Goal: Transaction & Acquisition: Purchase product/service

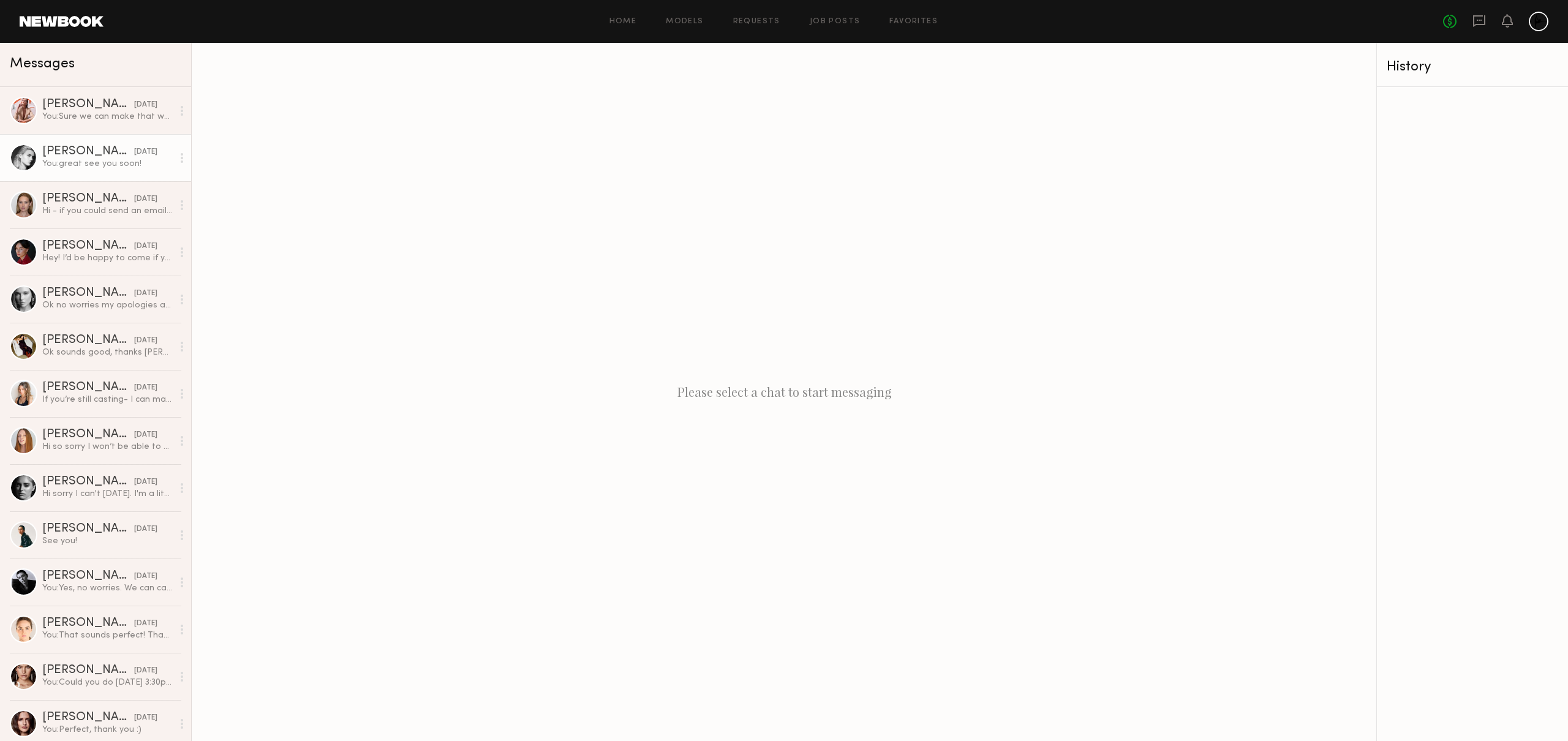
click at [74, 162] on div "You: great see you soon!" at bounding box center [108, 164] width 130 height 12
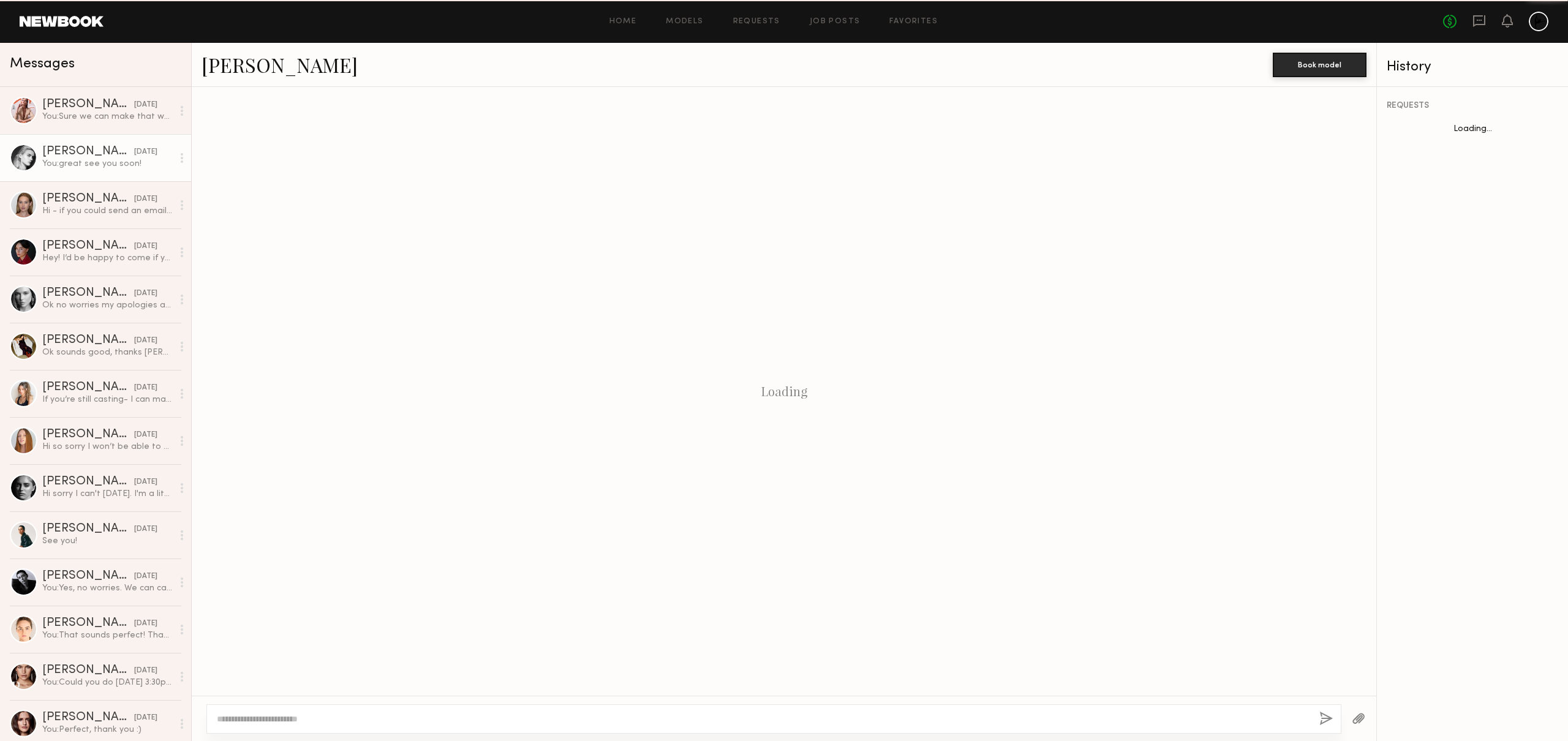
scroll to position [276, 0]
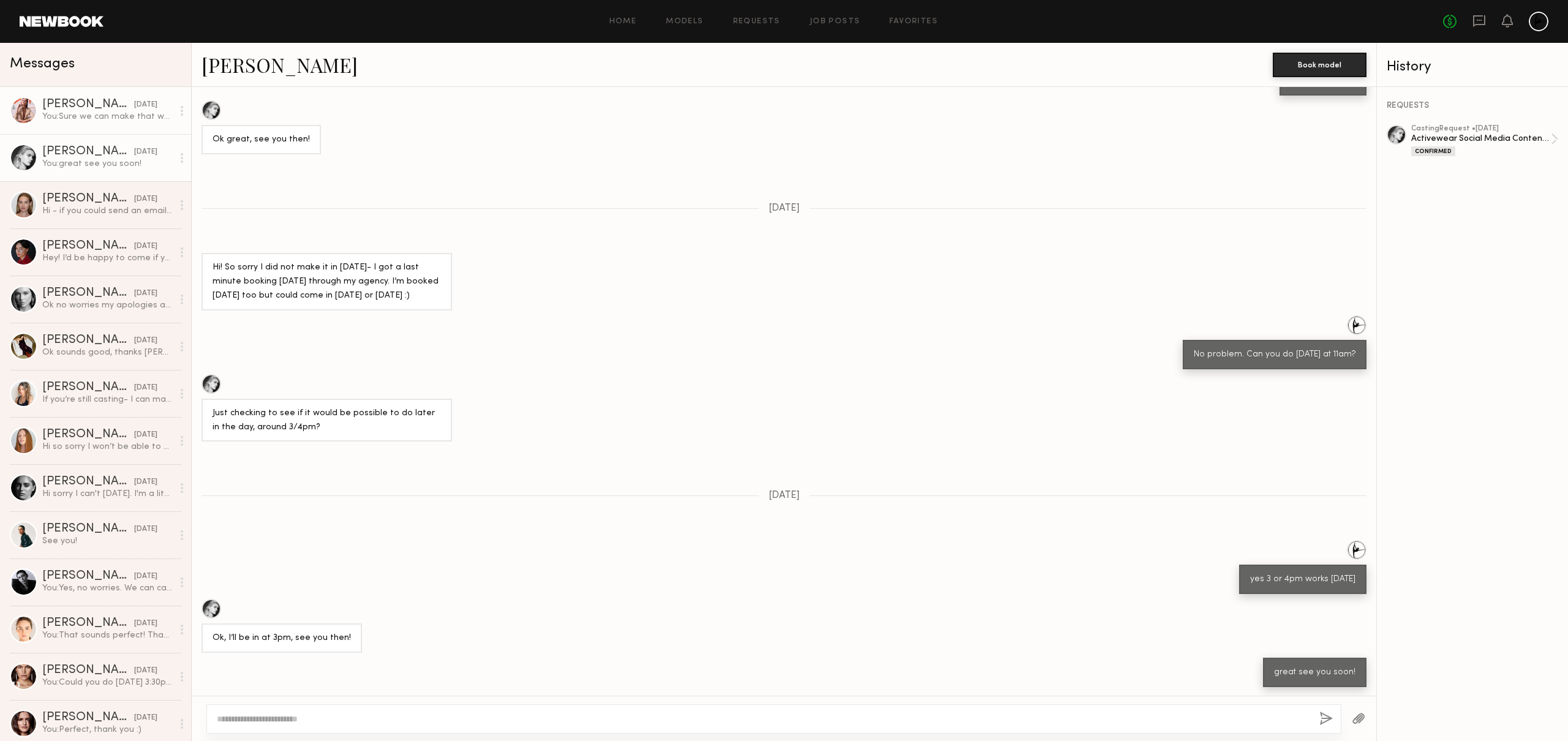
click at [92, 103] on div "[PERSON_NAME]" at bounding box center [88, 105] width 92 height 13
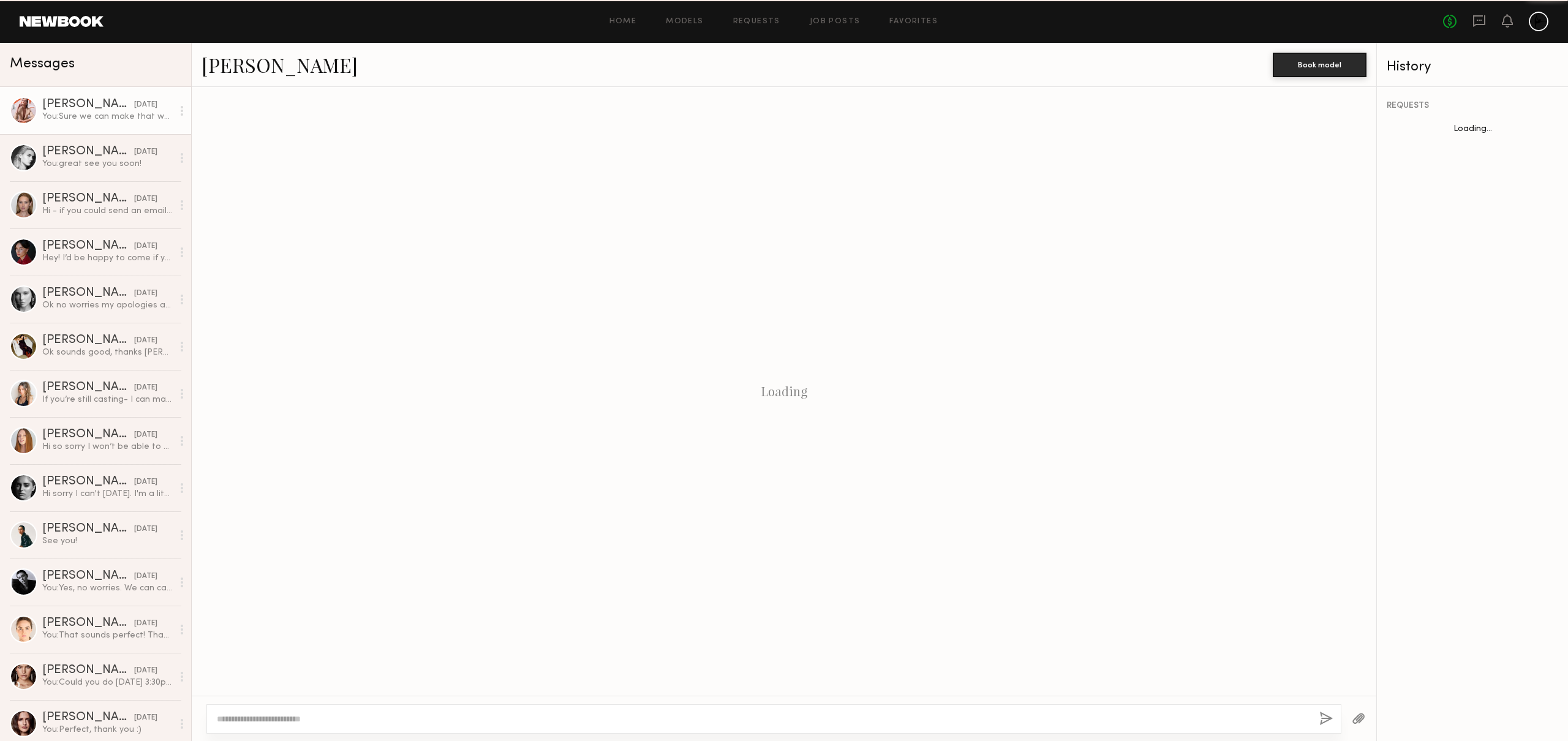
scroll to position [633, 0]
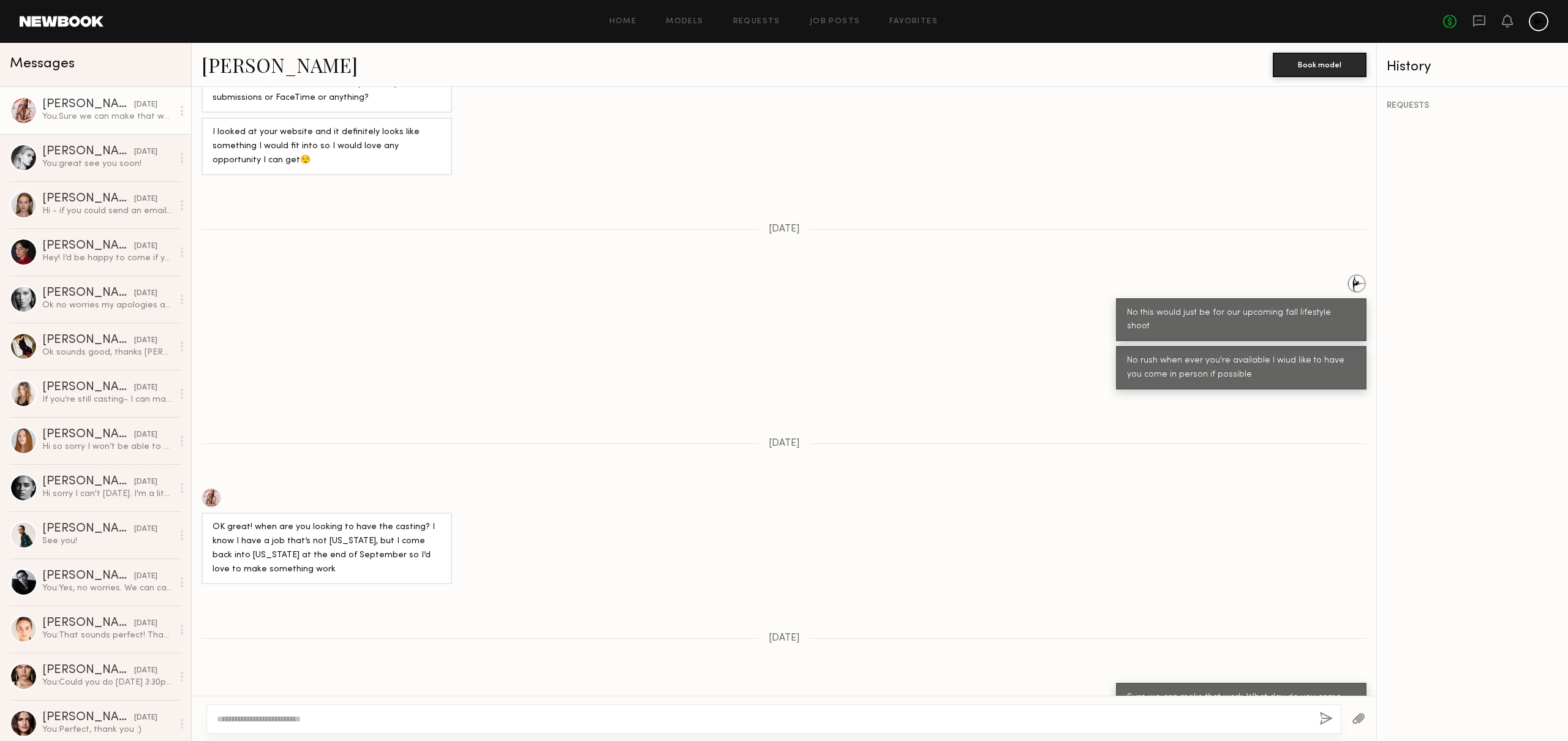
click at [48, 57] on span "Messages" at bounding box center [42, 64] width 65 height 15
click at [44, 13] on header "Home Models Requests Job Posts Favorites Sign Out No fees up to $5,000" at bounding box center [784, 21] width 1568 height 43
click at [43, 20] on link at bounding box center [61, 20] width 83 height 11
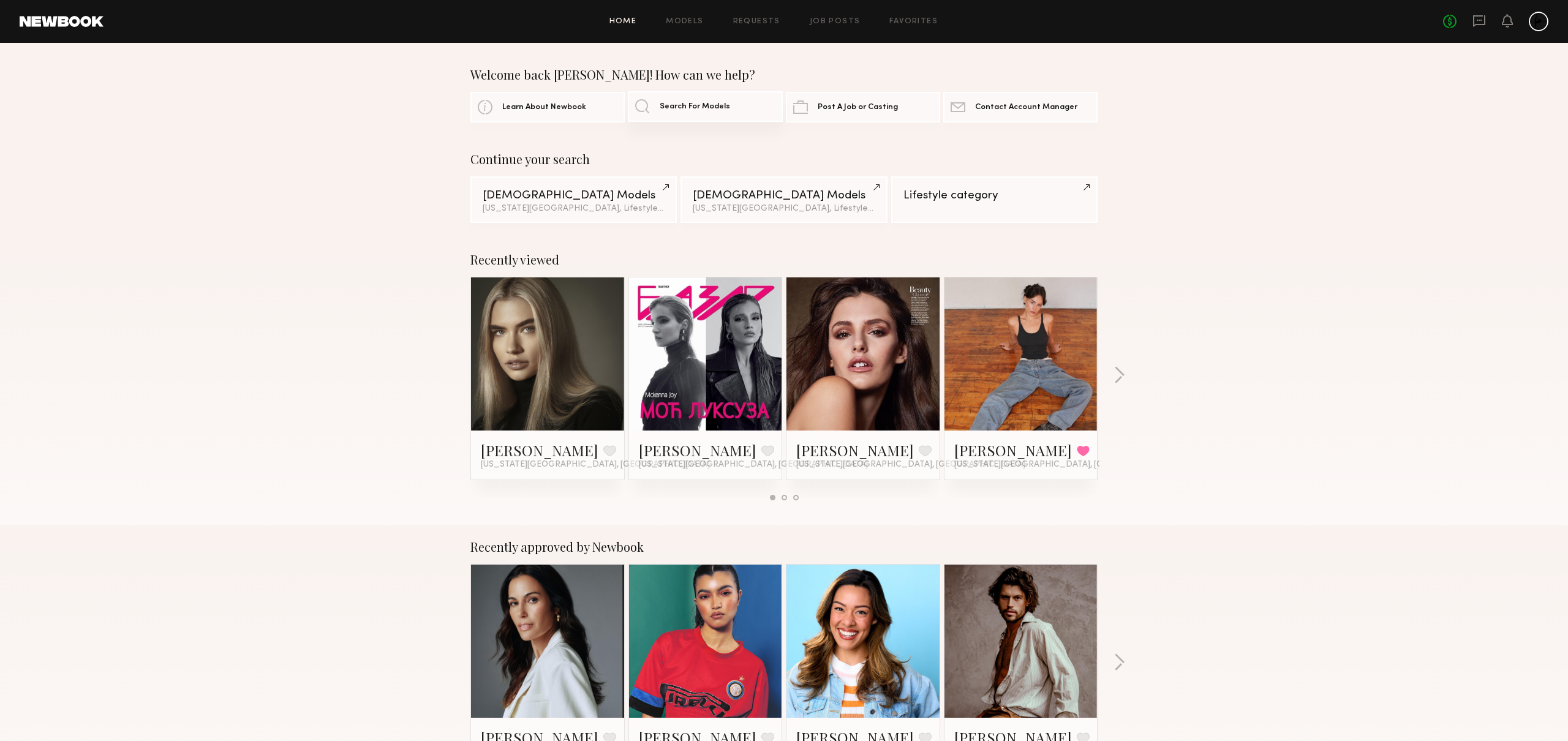
click at [672, 106] on span "Search For Models" at bounding box center [694, 107] width 71 height 8
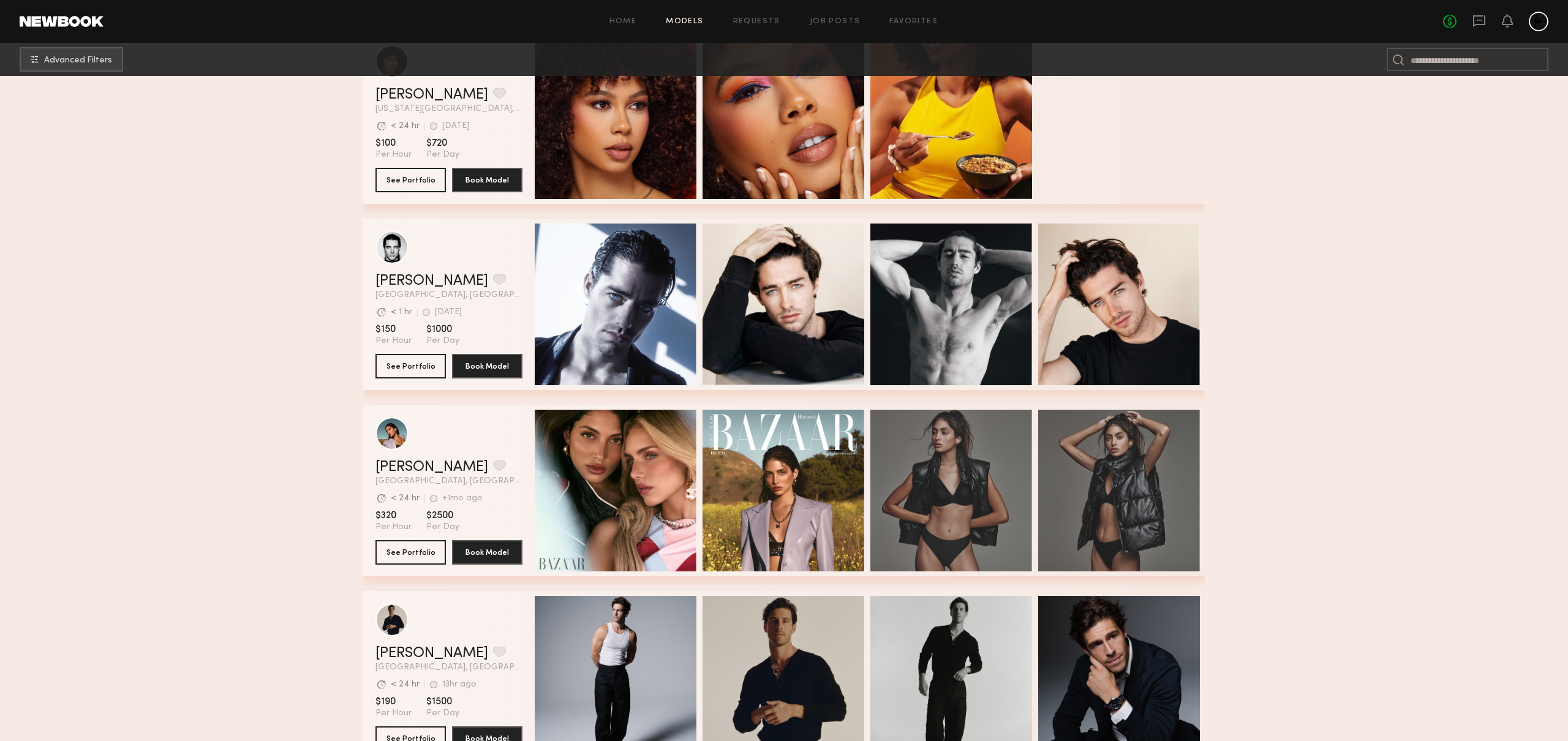
scroll to position [372, 0]
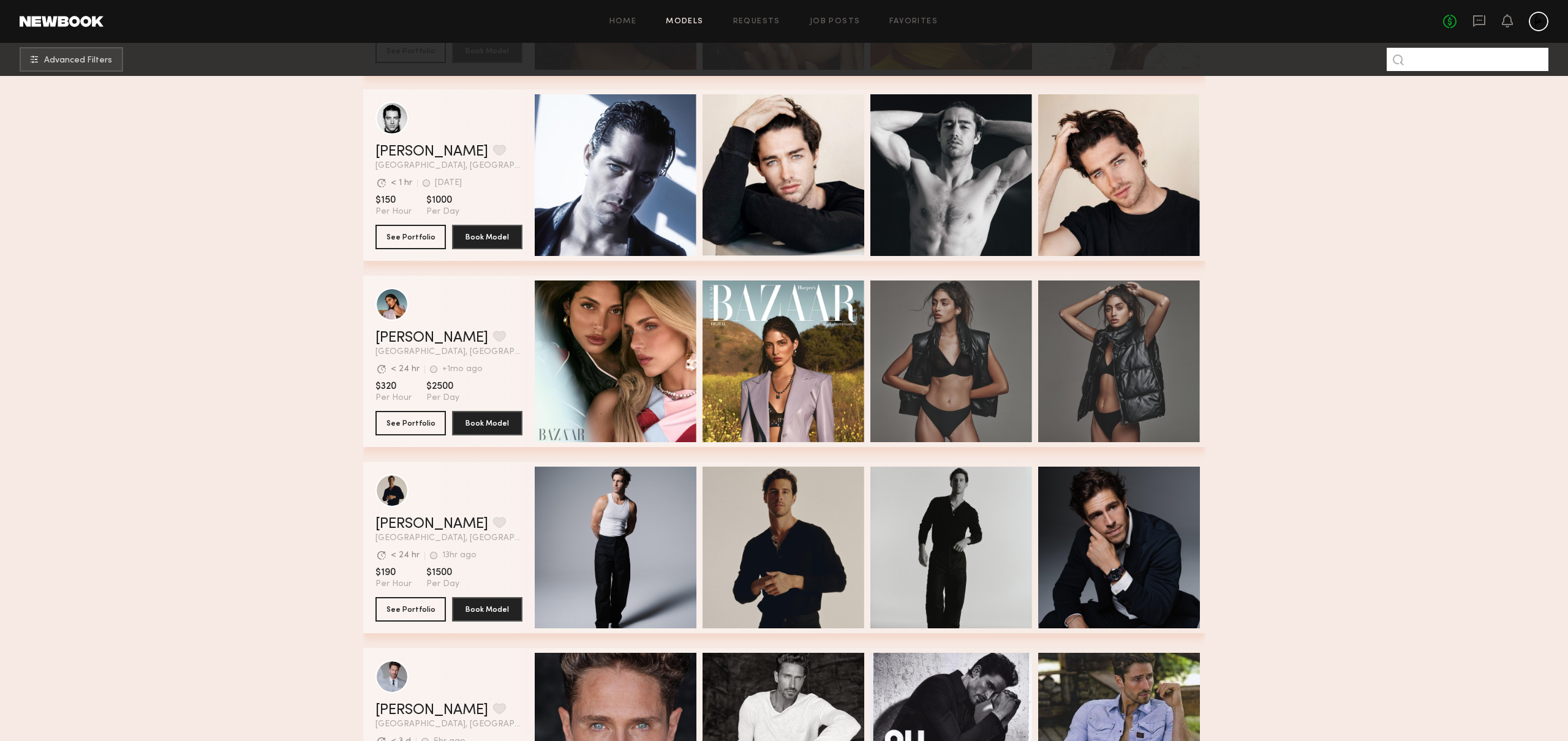
click at [1429, 65] on input at bounding box center [1467, 59] width 162 height 23
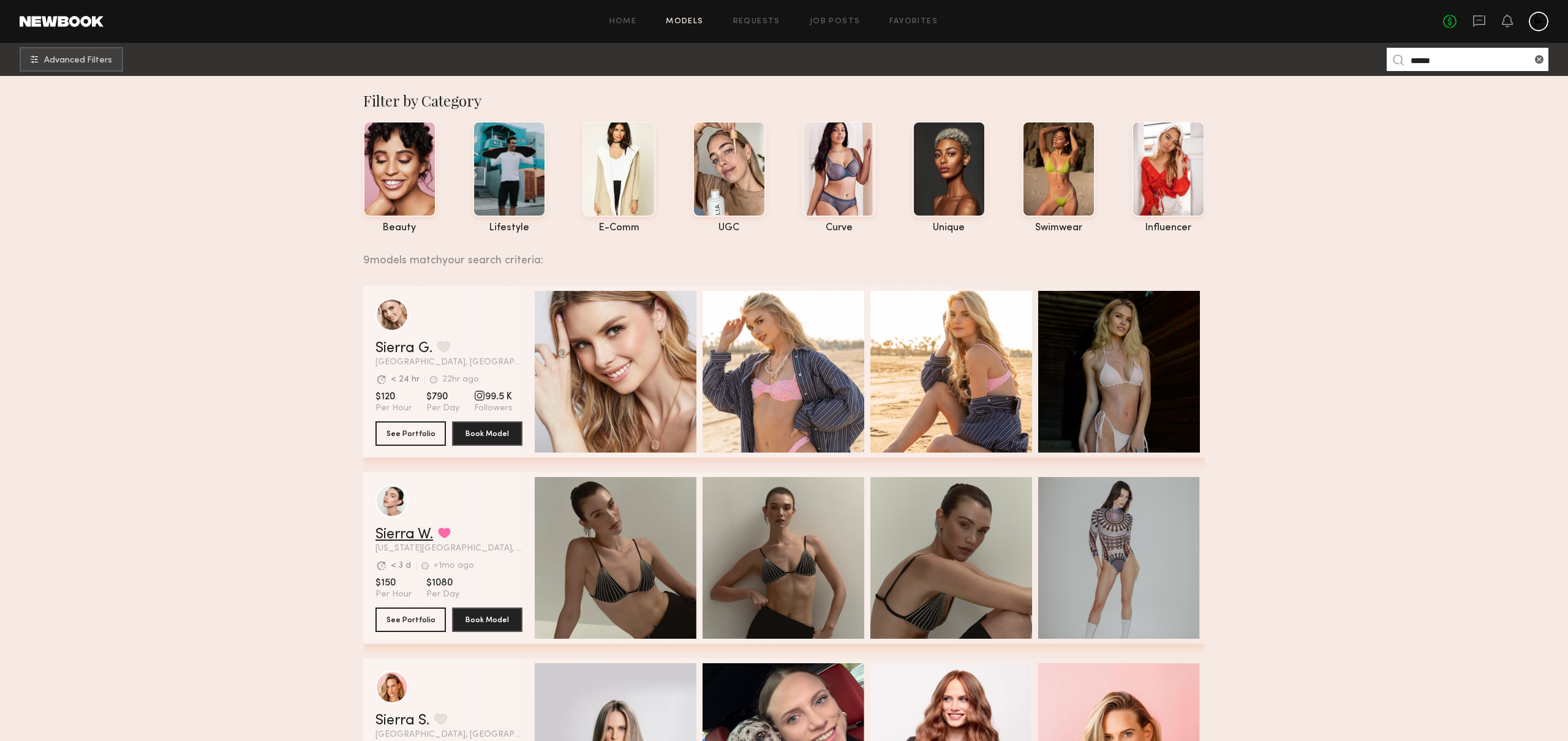
type input "******"
click at [420, 534] on link "Sierra W." at bounding box center [404, 534] width 57 height 15
drag, startPoint x: 1453, startPoint y: 68, endPoint x: 1243, endPoint y: 61, distance: 210.1
click at [1243, 61] on nb-browse-subheader "Advanced Filters ******" at bounding box center [784, 59] width 1568 height 33
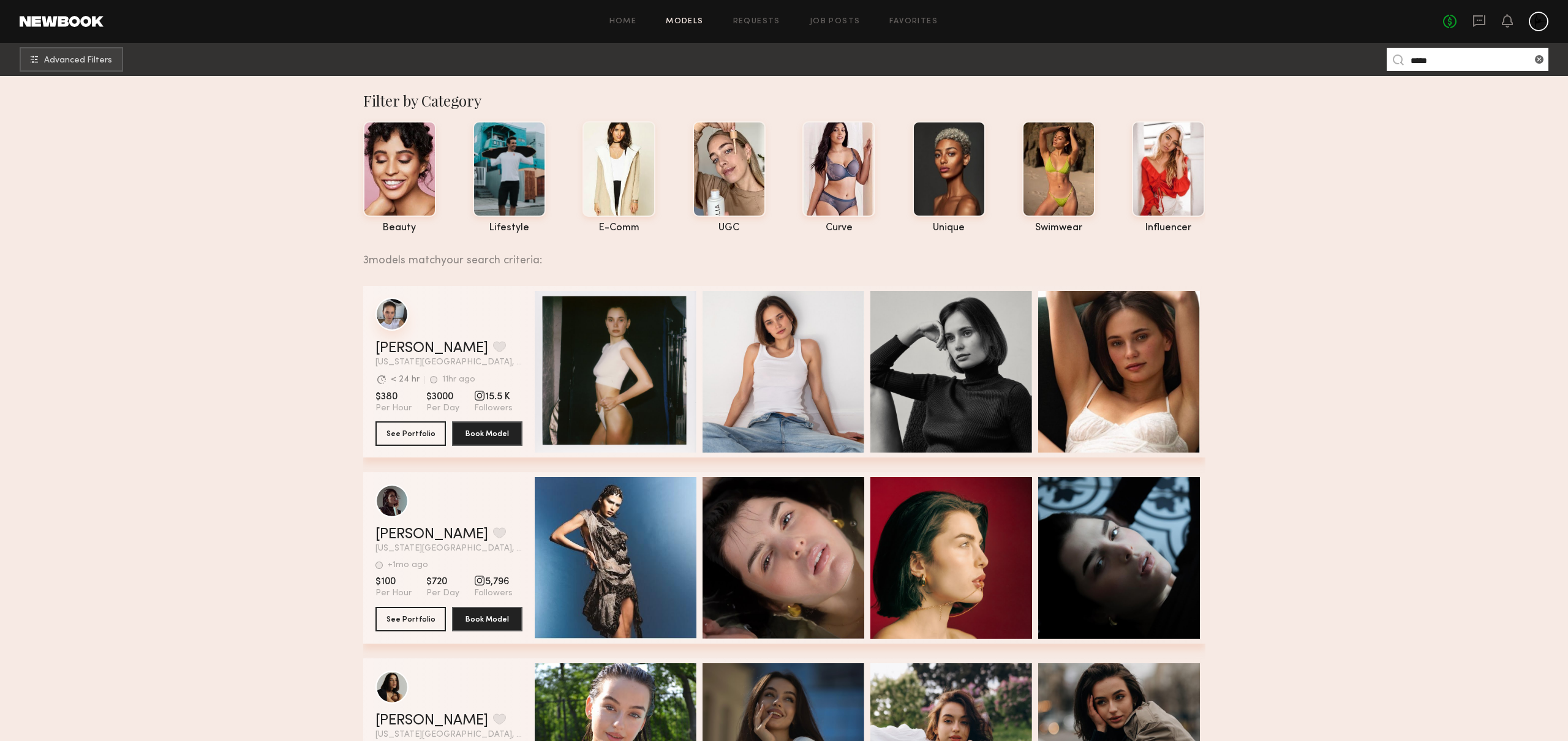
type input "*****"
click at [395, 316] on div "grid" at bounding box center [392, 315] width 33 height 33
drag, startPoint x: 1449, startPoint y: 64, endPoint x: 1311, endPoint y: 51, distance: 138.6
click at [1311, 51] on nb-browse-subheader "Advanced Filters *****" at bounding box center [784, 59] width 1568 height 33
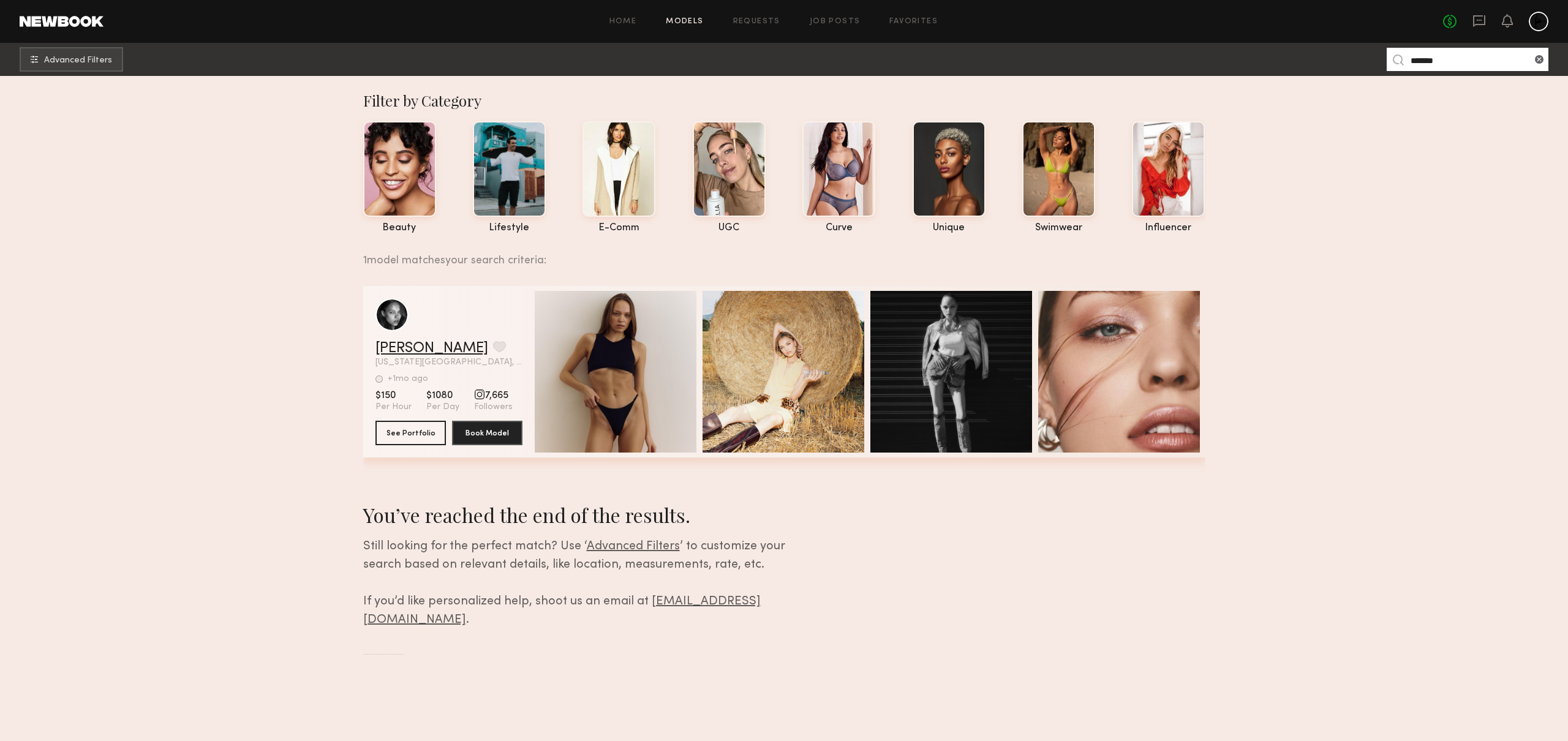
type input "******"
click at [399, 350] on link "Nikole B." at bounding box center [432, 348] width 113 height 15
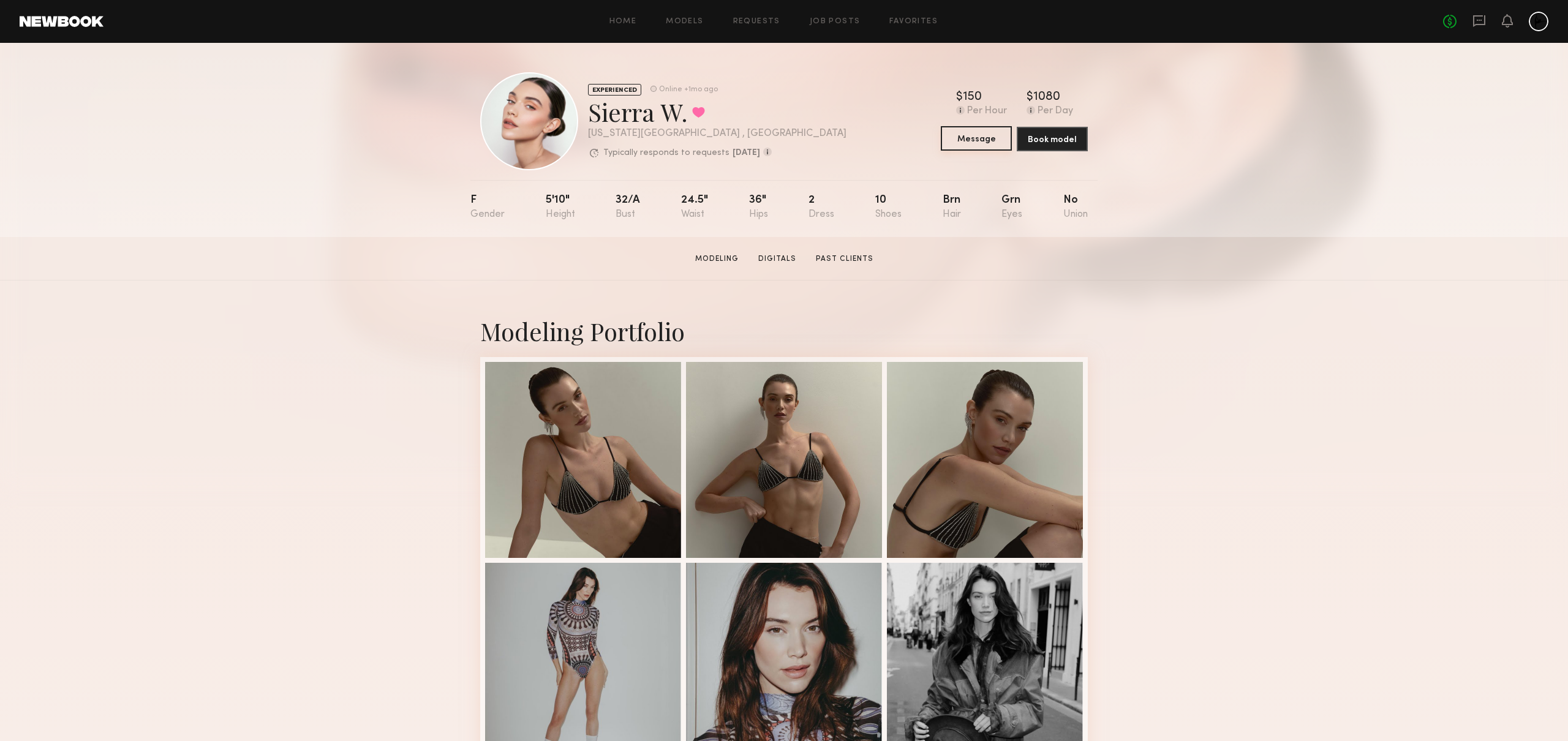
click at [969, 145] on button "Message" at bounding box center [976, 138] width 71 height 24
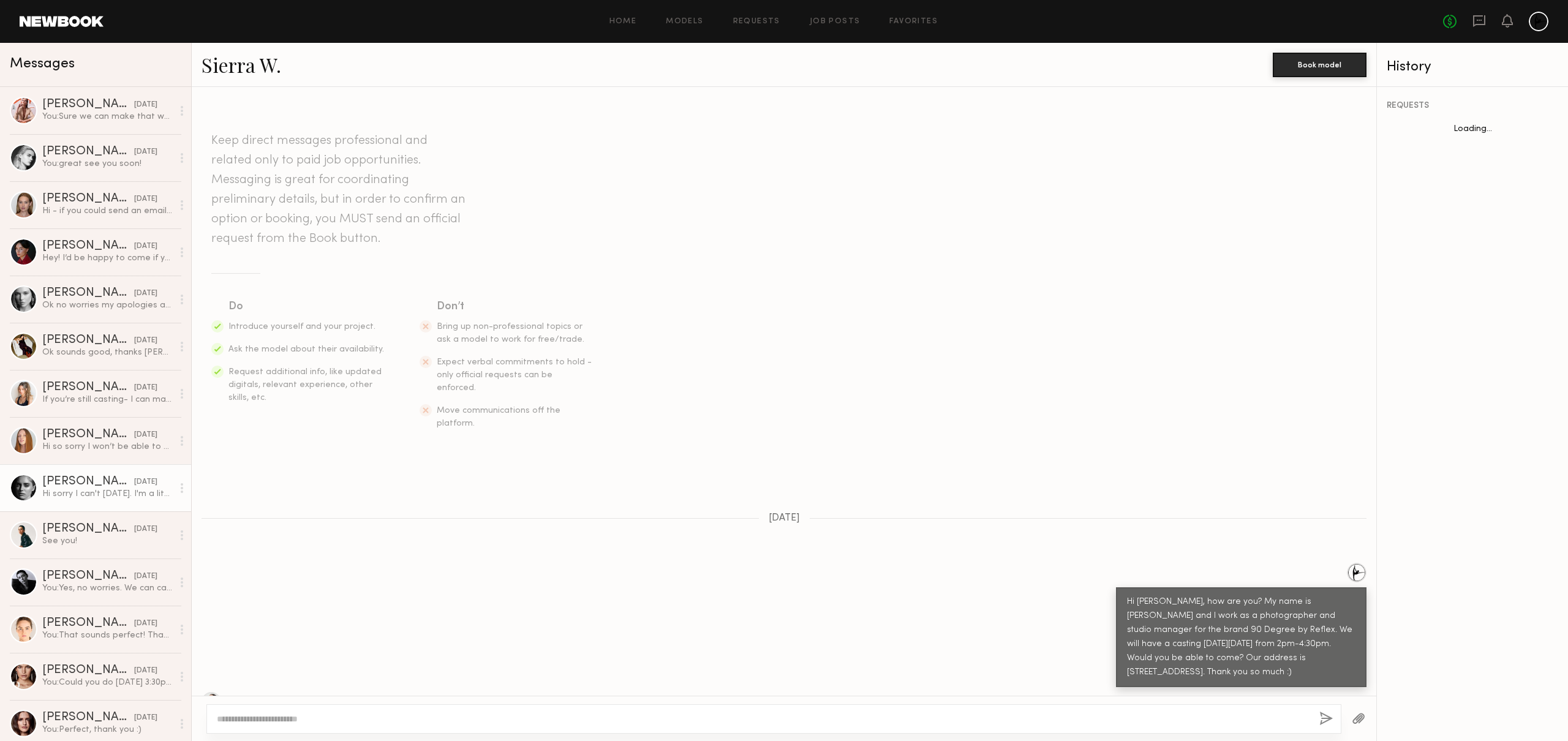
scroll to position [182, 0]
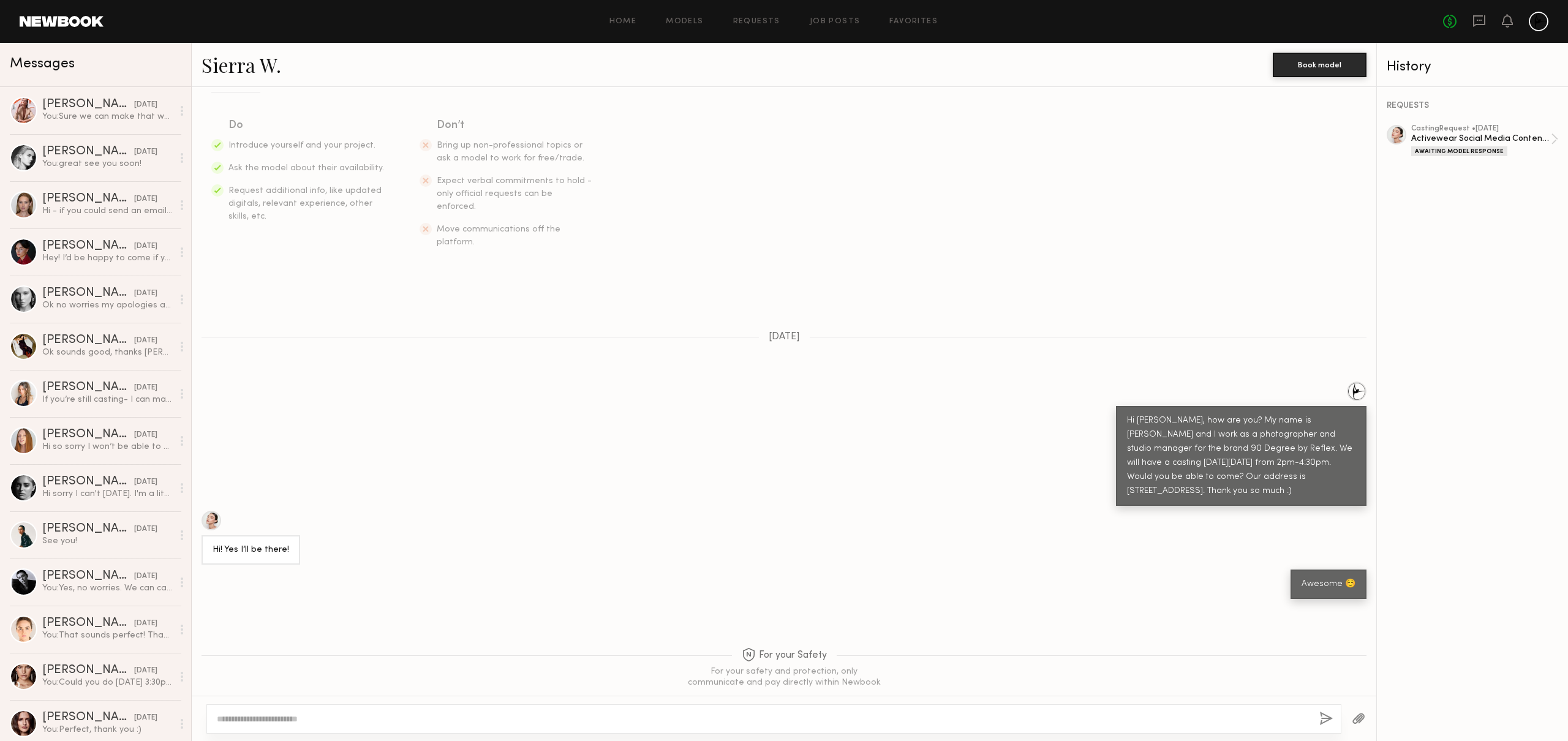
drag, startPoint x: 1236, startPoint y: 474, endPoint x: 1151, endPoint y: 399, distance: 113.4
click at [1151, 406] on div "Hi Sierra, how are you? My name is Amanda and I work as a photographer and stud…" at bounding box center [1241, 455] width 250 height 100
click at [1226, 467] on div "Hi [PERSON_NAME], how are you? My name is [PERSON_NAME] and I work as a photogr…" at bounding box center [1241, 455] width 228 height 84
click at [236, 723] on textarea at bounding box center [762, 719] width 1092 height 13
type textarea "**********"
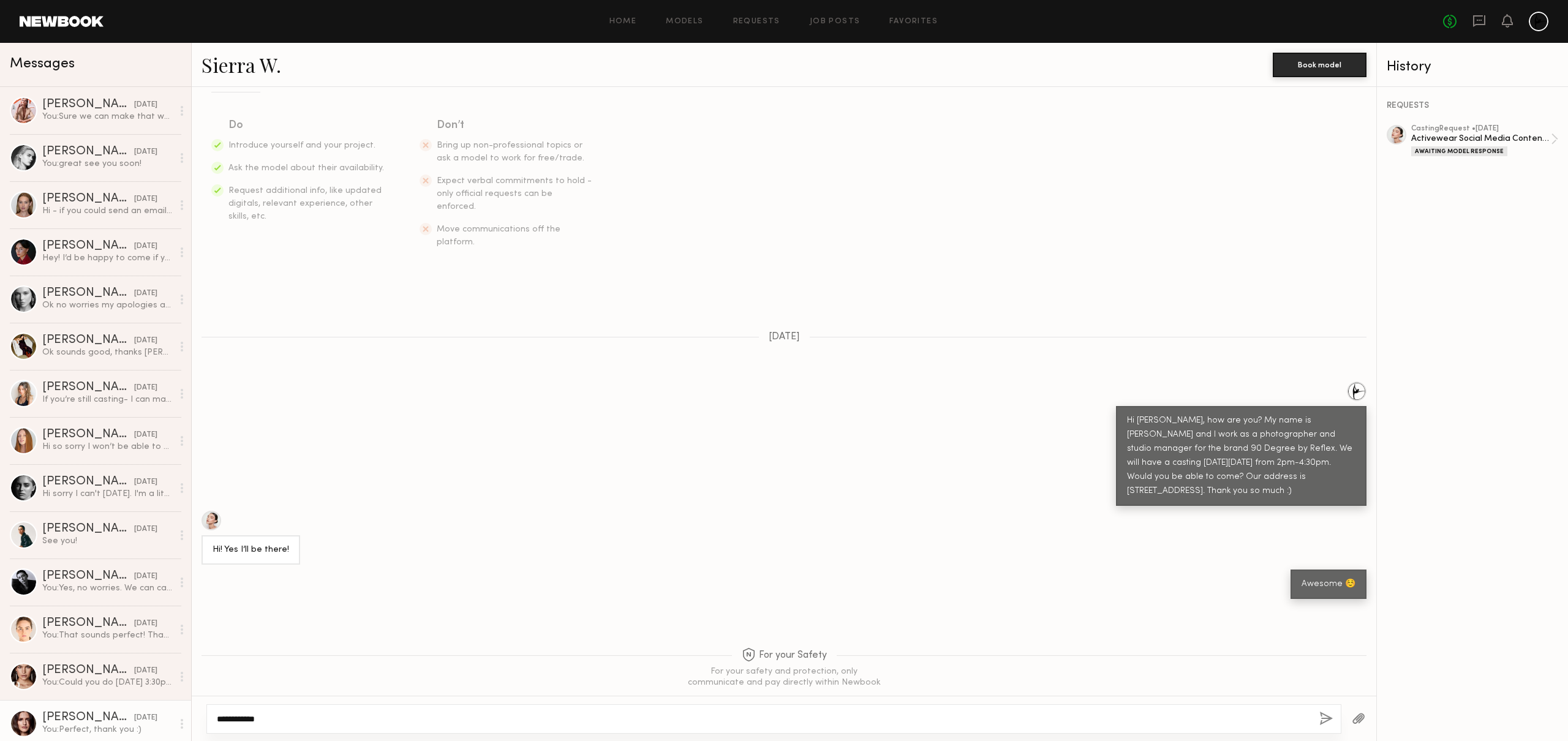
drag, startPoint x: 228, startPoint y: 707, endPoint x: 122, endPoint y: 708, distance: 106.0
click at [122, 708] on div "Messages McKenna L. 09/16/2025 You: Sure we can make that work. What day do you…" at bounding box center [784, 391] width 1568 height 698
type textarea "*"
type textarea "**********"
click at [1327, 720] on button "button" at bounding box center [1326, 720] width 14 height 16
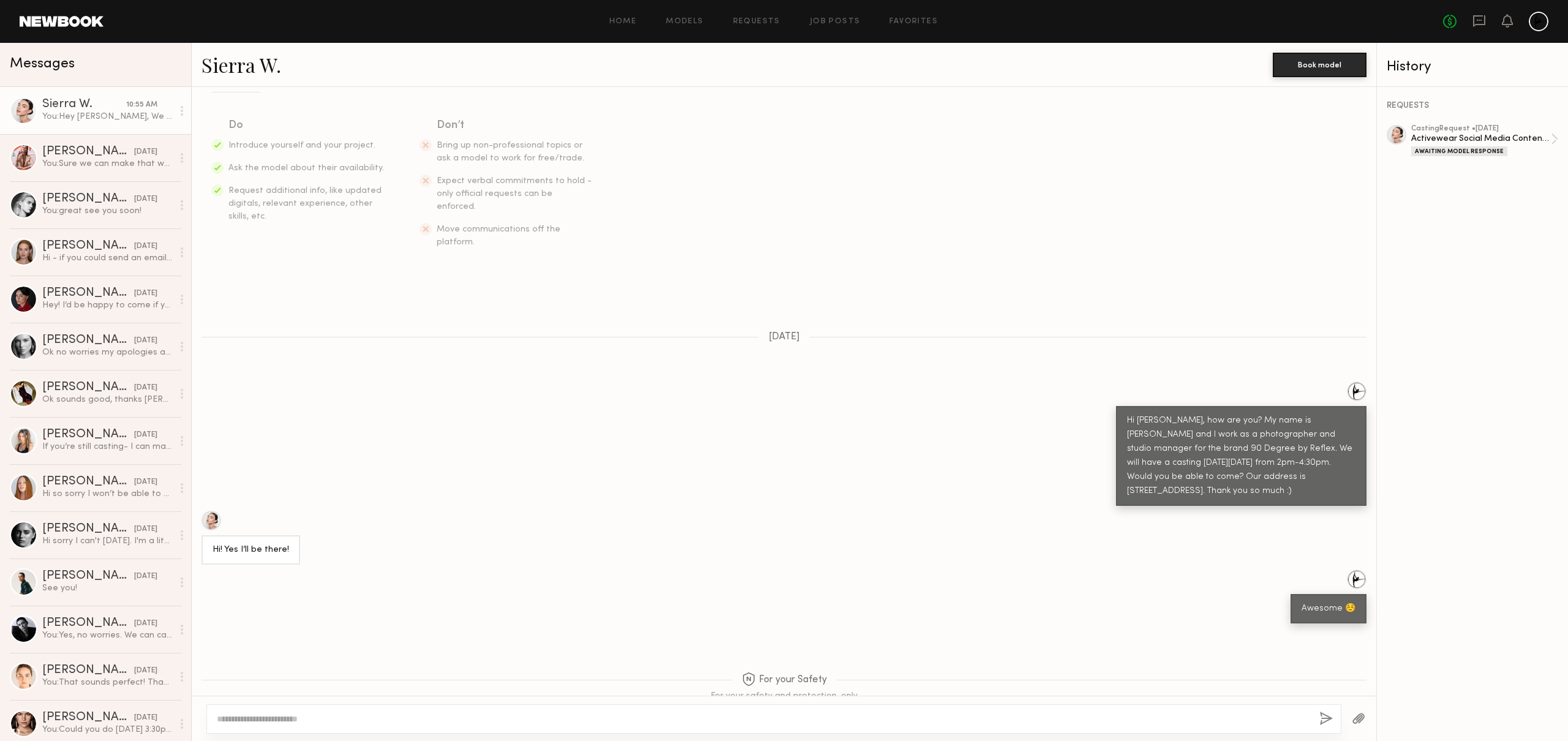
scroll to position [441, 0]
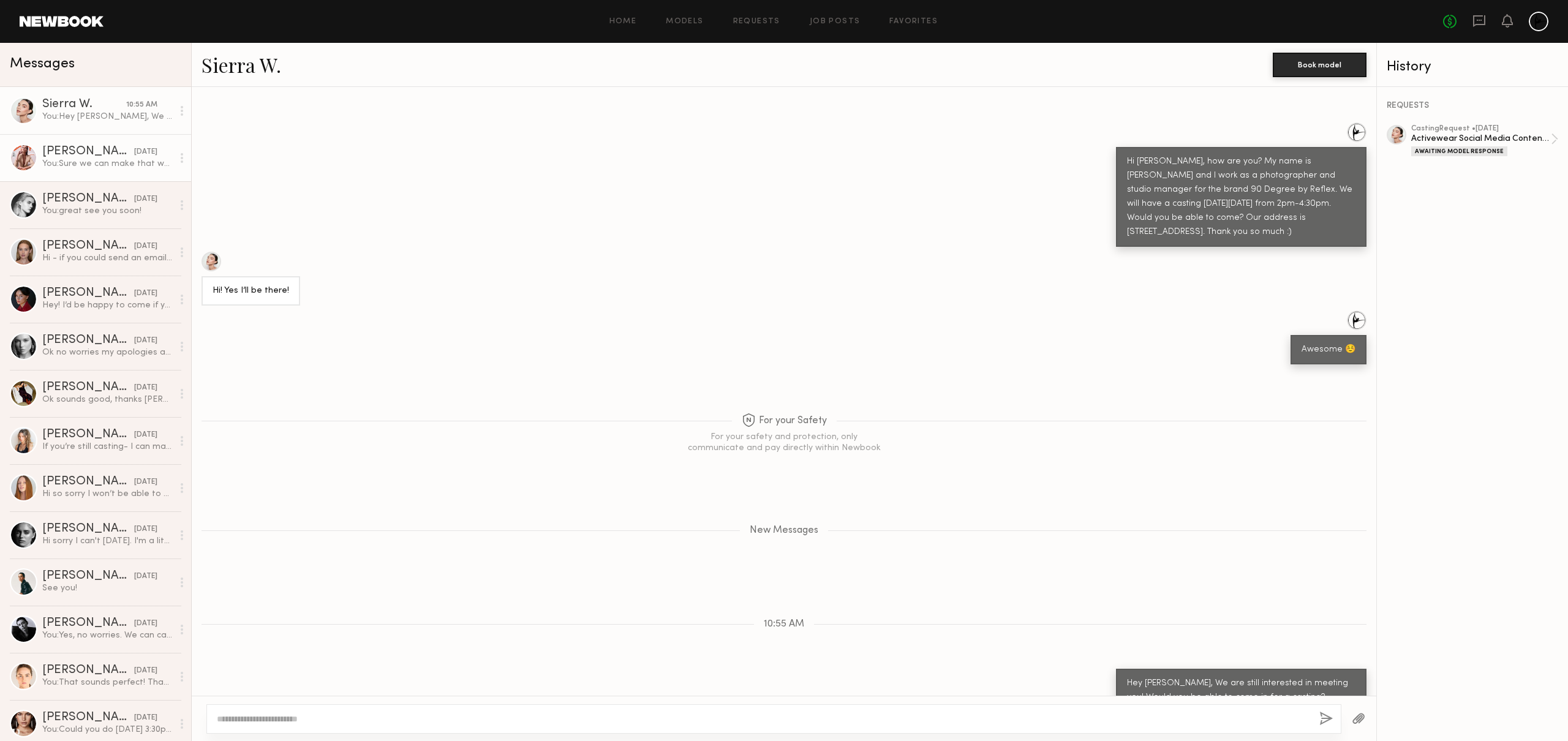
click at [91, 164] on div "You: Sure we can make that work. What day do you come back to NYC?" at bounding box center [108, 164] width 130 height 12
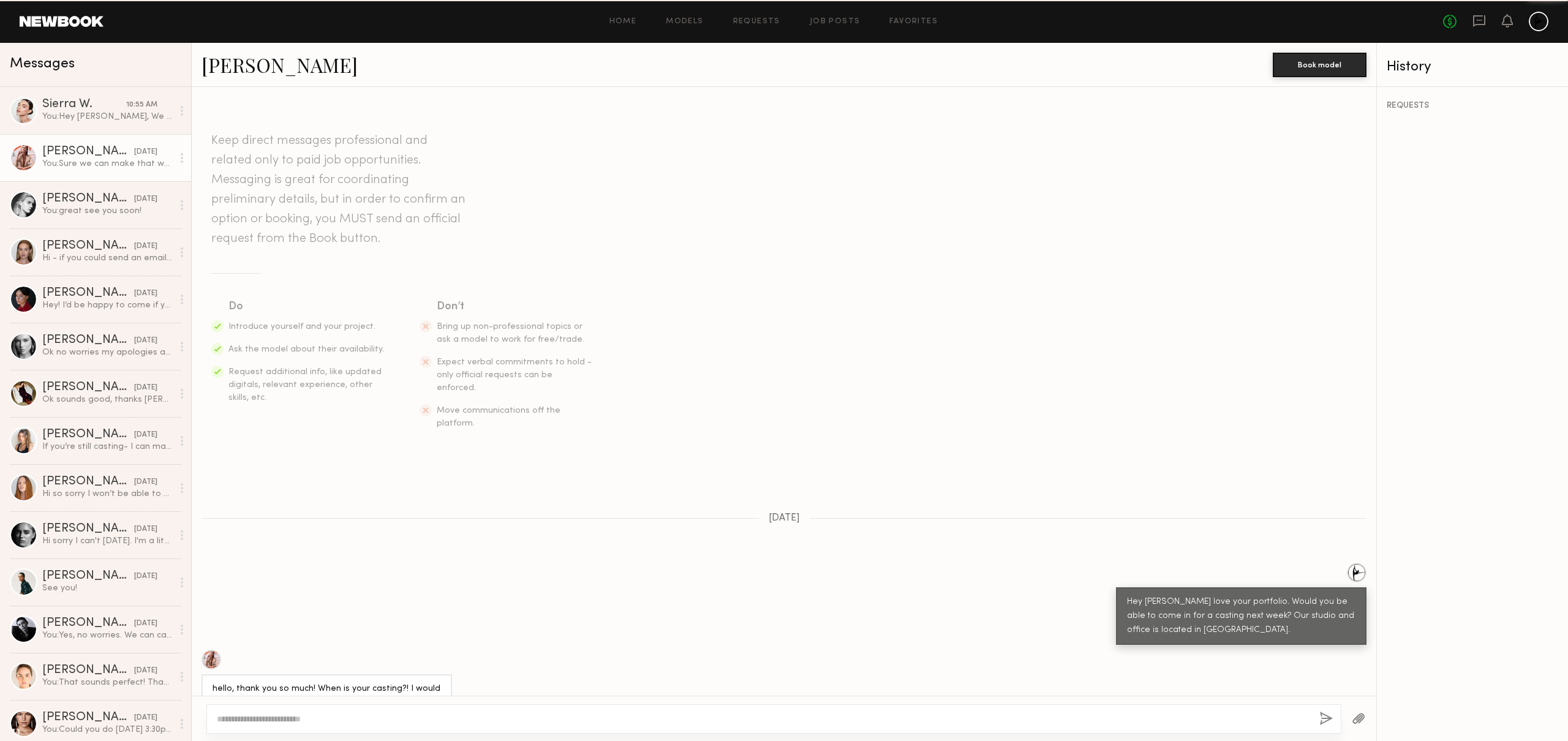
scroll to position [633, 0]
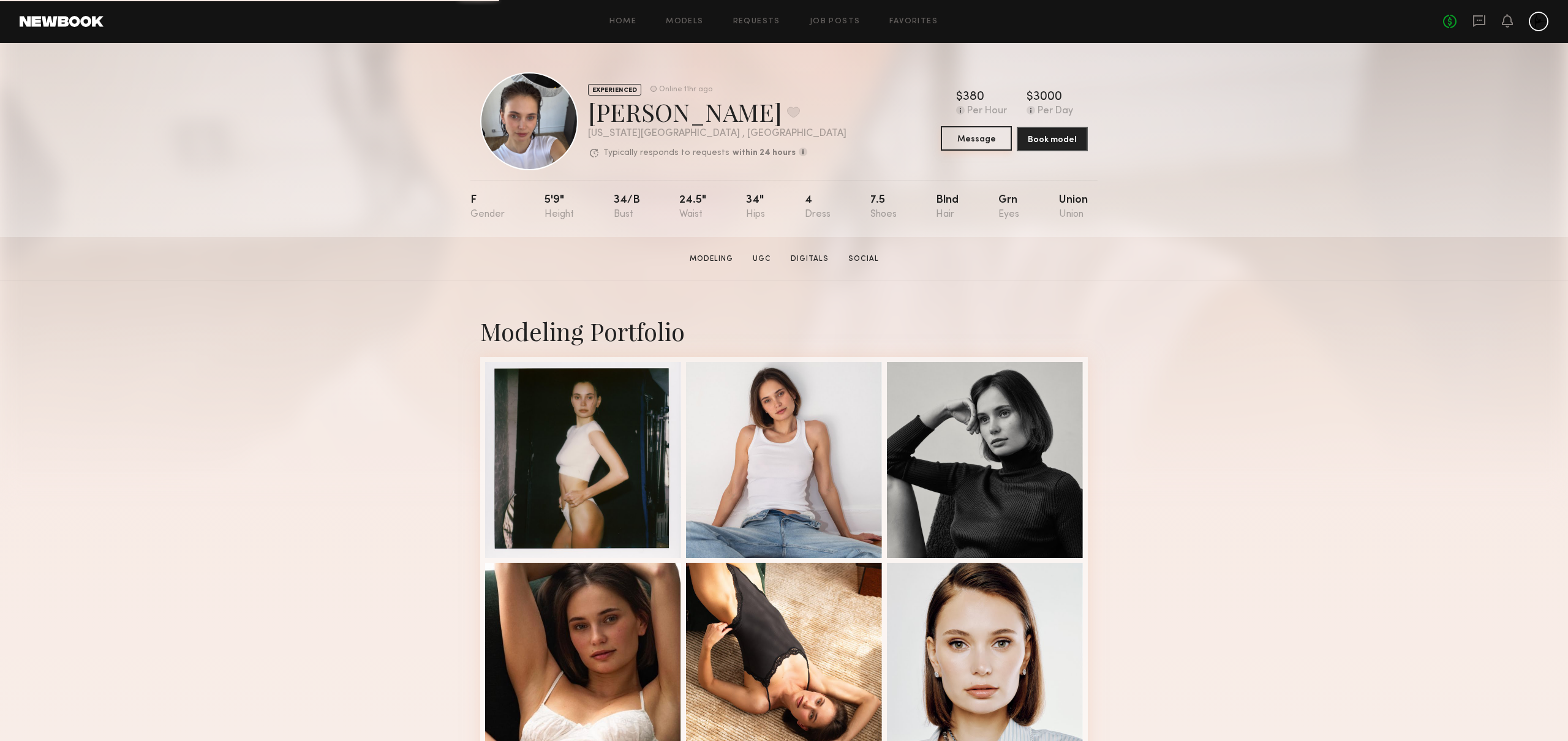
click at [971, 143] on button "Message" at bounding box center [976, 138] width 71 height 24
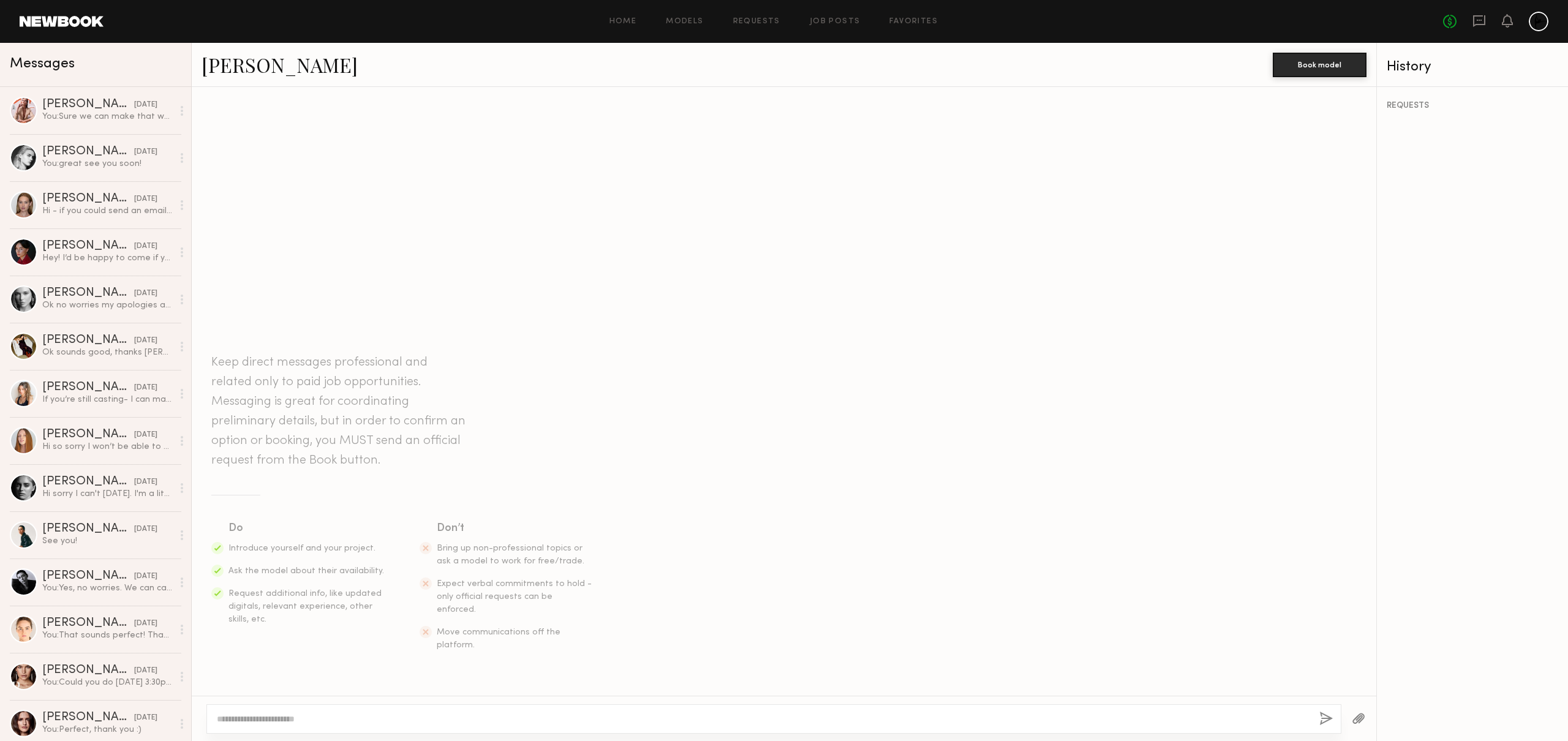
click at [228, 723] on textarea at bounding box center [762, 719] width 1092 height 13
drag, startPoint x: 345, startPoint y: 721, endPoint x: 344, endPoint y: 731, distance: 10.0
click at [346, 721] on textarea "**********" at bounding box center [762, 719] width 1092 height 13
click at [636, 720] on textarea "**********" at bounding box center [762, 719] width 1092 height 13
type textarea "**********"
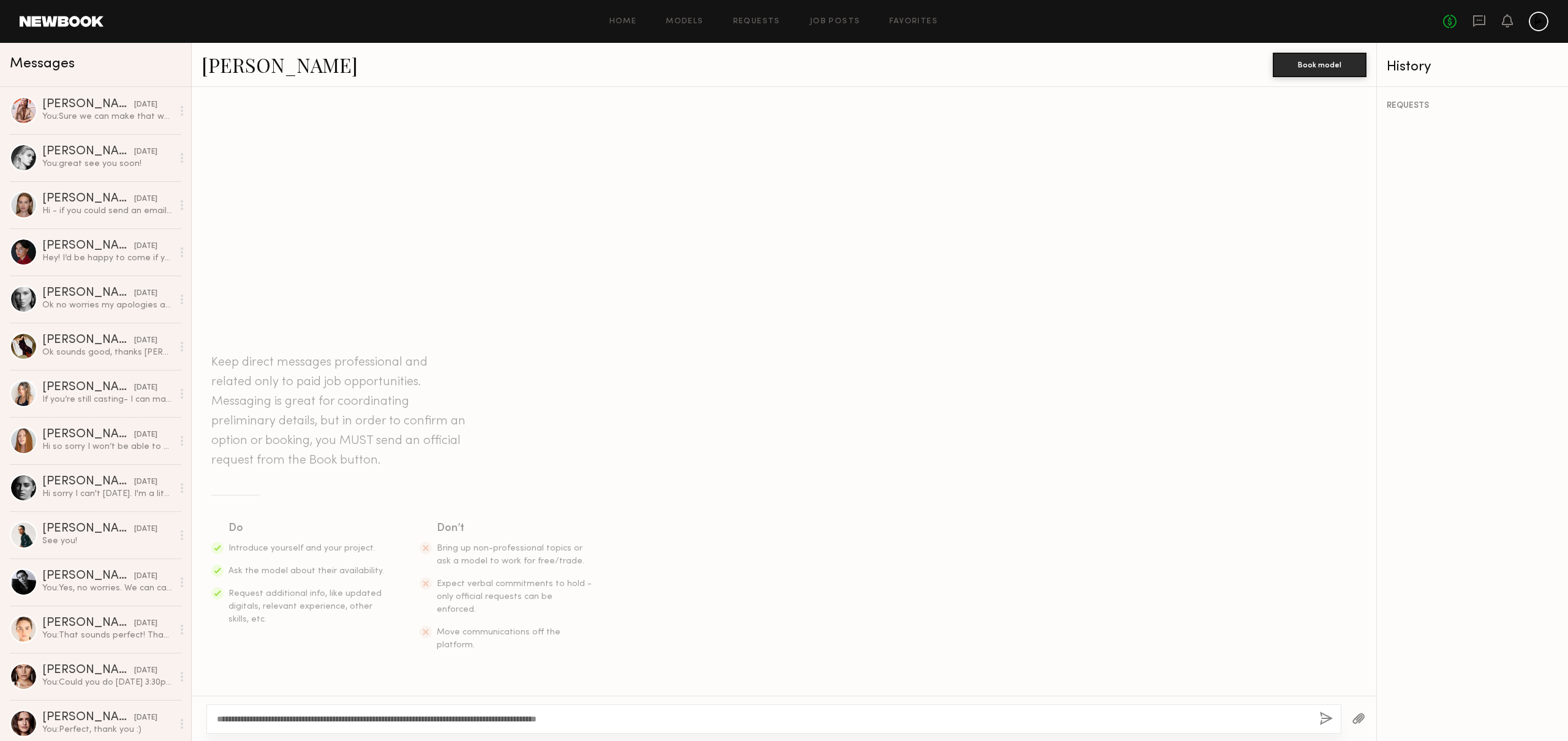
click at [1325, 722] on button "button" at bounding box center [1326, 720] width 14 height 16
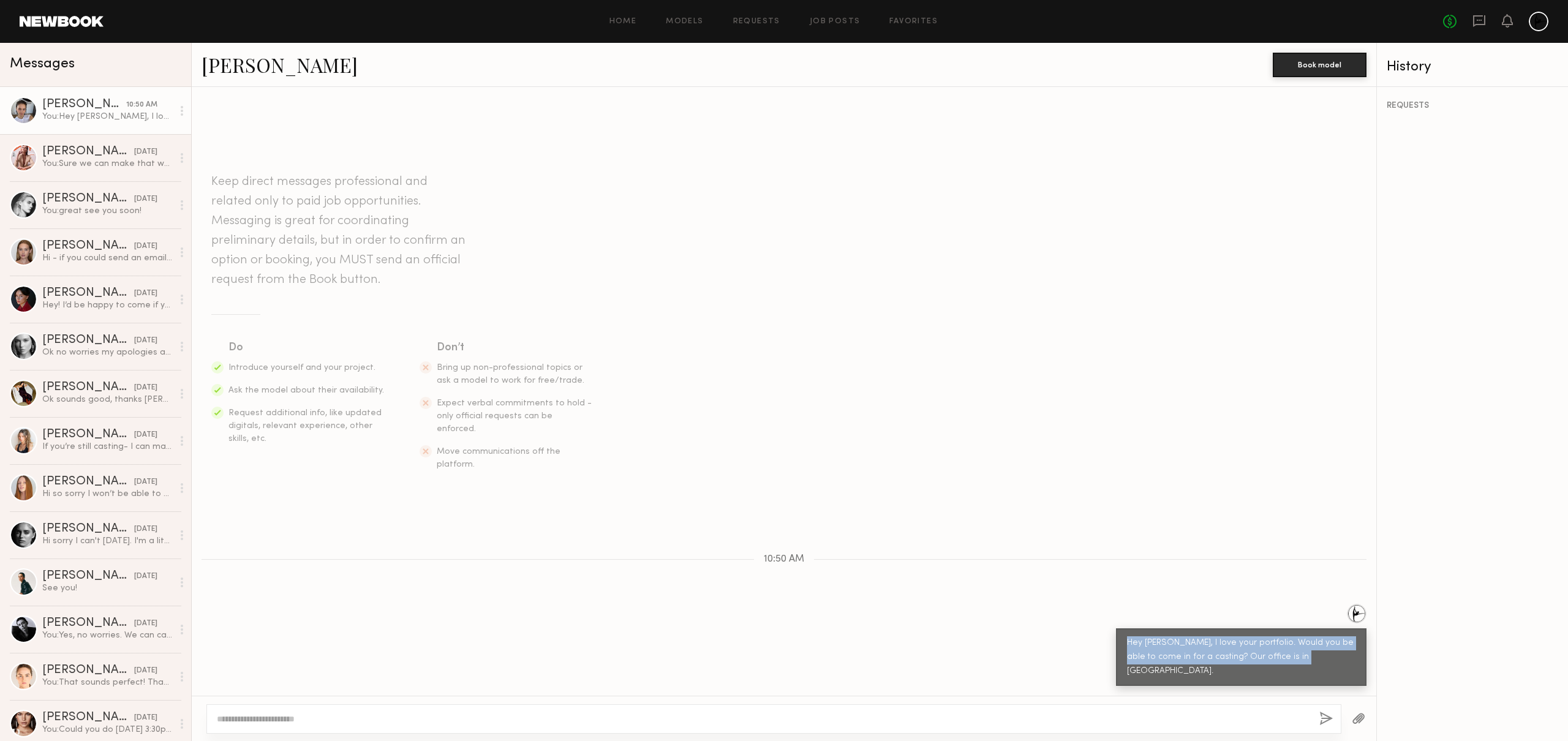
drag, startPoint x: 1330, startPoint y: 677, endPoint x: 1046, endPoint y: 639, distance: 286.5
click at [1046, 639] on div "Hey Tanya, I love your portfolio. Would you be able to come in for a casting? O…" at bounding box center [784, 645] width 1184 height 83
copy div "Hey Tanya, I love your portfolio. Would you be able to come in for a casting? O…"
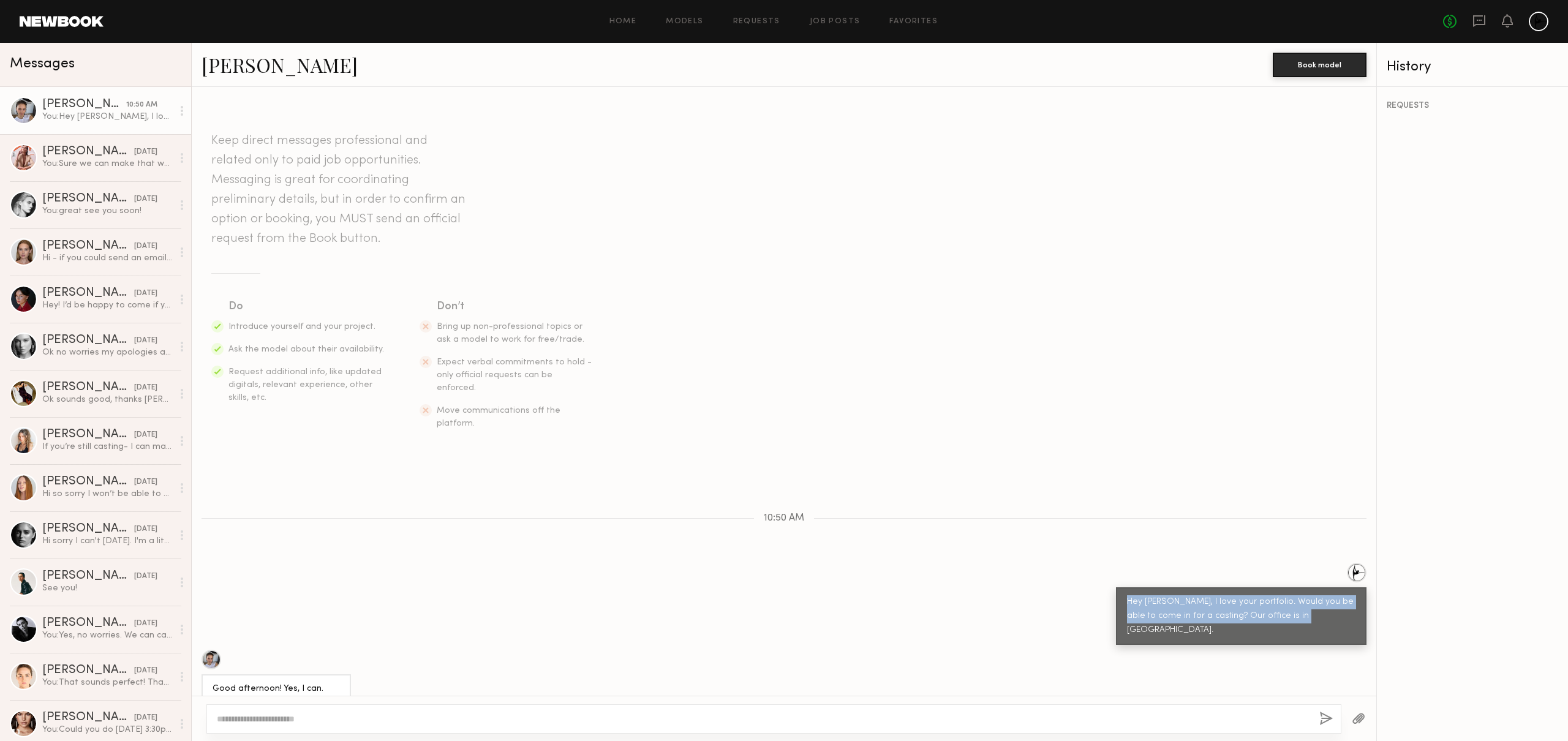
scroll to position [173, 0]
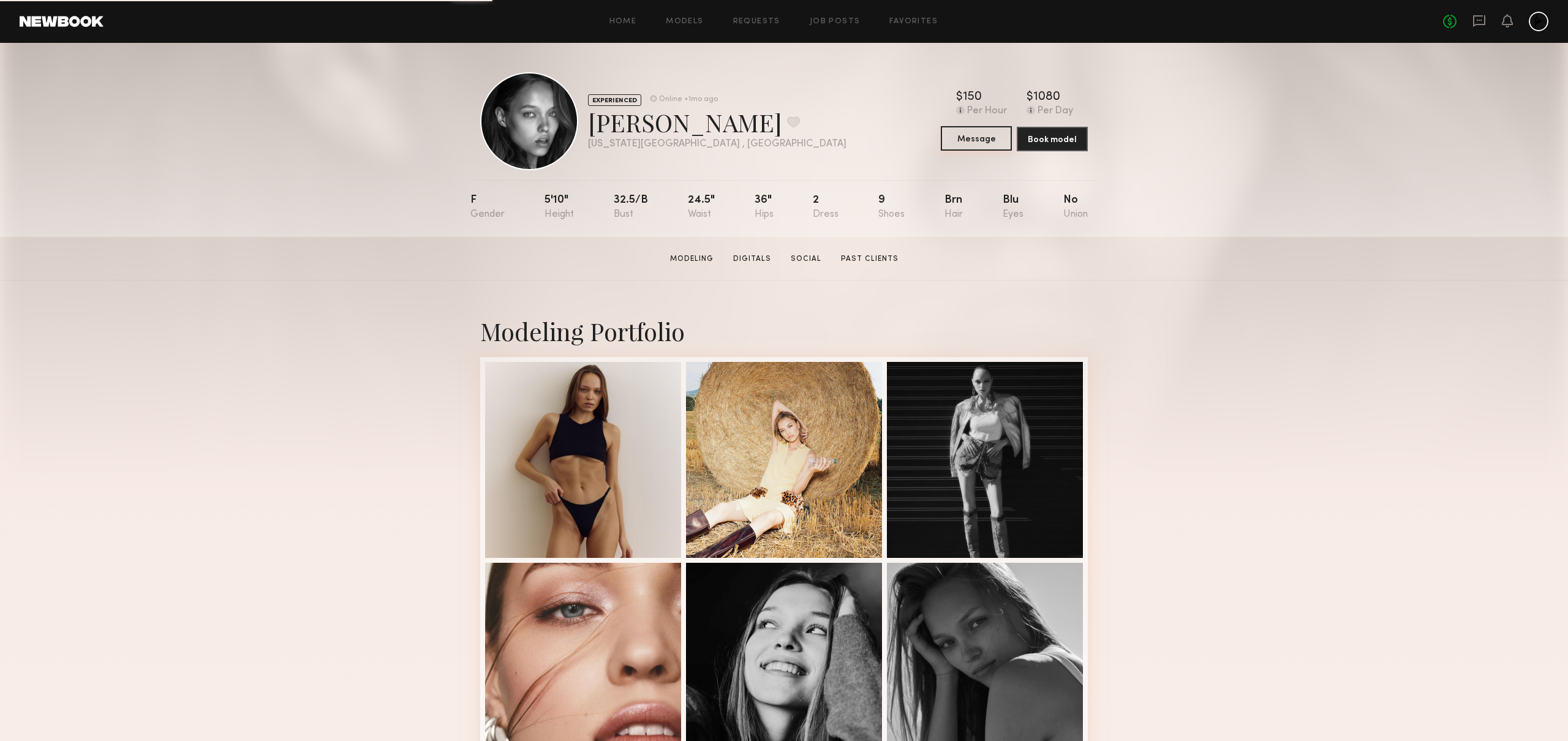
click at [975, 134] on button "Message" at bounding box center [976, 138] width 71 height 24
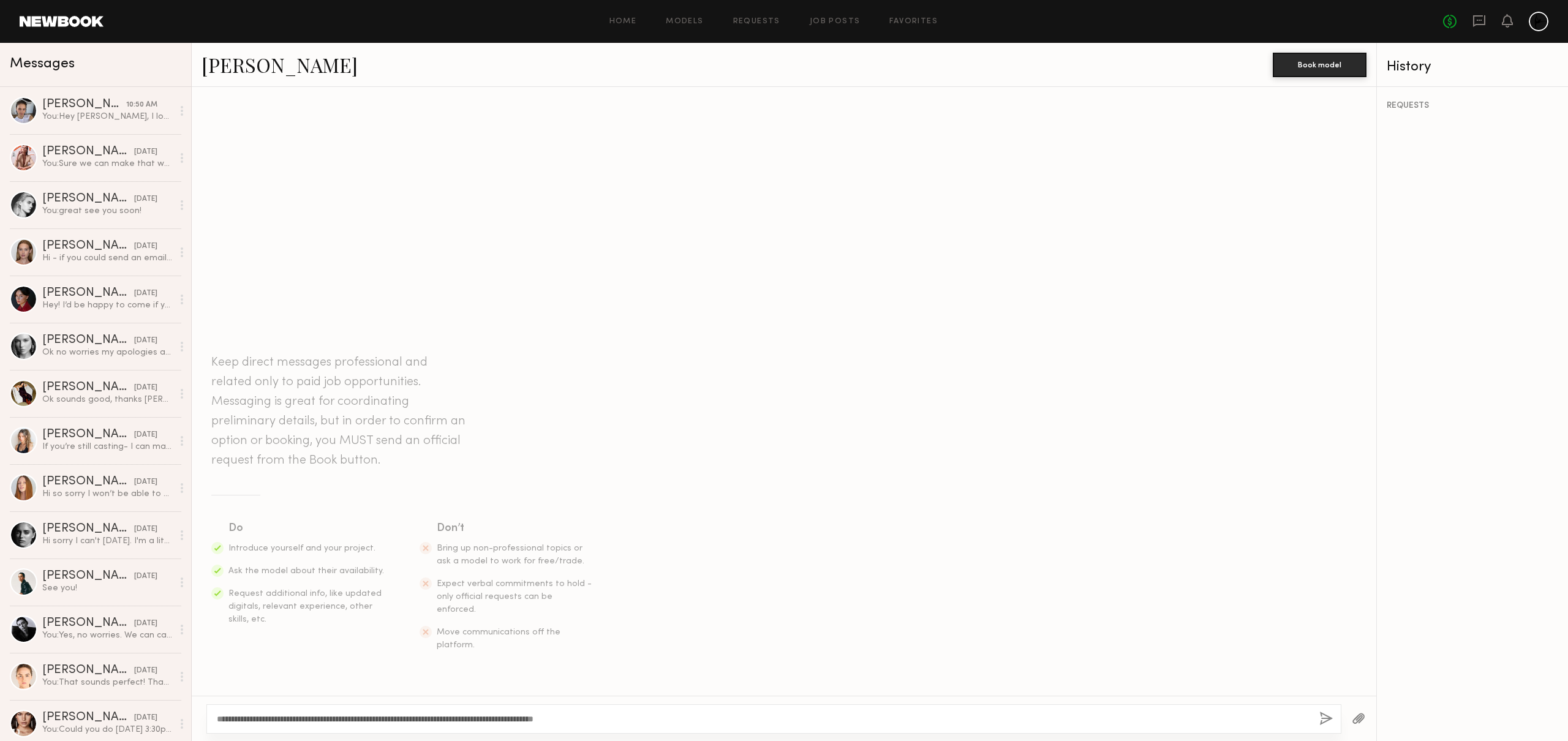
click at [251, 715] on textarea "**********" at bounding box center [762, 719] width 1092 height 13
click at [256, 721] on textarea "**********" at bounding box center [762, 719] width 1092 height 13
type textarea "**********"
click at [1321, 715] on button "button" at bounding box center [1326, 720] width 14 height 16
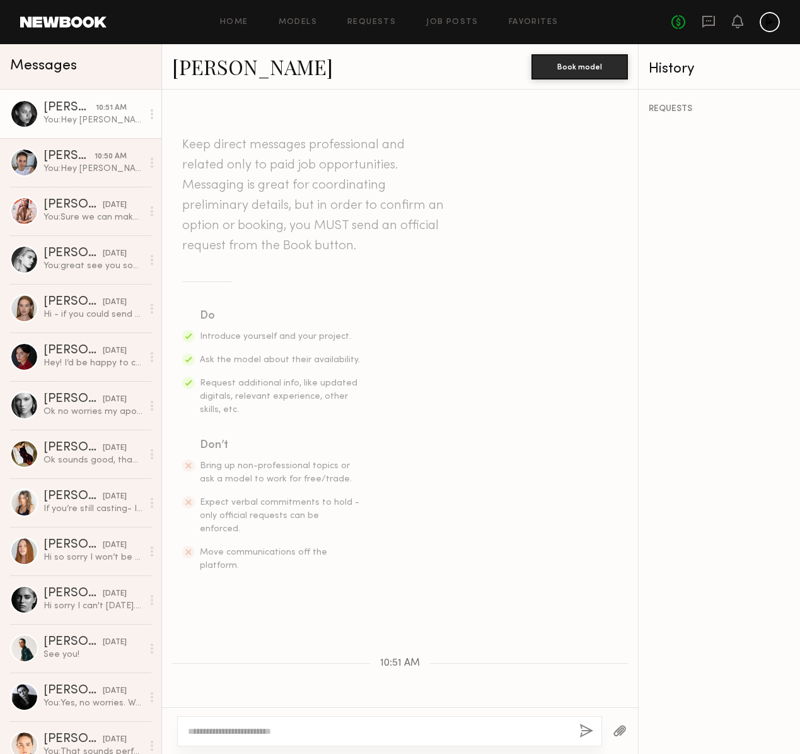
click at [79, 122] on div "You: Hey [PERSON_NAME], I love your portfolio. Would you be able to come in for…" at bounding box center [93, 120] width 99 height 12
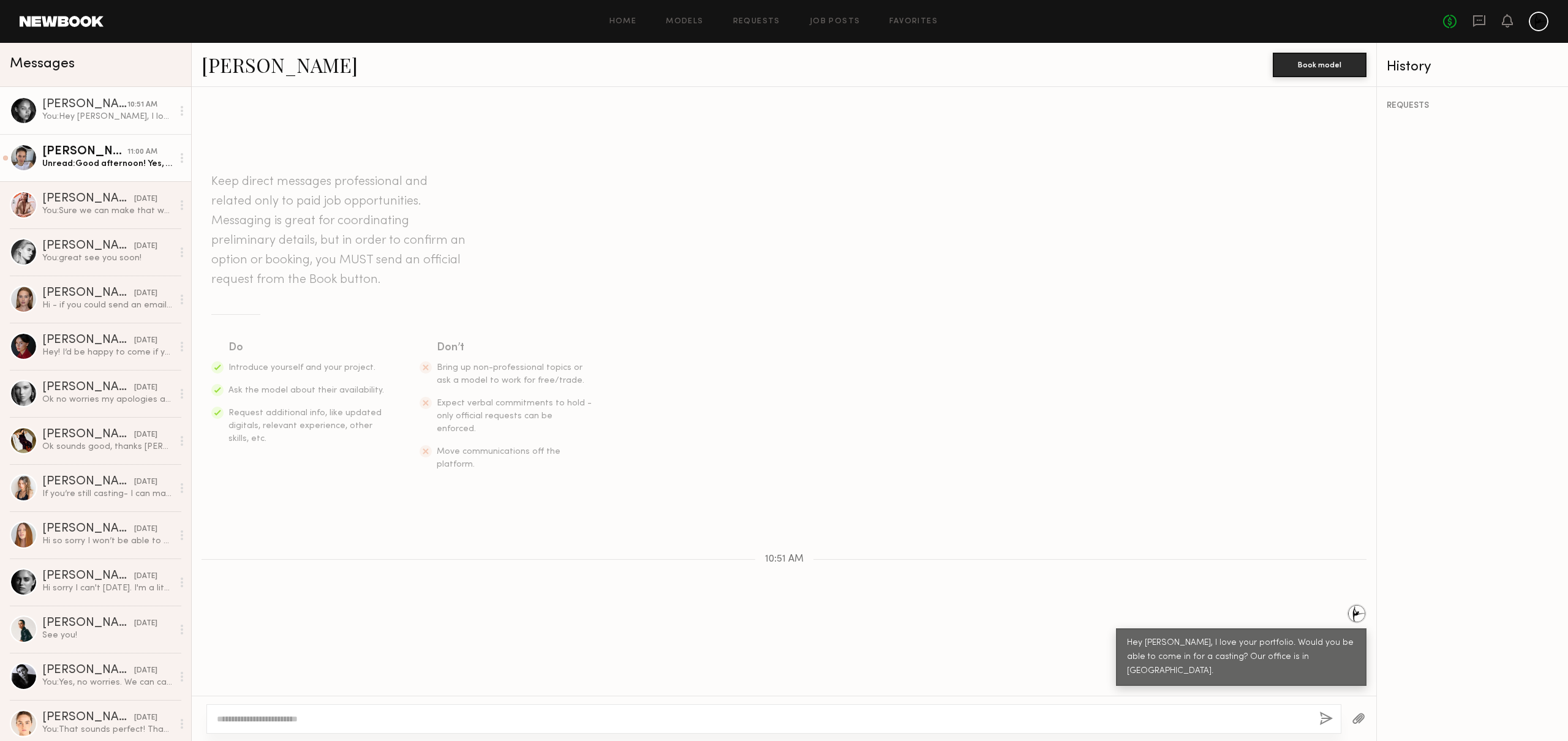
click at [68, 158] on div "Unread: Good afternoon! Yes, I can. What’s the address and when?" at bounding box center [108, 164] width 130 height 12
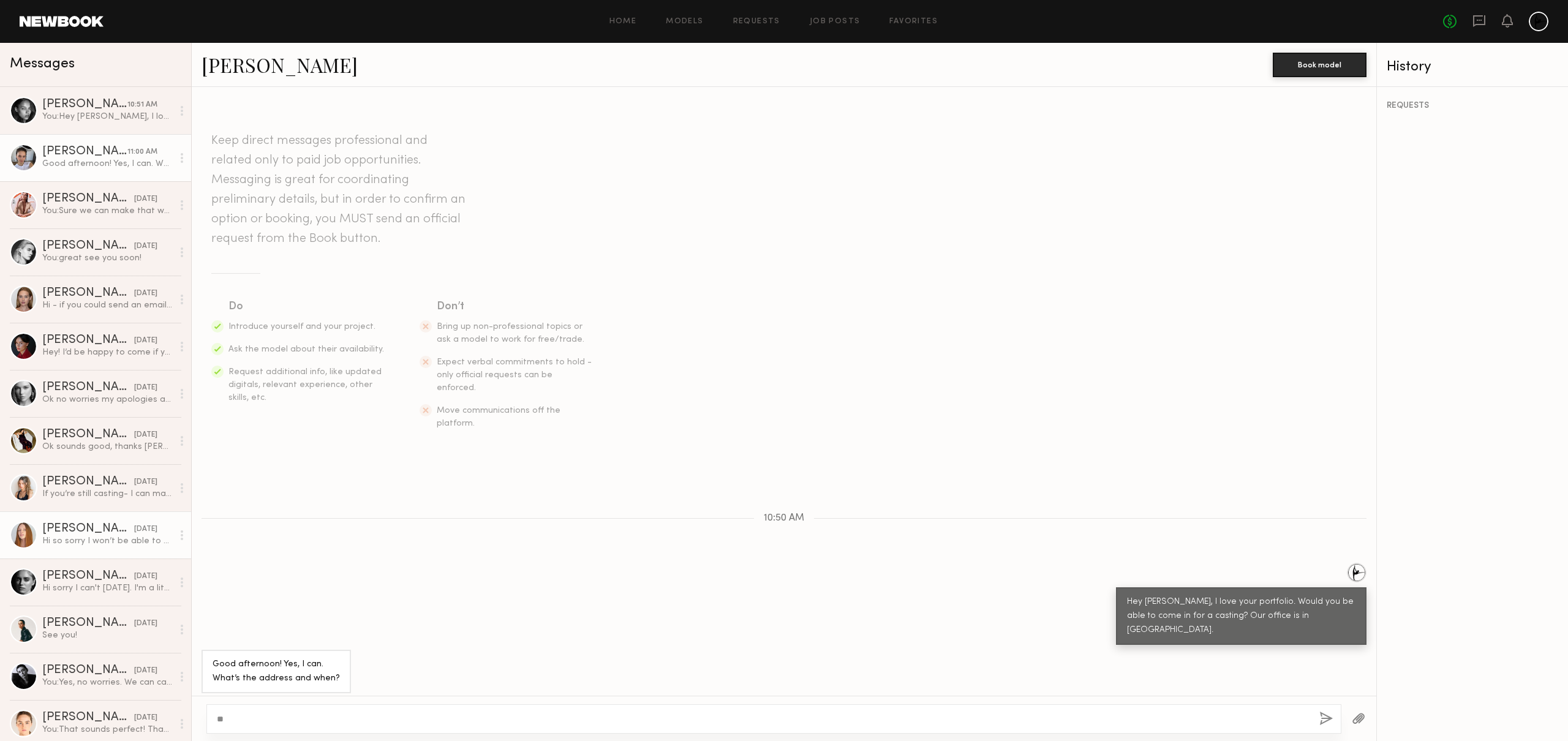
type textarea "*"
type textarea "**********"
click at [1319, 716] on button "button" at bounding box center [1326, 720] width 14 height 16
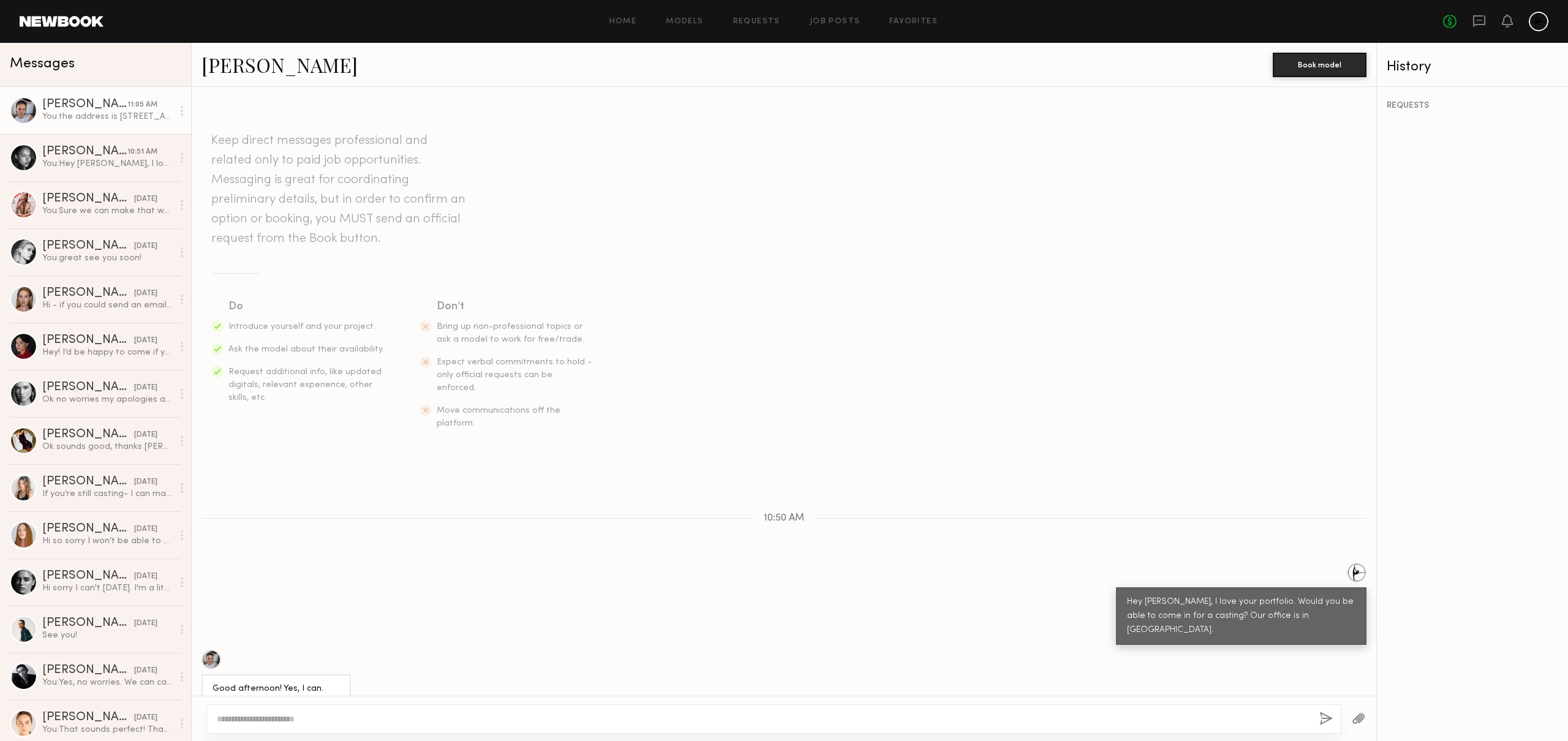
scroll to position [207, 0]
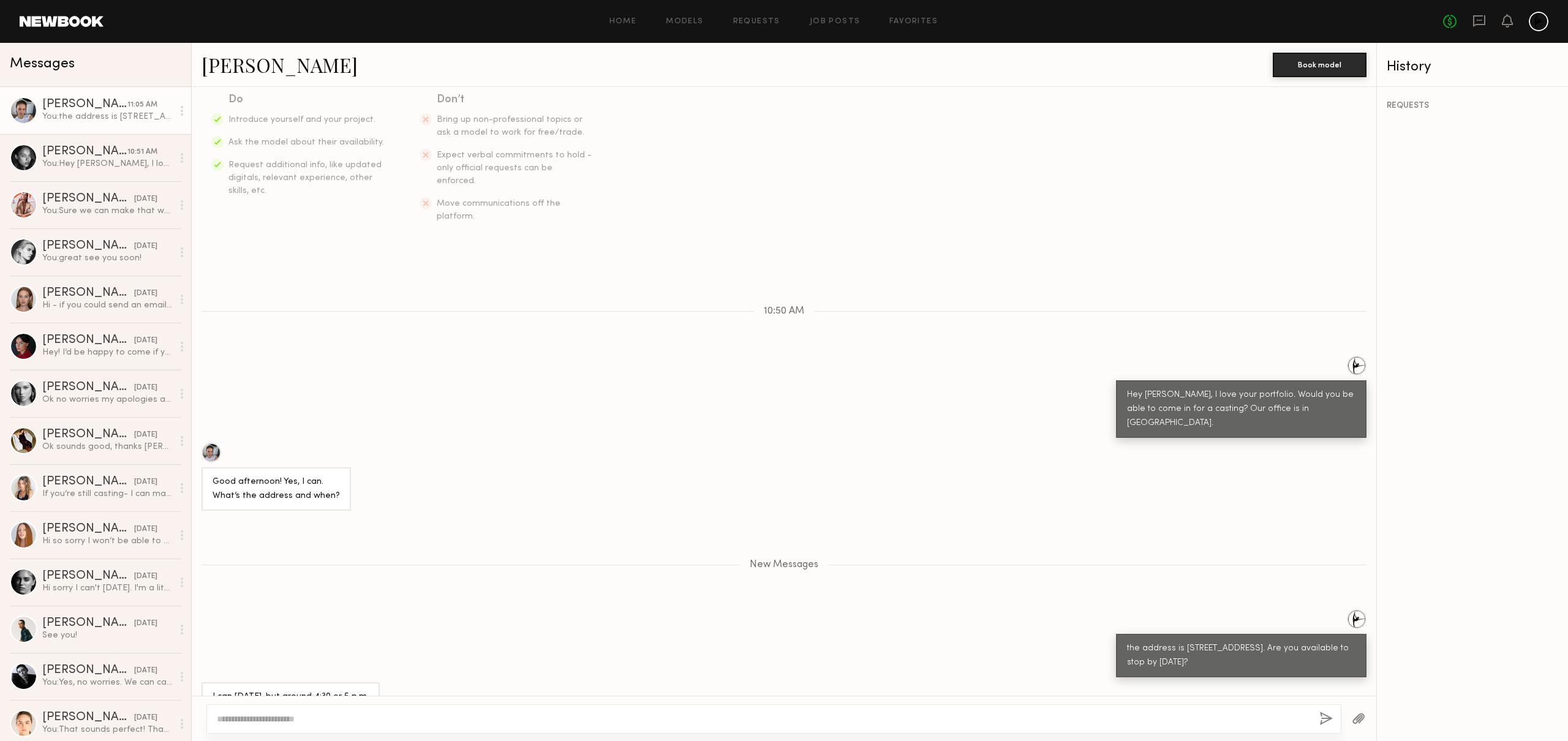
click at [258, 708] on div at bounding box center [774, 719] width 1135 height 29
click at [245, 720] on textarea at bounding box center [762, 719] width 1092 height 13
type textarea "*"
type textarea "**********"
click at [1319, 718] on button "button" at bounding box center [1326, 720] width 14 height 16
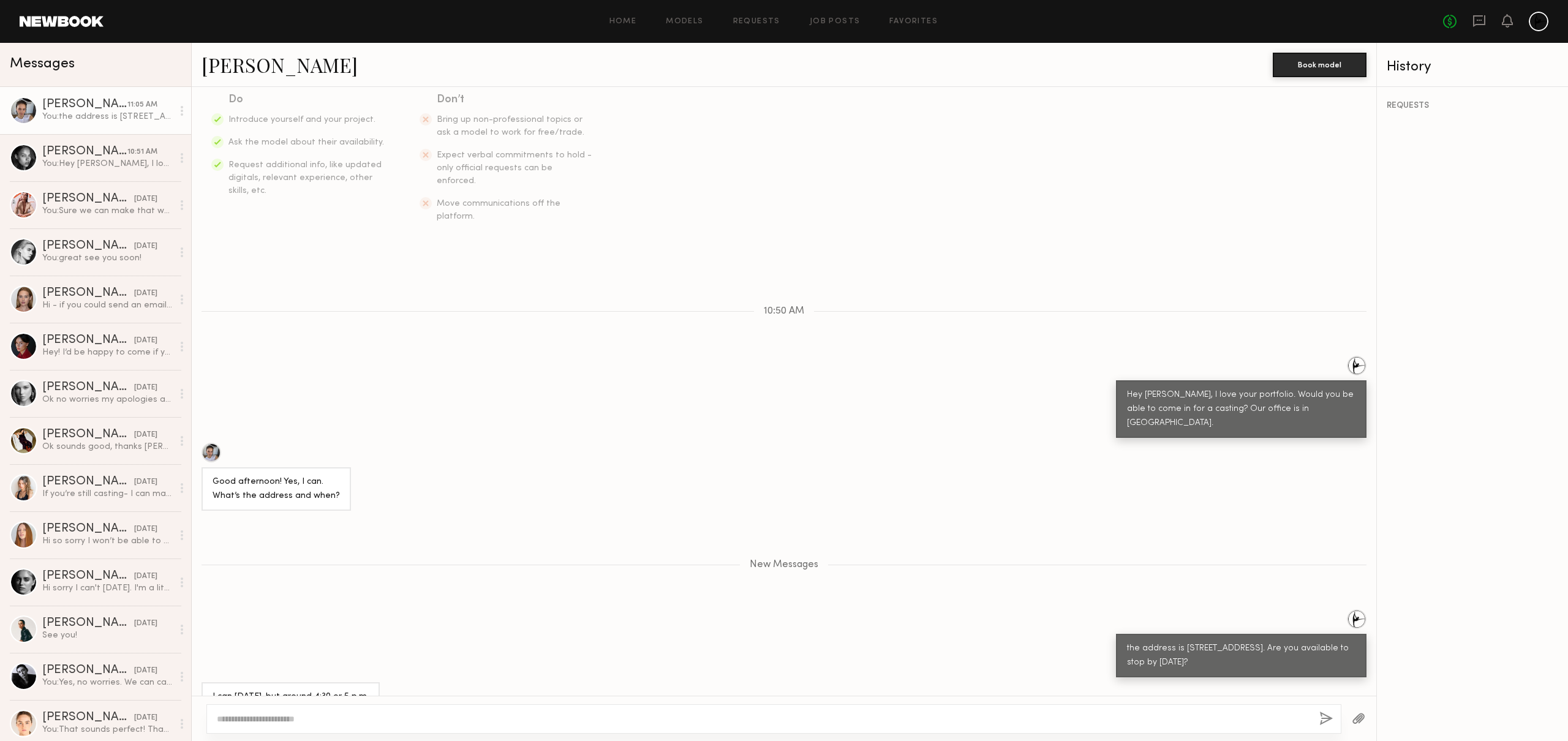
scroll to position [266, 0]
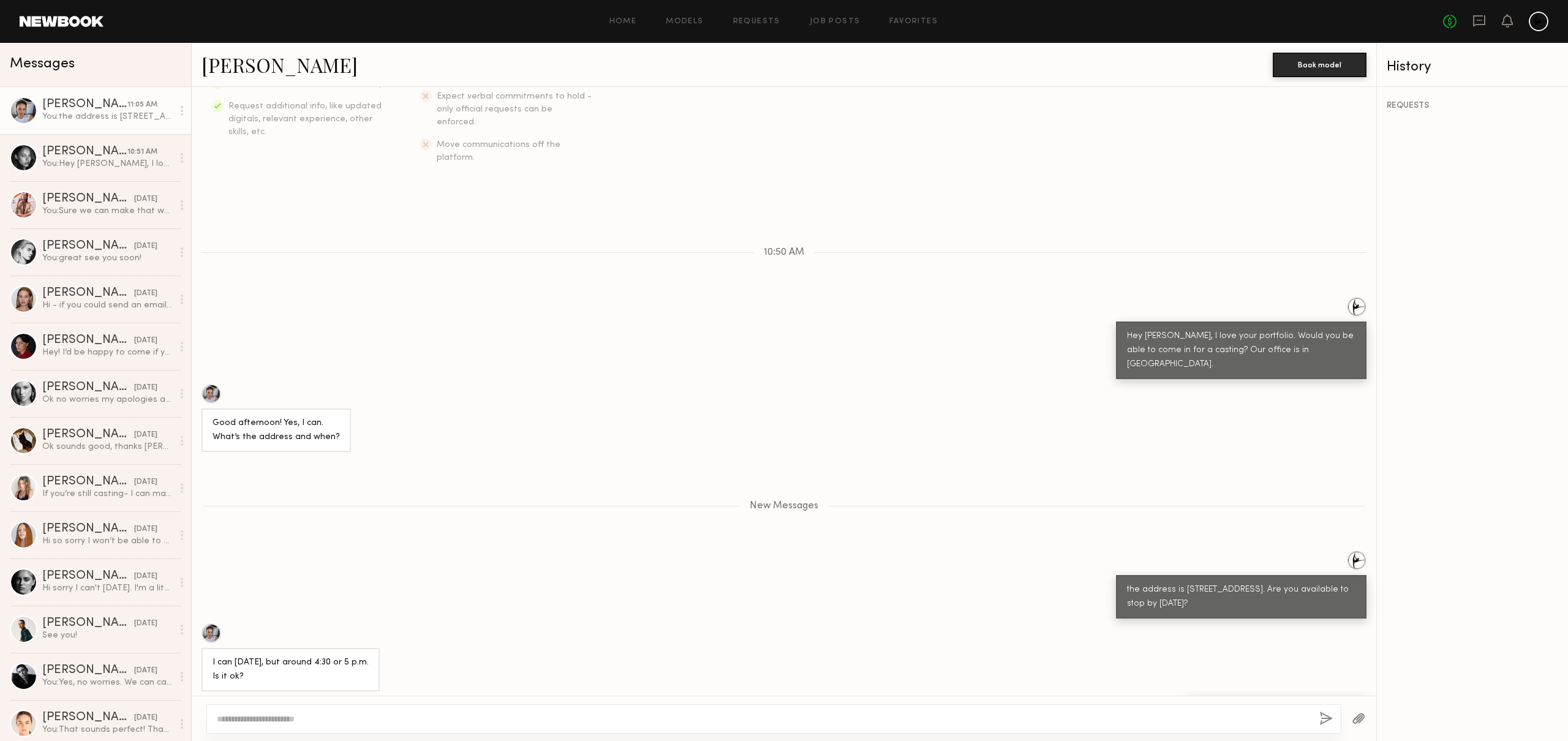
click at [224, 69] on link "[PERSON_NAME]" at bounding box center [280, 64] width 156 height 26
click at [107, 153] on div "[PERSON_NAME]" at bounding box center [85, 152] width 85 height 13
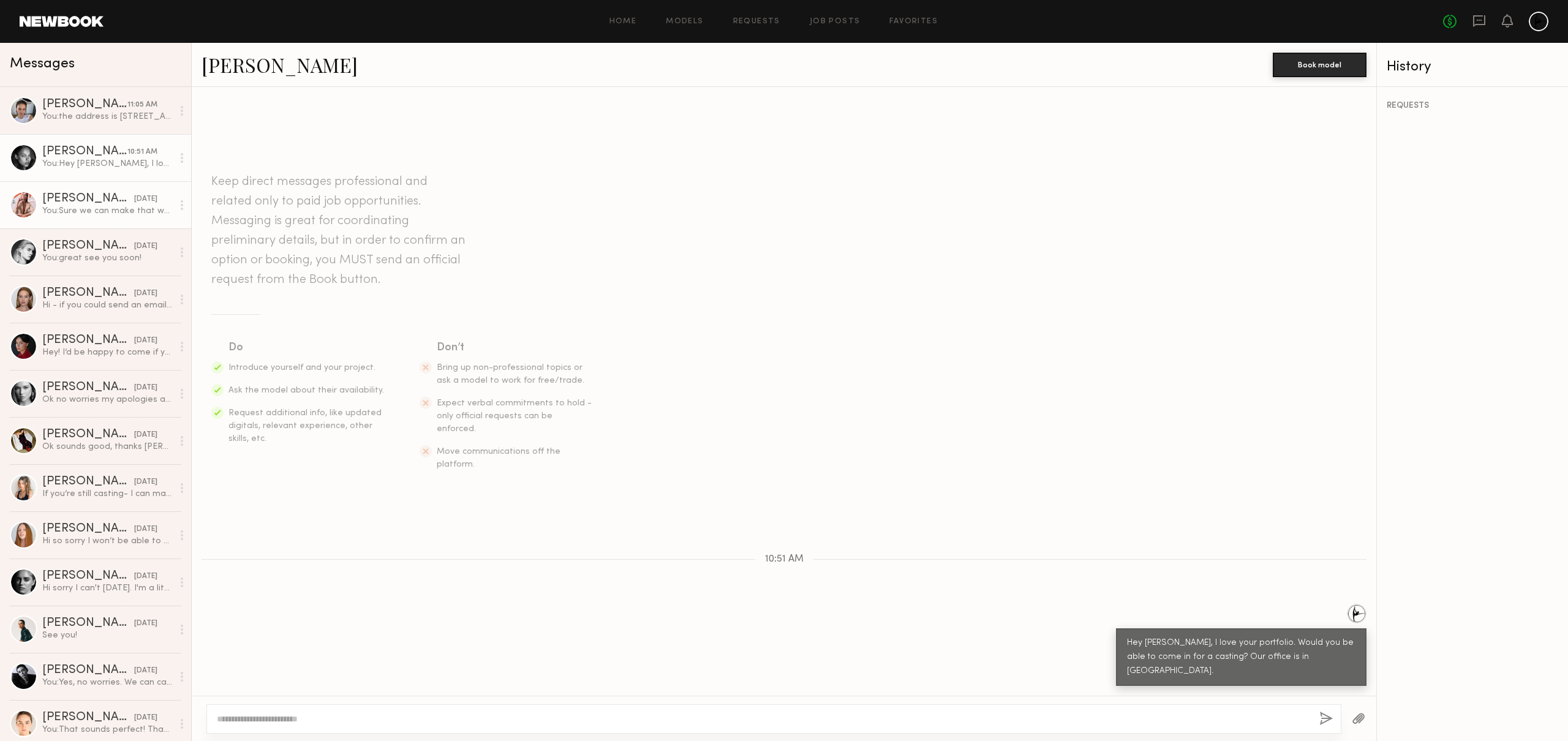
click at [104, 203] on div "[PERSON_NAME]" at bounding box center [88, 199] width 92 height 13
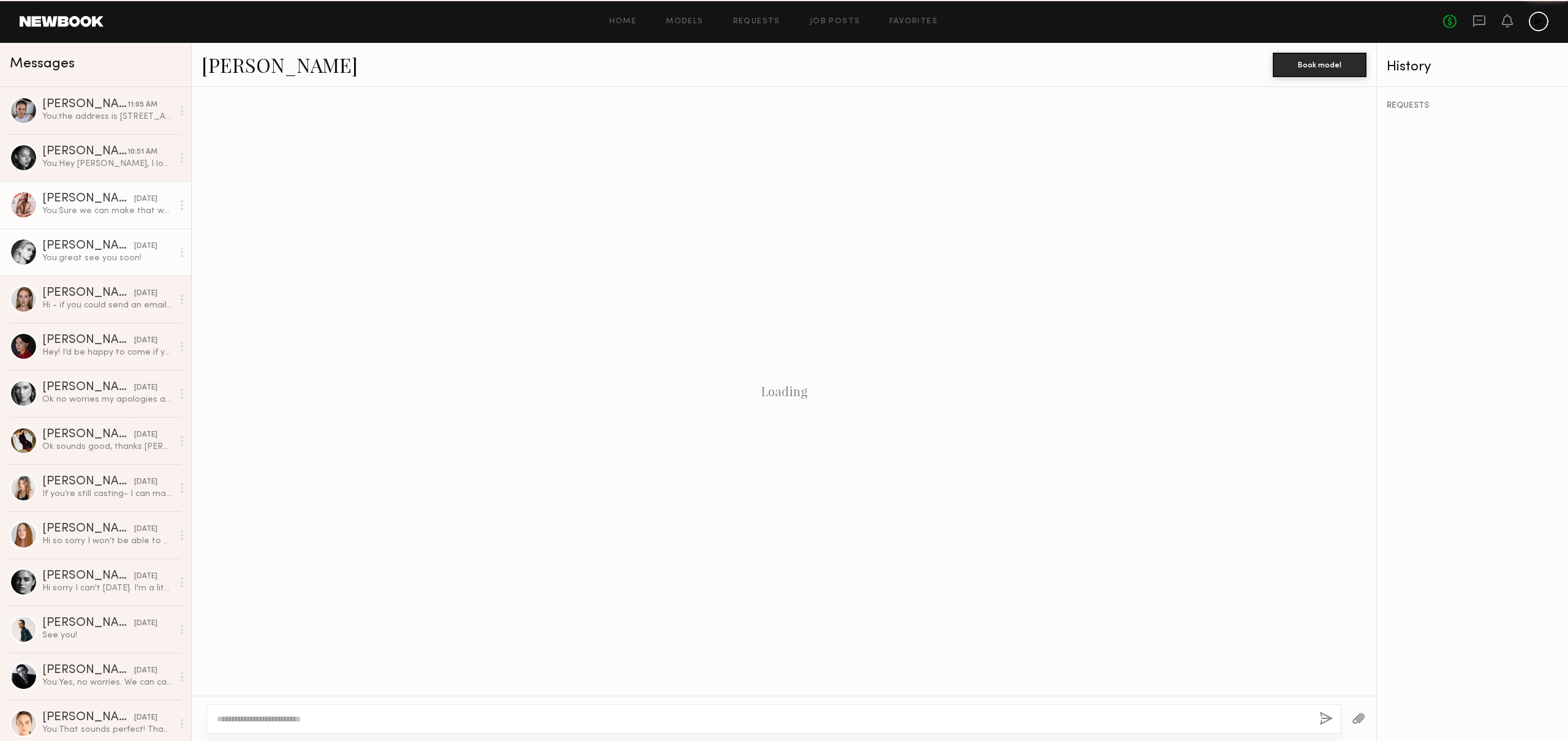
scroll to position [633, 0]
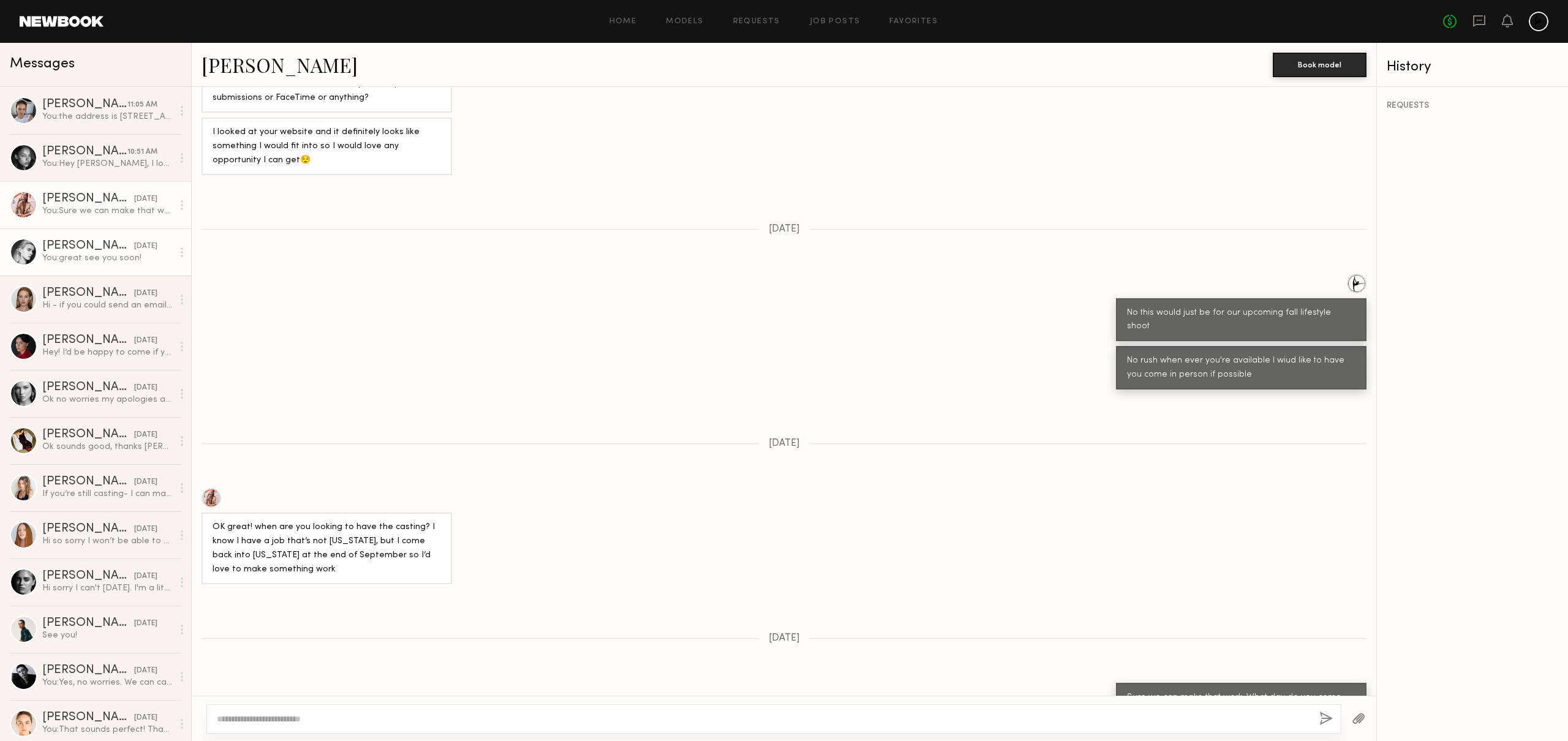
click at [92, 248] on div "[PERSON_NAME]" at bounding box center [88, 246] width 92 height 13
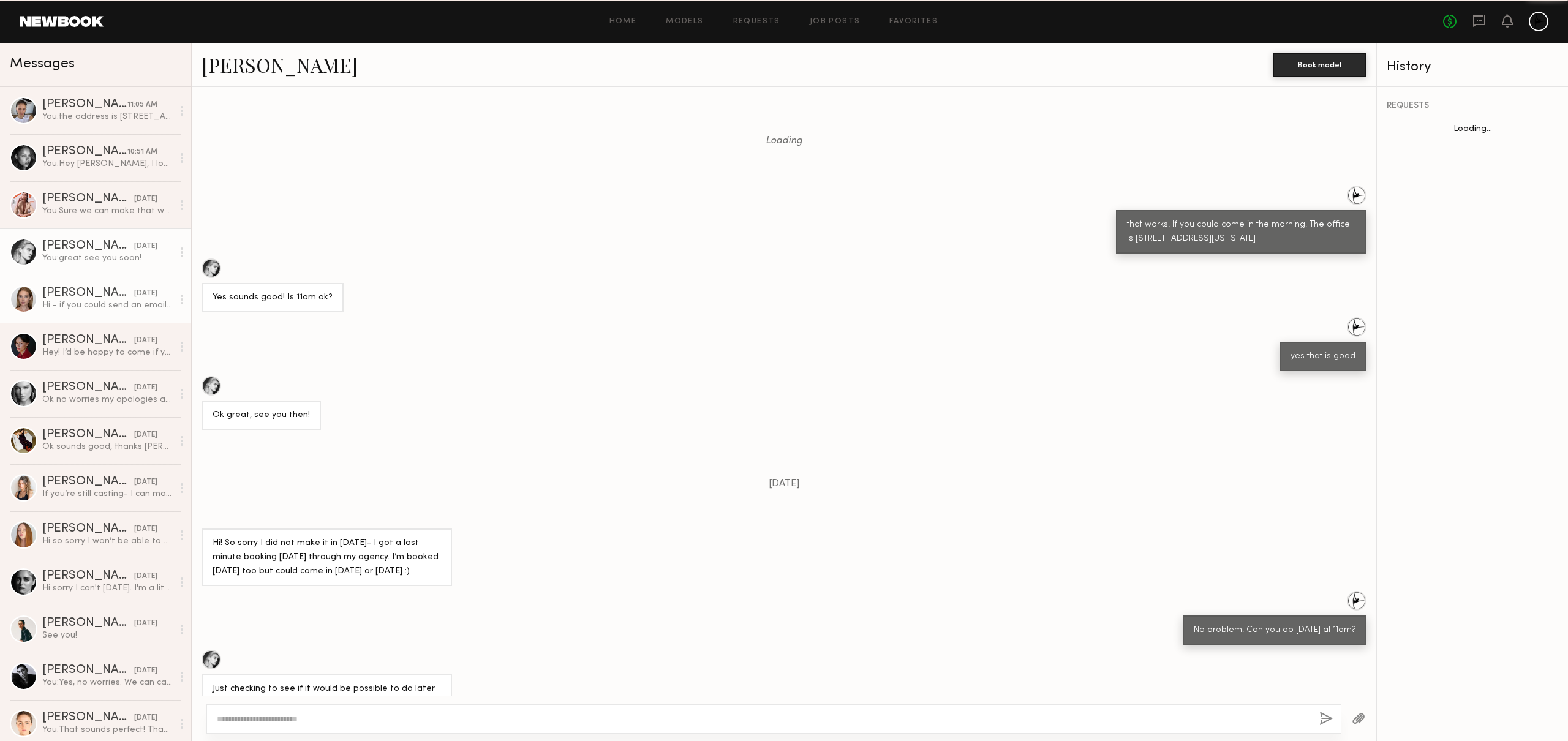
scroll to position [276, 0]
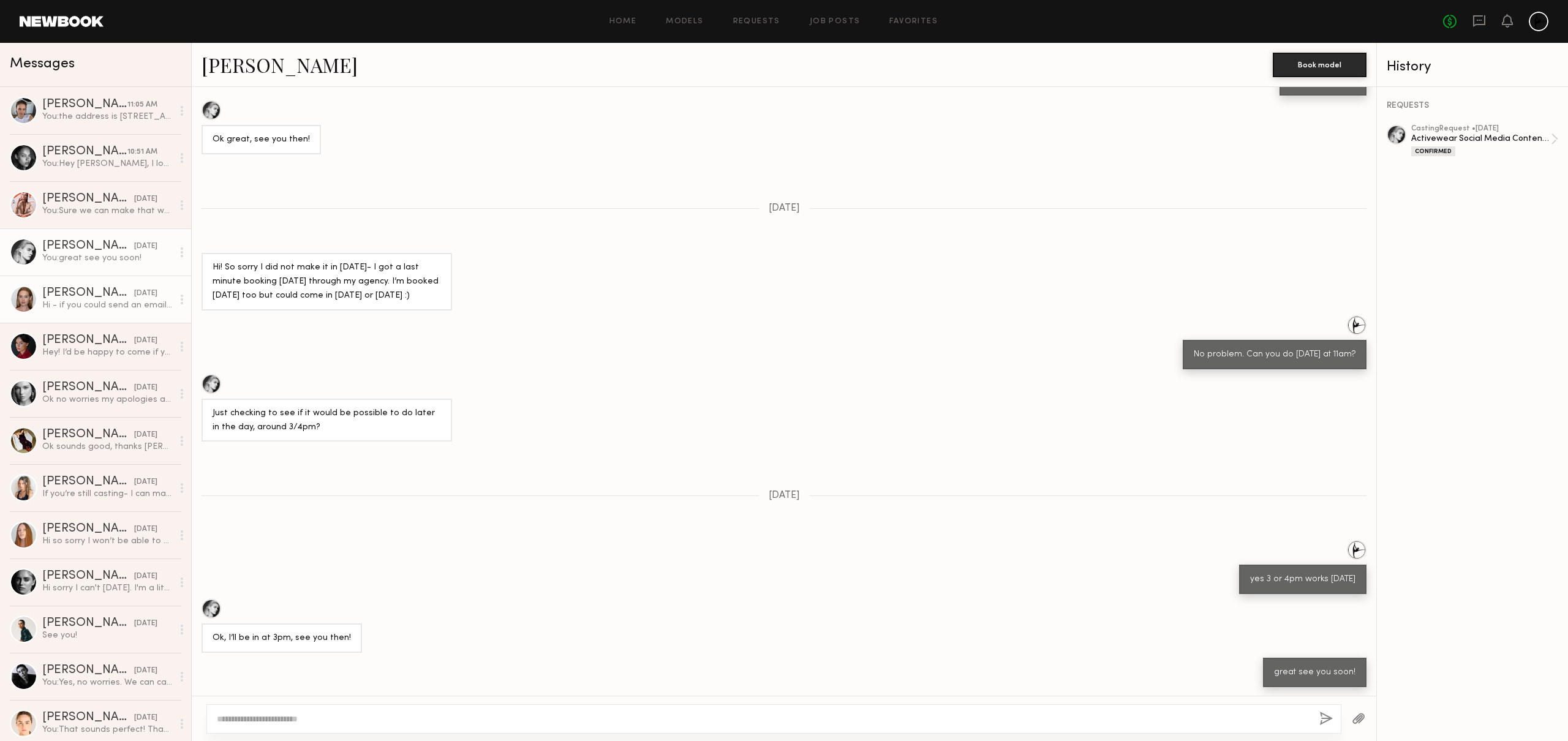
click at [97, 294] on div "[PERSON_NAME]" at bounding box center [88, 293] width 92 height 13
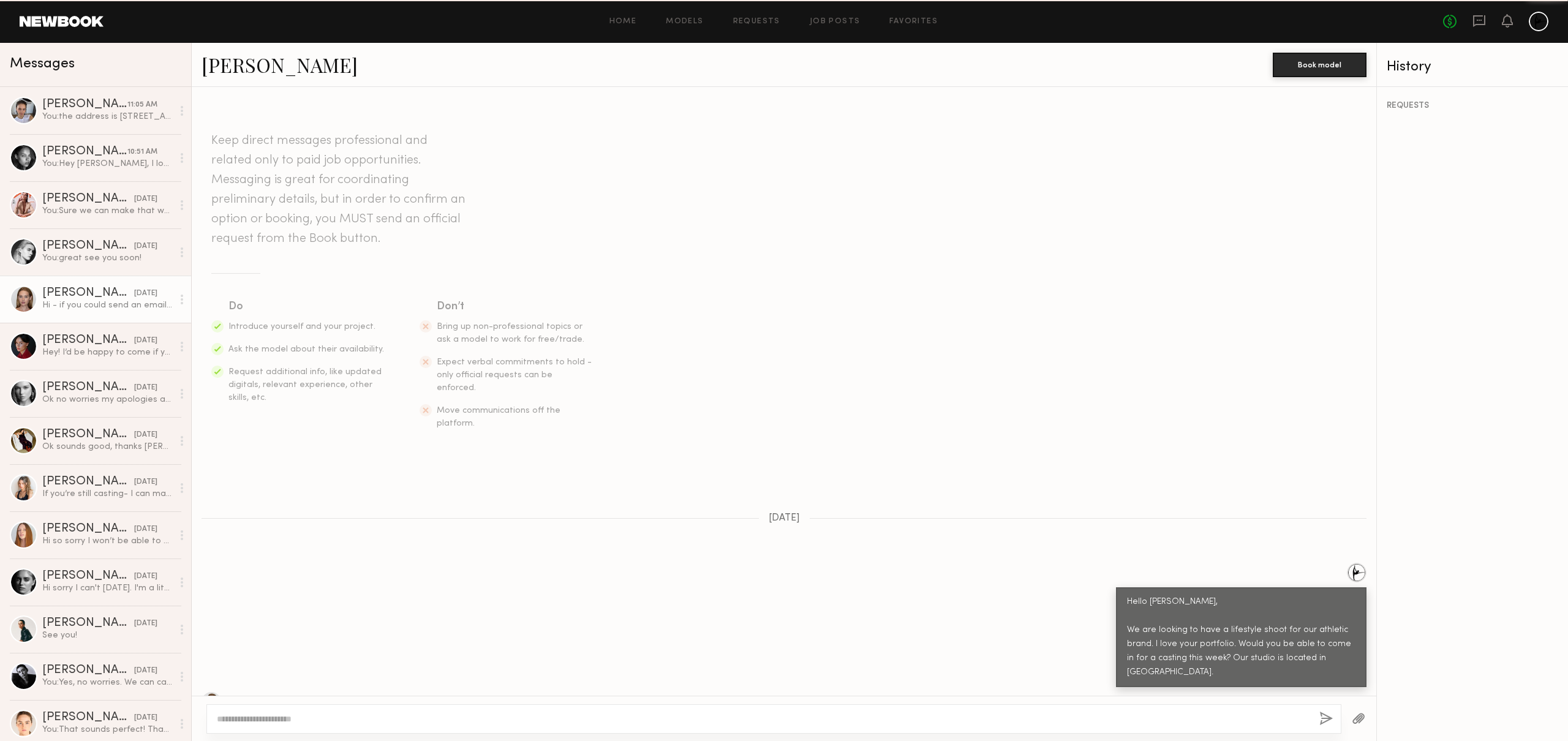
scroll to position [348, 0]
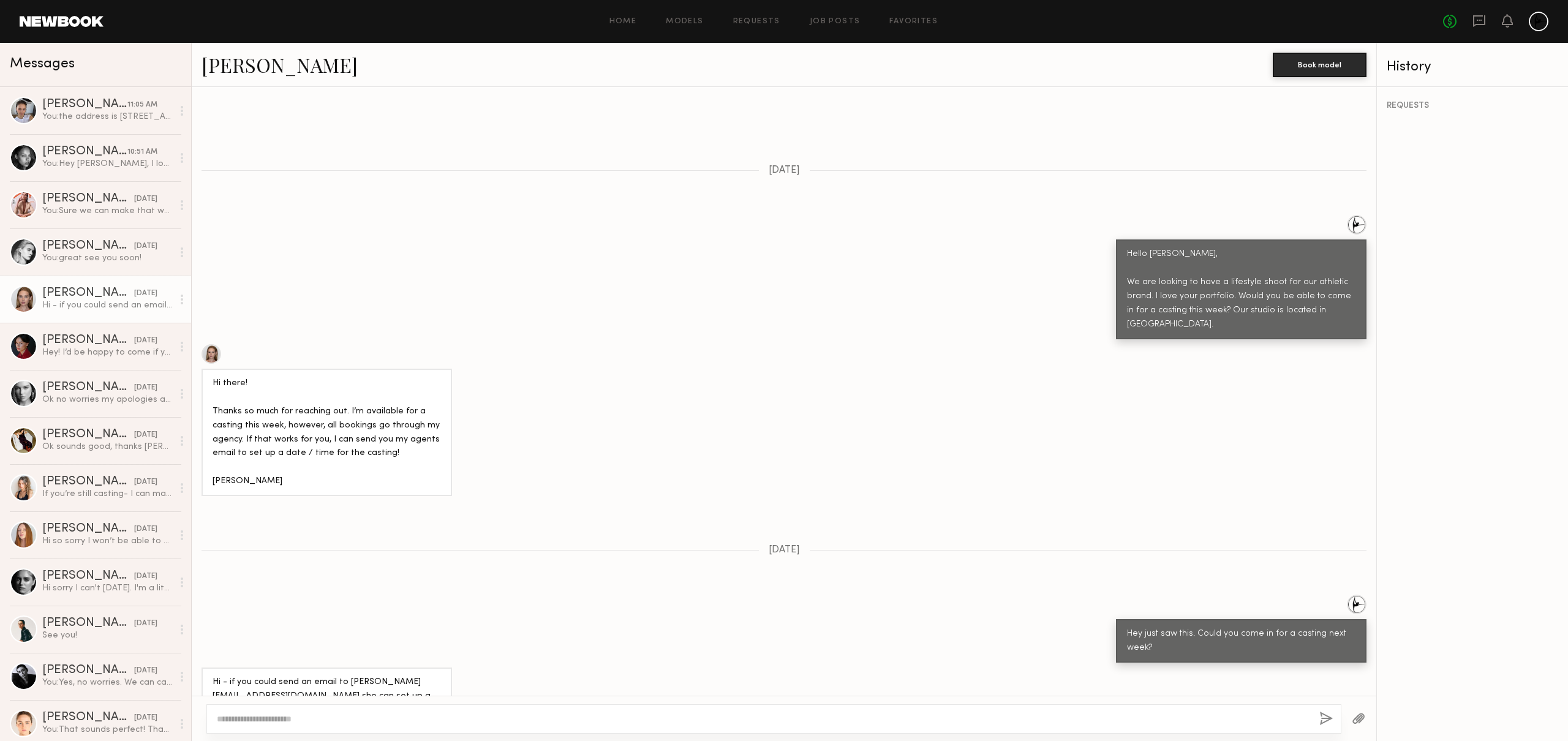
click at [282, 706] on div at bounding box center [774, 719] width 1135 height 29
click at [308, 716] on textarea at bounding box center [762, 719] width 1092 height 13
click at [232, 64] on link "[PERSON_NAME]" at bounding box center [280, 64] width 156 height 26
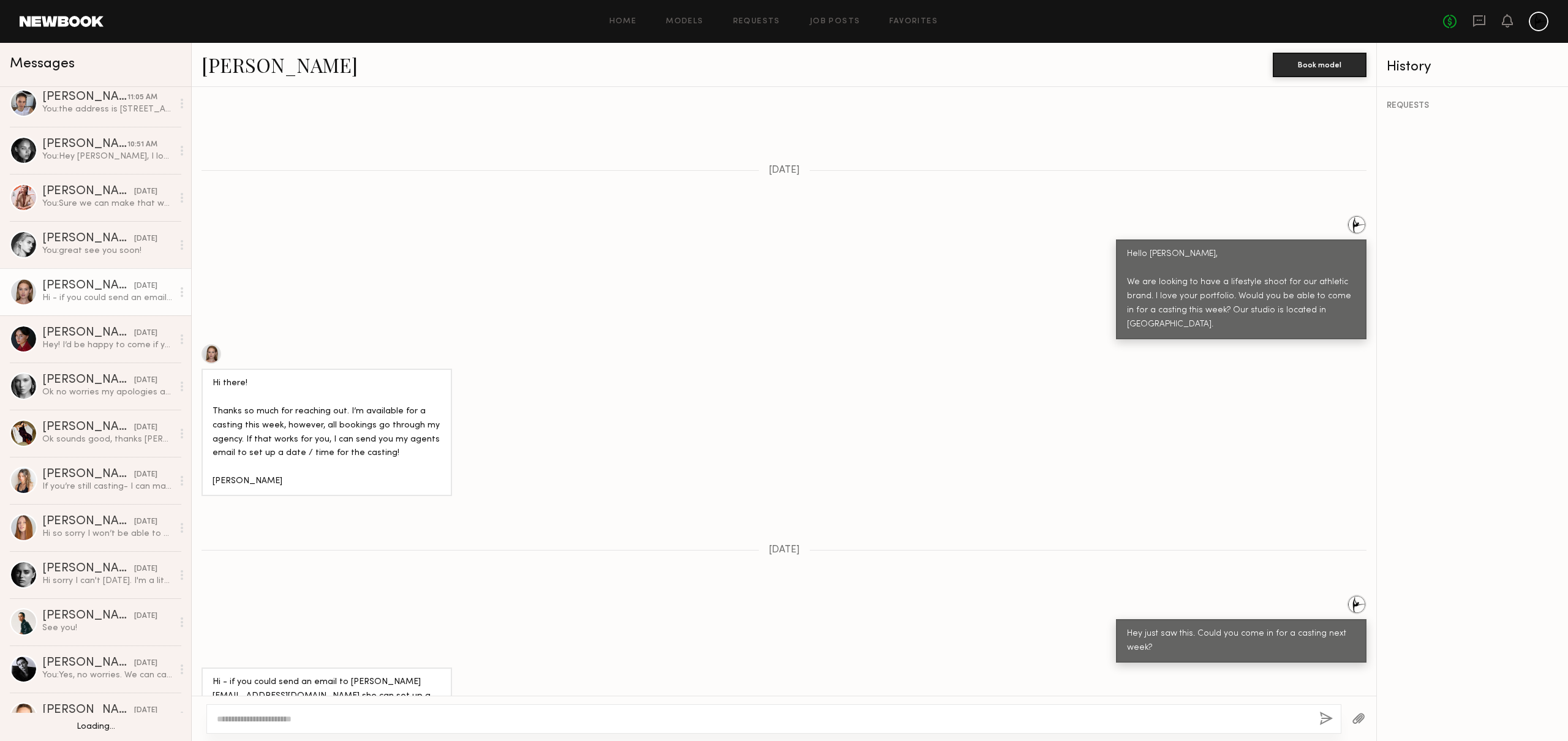
scroll to position [9, 0]
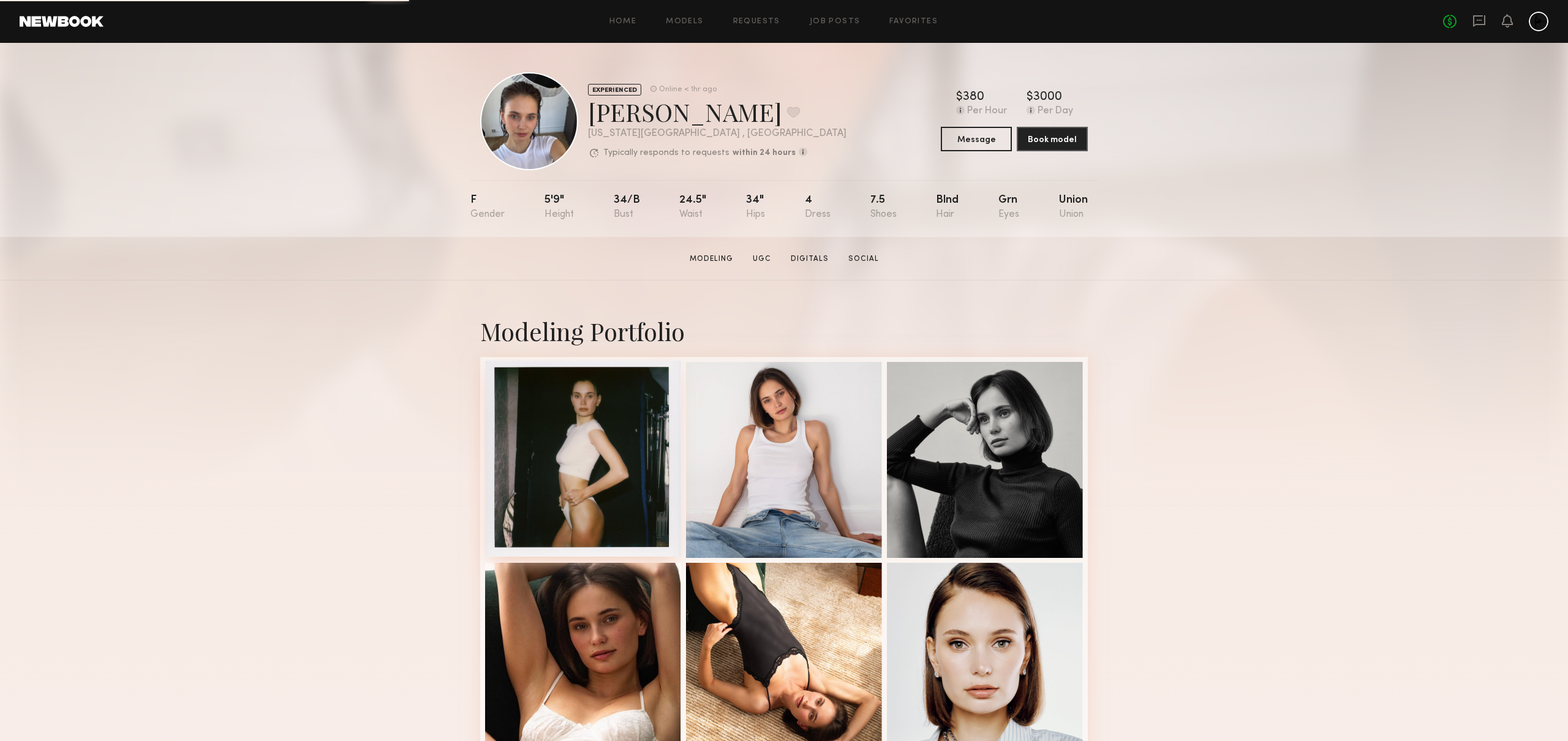
click at [625, 439] on div at bounding box center [584, 459] width 196 height 196
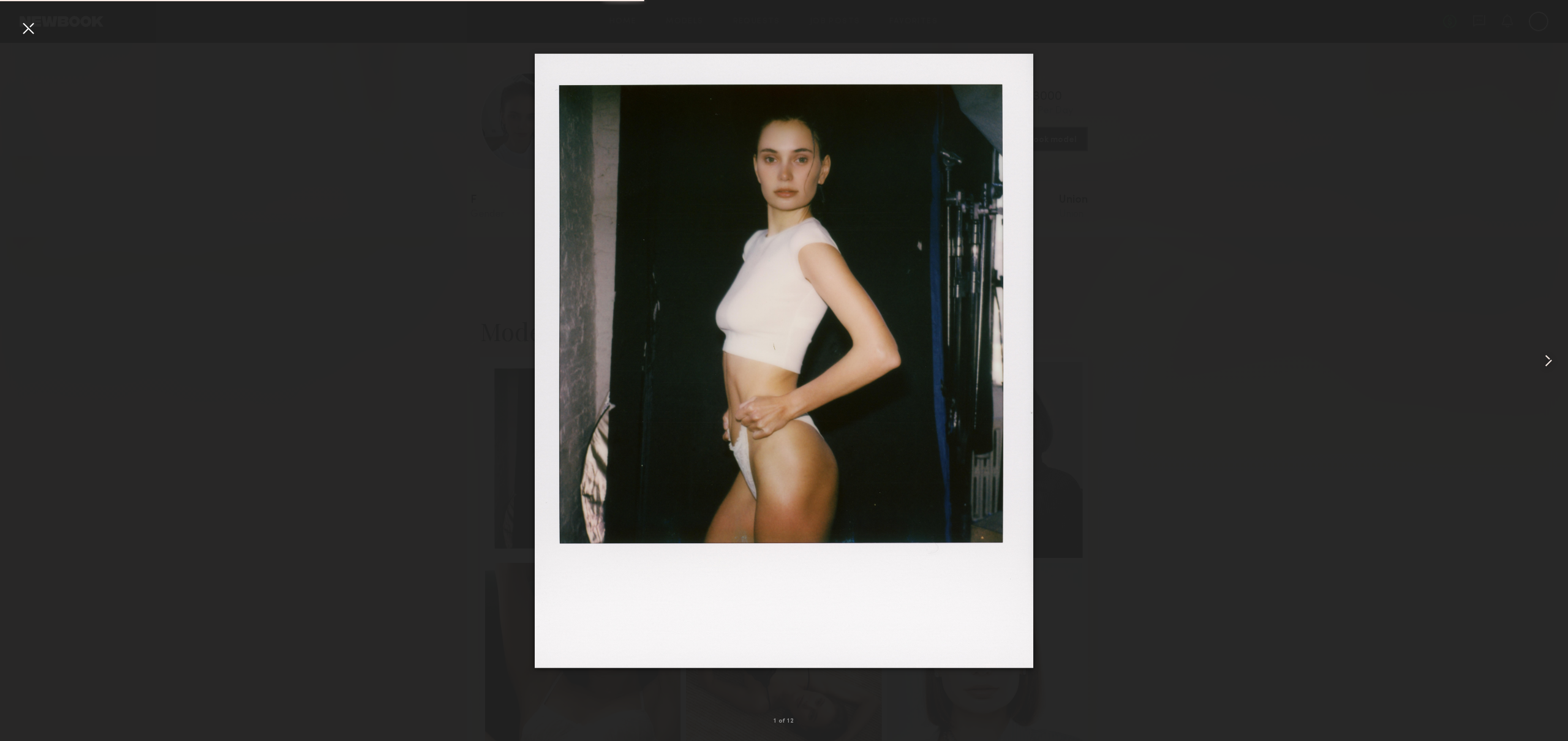
click at [1542, 362] on common-icon at bounding box center [1548, 360] width 19 height 19
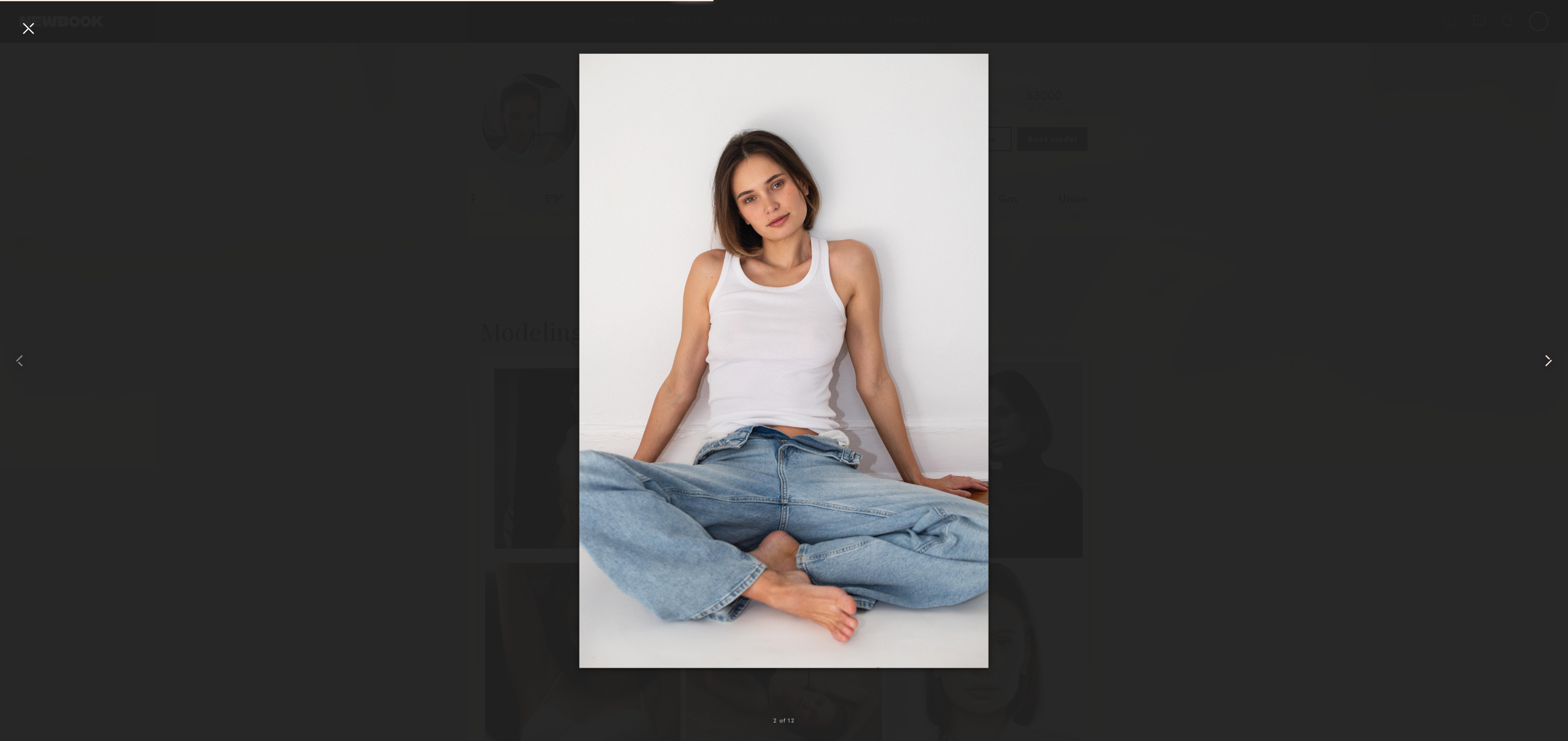
click at [1542, 362] on common-icon at bounding box center [1548, 360] width 19 height 19
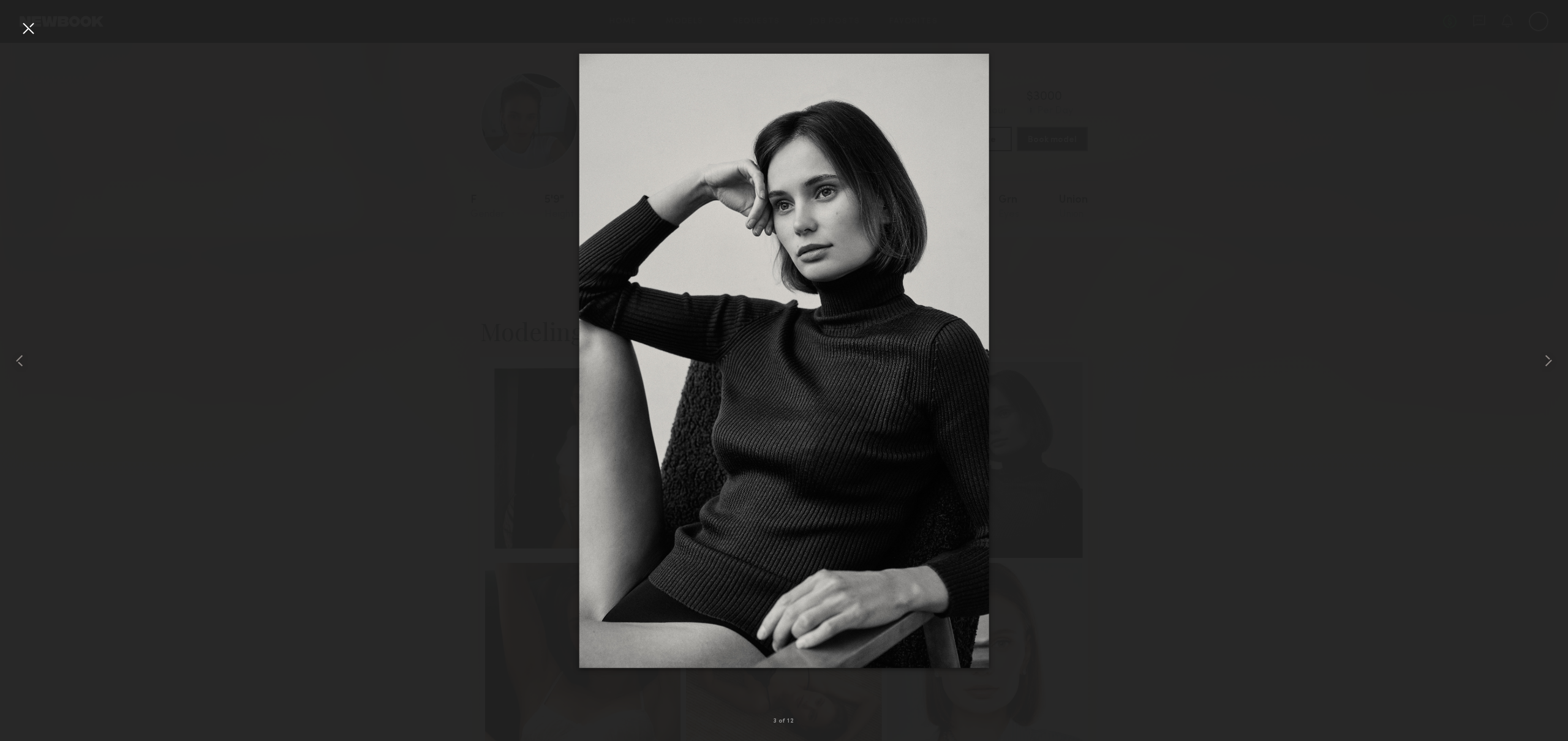
click at [28, 30] on div at bounding box center [28, 28] width 19 height 19
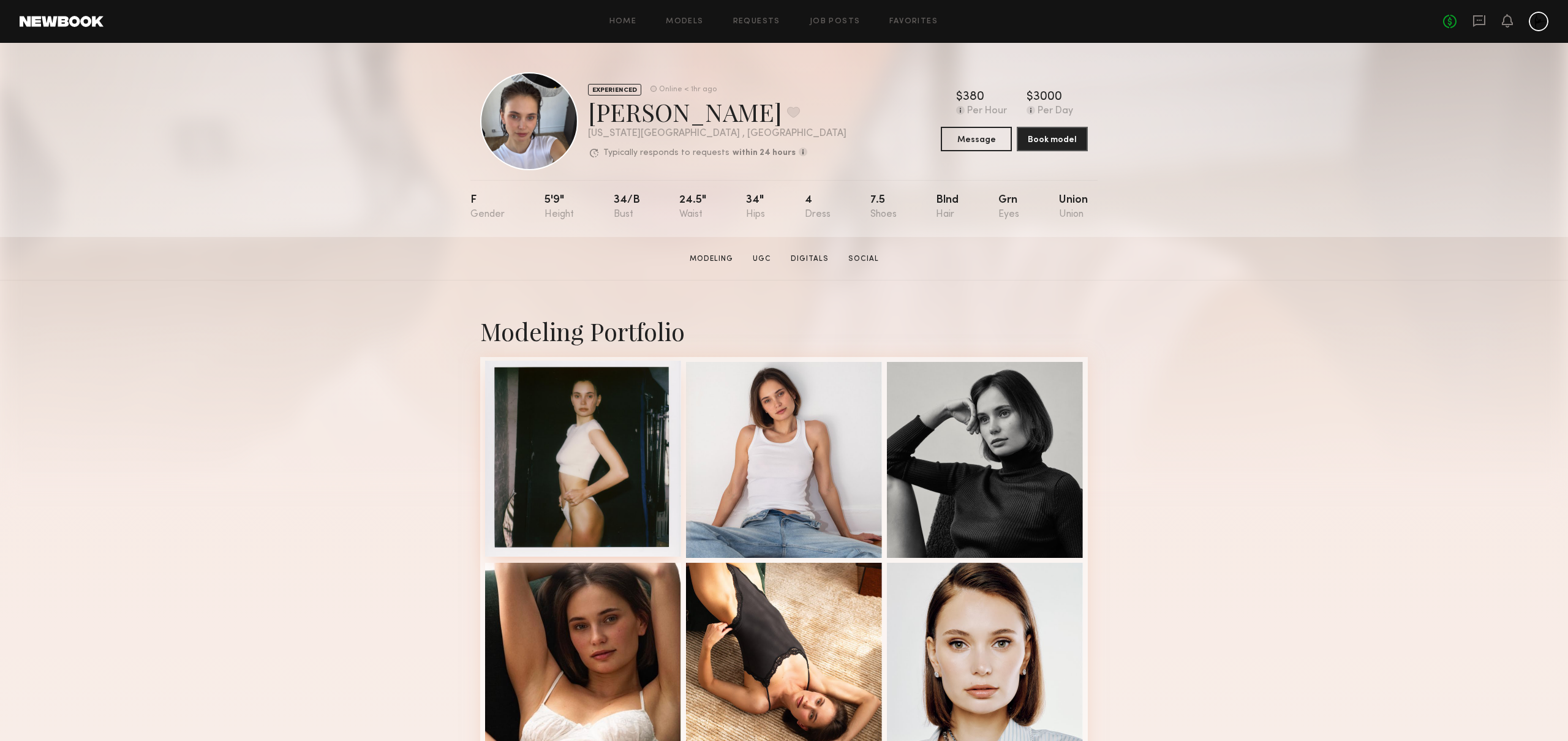
click at [566, 450] on div at bounding box center [584, 459] width 196 height 196
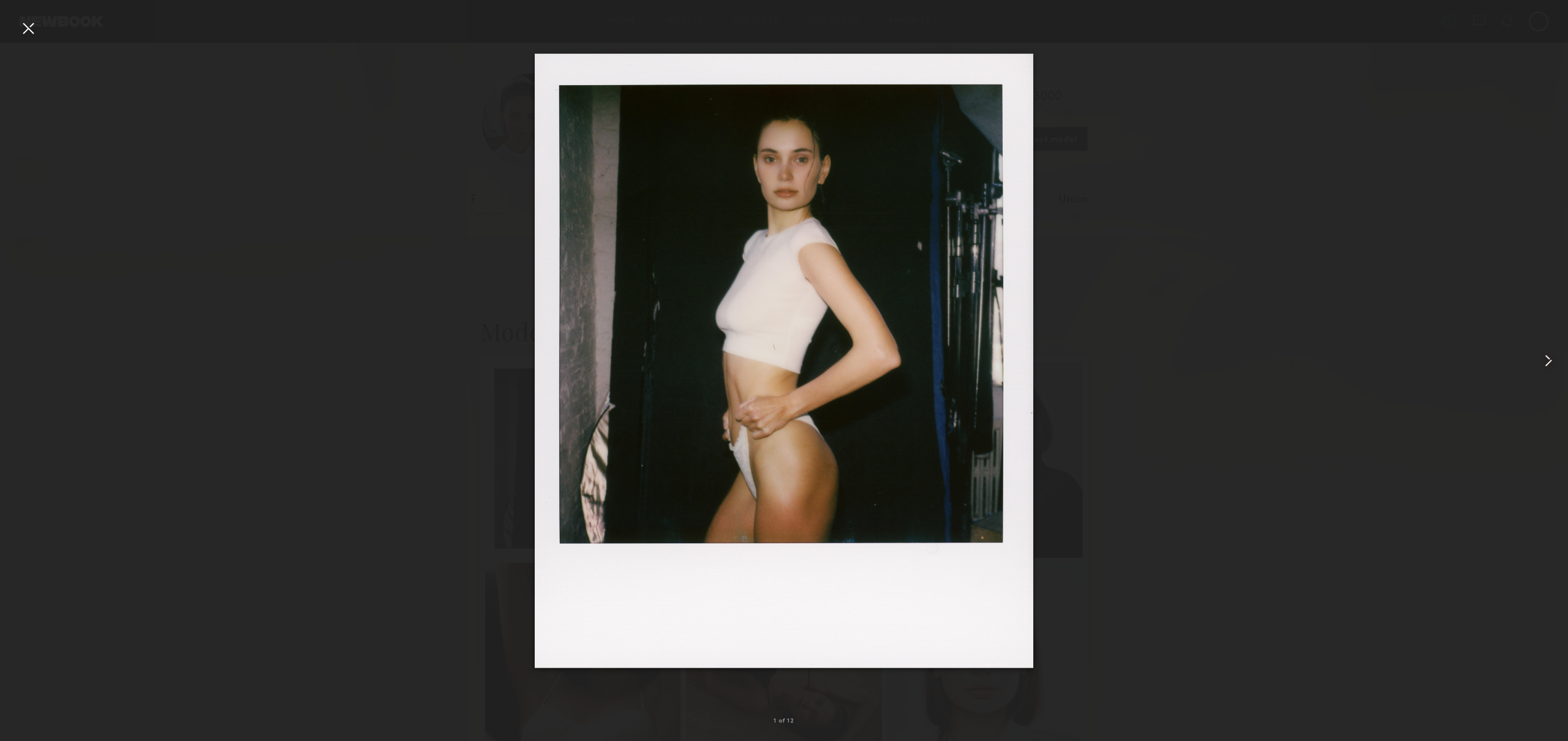
click at [1549, 357] on common-icon at bounding box center [1548, 360] width 19 height 19
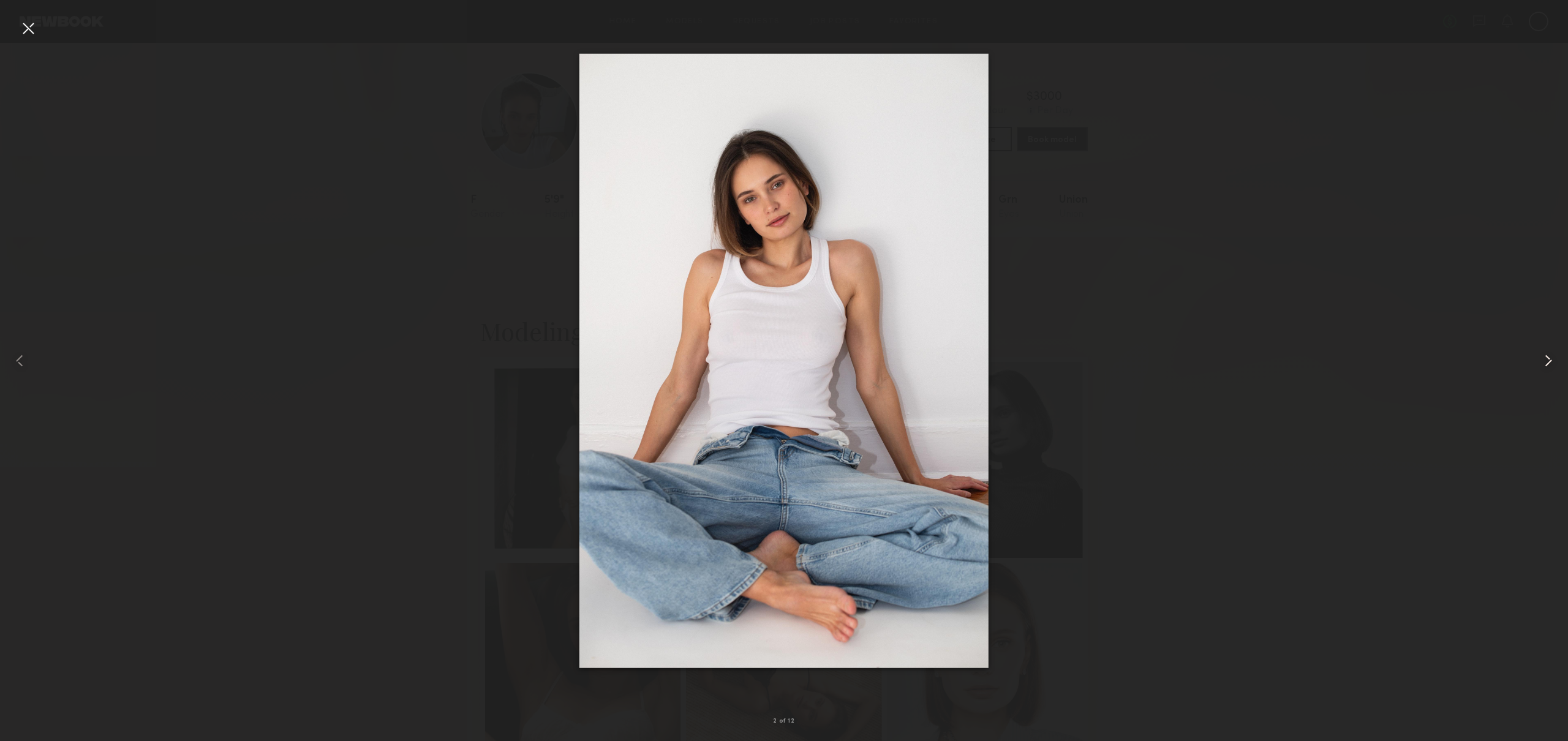
click at [1549, 357] on common-icon at bounding box center [1548, 360] width 19 height 19
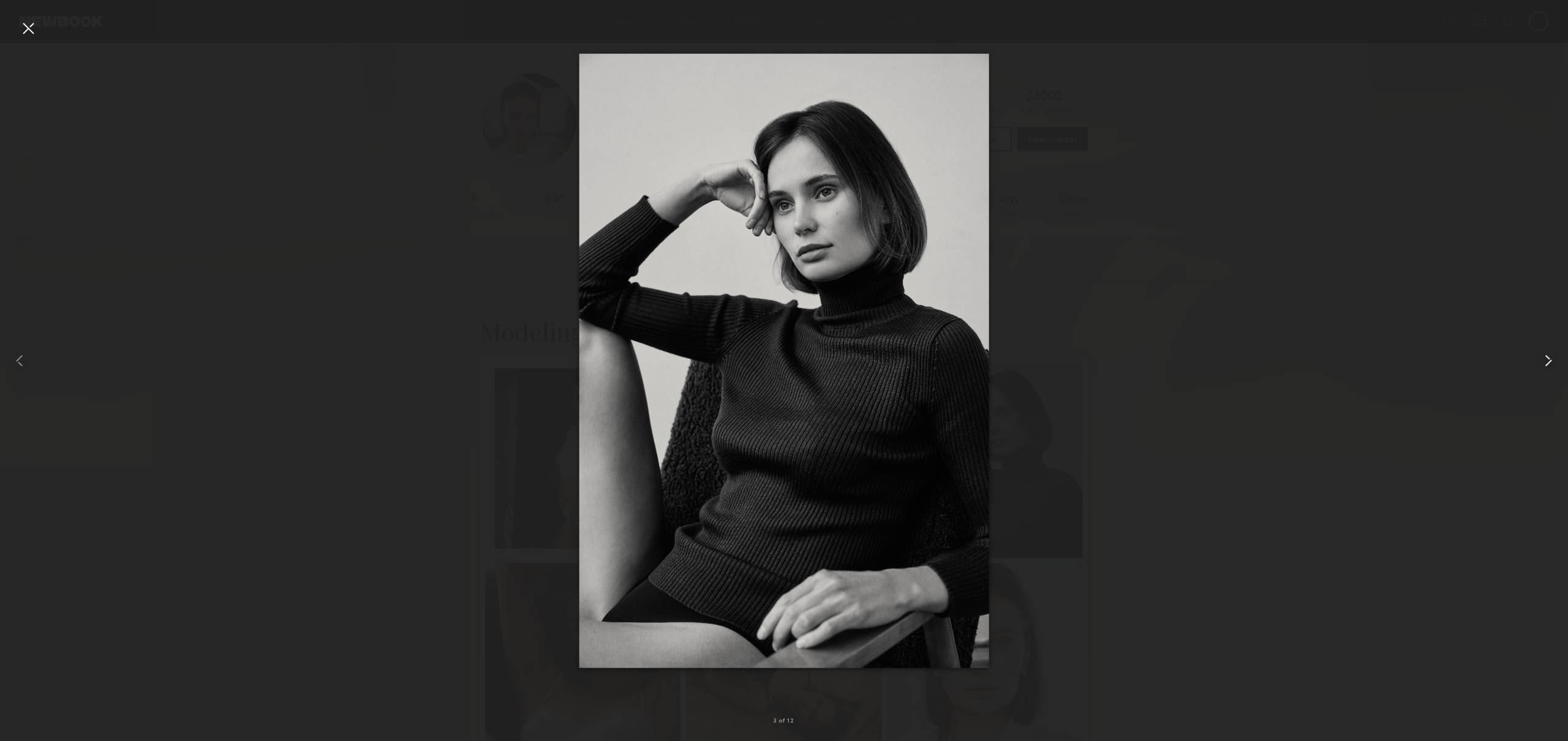
click at [1549, 357] on common-icon at bounding box center [1548, 360] width 19 height 19
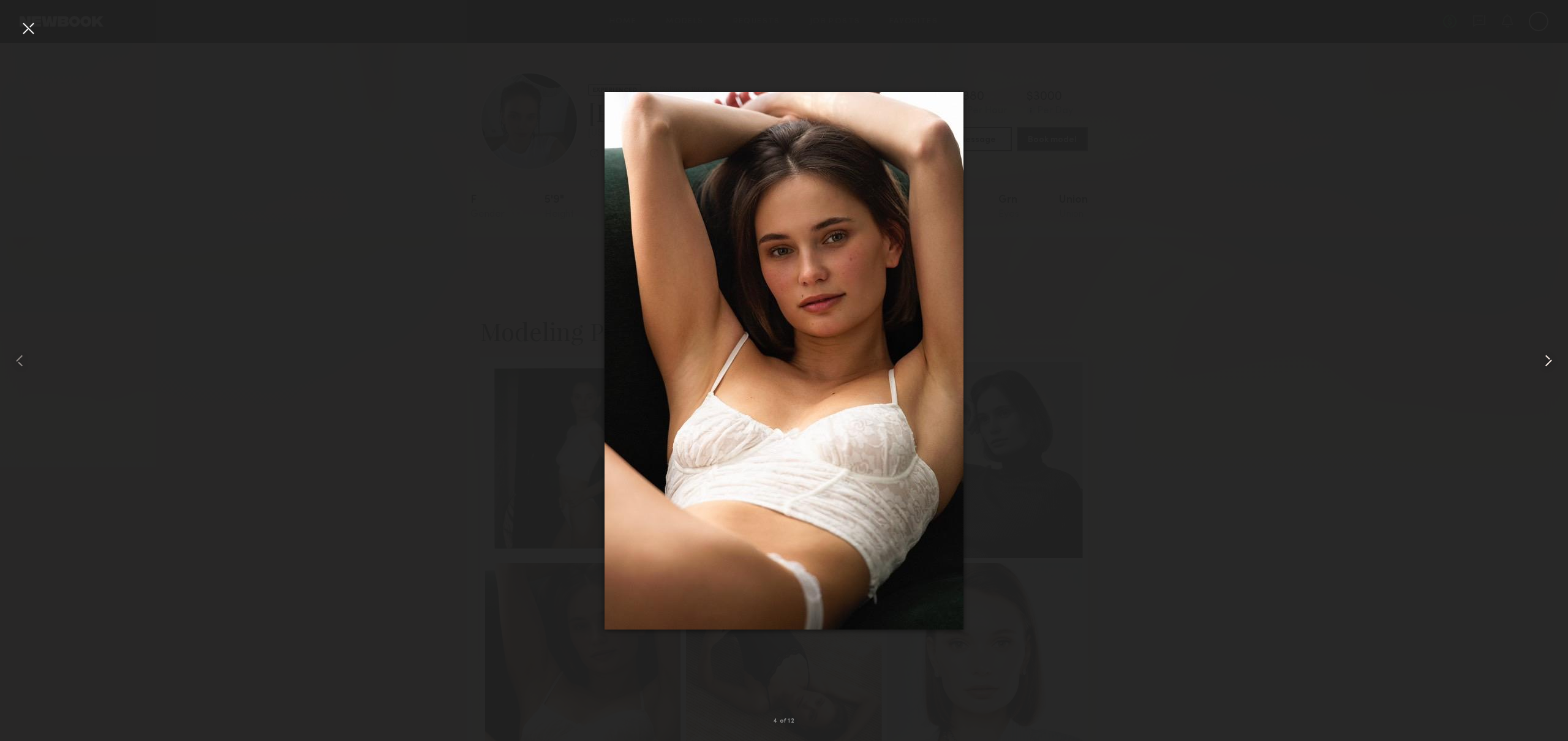
click at [1549, 357] on common-icon at bounding box center [1548, 360] width 19 height 19
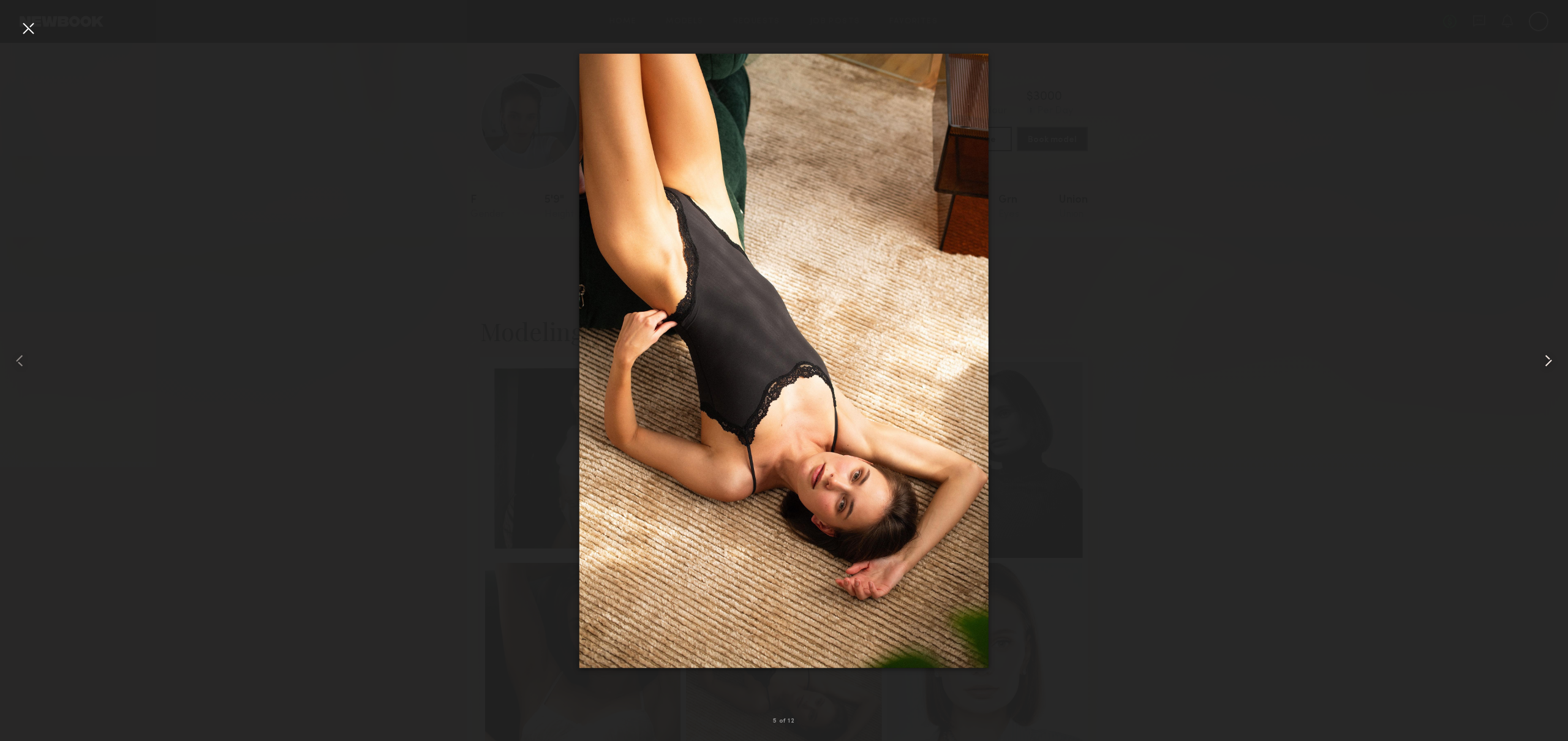
click at [1549, 357] on common-icon at bounding box center [1548, 360] width 19 height 19
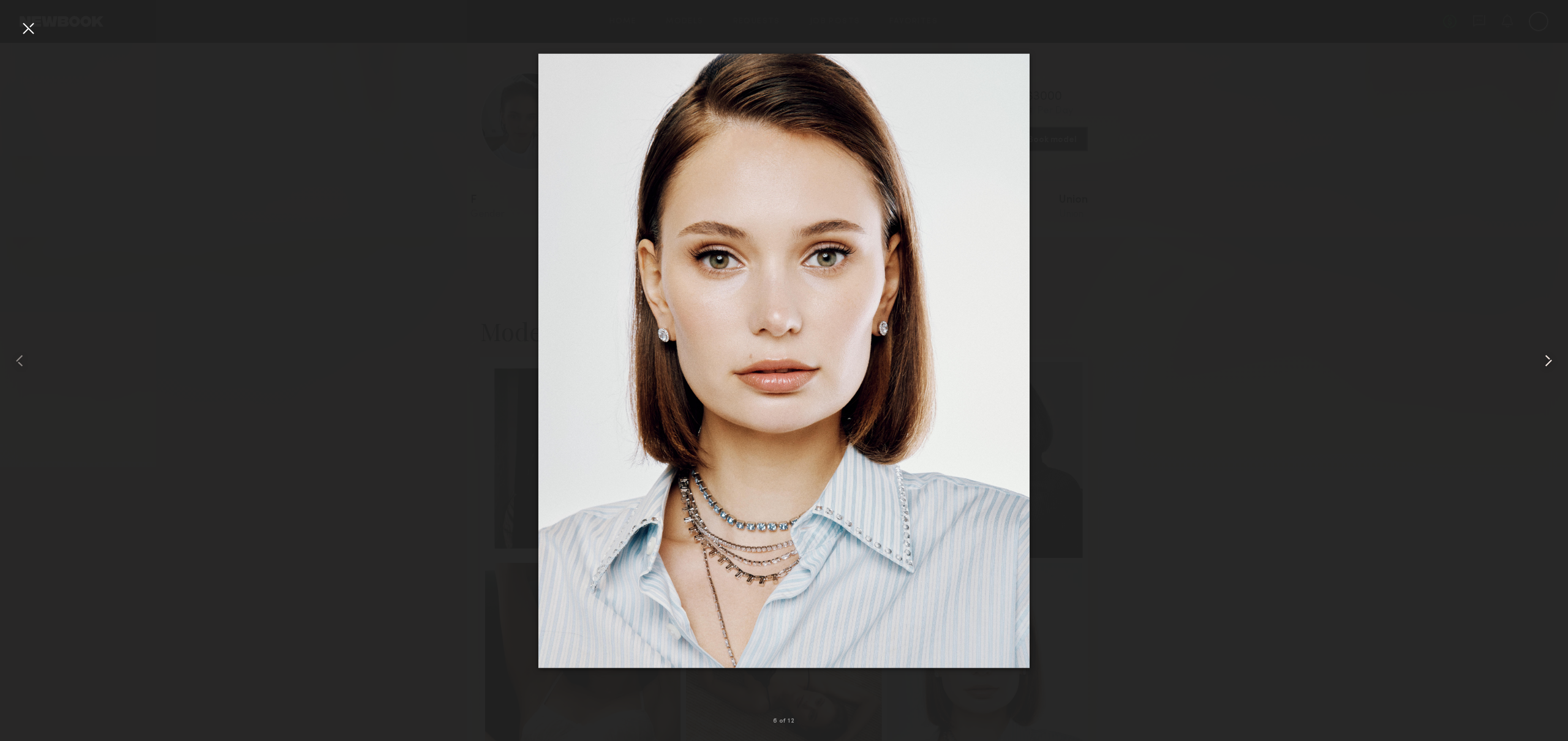
click at [1549, 357] on common-icon at bounding box center [1548, 360] width 19 height 19
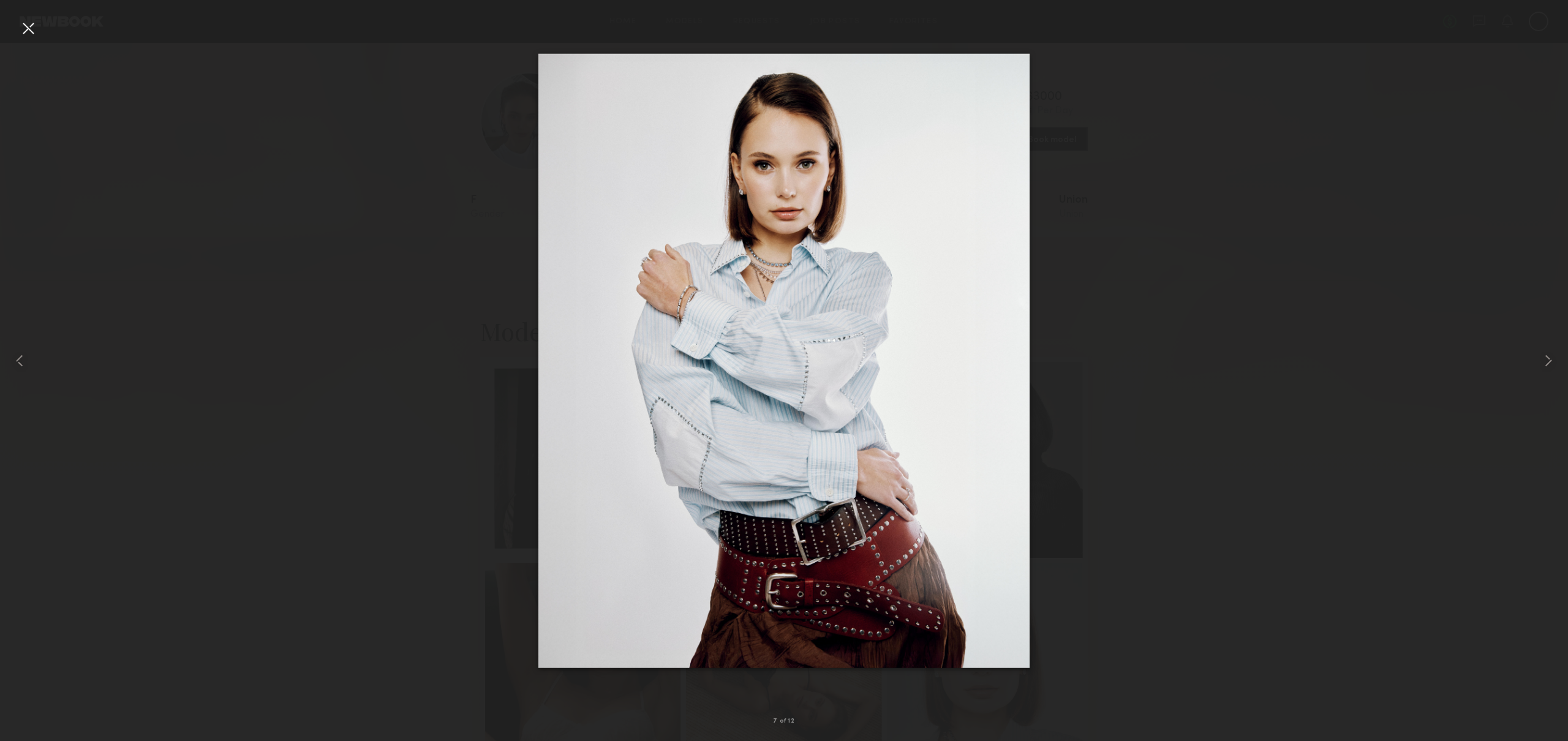
click at [217, 339] on div at bounding box center [784, 360] width 1568 height 683
click at [34, 32] on div at bounding box center [28, 28] width 19 height 19
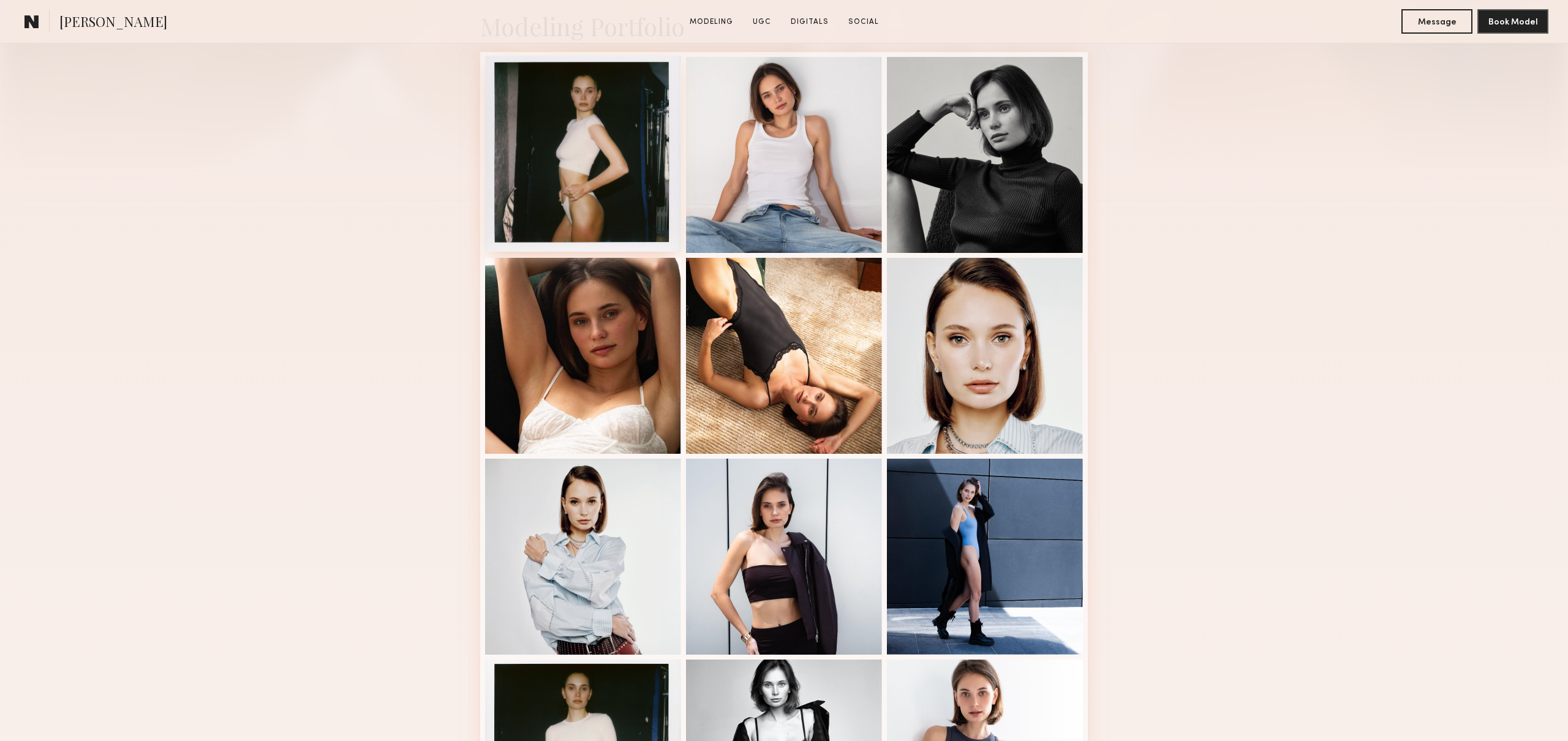
scroll to position [344, 0]
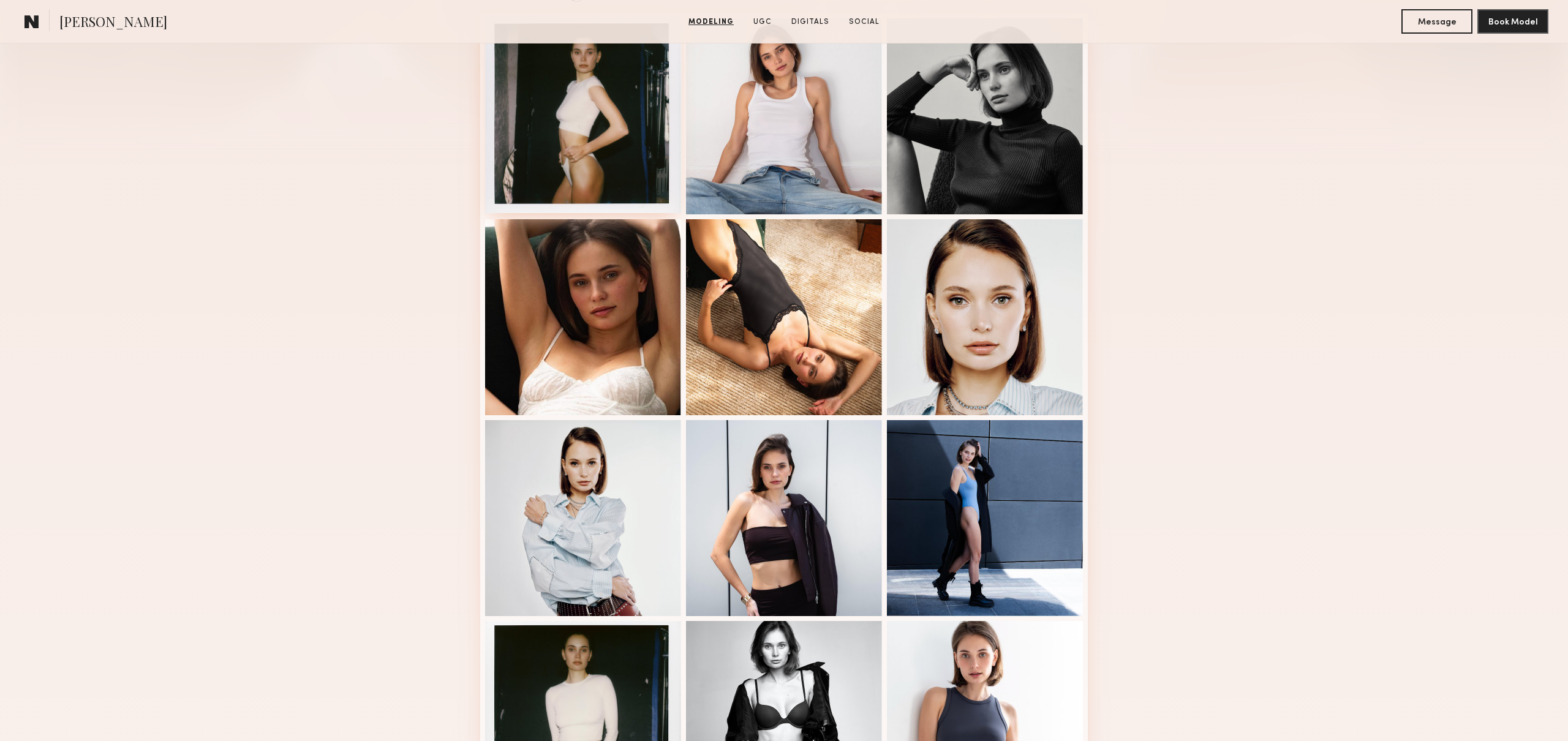
click at [591, 120] on div at bounding box center [584, 116] width 196 height 196
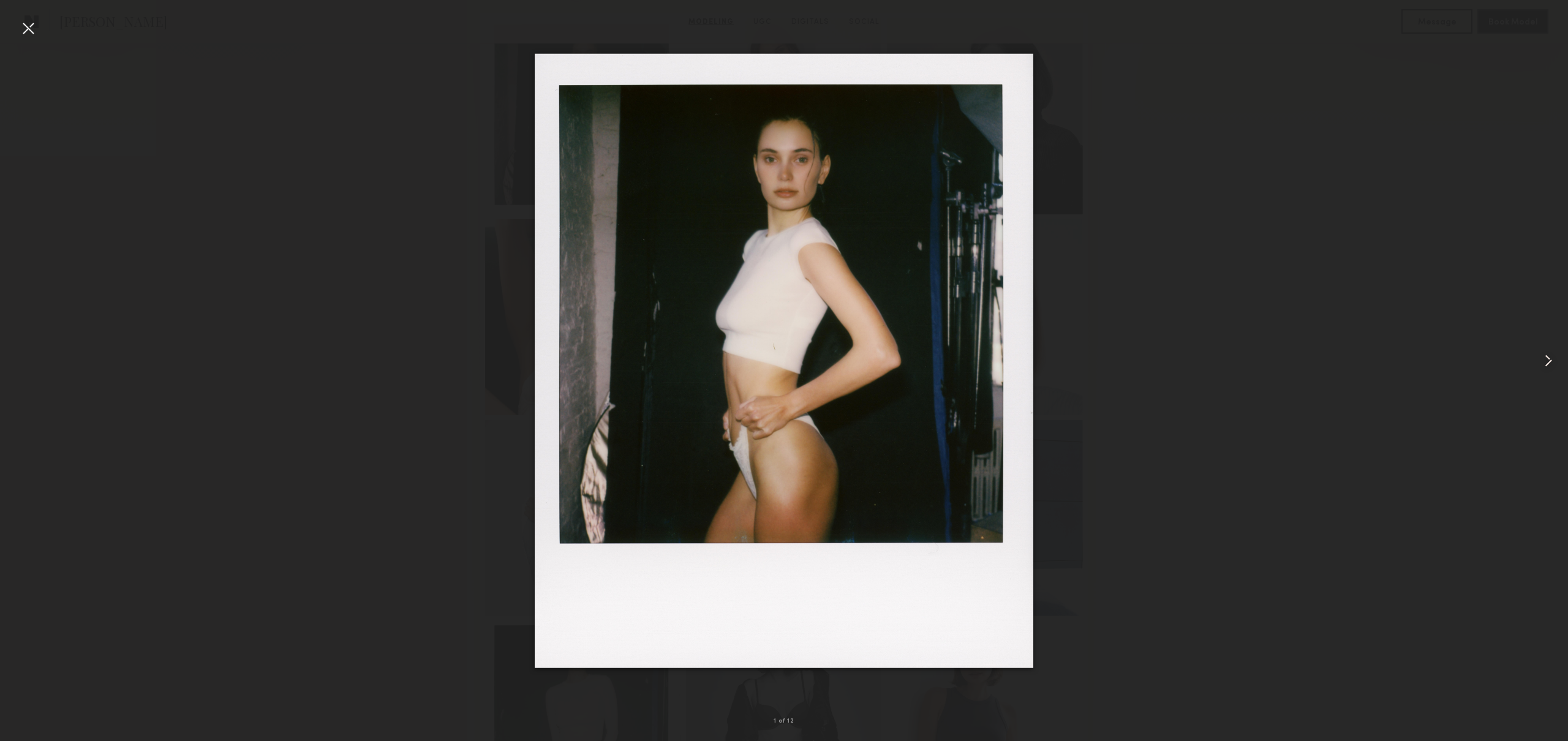
click at [1553, 357] on common-icon at bounding box center [1548, 360] width 19 height 19
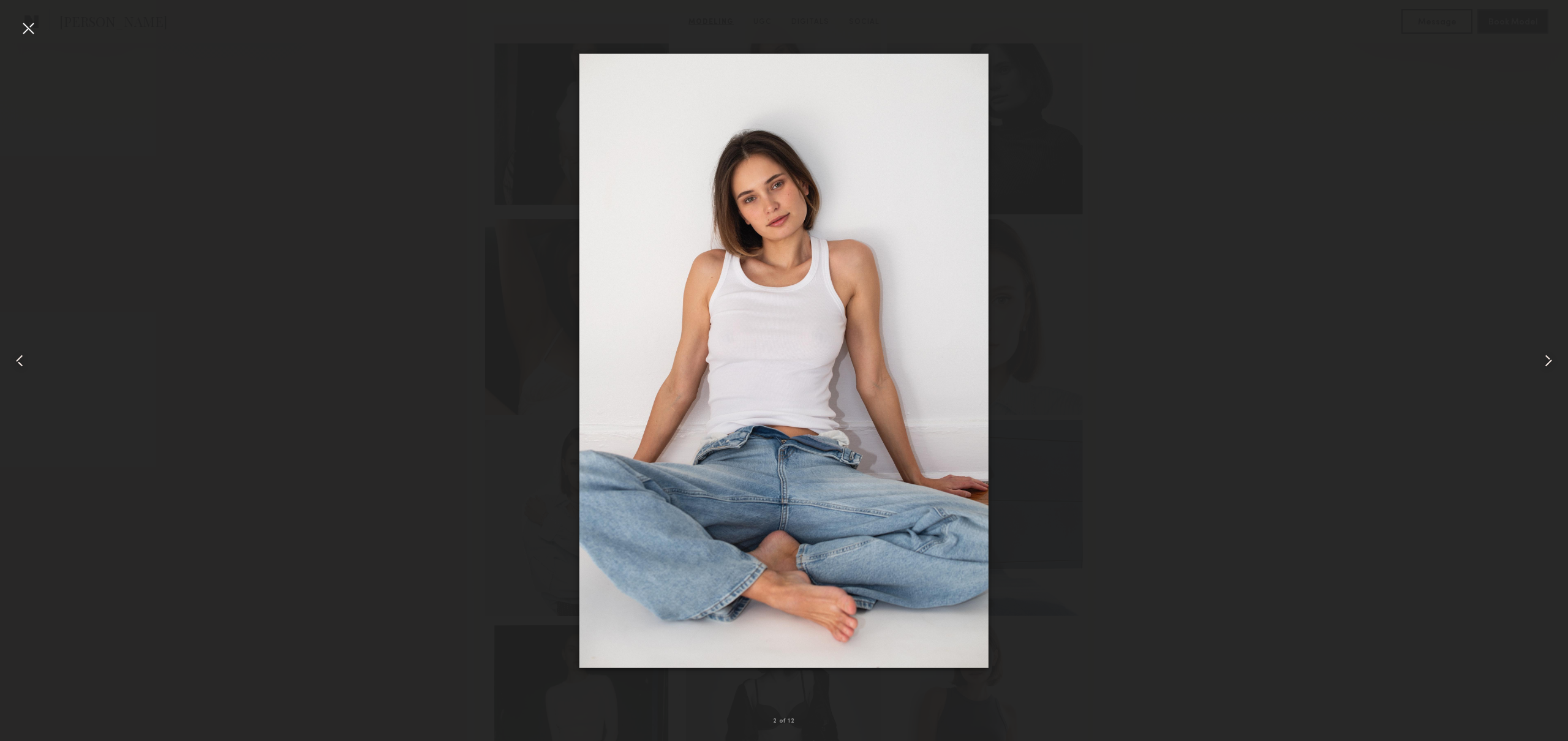
click at [1553, 357] on common-icon at bounding box center [1548, 360] width 19 height 19
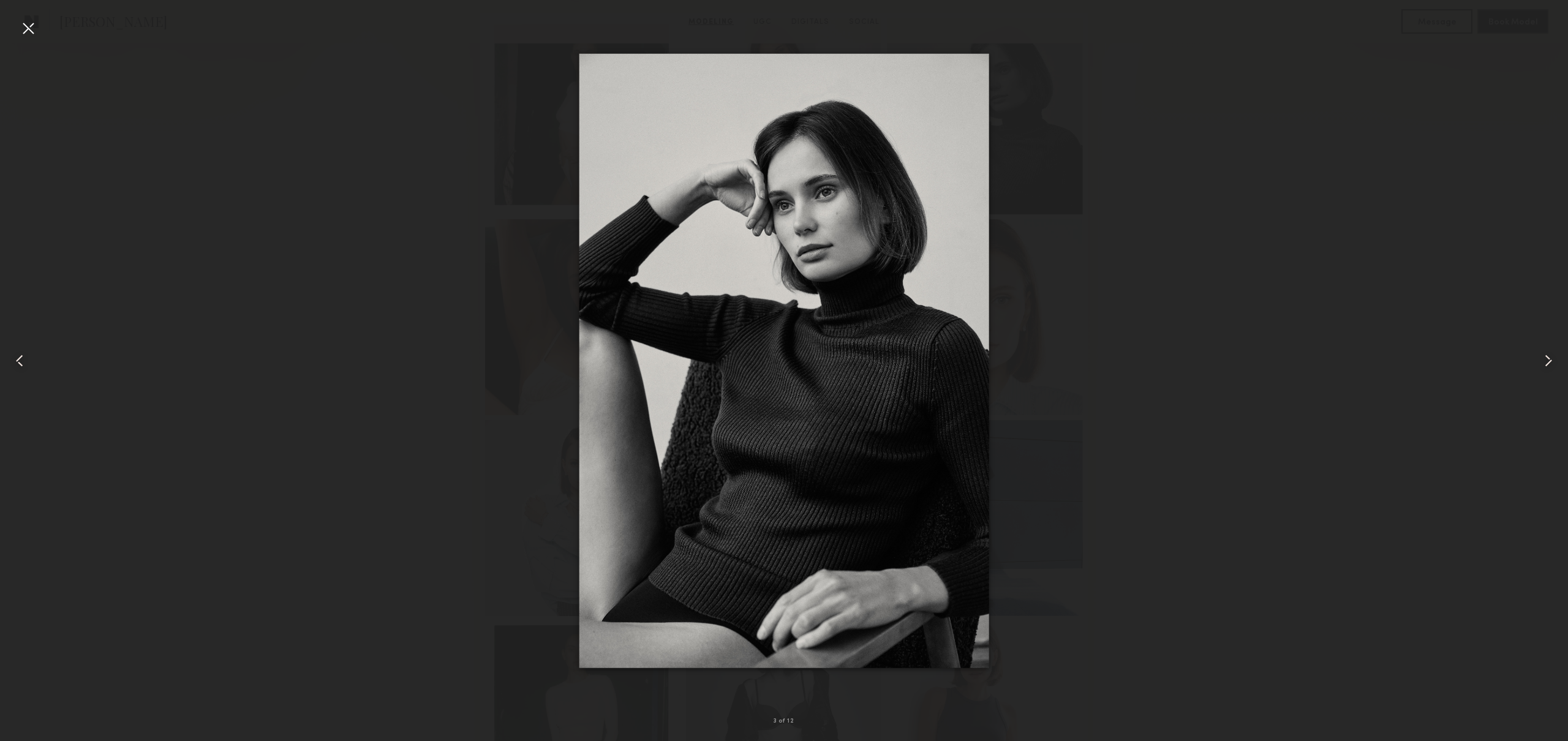
click at [1553, 357] on common-icon at bounding box center [1548, 360] width 19 height 19
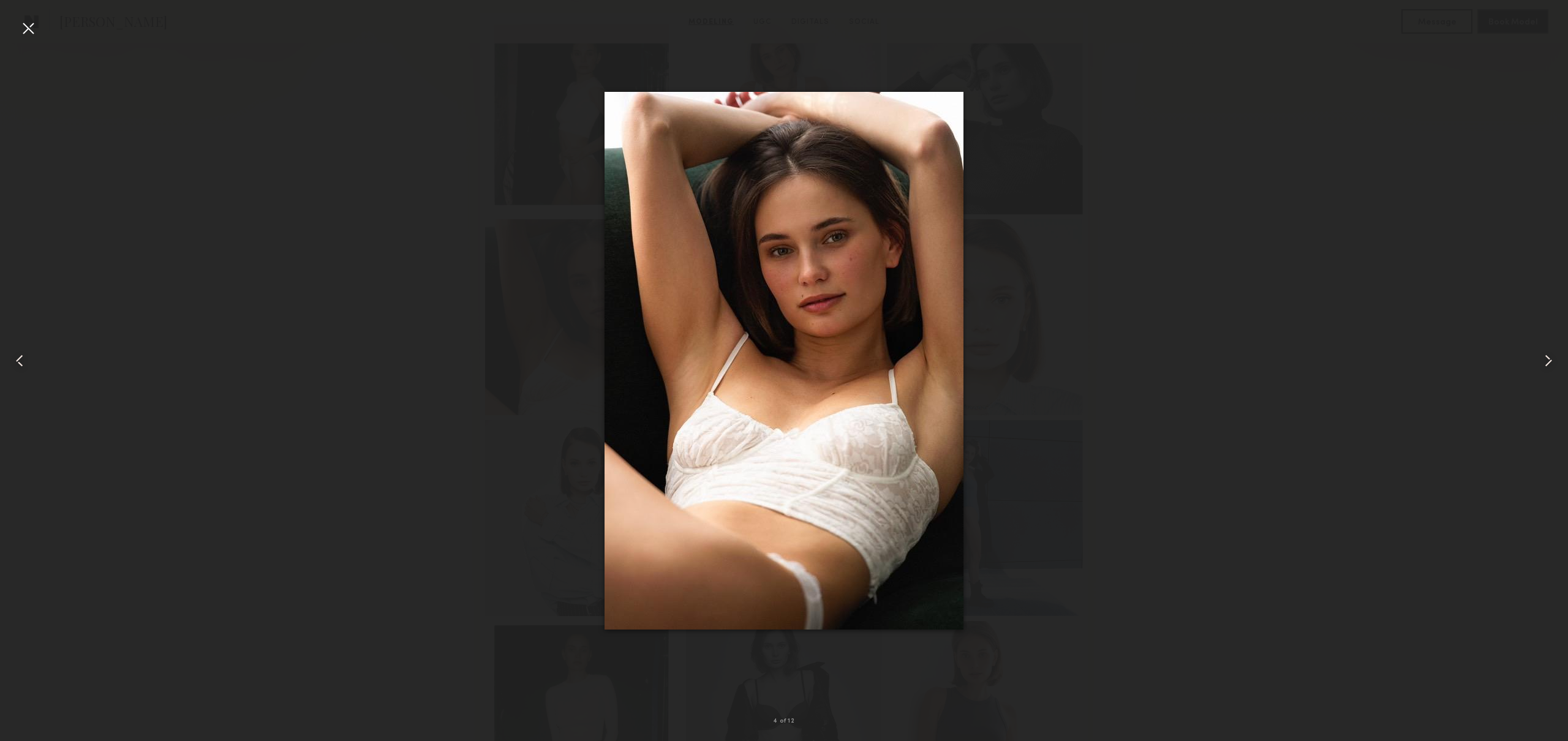
click at [1553, 357] on common-icon at bounding box center [1548, 360] width 19 height 19
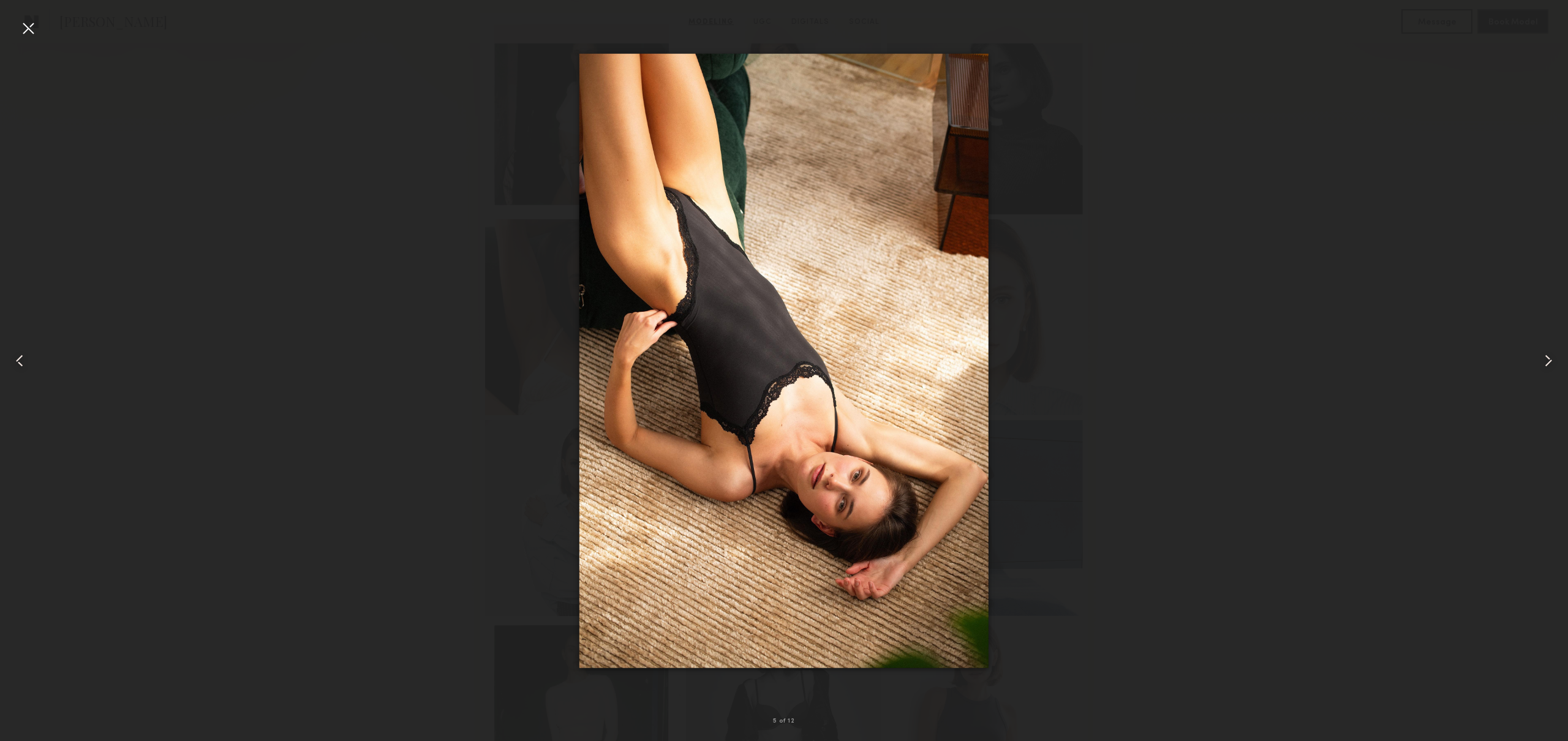
click at [1553, 357] on common-icon at bounding box center [1548, 360] width 19 height 19
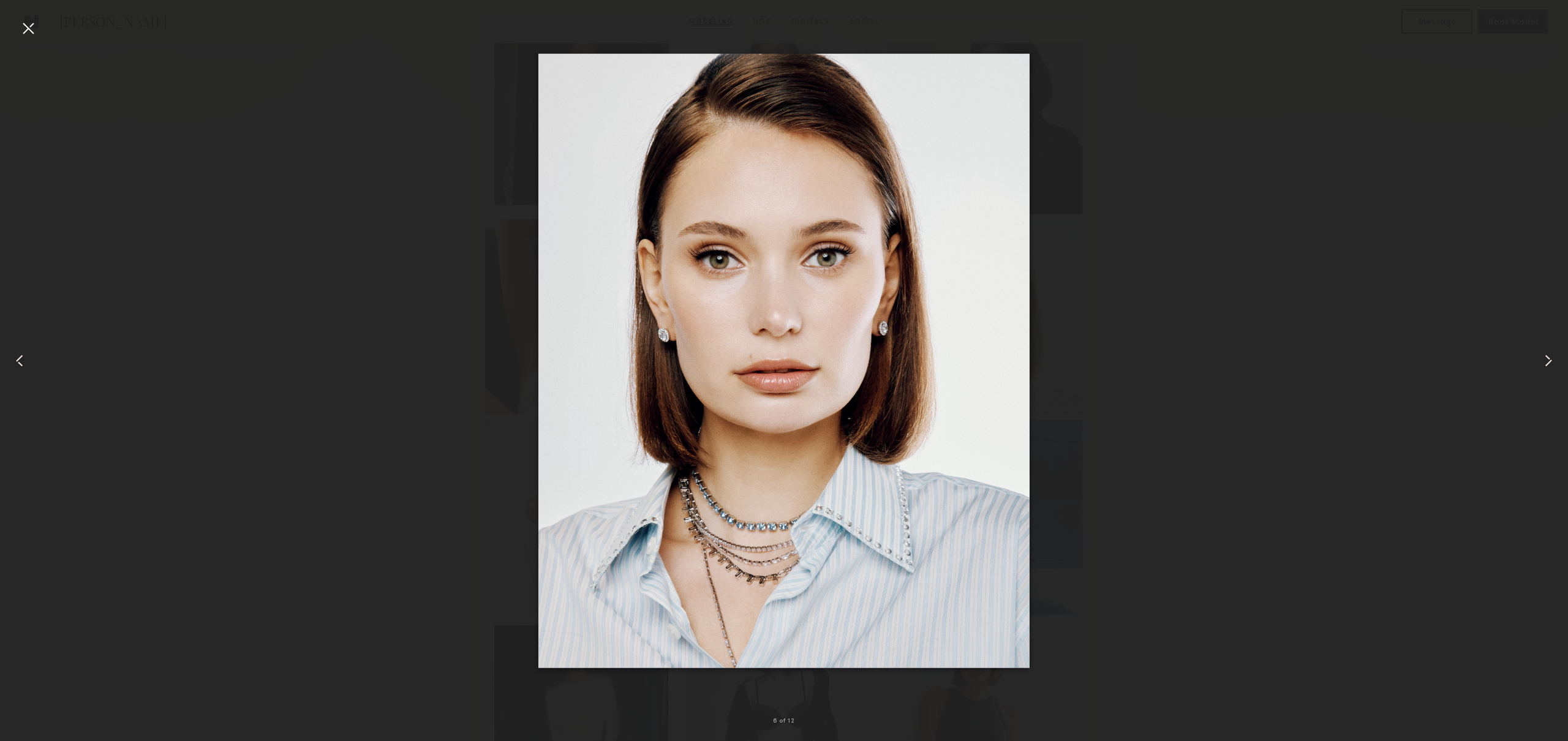
click at [1553, 357] on common-icon at bounding box center [1548, 360] width 19 height 19
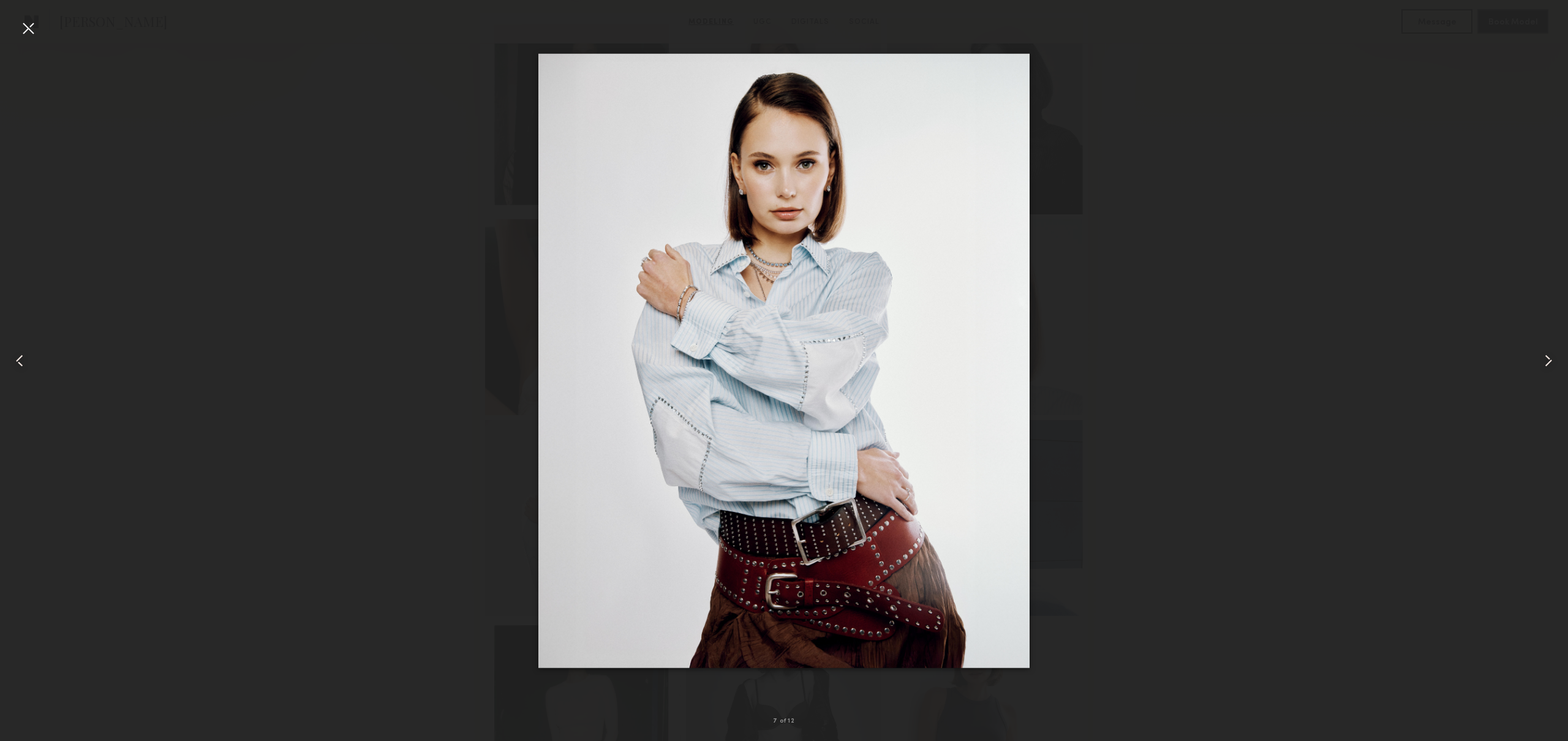
click at [1553, 357] on common-icon at bounding box center [1548, 360] width 19 height 19
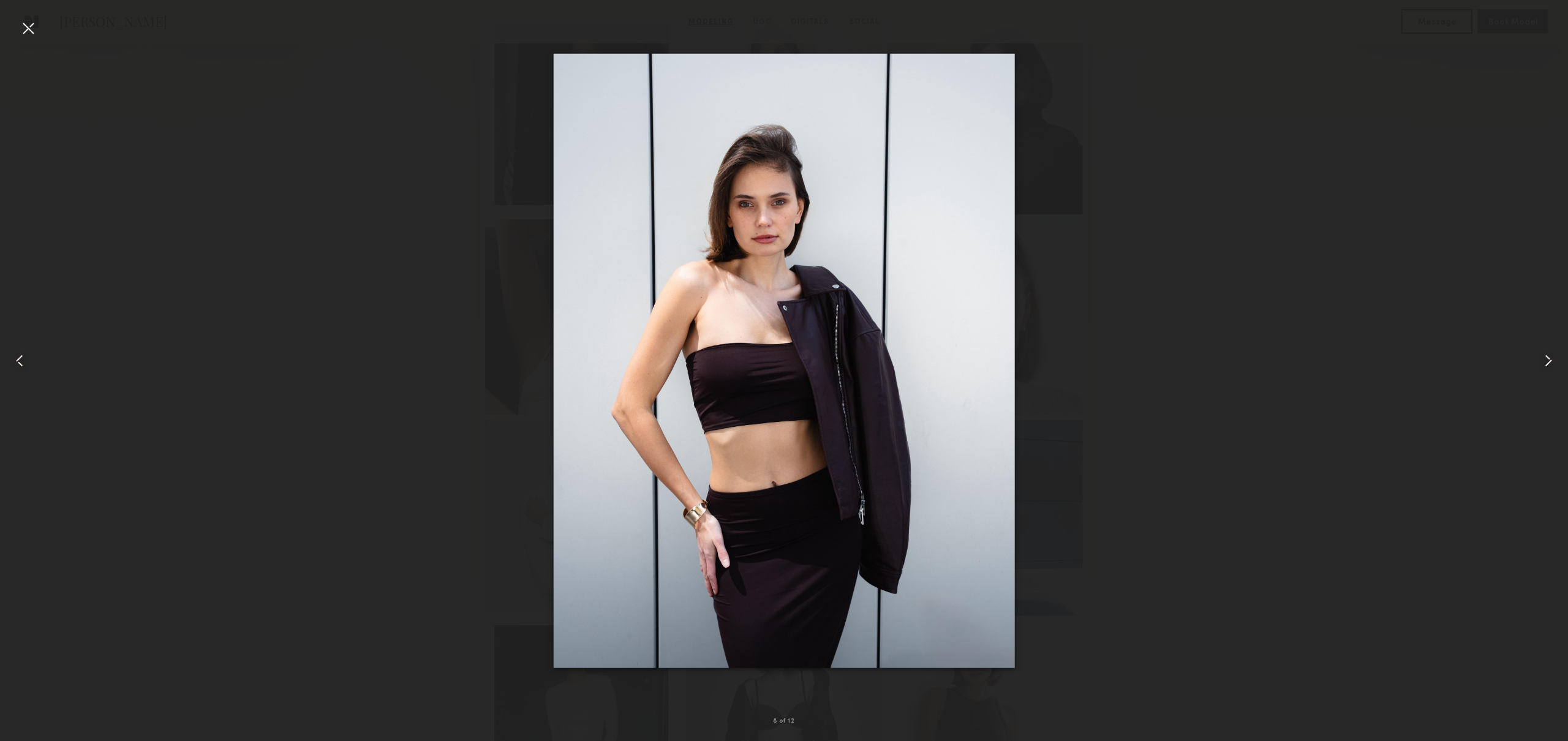
click at [1553, 357] on common-icon at bounding box center [1548, 360] width 19 height 19
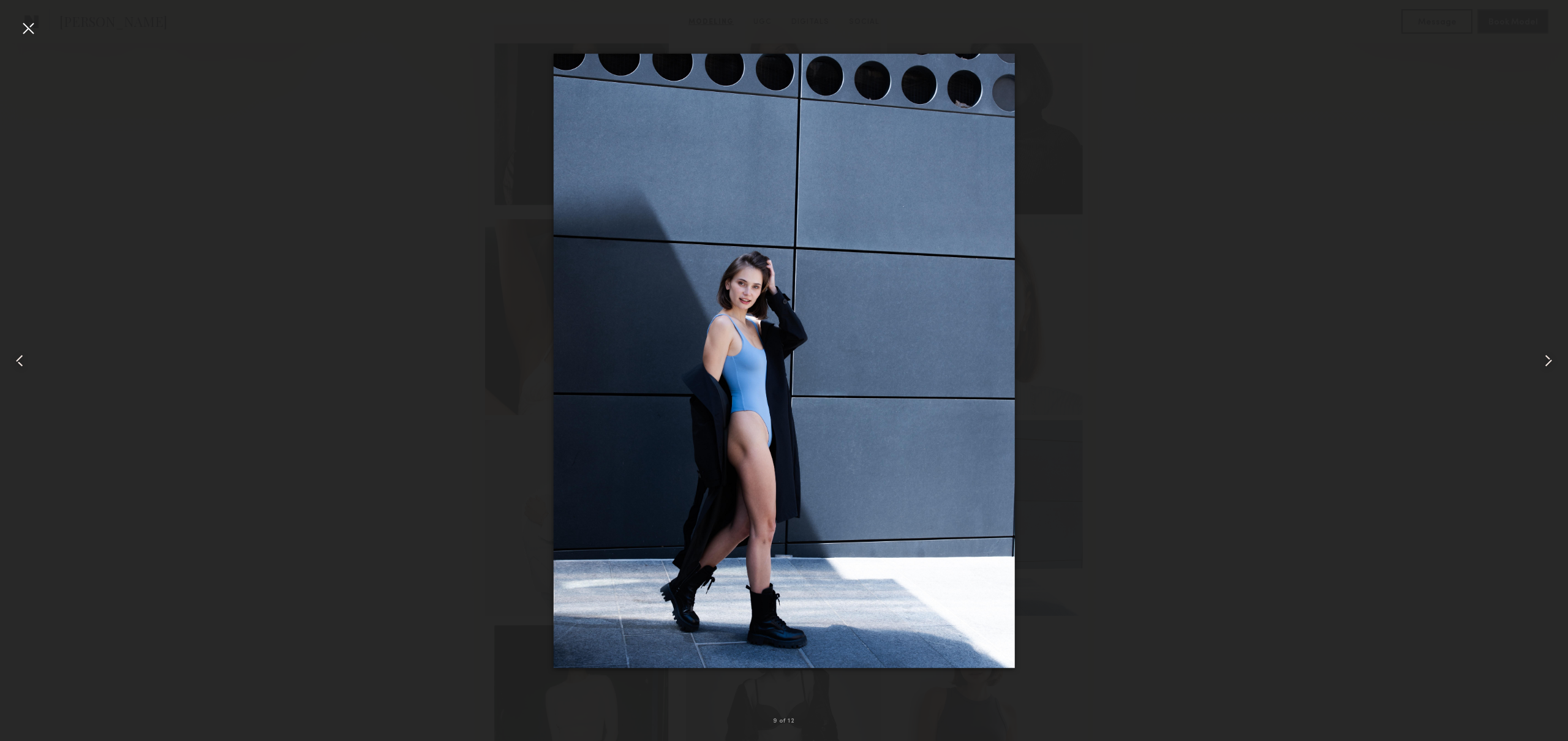
click at [1553, 357] on common-icon at bounding box center [1548, 360] width 19 height 19
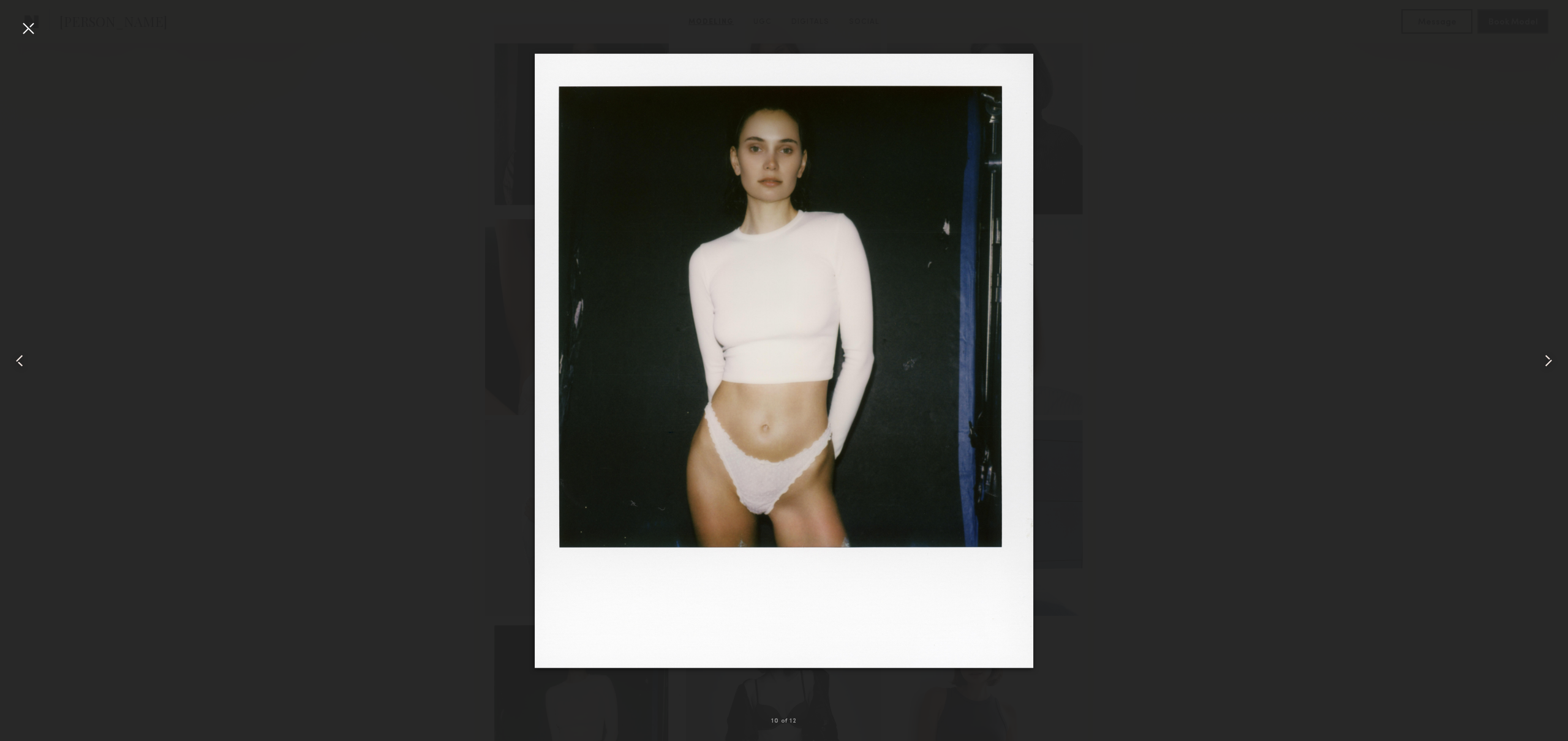
click at [1553, 357] on common-icon at bounding box center [1548, 360] width 19 height 19
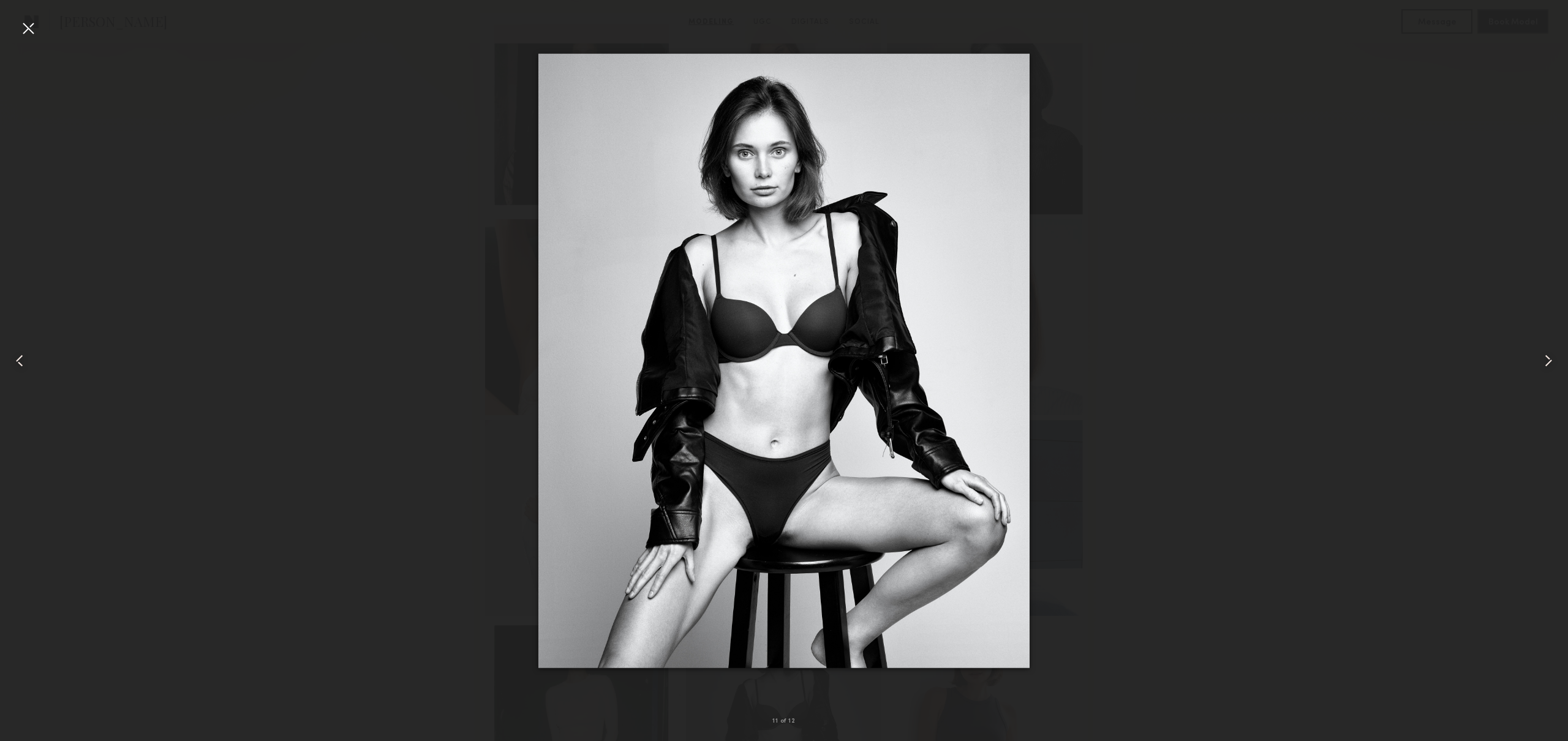
click at [1553, 357] on common-icon at bounding box center [1548, 360] width 19 height 19
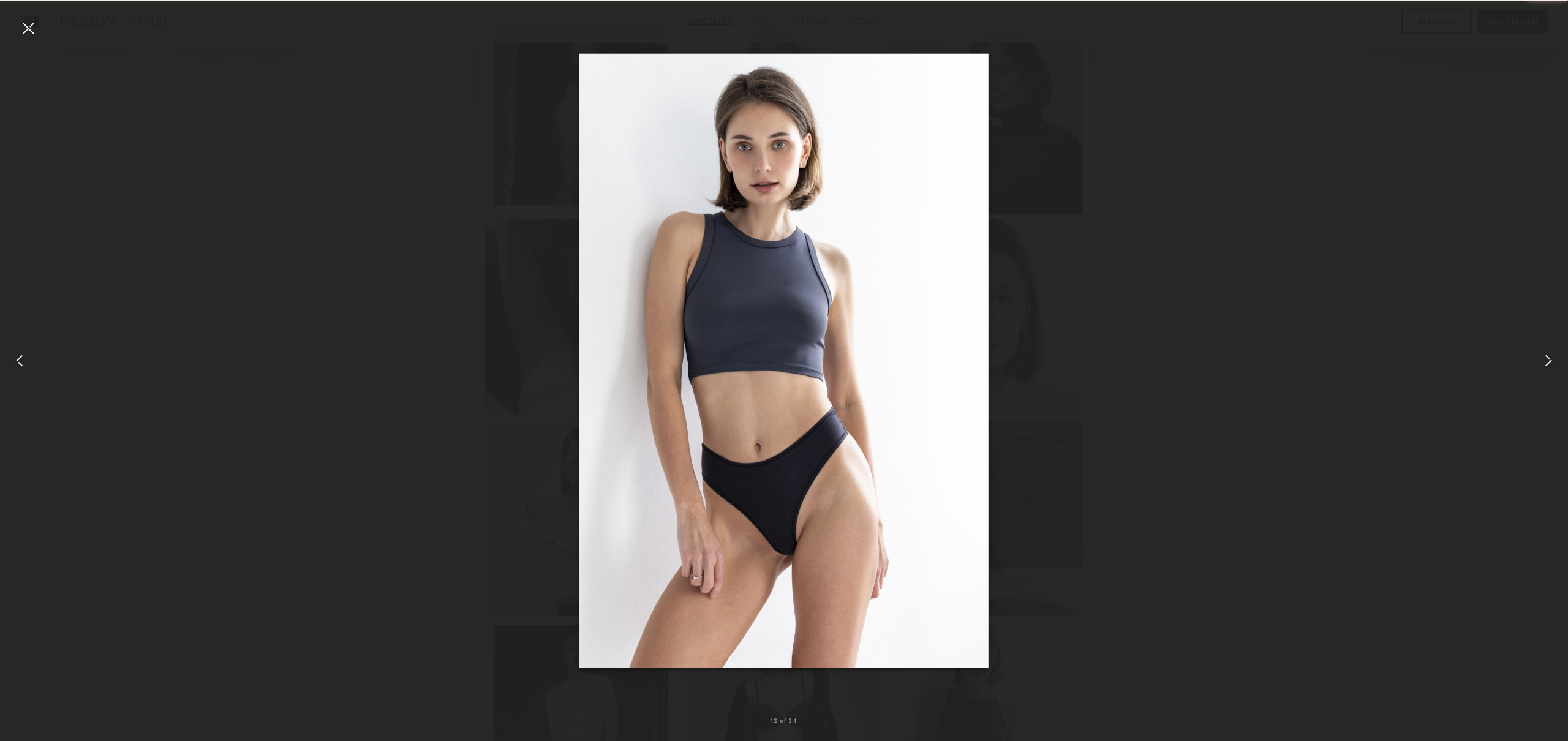
click at [1553, 357] on common-icon at bounding box center [1548, 360] width 19 height 19
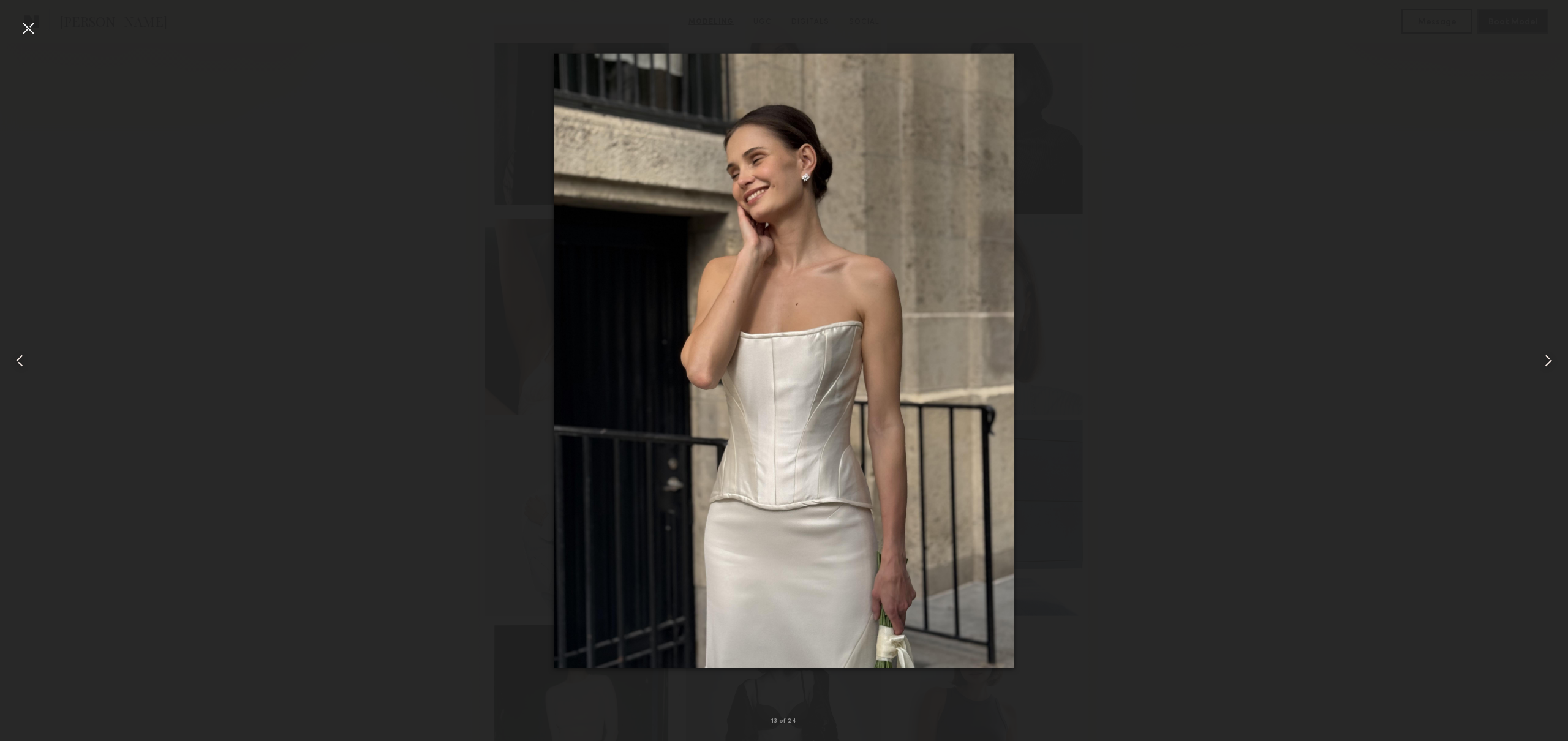
click at [1553, 357] on common-icon at bounding box center [1548, 360] width 19 height 19
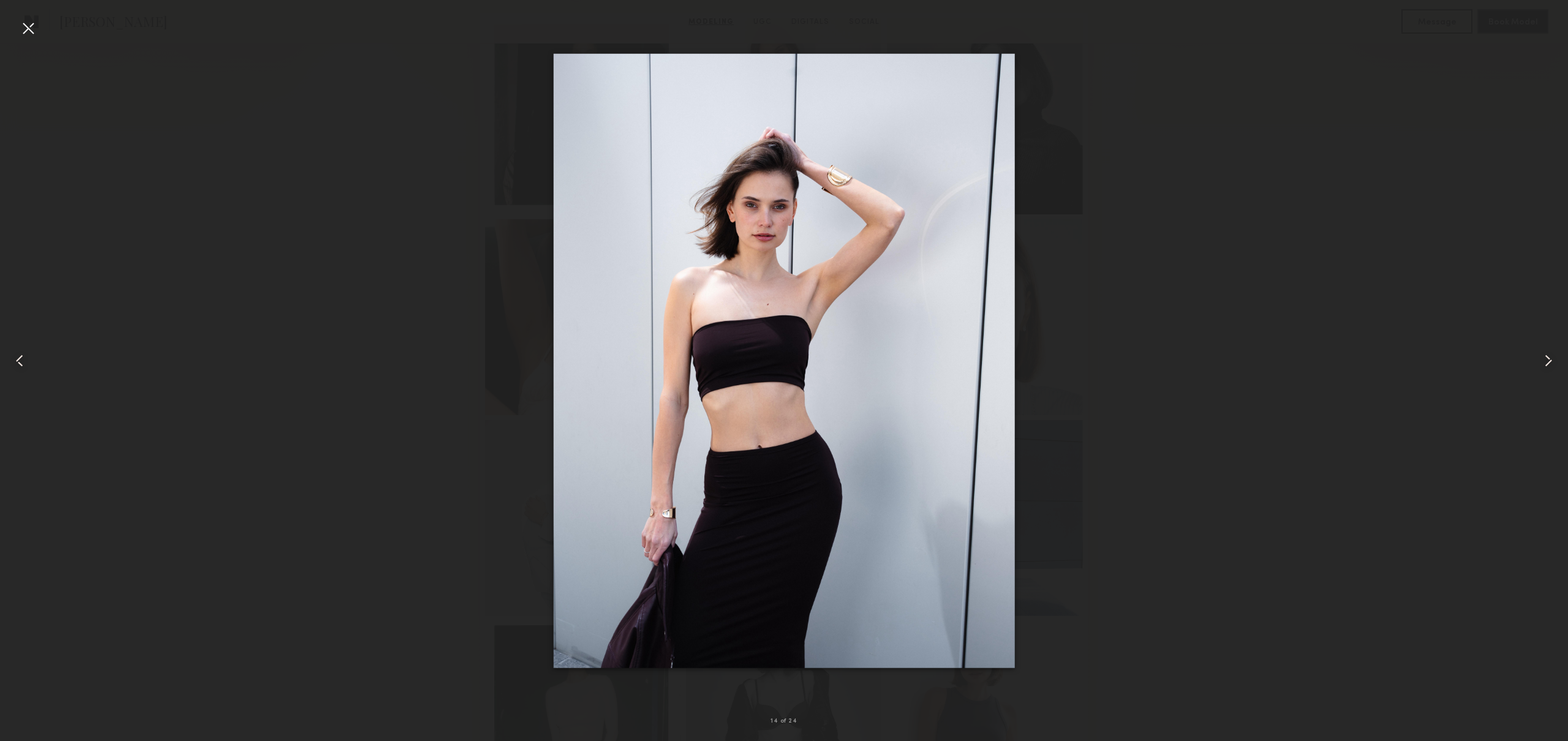
click at [1553, 357] on common-icon at bounding box center [1548, 360] width 19 height 19
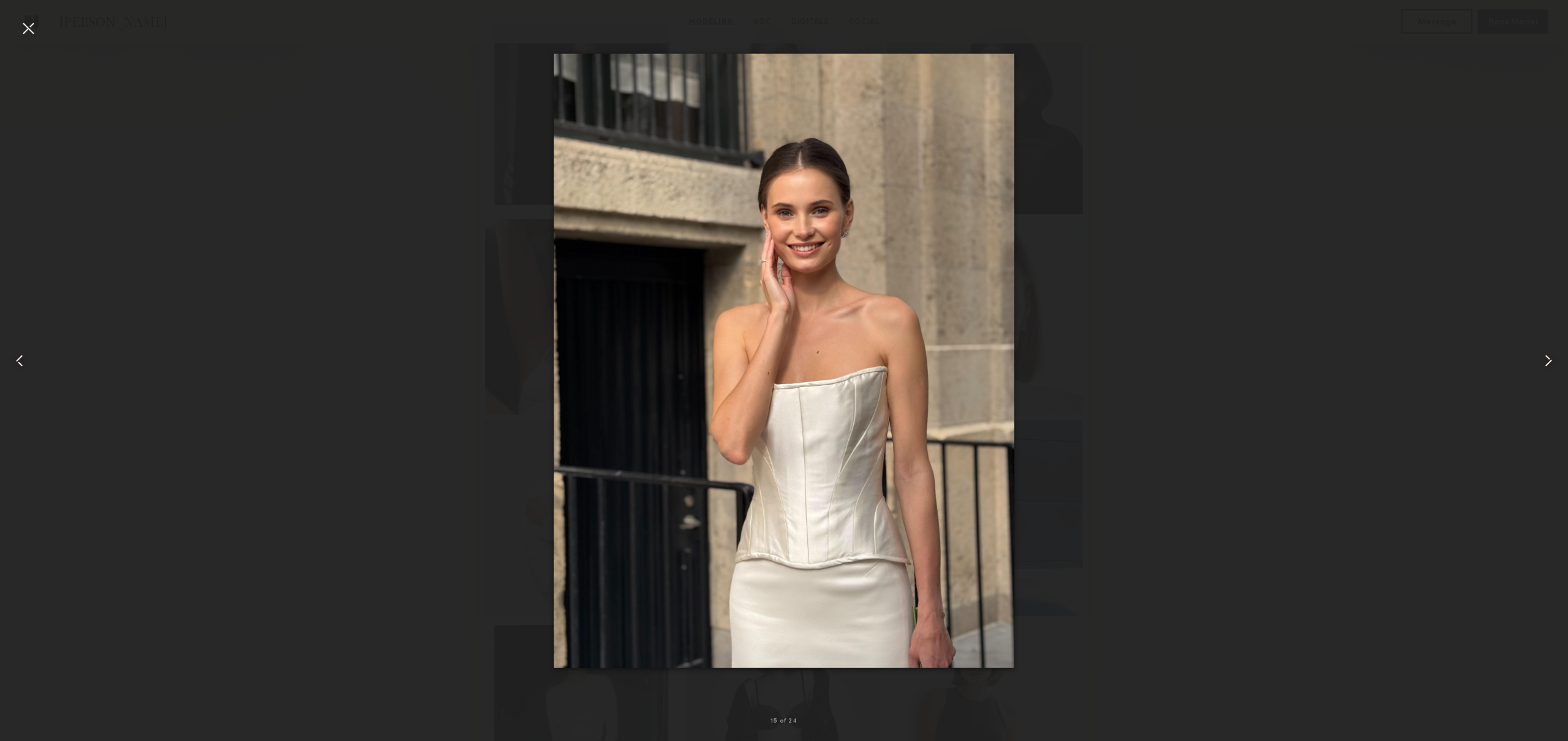
click at [1553, 357] on common-icon at bounding box center [1548, 360] width 19 height 19
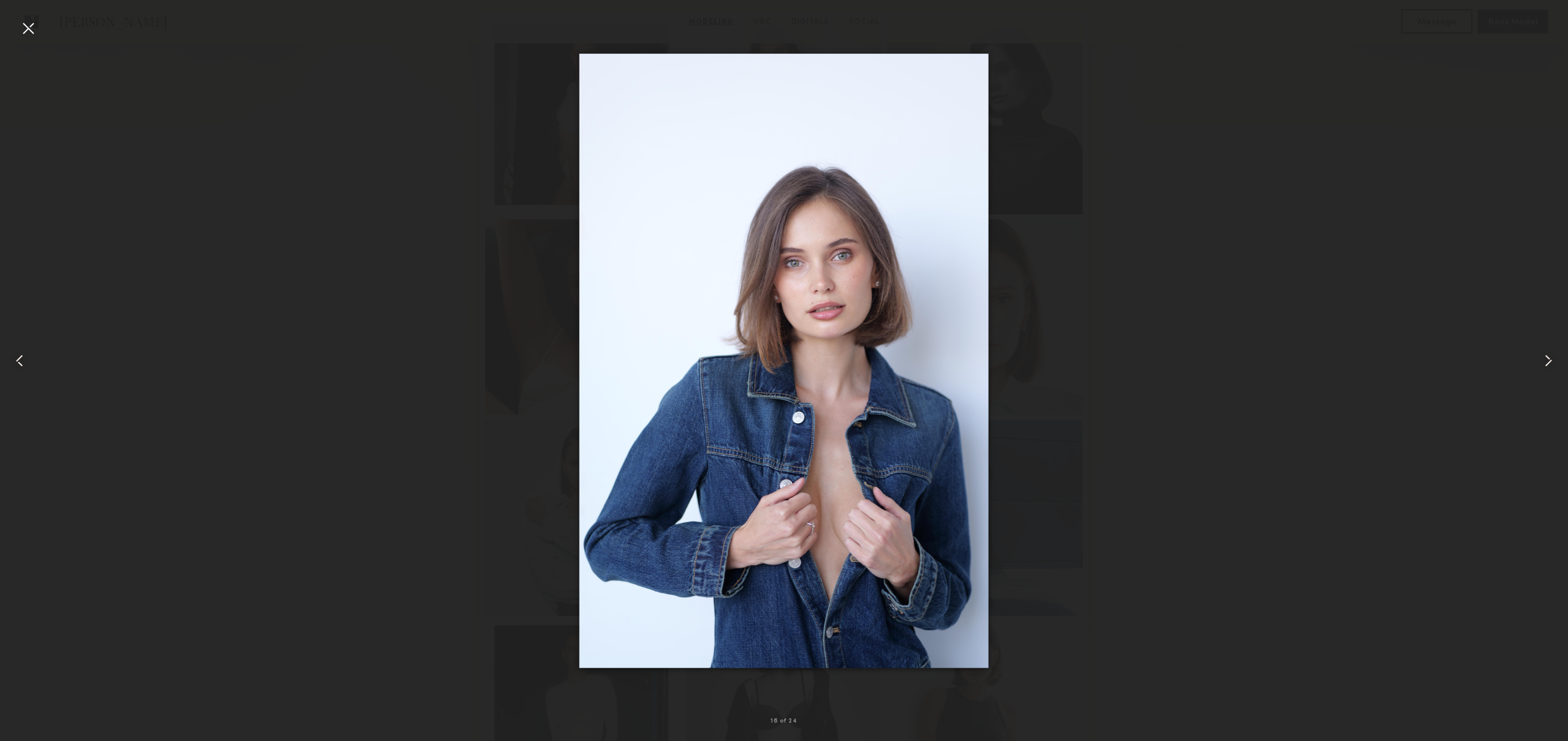
click at [1553, 357] on common-icon at bounding box center [1548, 360] width 19 height 19
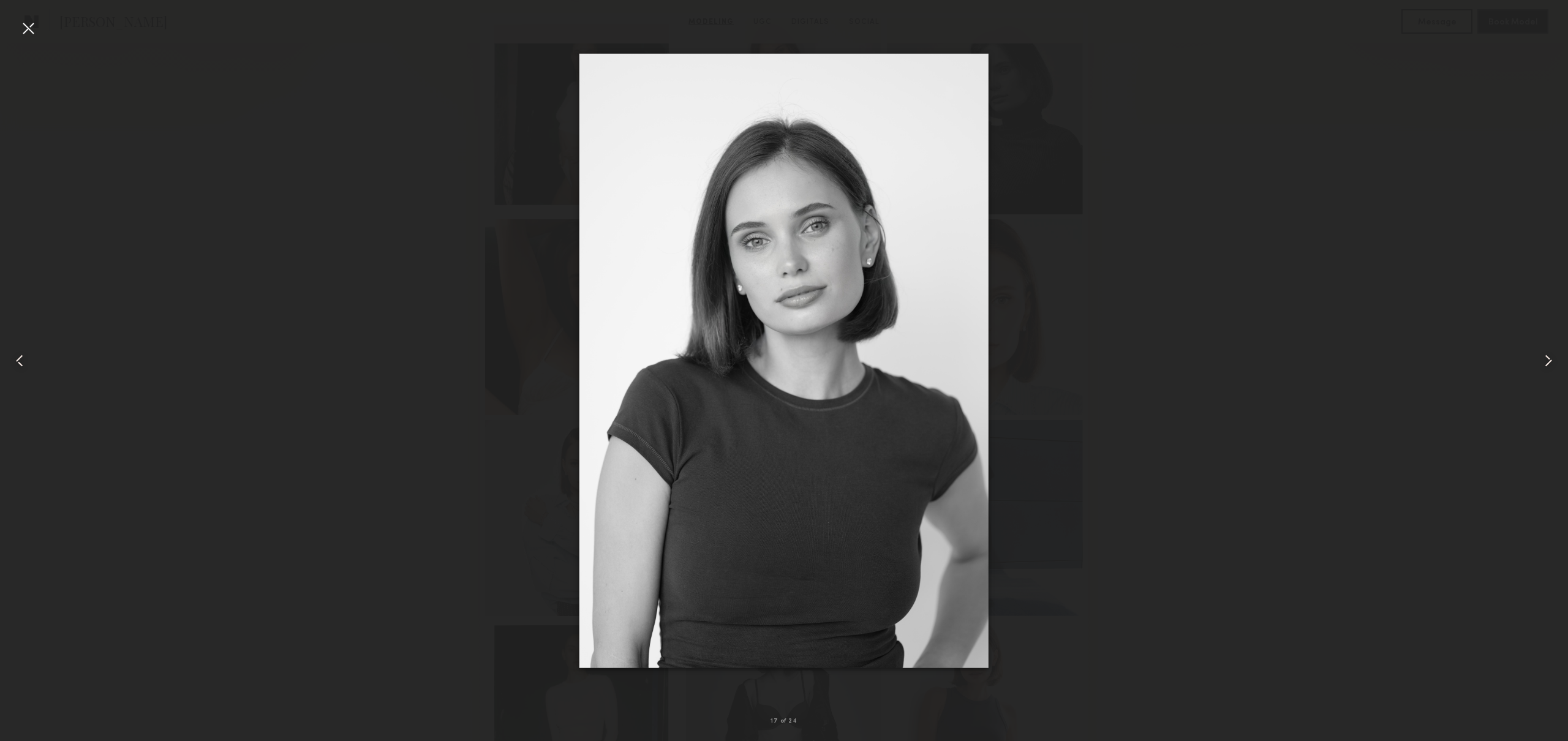
click at [1553, 357] on common-icon at bounding box center [1548, 360] width 19 height 19
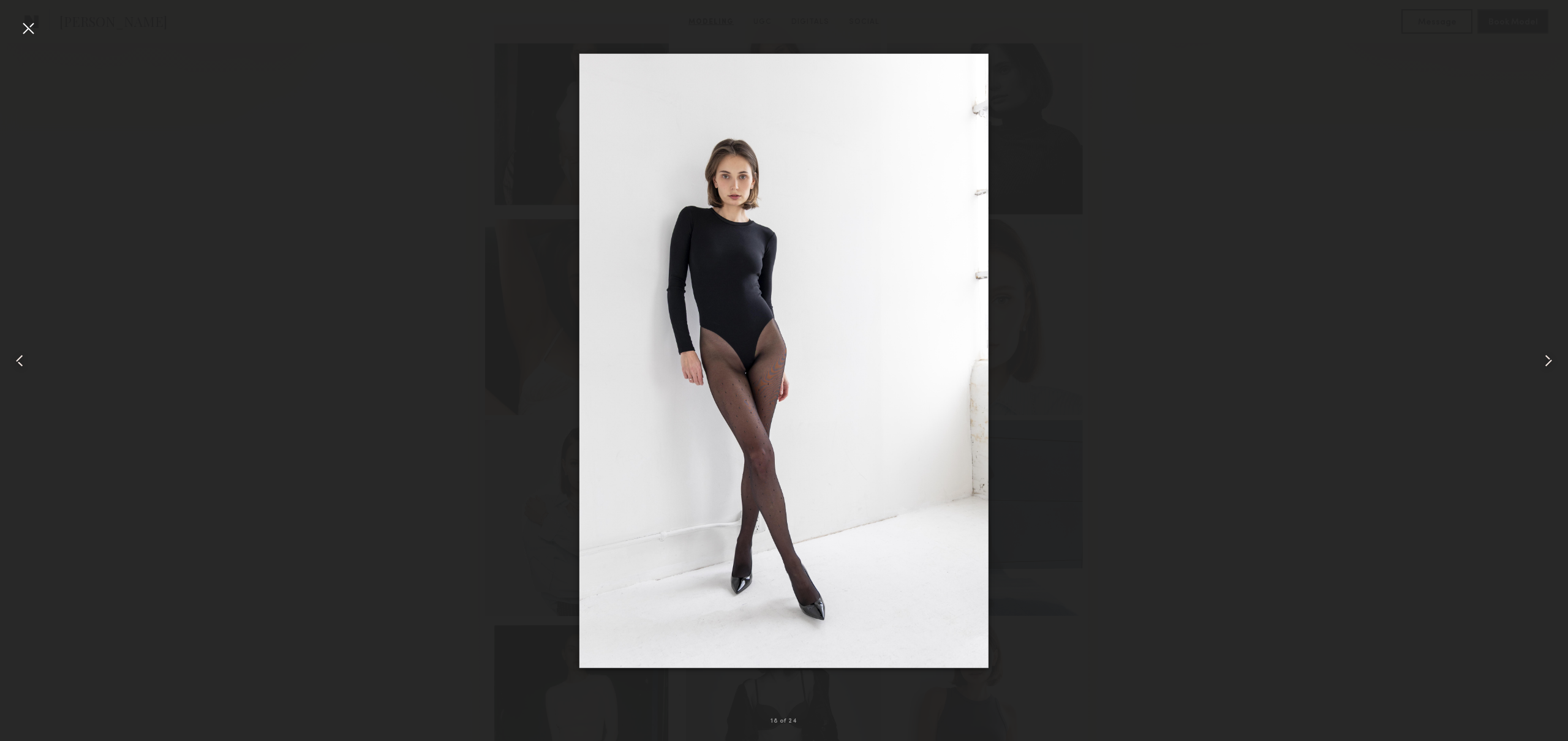
click at [1553, 357] on common-icon at bounding box center [1548, 360] width 19 height 19
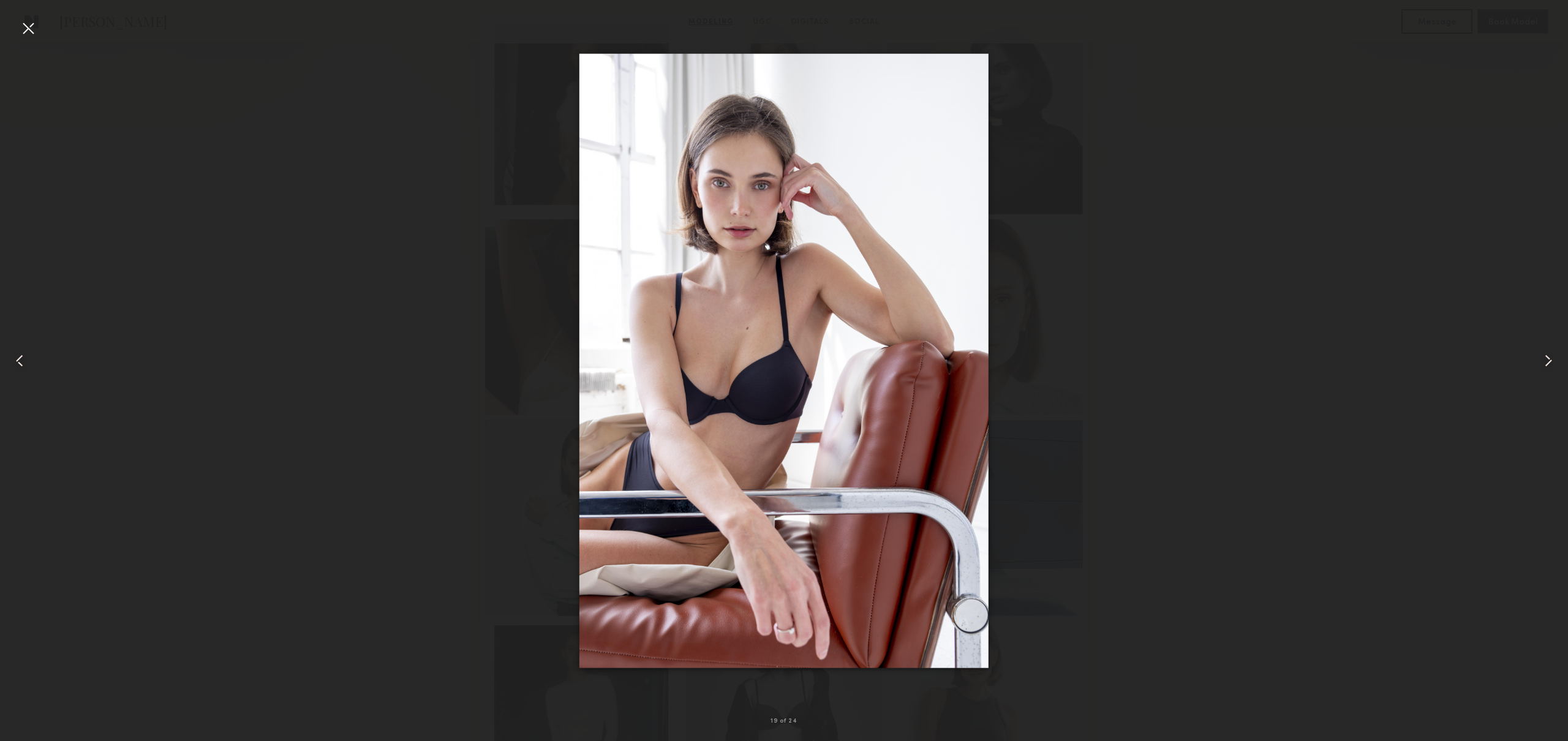
click at [1553, 357] on common-icon at bounding box center [1548, 360] width 19 height 19
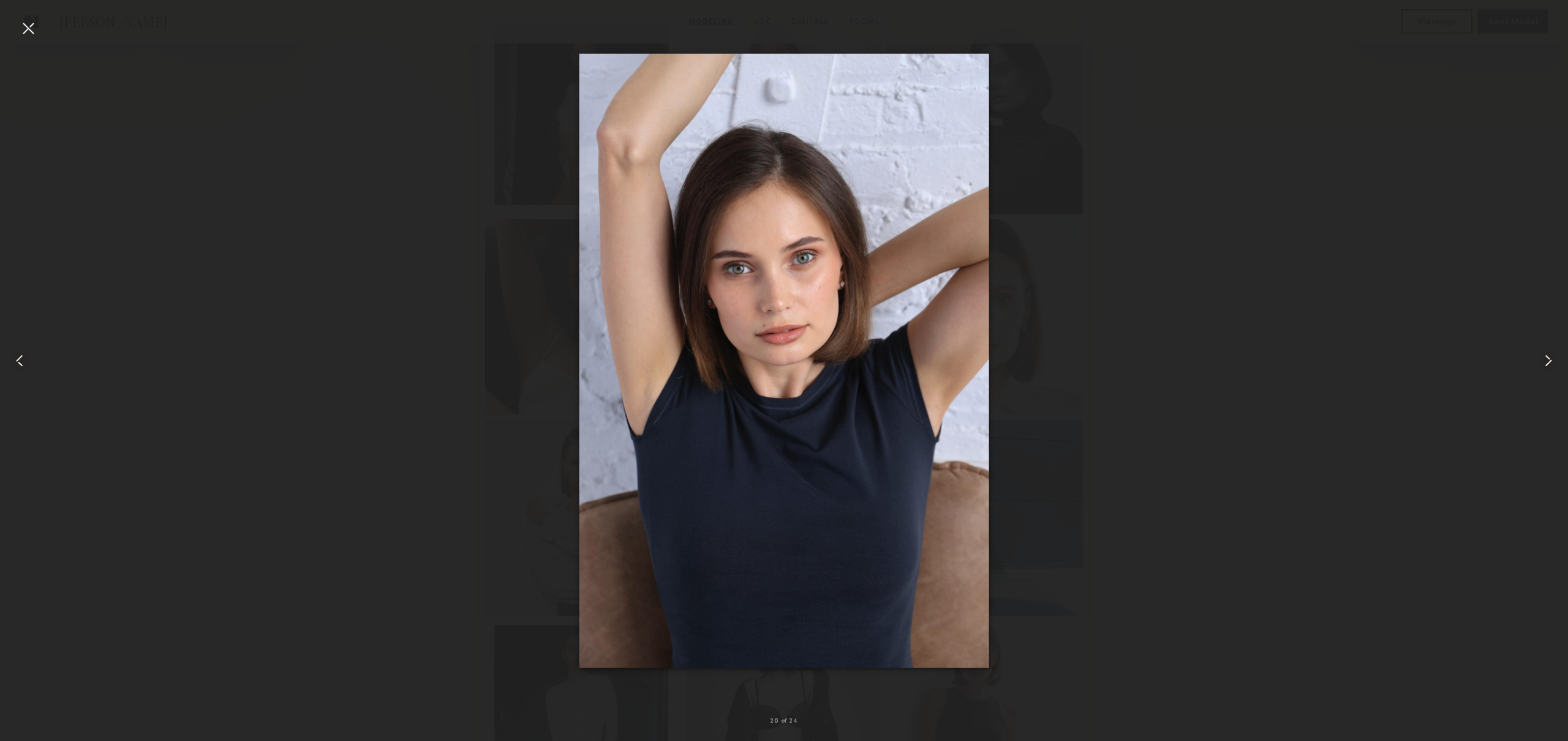
click at [1553, 357] on common-icon at bounding box center [1548, 360] width 19 height 19
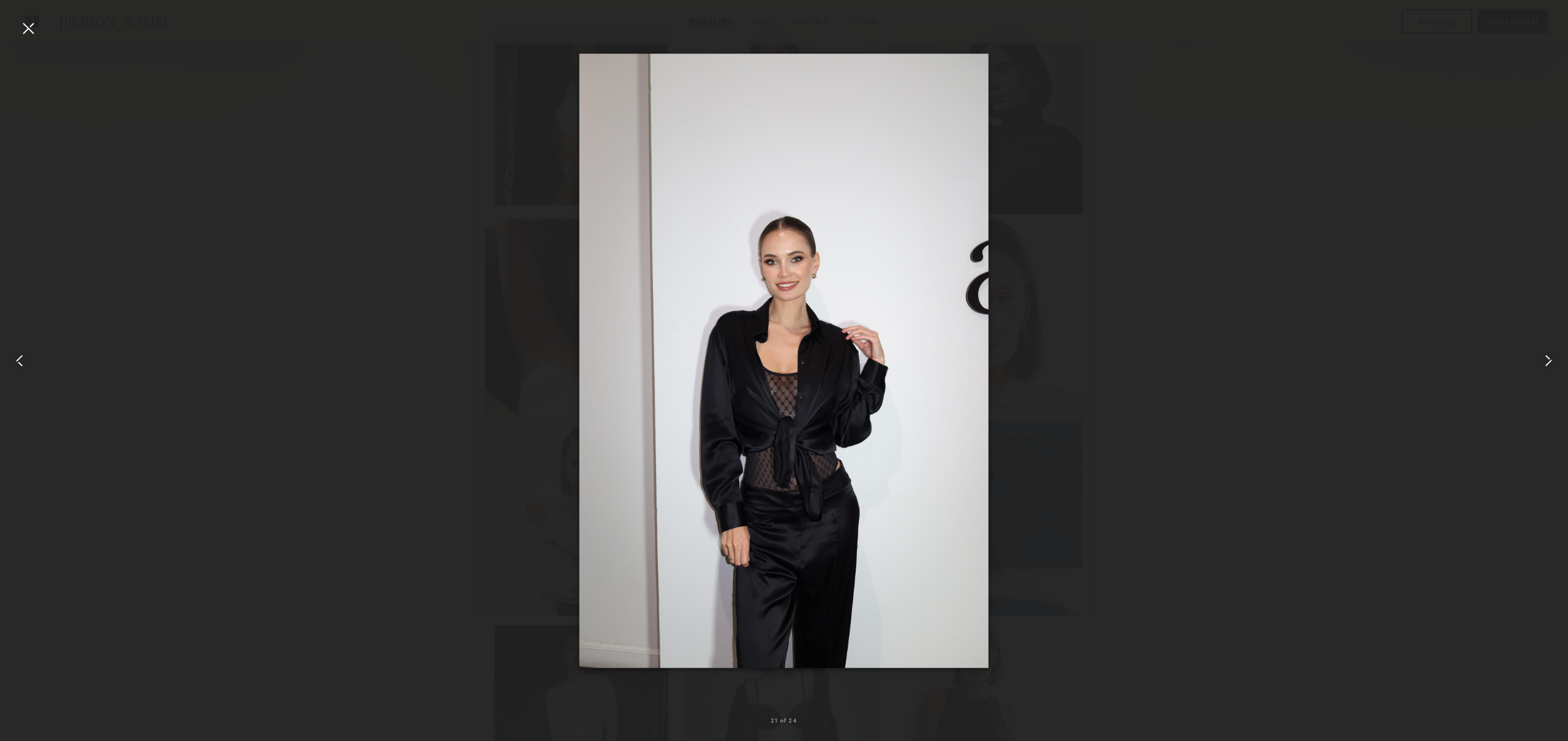
click at [1553, 357] on common-icon at bounding box center [1548, 360] width 19 height 19
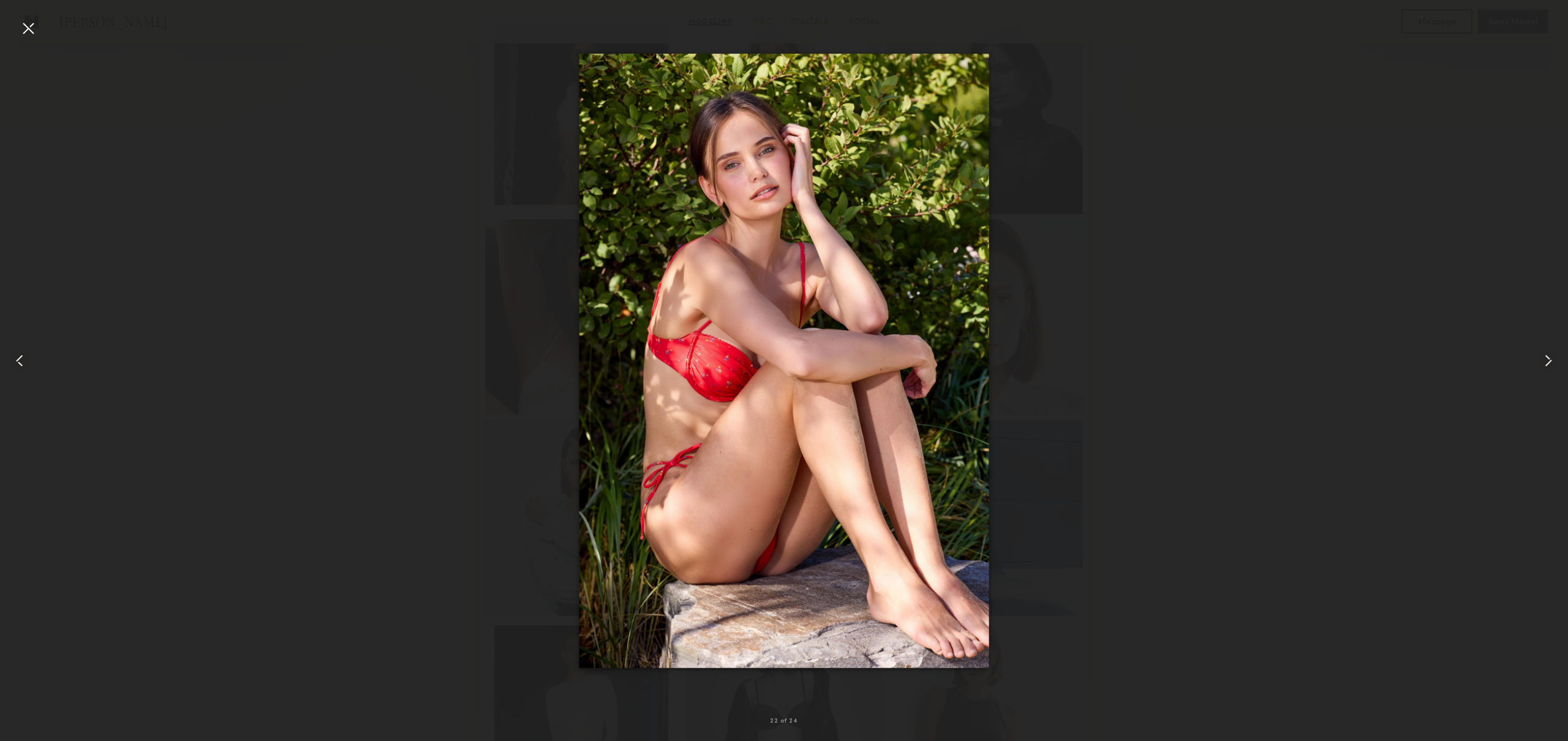
click at [1553, 357] on common-icon at bounding box center [1548, 360] width 19 height 19
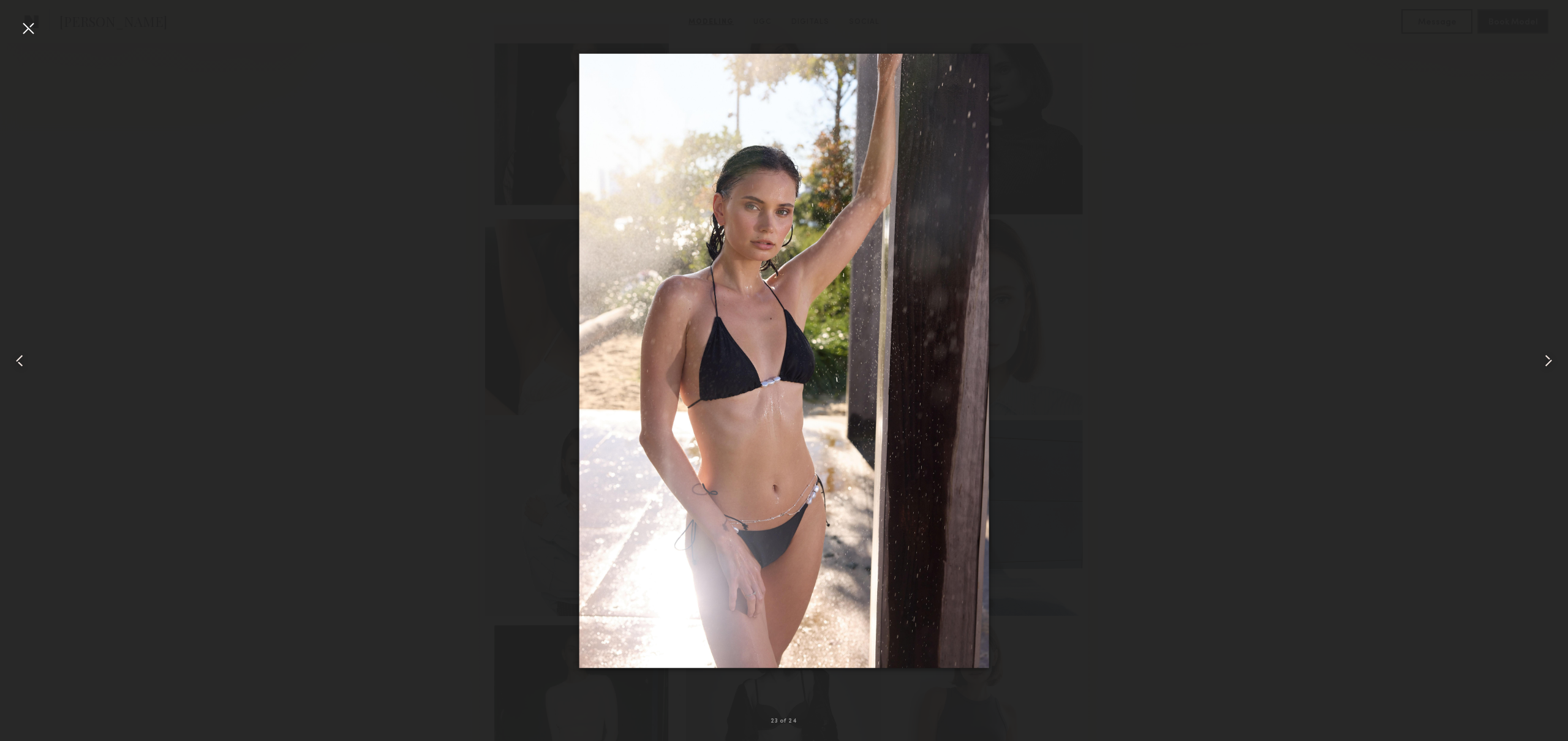
click at [1553, 357] on common-icon at bounding box center [1548, 360] width 19 height 19
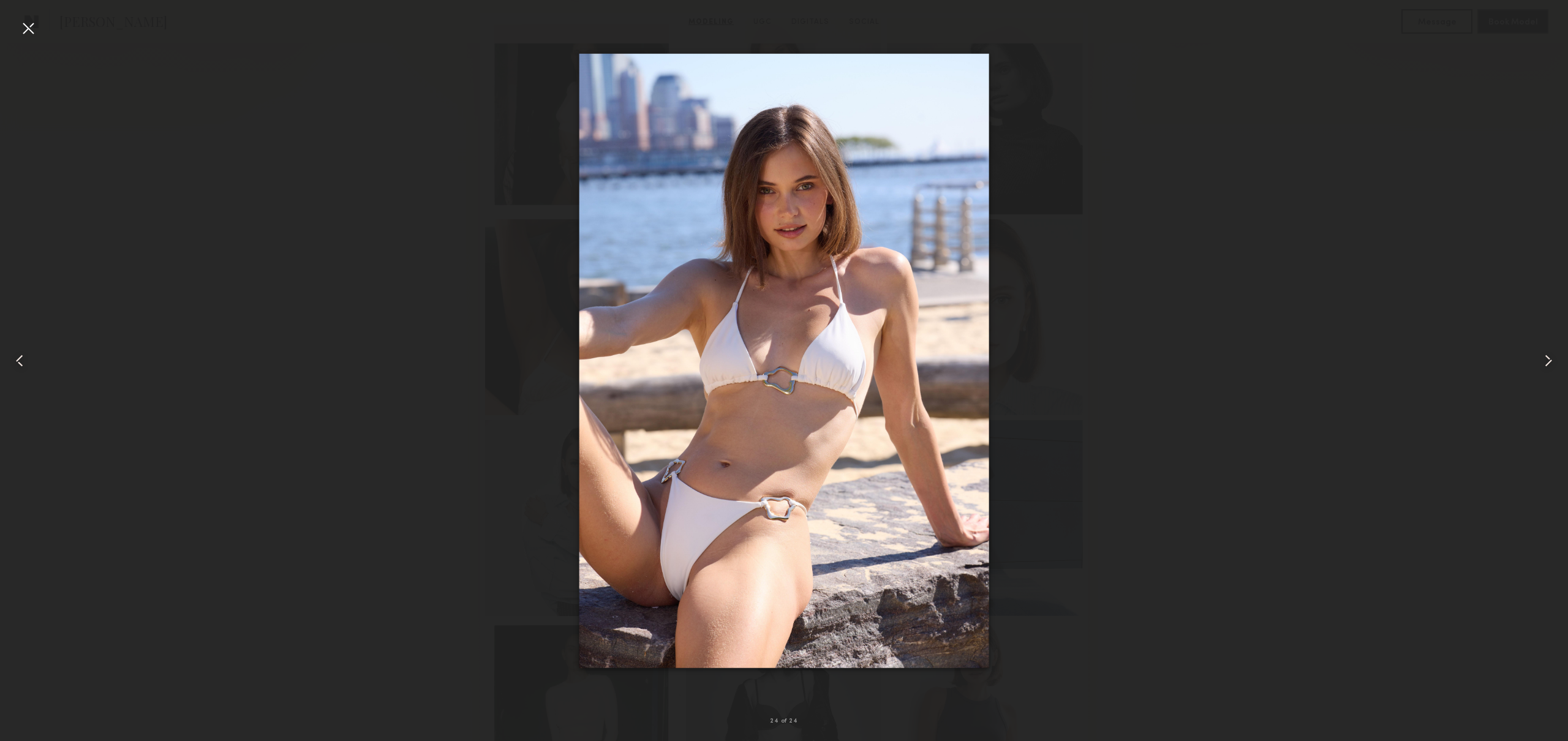
click at [1553, 357] on common-icon at bounding box center [1548, 360] width 19 height 19
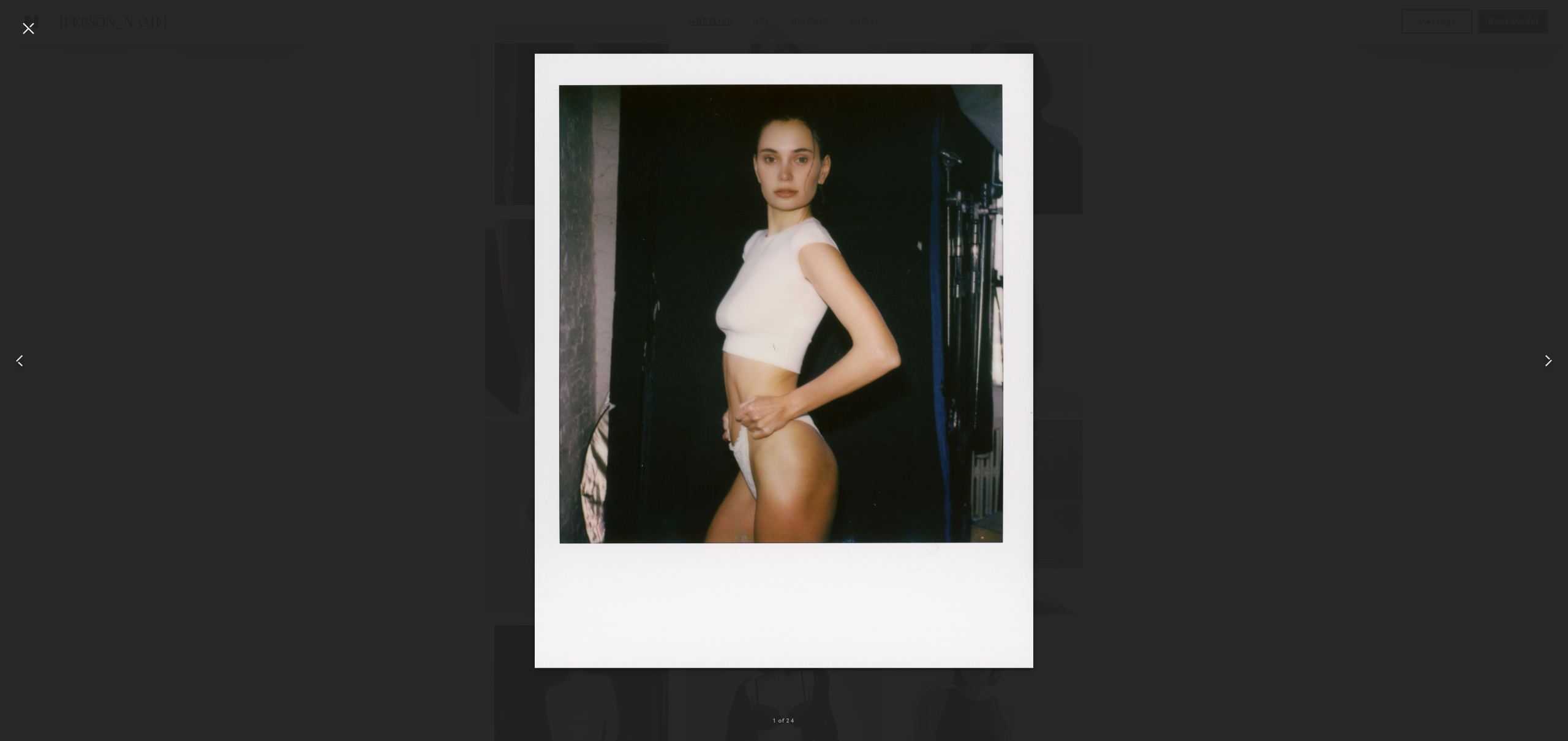
click at [1553, 357] on common-icon at bounding box center [1548, 360] width 19 height 19
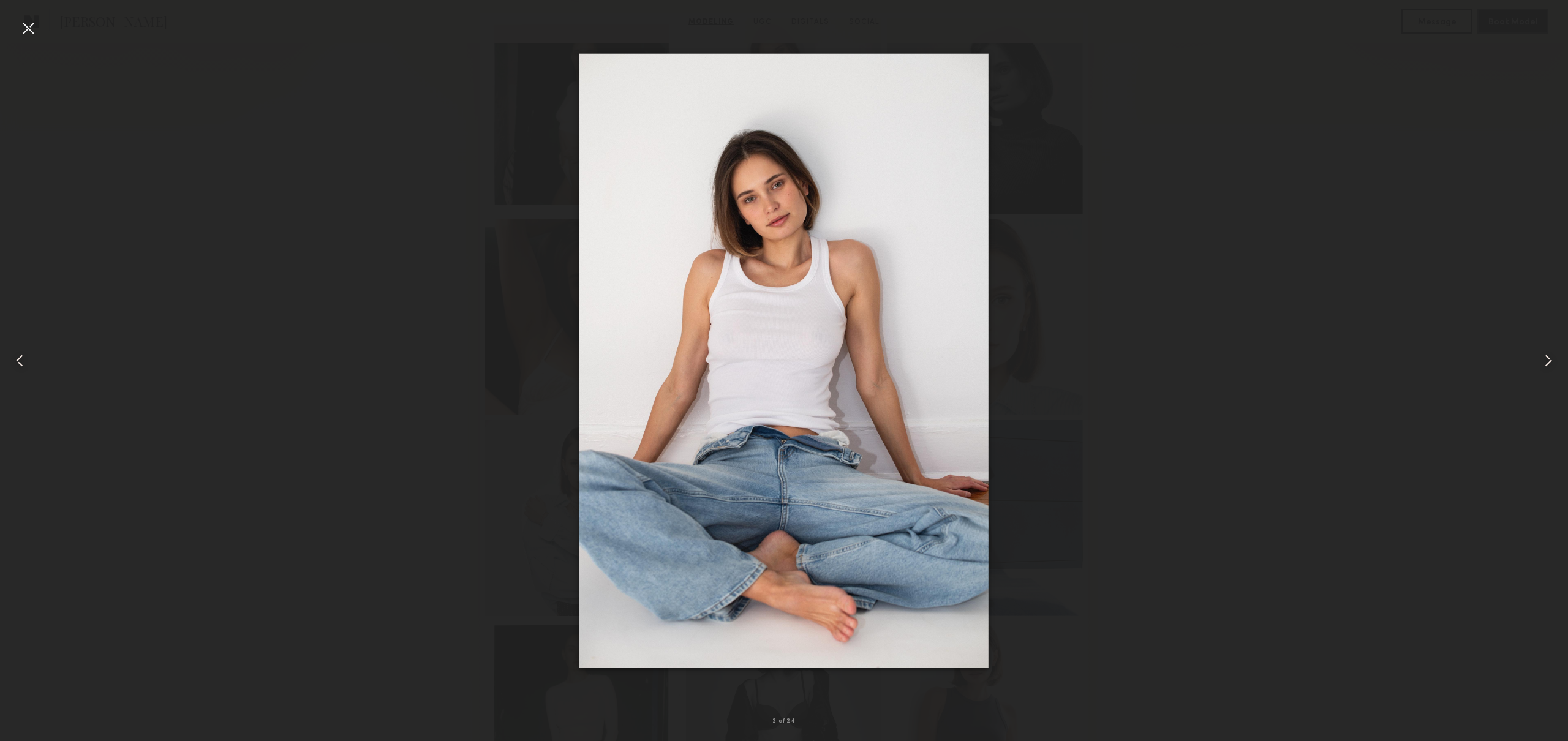
click at [1553, 357] on common-icon at bounding box center [1548, 360] width 19 height 19
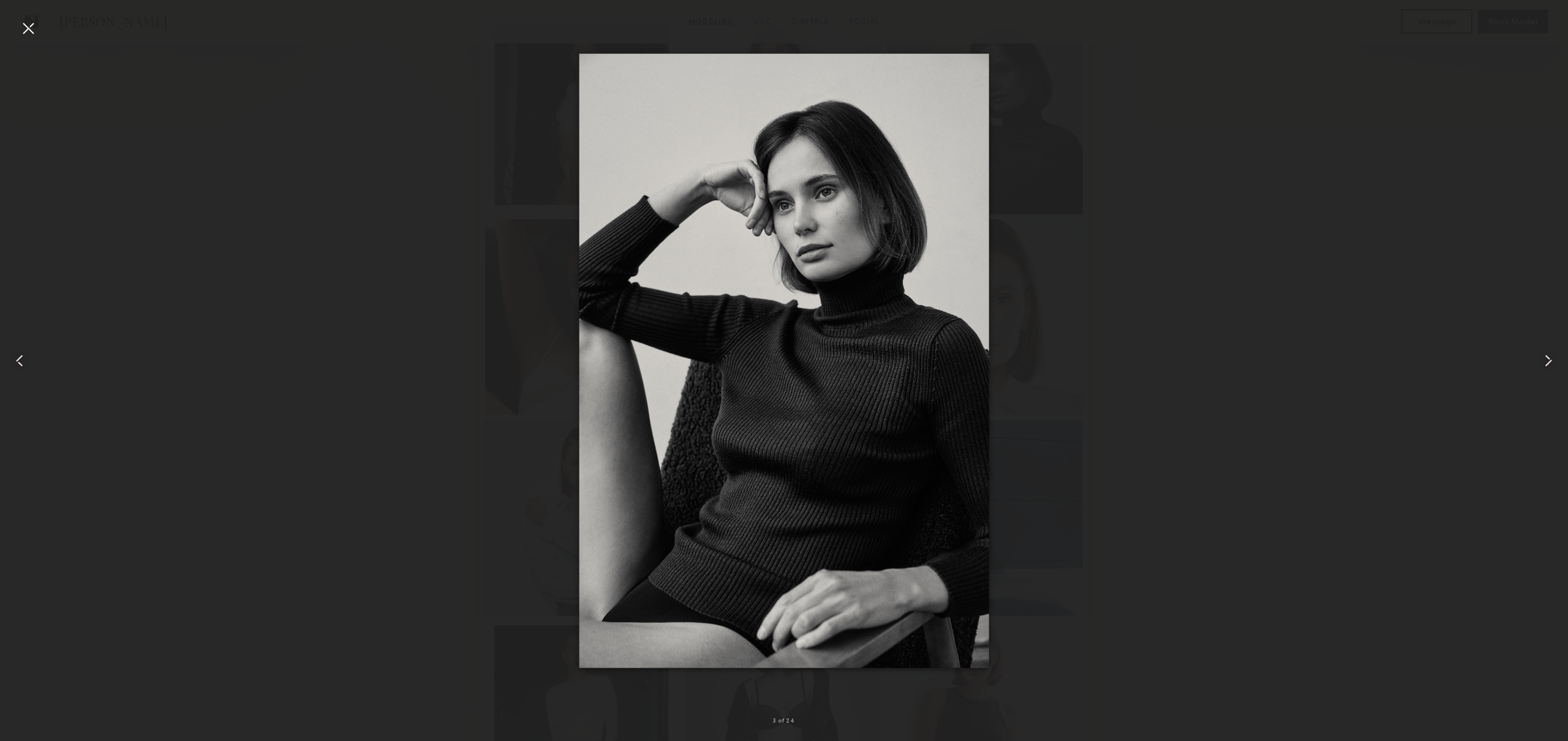
click at [1553, 357] on common-icon at bounding box center [1548, 360] width 19 height 19
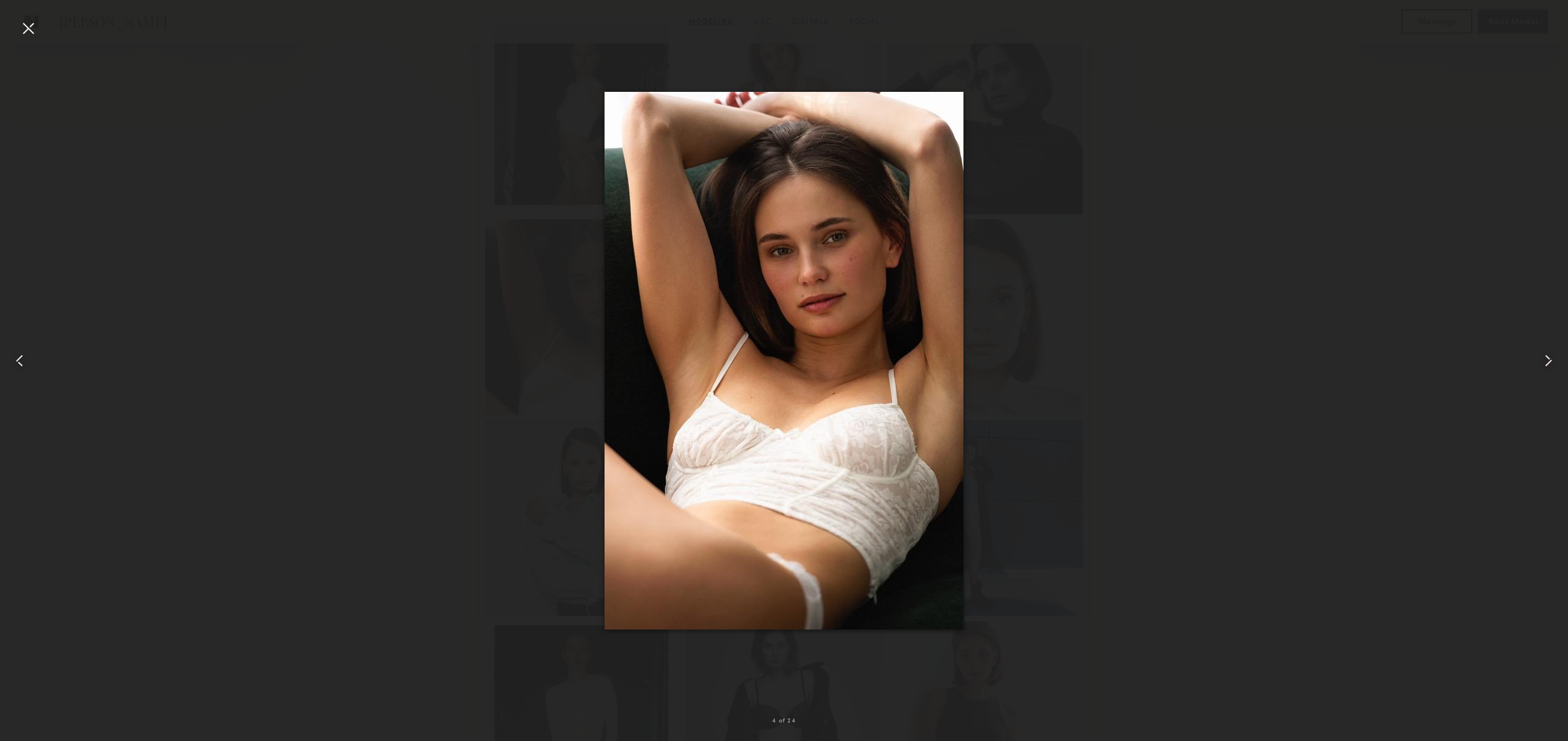
click at [1553, 357] on common-icon at bounding box center [1548, 360] width 19 height 19
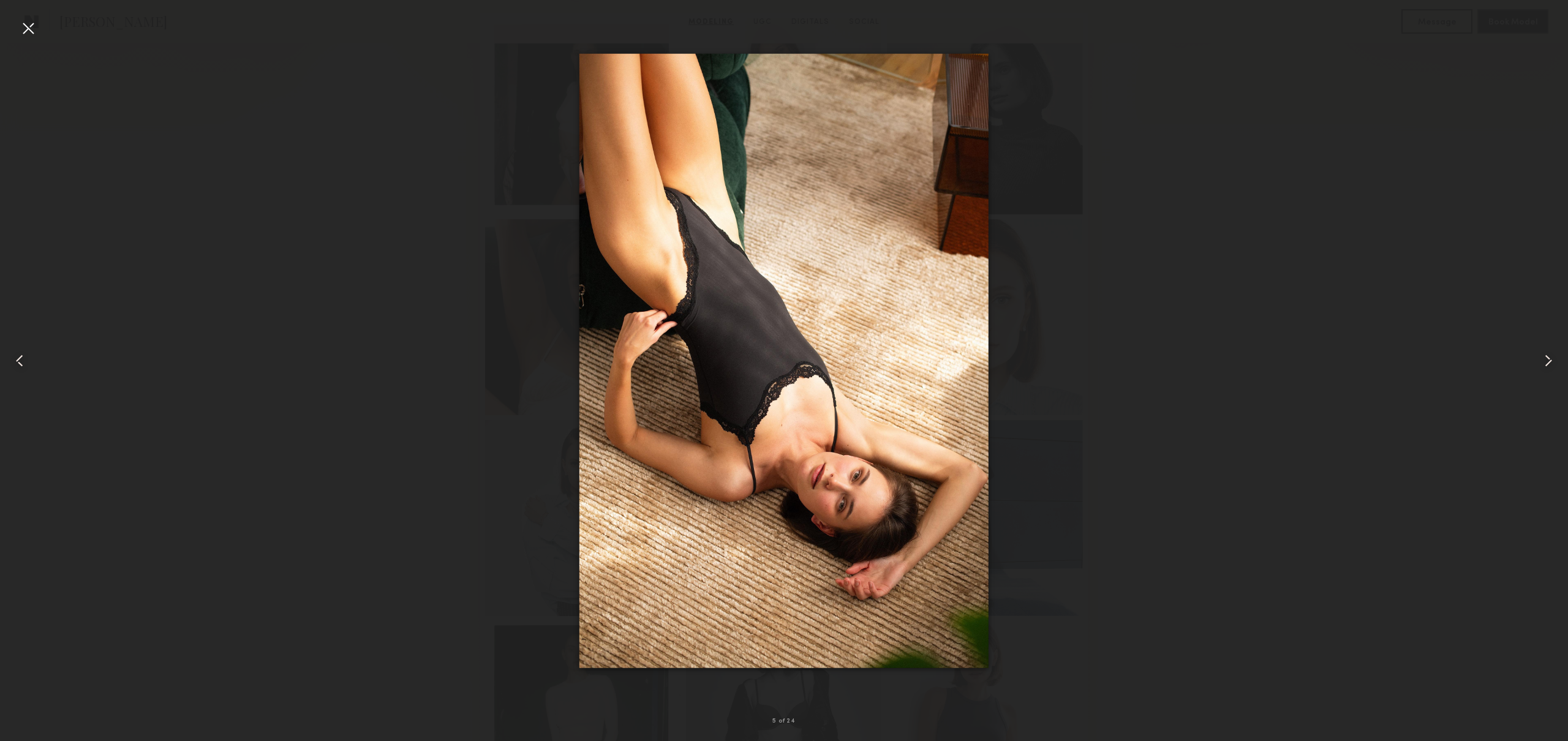
click at [1553, 357] on common-icon at bounding box center [1548, 360] width 19 height 19
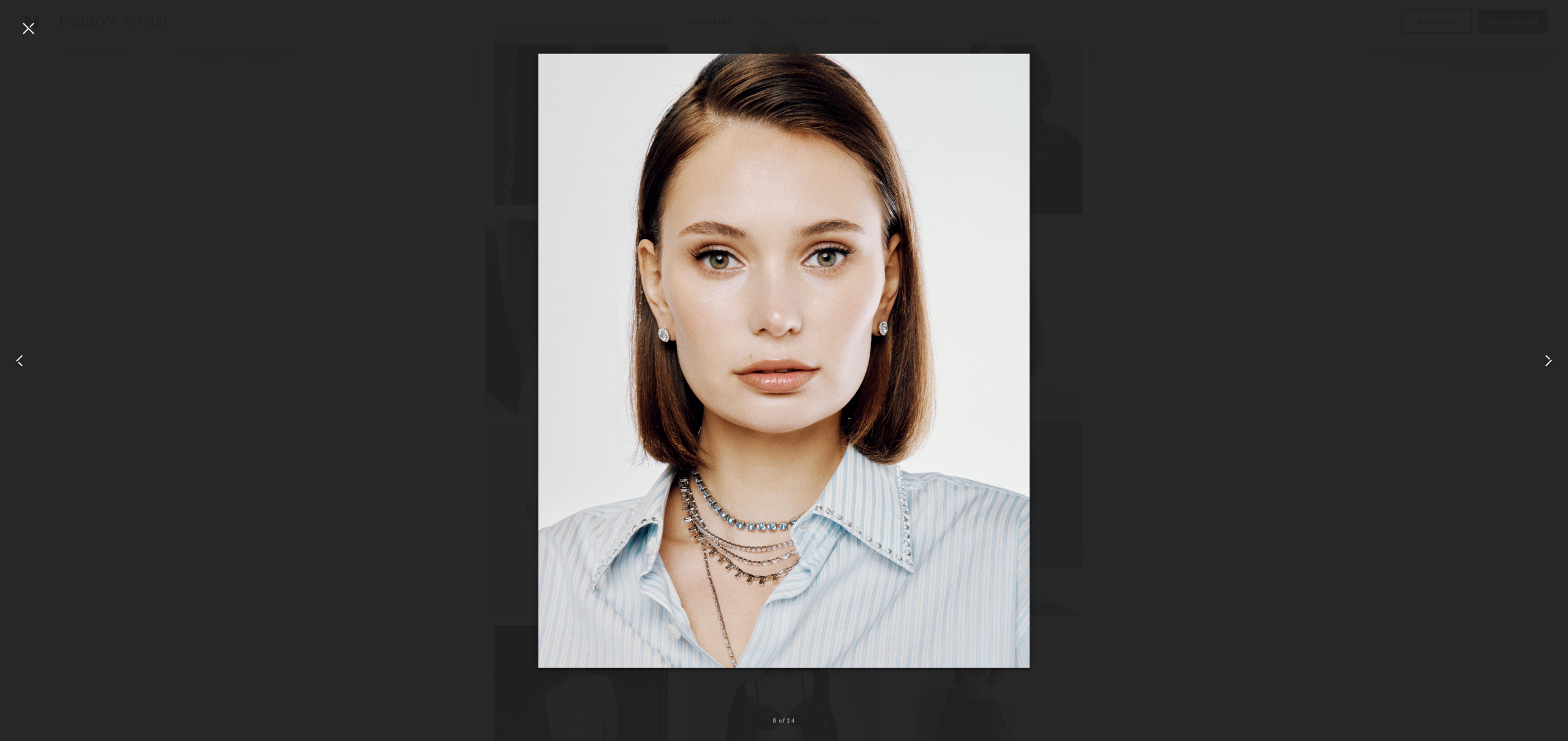
click at [1553, 357] on common-icon at bounding box center [1548, 360] width 19 height 19
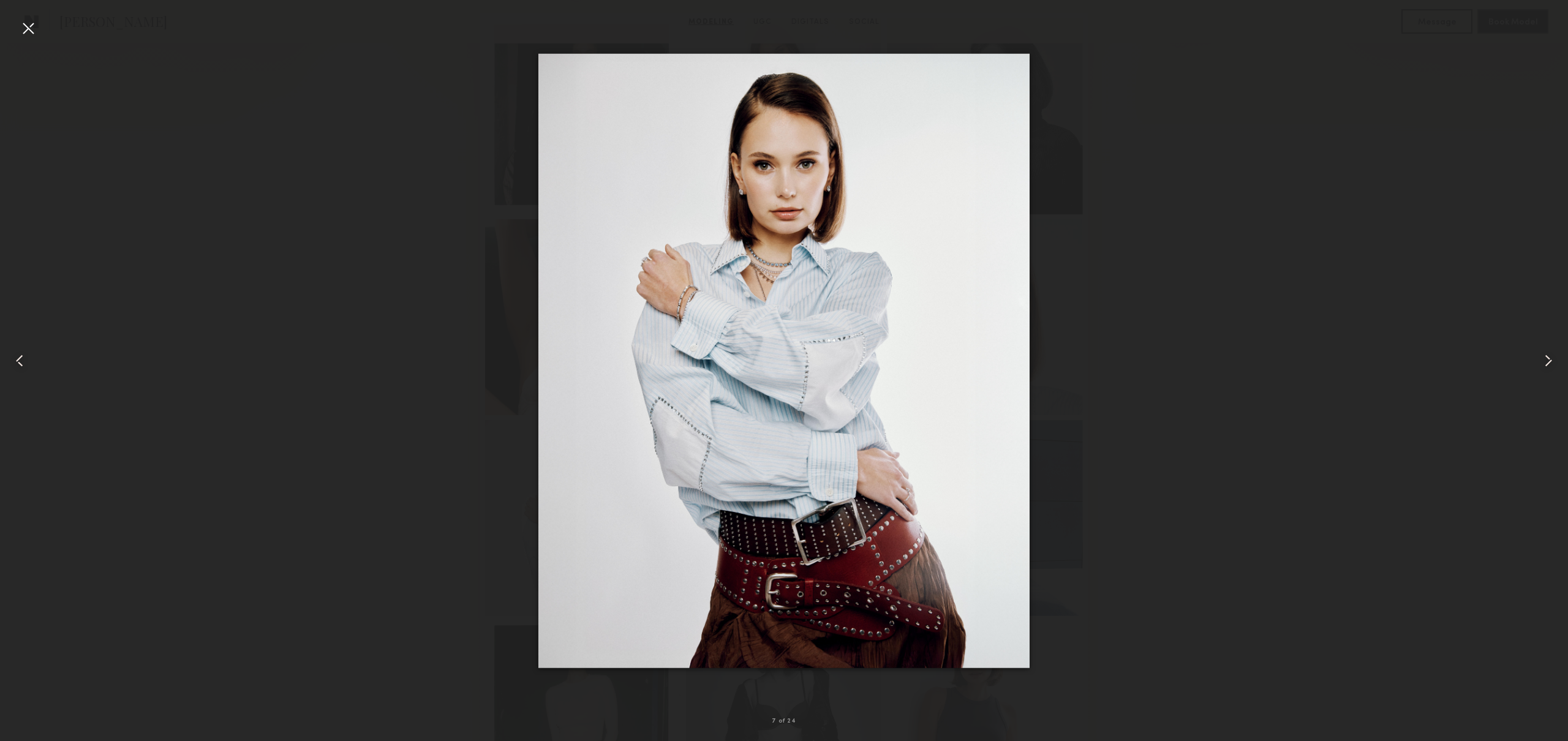
click at [26, 27] on div at bounding box center [28, 28] width 19 height 19
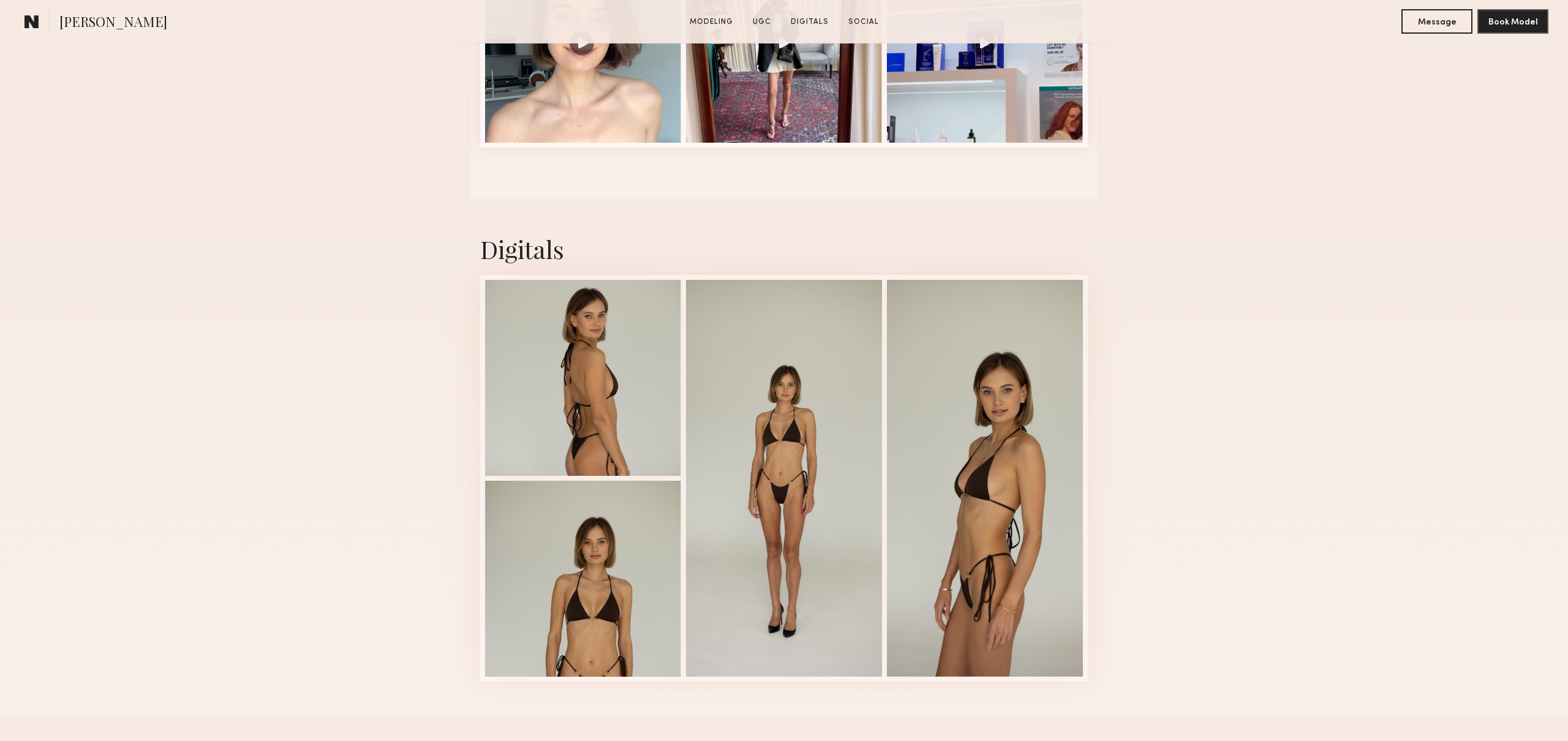
scroll to position [2175, 0]
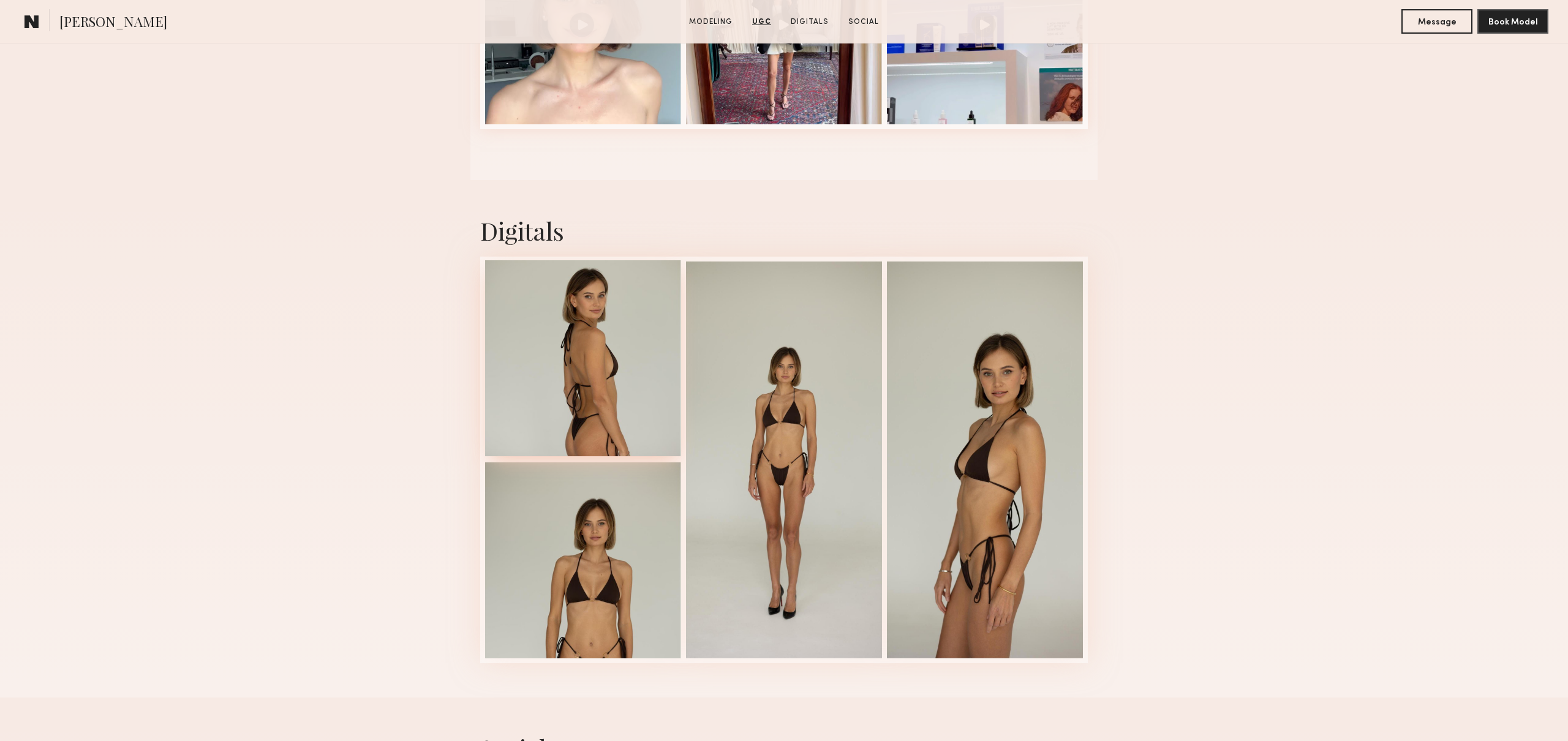
click at [547, 364] on div at bounding box center [584, 358] width 196 height 196
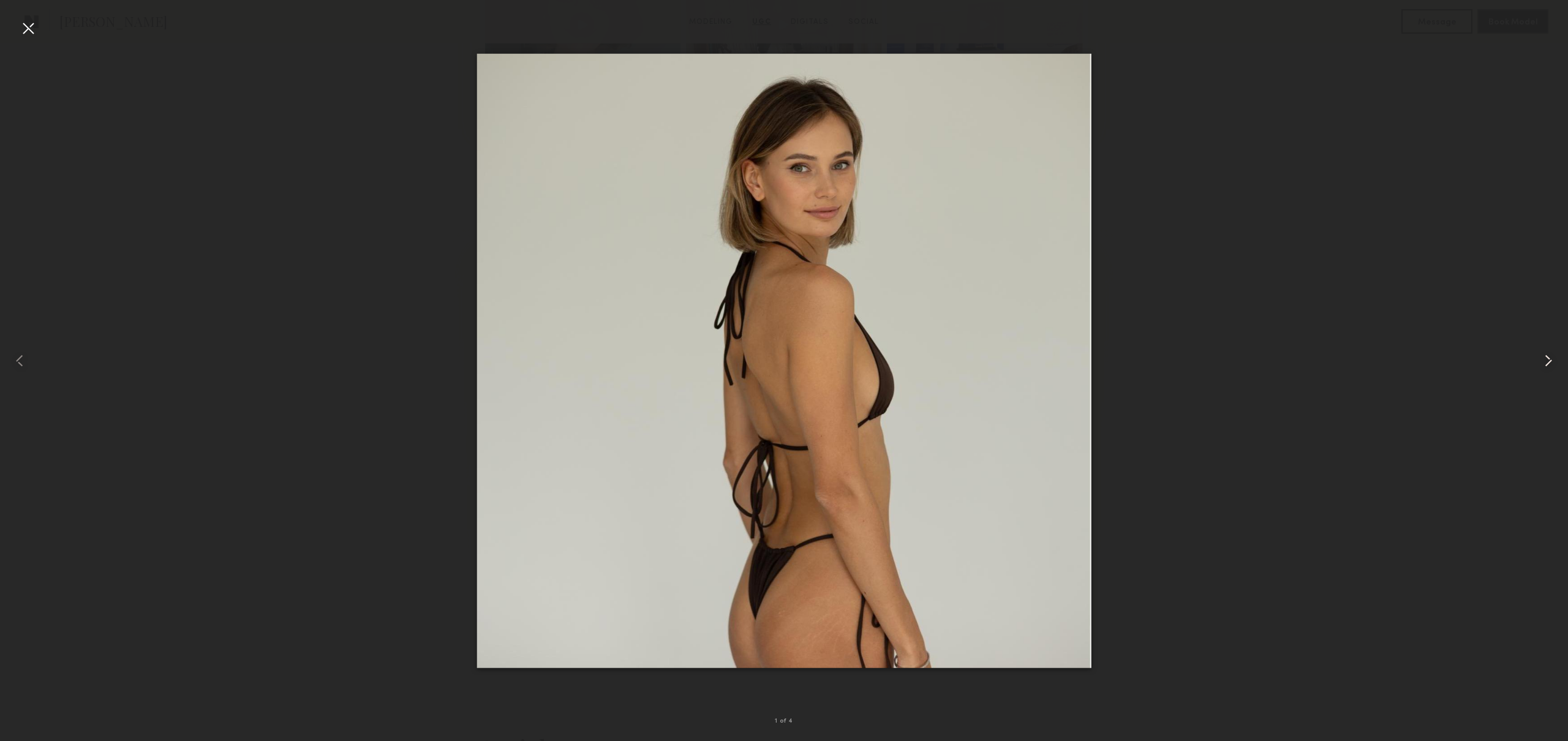
click at [1549, 364] on common-icon at bounding box center [1548, 360] width 19 height 19
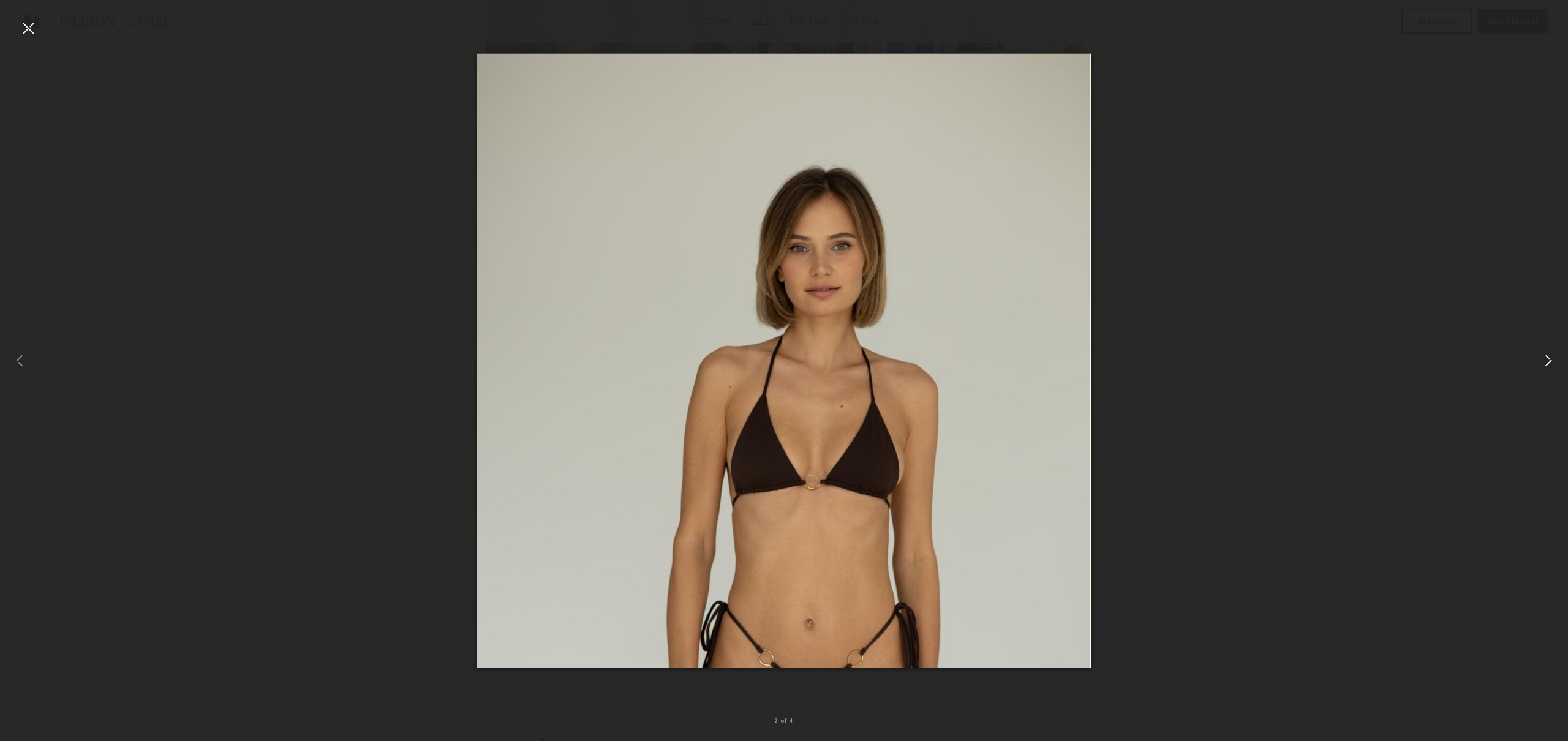
click at [1549, 364] on common-icon at bounding box center [1548, 360] width 19 height 19
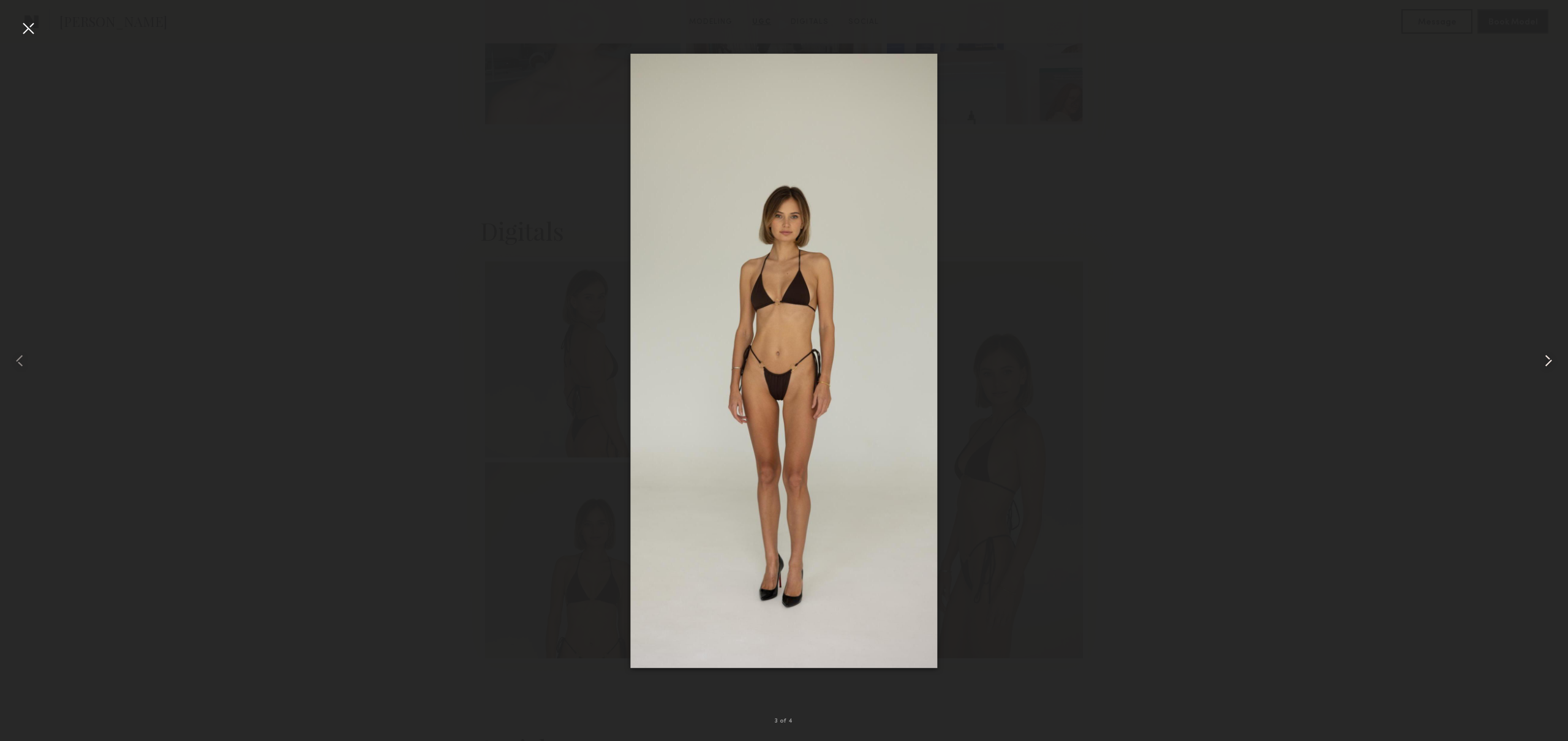
click at [1549, 364] on common-icon at bounding box center [1548, 360] width 19 height 19
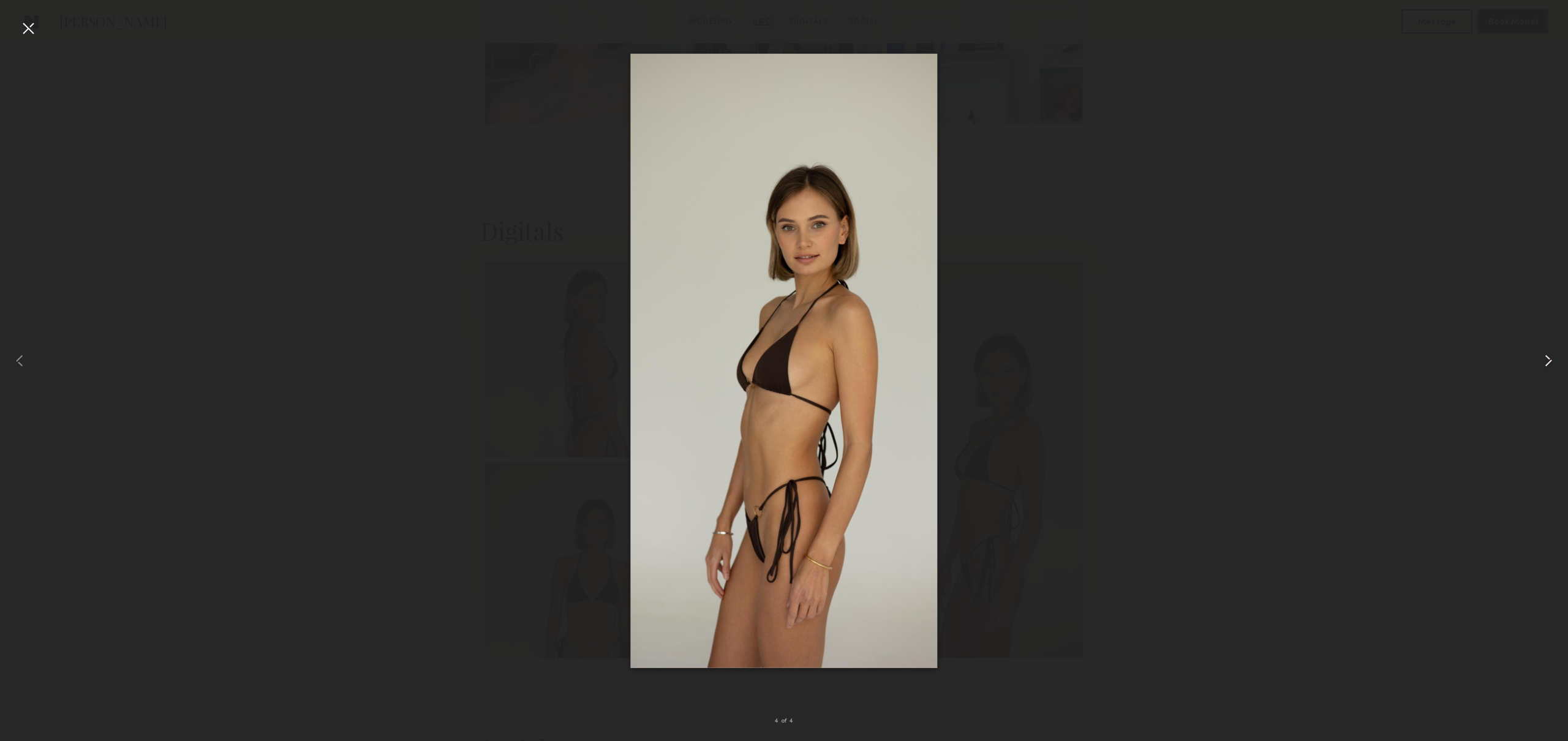
click at [1549, 364] on common-icon at bounding box center [1548, 360] width 19 height 19
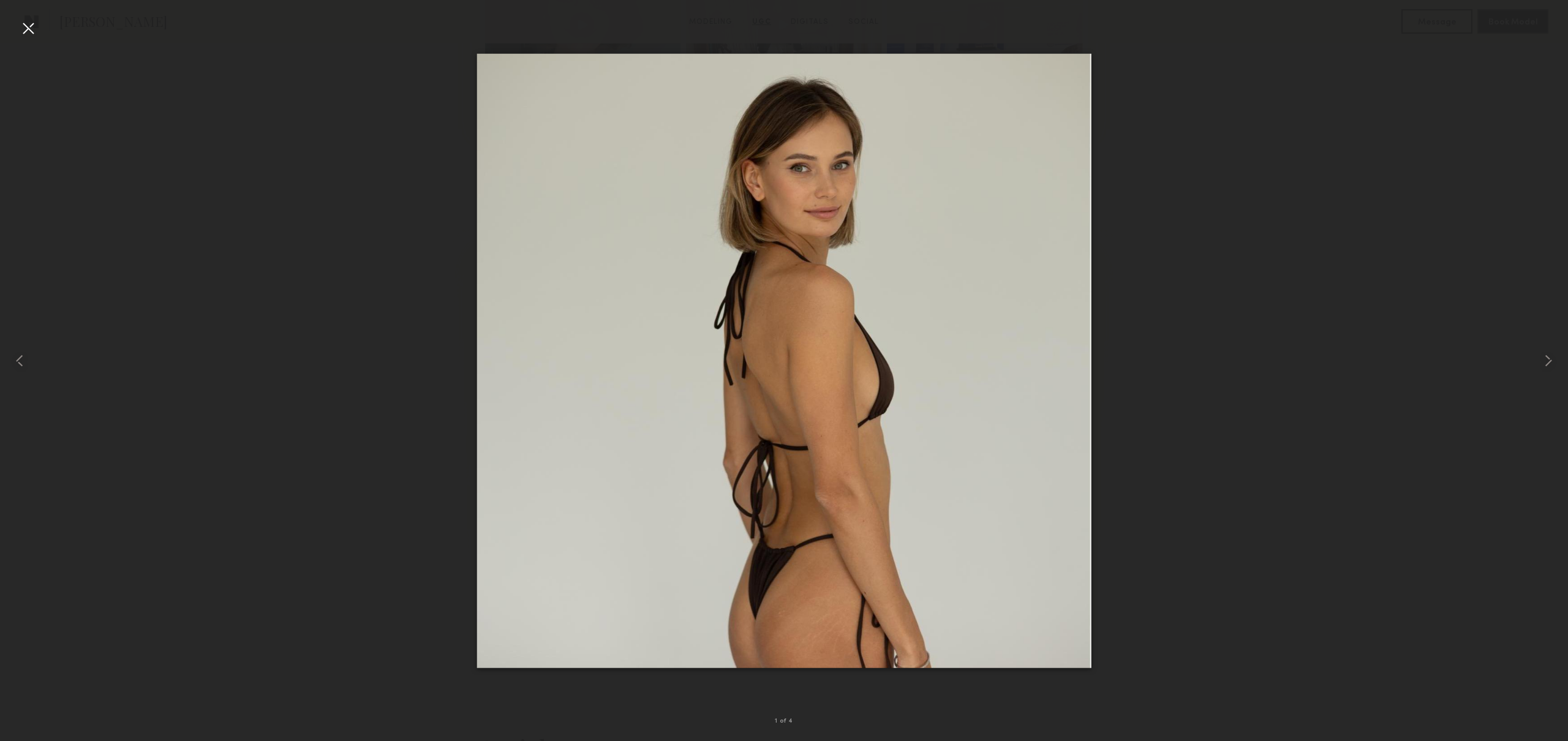
click at [1351, 355] on div at bounding box center [784, 360] width 1568 height 683
click at [29, 27] on div at bounding box center [28, 28] width 19 height 19
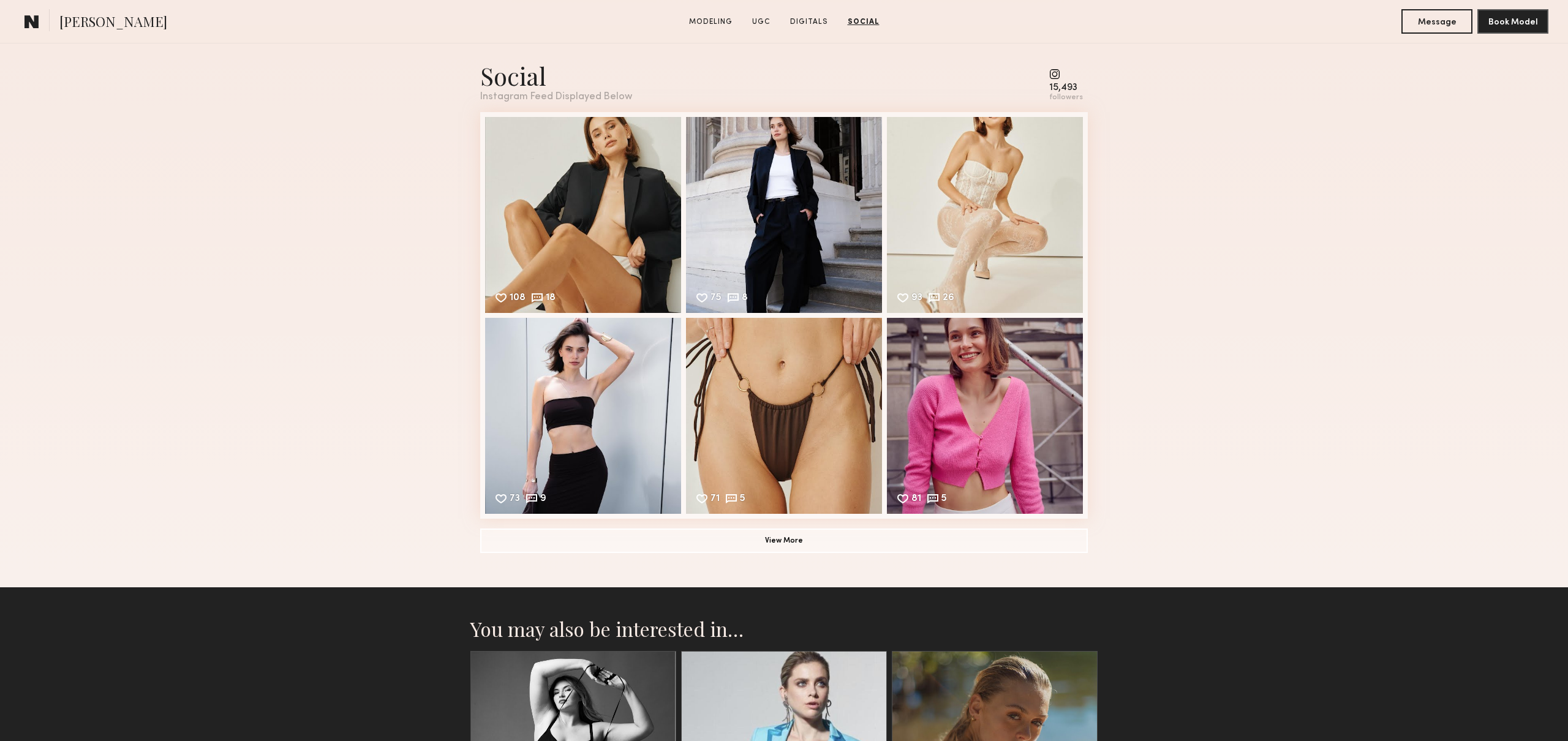
scroll to position [2845, 0]
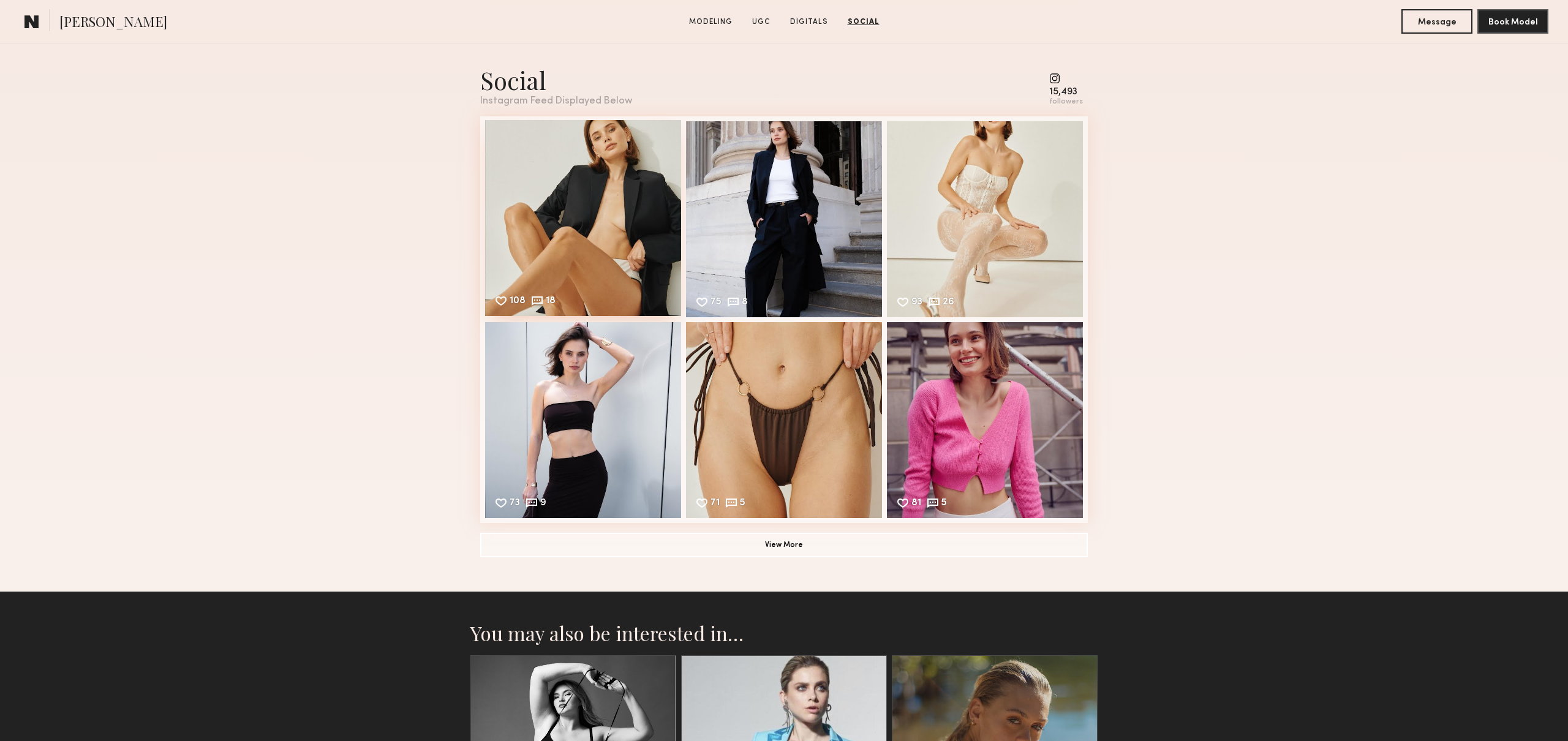
click at [604, 215] on div "108 18 Likes & comments displayed to show model’s engagement" at bounding box center [584, 219] width 196 height 196
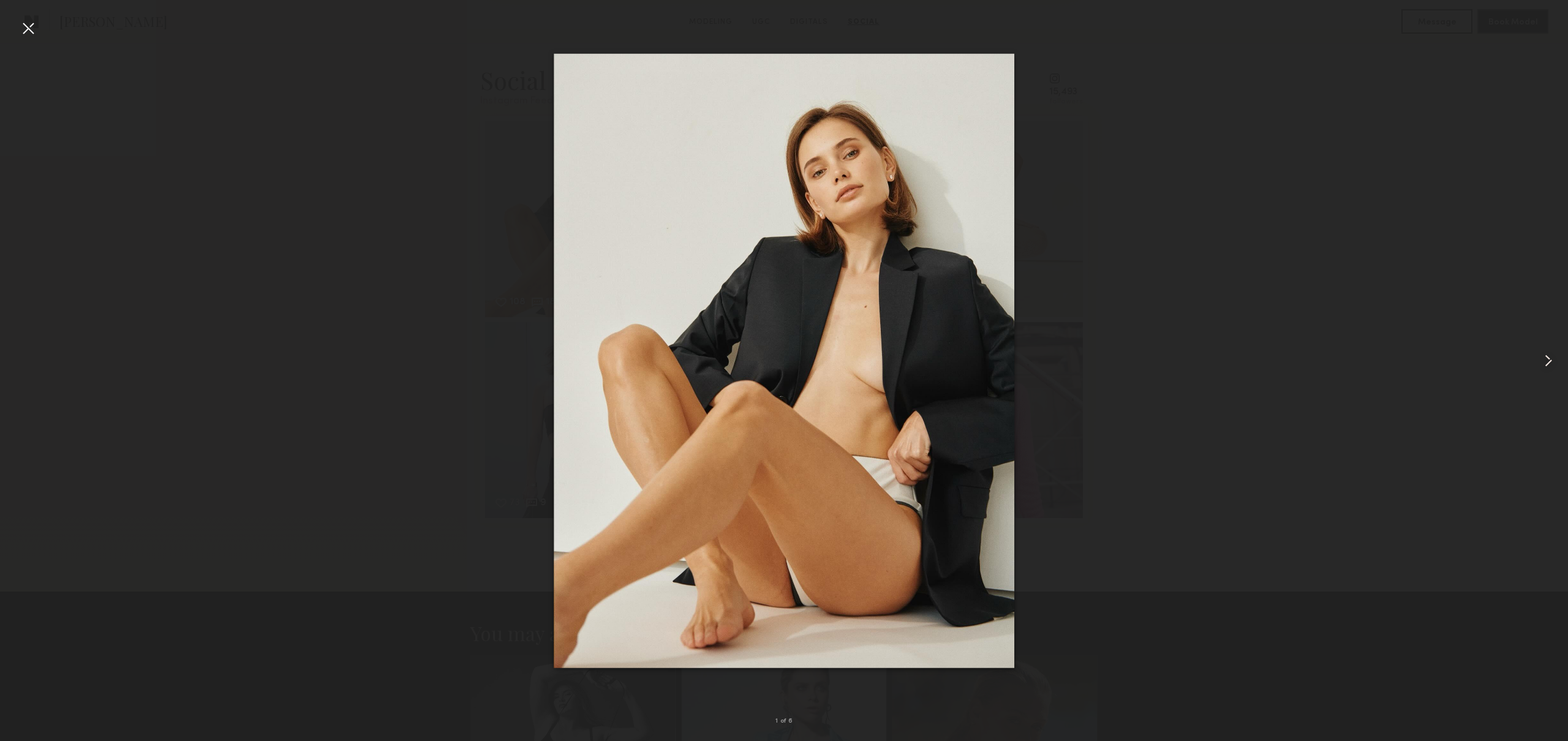
click at [1547, 365] on common-icon at bounding box center [1548, 360] width 19 height 19
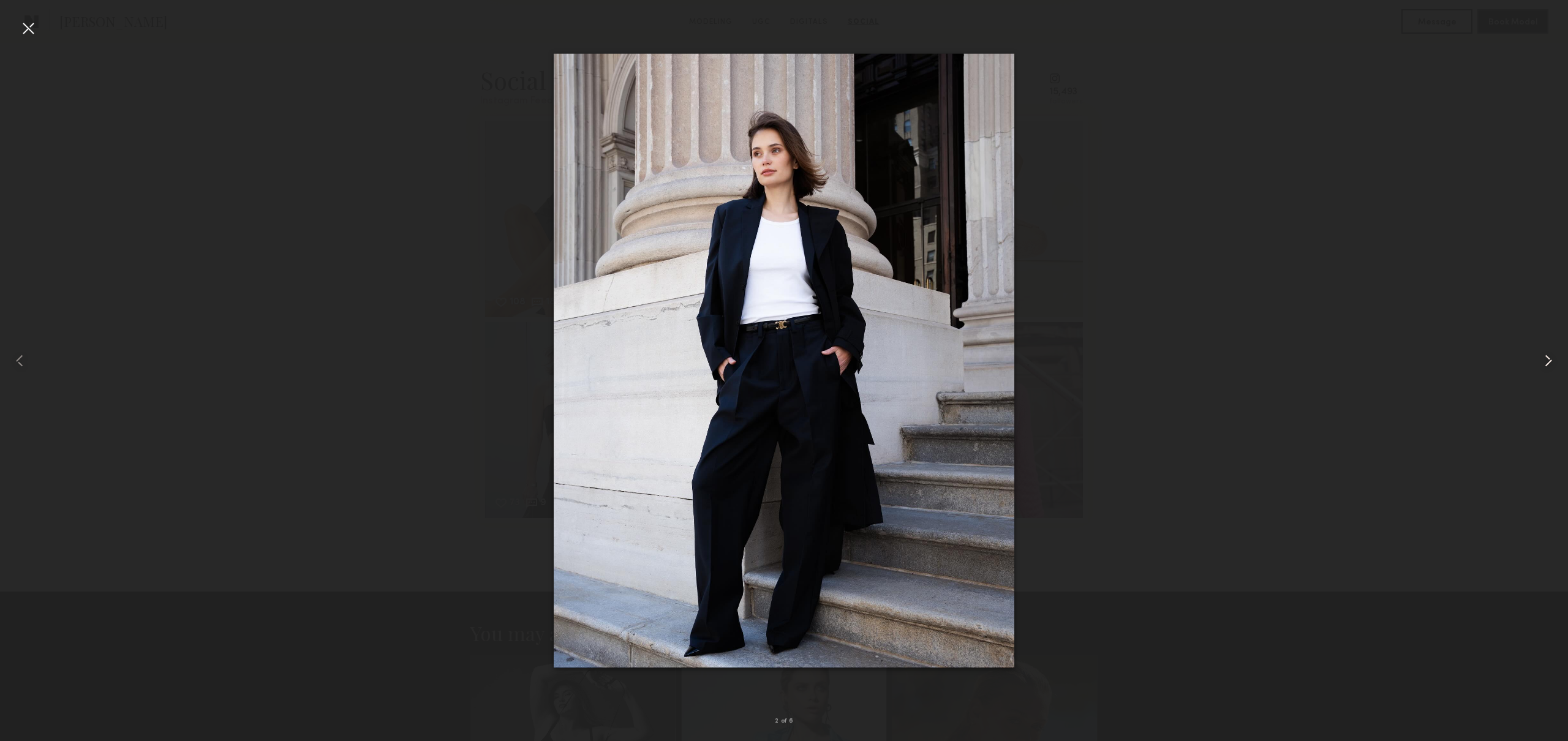
click at [1547, 365] on common-icon at bounding box center [1548, 360] width 19 height 19
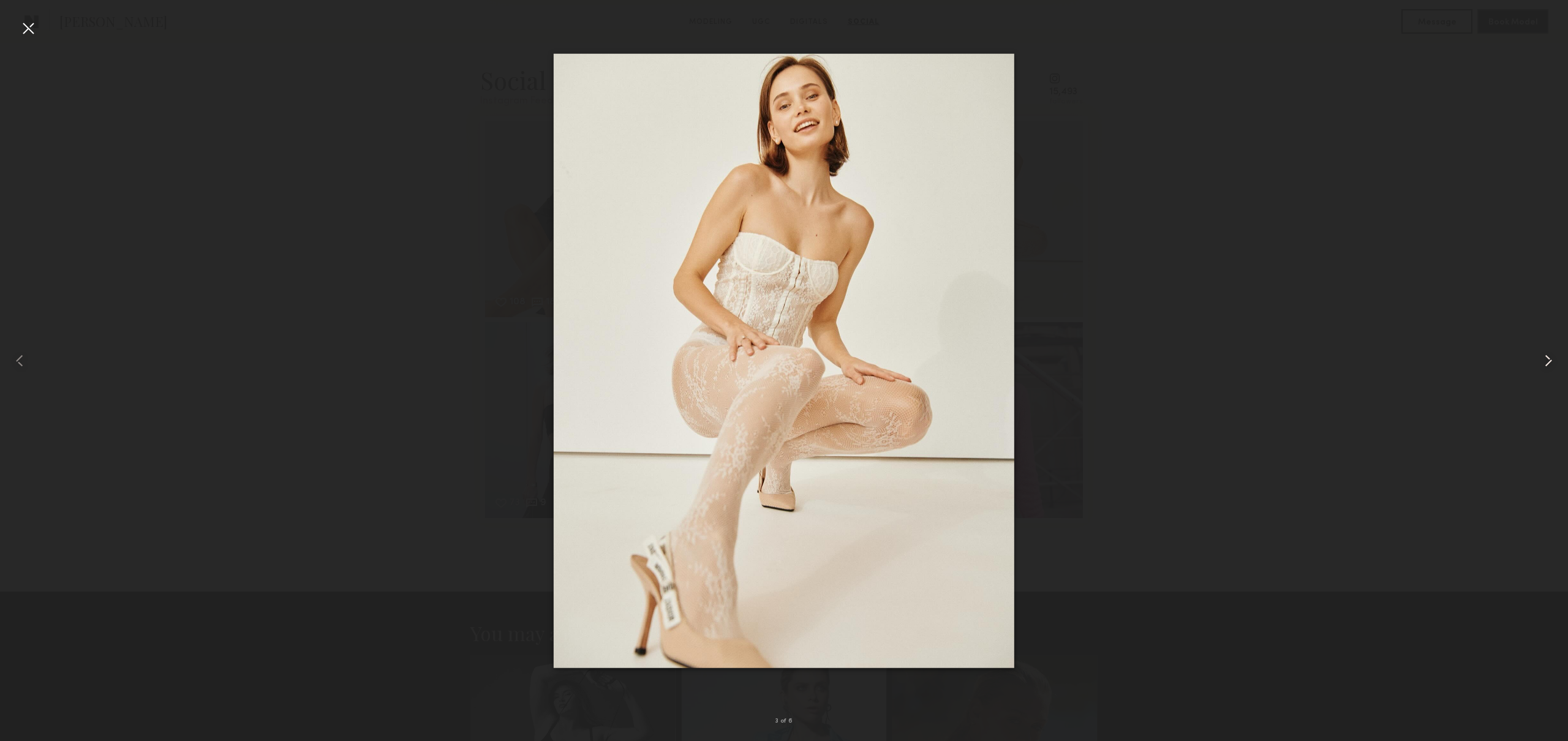
click at [1547, 365] on common-icon at bounding box center [1548, 360] width 19 height 19
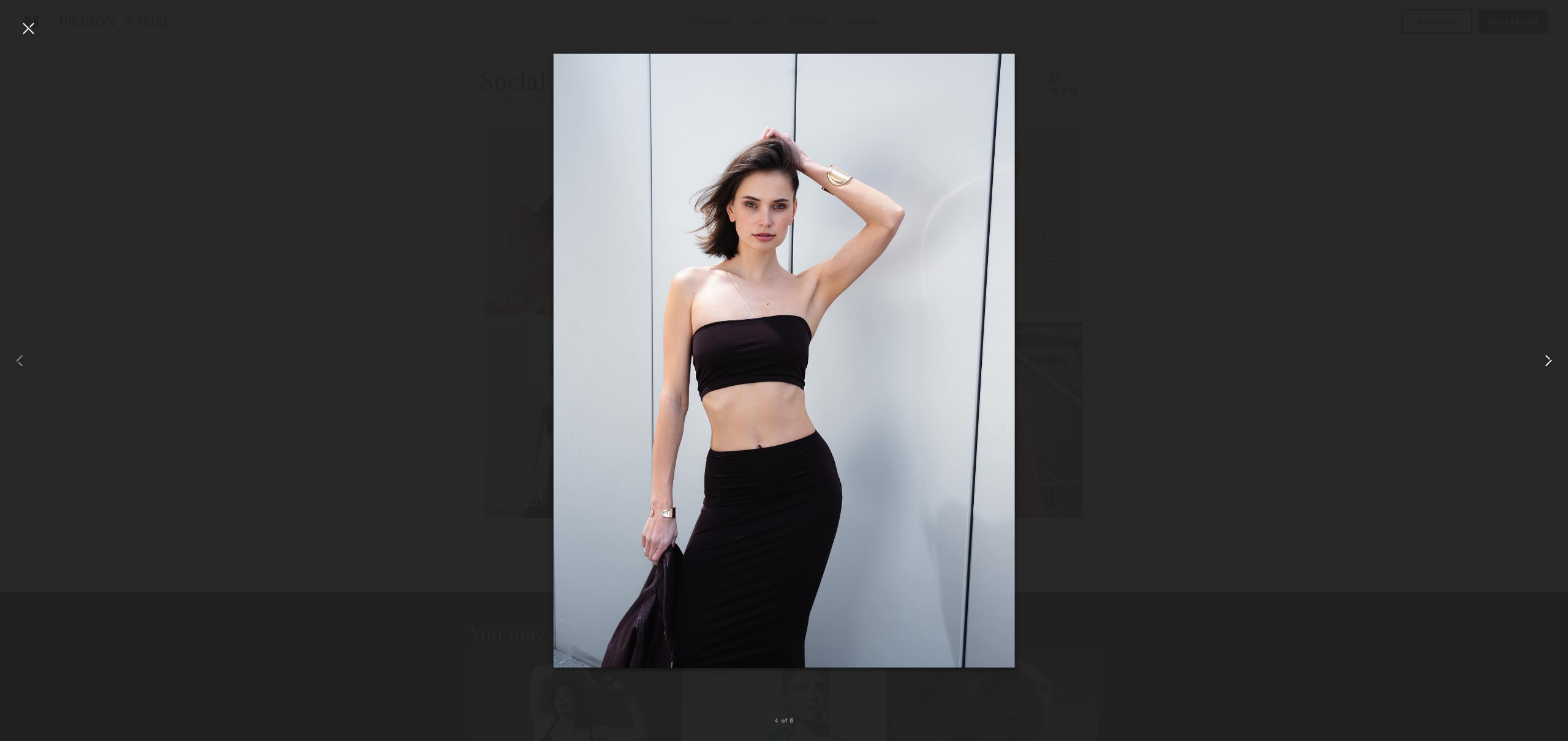
click at [1547, 365] on common-icon at bounding box center [1548, 360] width 19 height 19
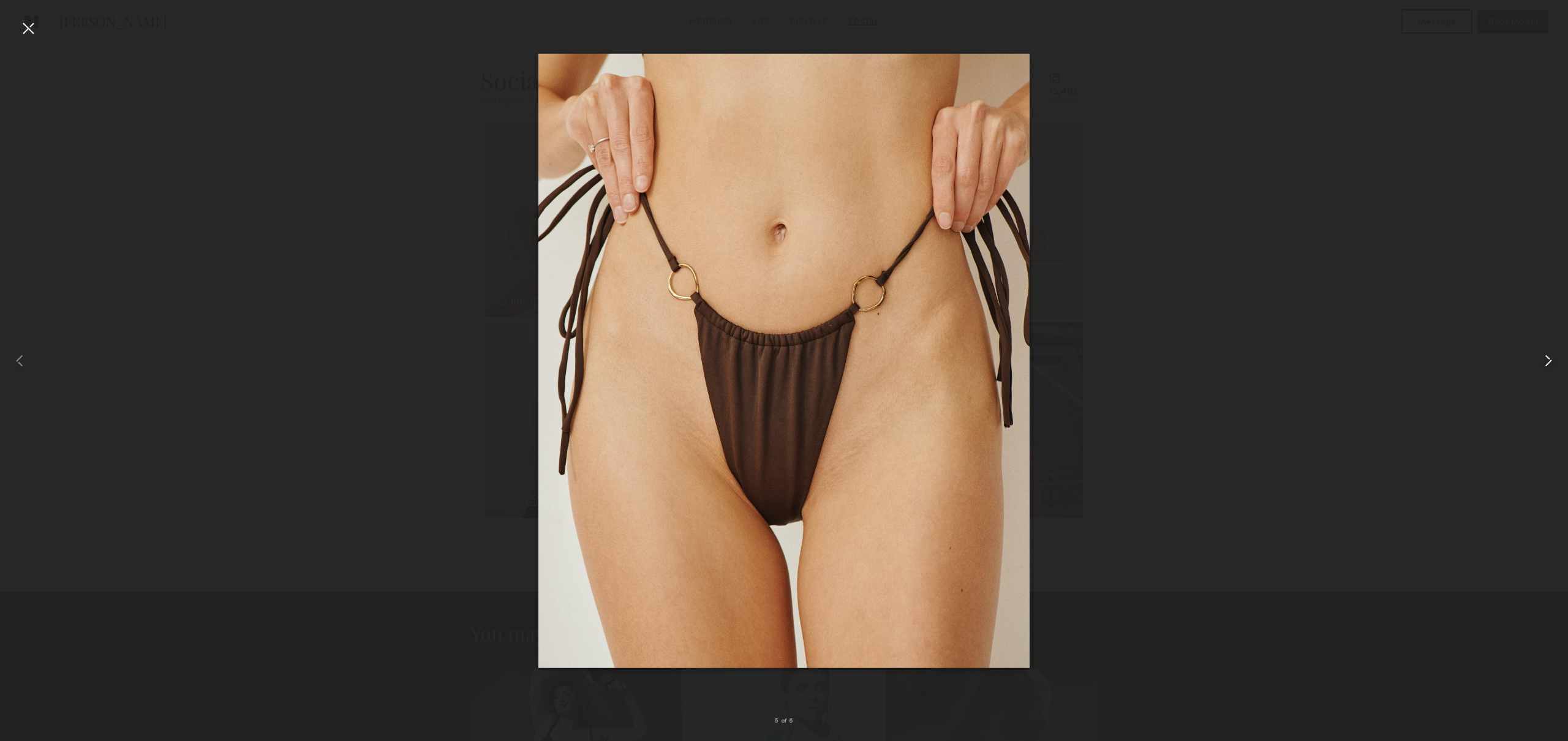
click at [1547, 365] on common-icon at bounding box center [1548, 360] width 19 height 19
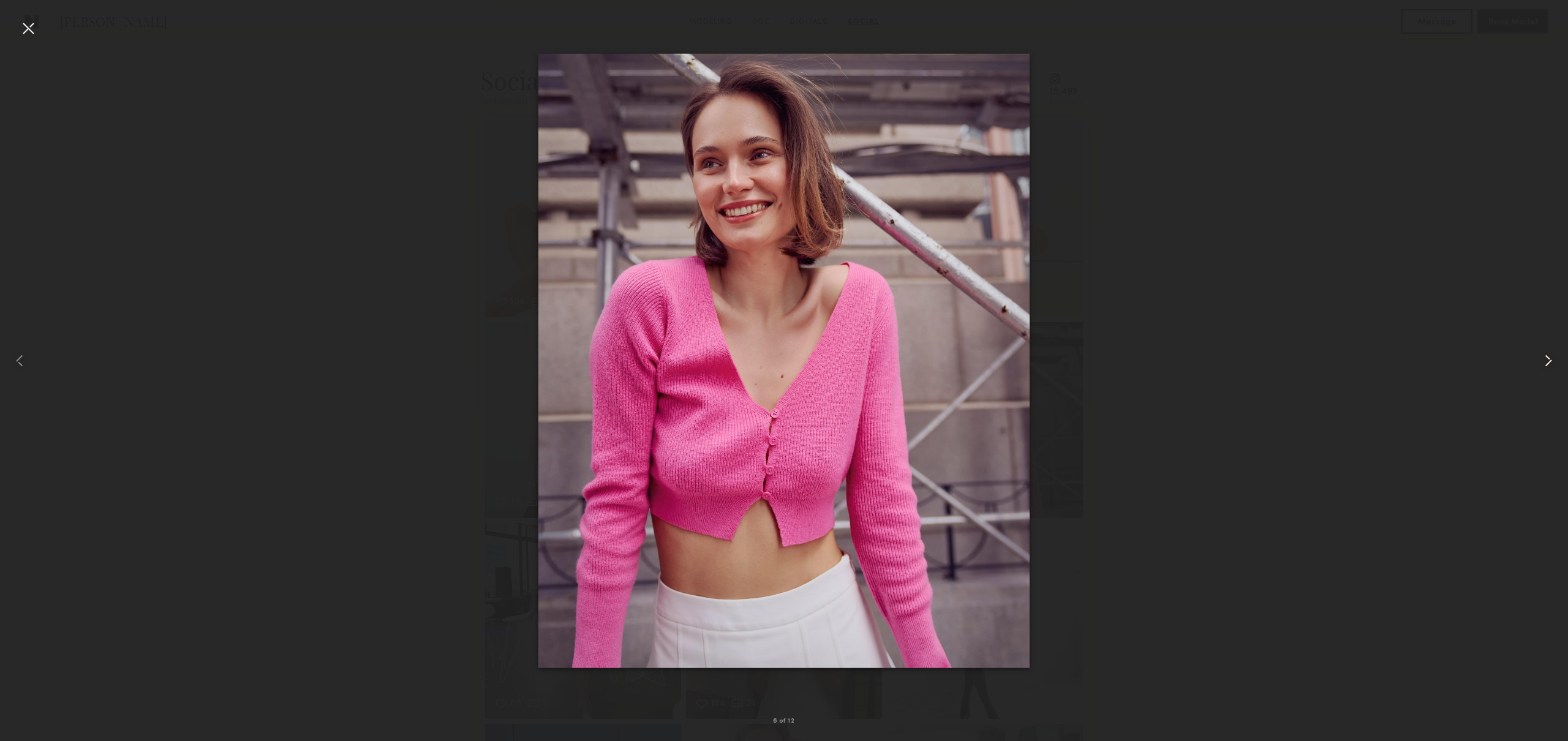
click at [1547, 365] on common-icon at bounding box center [1548, 360] width 19 height 19
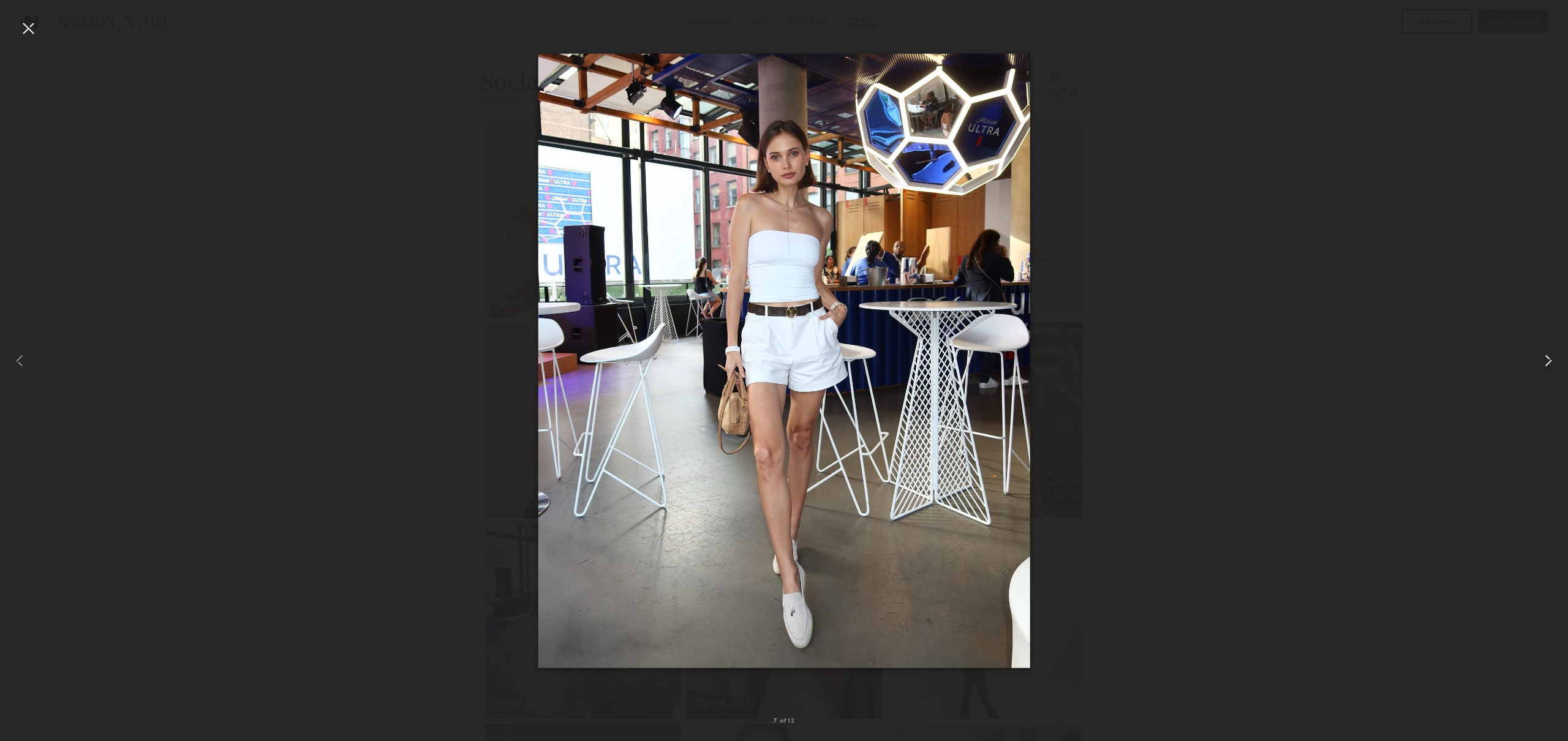
click at [1547, 365] on common-icon at bounding box center [1548, 360] width 19 height 19
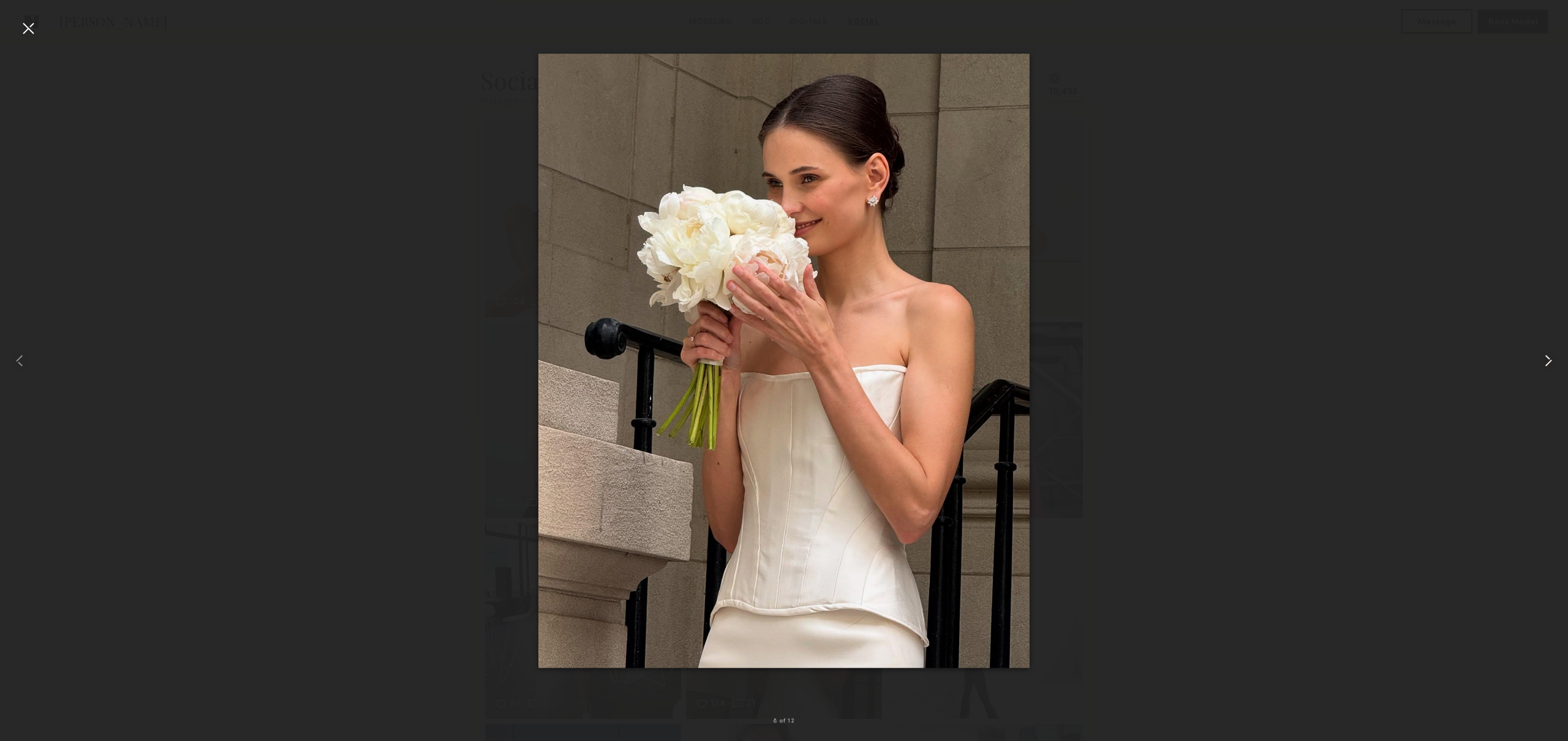
click at [1547, 365] on common-icon at bounding box center [1548, 360] width 19 height 19
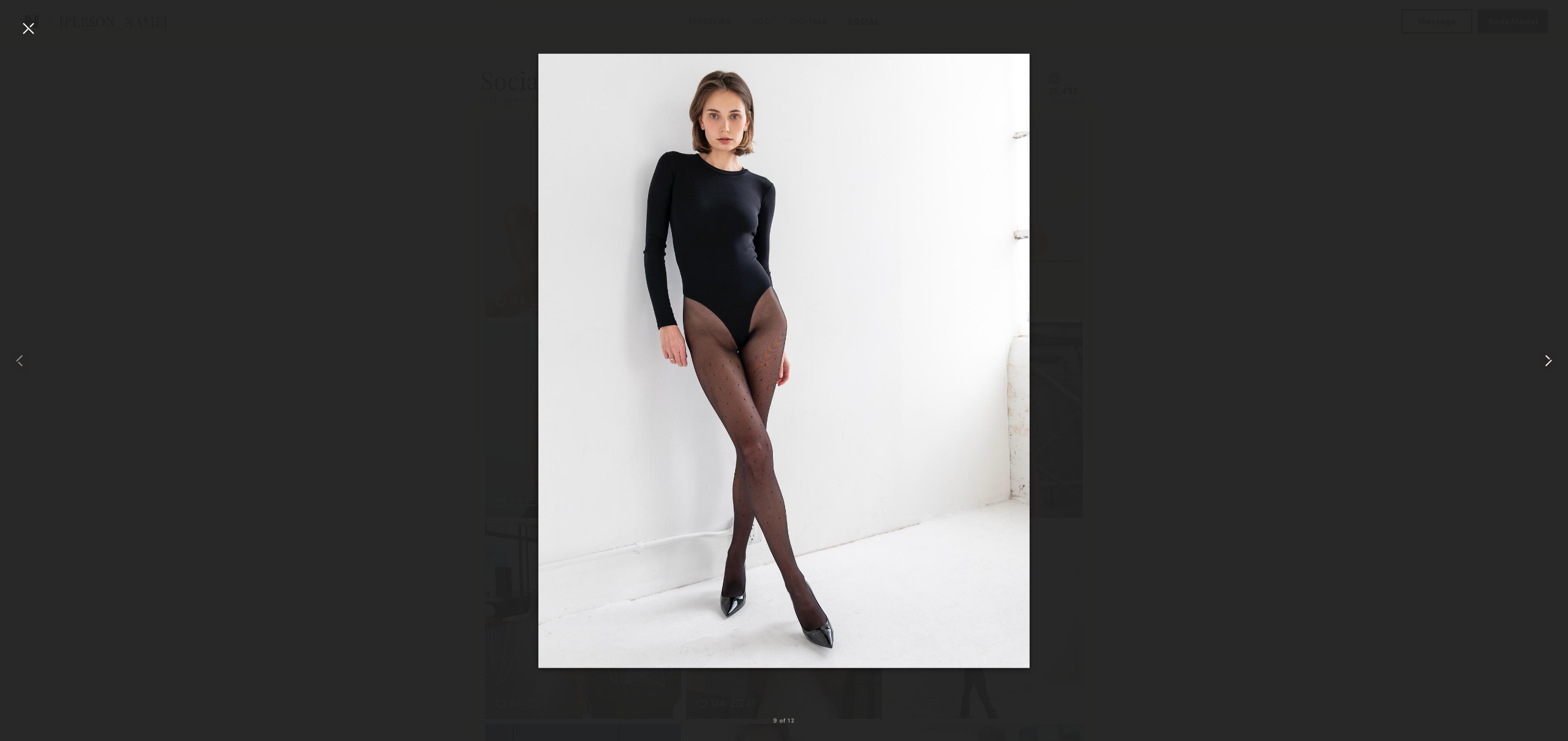
click at [1547, 365] on common-icon at bounding box center [1548, 360] width 19 height 19
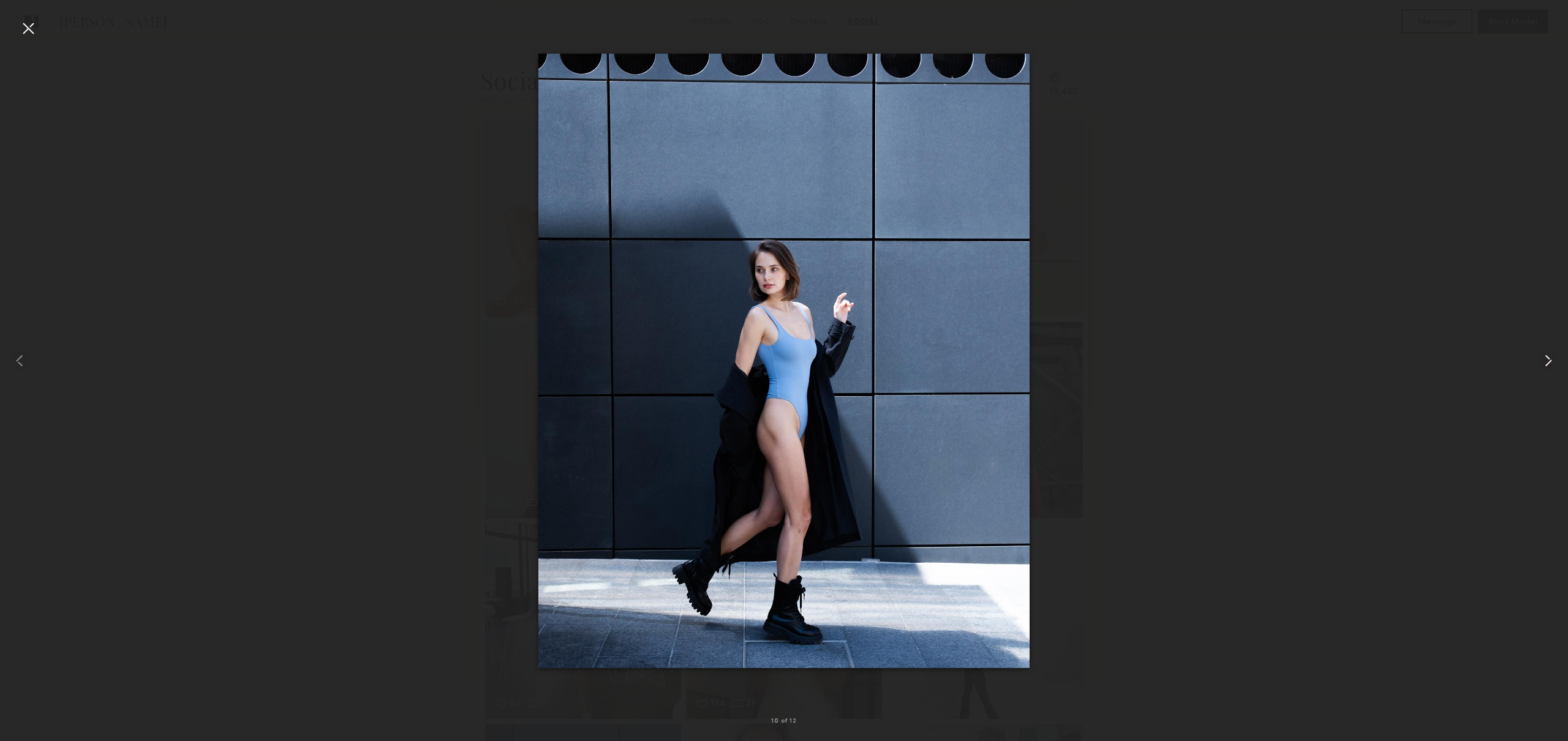
click at [1547, 365] on common-icon at bounding box center [1548, 360] width 19 height 19
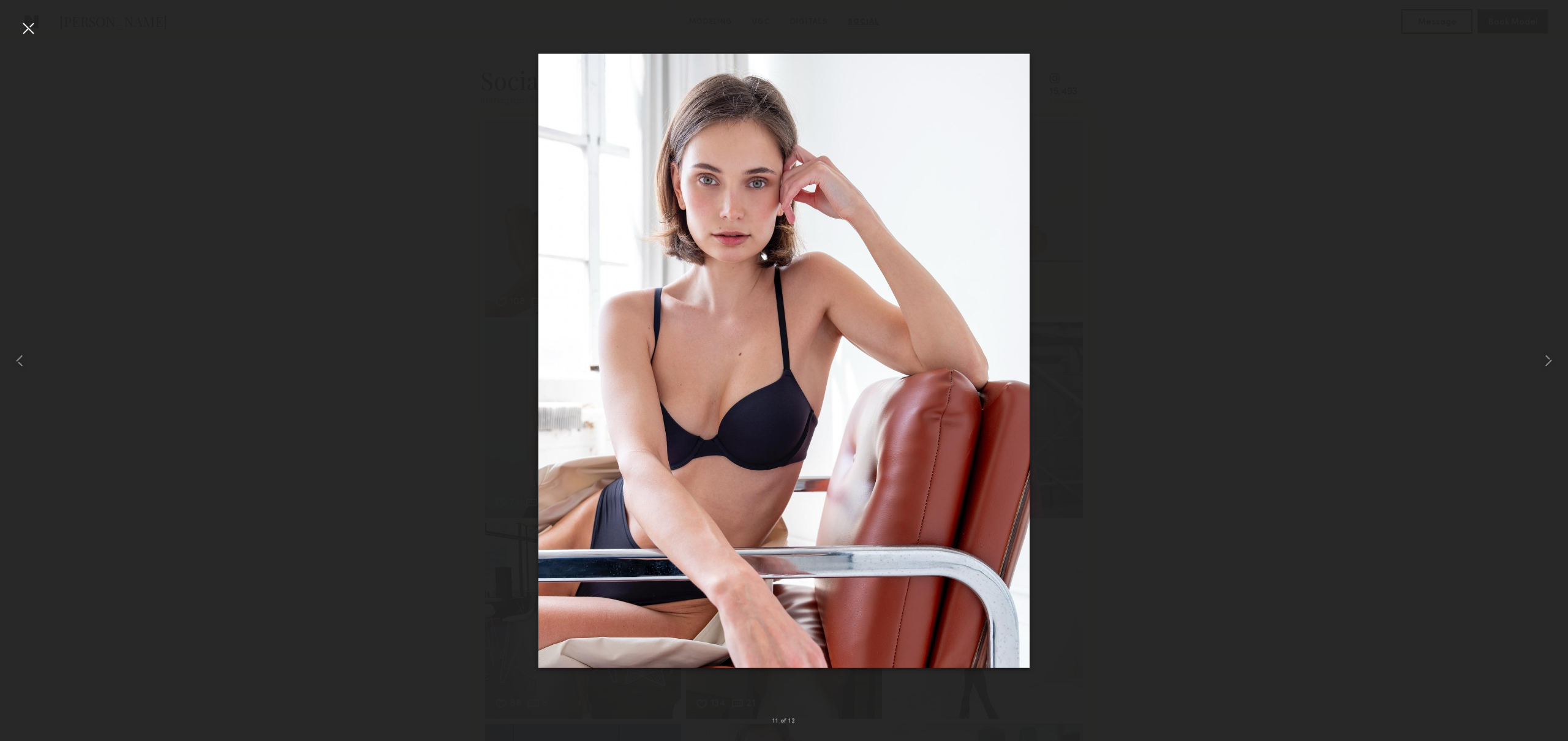
drag, startPoint x: 22, startPoint y: 29, endPoint x: 99, endPoint y: 49, distance: 79.6
click at [22, 29] on div at bounding box center [28, 28] width 19 height 19
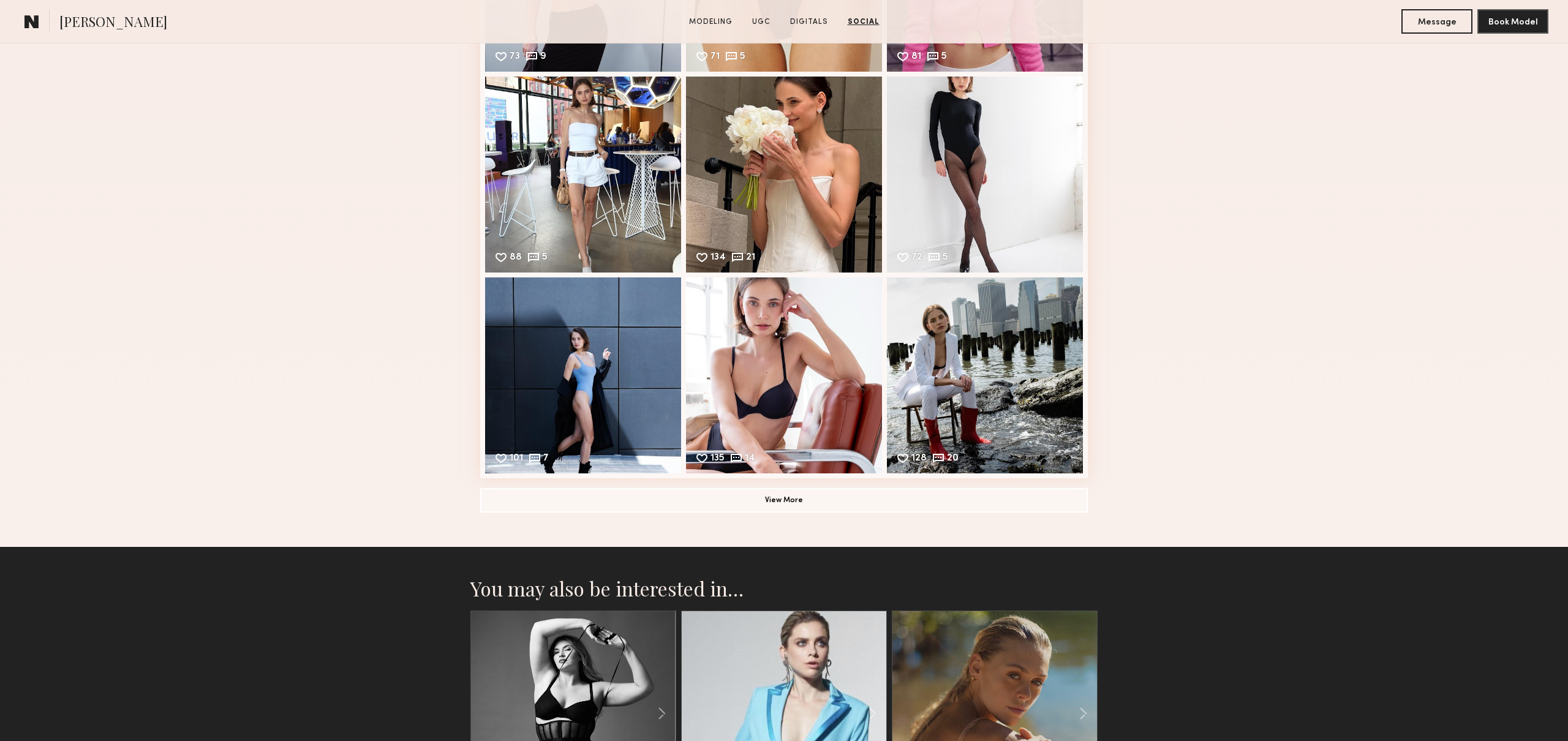
scroll to position [3592, 0]
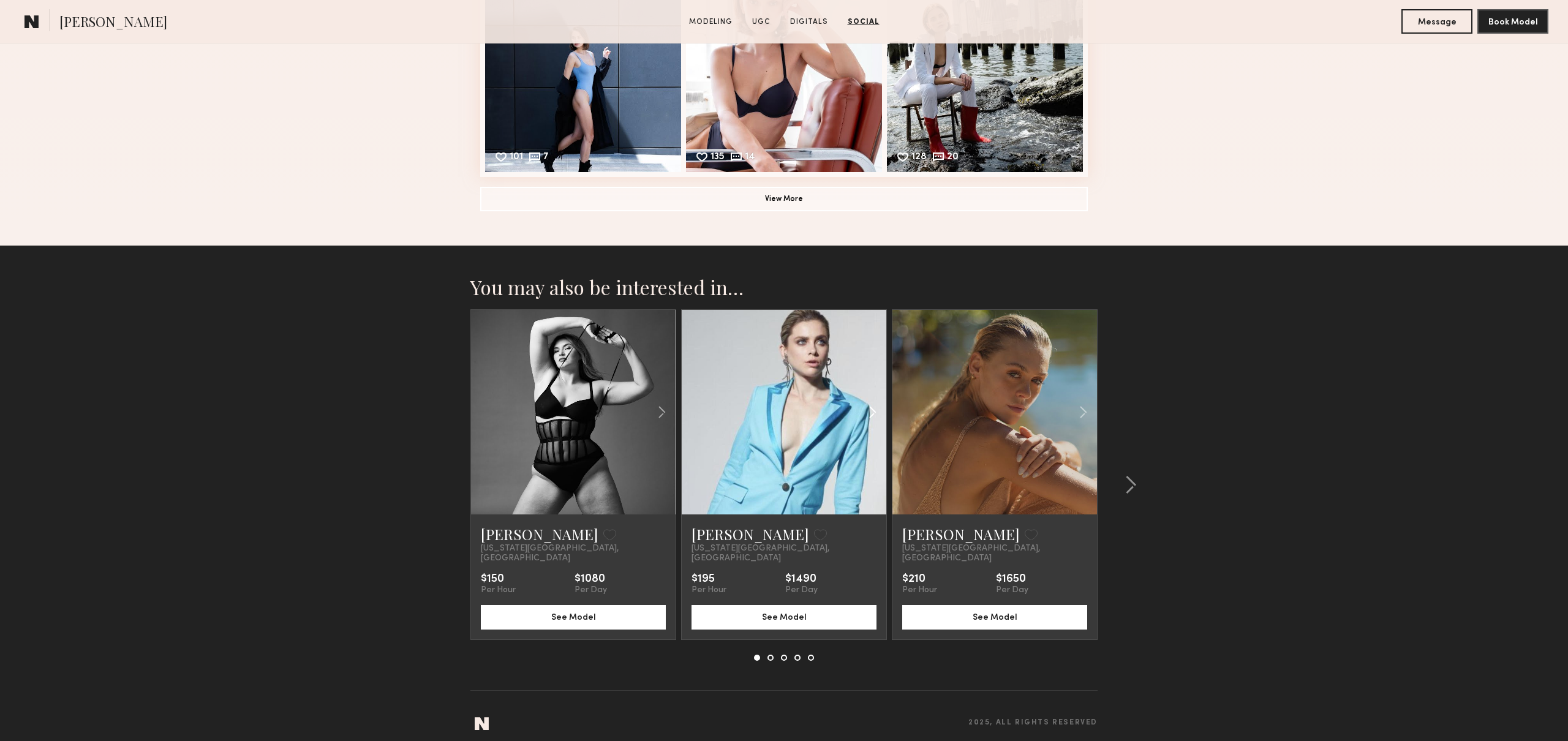
click at [863, 415] on common-icon at bounding box center [872, 413] width 17 height 23
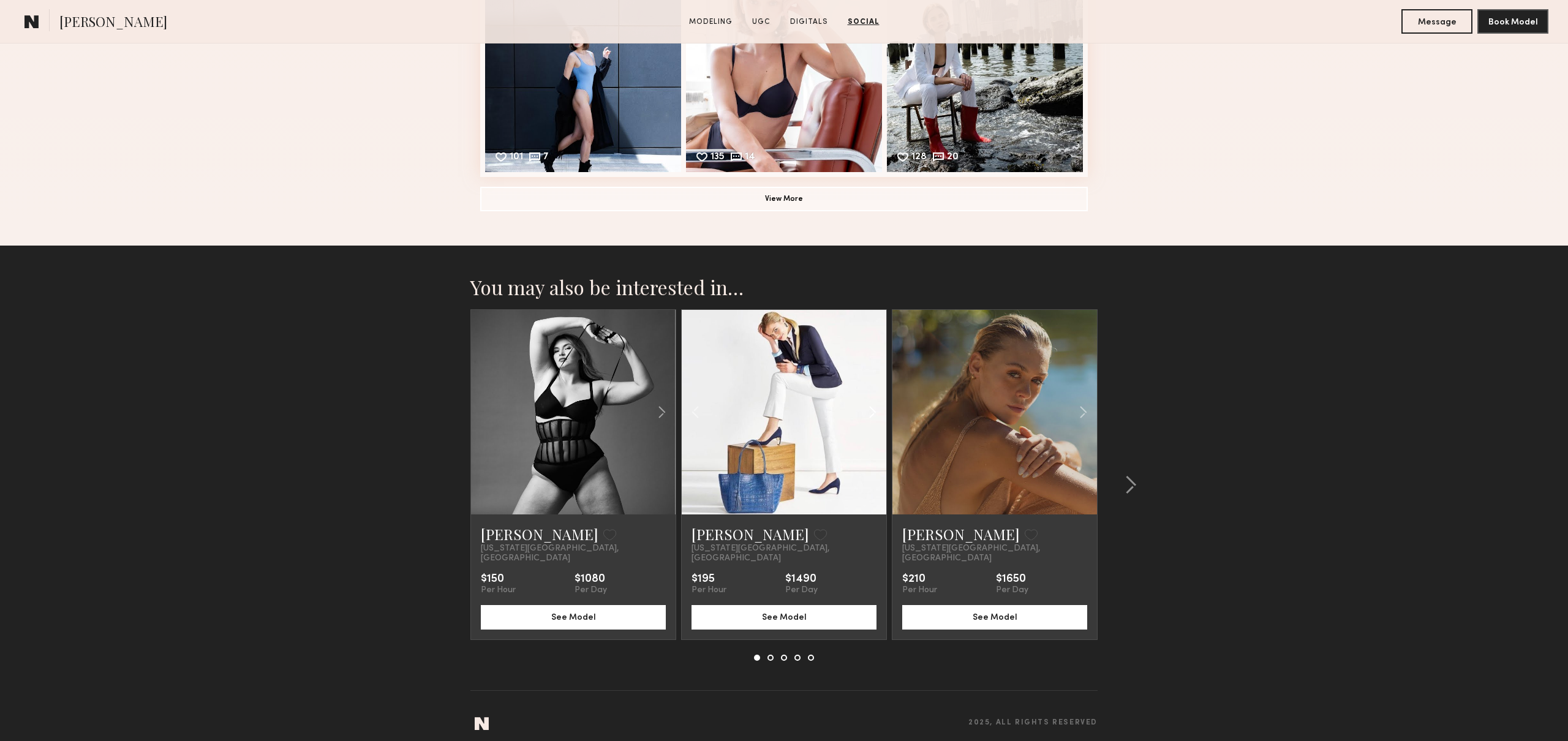
click at [863, 415] on common-icon at bounding box center [872, 413] width 17 height 23
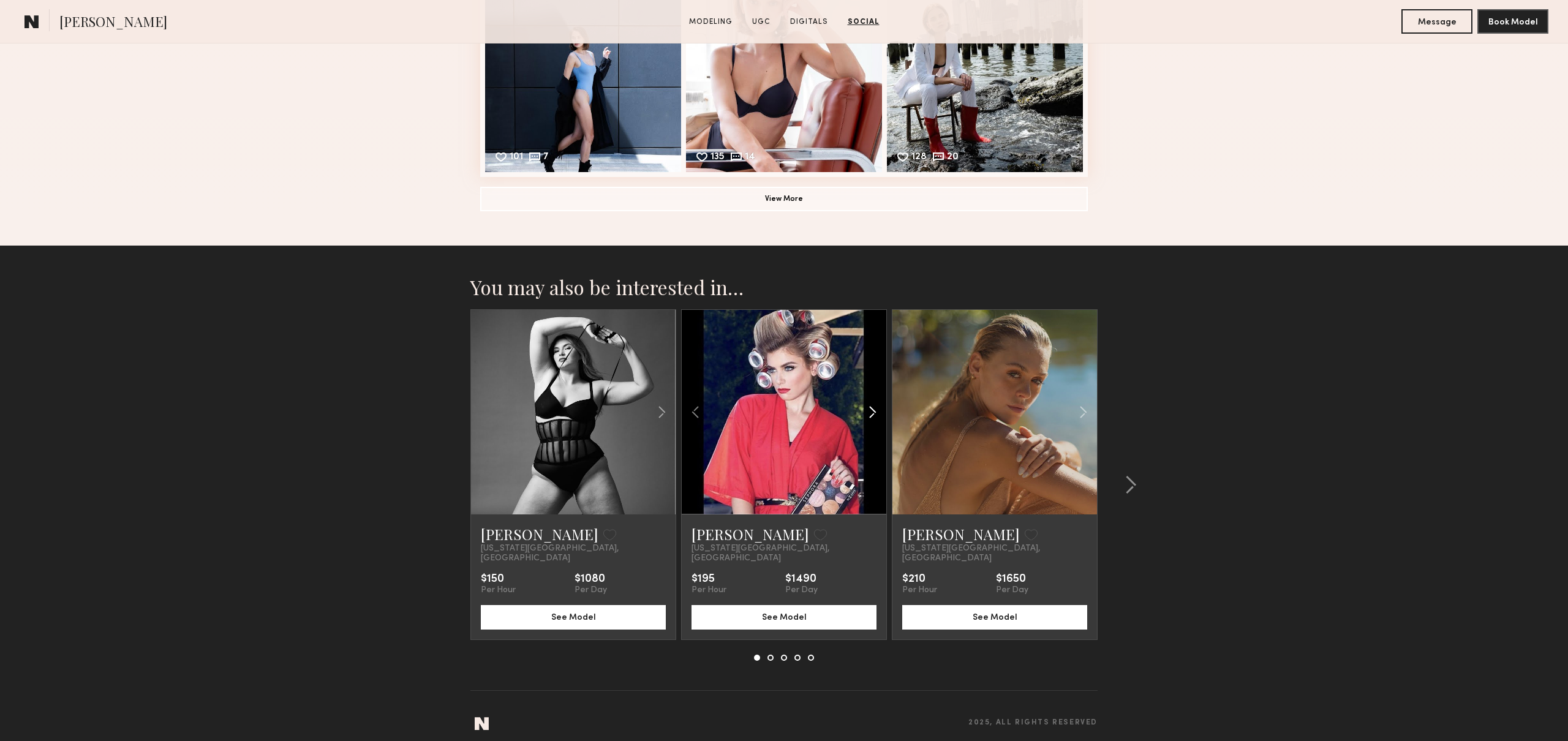
click at [863, 415] on common-icon at bounding box center [872, 413] width 17 height 23
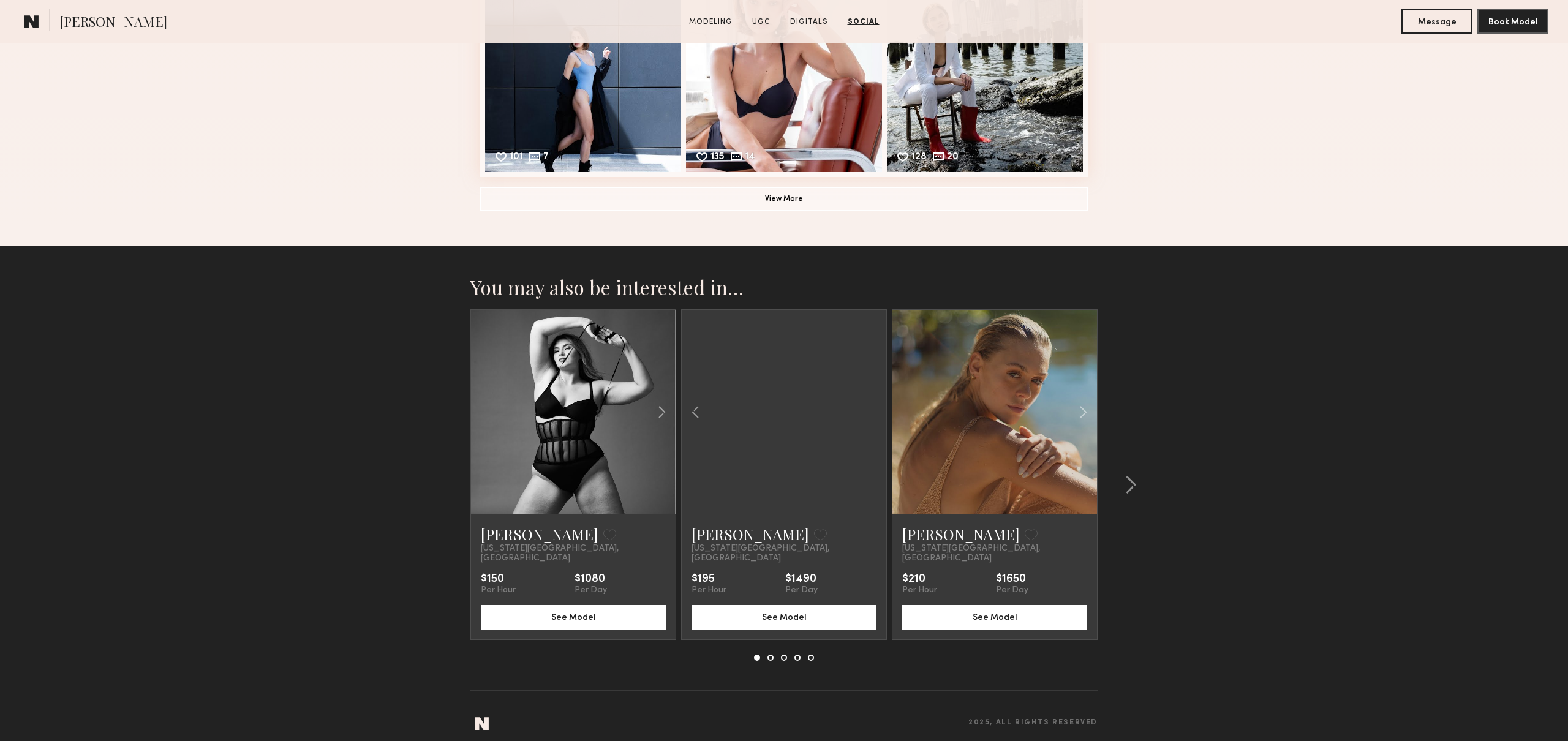
click at [863, 415] on div at bounding box center [784, 412] width 205 height 205
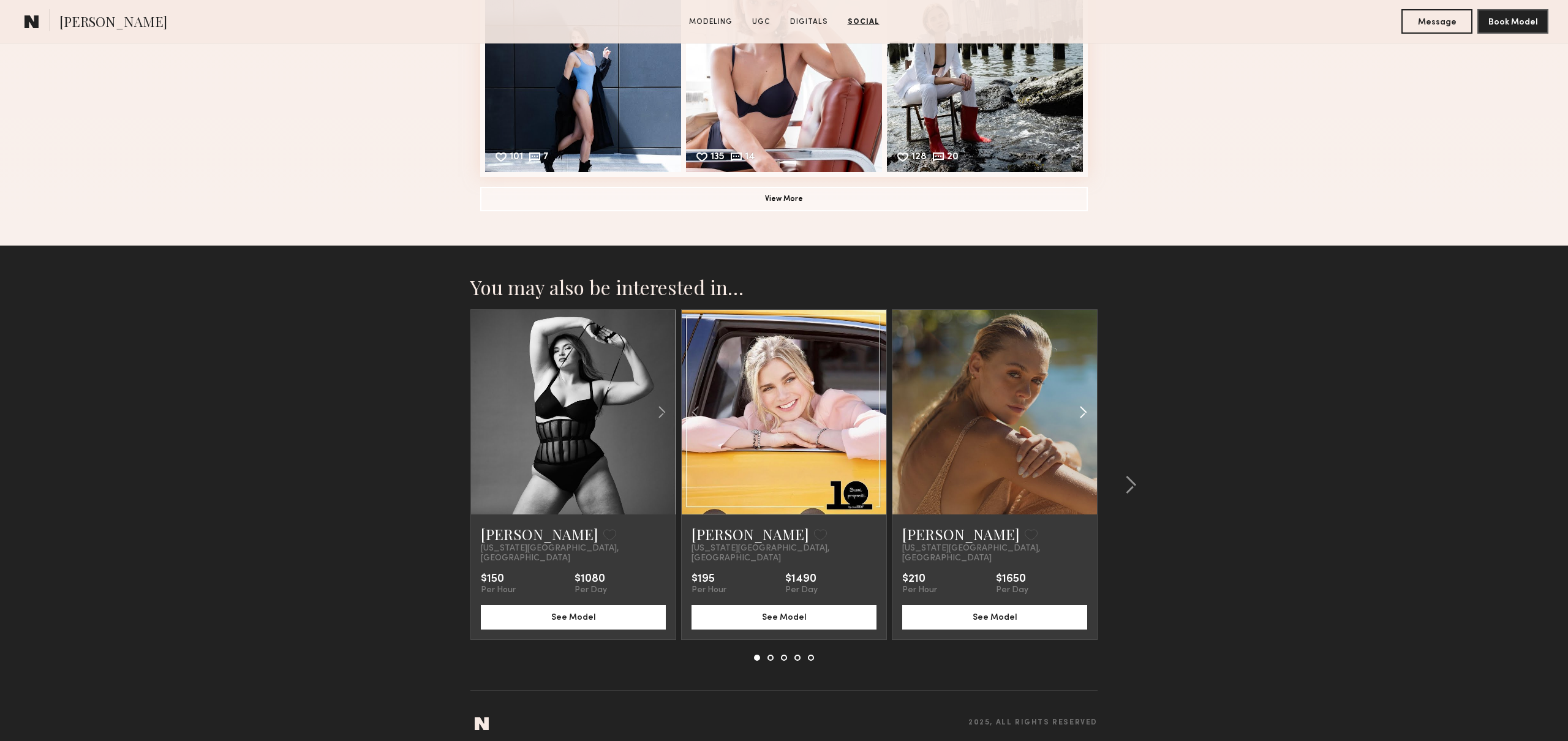
click at [1082, 416] on common-icon at bounding box center [1083, 413] width 17 height 23
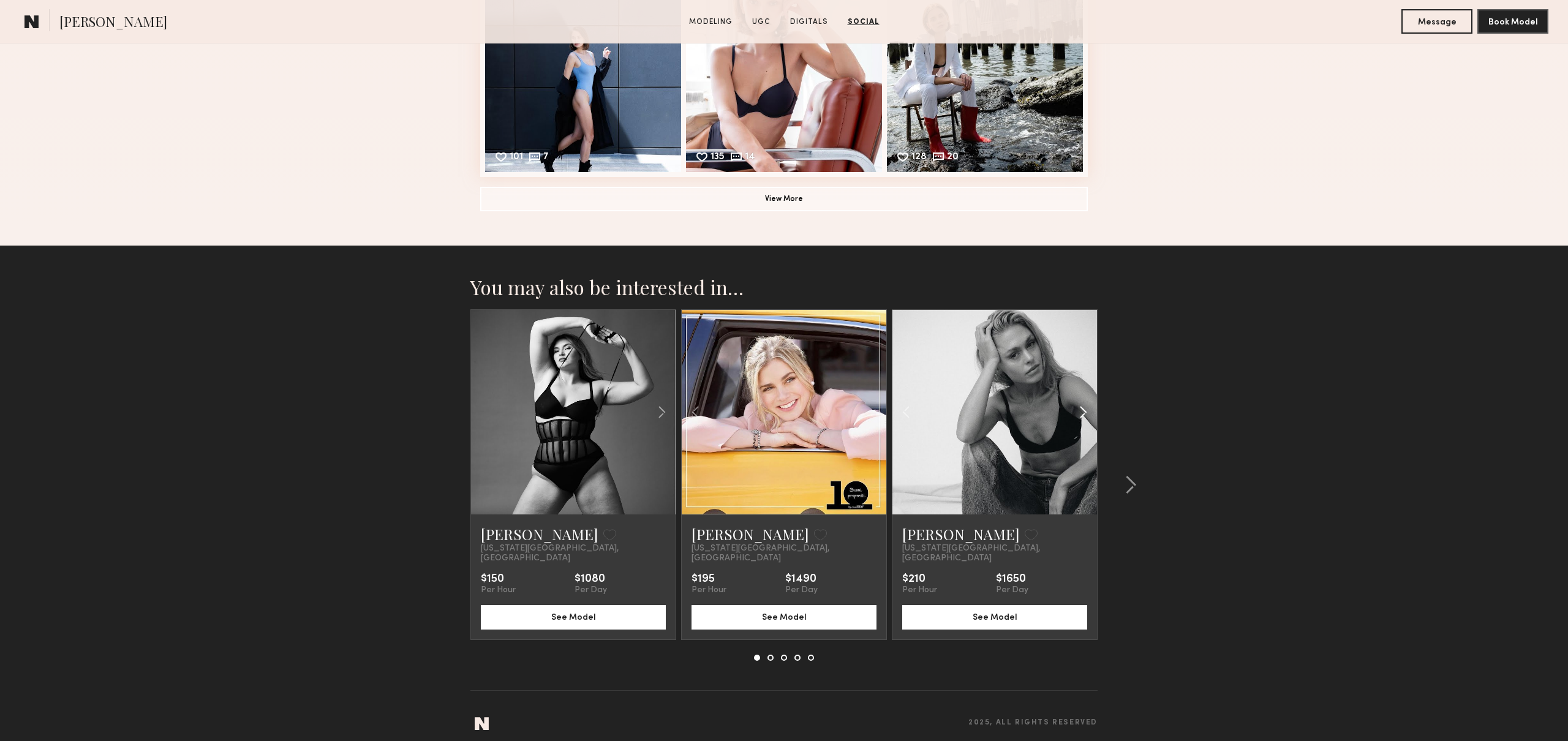
click at [1082, 416] on common-icon at bounding box center [1083, 413] width 17 height 23
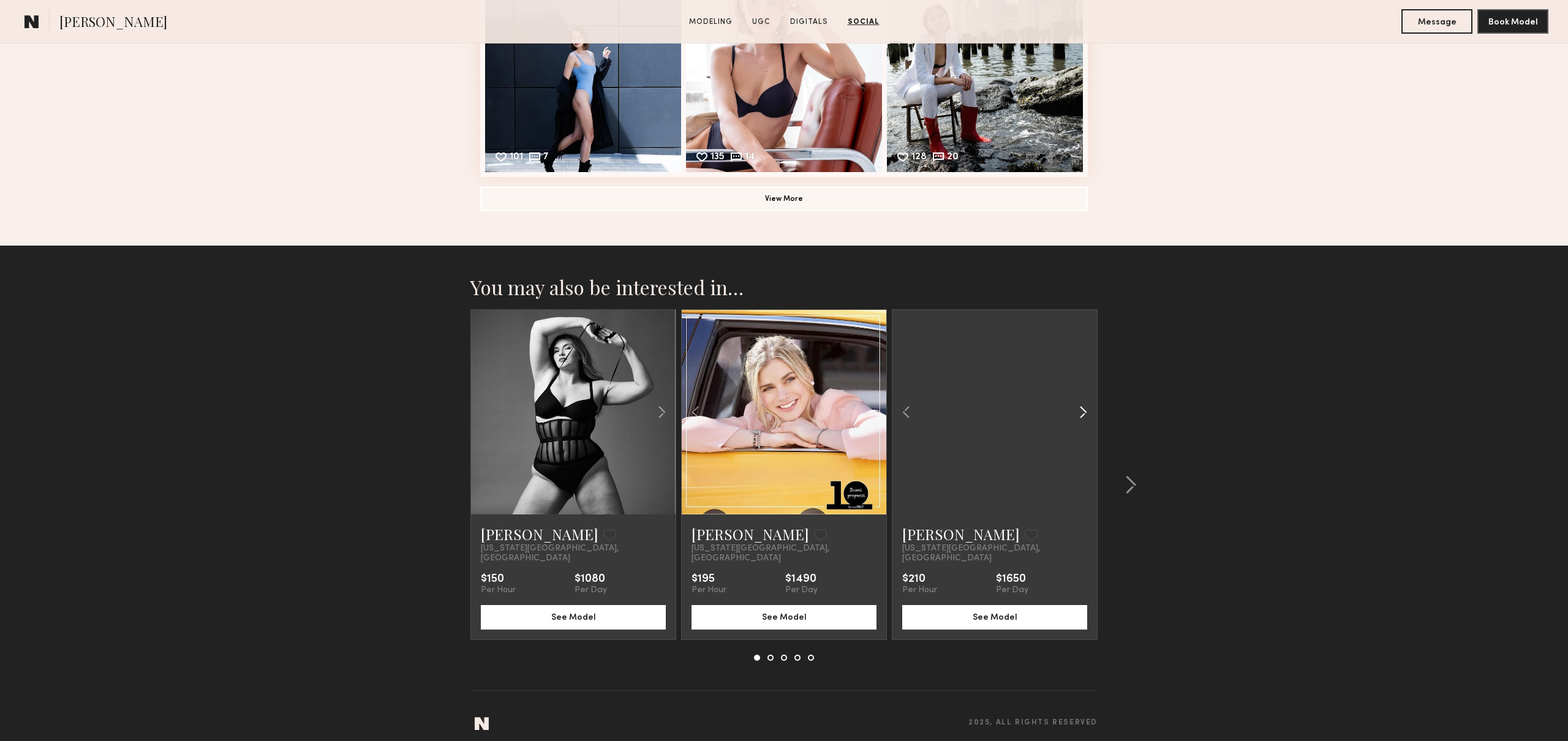
click at [1082, 416] on common-icon at bounding box center [1083, 413] width 17 height 23
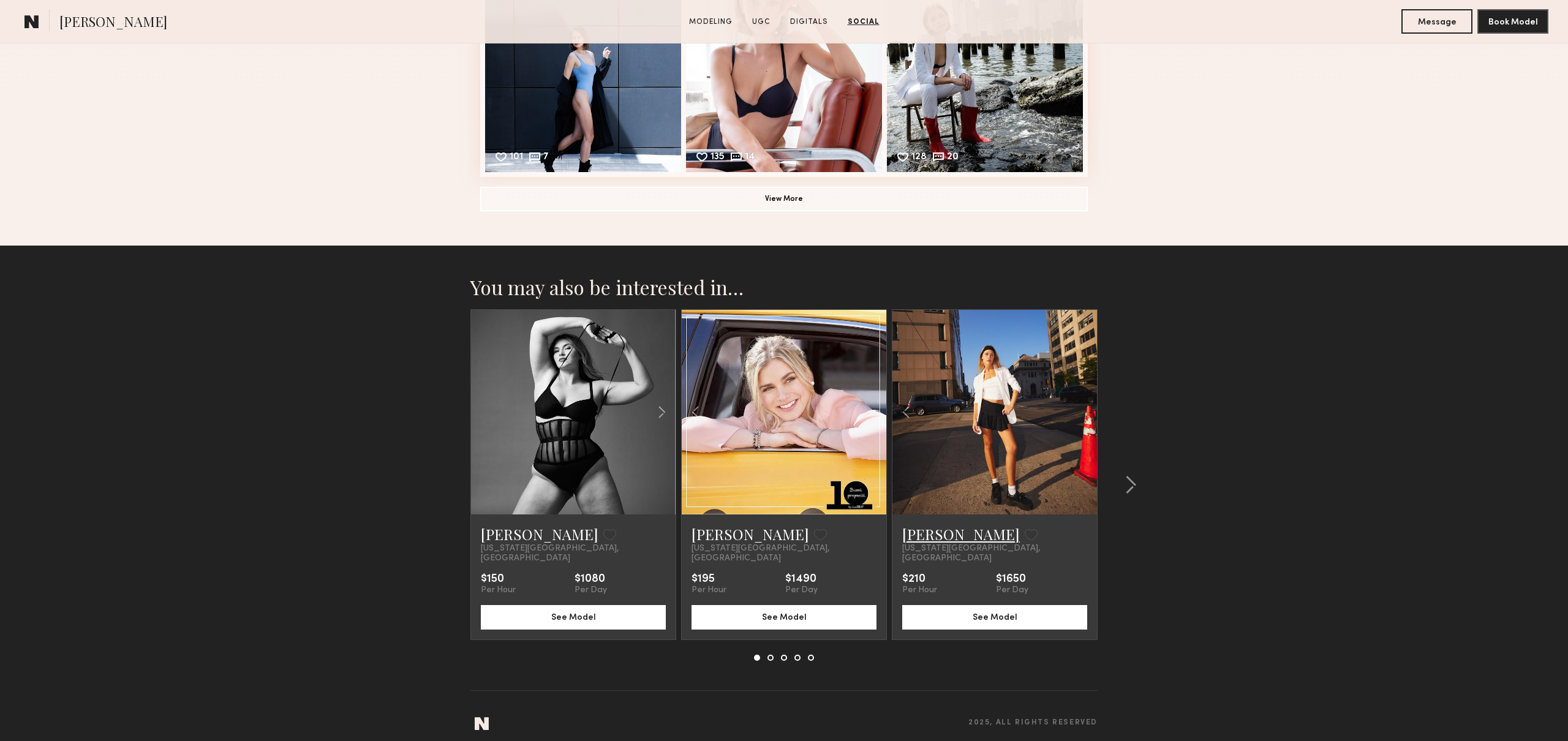
click at [926, 536] on link "[PERSON_NAME]" at bounding box center [960, 534] width 117 height 19
click at [926, 538] on link "[PERSON_NAME]" at bounding box center [960, 534] width 117 height 19
click at [822, 438] on div at bounding box center [784, 412] width 205 height 205
click at [745, 533] on link "[PERSON_NAME]" at bounding box center [750, 534] width 117 height 19
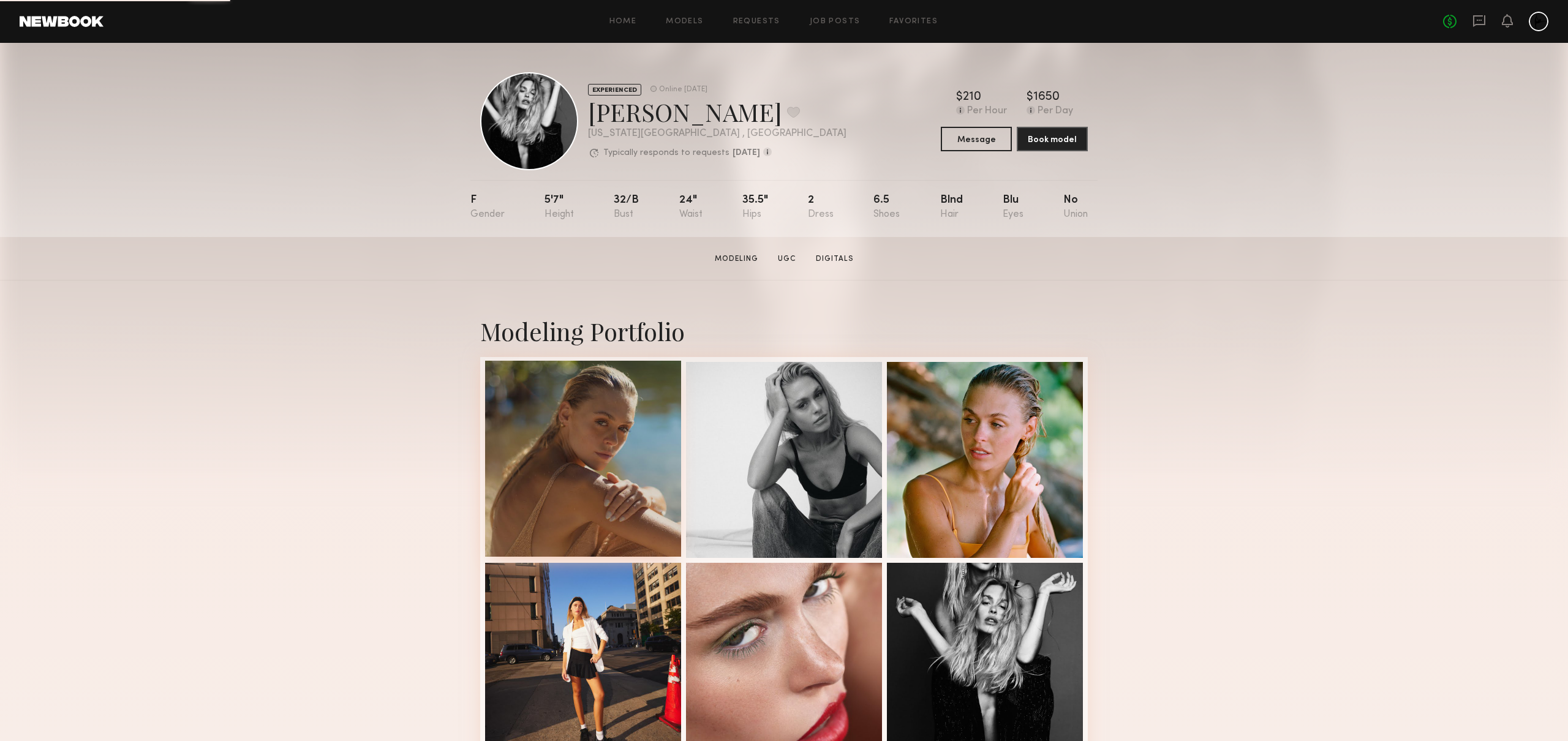
click at [589, 446] on div at bounding box center [584, 459] width 196 height 196
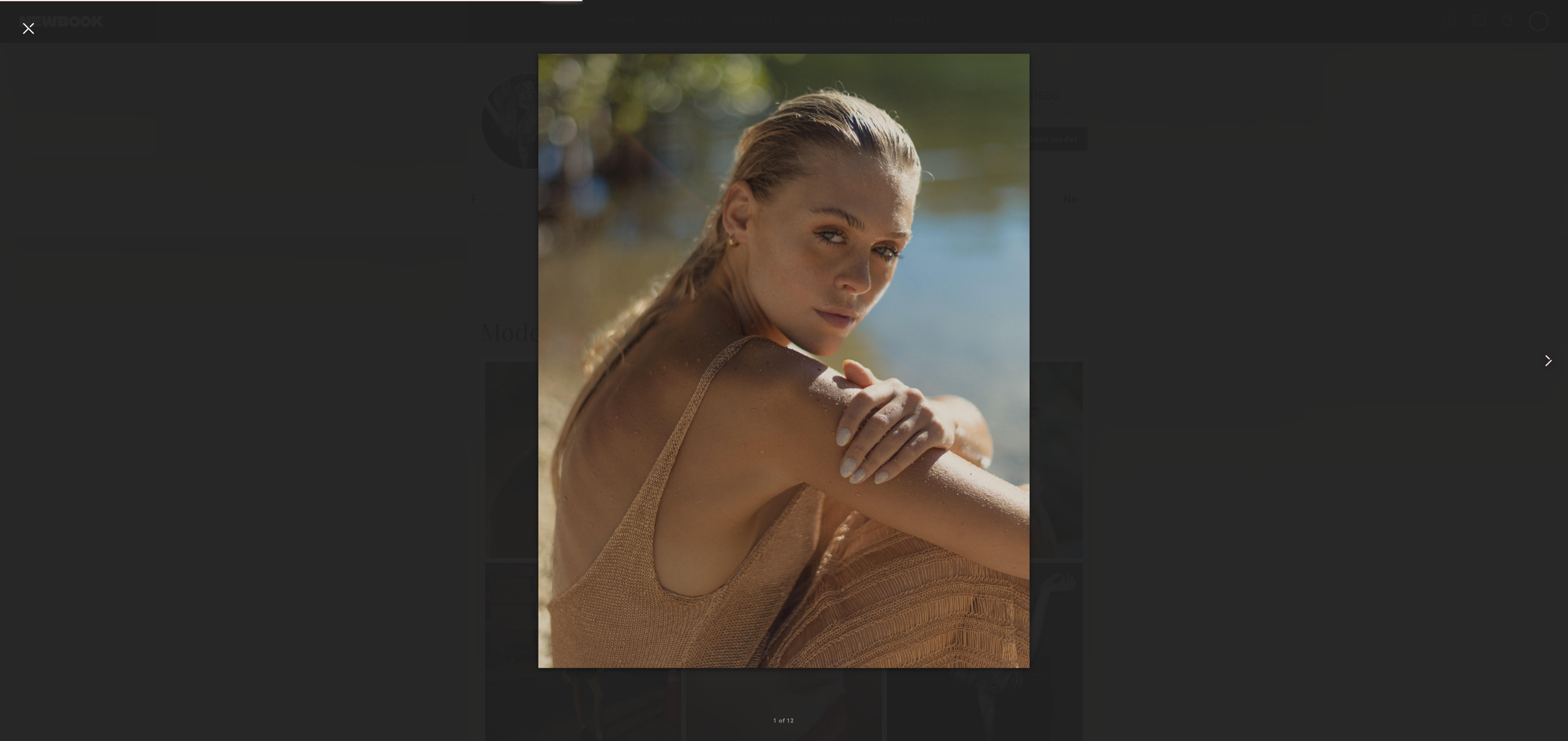
click at [1547, 360] on common-icon at bounding box center [1548, 360] width 19 height 19
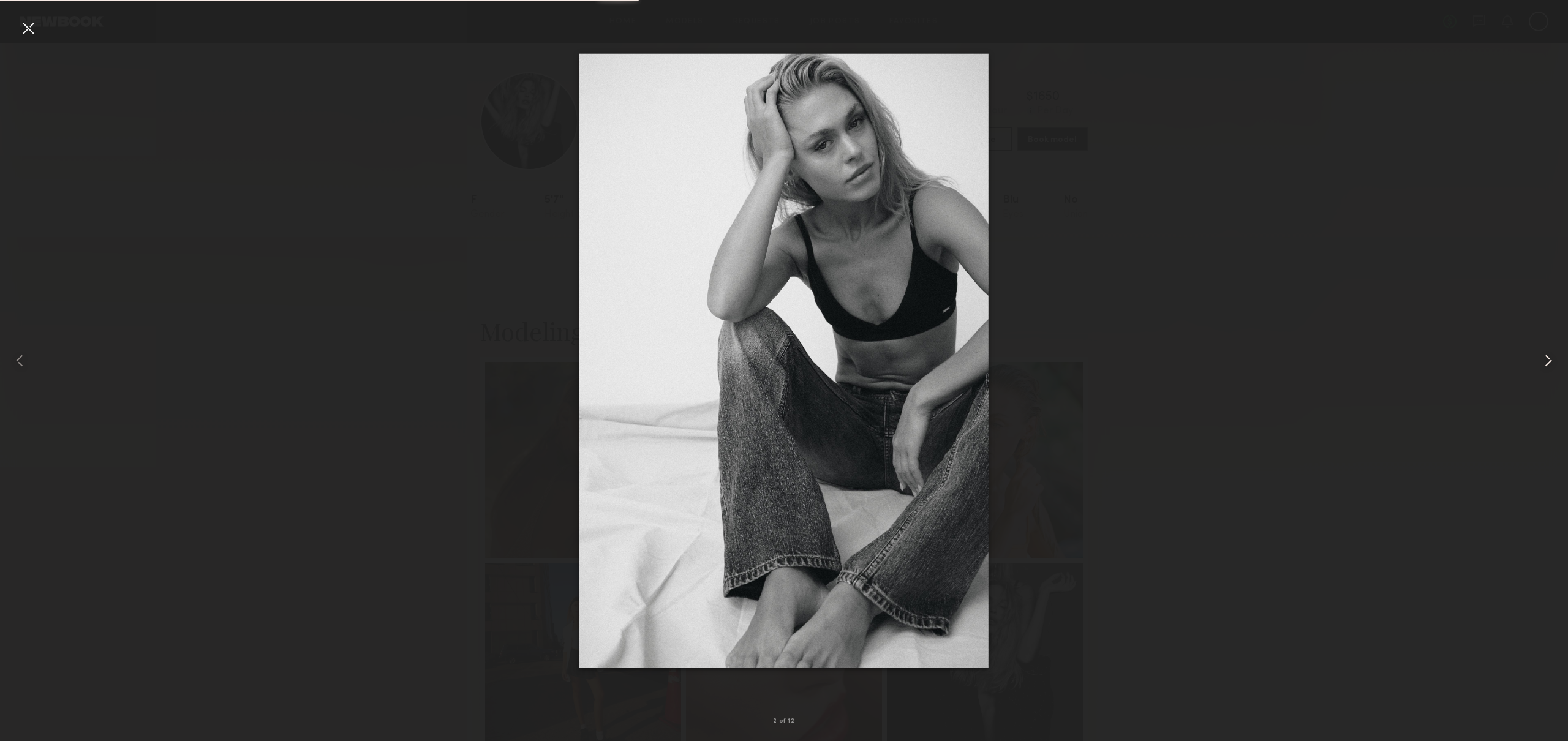
click at [1547, 360] on common-icon at bounding box center [1548, 360] width 19 height 19
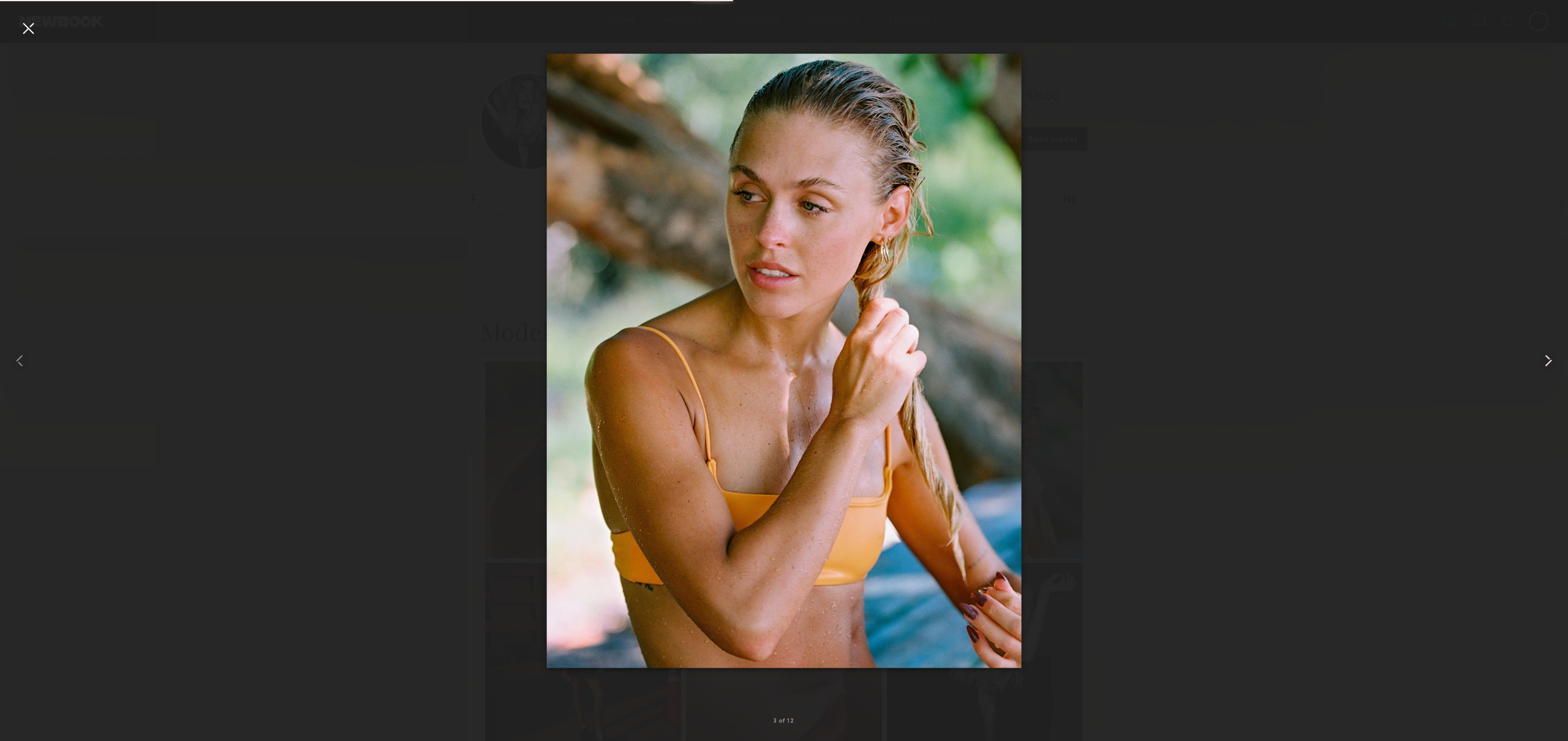
click at [1547, 360] on common-icon at bounding box center [1548, 360] width 19 height 19
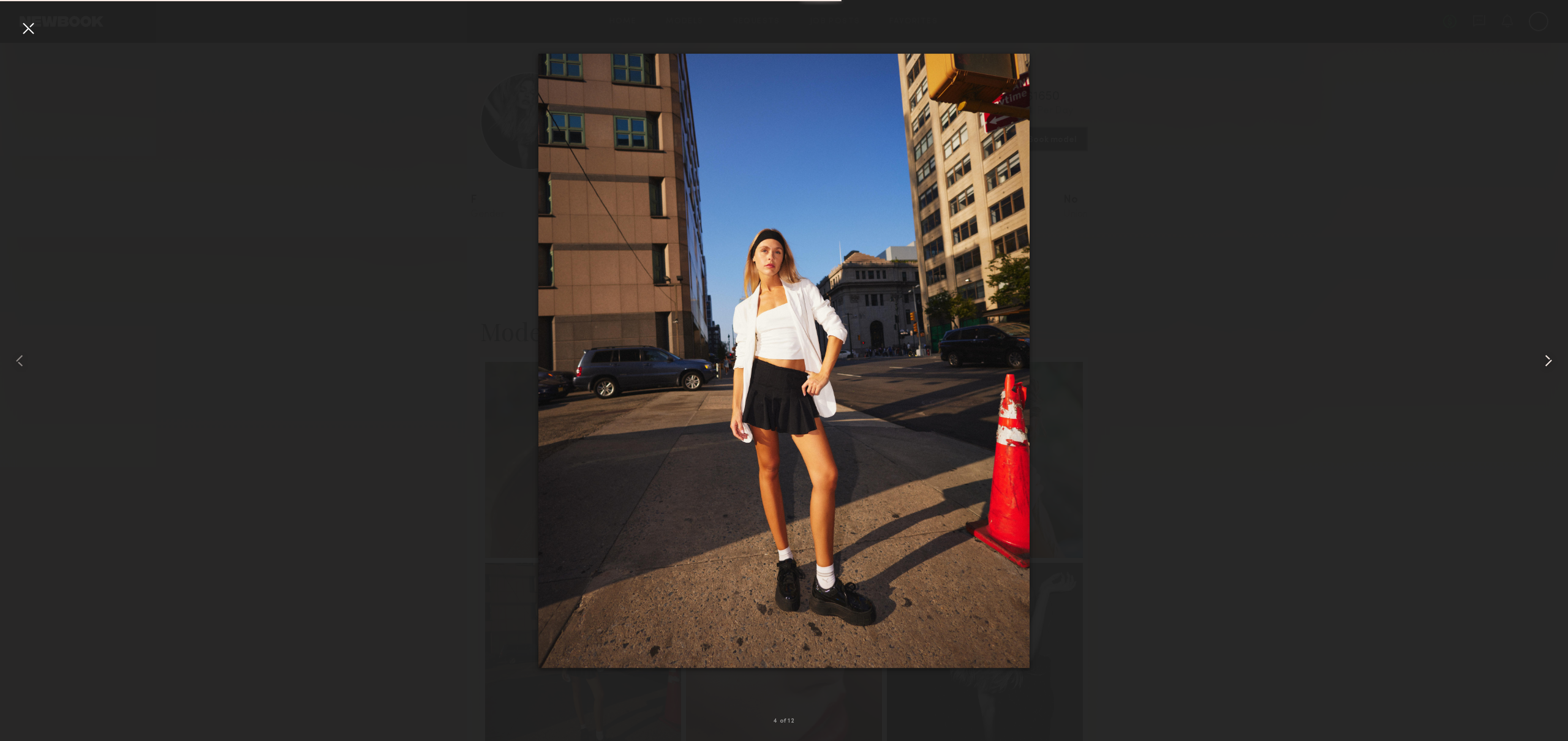
click at [1547, 360] on common-icon at bounding box center [1548, 360] width 19 height 19
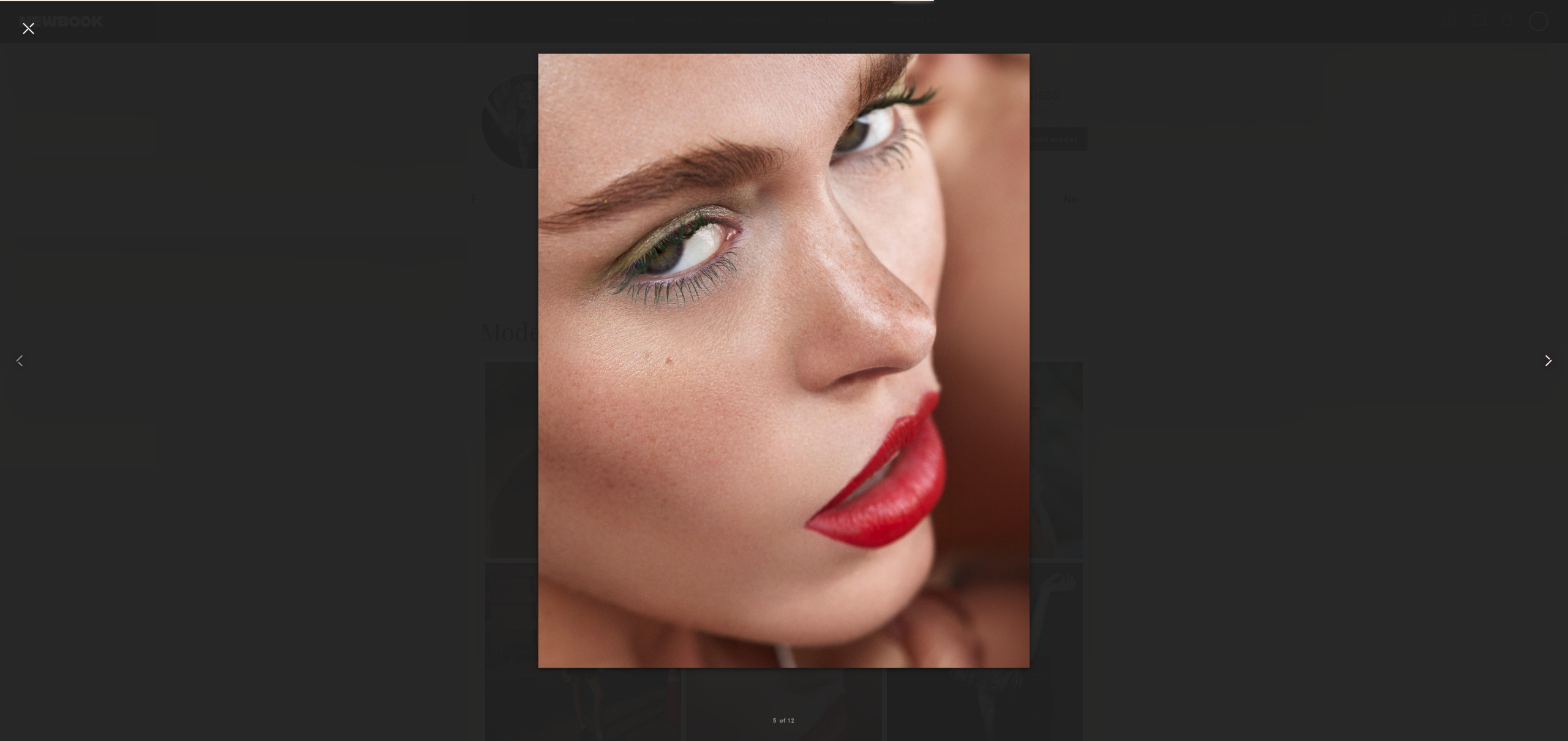
click at [1547, 360] on common-icon at bounding box center [1548, 360] width 19 height 19
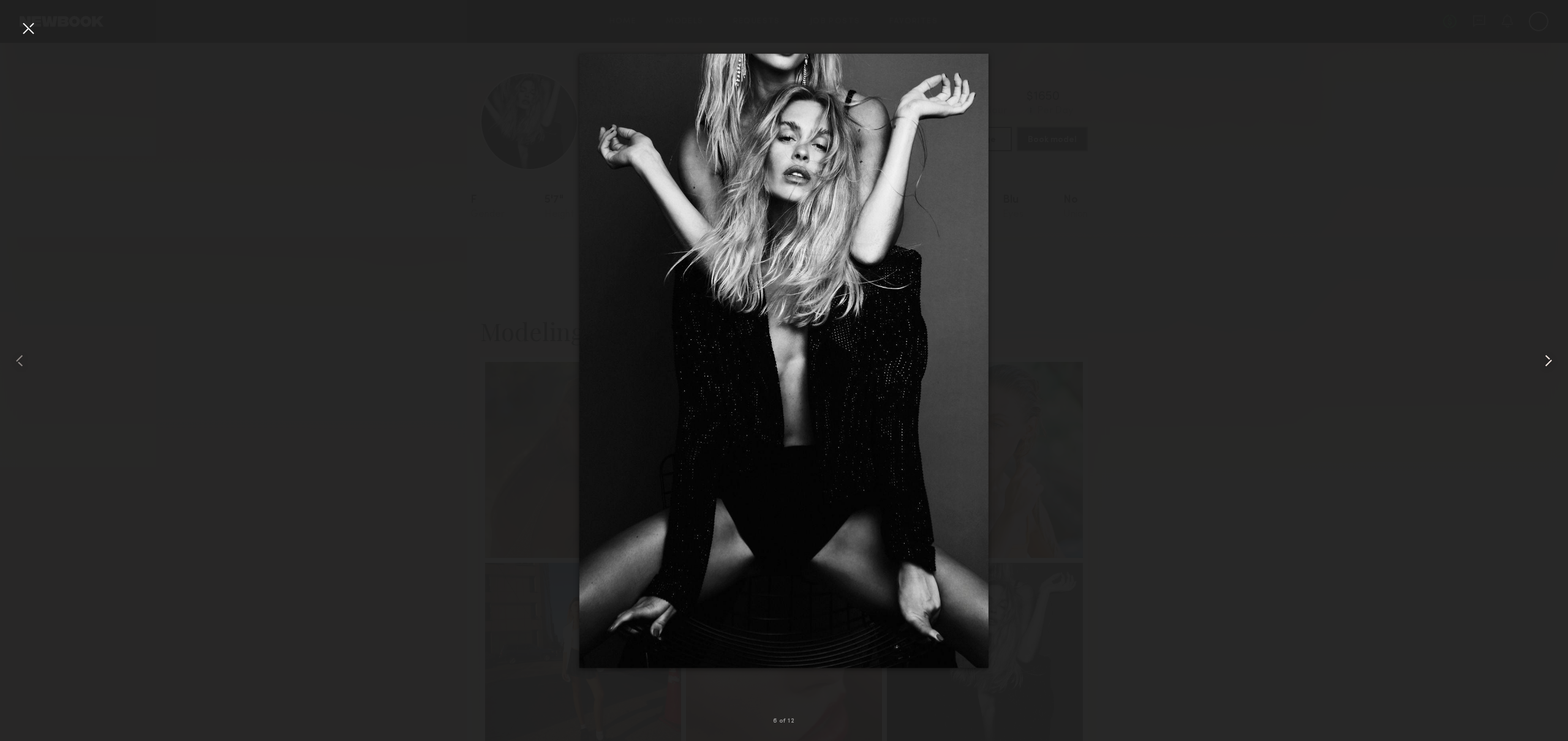
click at [1547, 360] on common-icon at bounding box center [1548, 360] width 19 height 19
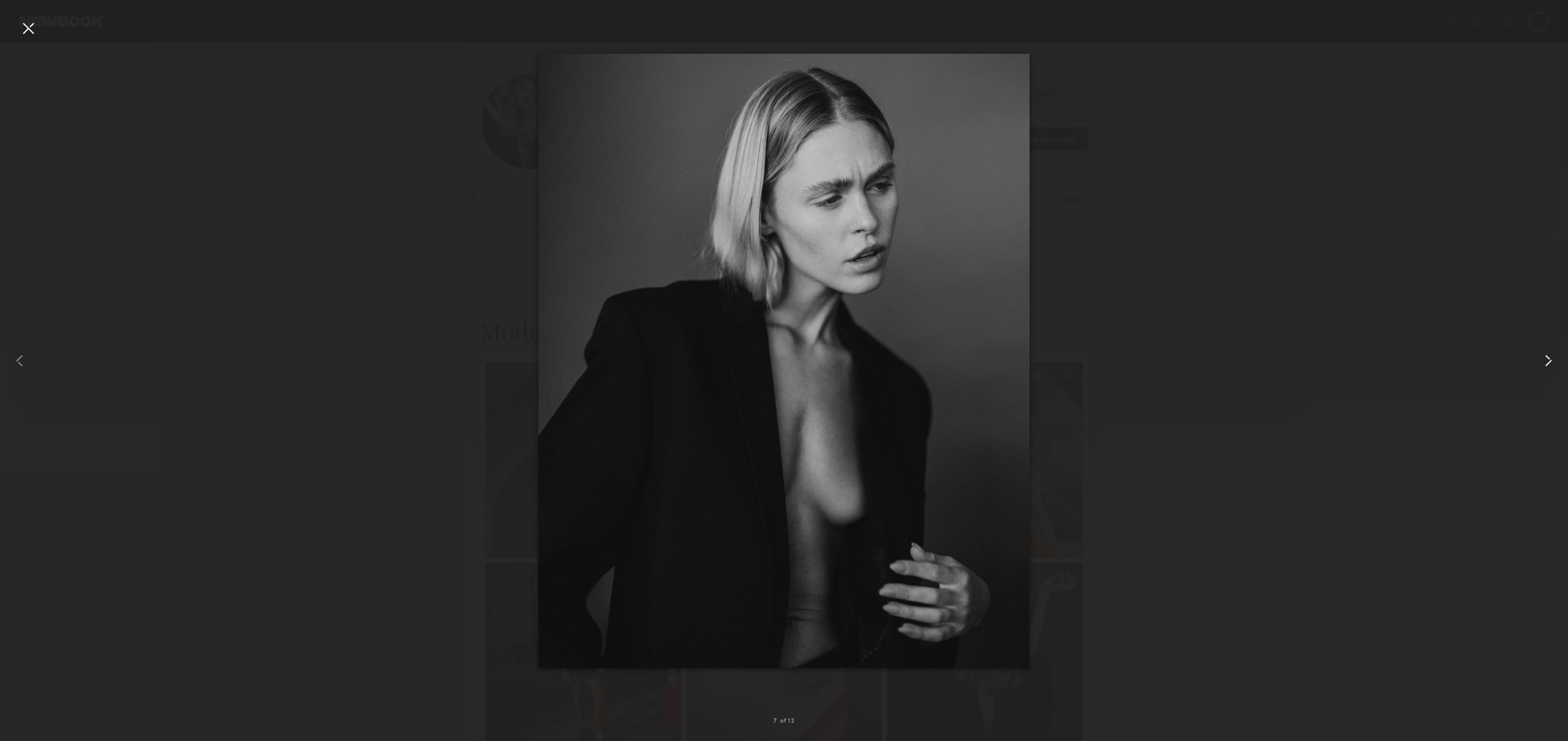
click at [1547, 360] on common-icon at bounding box center [1548, 360] width 19 height 19
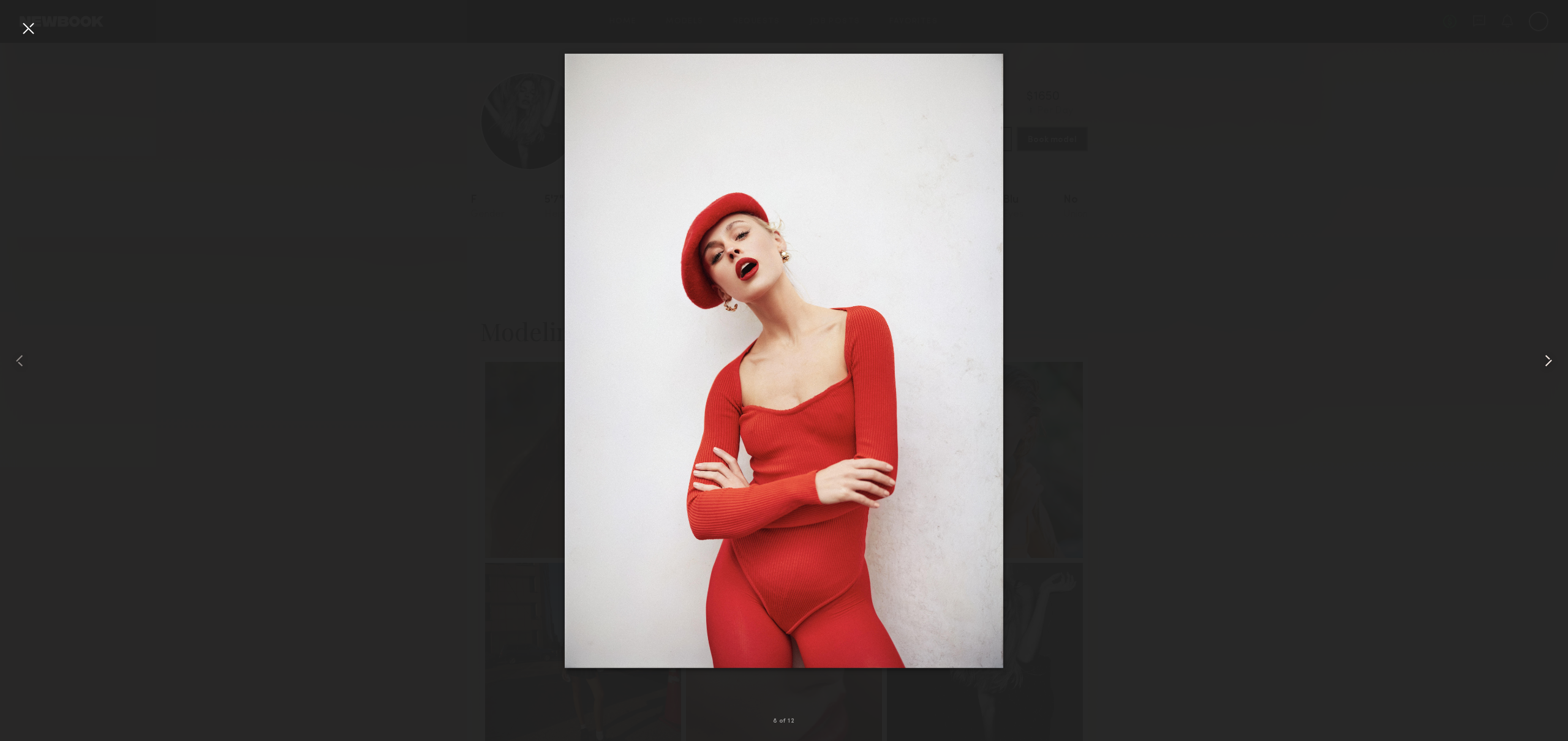
click at [1547, 360] on common-icon at bounding box center [1548, 360] width 19 height 19
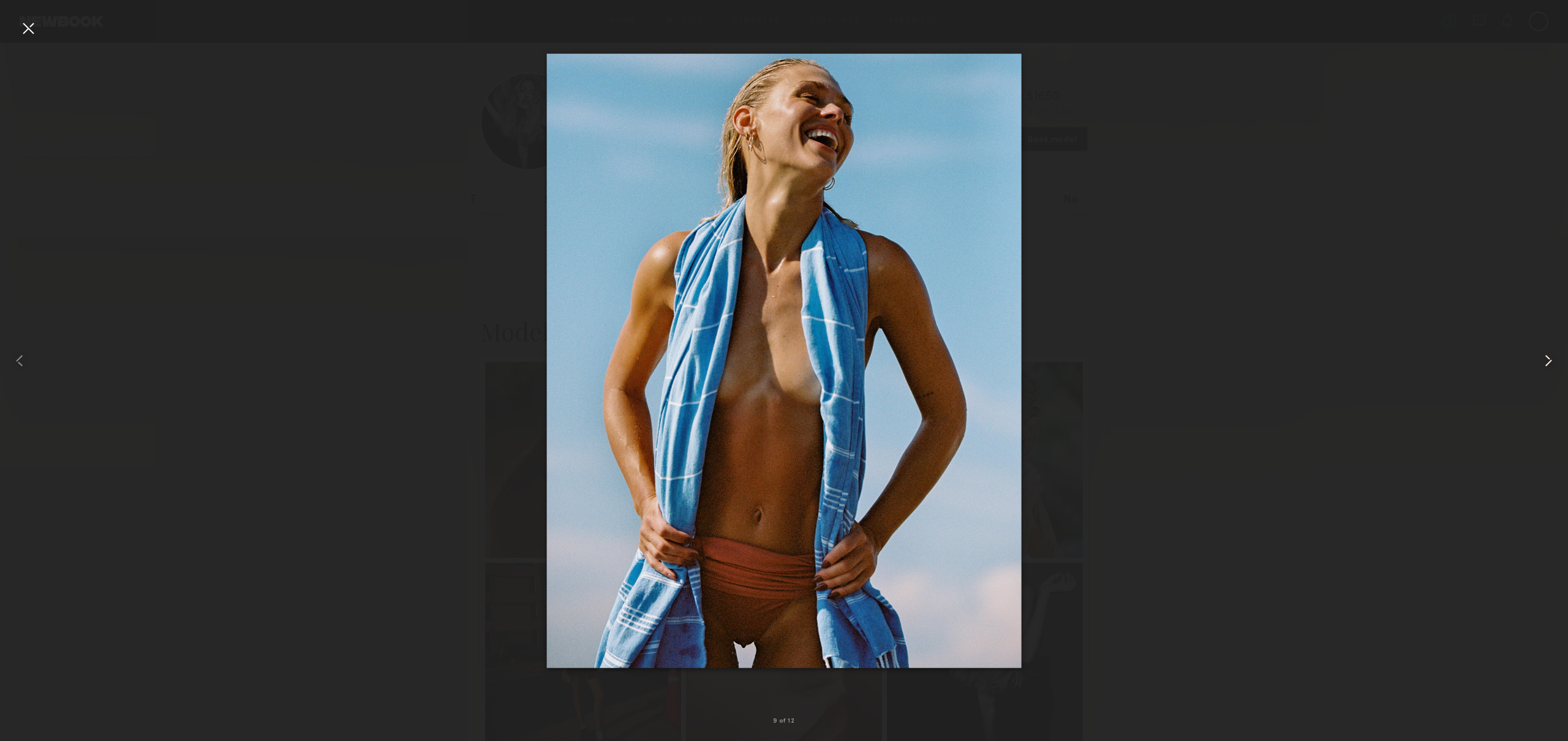
click at [1547, 360] on common-icon at bounding box center [1548, 360] width 19 height 19
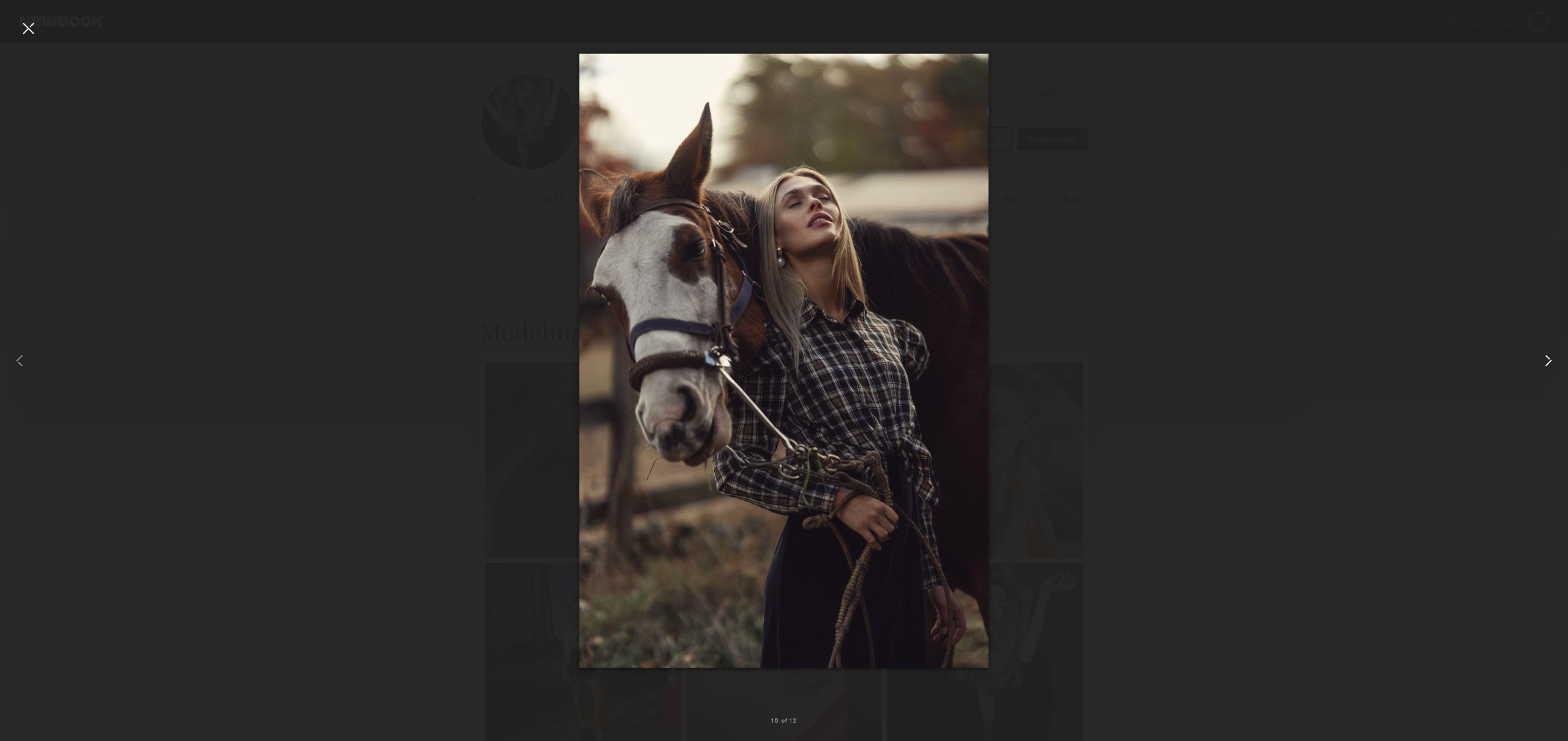
click at [1547, 360] on common-icon at bounding box center [1548, 360] width 19 height 19
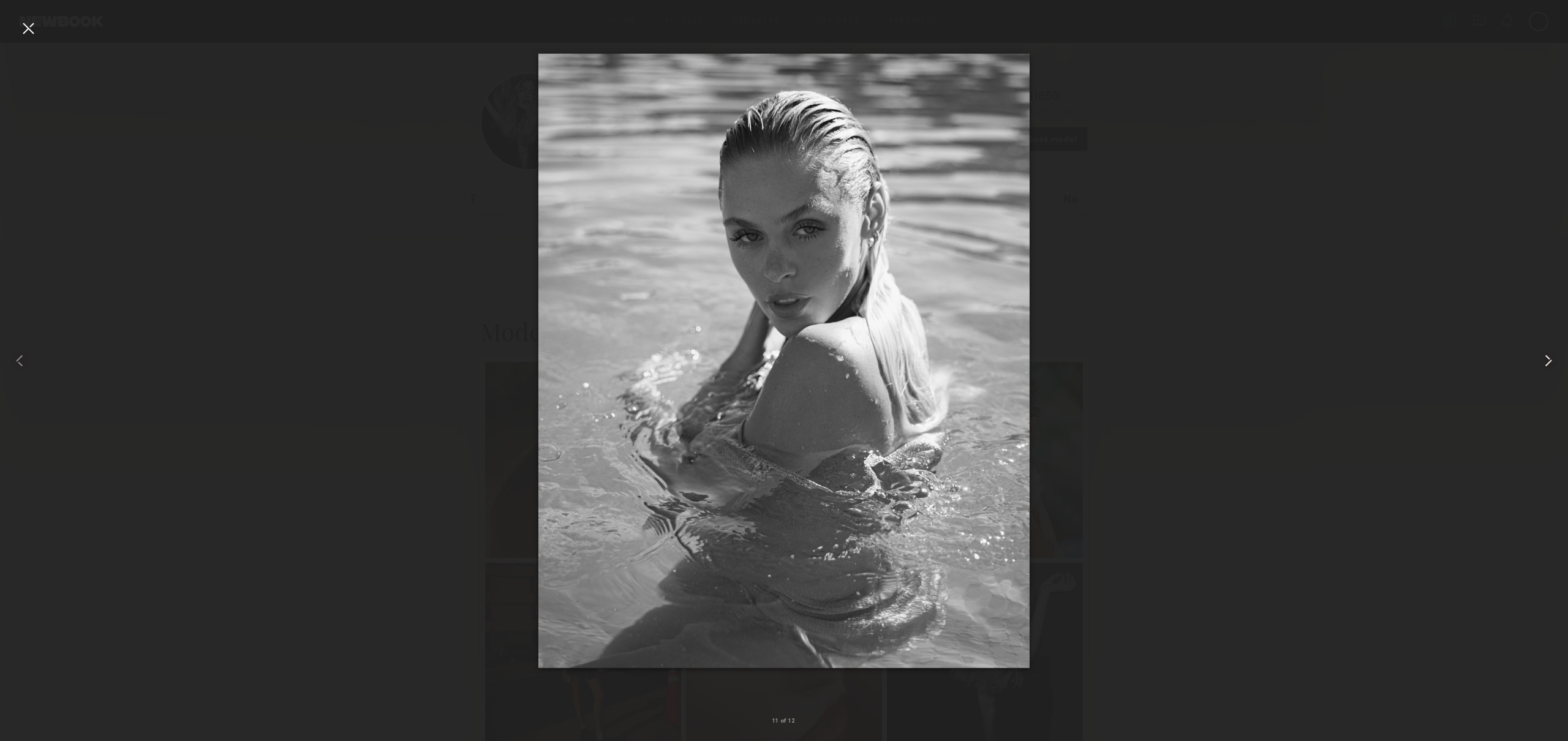
click at [1547, 360] on common-icon at bounding box center [1548, 360] width 19 height 19
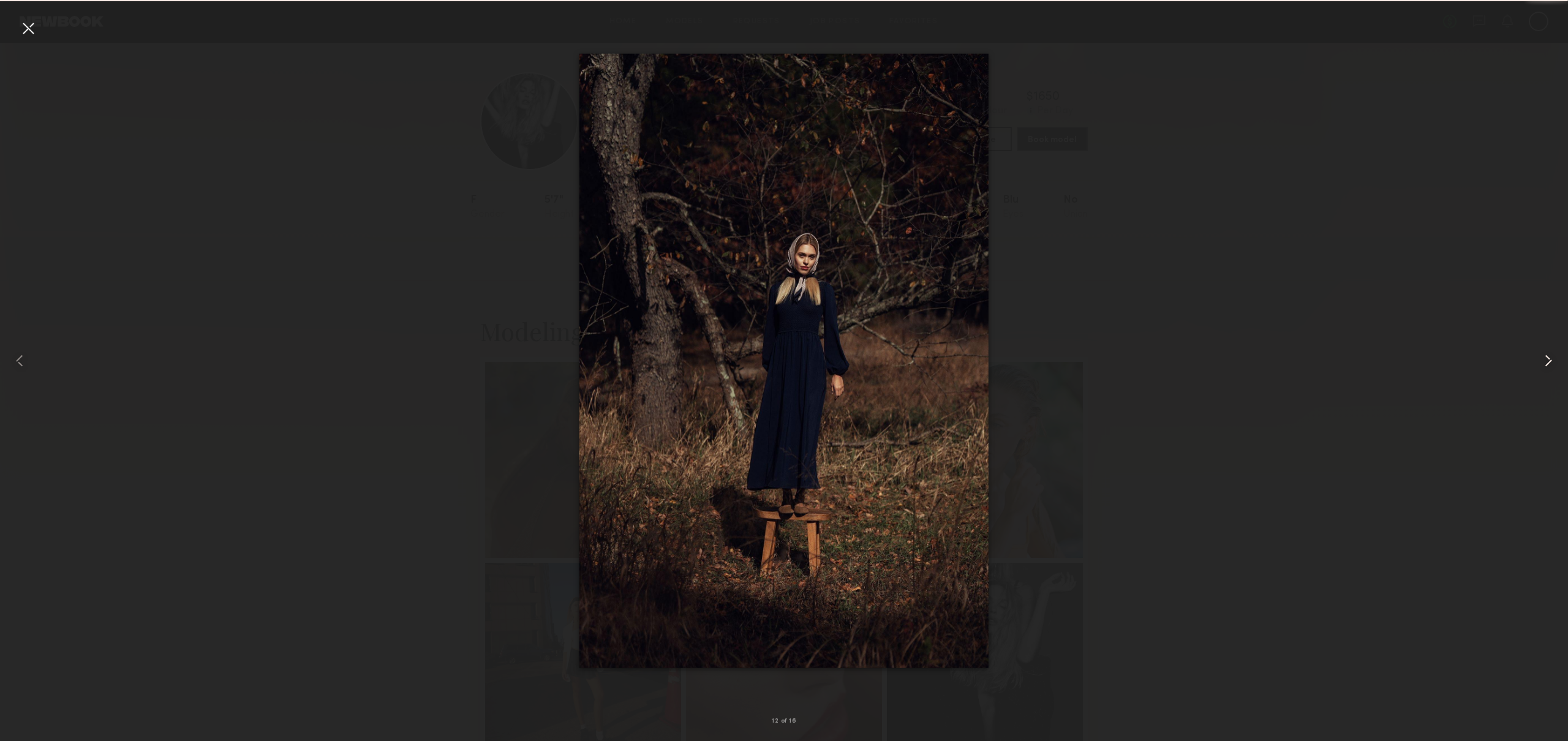
click at [1547, 360] on common-icon at bounding box center [1548, 360] width 19 height 19
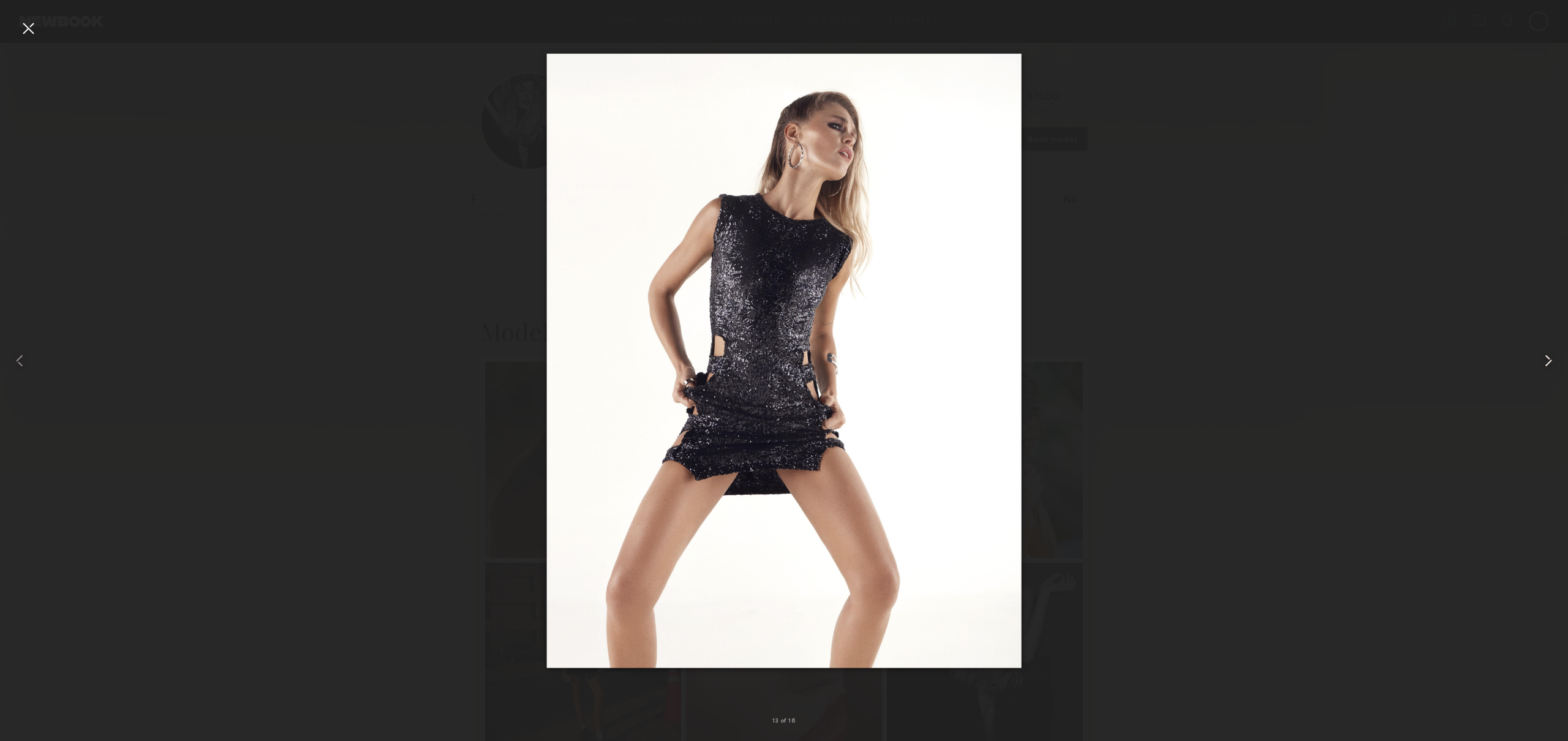
click at [1547, 360] on common-icon at bounding box center [1548, 360] width 19 height 19
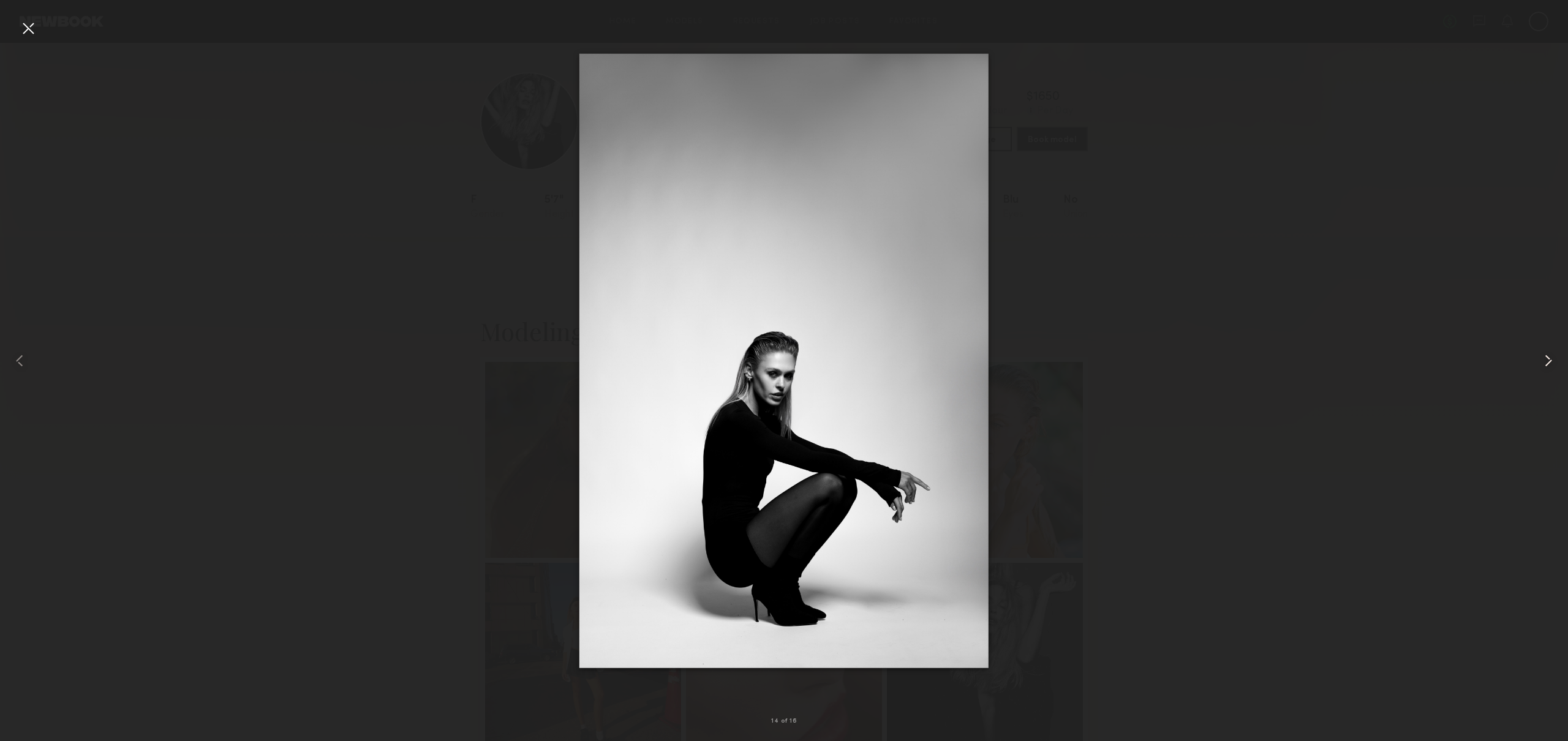
click at [1547, 360] on common-icon at bounding box center [1548, 360] width 19 height 19
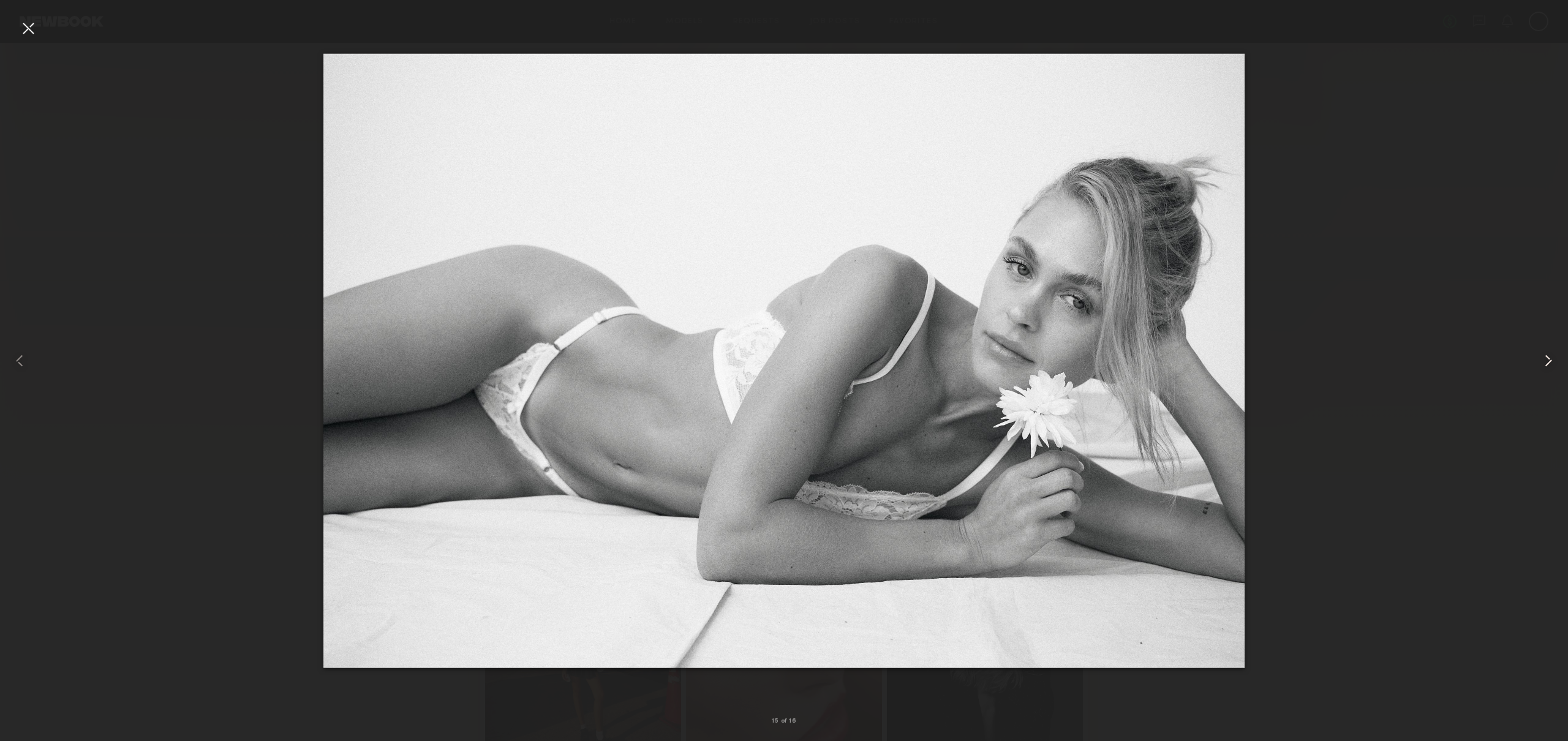
click at [1547, 360] on common-icon at bounding box center [1548, 360] width 19 height 19
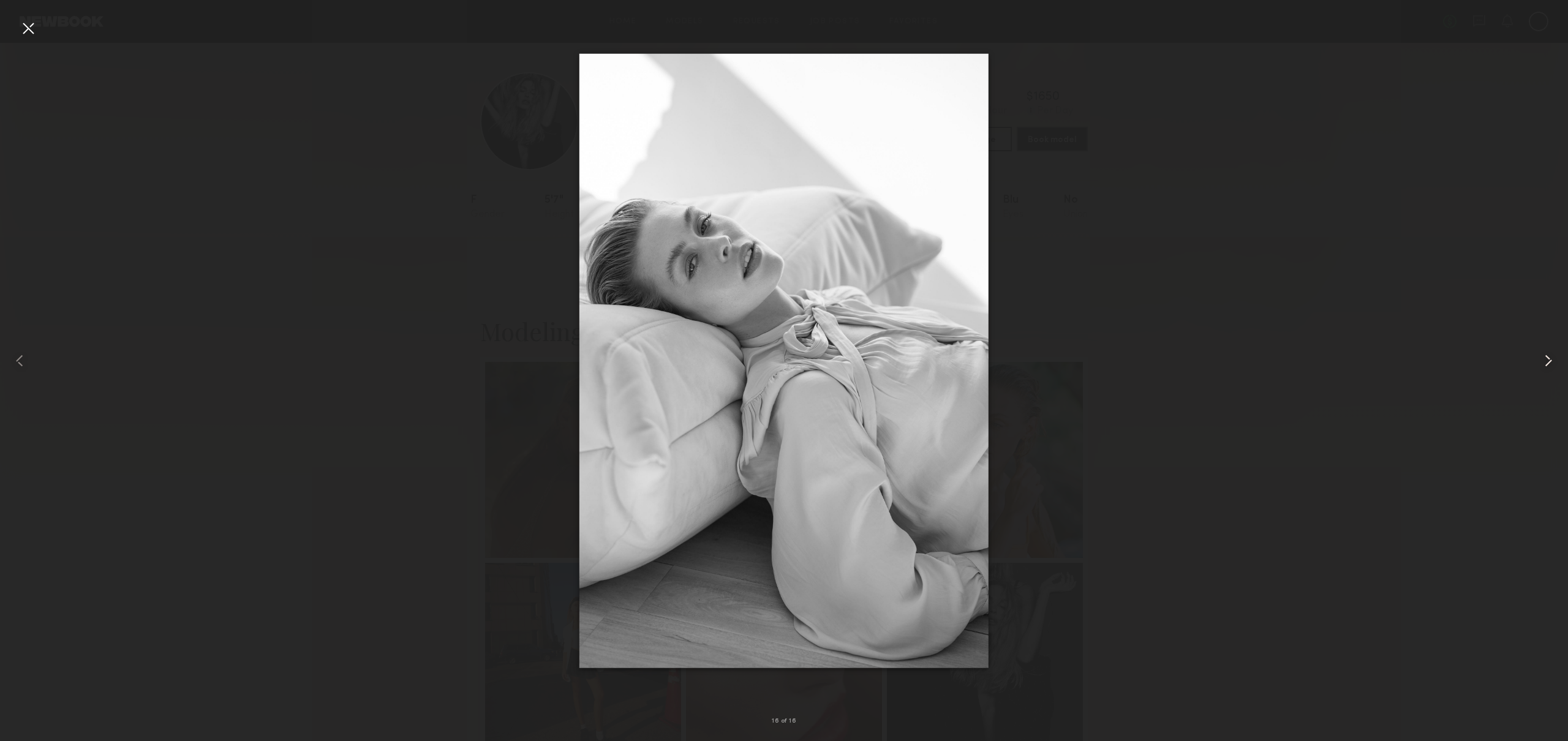
click at [1547, 360] on common-icon at bounding box center [1548, 360] width 19 height 19
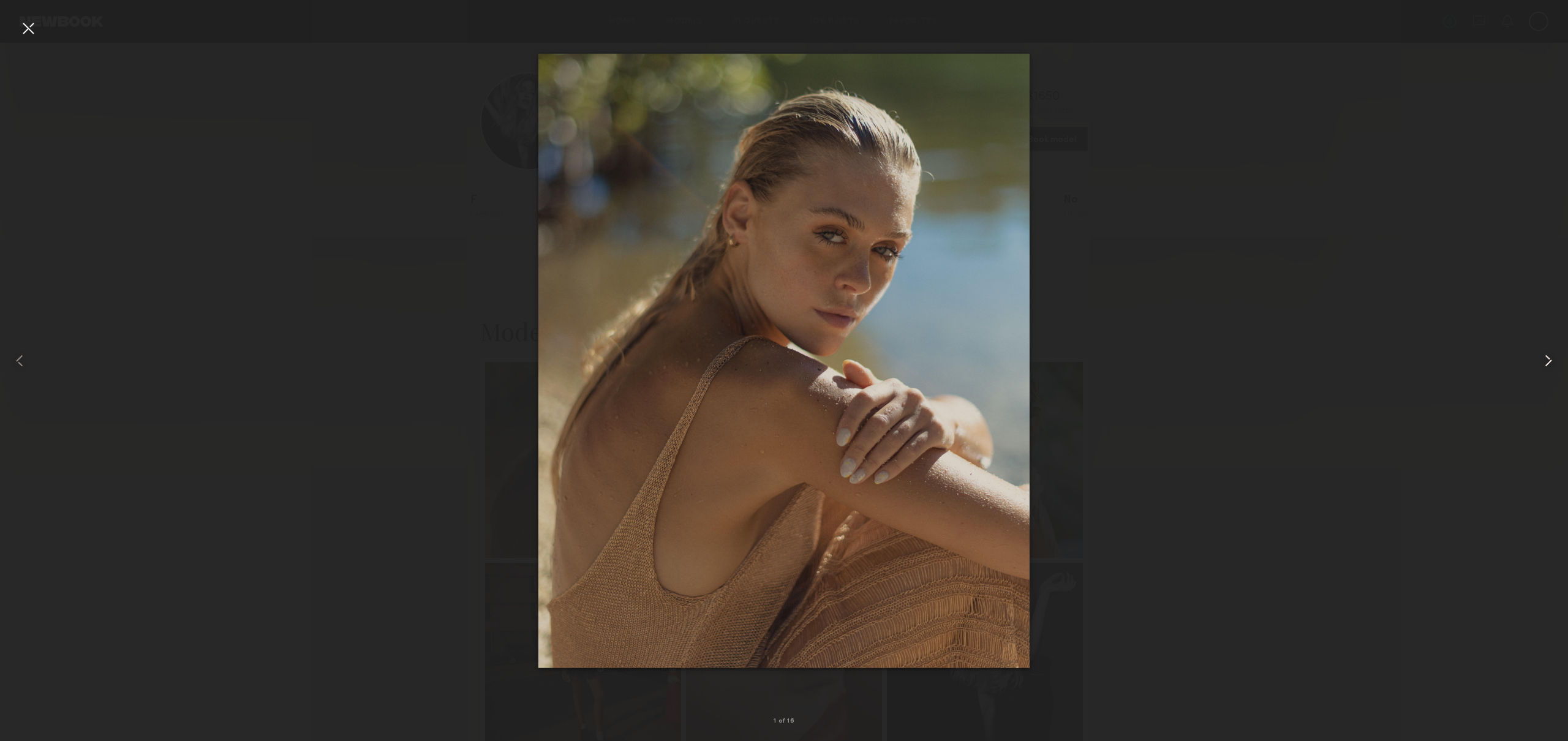
click at [1547, 360] on common-icon at bounding box center [1548, 360] width 19 height 19
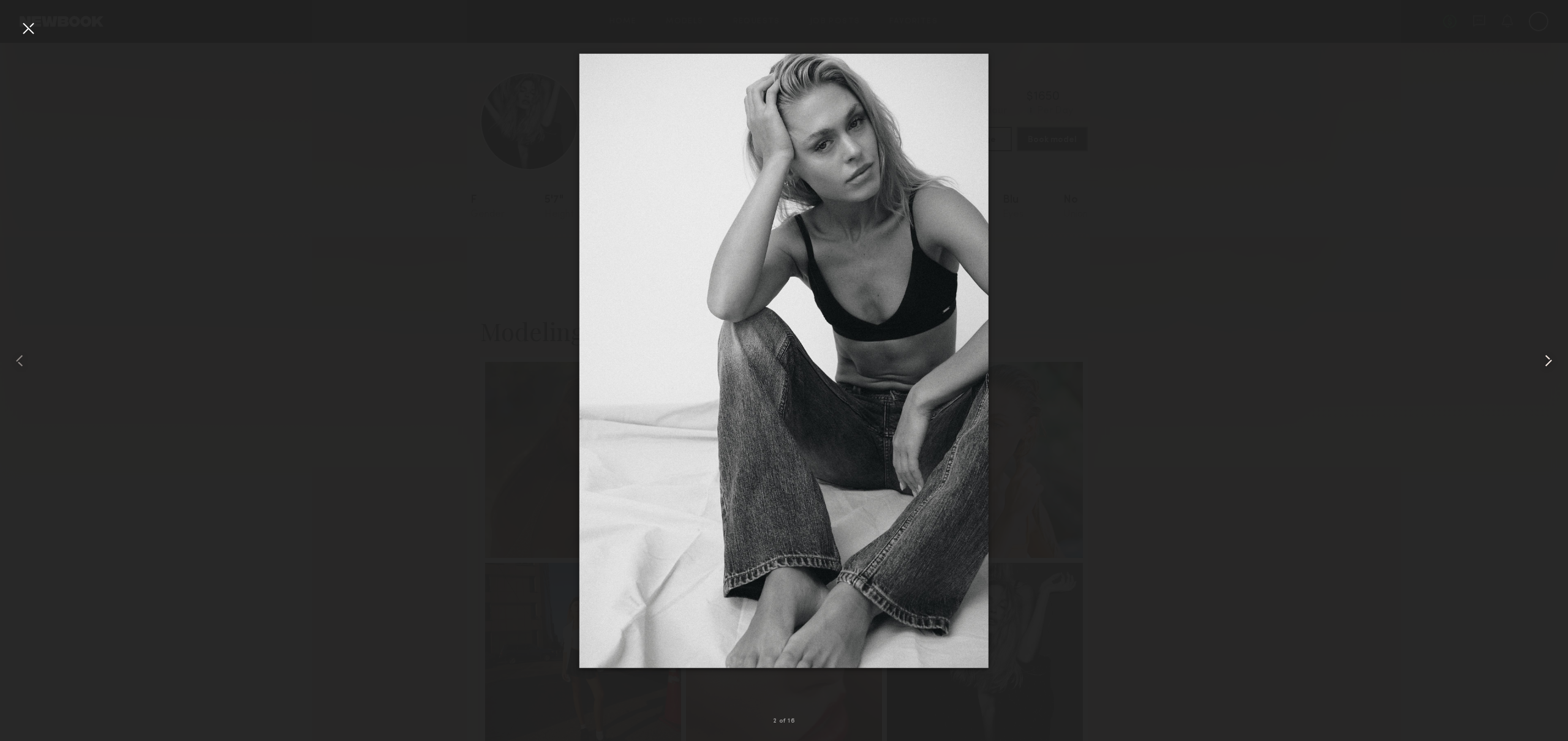
click at [1547, 360] on common-icon at bounding box center [1548, 360] width 19 height 19
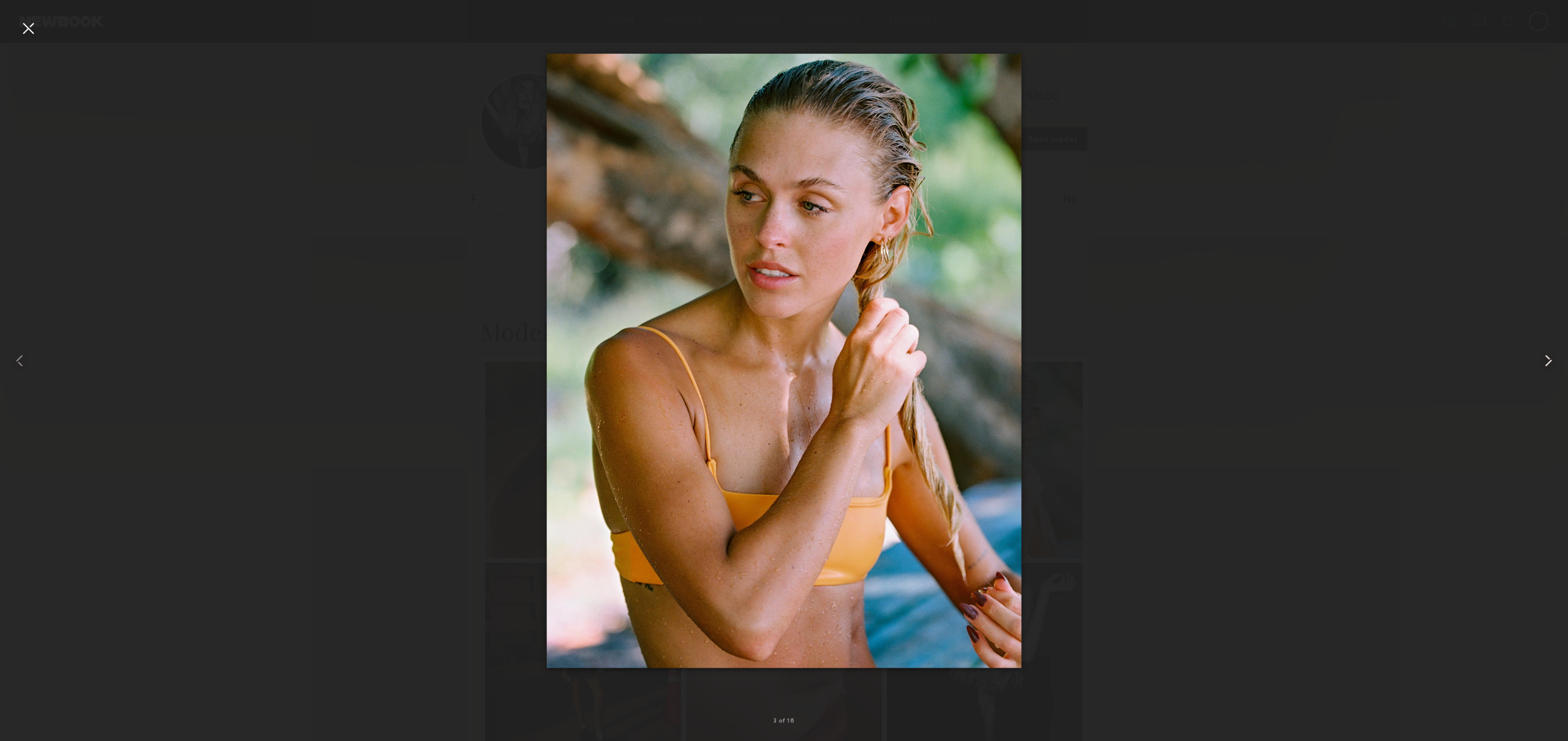
click at [1547, 360] on common-icon at bounding box center [1548, 360] width 19 height 19
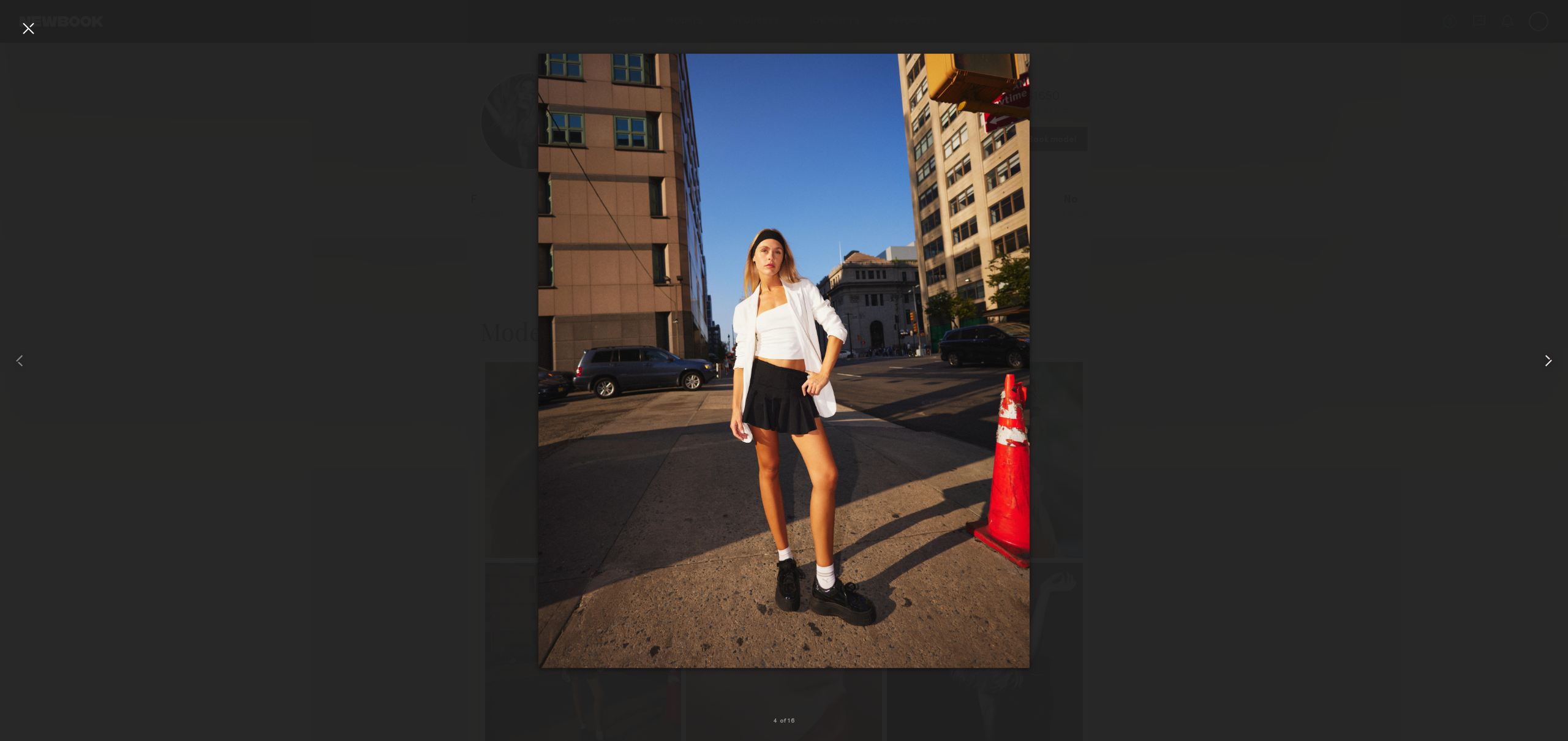
click at [1547, 360] on common-icon at bounding box center [1548, 360] width 19 height 19
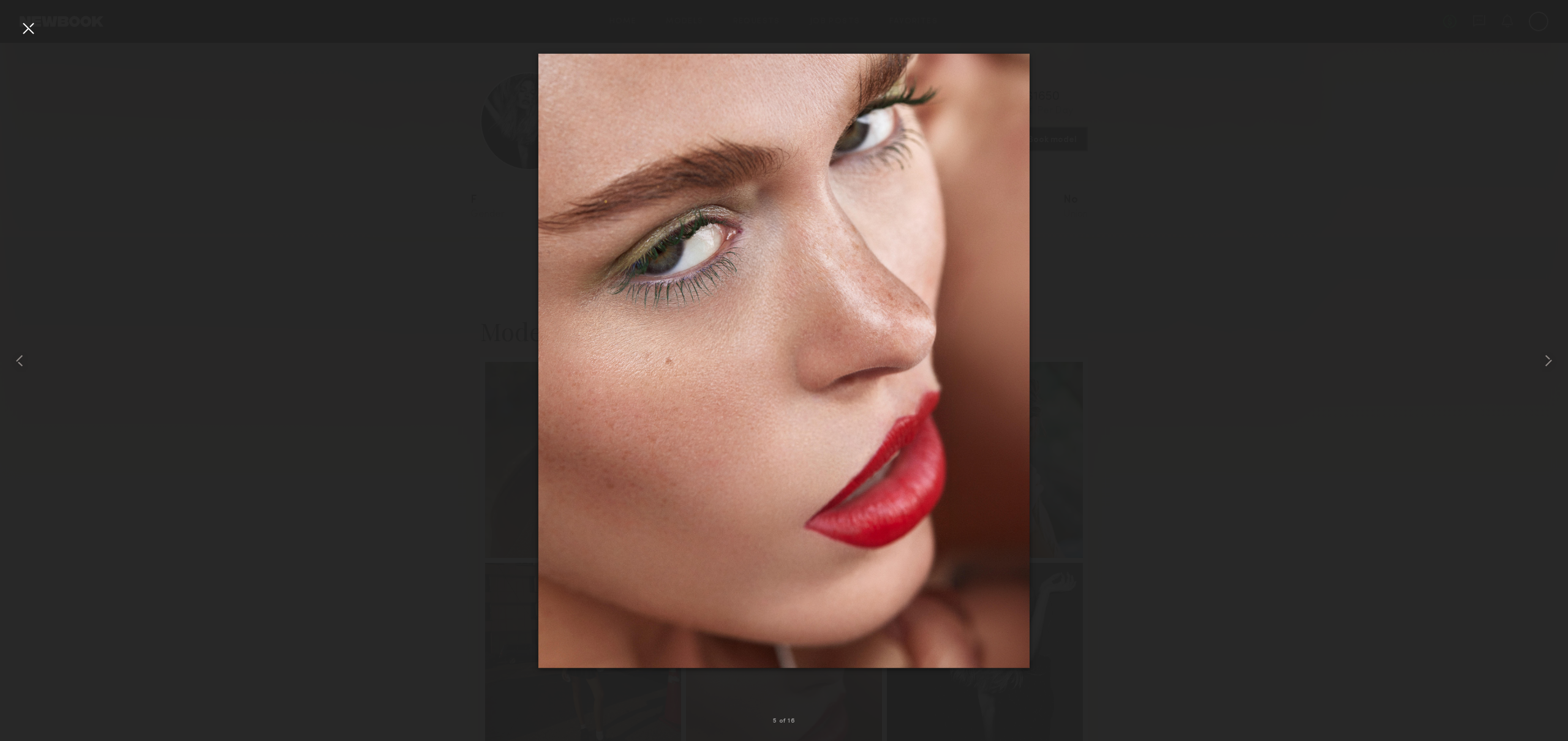
click at [393, 344] on div at bounding box center [784, 360] width 1568 height 683
click at [35, 31] on div at bounding box center [28, 28] width 19 height 19
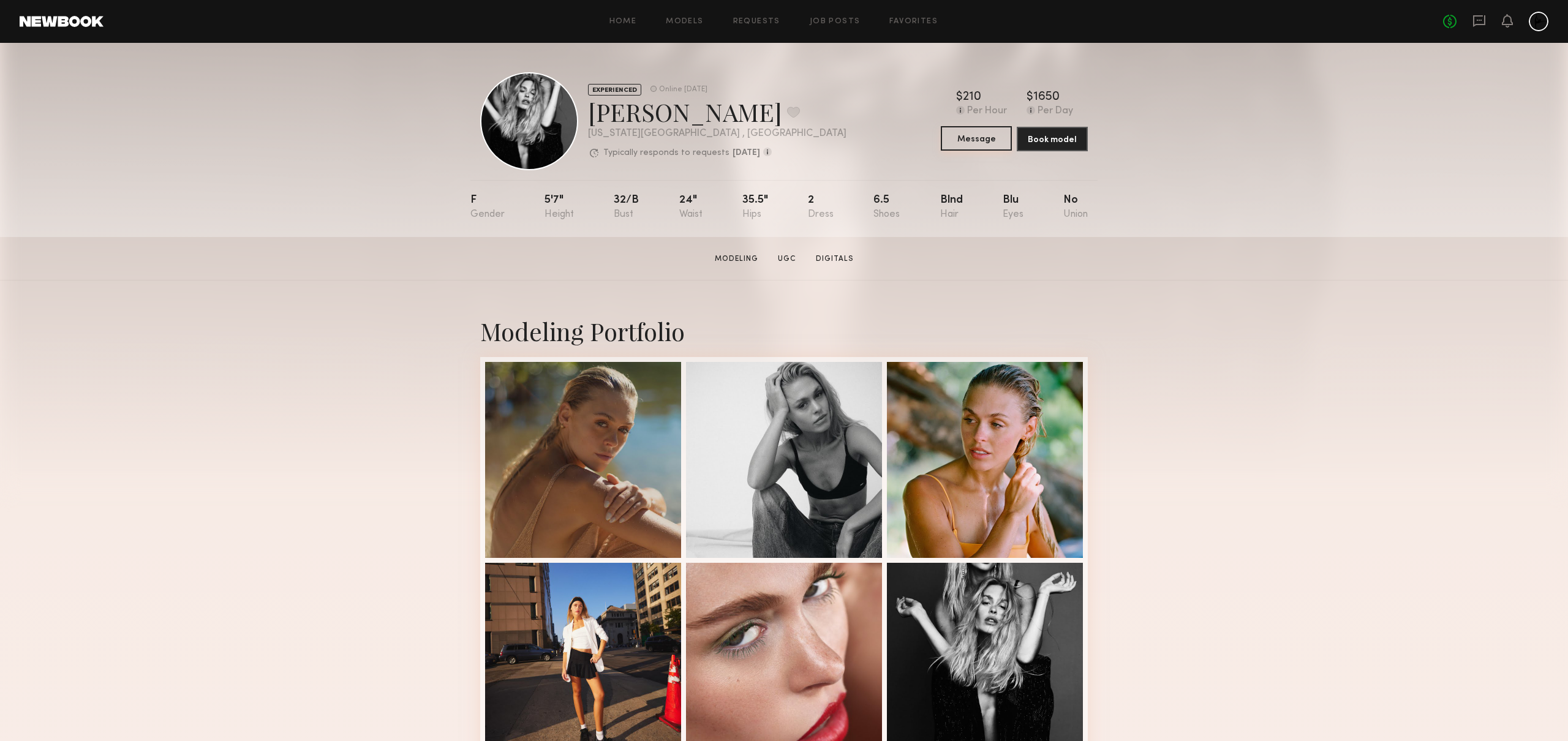
click at [983, 139] on button "Message" at bounding box center [976, 138] width 71 height 24
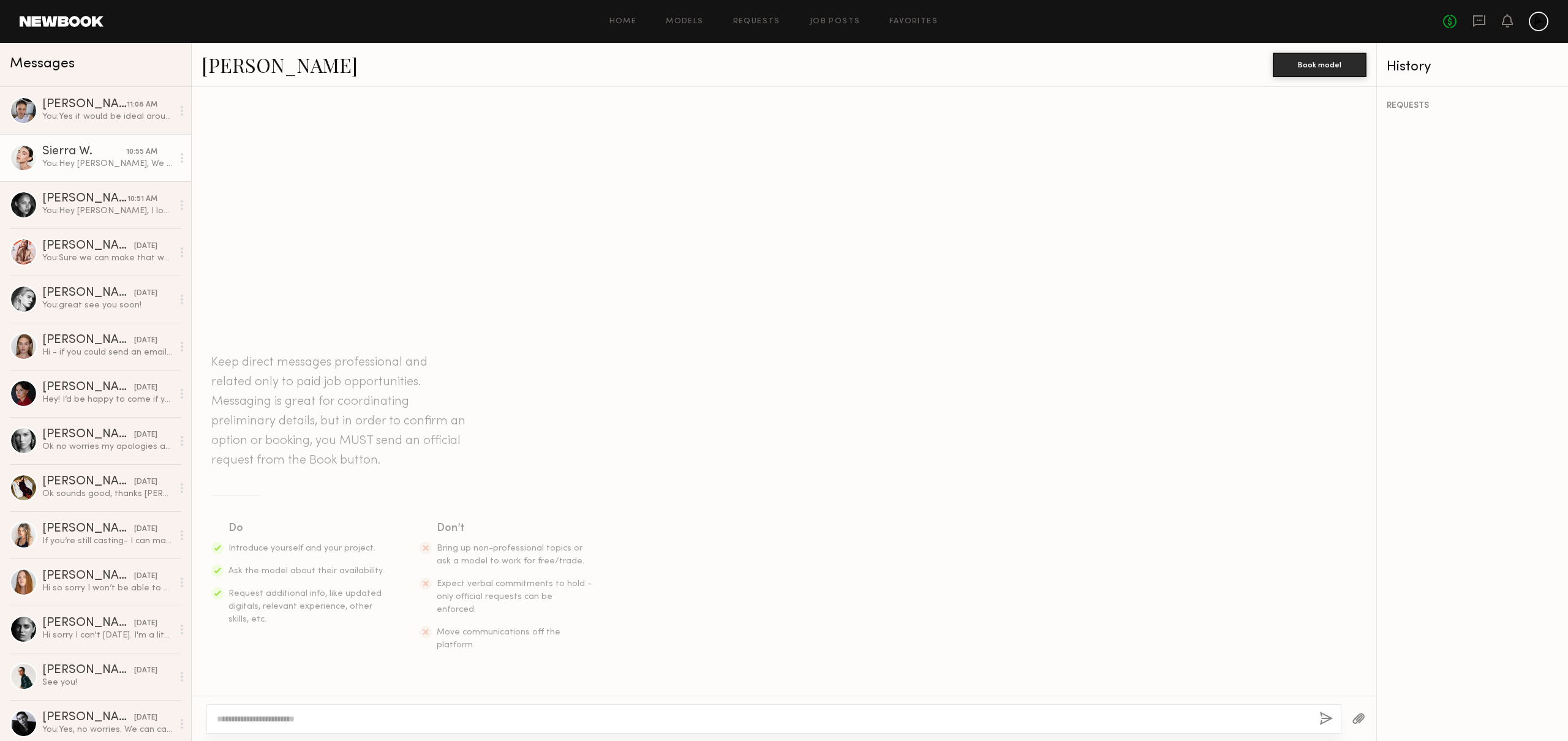
click at [69, 158] on div "You: Hey Sierra, We are still interested in meeting you! Would you be able to c…" at bounding box center [108, 164] width 130 height 12
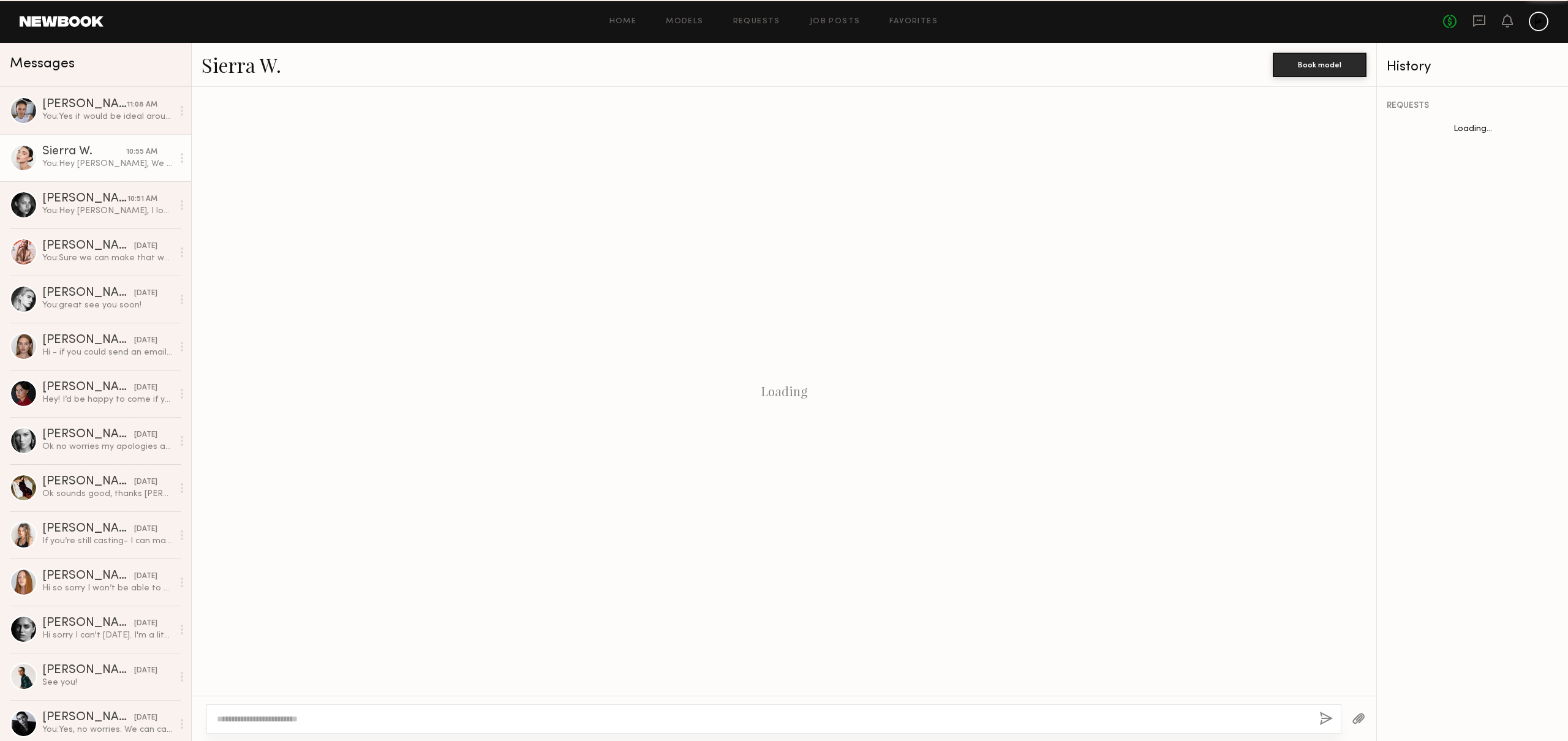
scroll to position [348, 0]
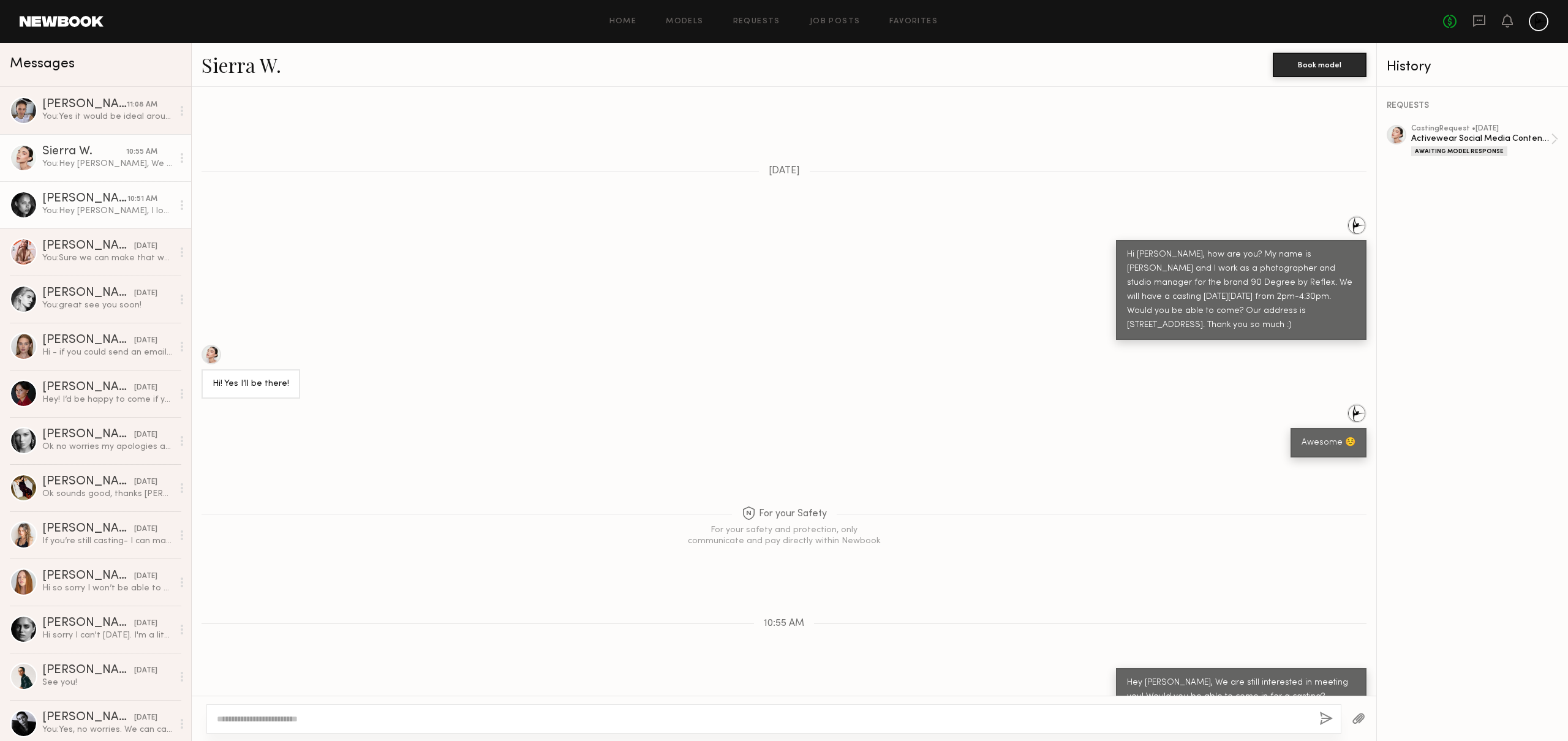
click at [69, 208] on div "You: Hey Nikole, I love your portfolio. Would you be able to come in for a cast…" at bounding box center [108, 211] width 130 height 12
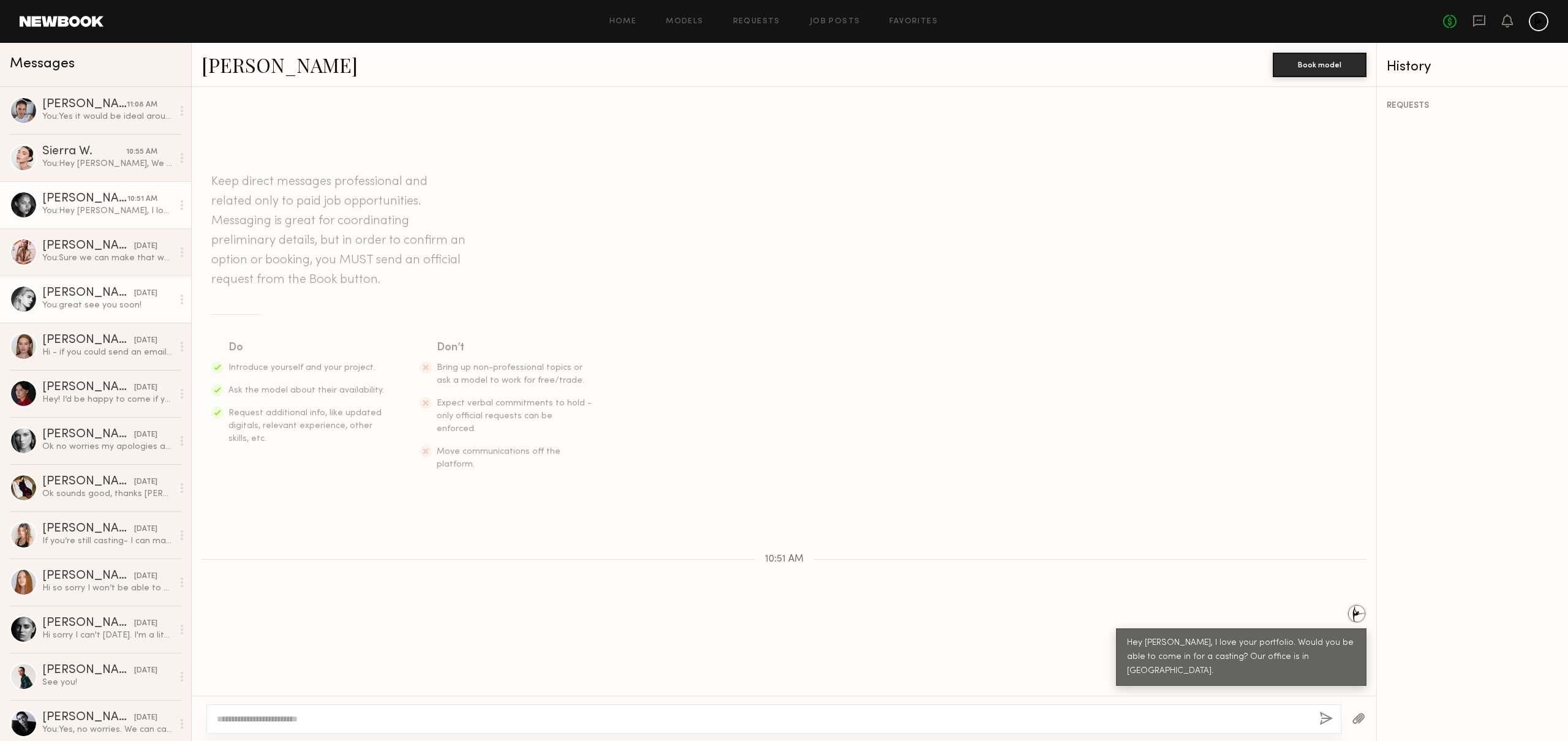
click at [68, 291] on div "Claire V." at bounding box center [88, 293] width 92 height 13
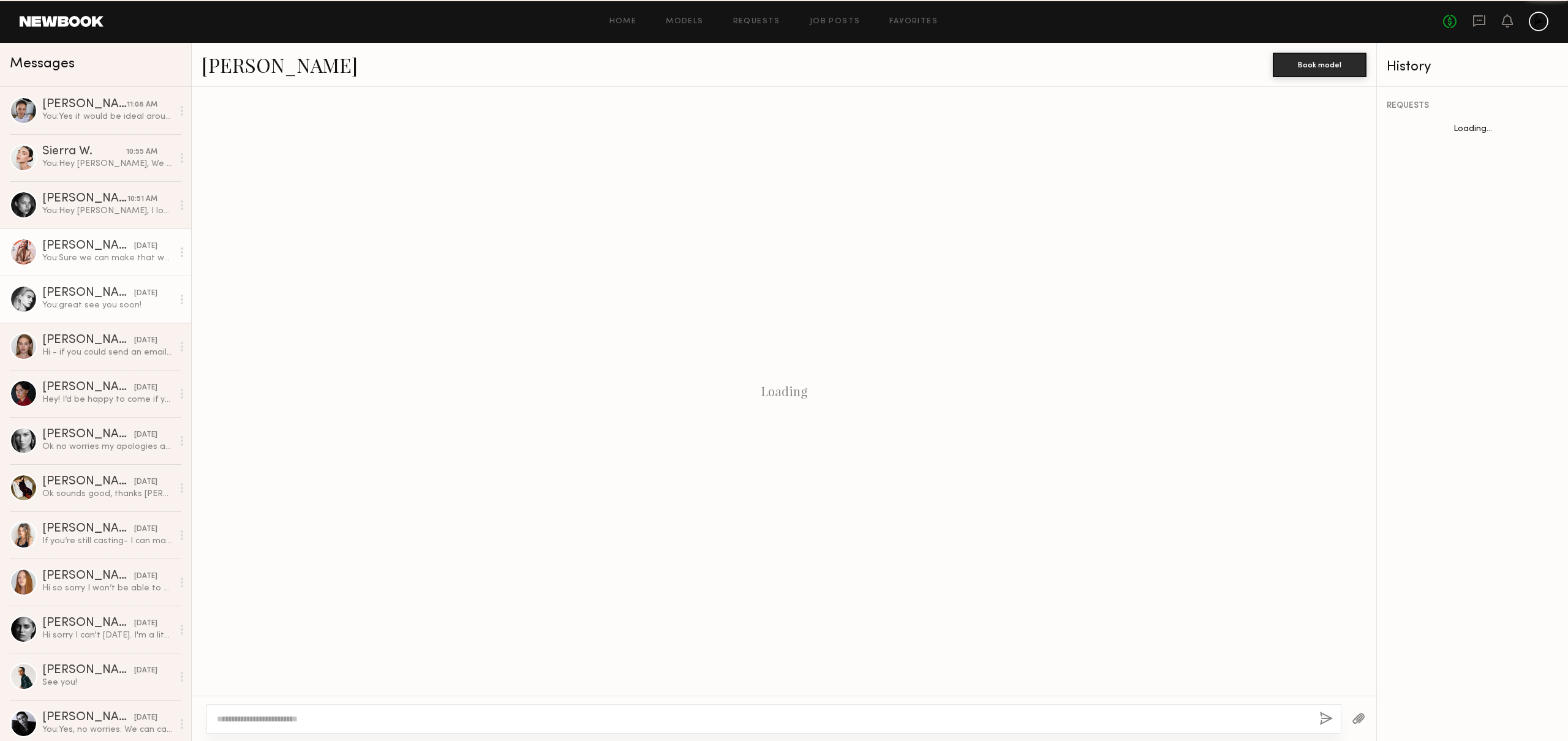
scroll to position [276, 0]
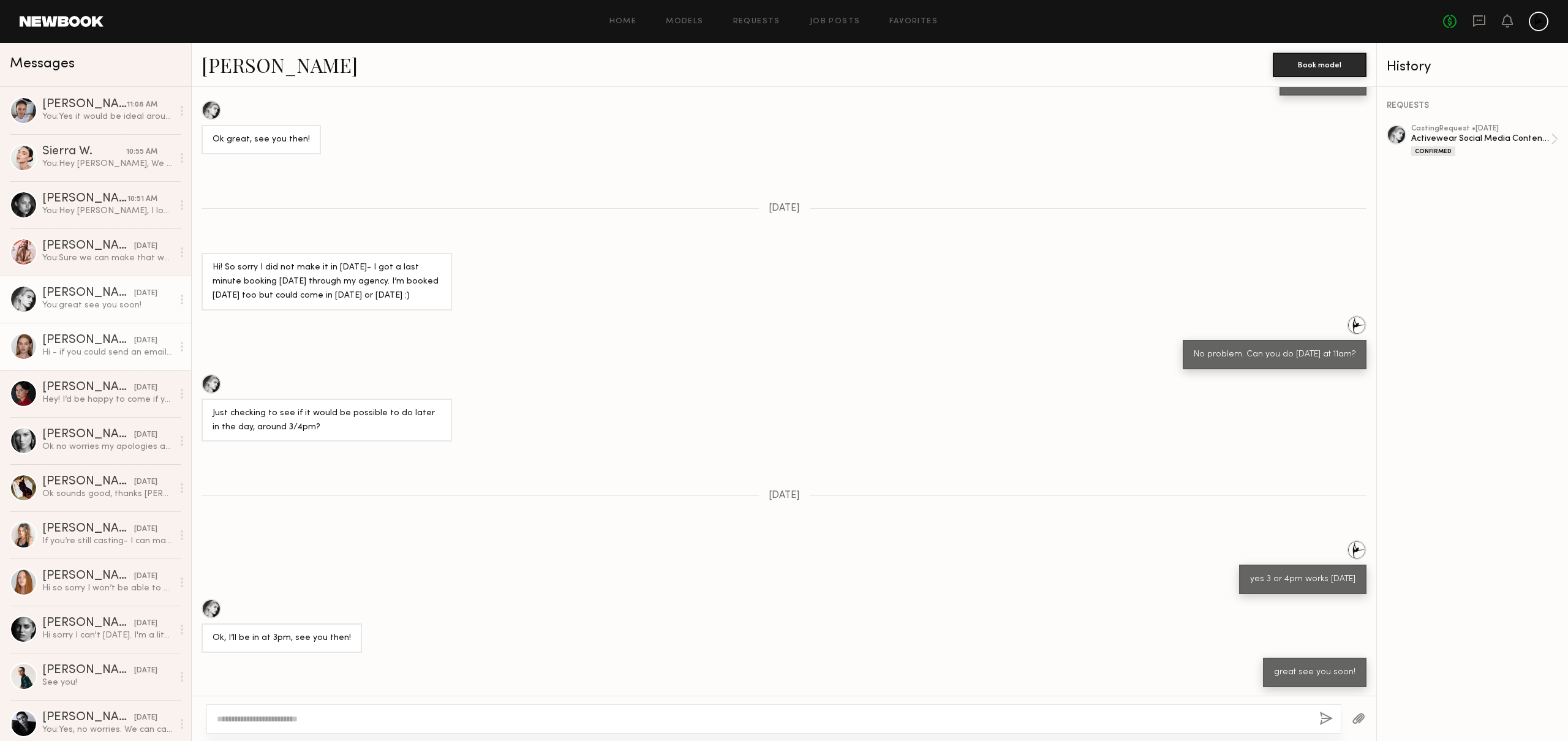
click at [59, 341] on div "Cari F." at bounding box center [88, 340] width 92 height 13
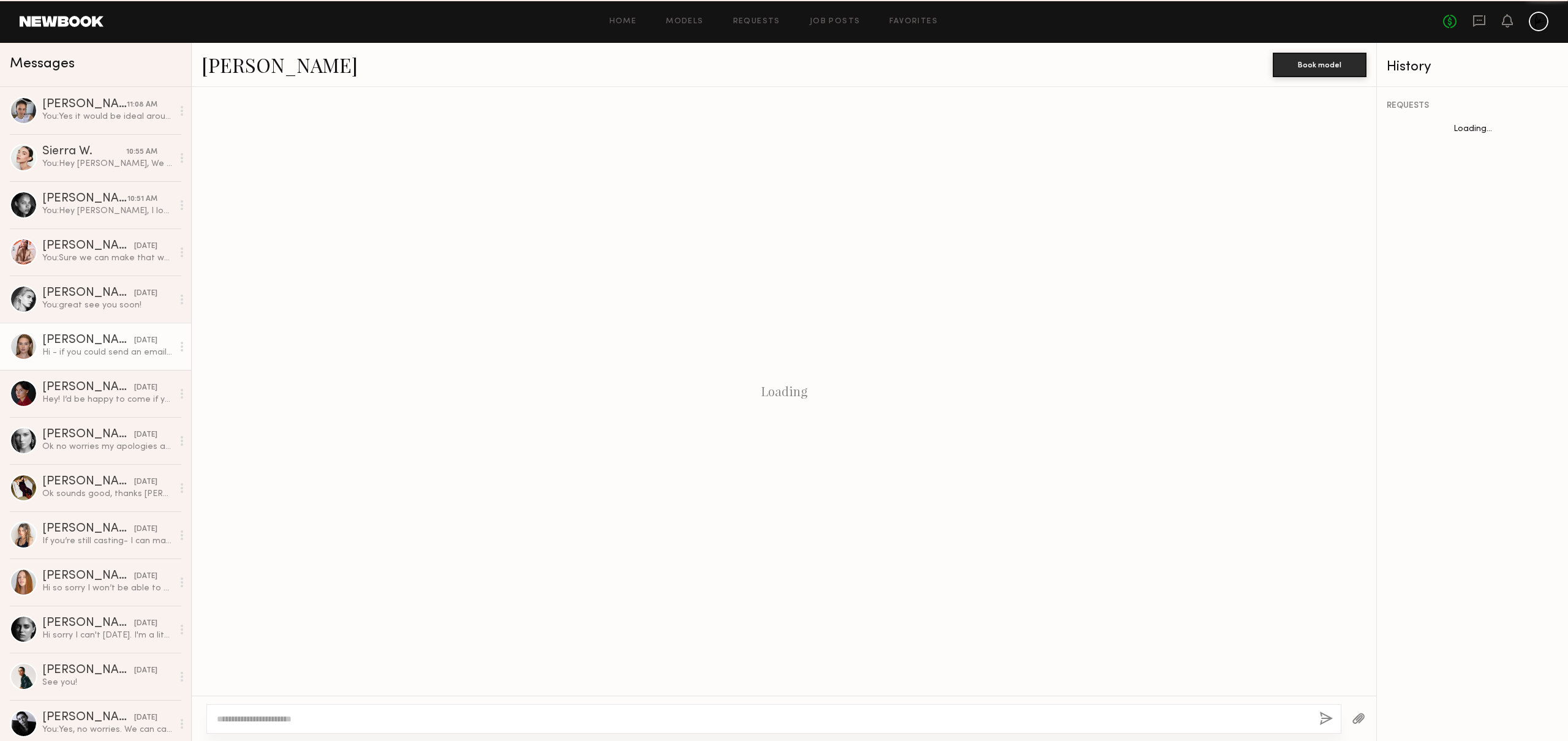
scroll to position [348, 0]
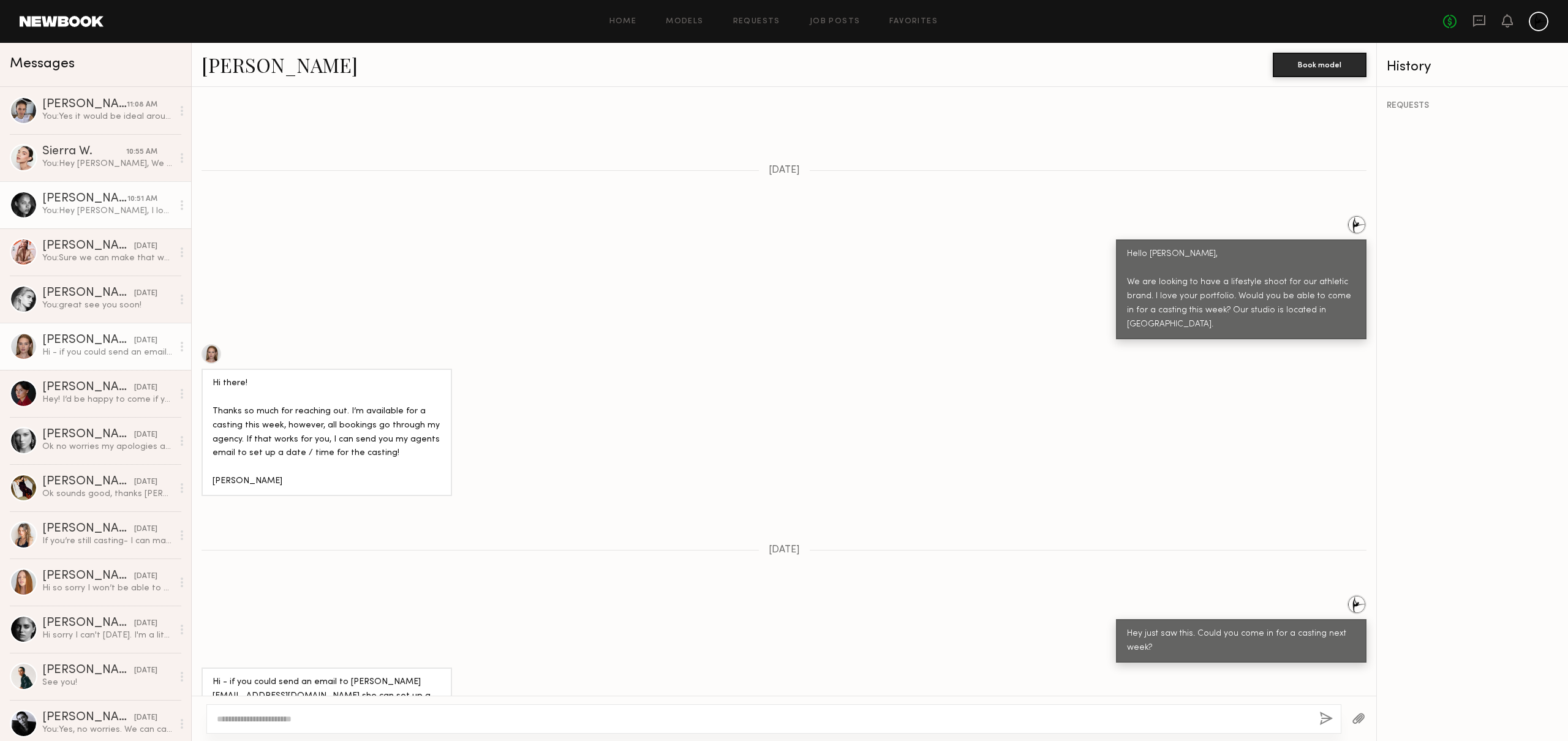
click at [63, 200] on div "Nikole B." at bounding box center [85, 199] width 85 height 13
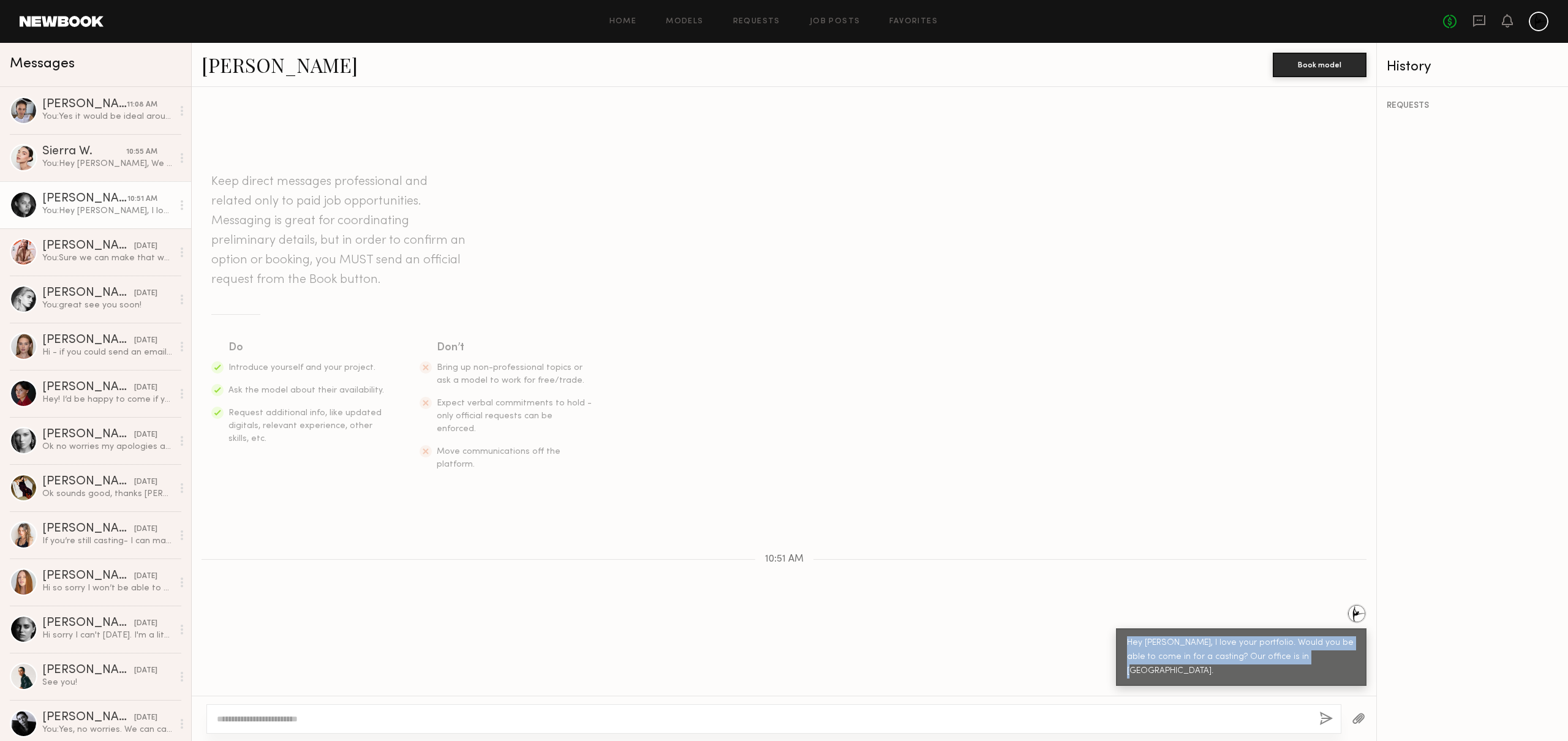
drag, startPoint x: 1316, startPoint y: 675, endPoint x: 1122, endPoint y: 653, distance: 195.2
click at [1122, 653] on div "Hey Nikole, I love your portfolio. Would you be able to come in for a casting? …" at bounding box center [1241, 657] width 250 height 57
copy div "Hey Nikole, I love your portfolio. Would you be able to come in for a casting? …"
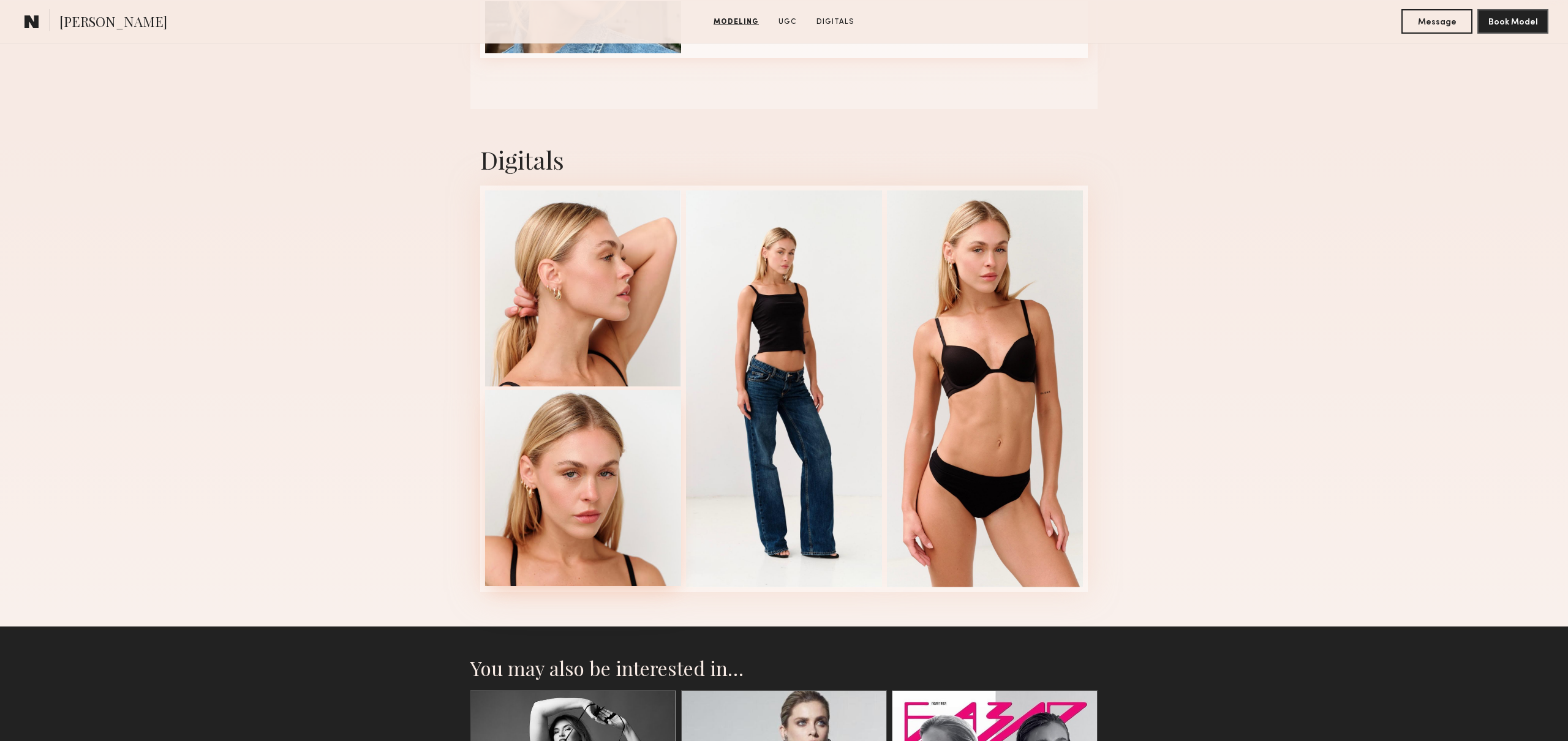
scroll to position [1496, 0]
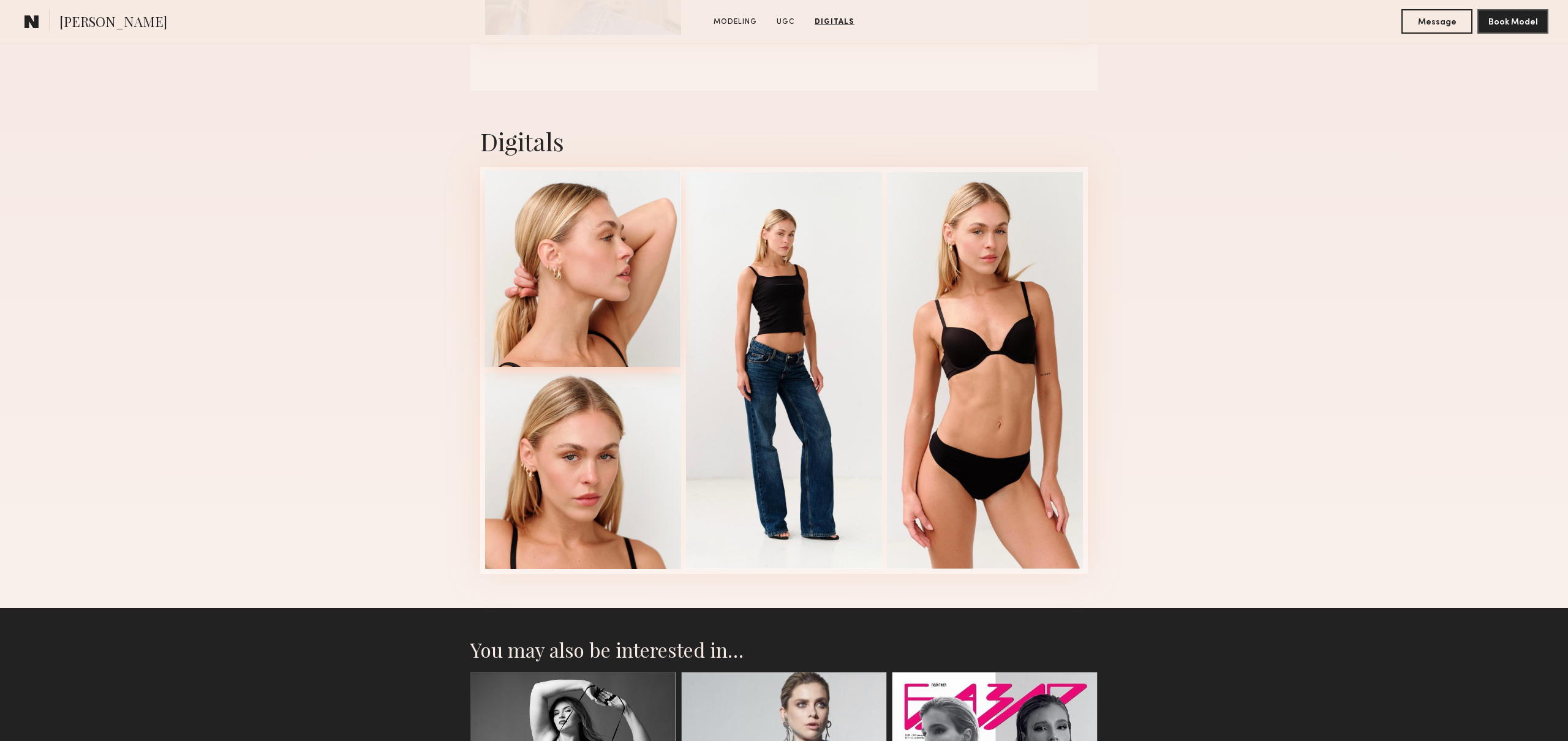
click at [571, 285] on div at bounding box center [584, 269] width 196 height 196
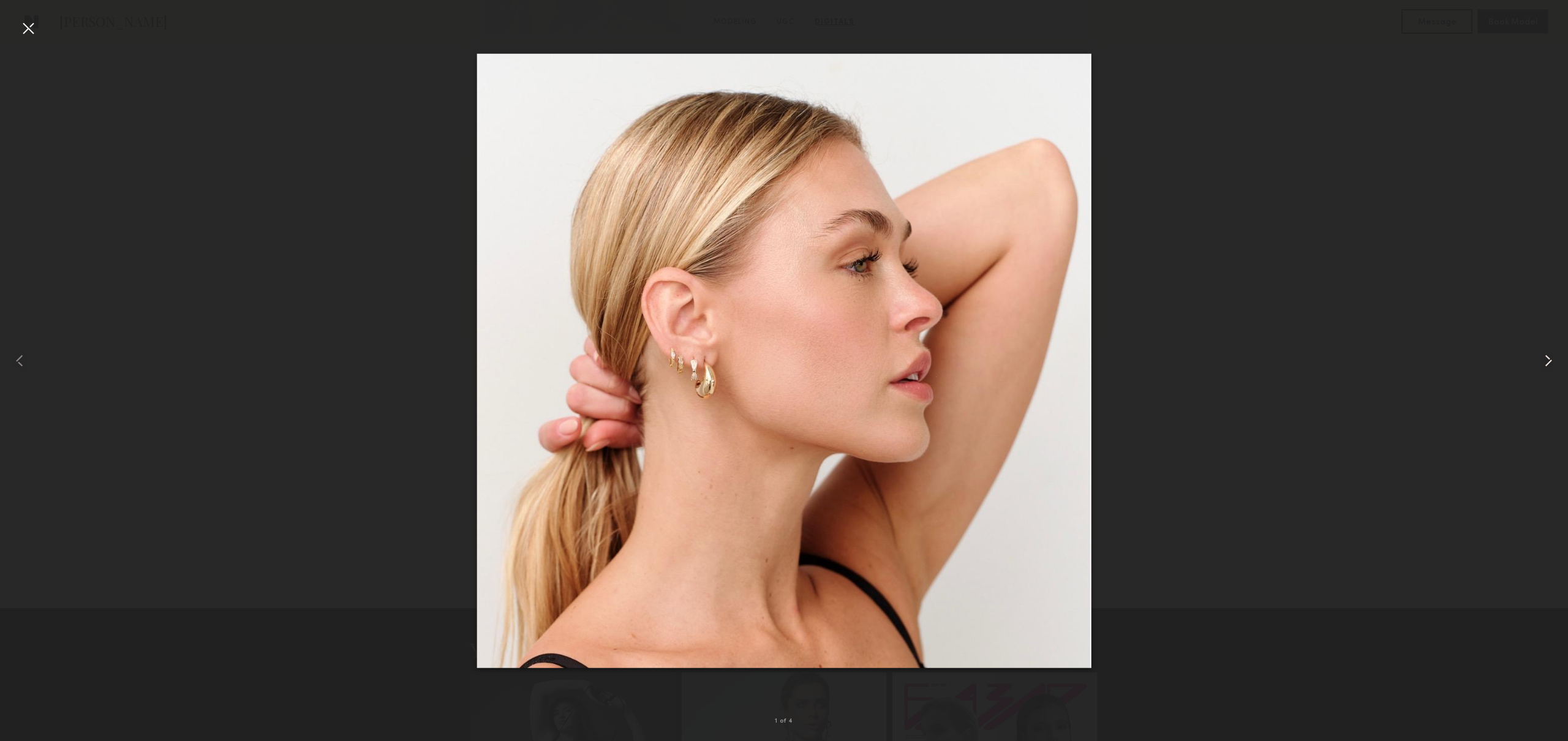
click at [1535, 357] on div at bounding box center [1536, 360] width 62 height 683
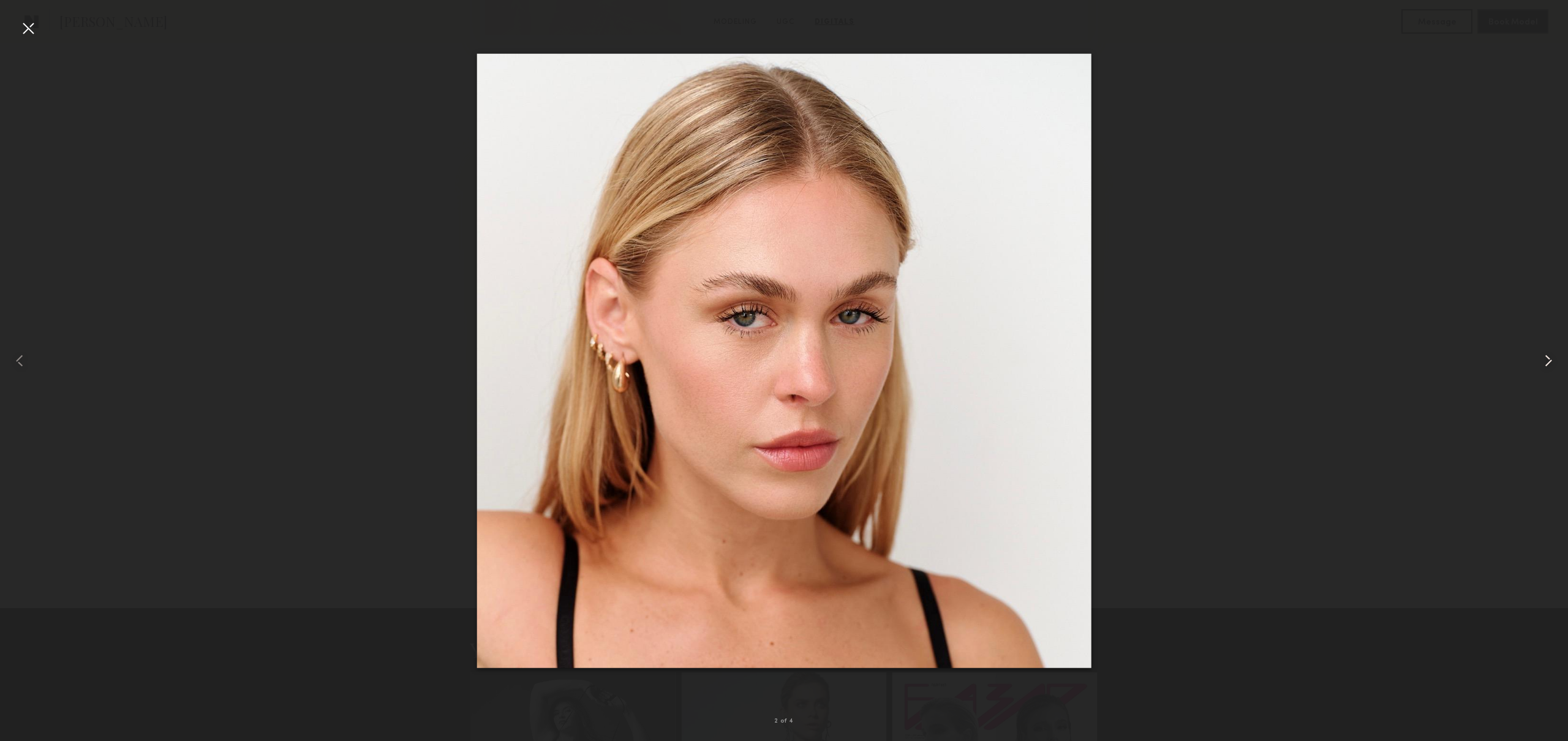
click at [1535, 357] on div at bounding box center [1536, 360] width 62 height 683
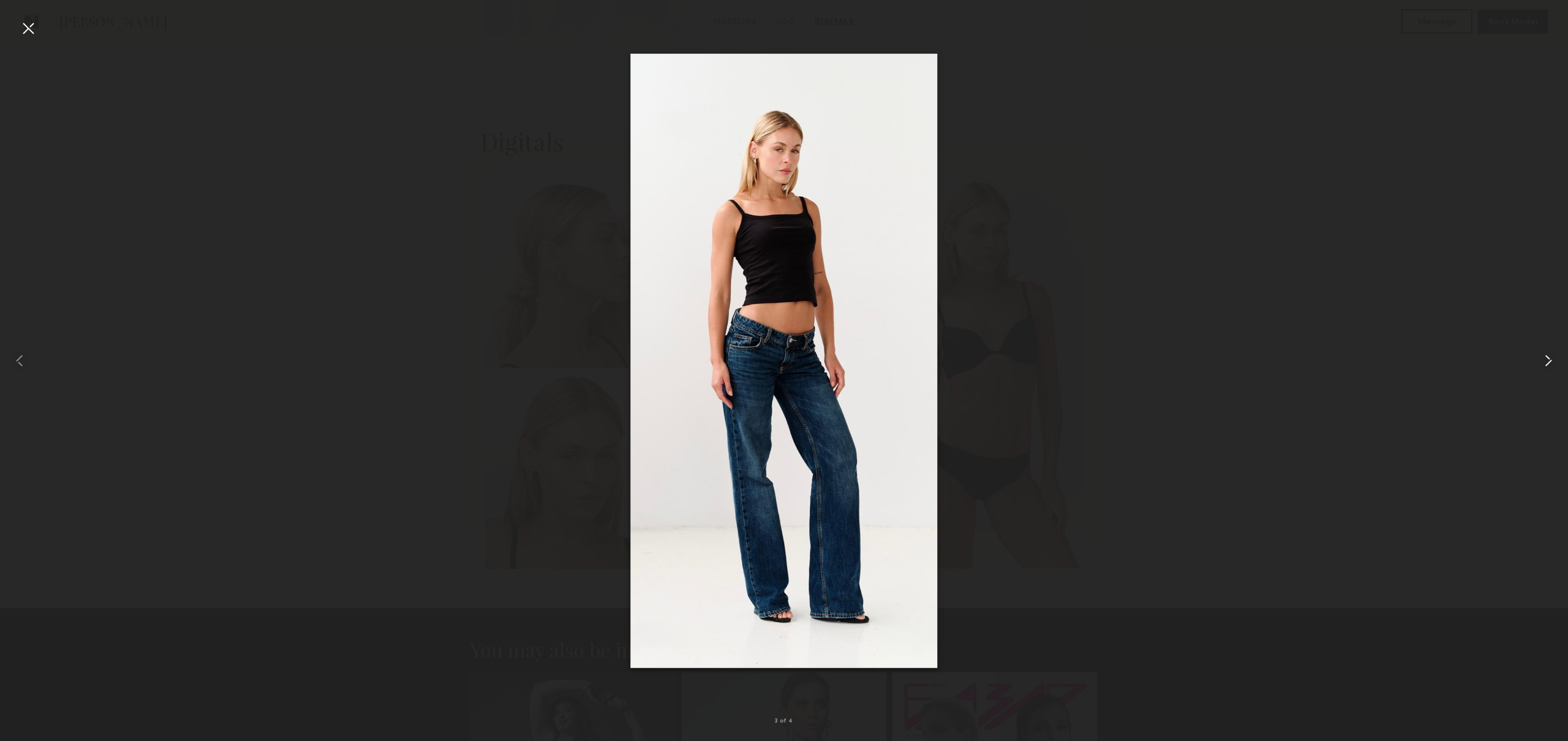
click at [1535, 357] on div at bounding box center [1536, 360] width 62 height 683
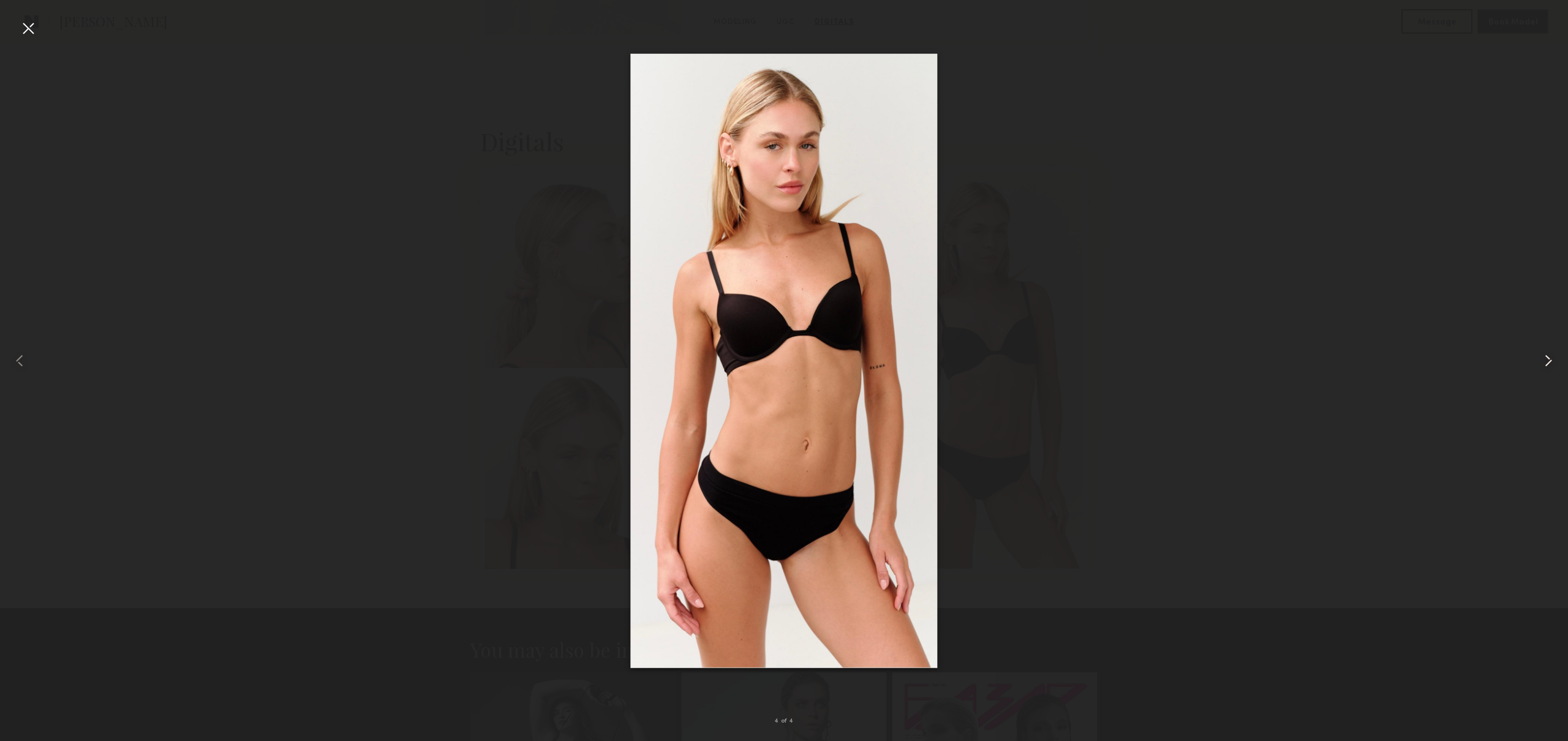
click at [1535, 357] on div at bounding box center [1536, 360] width 62 height 683
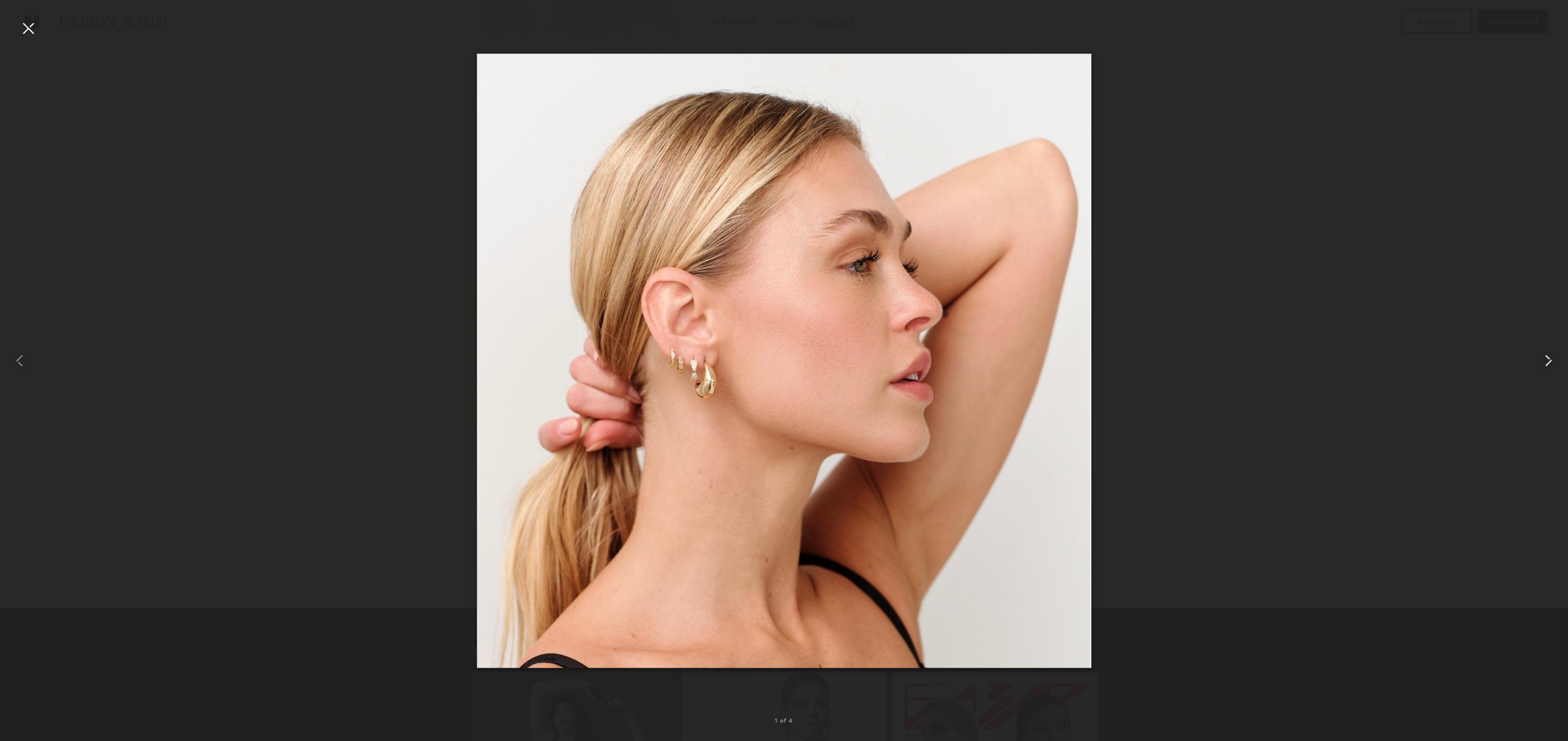
click at [1535, 357] on div at bounding box center [1536, 360] width 62 height 683
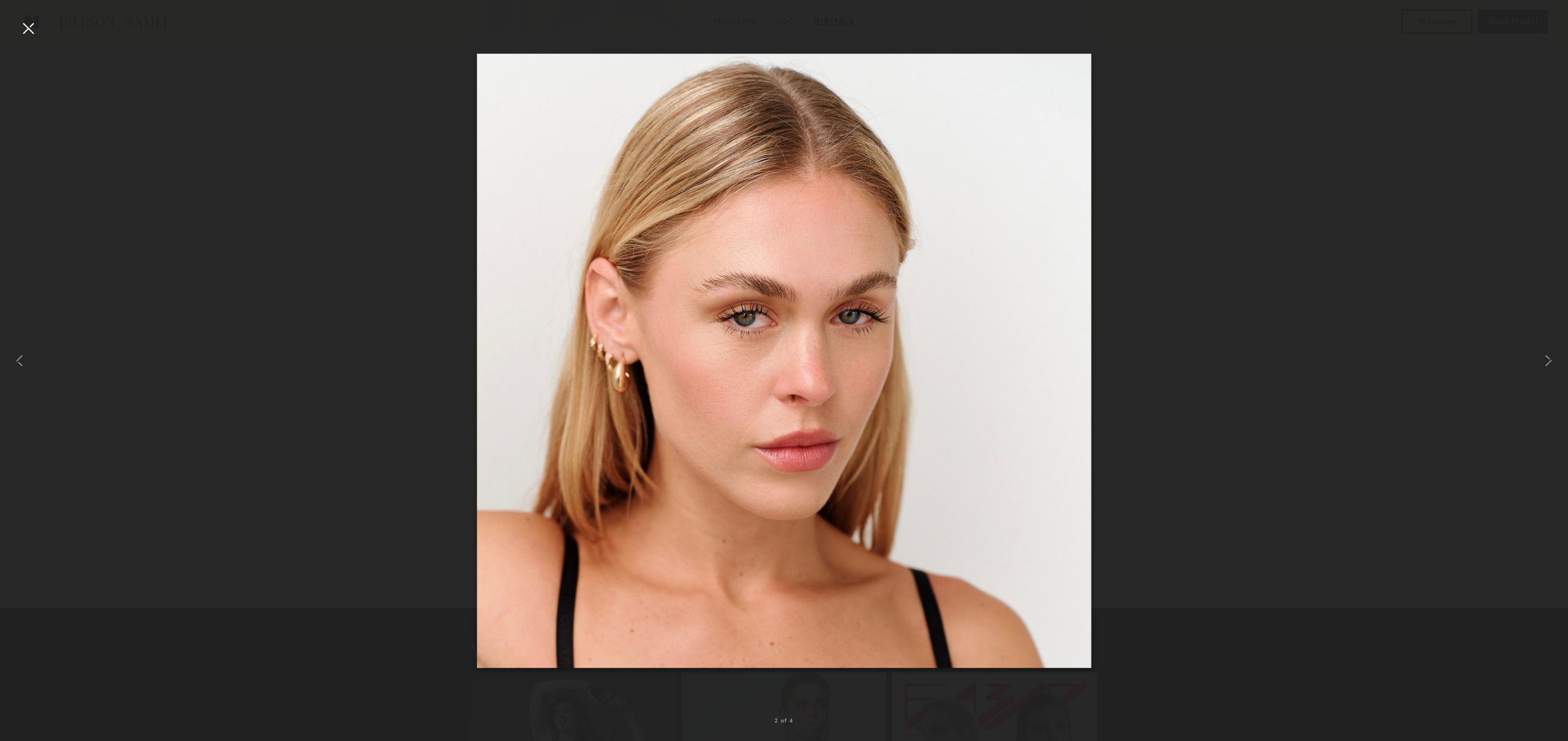
click at [19, 31] on div at bounding box center [28, 28] width 19 height 19
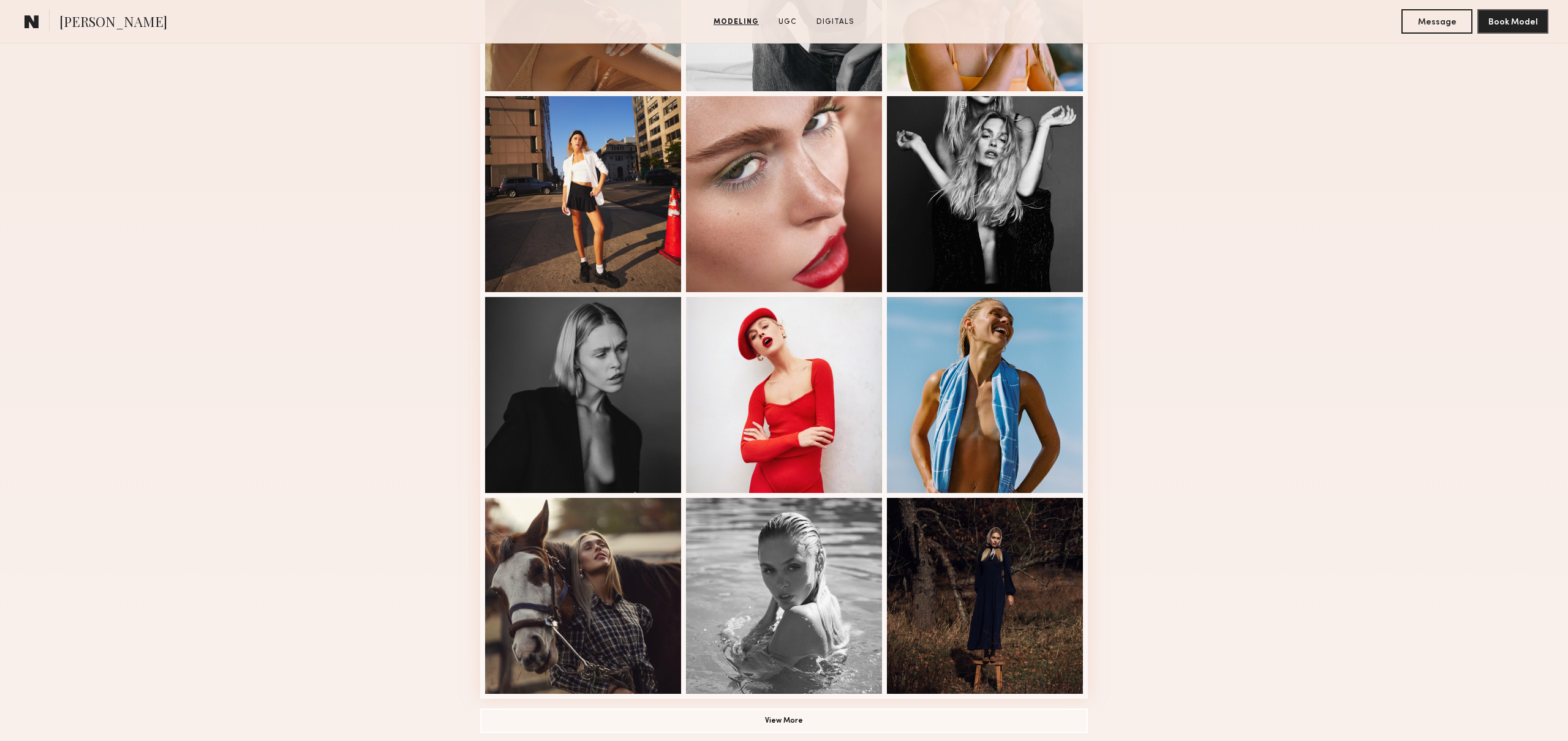
scroll to position [582, 0]
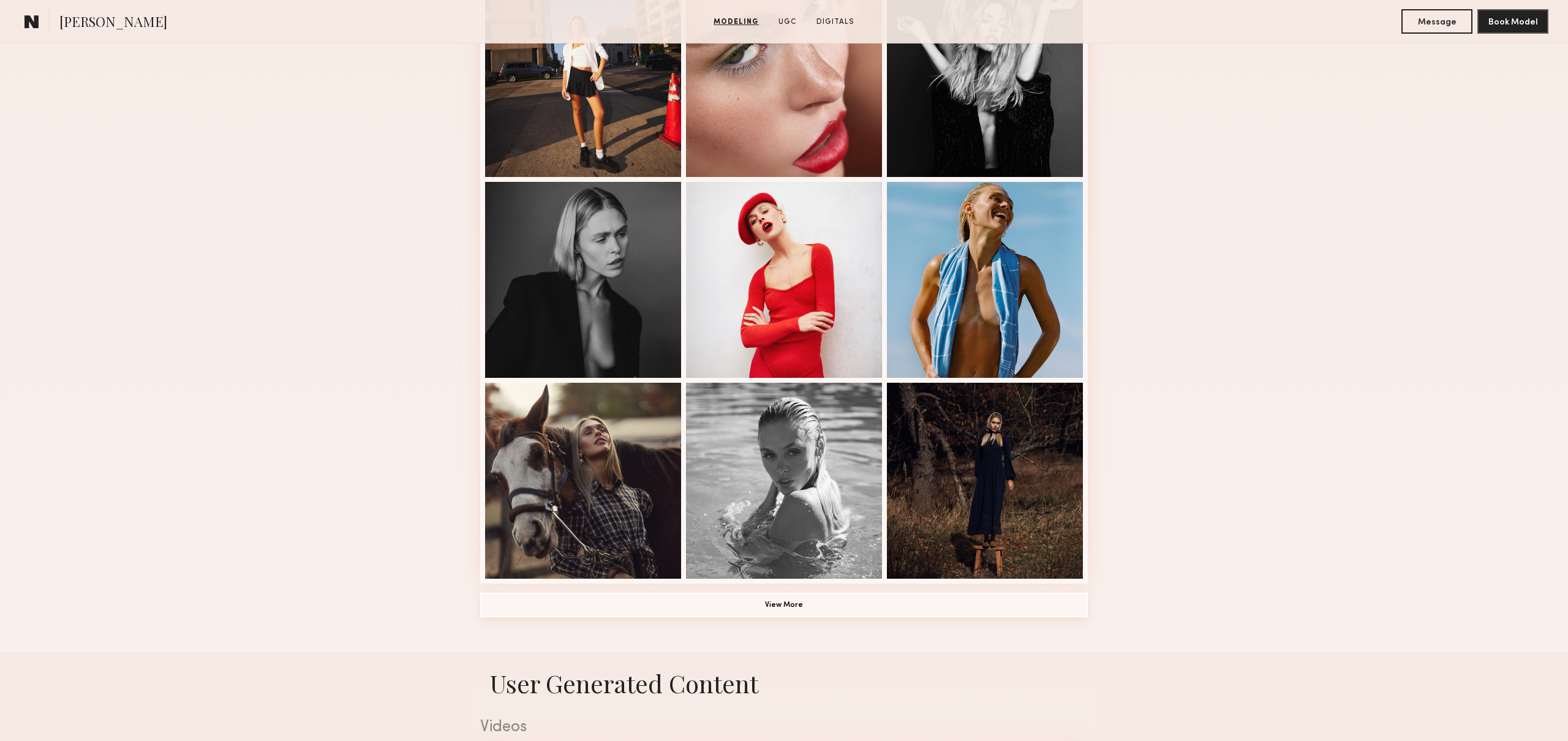
click at [760, 608] on button "View More" at bounding box center [784, 605] width 608 height 24
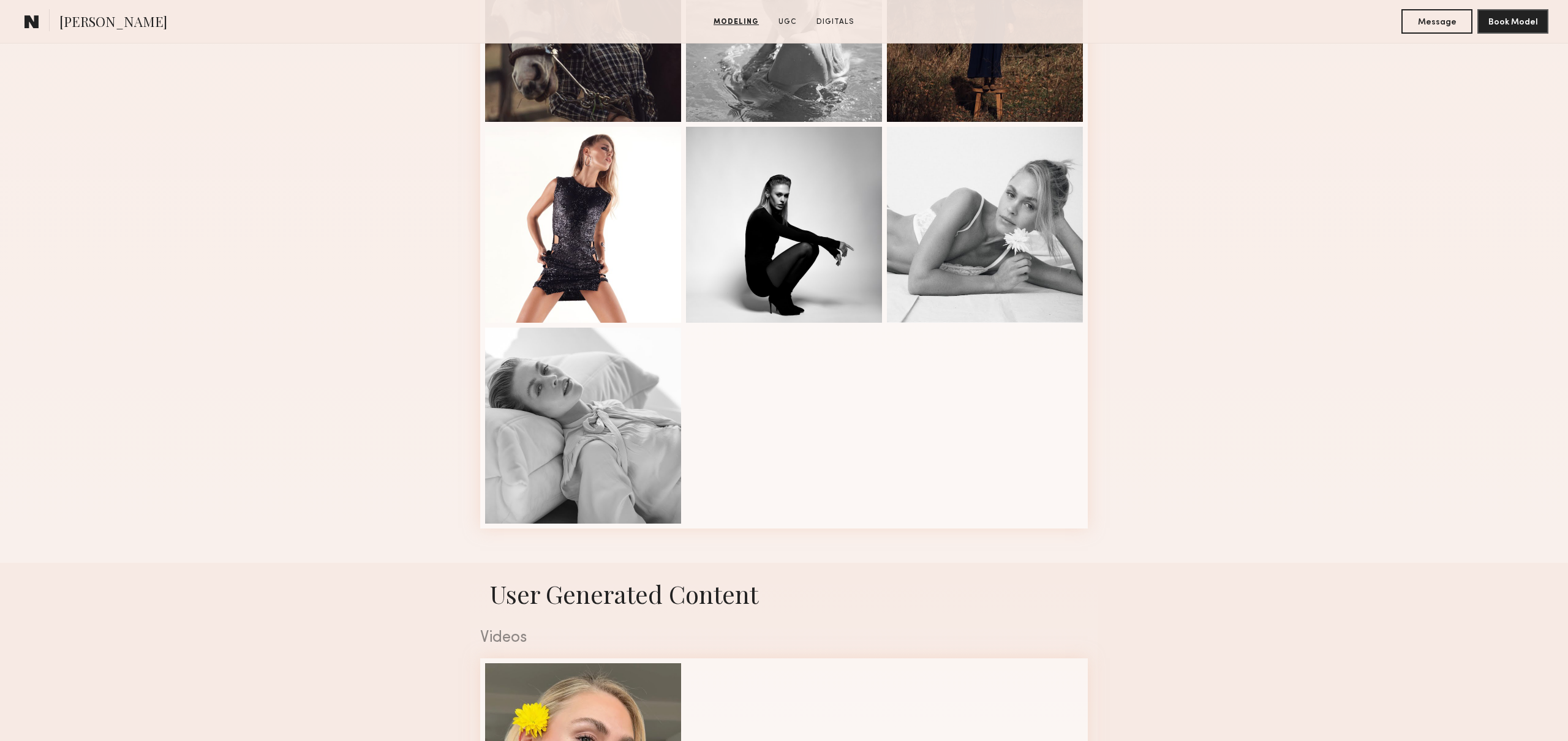
scroll to position [943, 0]
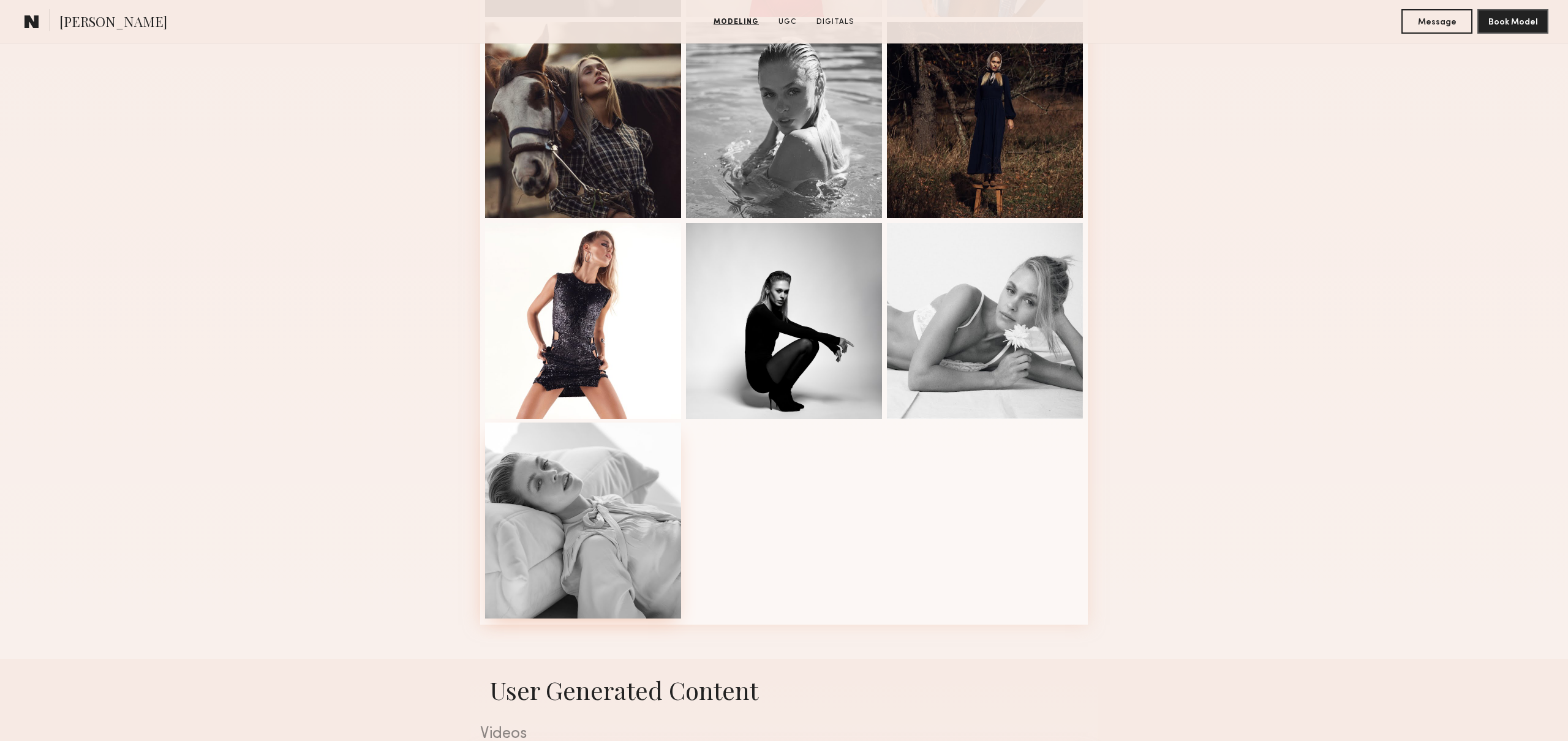
click at [645, 488] on div at bounding box center [584, 521] width 196 height 196
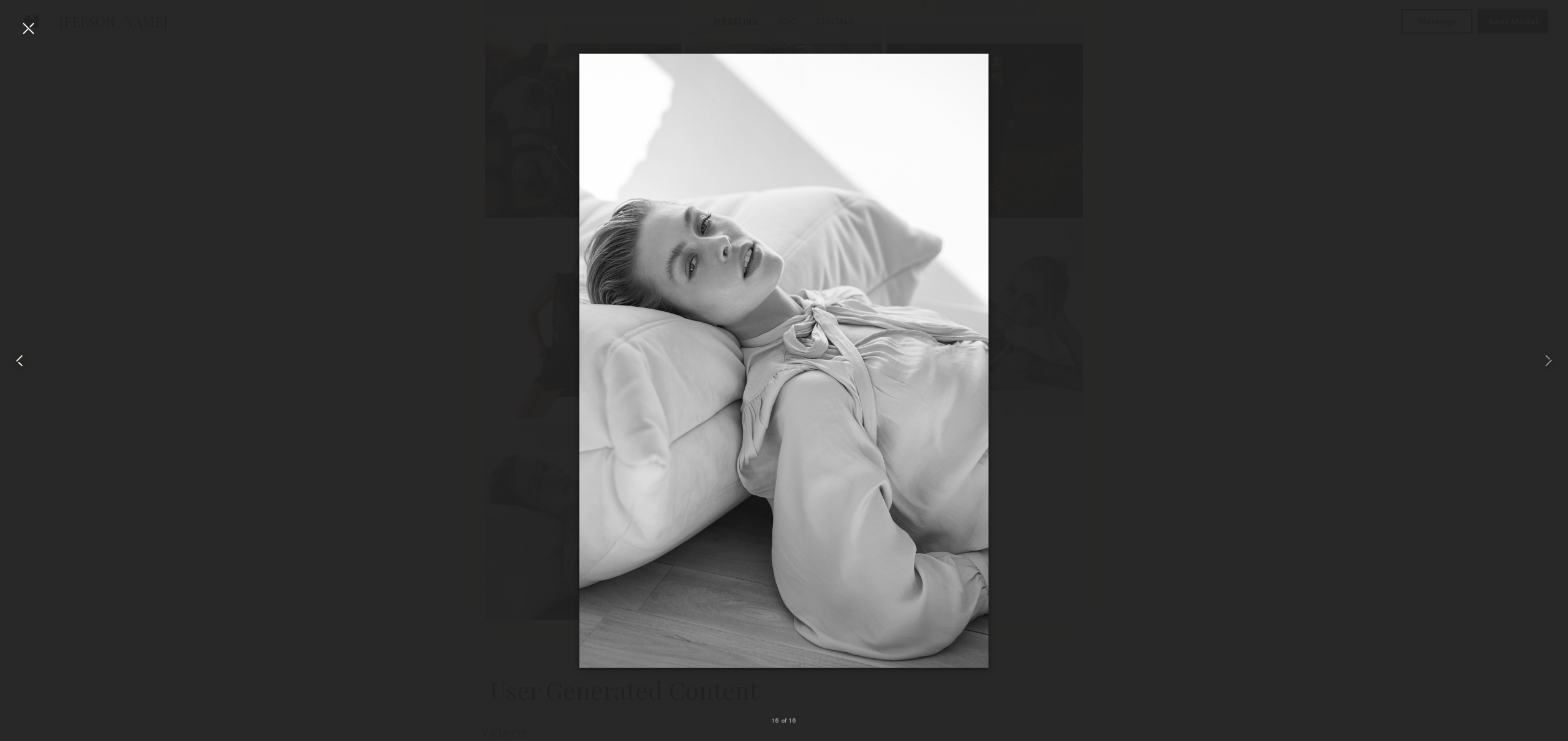
click at [20, 372] on div at bounding box center [31, 360] width 62 height 683
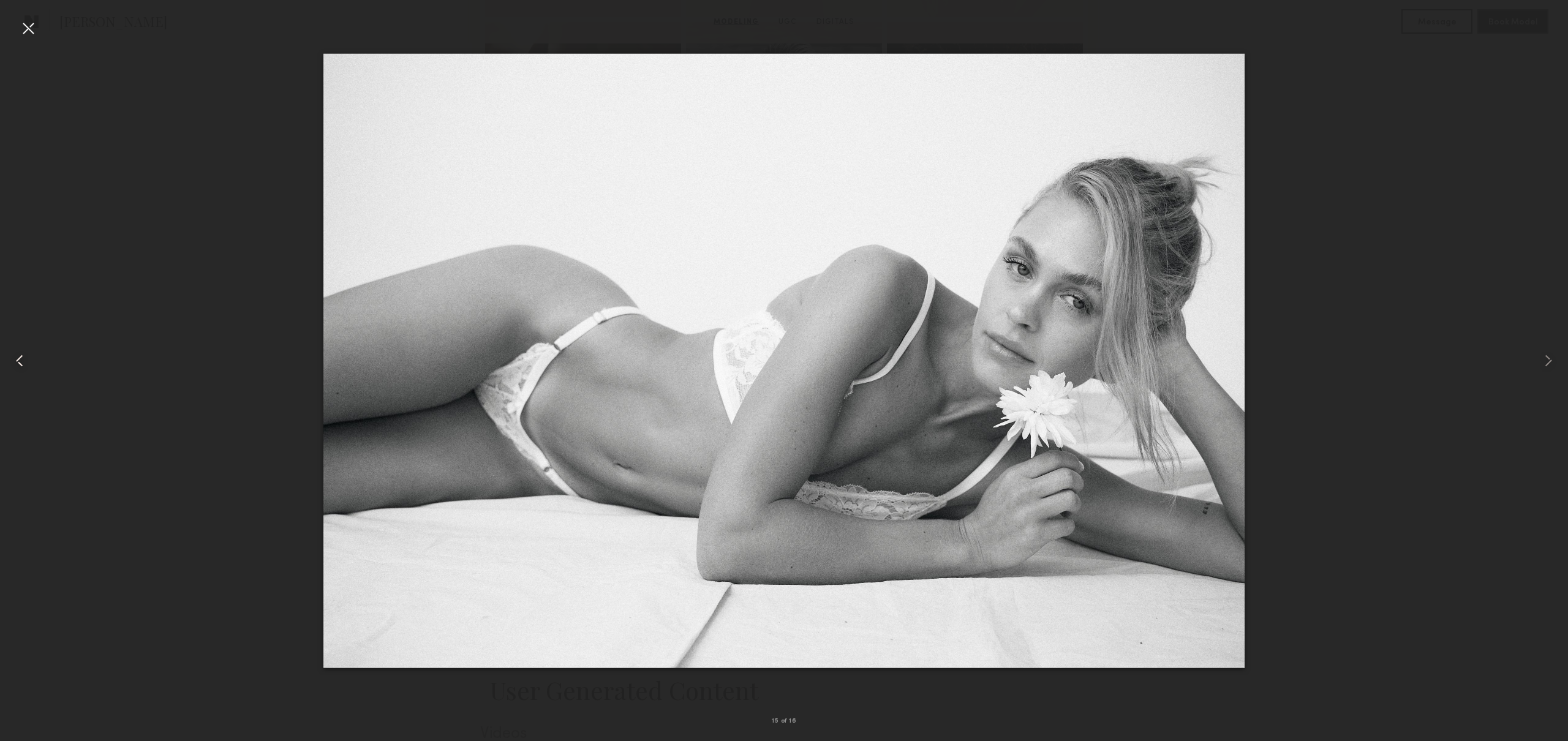
click at [20, 372] on div at bounding box center [31, 360] width 62 height 683
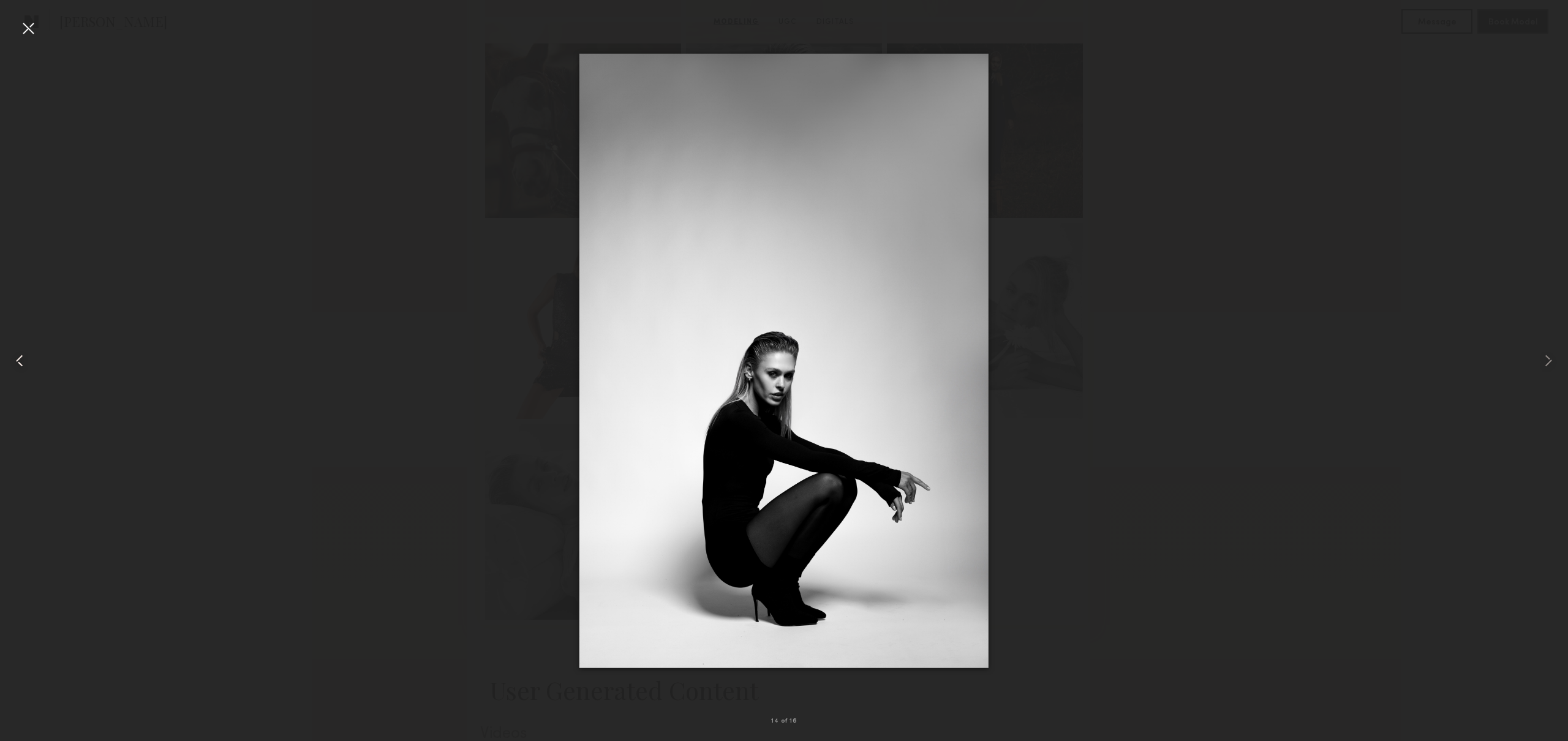
click at [20, 372] on div at bounding box center [31, 360] width 62 height 683
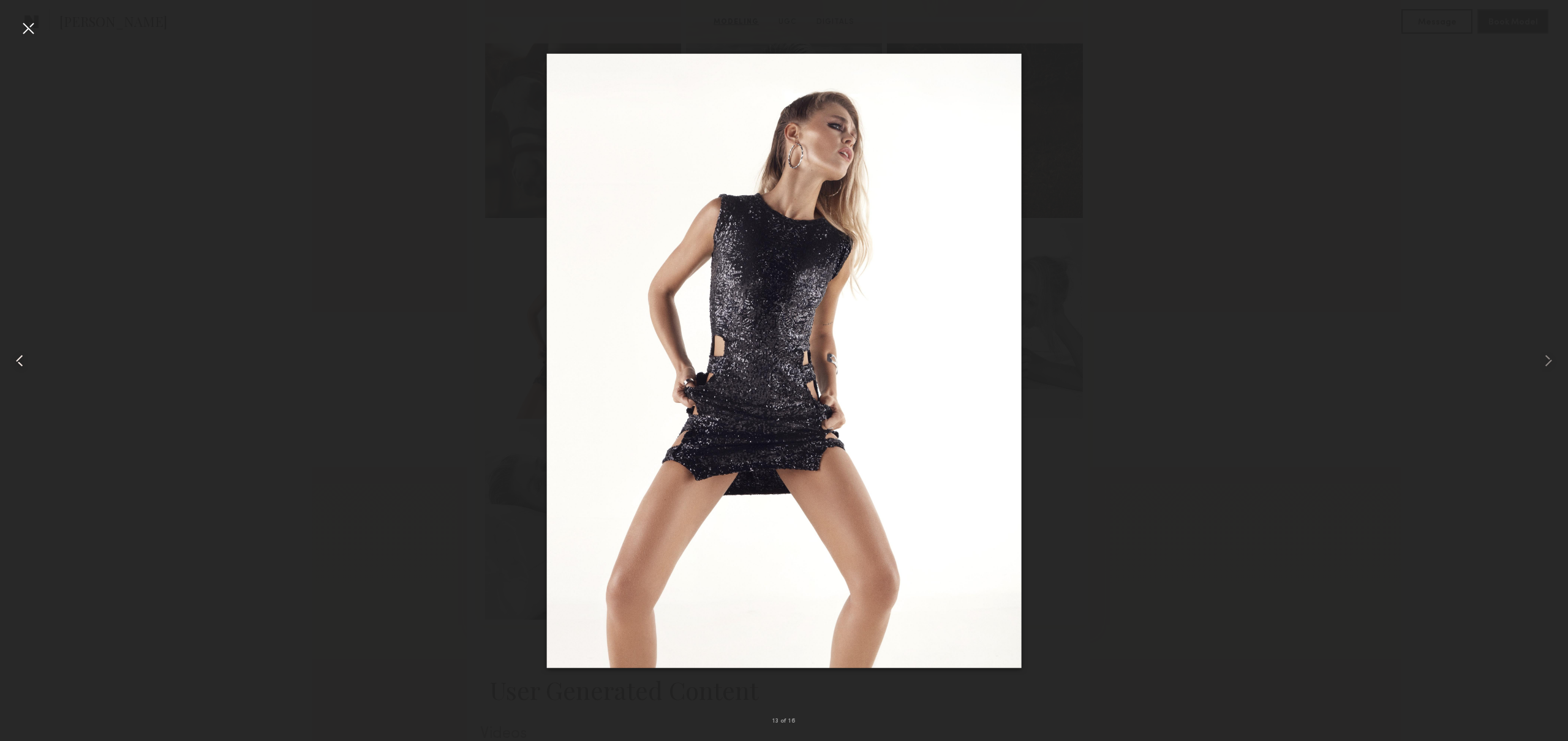
click at [20, 372] on div at bounding box center [31, 360] width 62 height 683
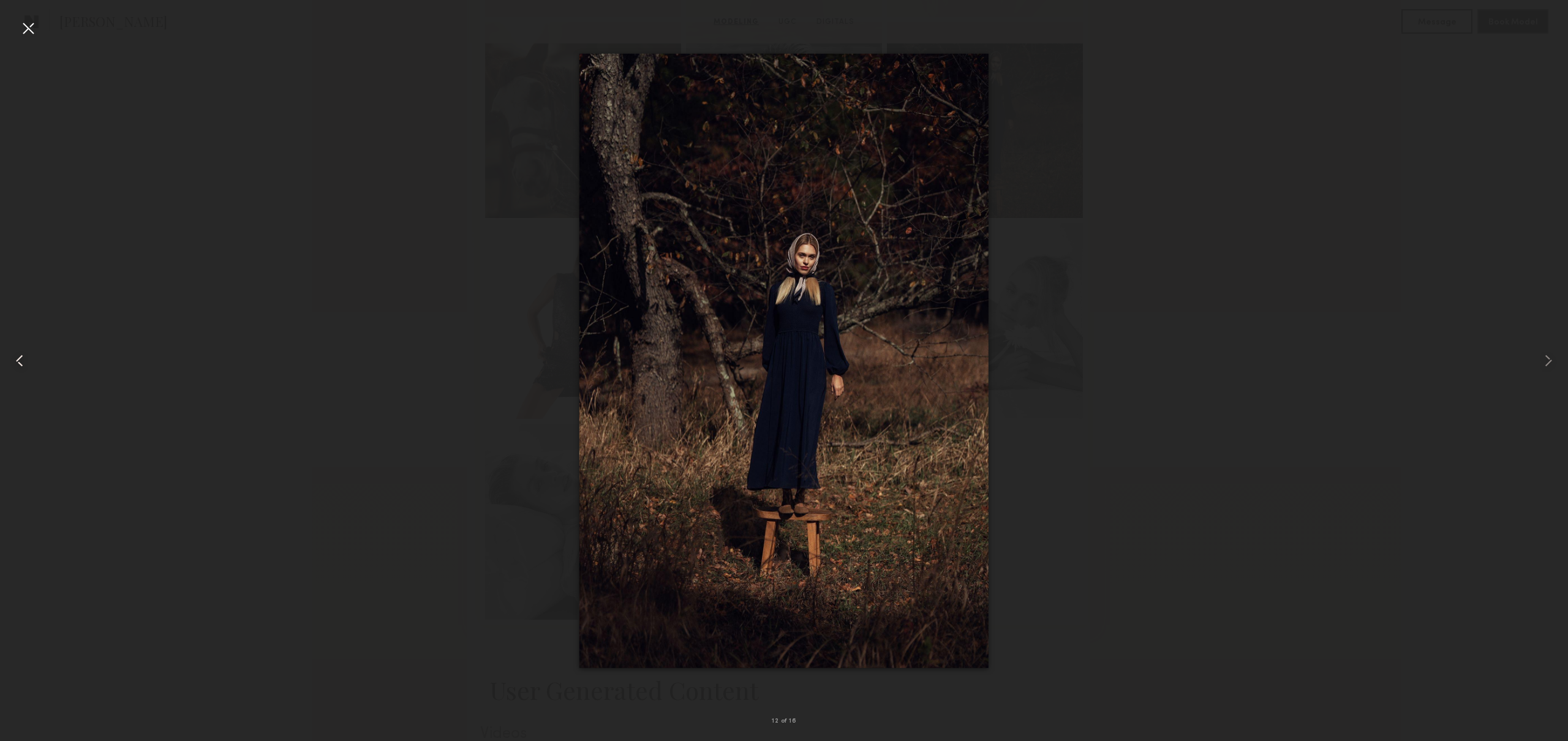
click at [20, 372] on div at bounding box center [31, 360] width 62 height 683
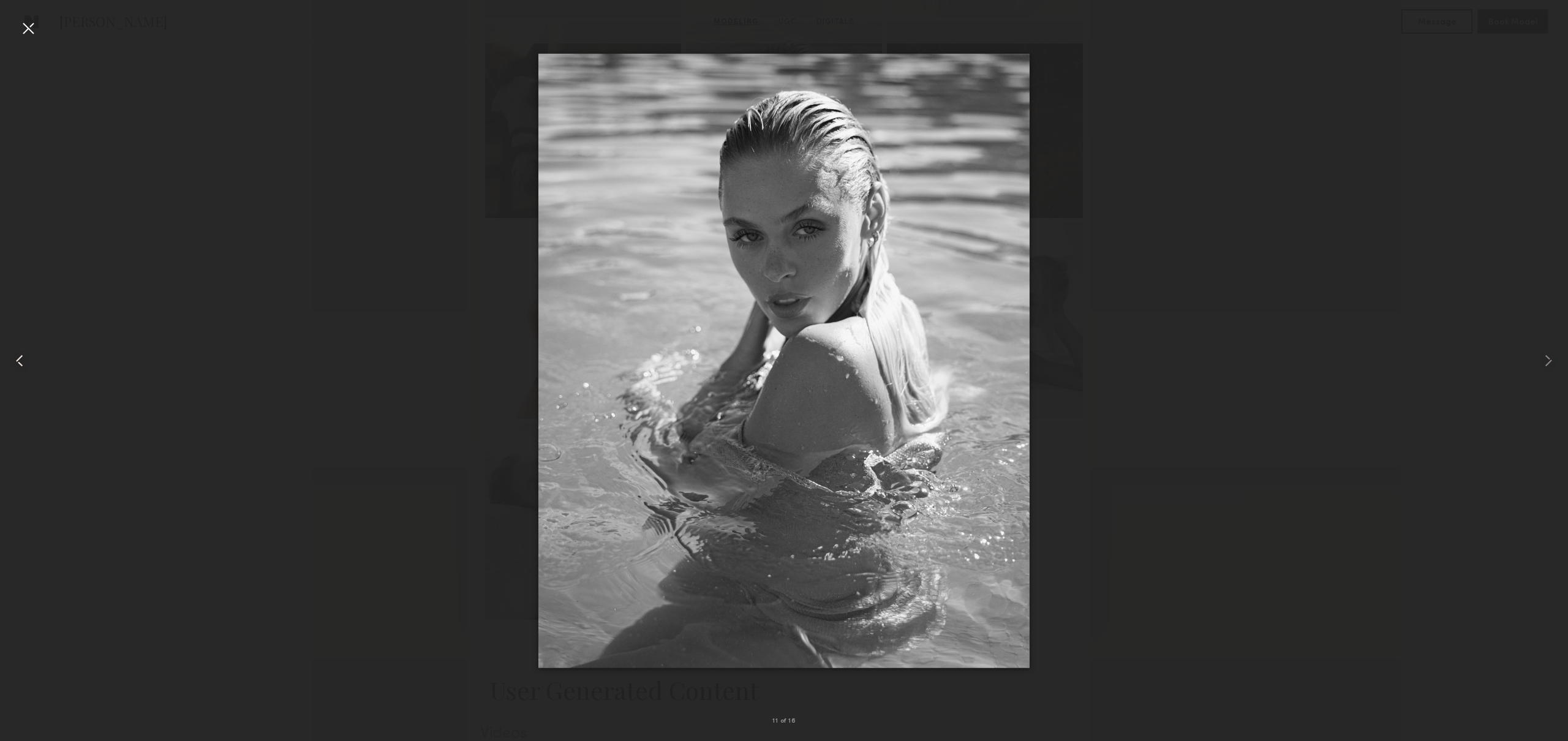
click at [20, 372] on div at bounding box center [31, 360] width 62 height 683
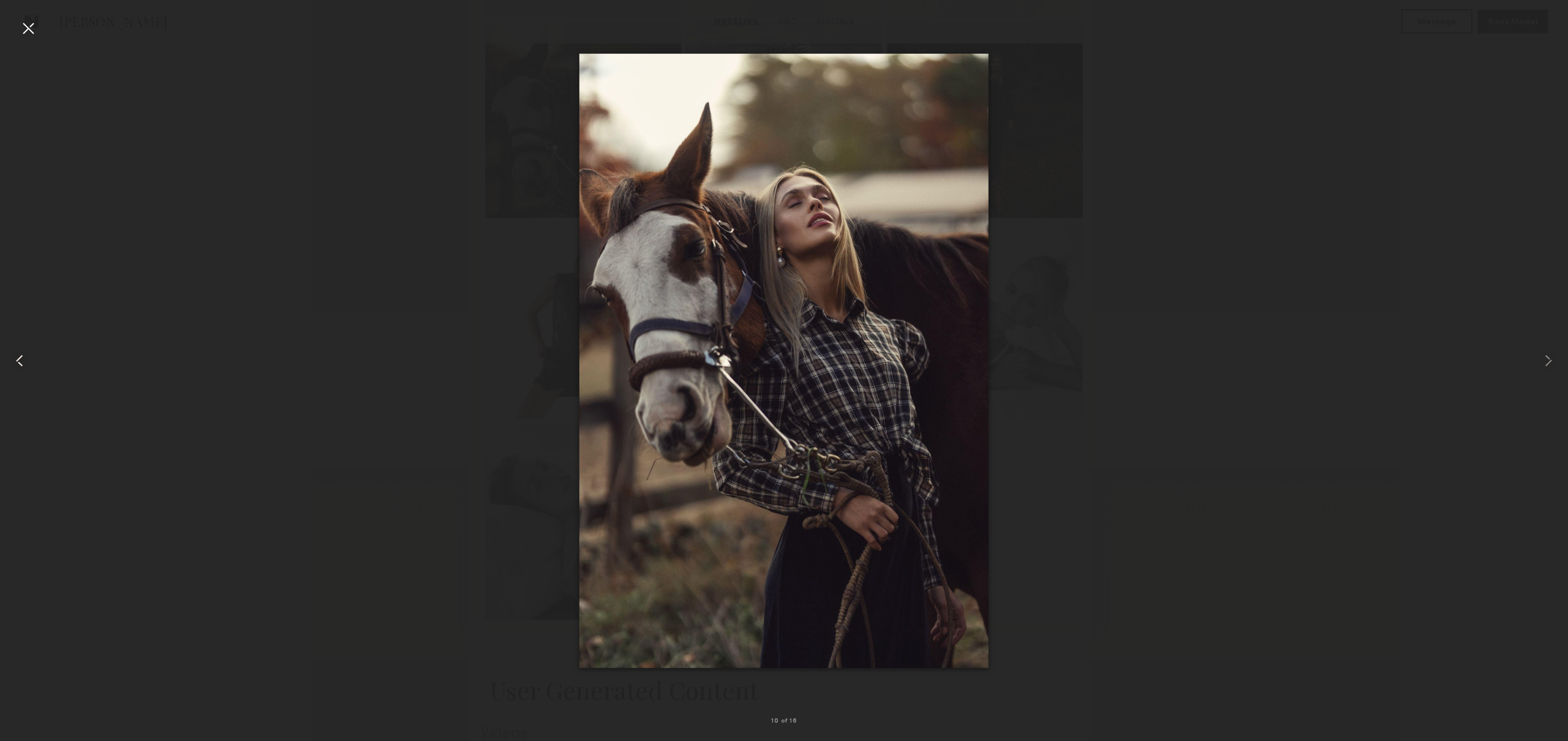
click at [20, 372] on div at bounding box center [31, 360] width 62 height 683
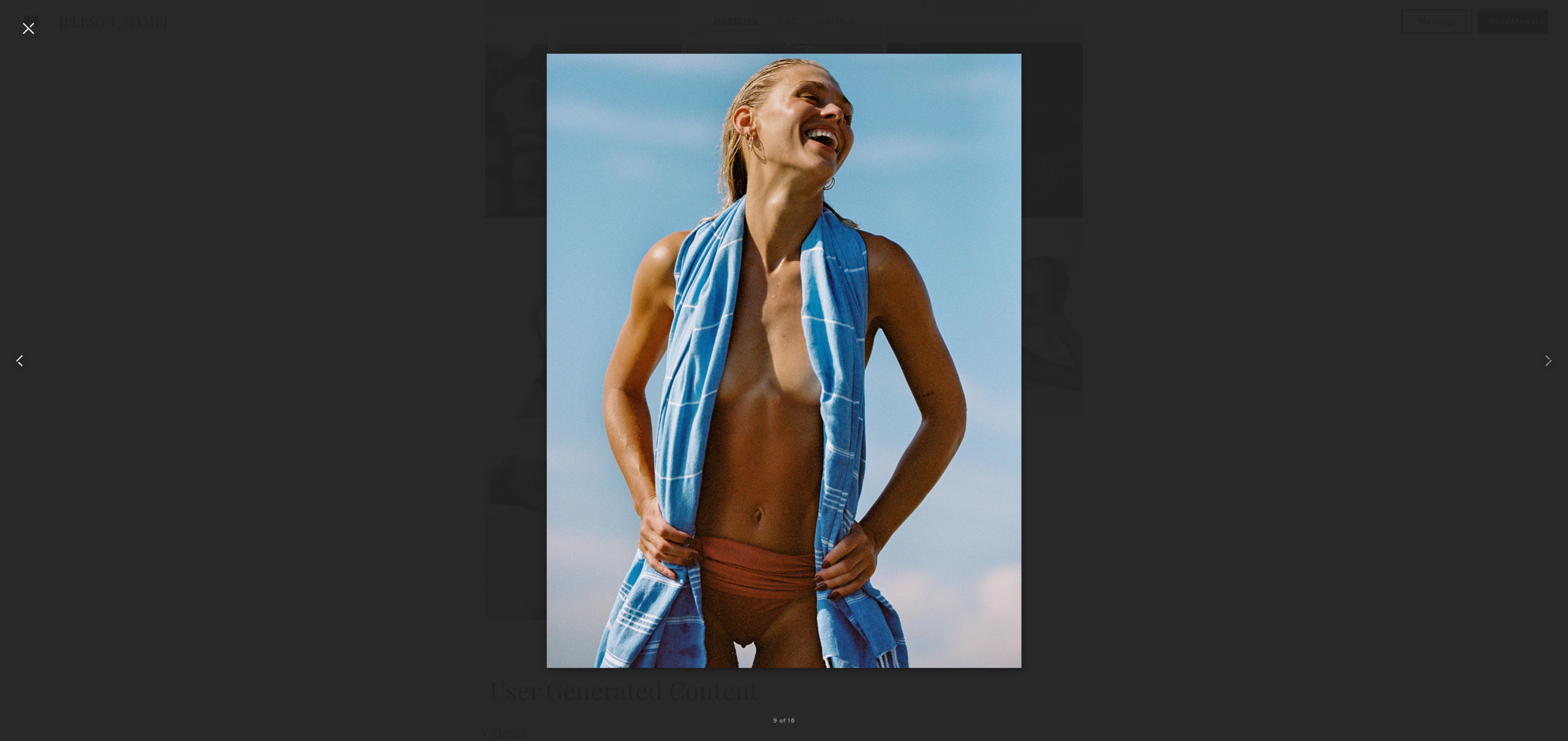
click at [20, 372] on div at bounding box center [31, 360] width 62 height 683
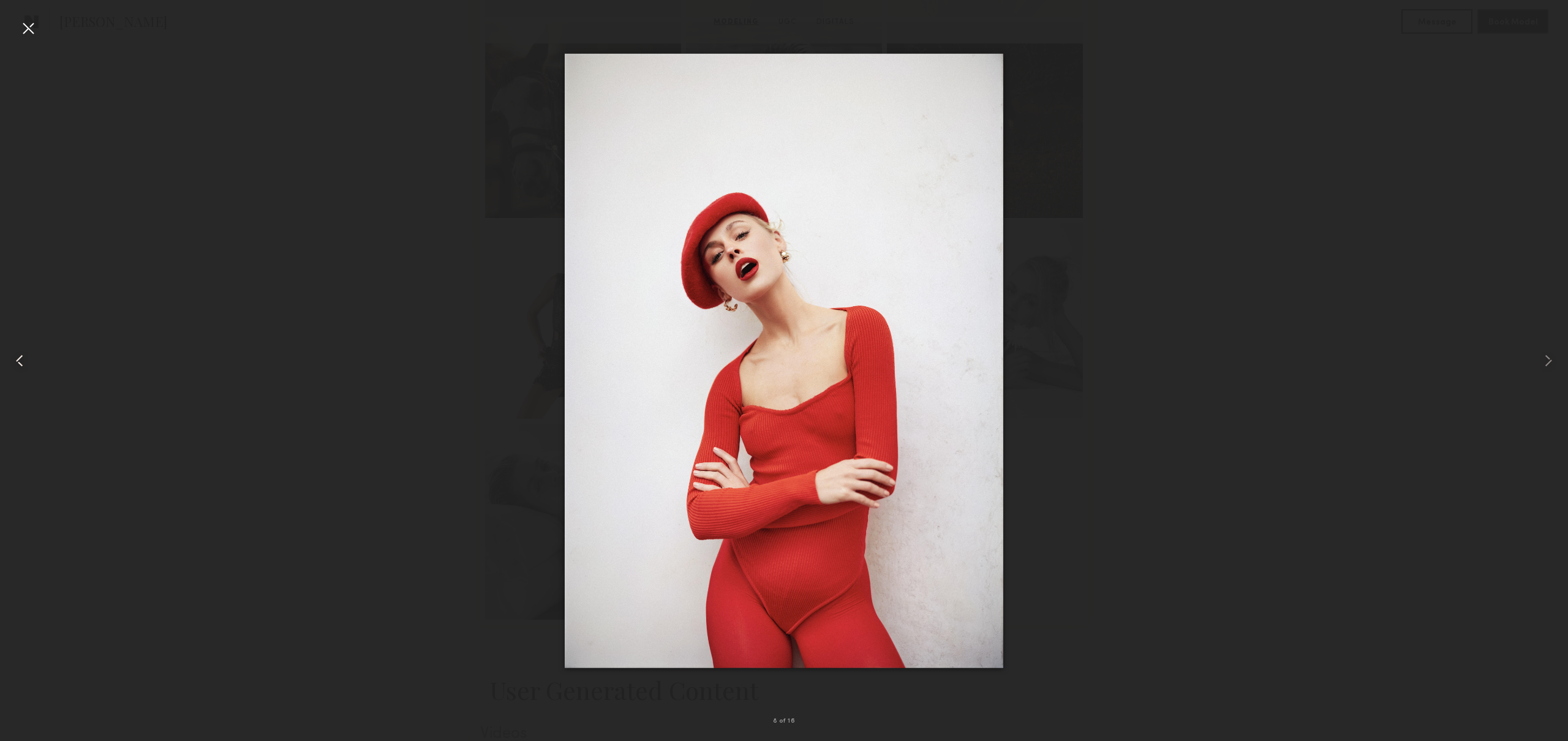
click at [20, 372] on div at bounding box center [31, 360] width 62 height 683
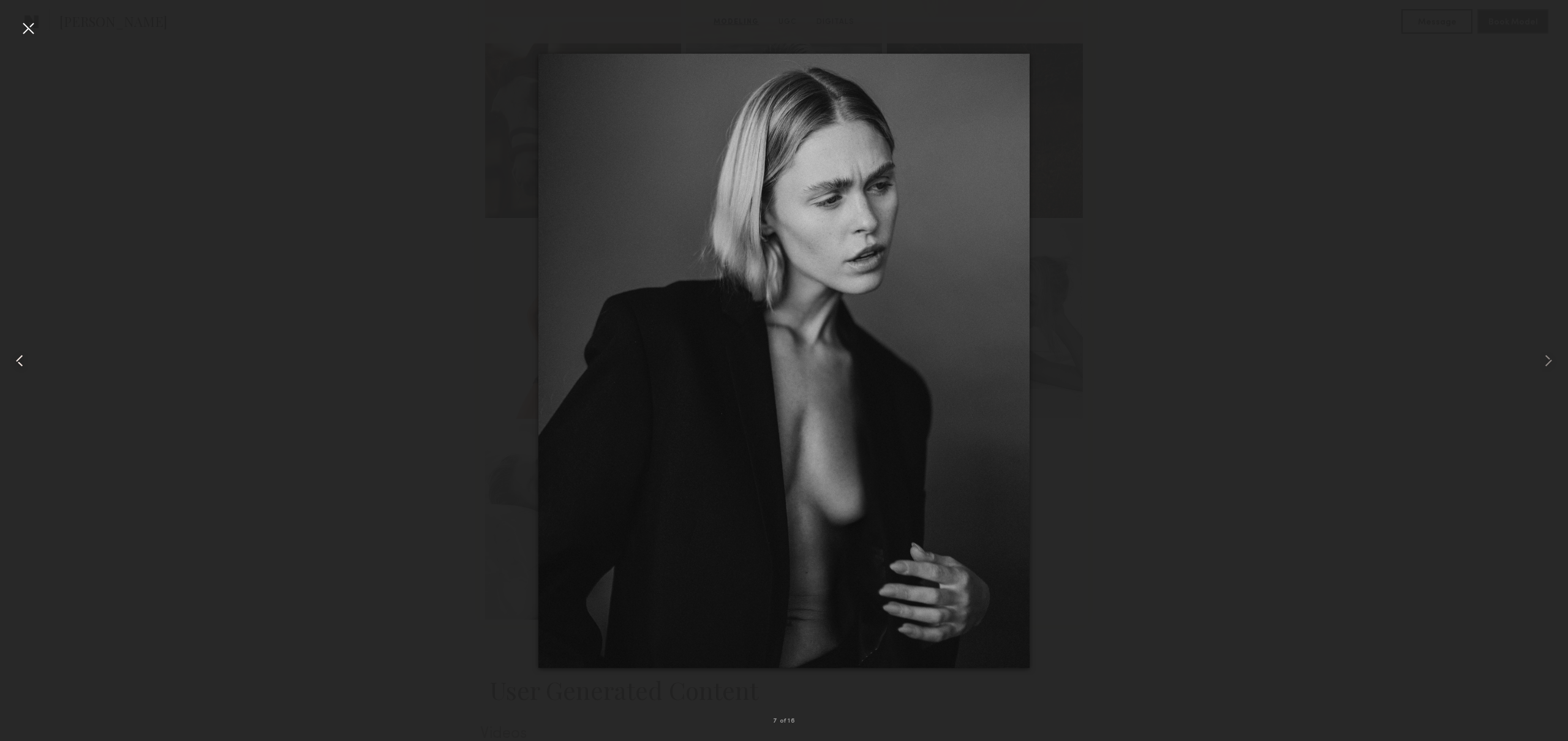
click at [20, 372] on div at bounding box center [31, 360] width 62 height 683
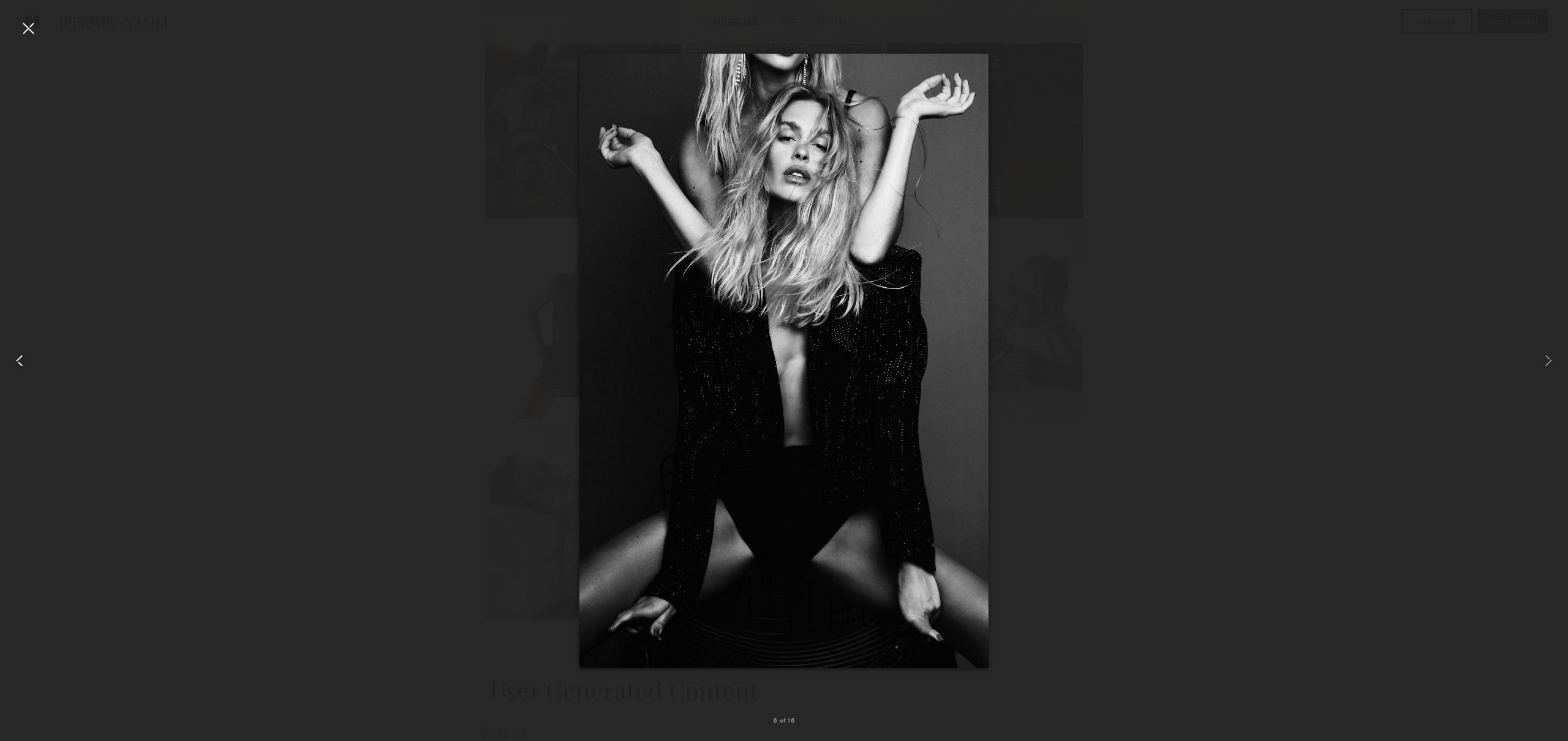
click at [20, 372] on div at bounding box center [31, 360] width 62 height 683
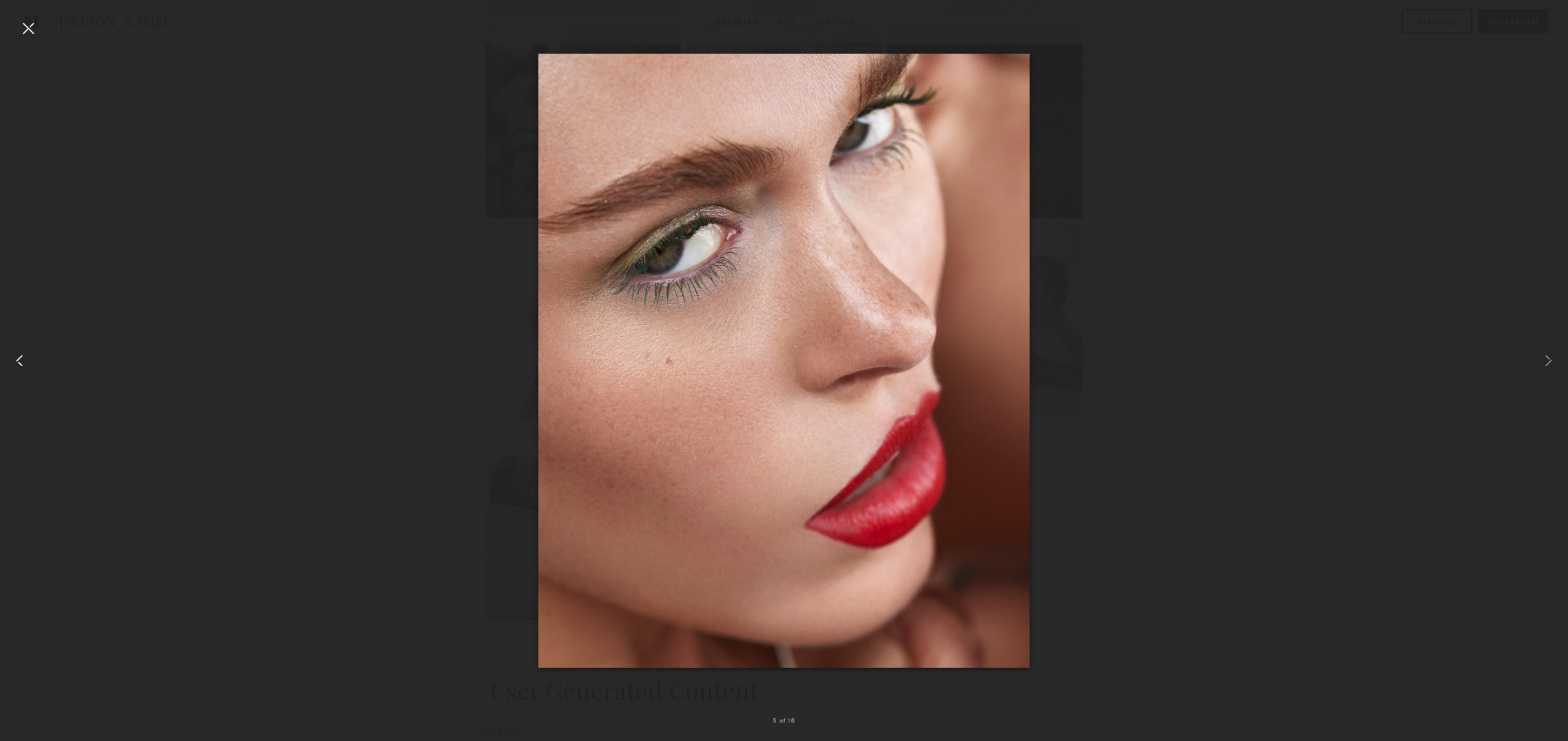
click at [20, 372] on div at bounding box center [31, 360] width 62 height 683
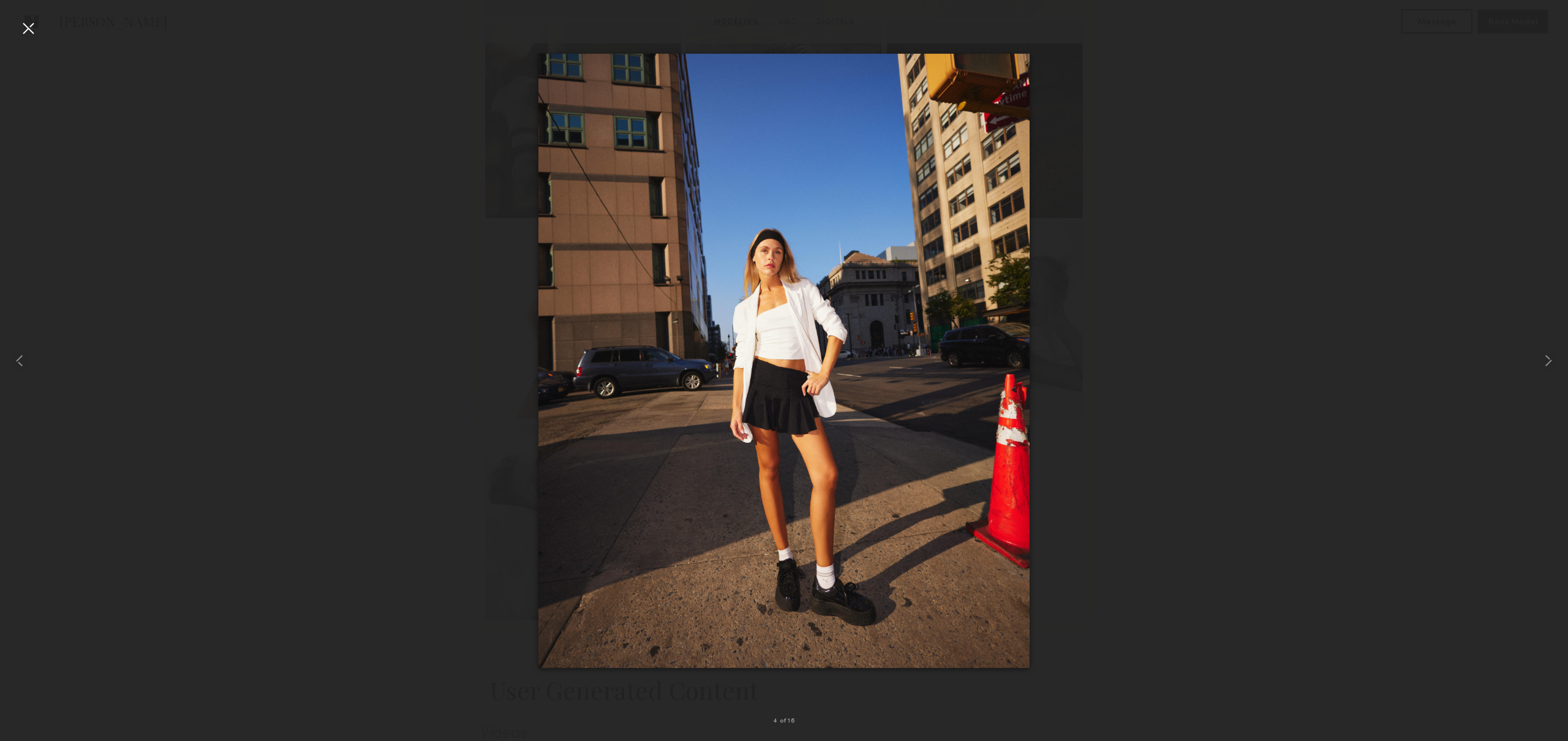
click at [24, 32] on div at bounding box center [28, 28] width 19 height 19
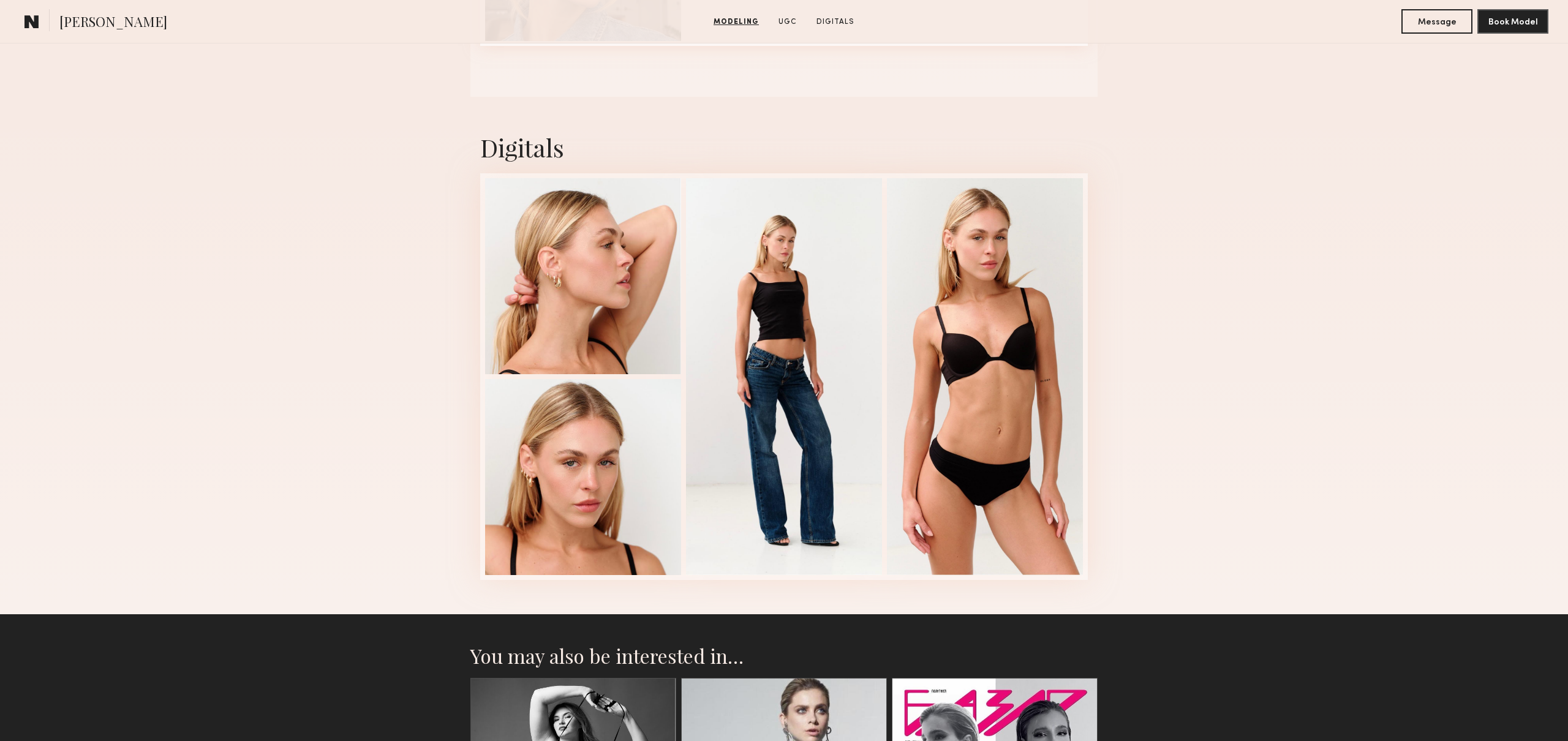
scroll to position [0, 0]
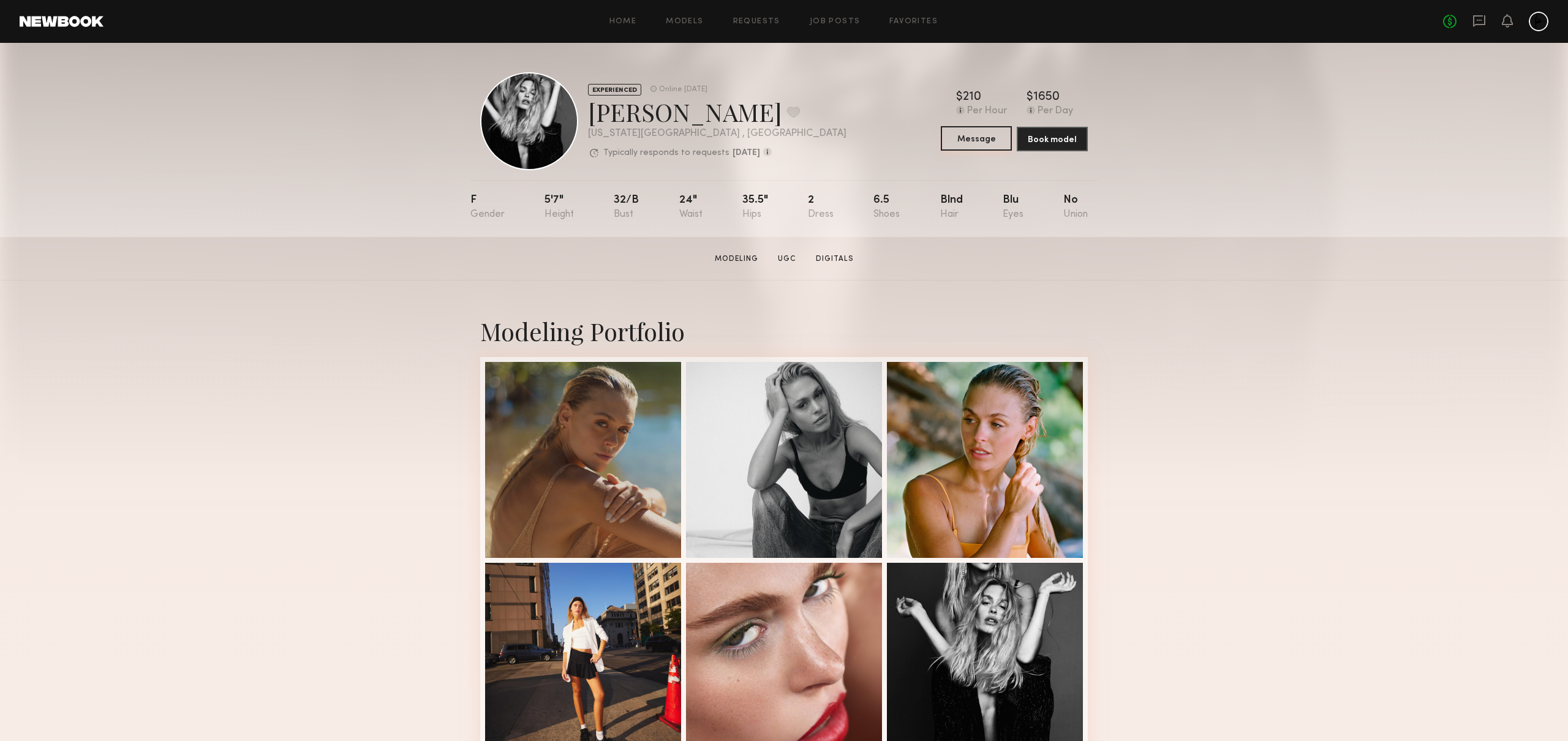
click at [973, 137] on button "Message" at bounding box center [976, 138] width 71 height 24
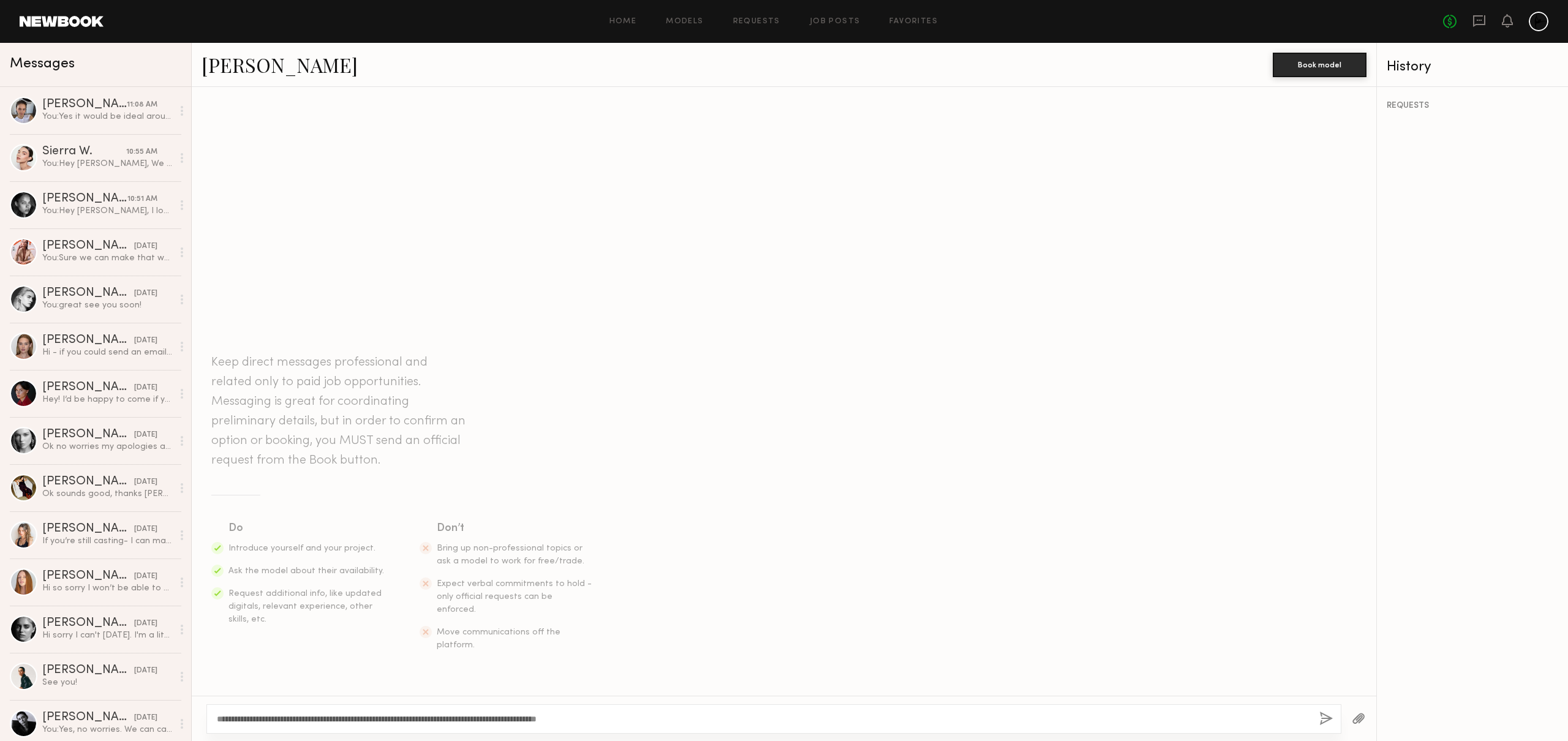
click at [255, 718] on textarea "**********" at bounding box center [762, 719] width 1092 height 13
type textarea "**********"
click at [1326, 721] on button "button" at bounding box center [1326, 720] width 14 height 16
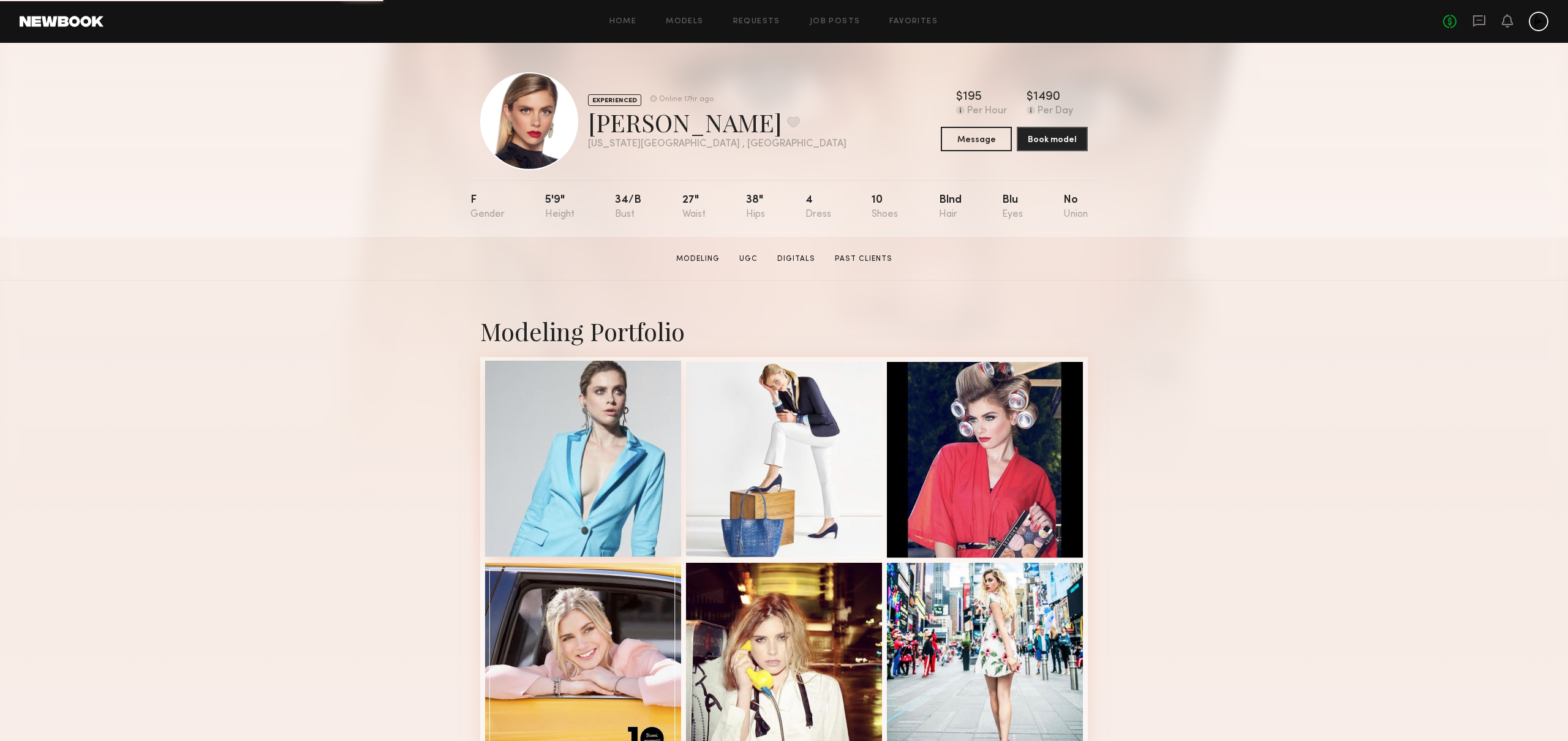
click at [596, 436] on div at bounding box center [584, 459] width 196 height 196
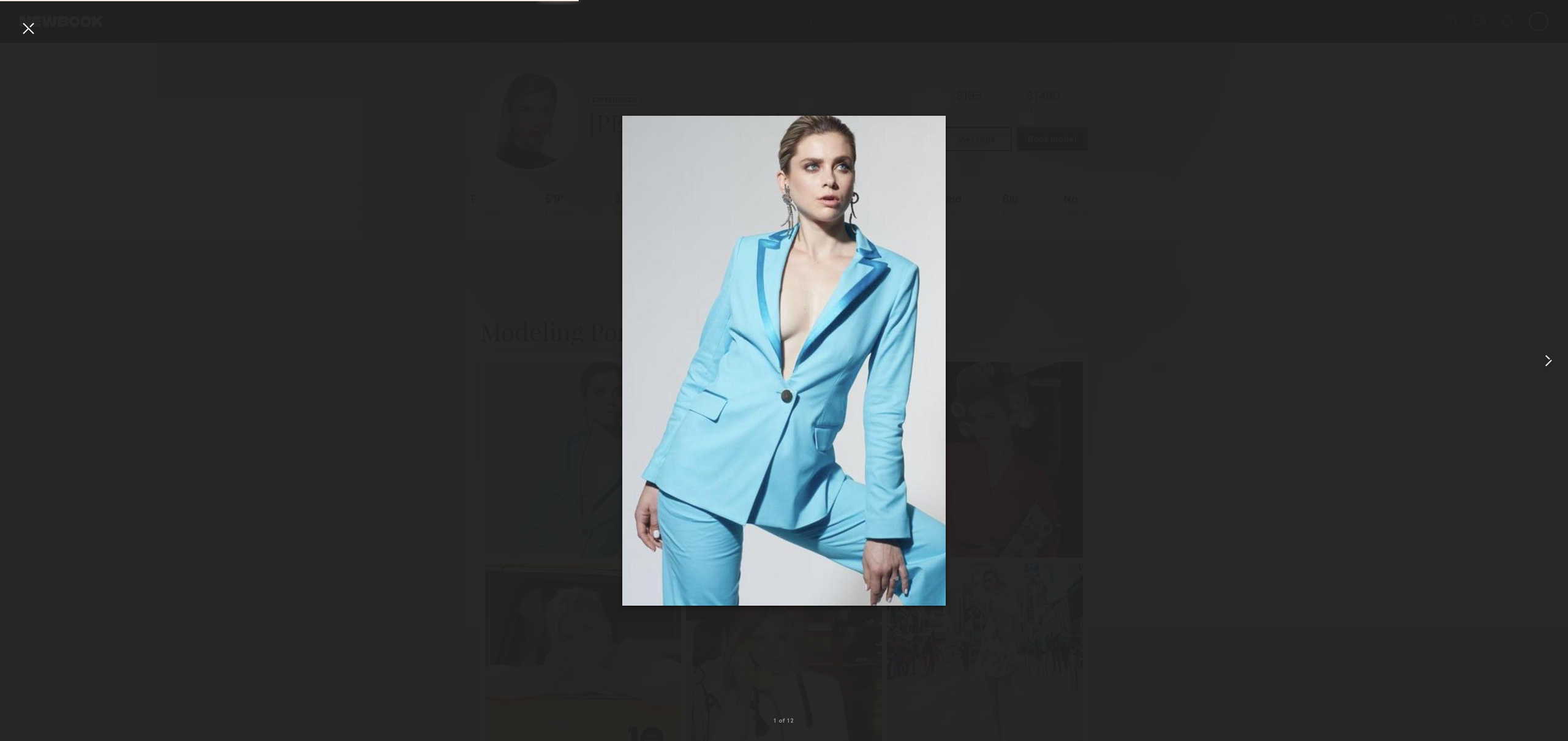
click at [1547, 369] on common-icon at bounding box center [1548, 360] width 19 height 19
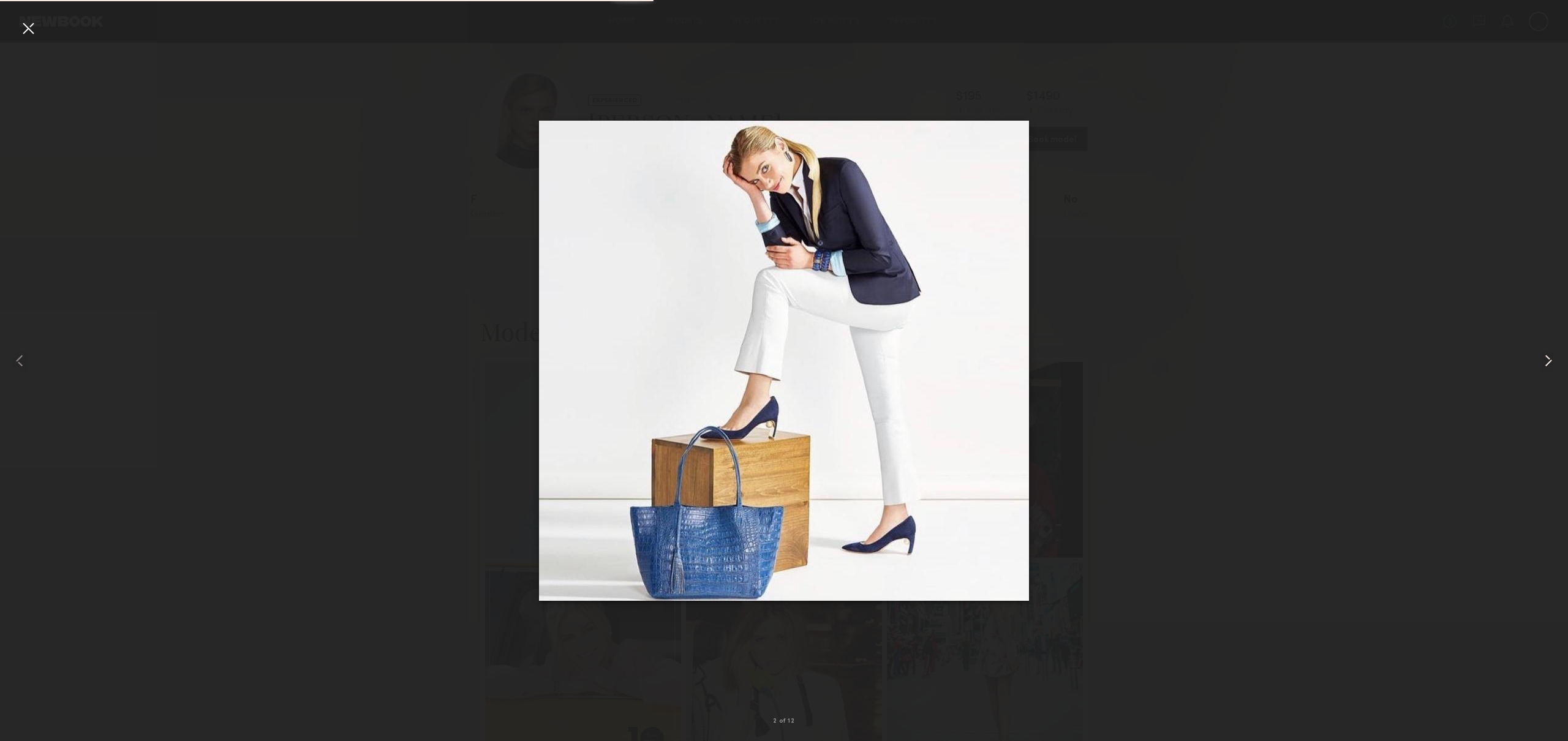
click at [1547, 369] on common-icon at bounding box center [1548, 360] width 19 height 19
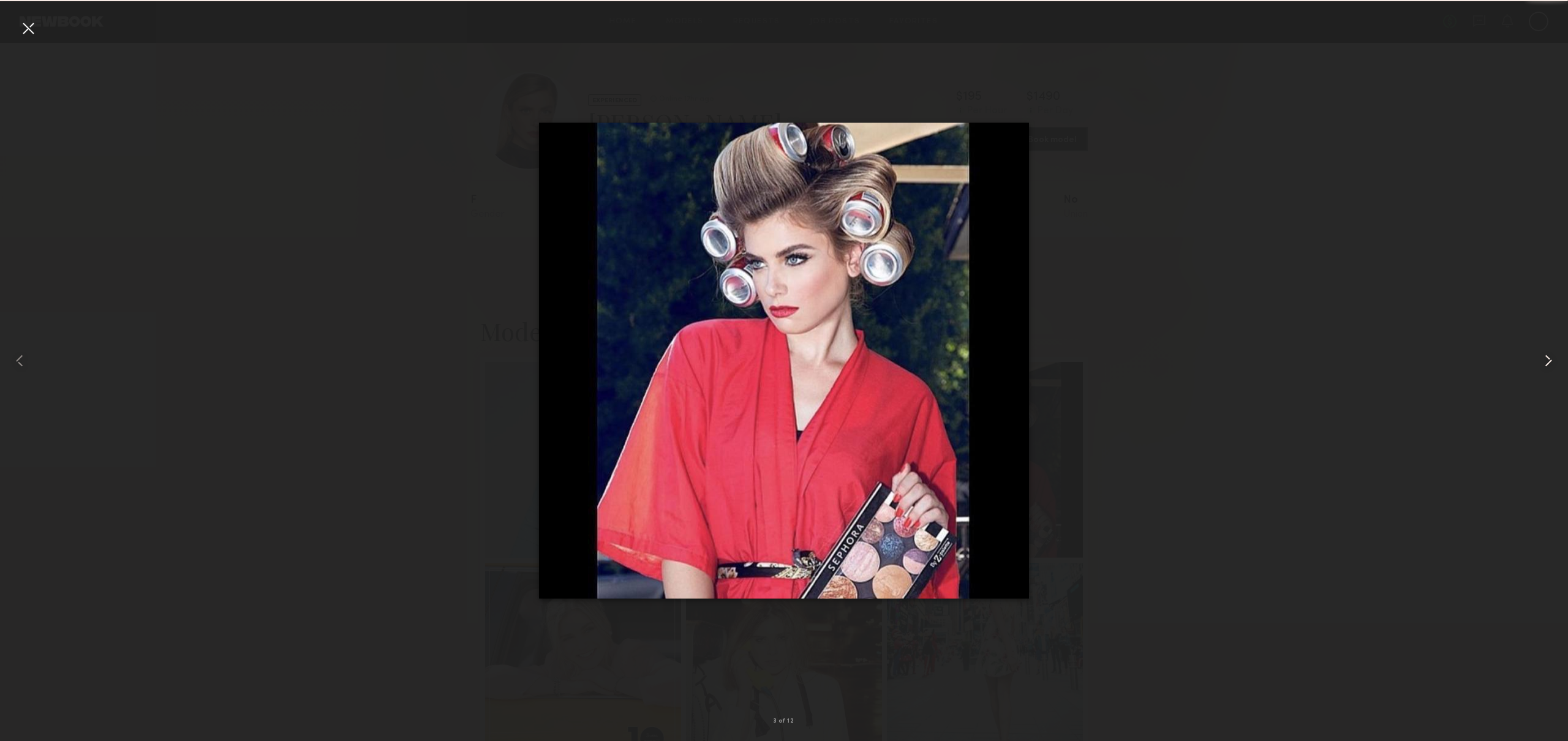
click at [1547, 369] on common-icon at bounding box center [1548, 360] width 19 height 19
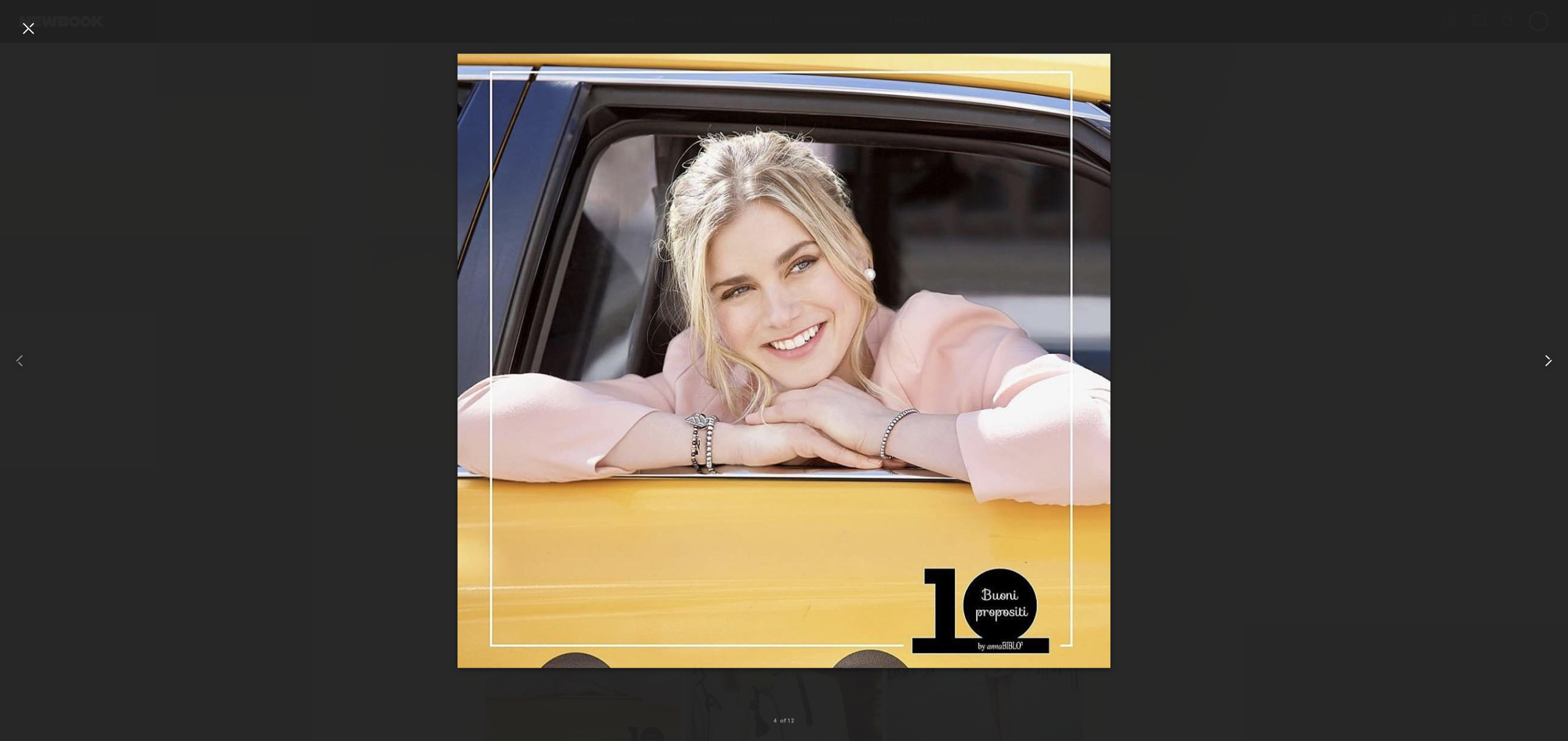
click at [1547, 369] on common-icon at bounding box center [1548, 360] width 19 height 19
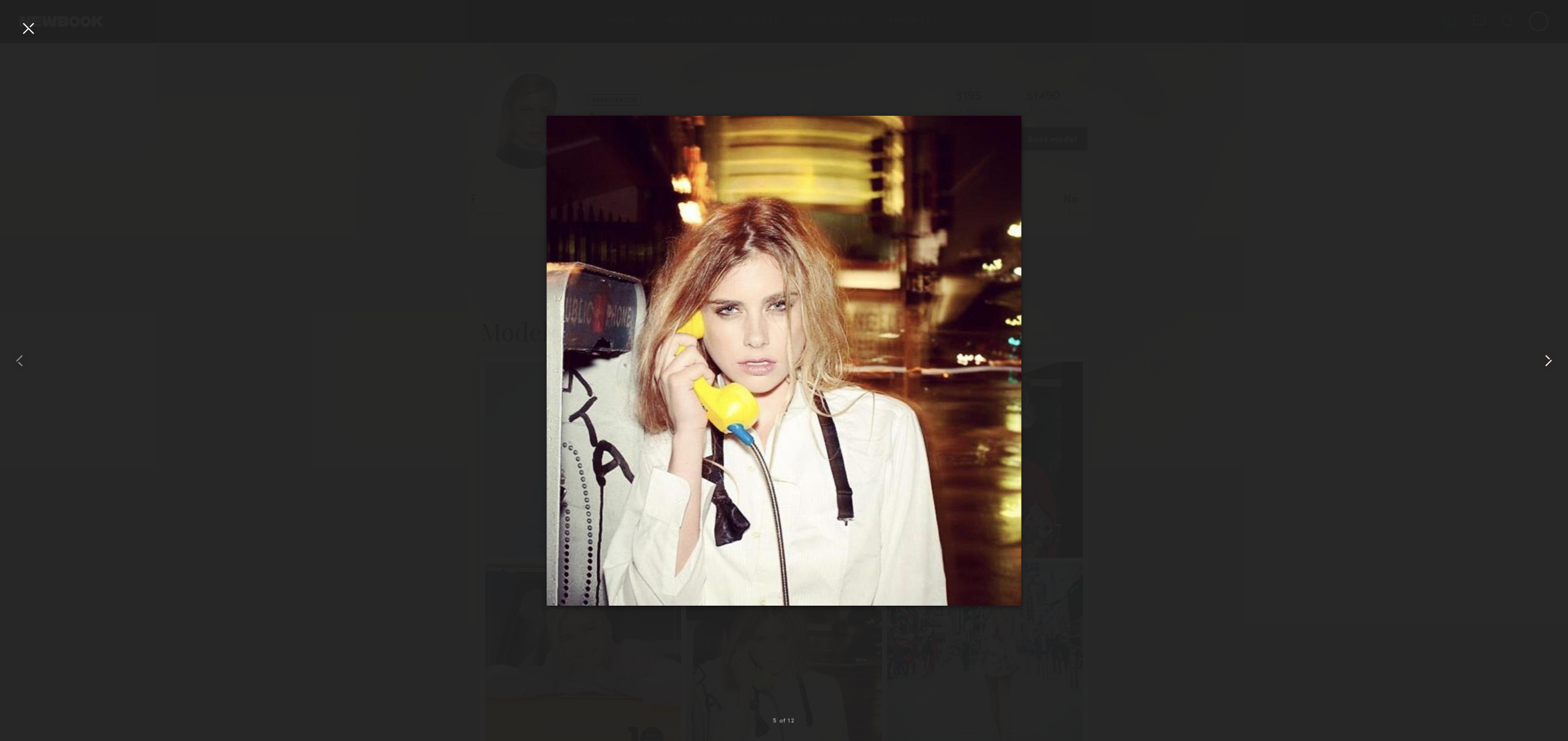
click at [1547, 369] on common-icon at bounding box center [1548, 360] width 19 height 19
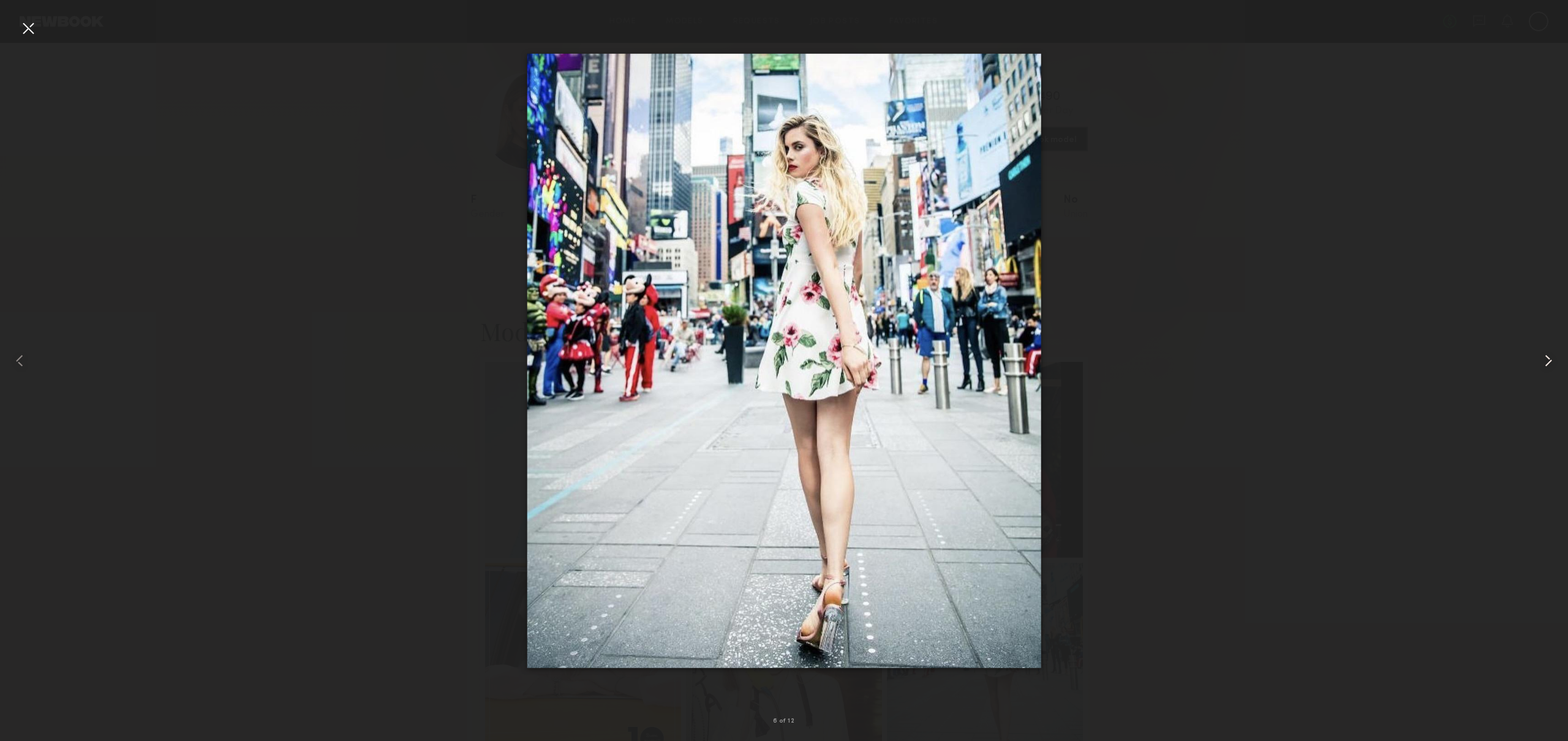
click at [1547, 369] on common-icon at bounding box center [1548, 360] width 19 height 19
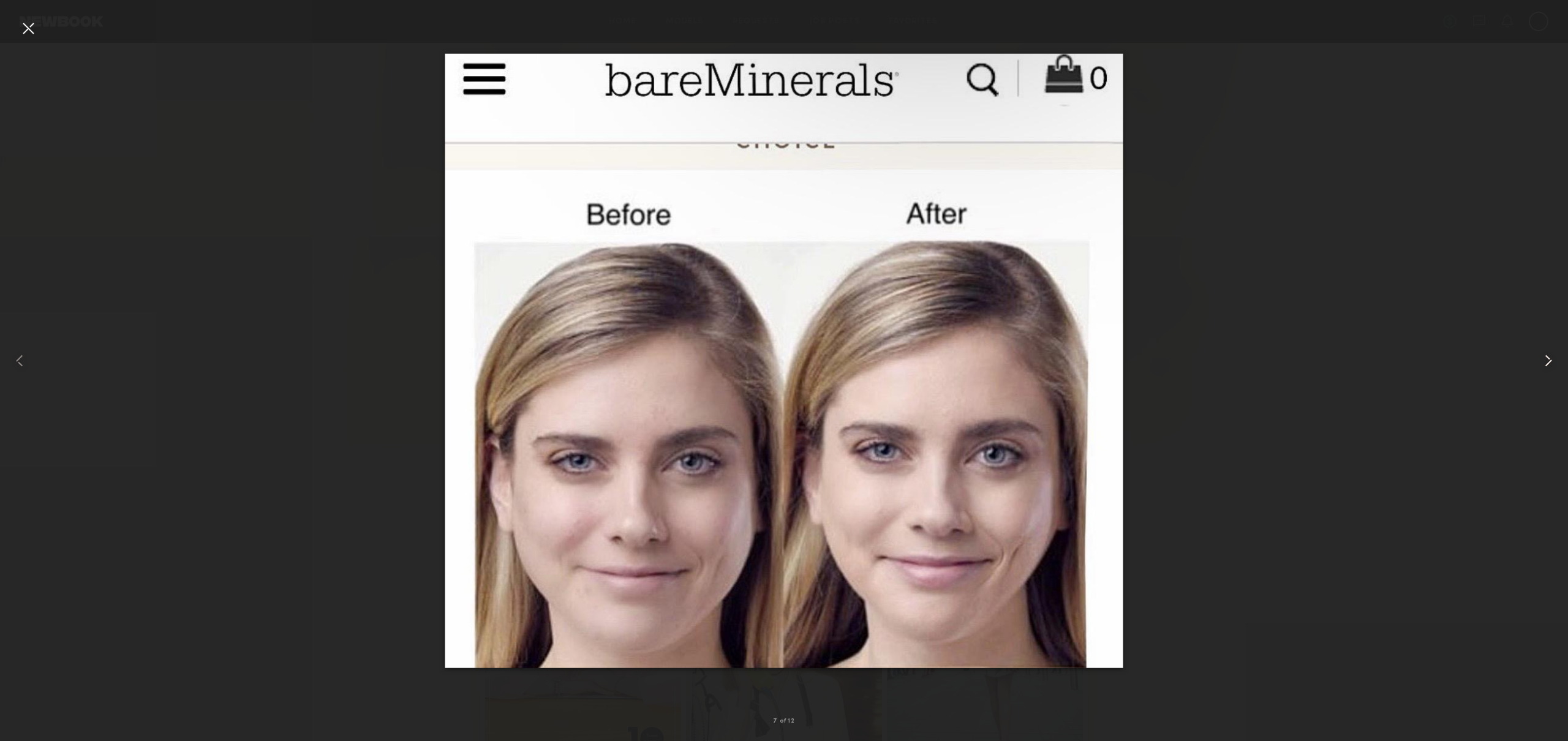
click at [1547, 369] on common-icon at bounding box center [1548, 360] width 19 height 19
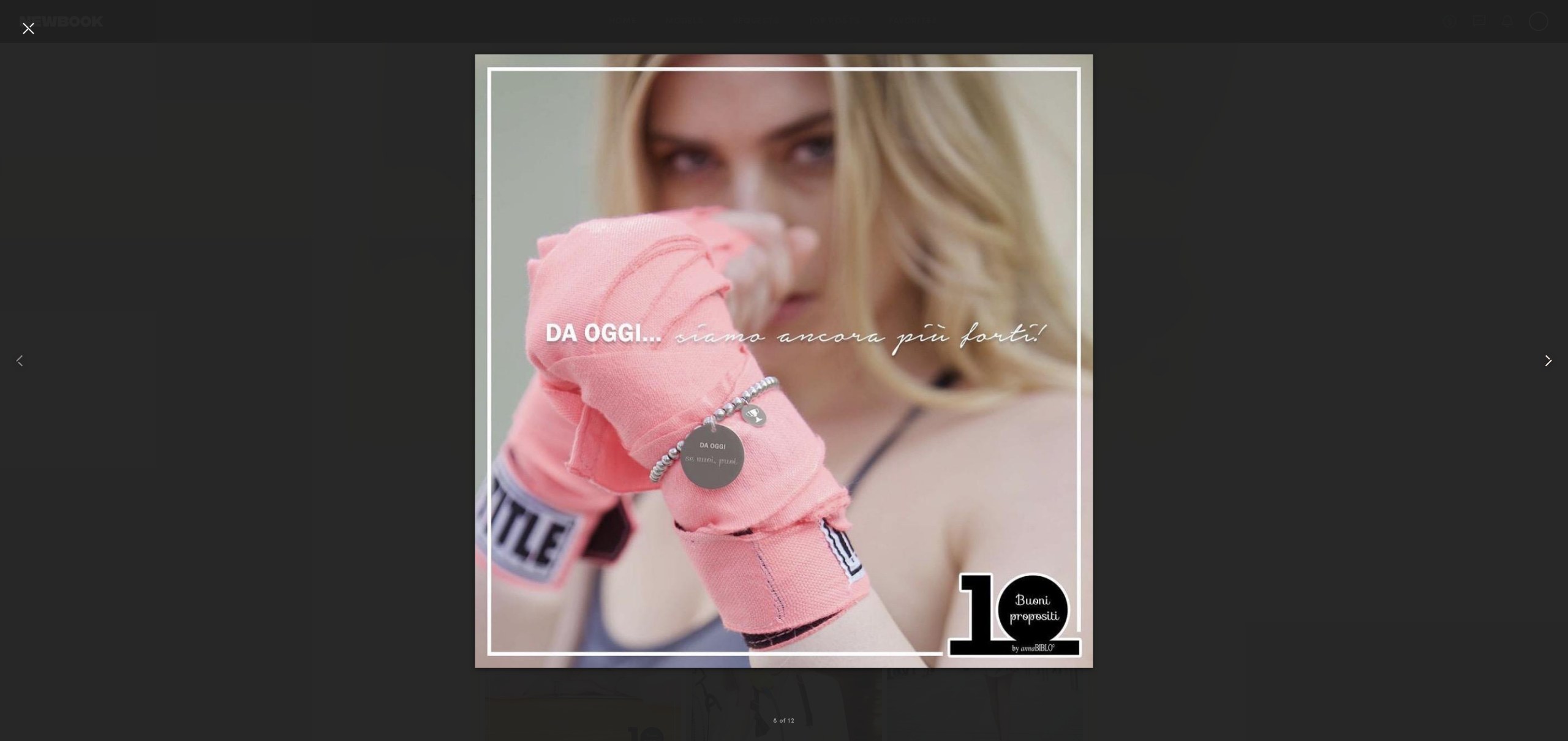
click at [1547, 369] on common-icon at bounding box center [1548, 360] width 19 height 19
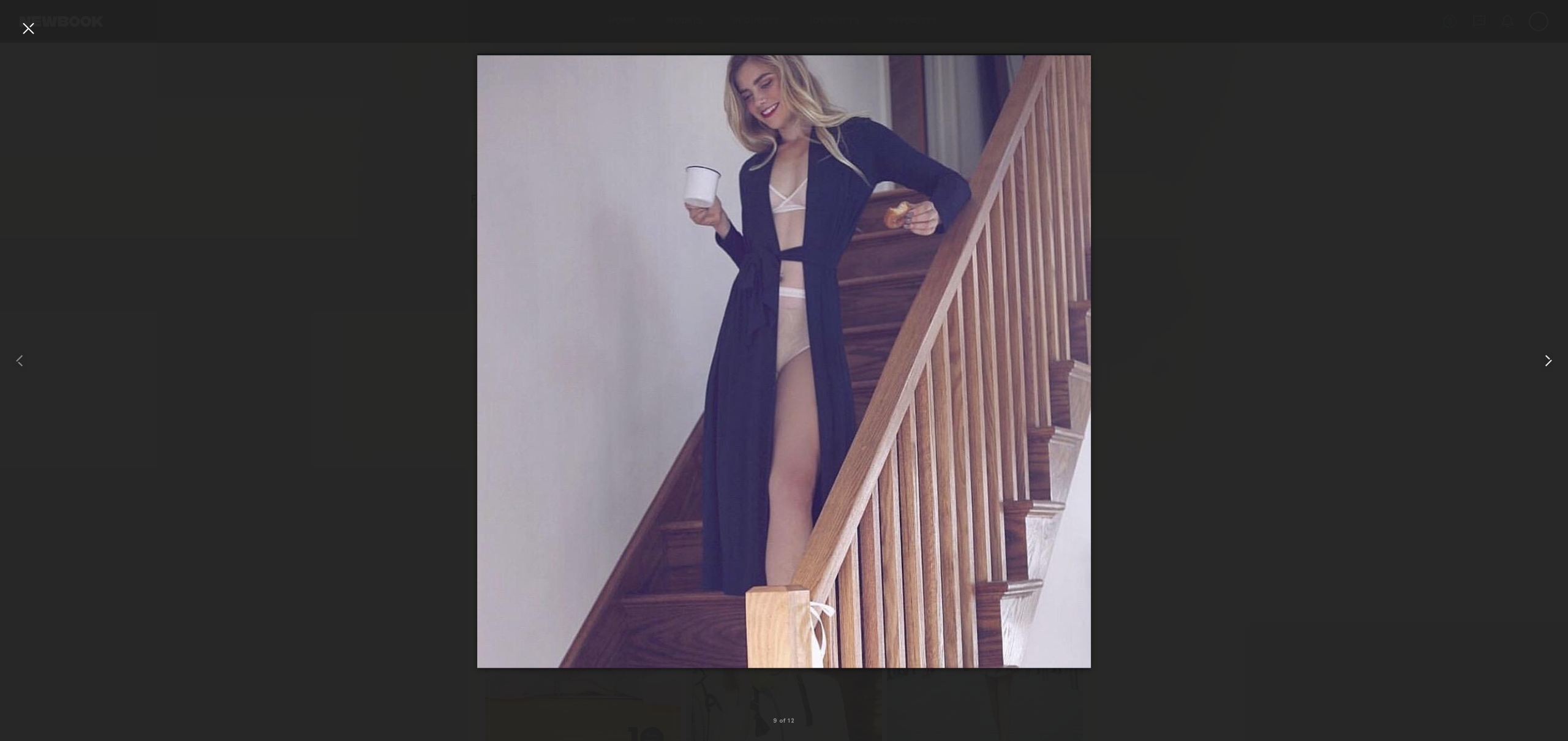
click at [1547, 369] on common-icon at bounding box center [1548, 360] width 19 height 19
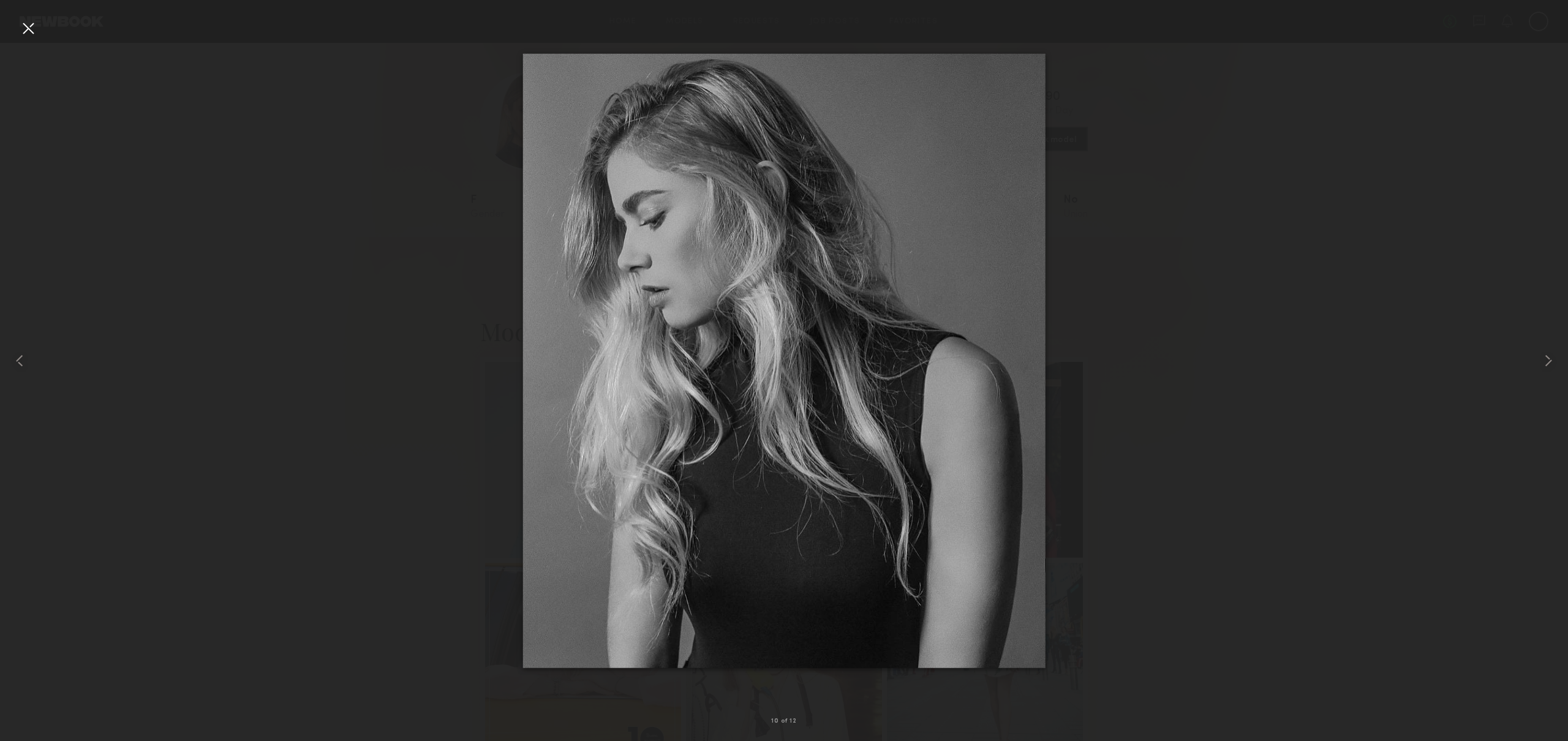
click at [25, 32] on div at bounding box center [28, 28] width 19 height 19
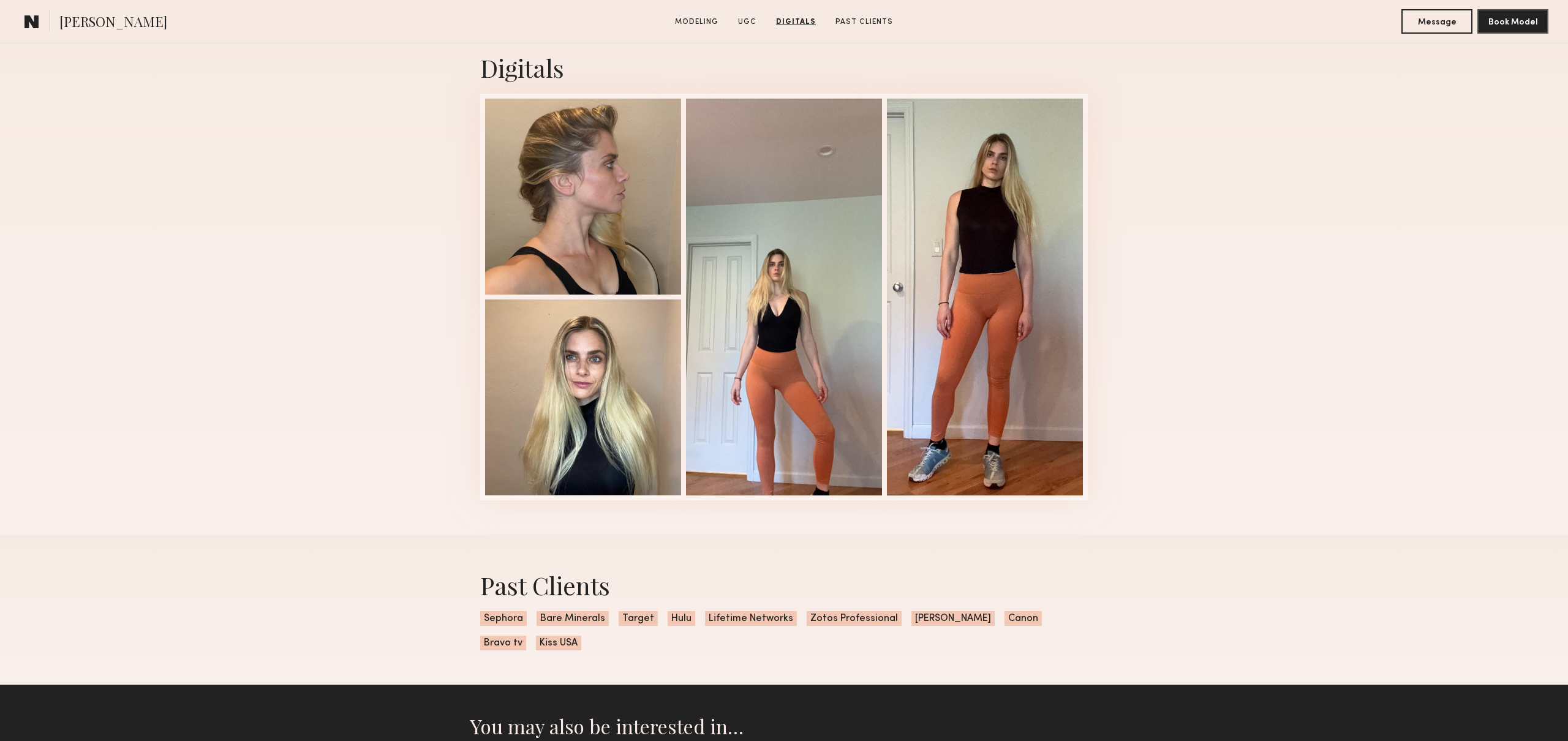
scroll to position [2008, 0]
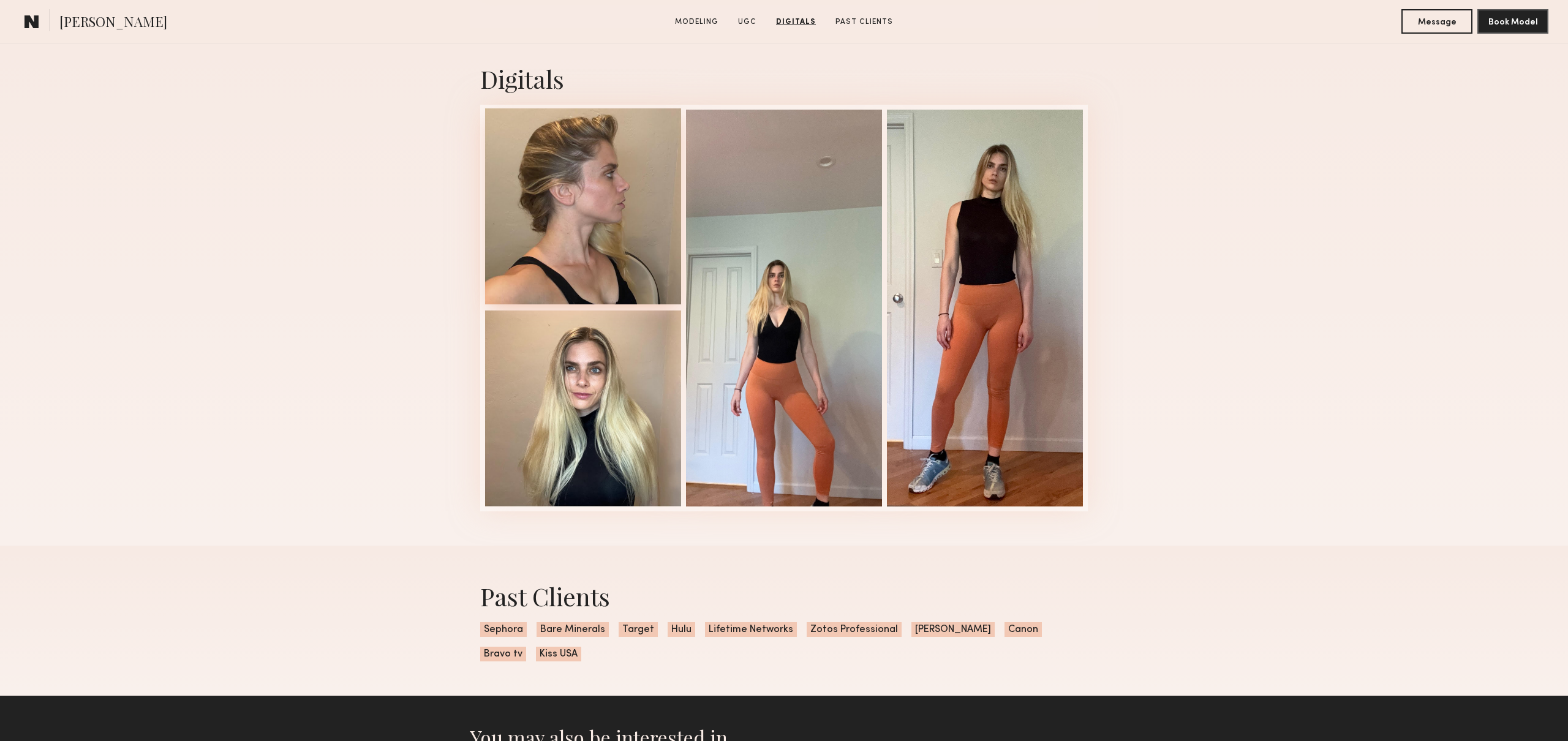
click at [575, 196] on div at bounding box center [584, 207] width 196 height 196
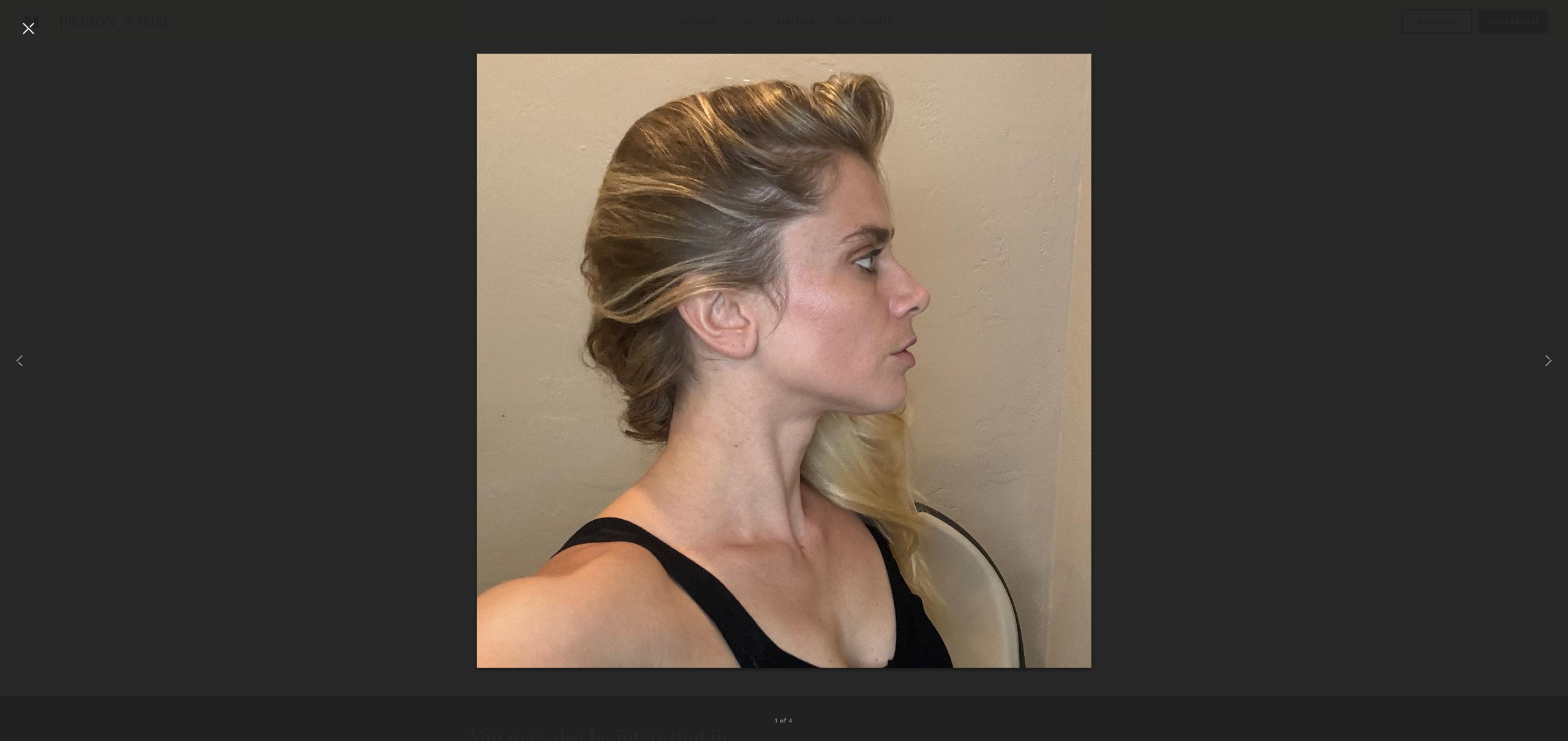
scroll to position [2009, 0]
click at [1551, 367] on common-icon at bounding box center [1548, 360] width 19 height 19
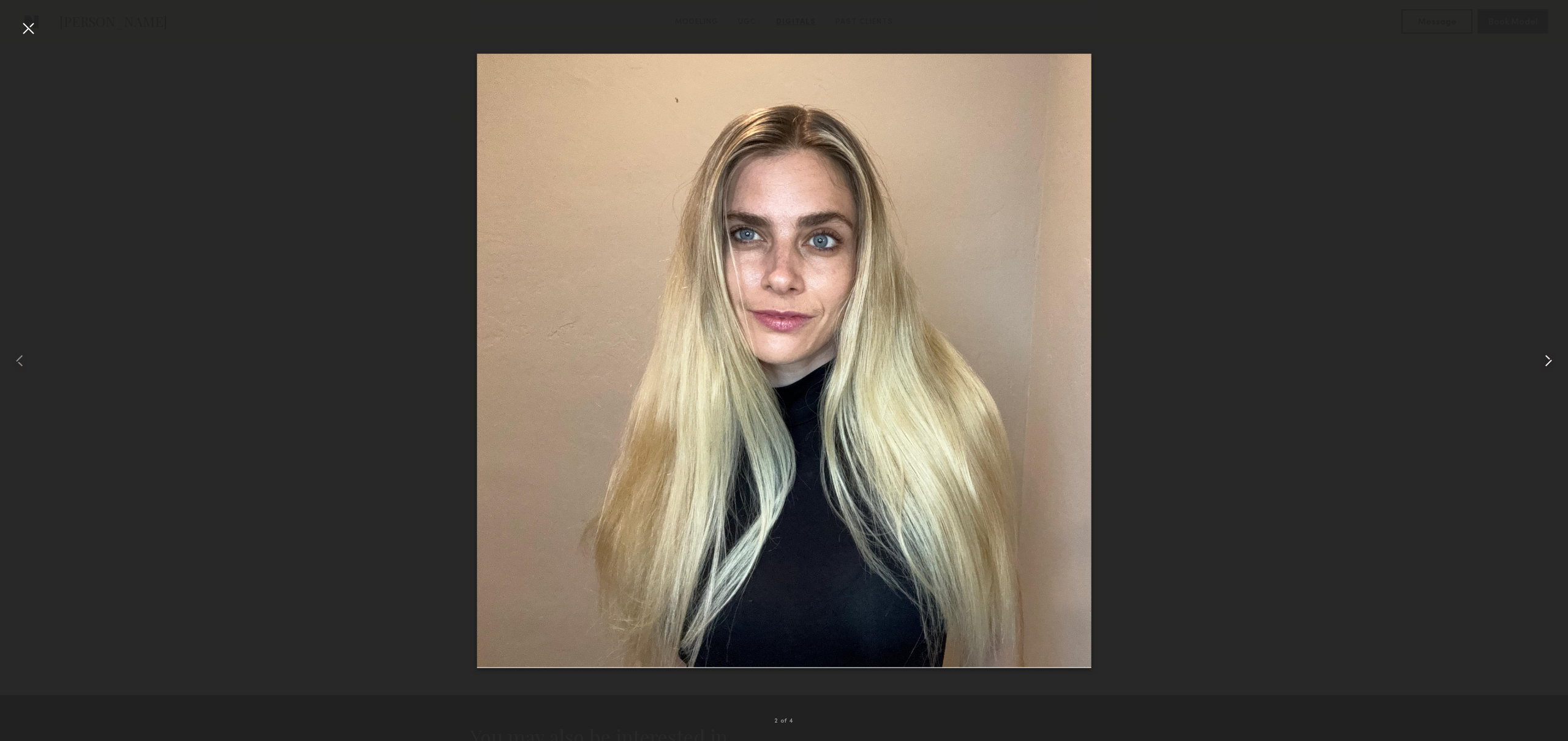
click at [1551, 367] on common-icon at bounding box center [1548, 360] width 19 height 19
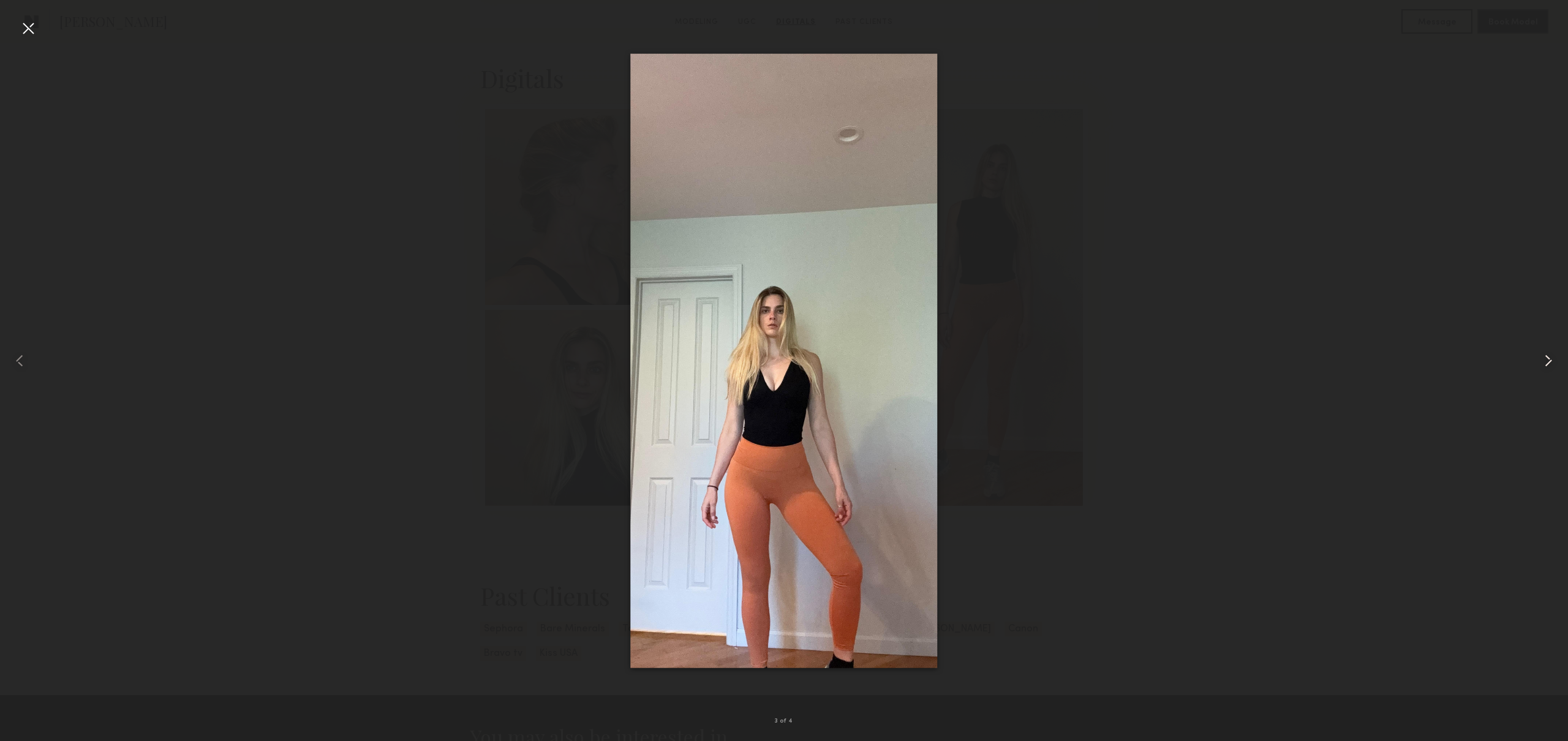
click at [1551, 367] on common-icon at bounding box center [1548, 360] width 19 height 19
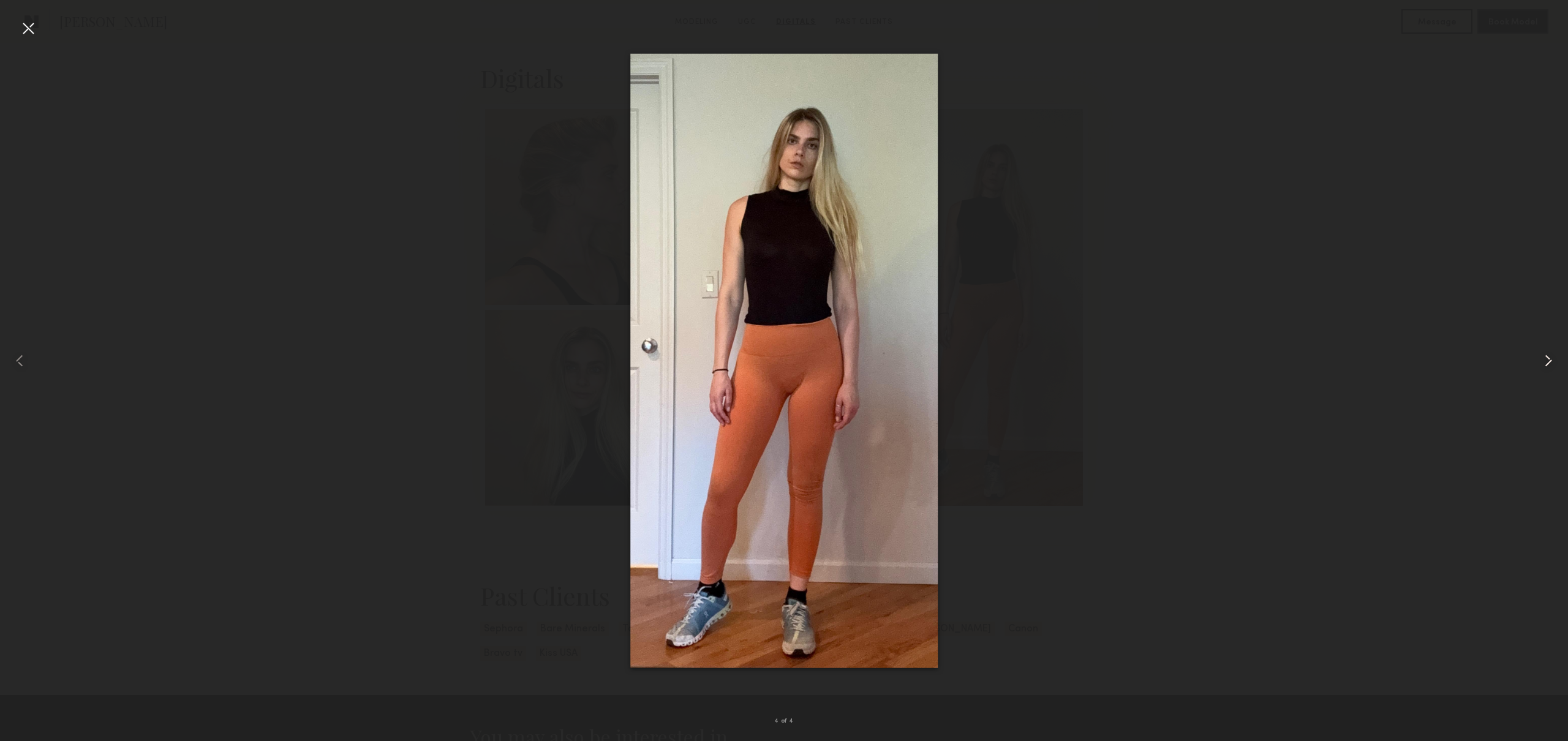
click at [1551, 367] on common-icon at bounding box center [1548, 360] width 19 height 19
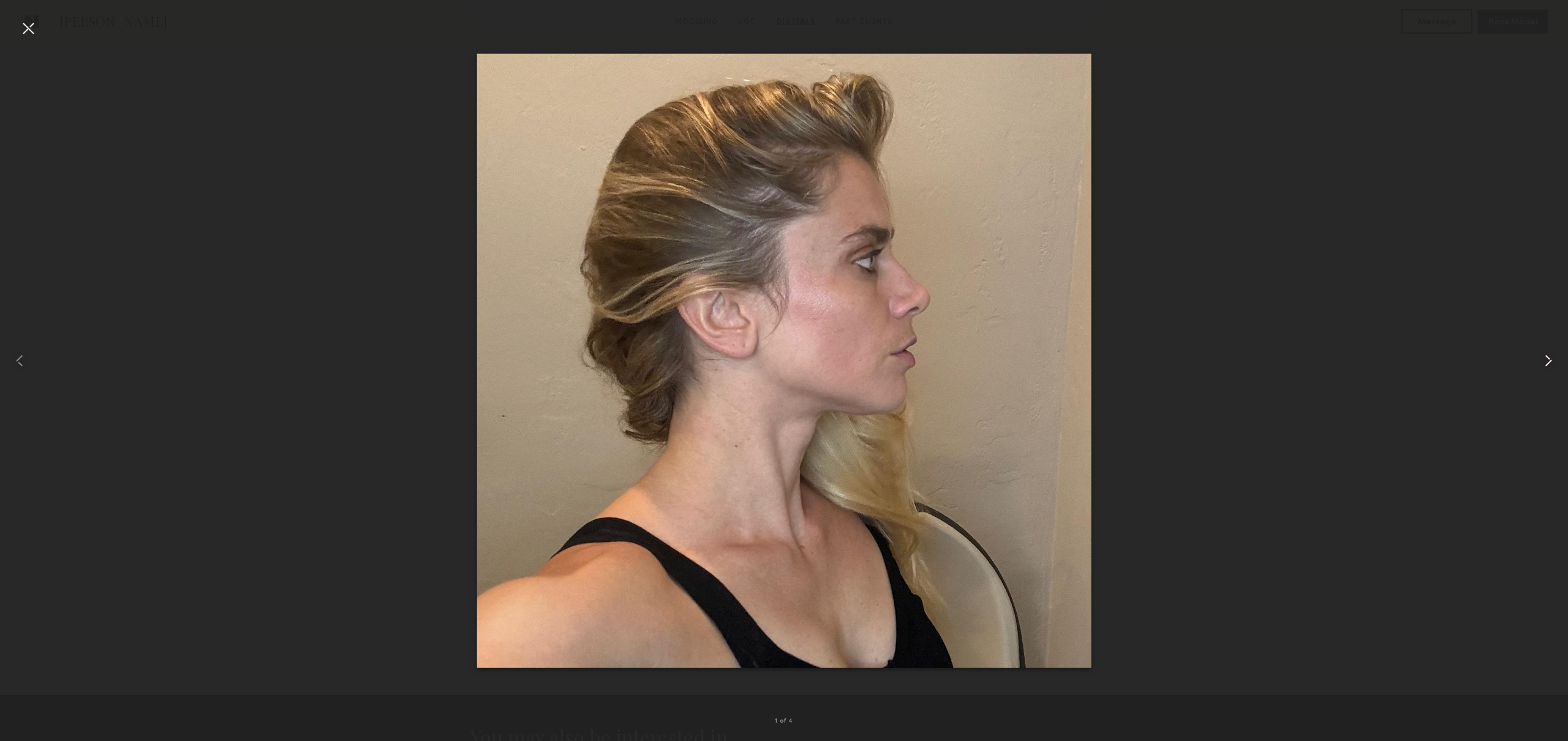
click at [1551, 367] on common-icon at bounding box center [1548, 360] width 19 height 19
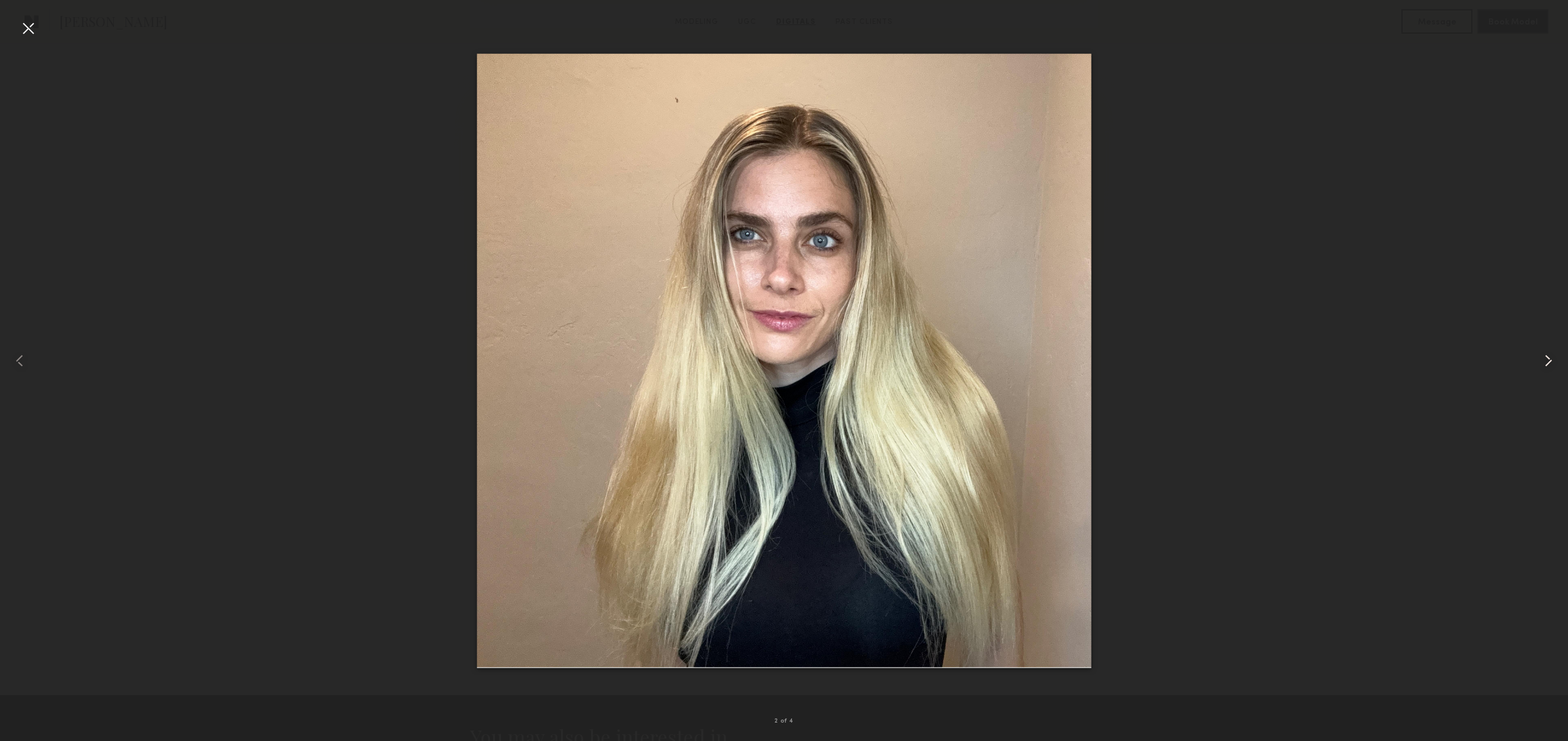
click at [1551, 367] on common-icon at bounding box center [1548, 360] width 19 height 19
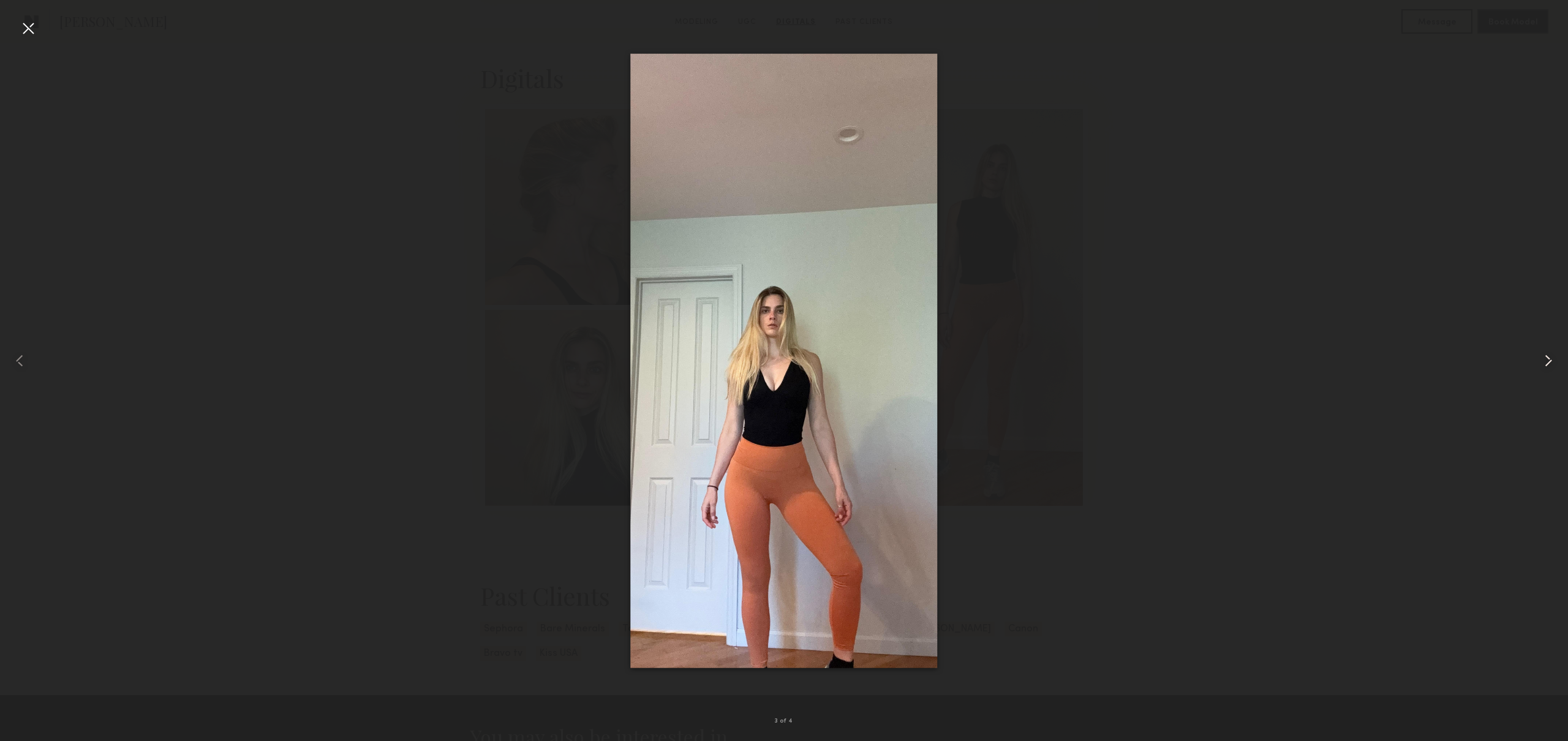
click at [1551, 367] on common-icon at bounding box center [1548, 360] width 19 height 19
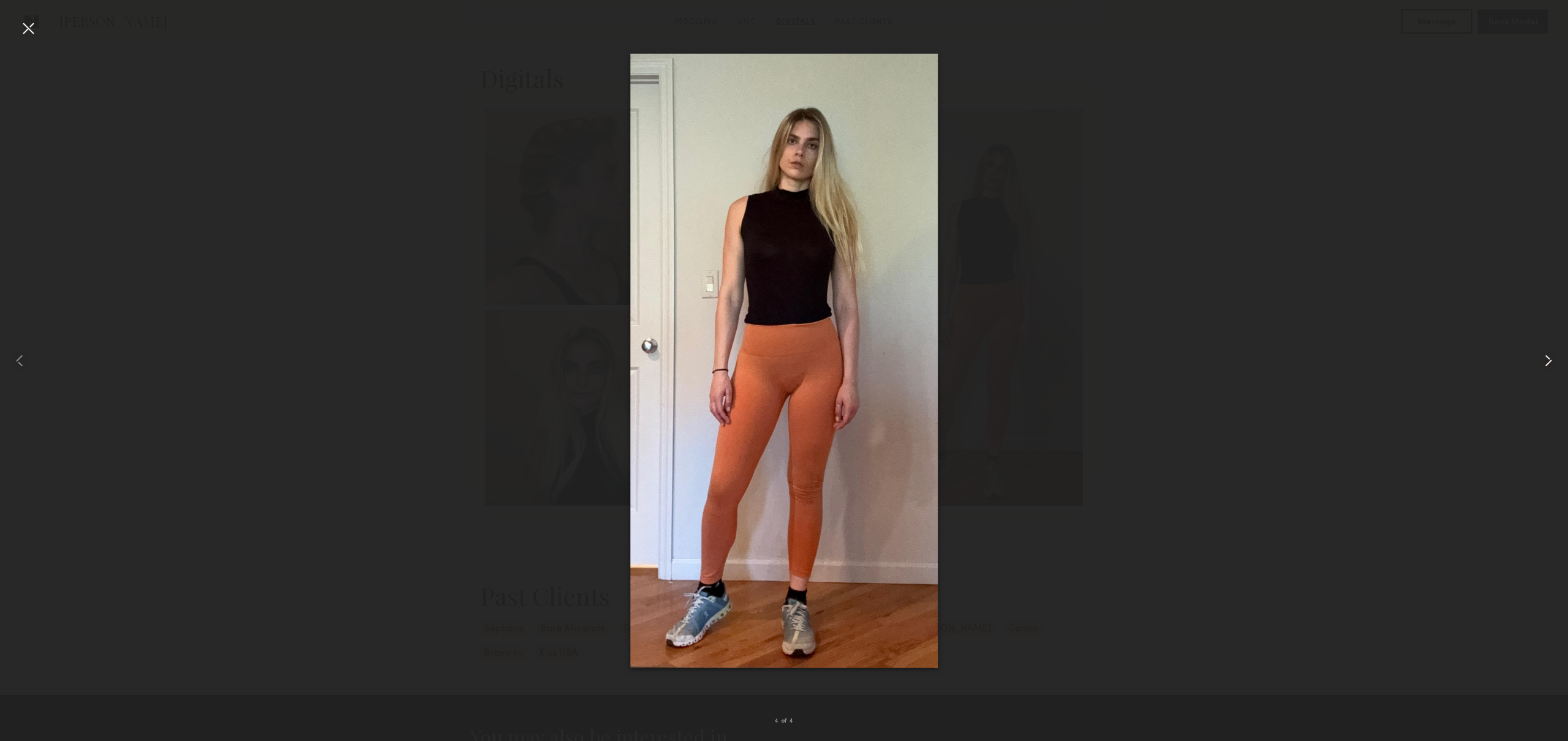
click at [1551, 367] on common-icon at bounding box center [1548, 360] width 19 height 19
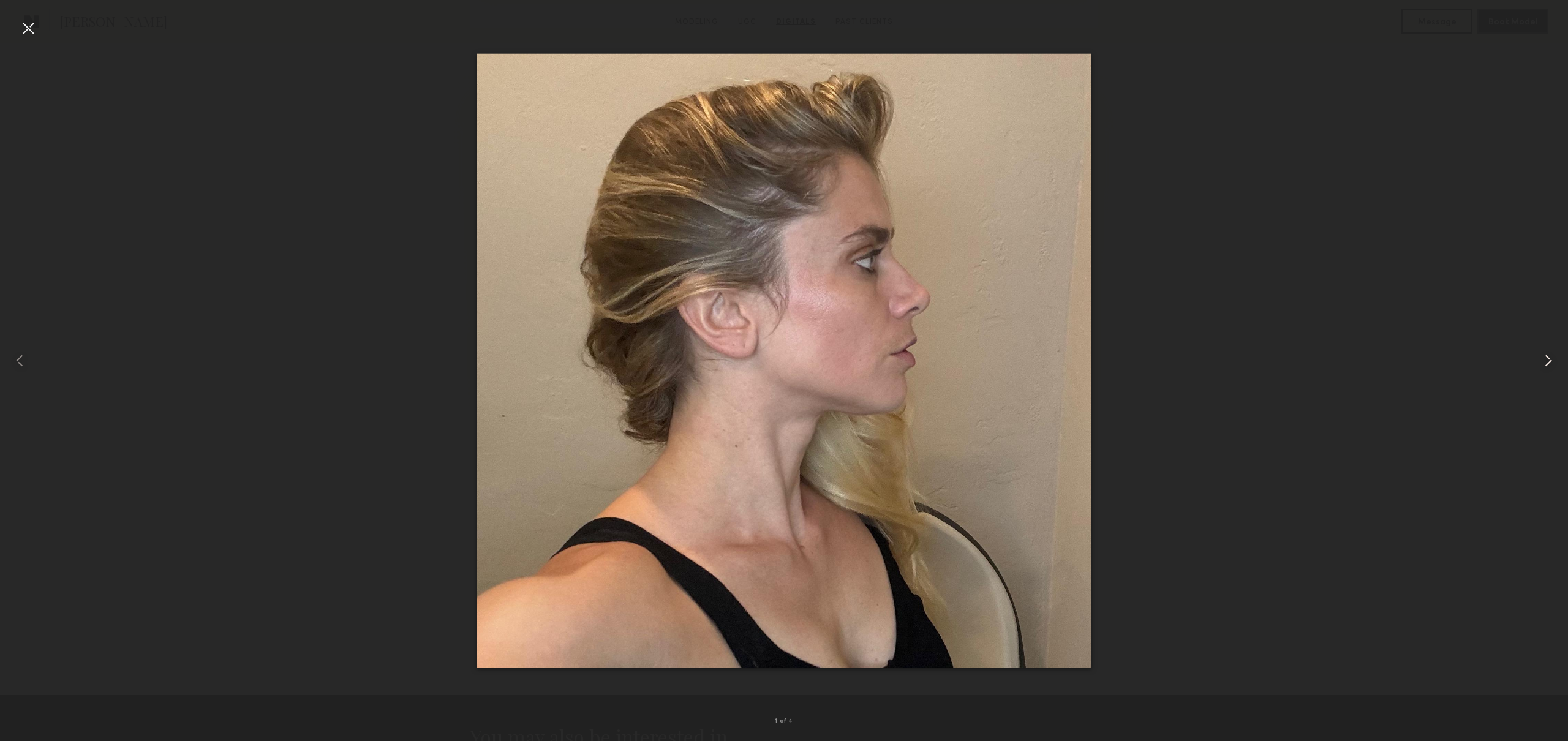
click at [1551, 367] on common-icon at bounding box center [1548, 360] width 19 height 19
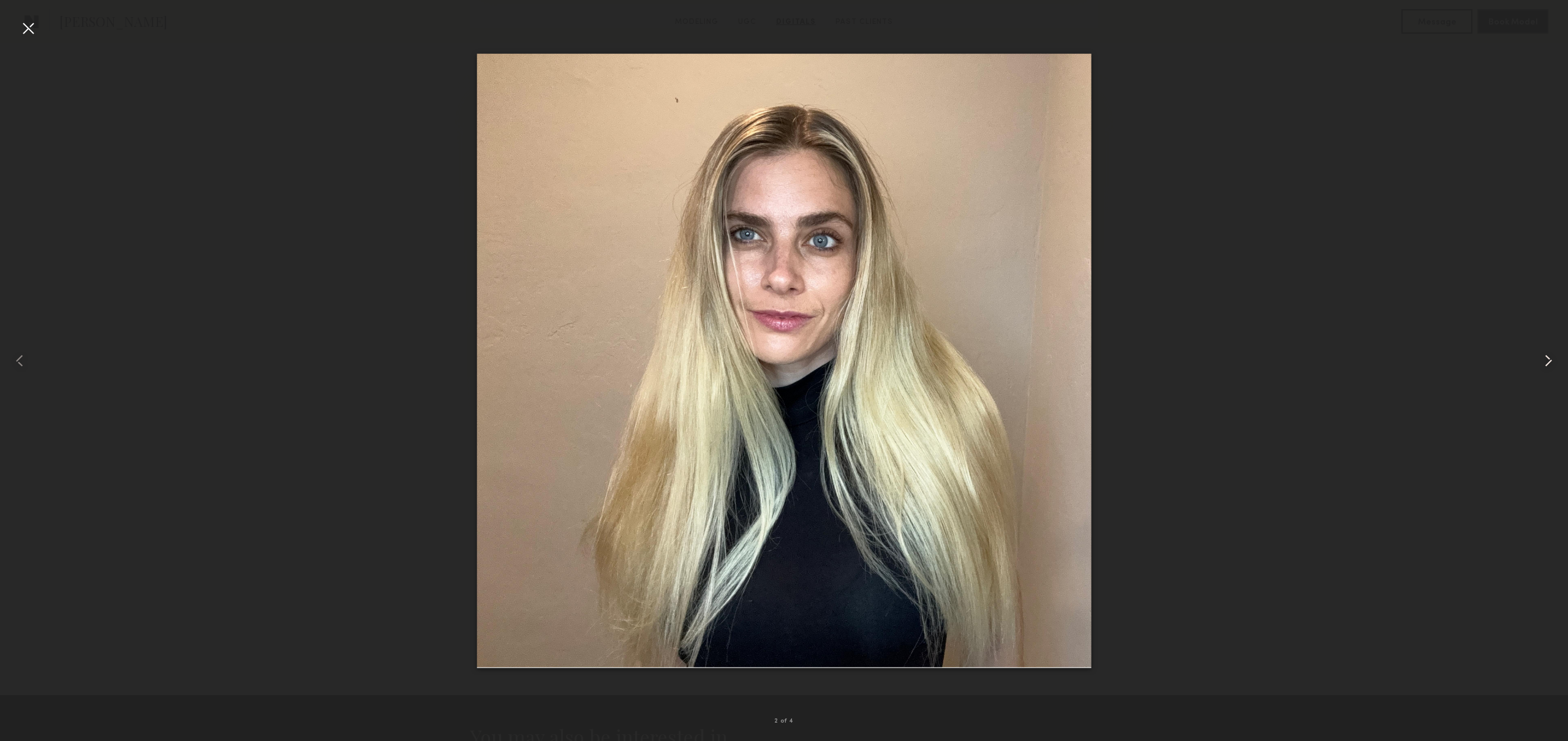
click at [1551, 367] on common-icon at bounding box center [1548, 360] width 19 height 19
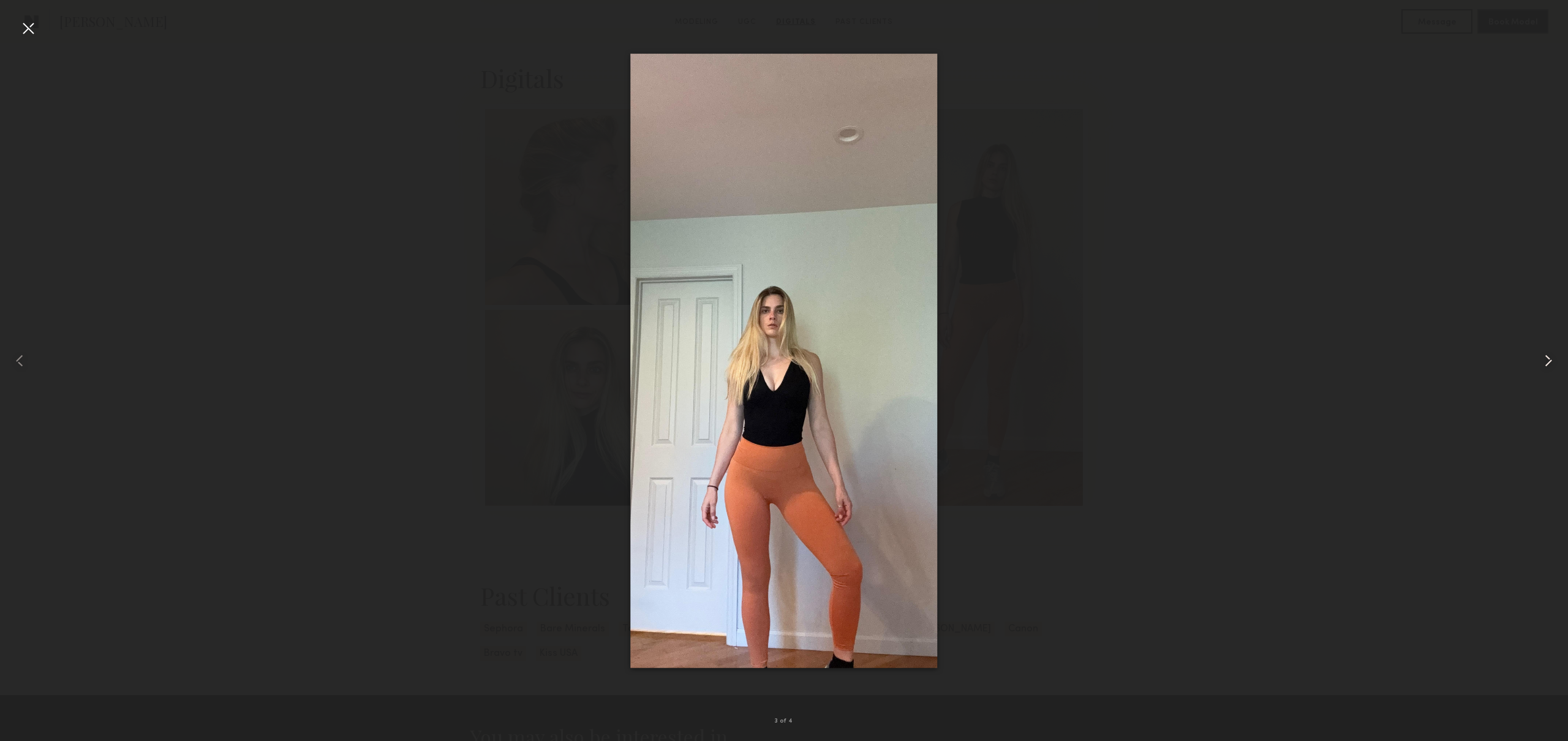
click at [1551, 367] on common-icon at bounding box center [1548, 360] width 19 height 19
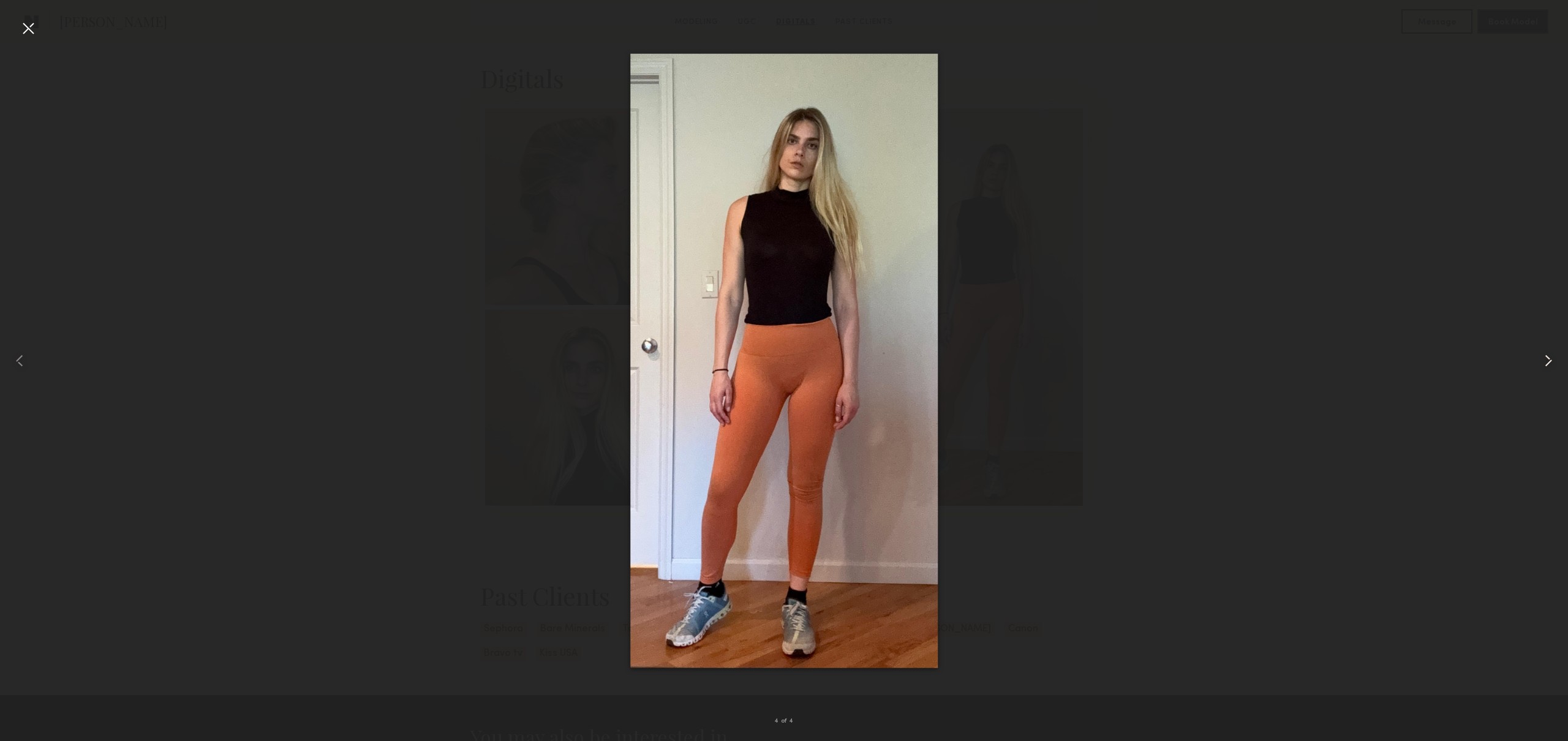
click at [1551, 367] on common-icon at bounding box center [1548, 360] width 19 height 19
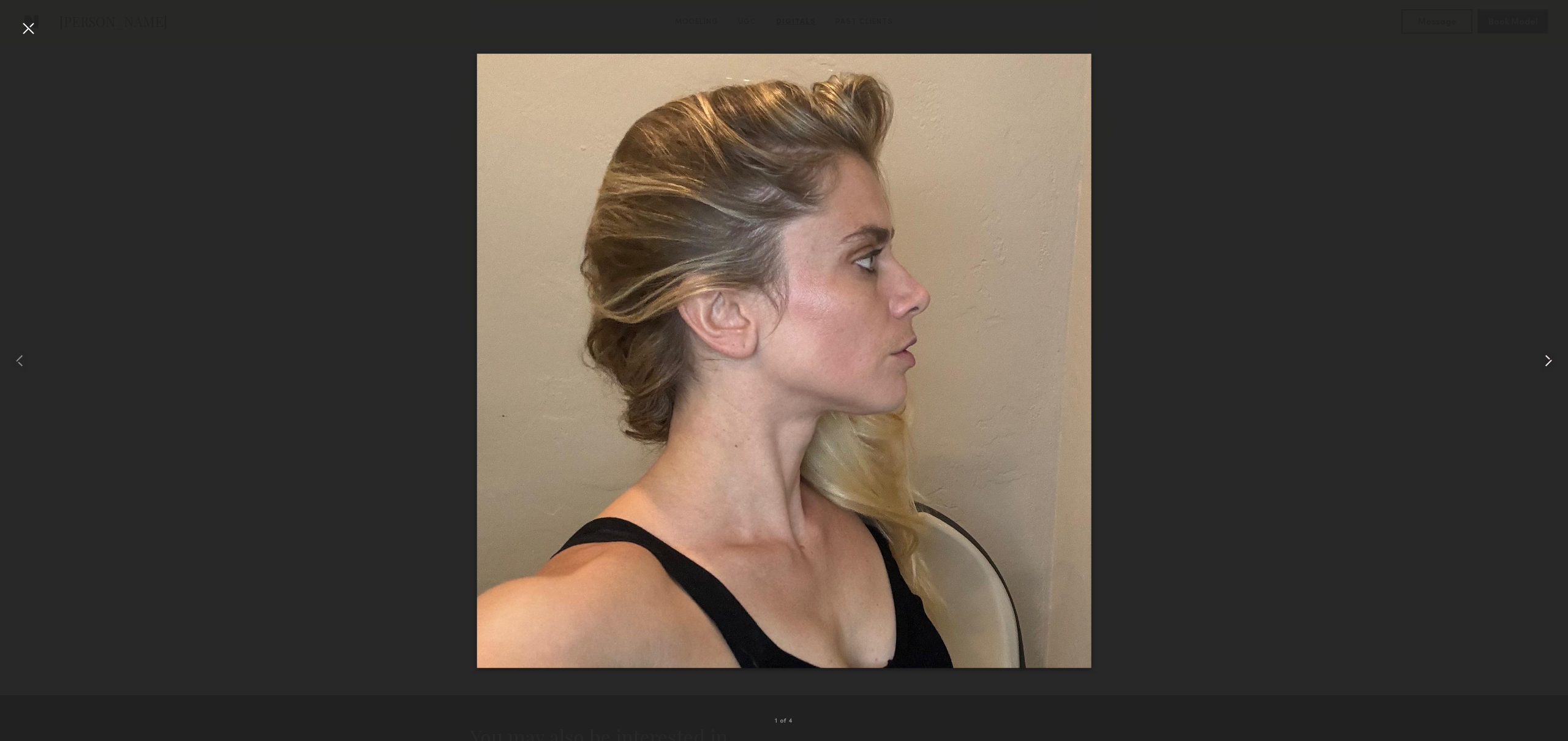
click at [1551, 367] on common-icon at bounding box center [1548, 360] width 19 height 19
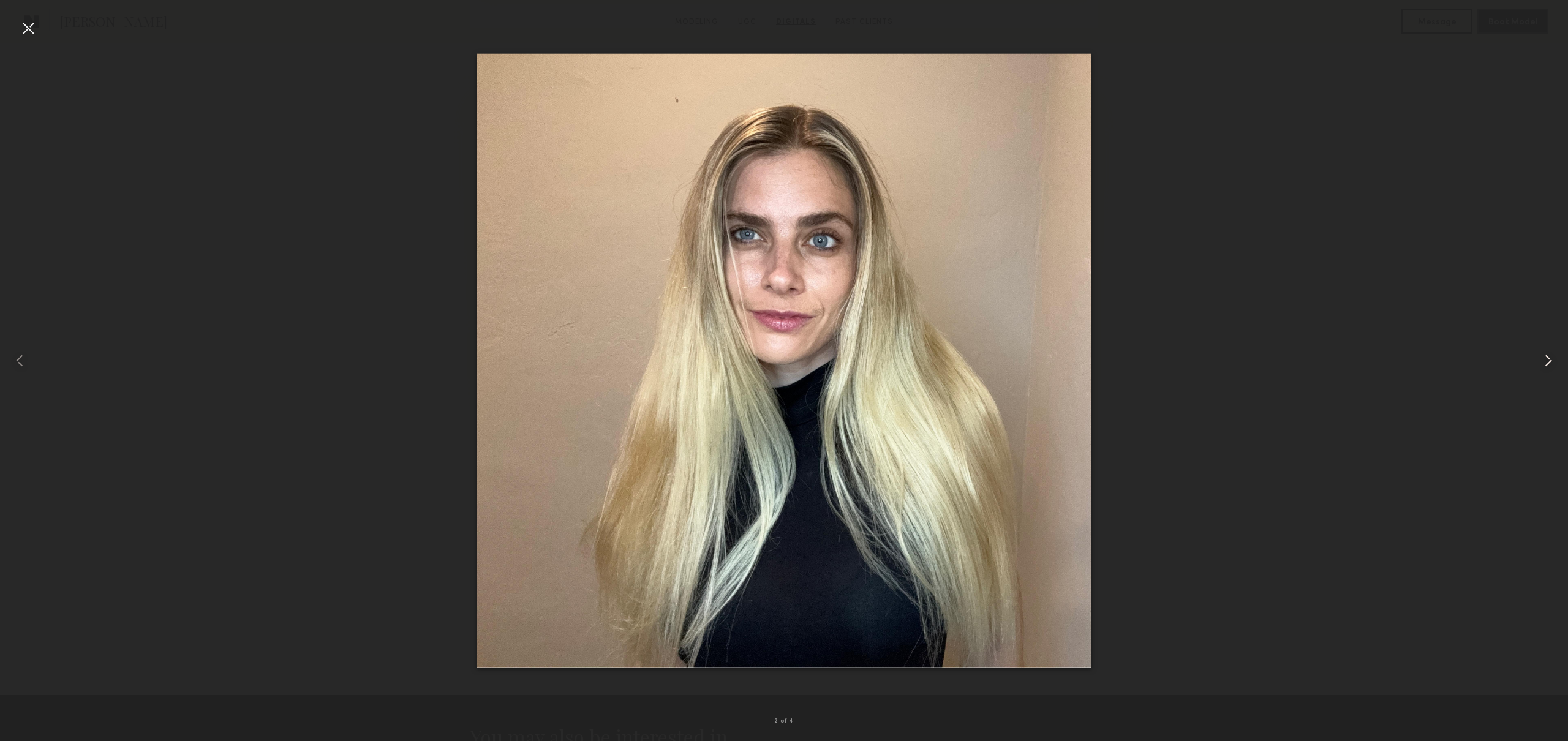
click at [1551, 367] on common-icon at bounding box center [1548, 360] width 19 height 19
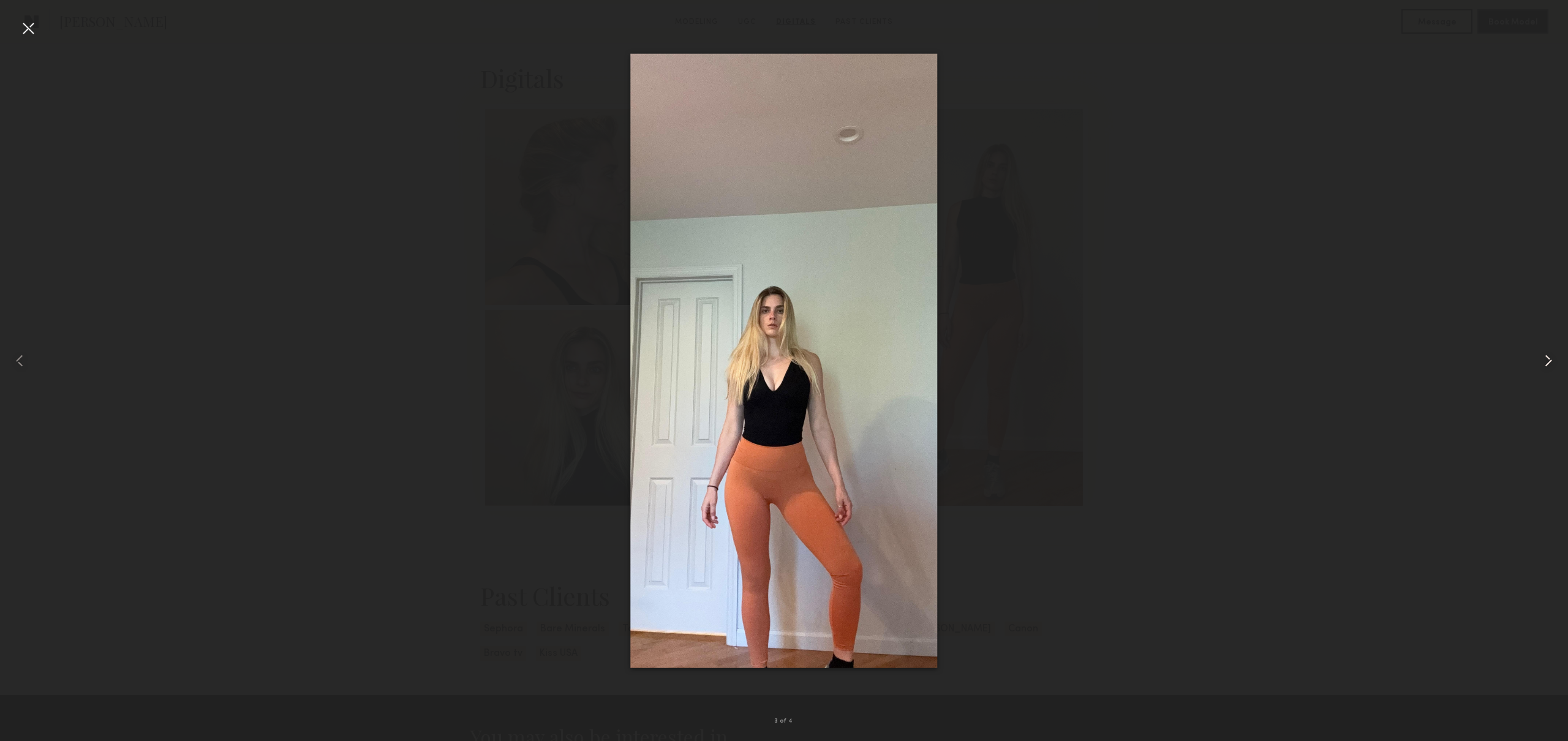
click at [1551, 367] on common-icon at bounding box center [1548, 360] width 19 height 19
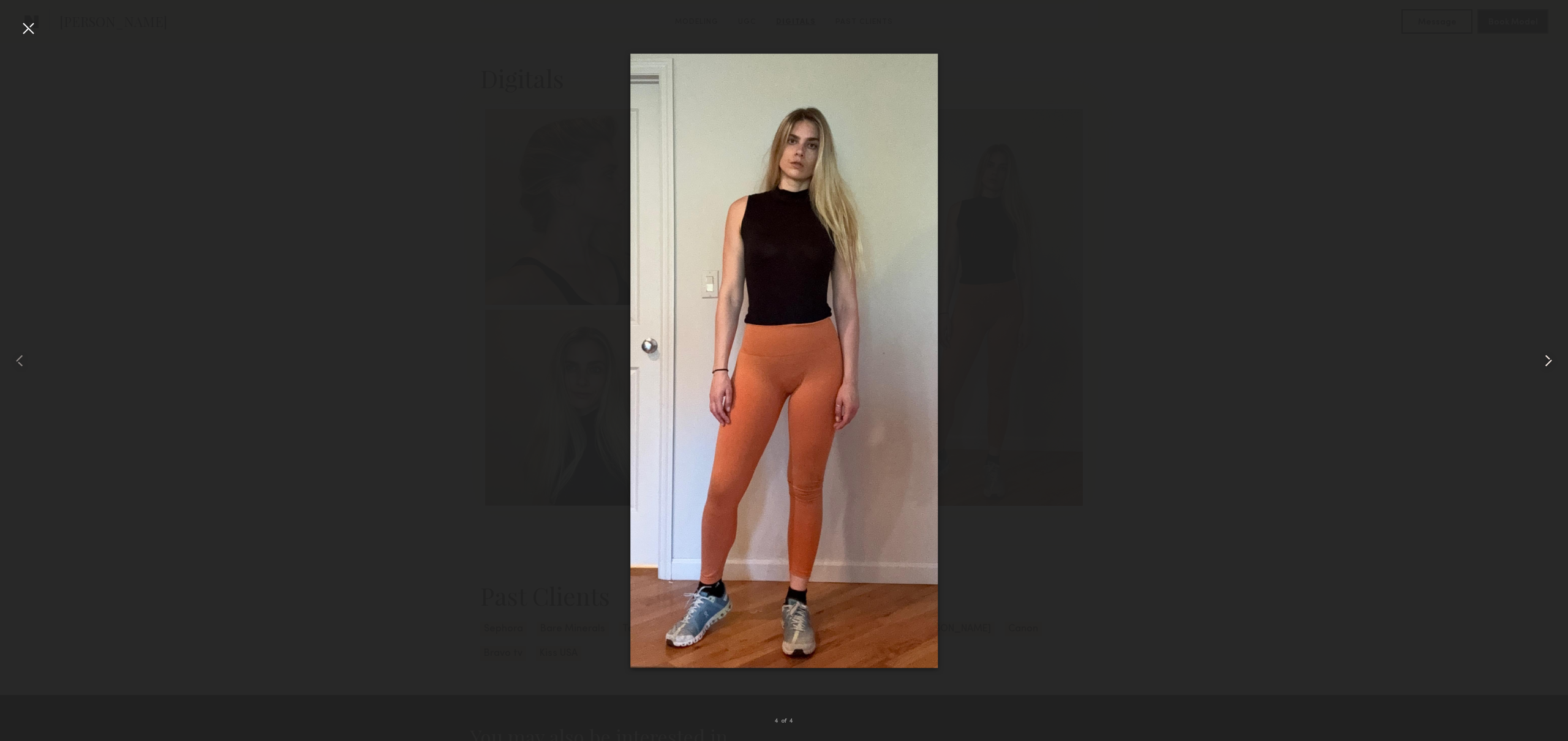
click at [1551, 367] on common-icon at bounding box center [1548, 360] width 19 height 19
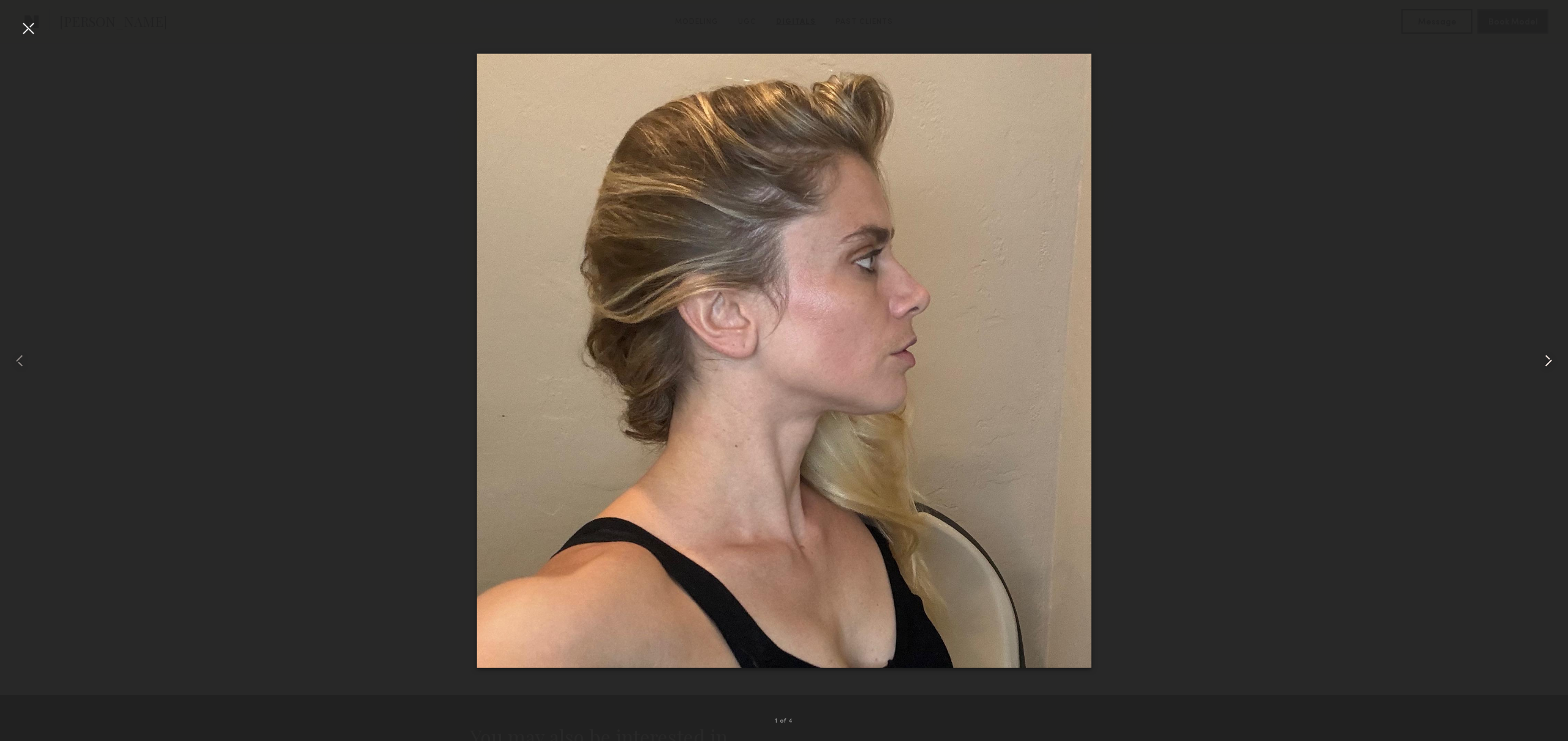
click at [1551, 367] on common-icon at bounding box center [1548, 360] width 19 height 19
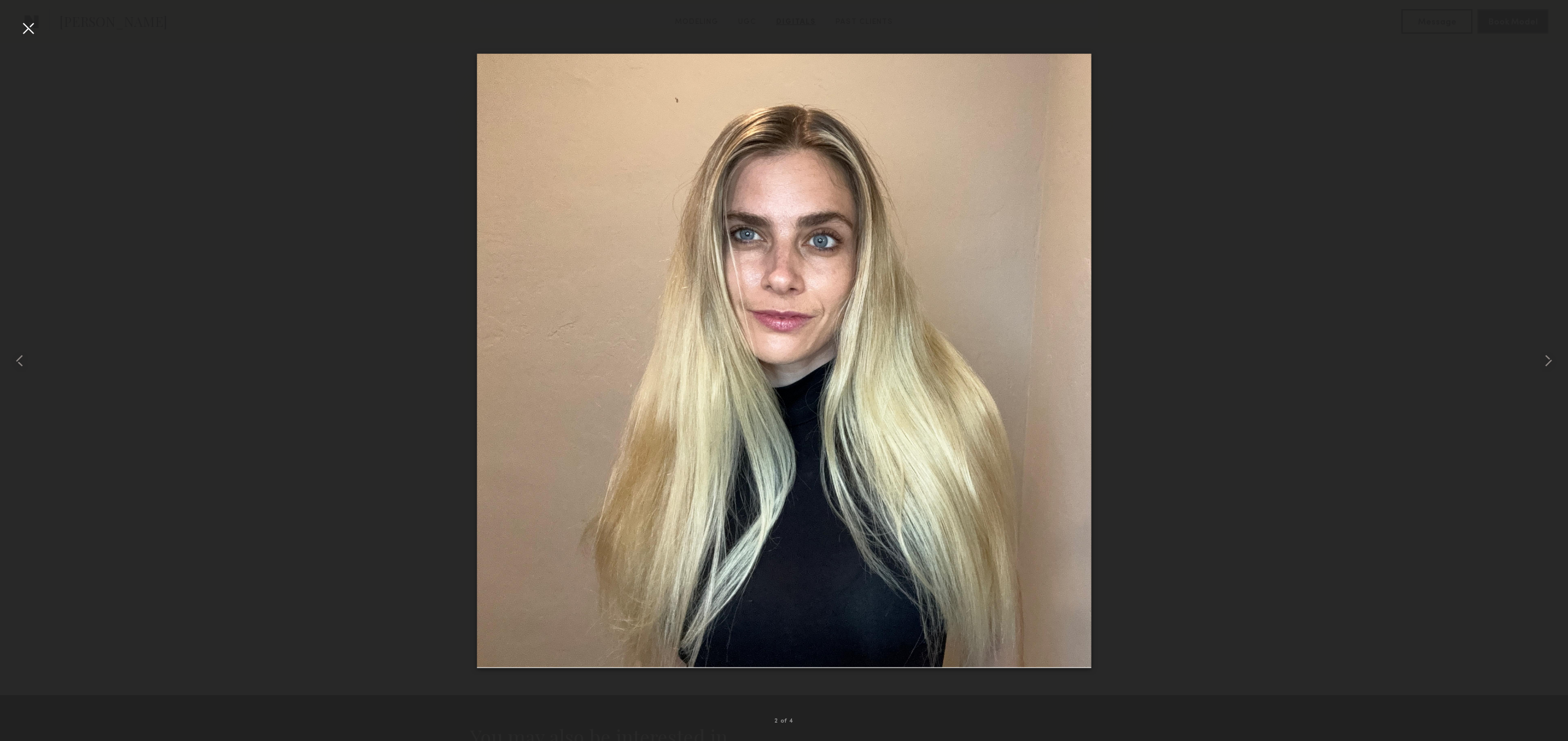
click at [31, 23] on div at bounding box center [28, 28] width 19 height 19
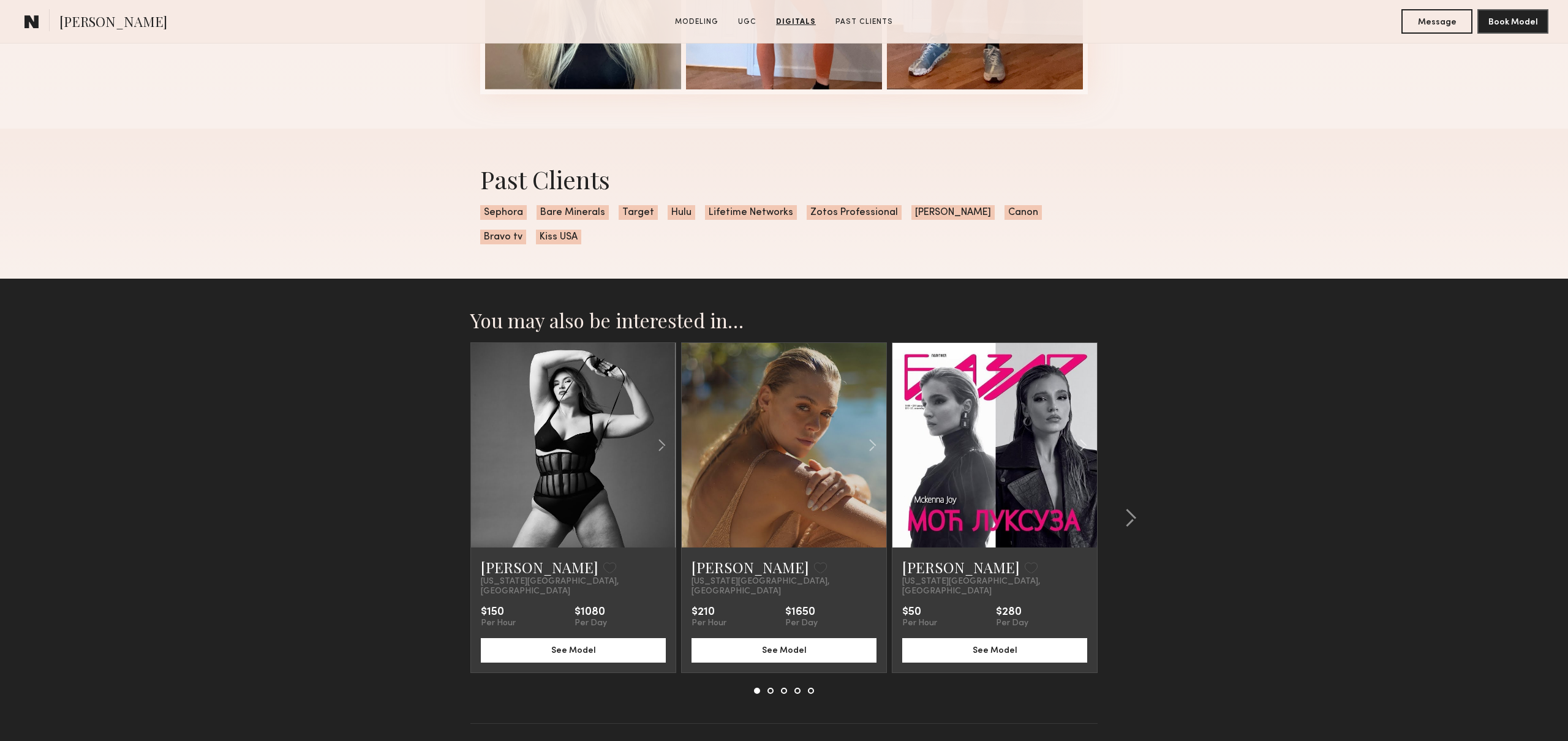
scroll to position [2459, 0]
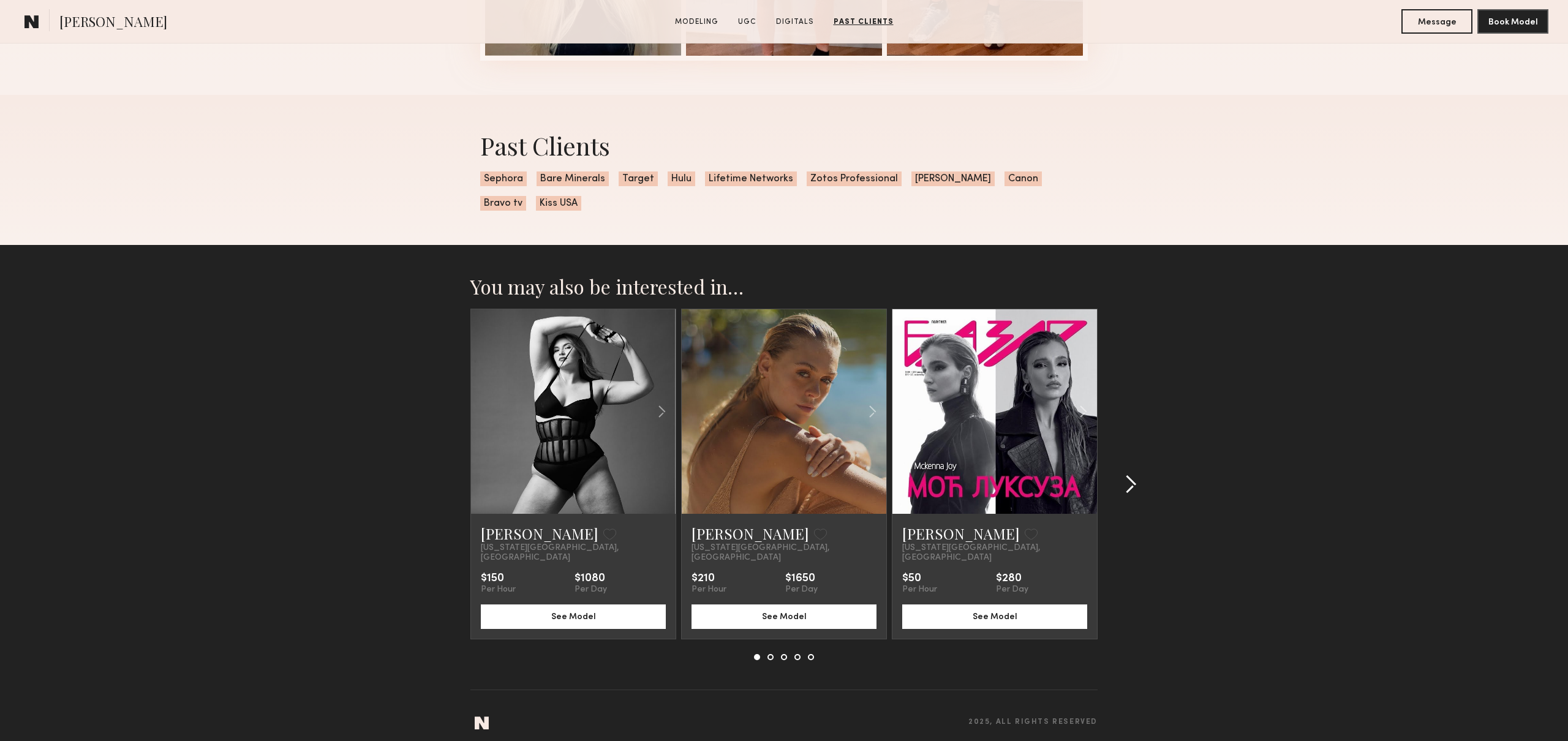
click at [1136, 479] on div at bounding box center [1126, 485] width 59 height 352
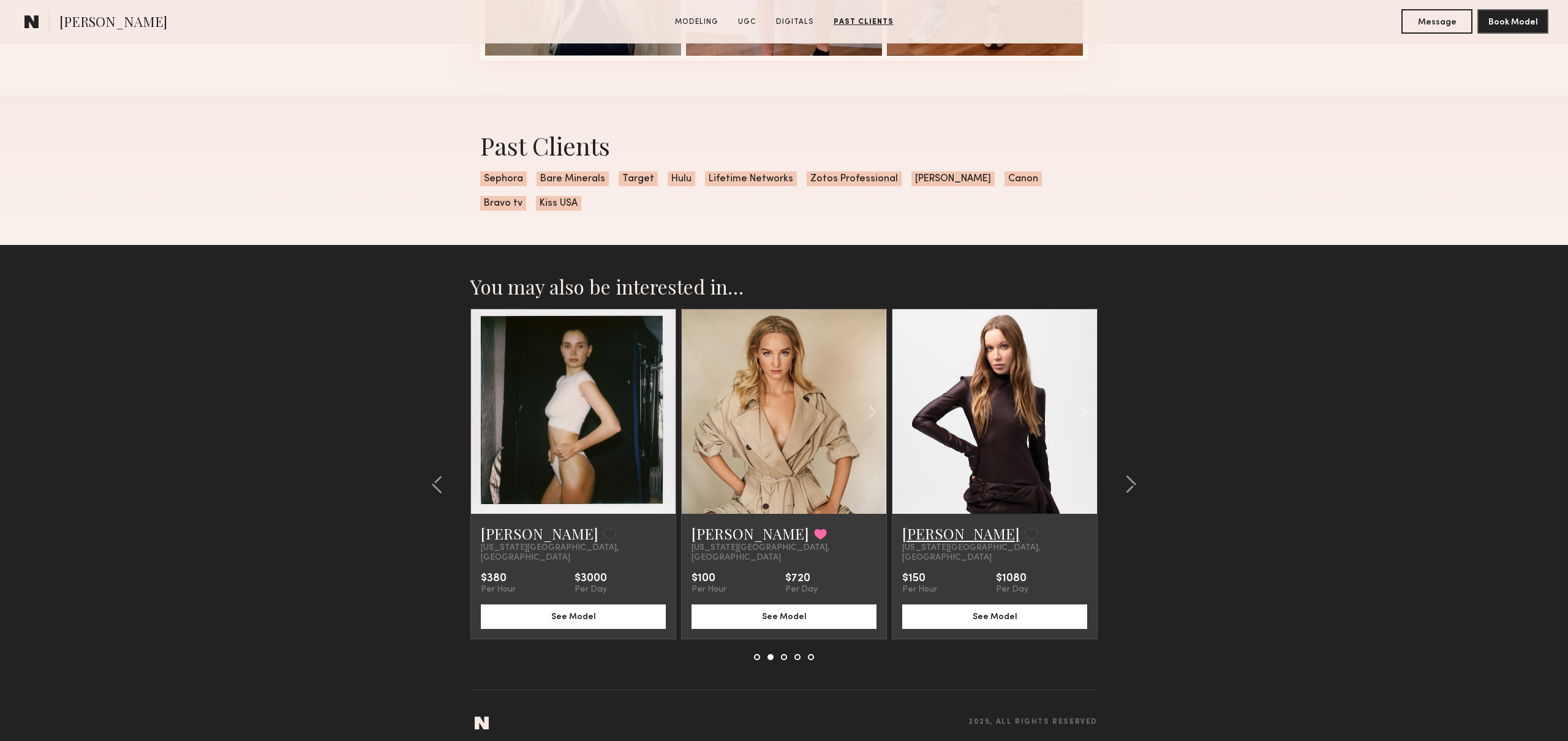
click at [931, 536] on link "[PERSON_NAME]" at bounding box center [960, 533] width 117 height 19
click at [1128, 478] on common-icon at bounding box center [1130, 485] width 13 height 19
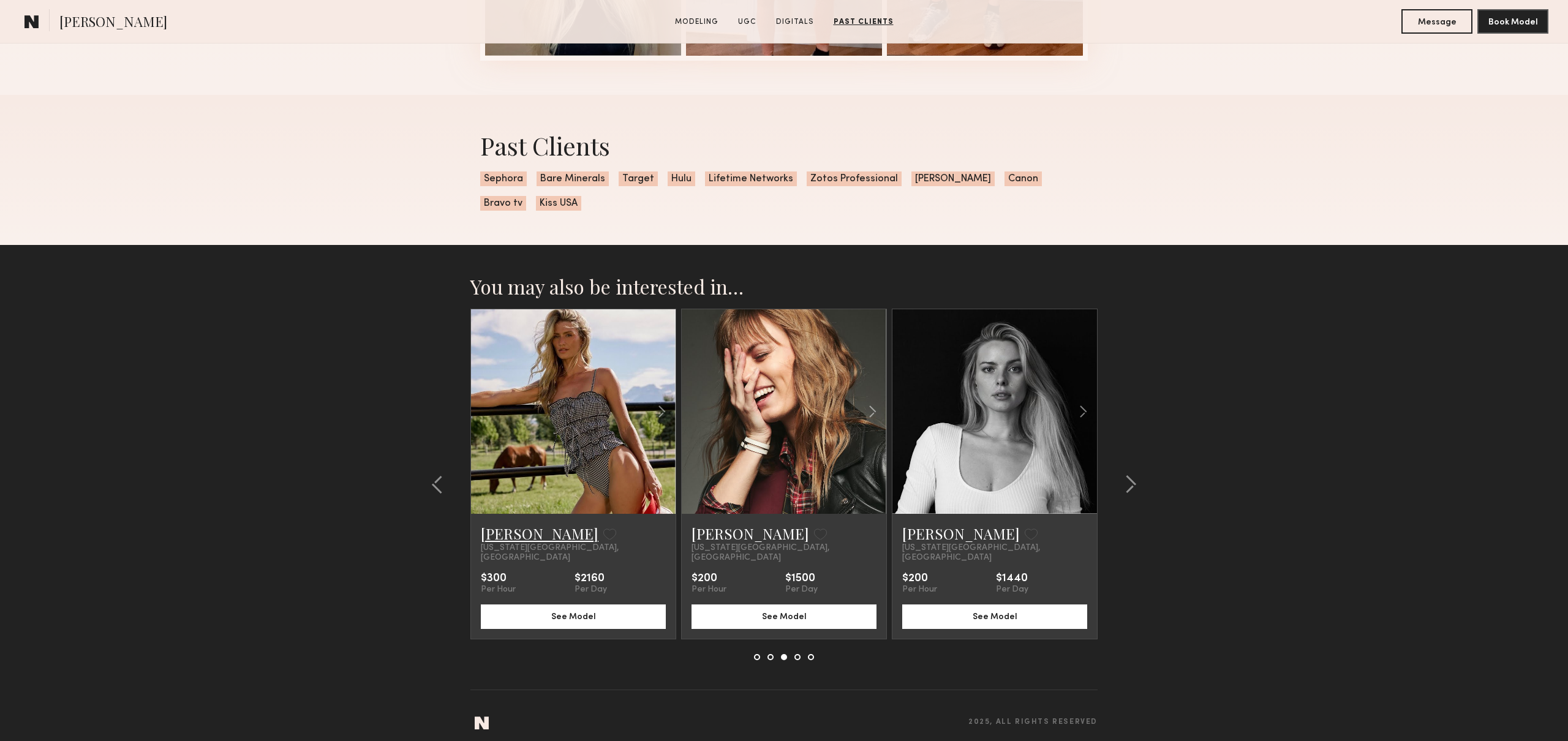
click at [484, 536] on link "Skye H." at bounding box center [539, 533] width 117 height 19
click at [1122, 477] on button at bounding box center [1127, 485] width 19 height 19
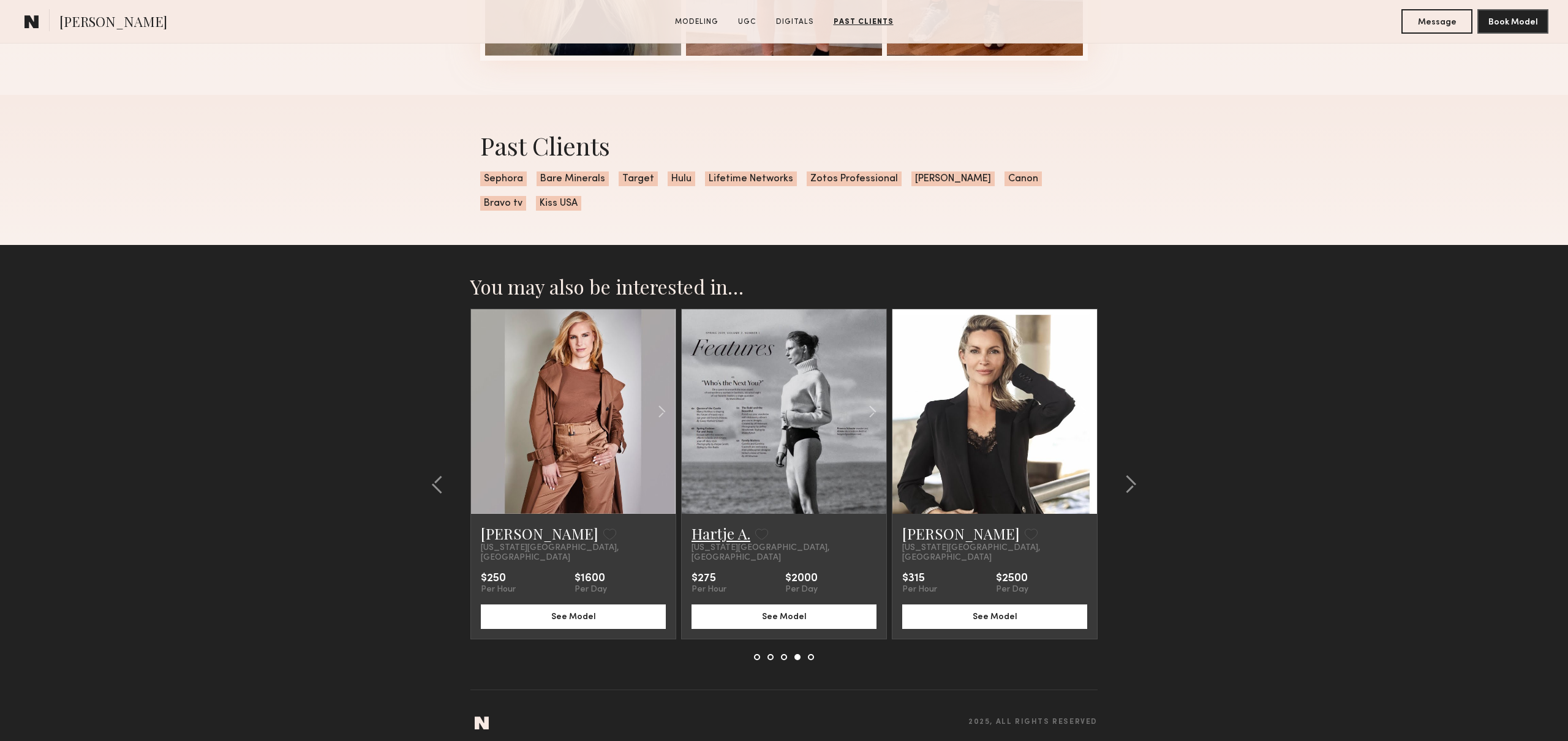
click at [736, 534] on link "Hartje A." at bounding box center [720, 533] width 59 height 19
click at [1125, 475] on common-icon at bounding box center [1130, 485] width 13 height 19
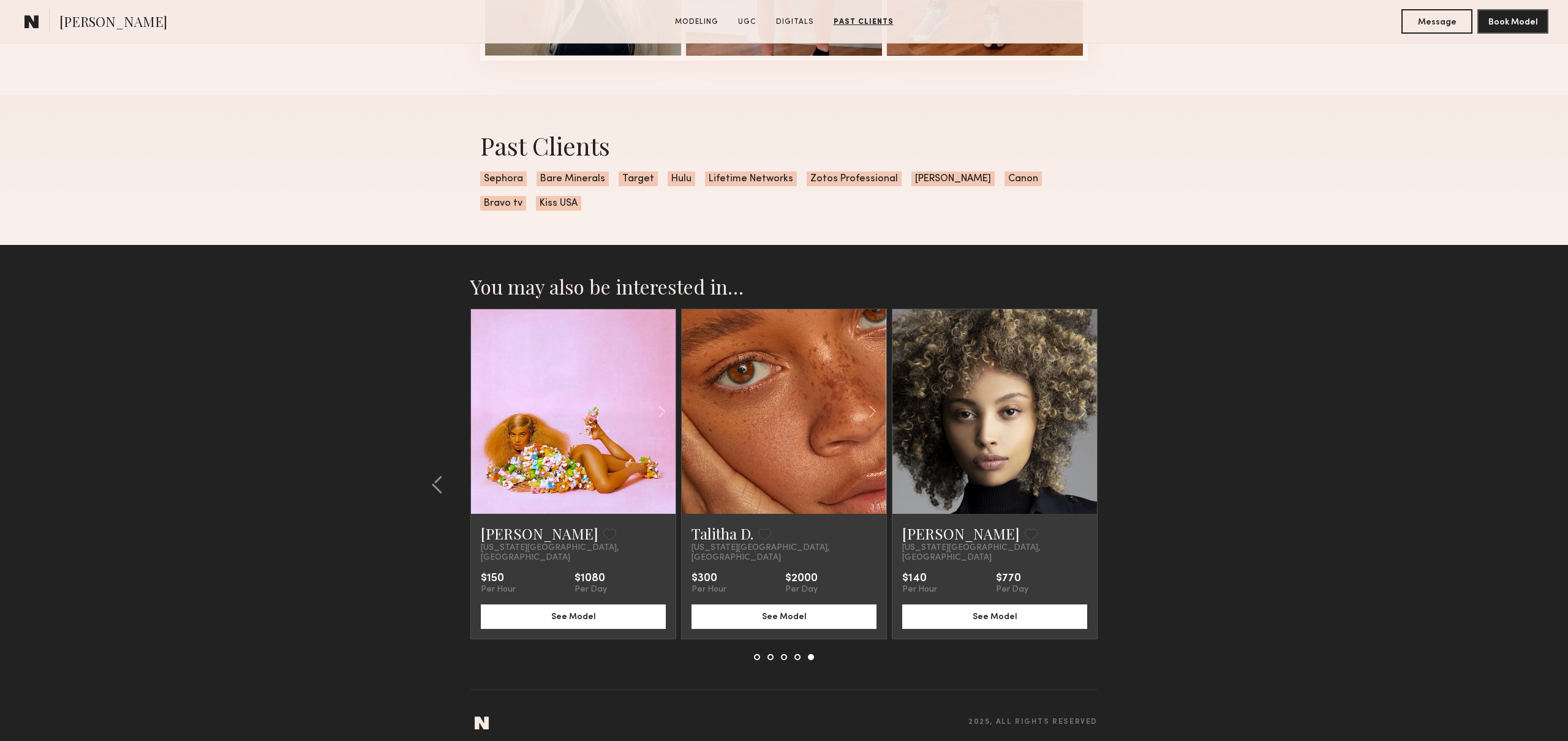
click at [1125, 475] on section "You may also be interested in… Lola S. Favorite New York City, NY $150 Per Hour…" at bounding box center [784, 497] width 1568 height 505
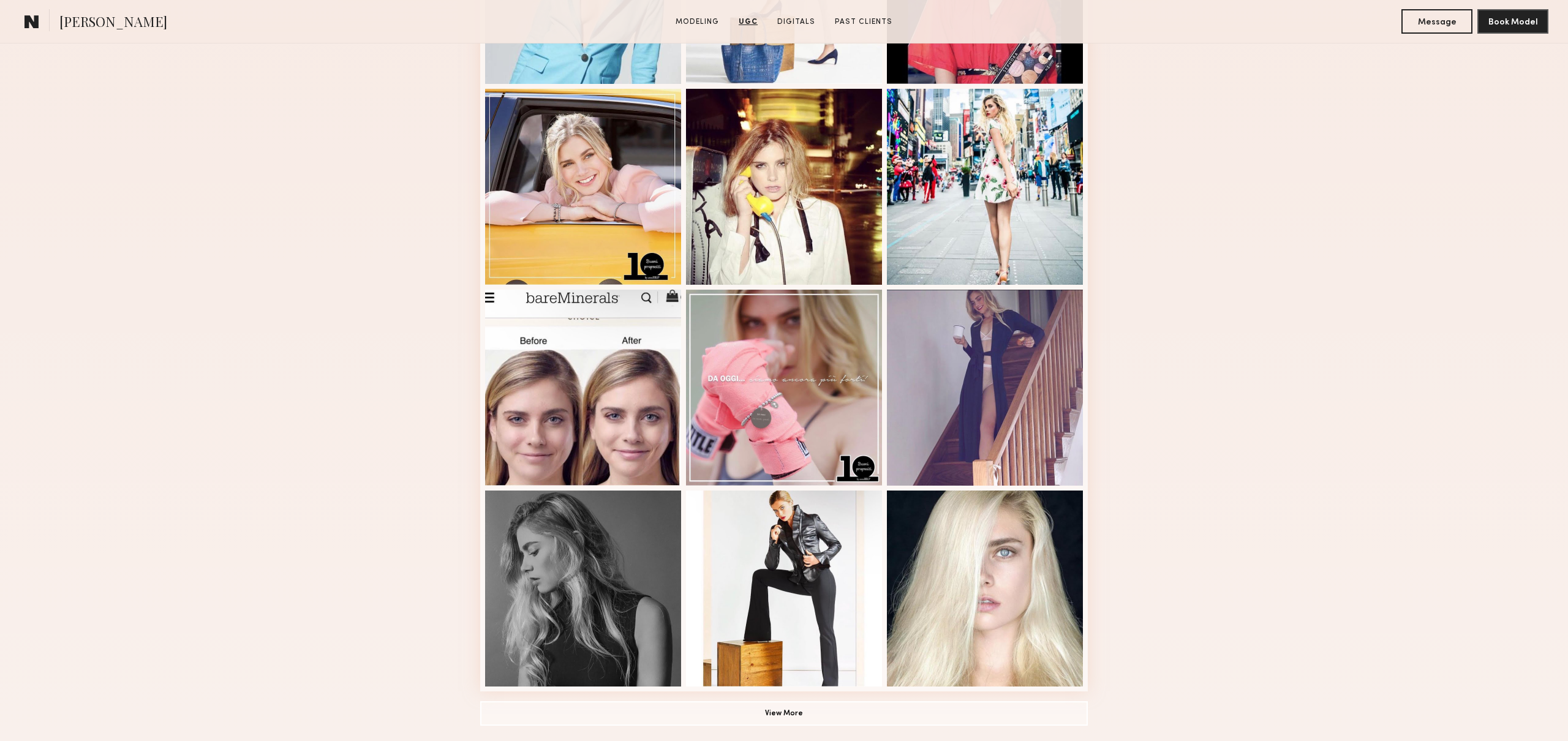
scroll to position [0, 0]
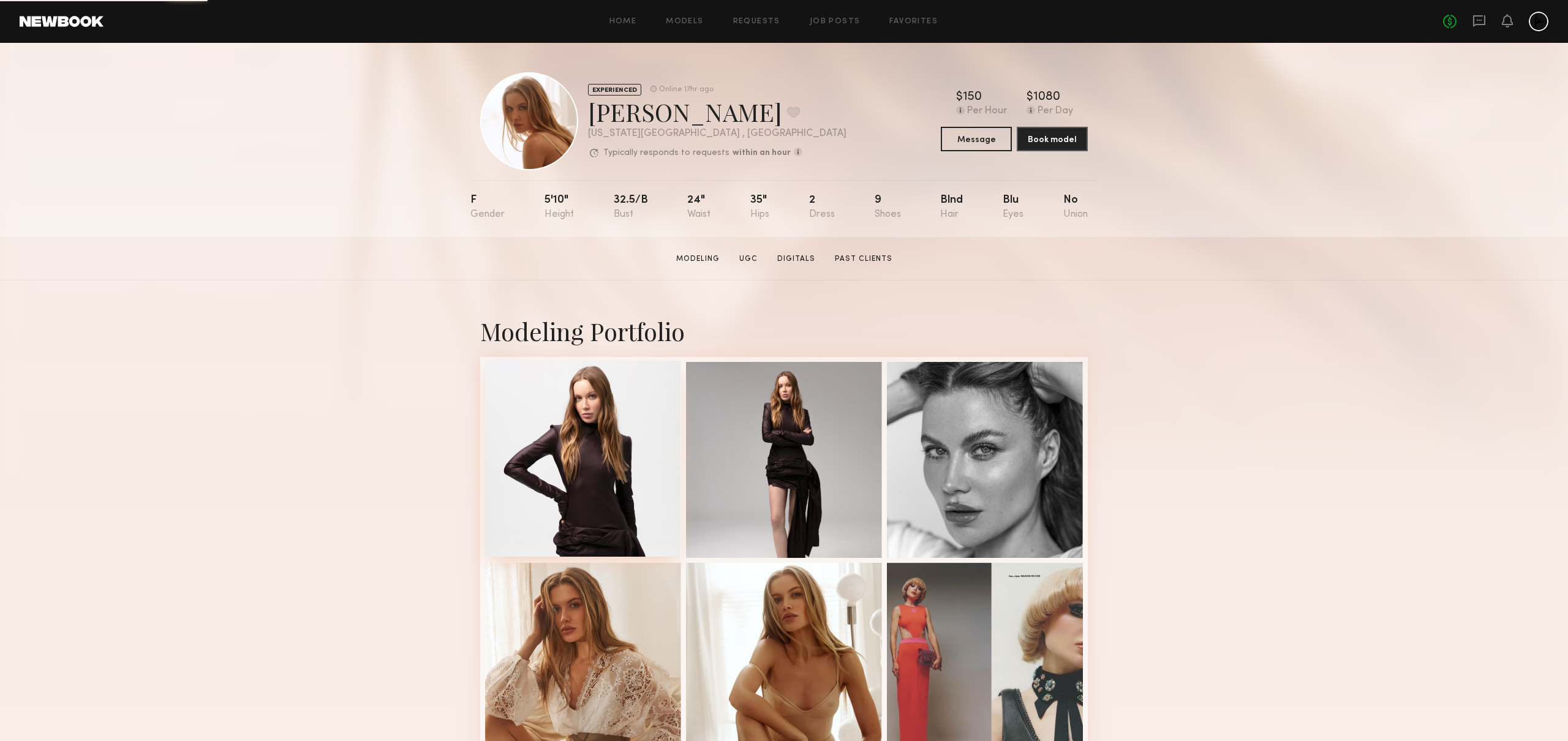
click at [592, 408] on div at bounding box center [584, 459] width 196 height 196
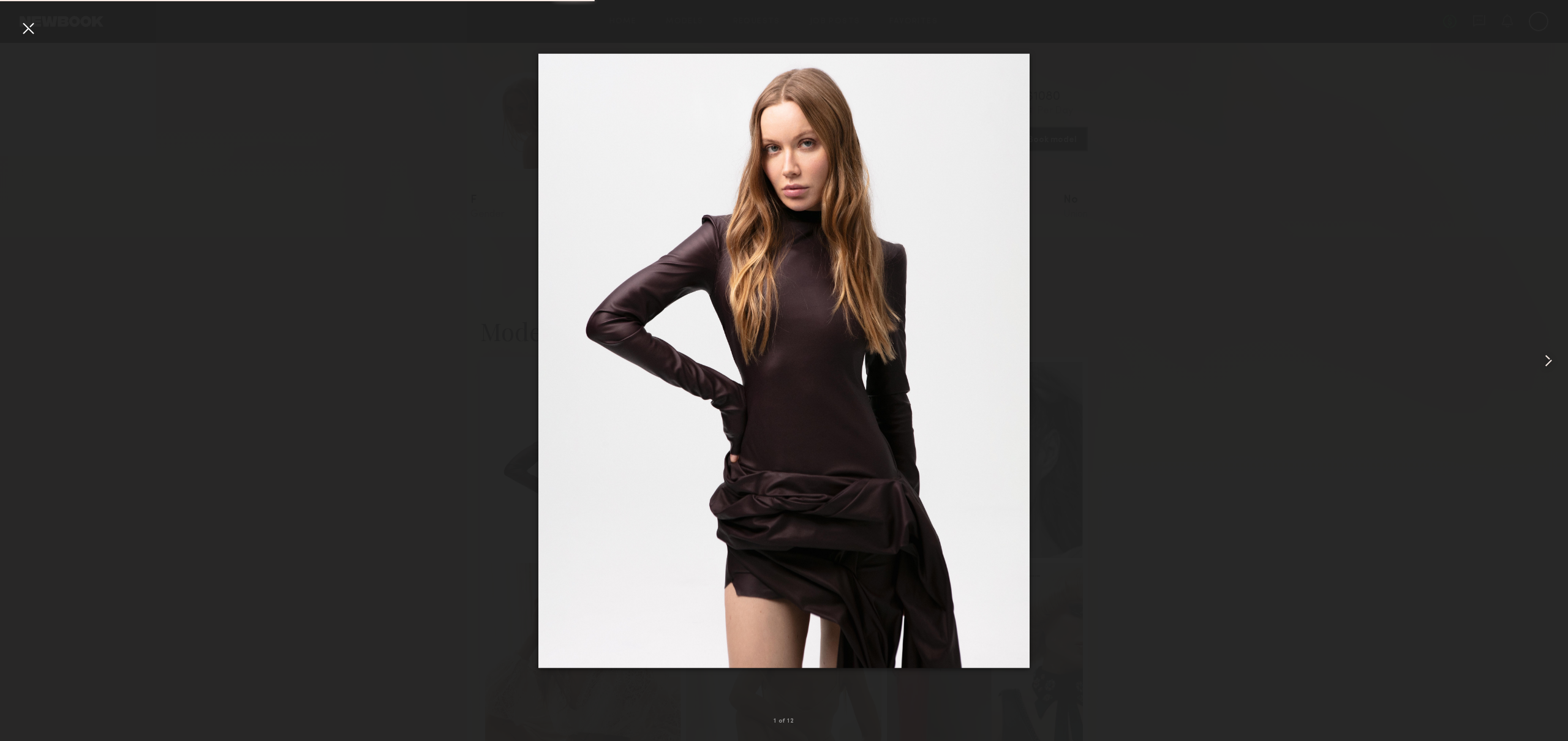
click at [1554, 362] on common-icon at bounding box center [1548, 360] width 19 height 19
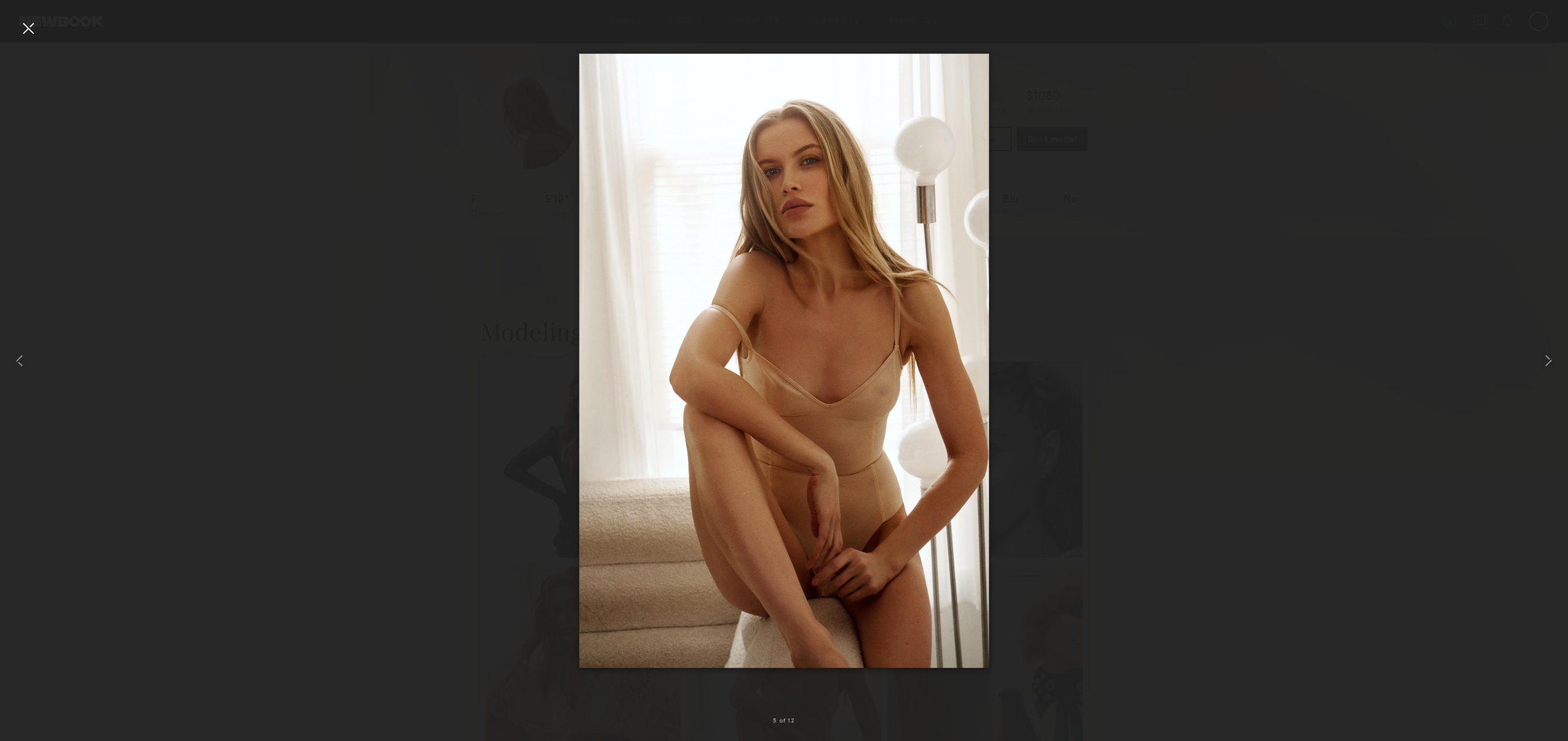
click at [1304, 367] on div at bounding box center [784, 360] width 1568 height 683
click at [31, 29] on div at bounding box center [28, 28] width 19 height 19
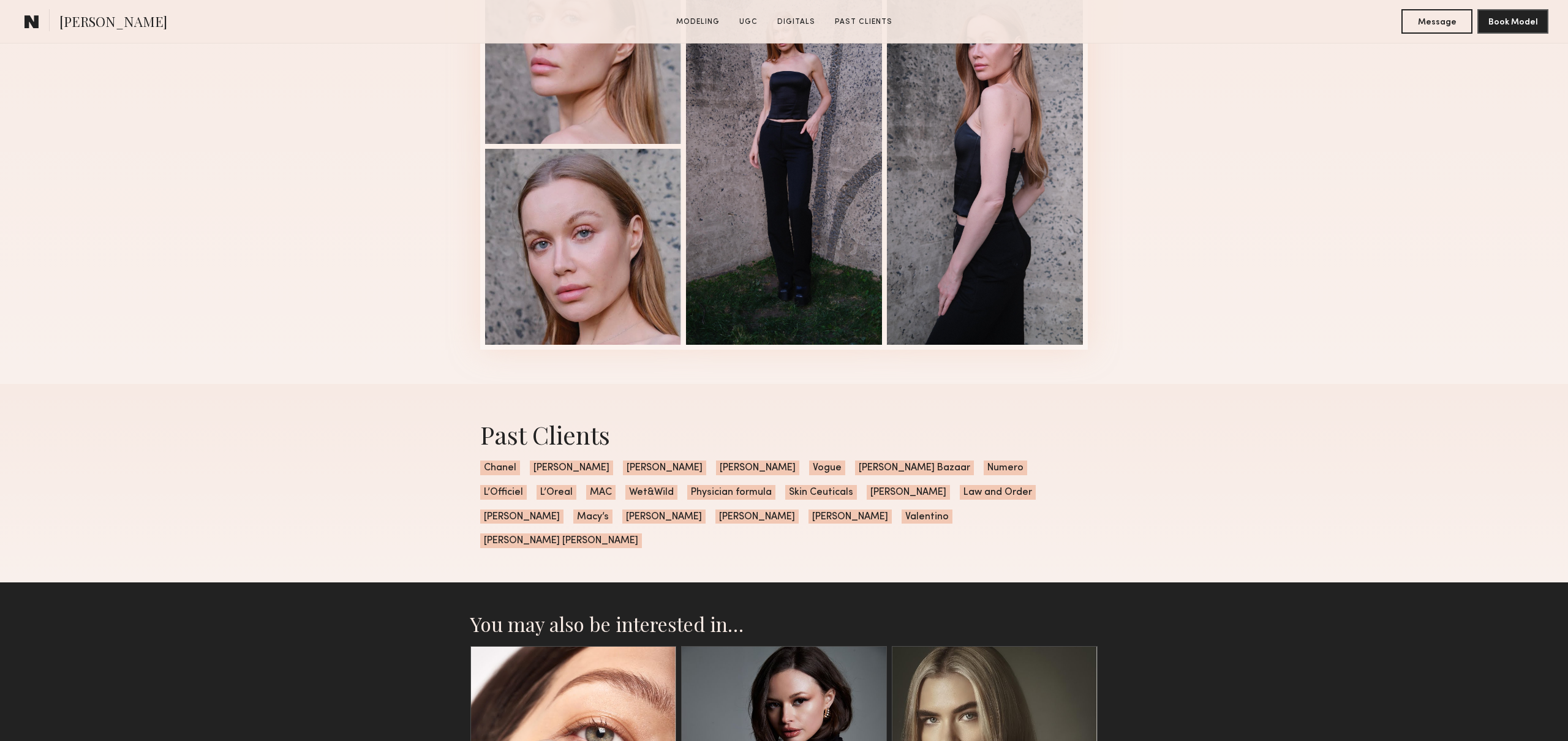
scroll to position [2685, 0]
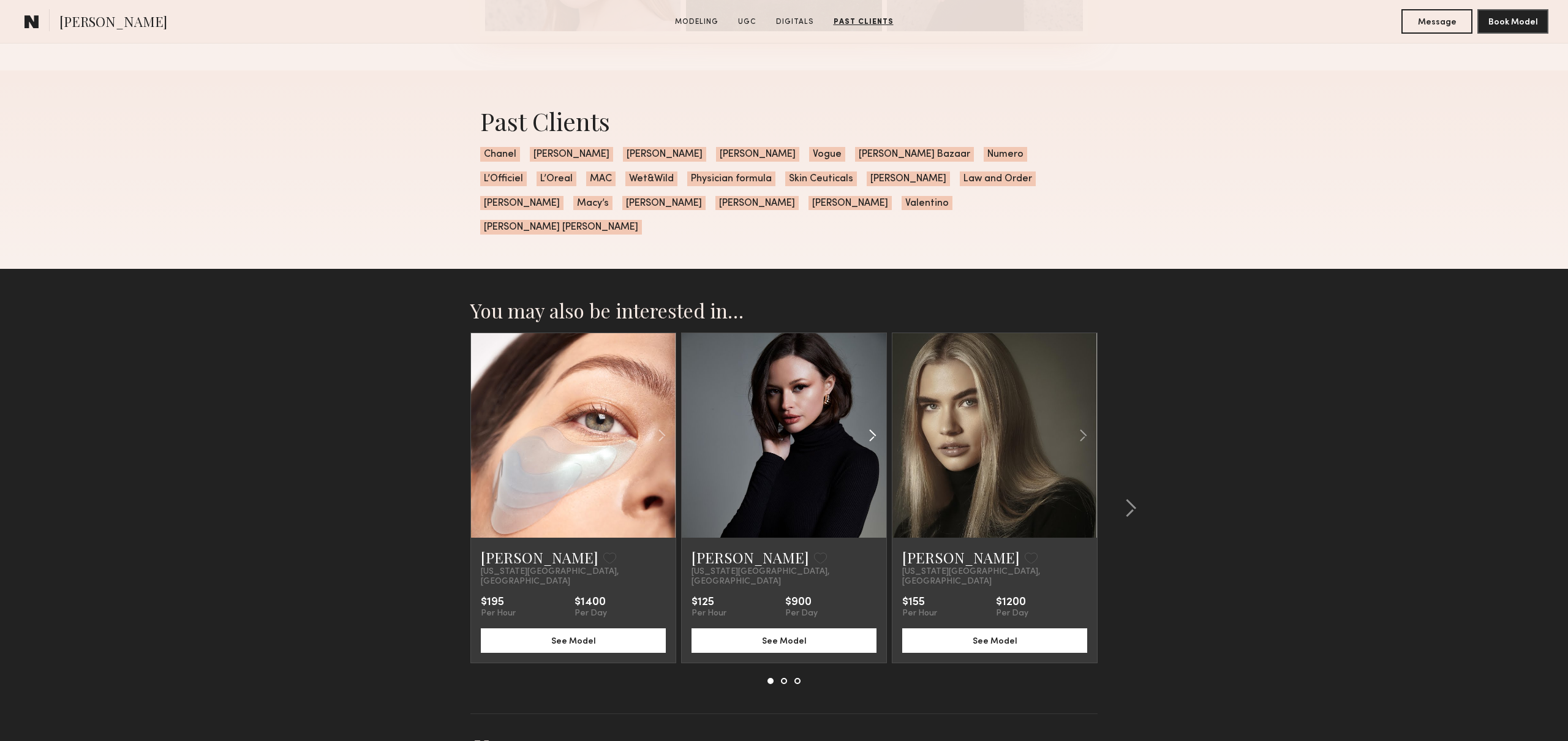
click at [872, 423] on common-icon at bounding box center [872, 435] width 17 height 23
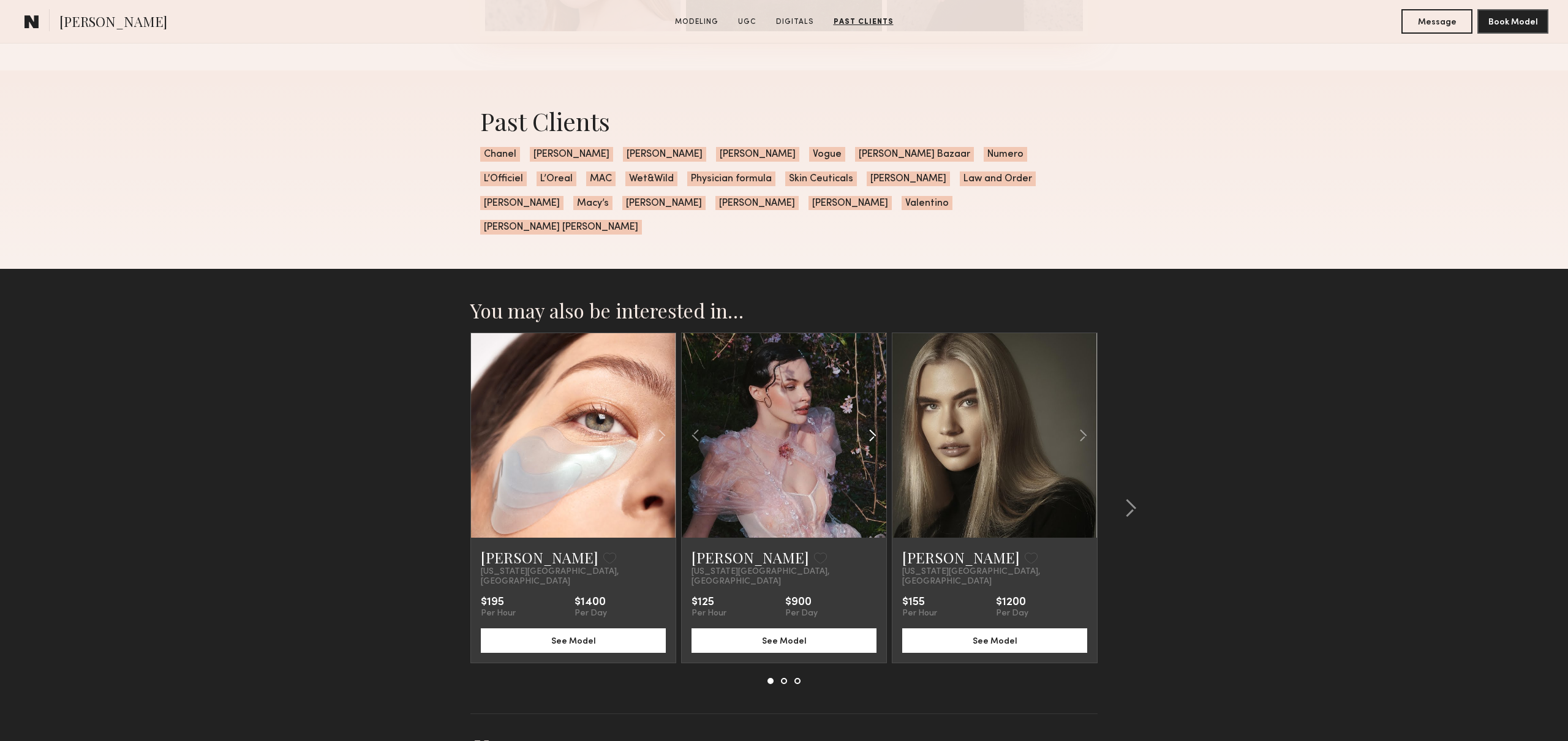
click at [872, 423] on common-icon at bounding box center [872, 435] width 17 height 23
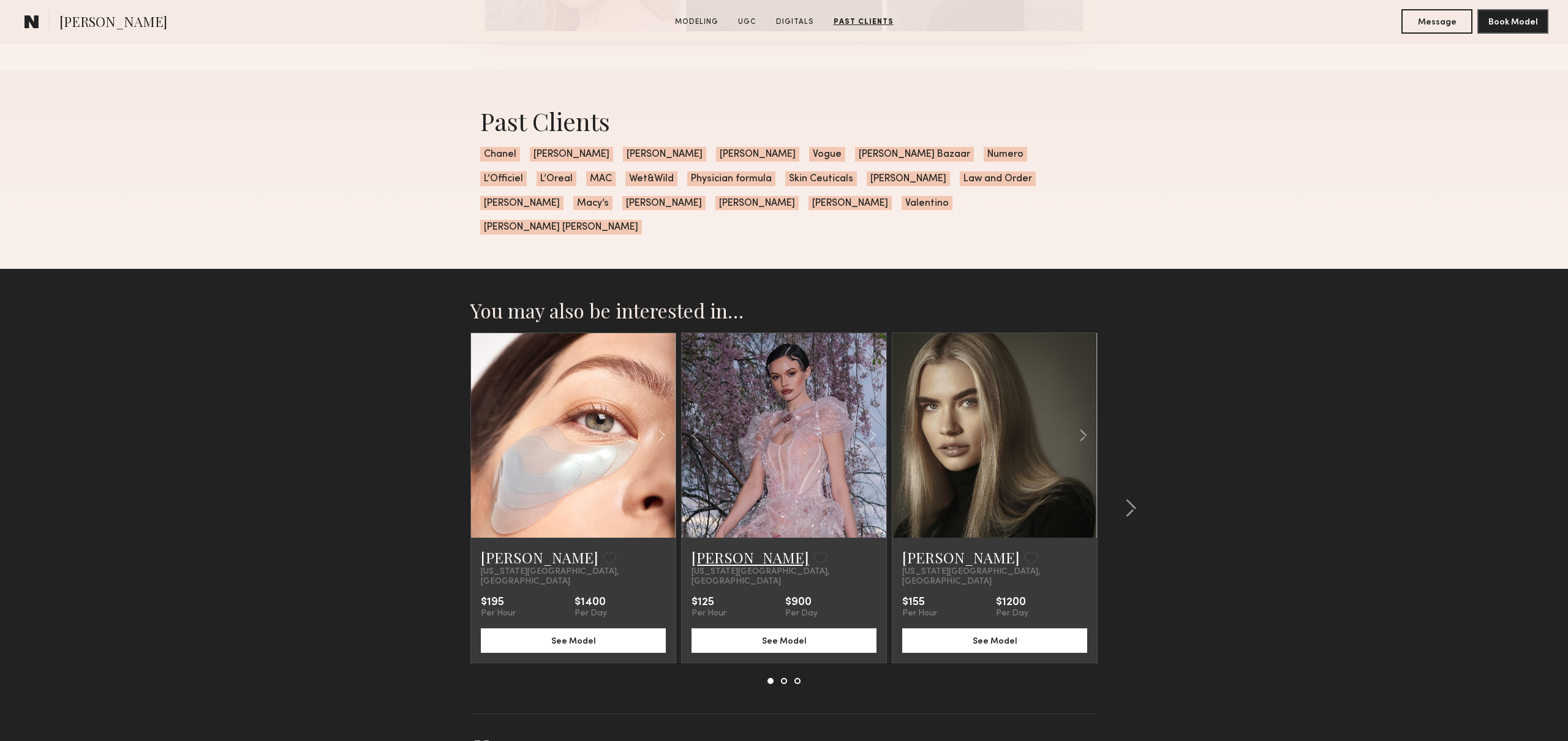
click at [717, 548] on link "Marija S." at bounding box center [750, 557] width 117 height 19
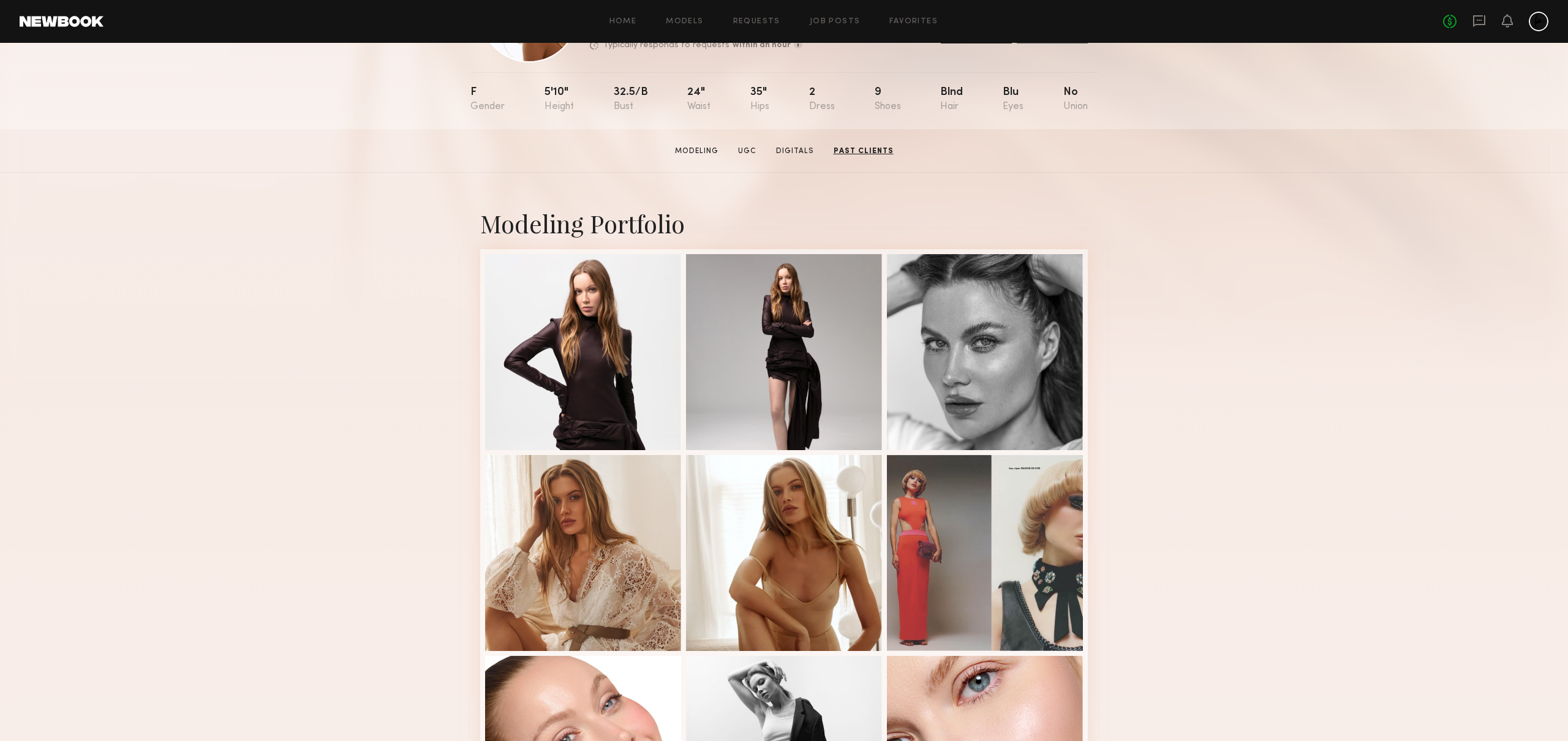
scroll to position [0, 0]
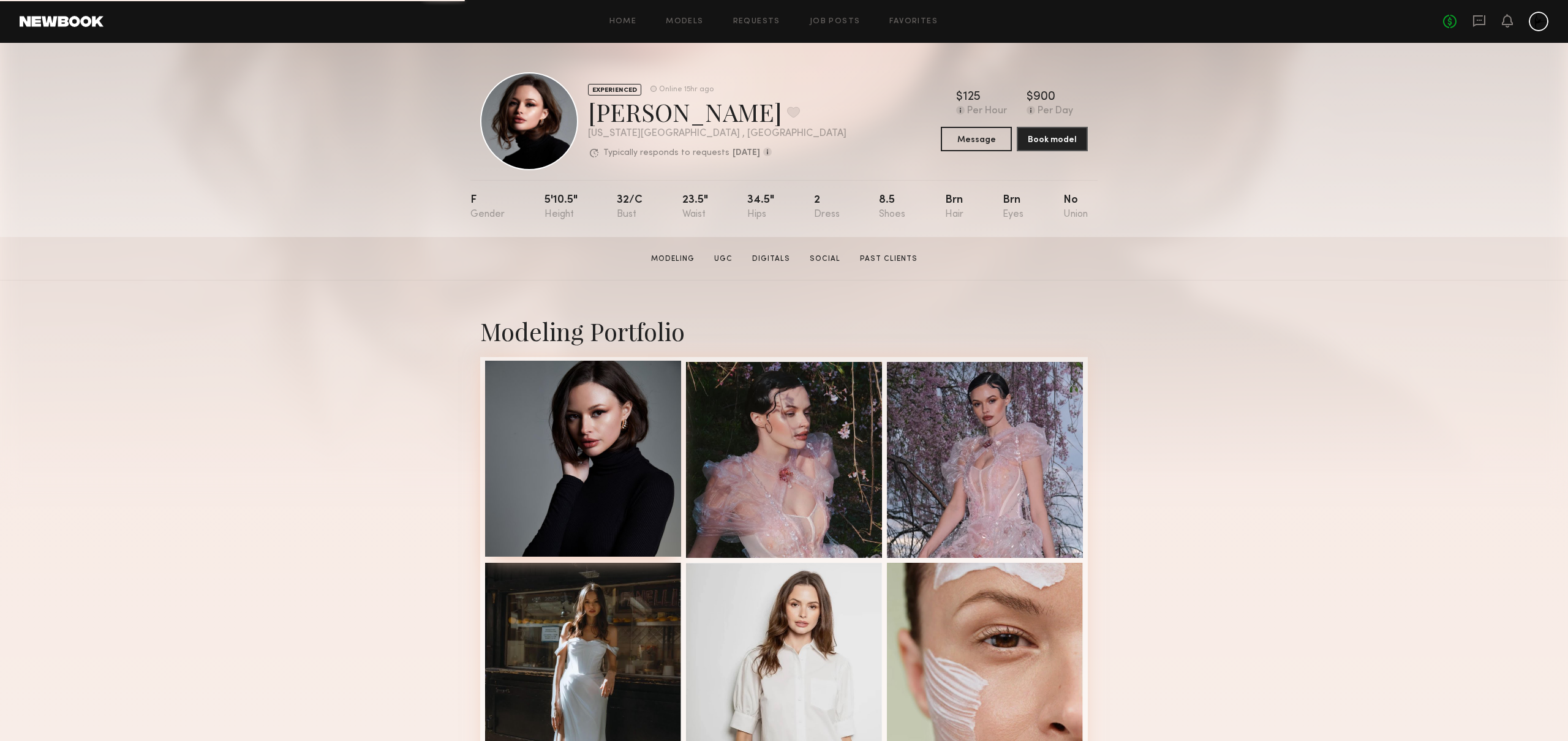
click at [591, 443] on div at bounding box center [584, 459] width 196 height 196
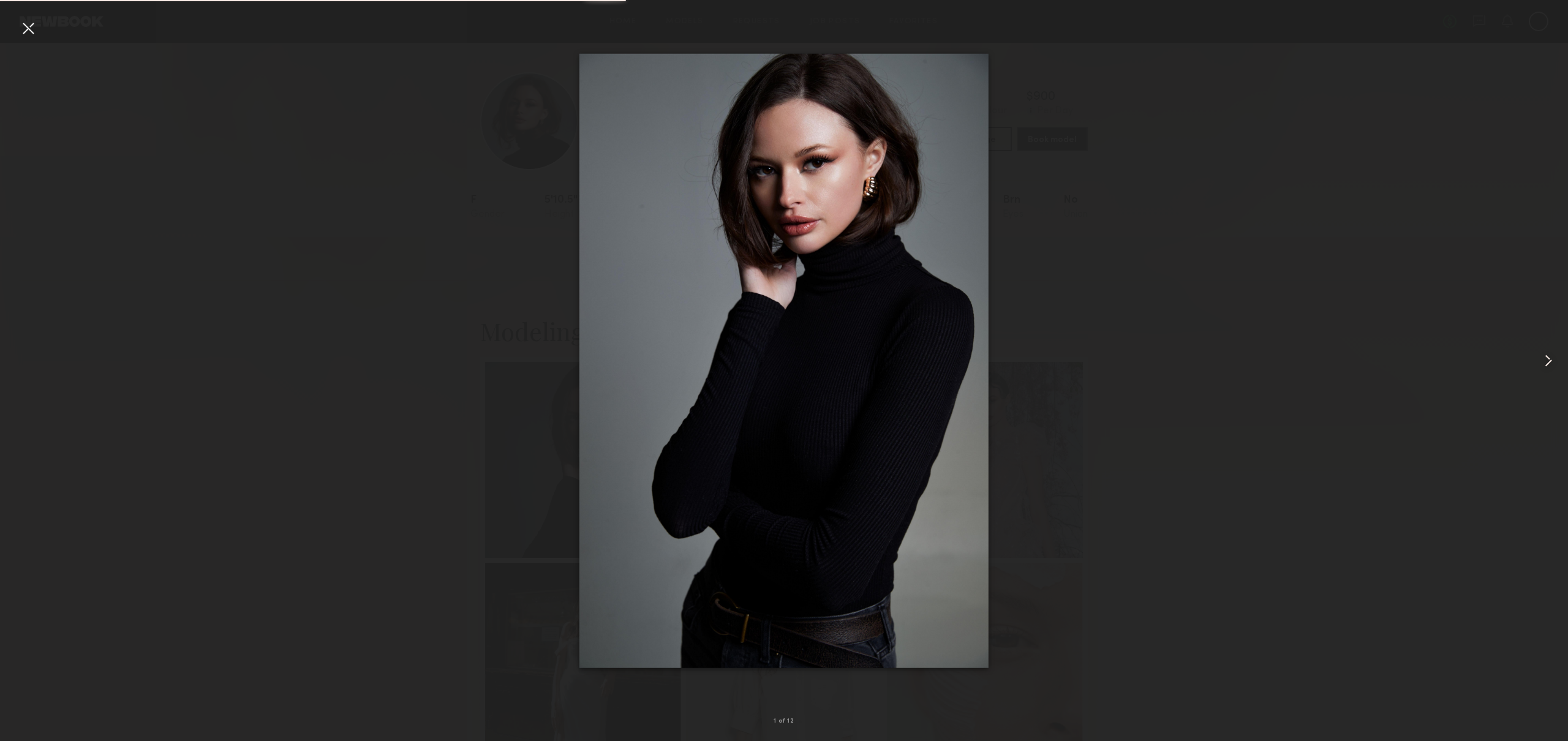
click at [1549, 361] on common-icon at bounding box center [1548, 360] width 19 height 19
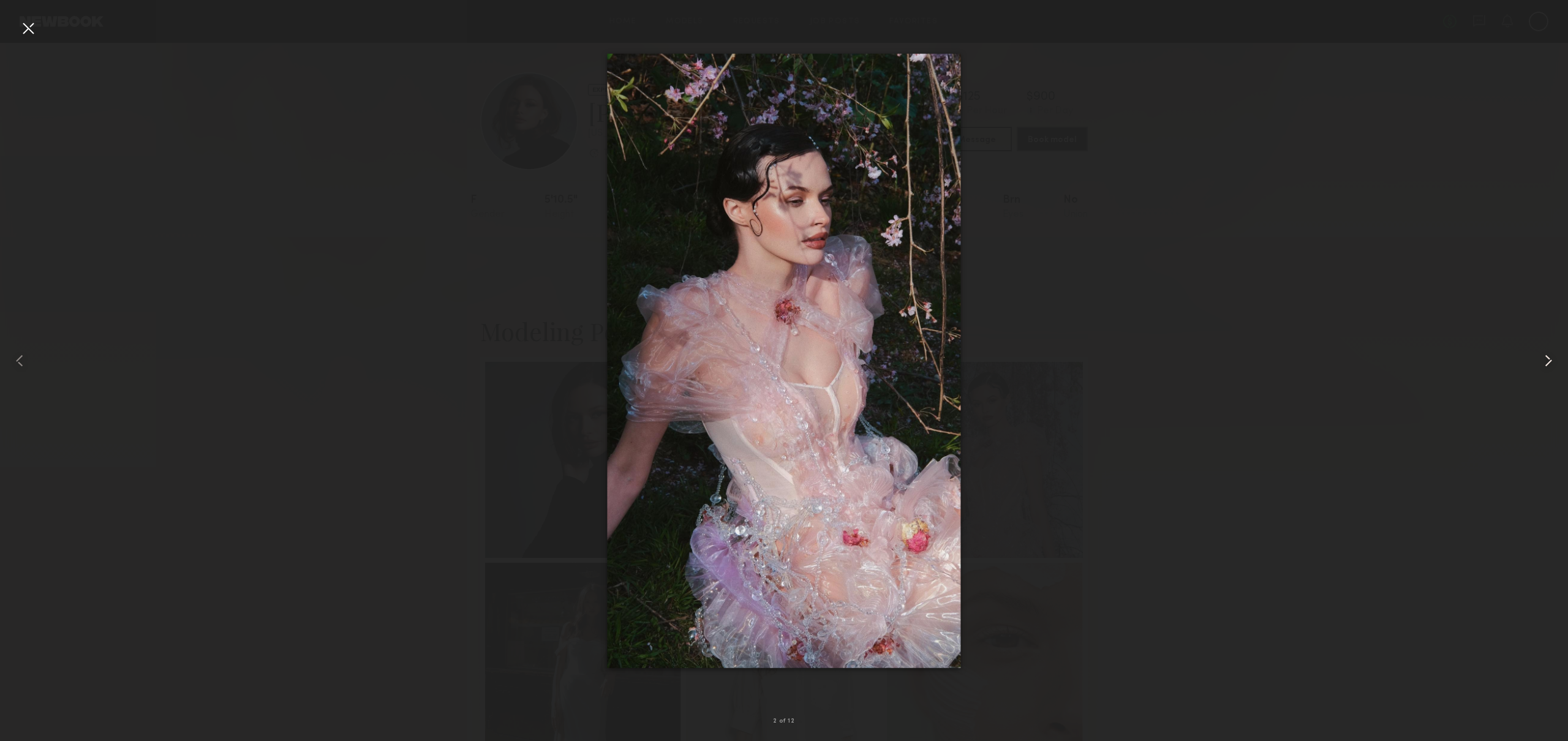
click at [1549, 361] on common-icon at bounding box center [1548, 360] width 19 height 19
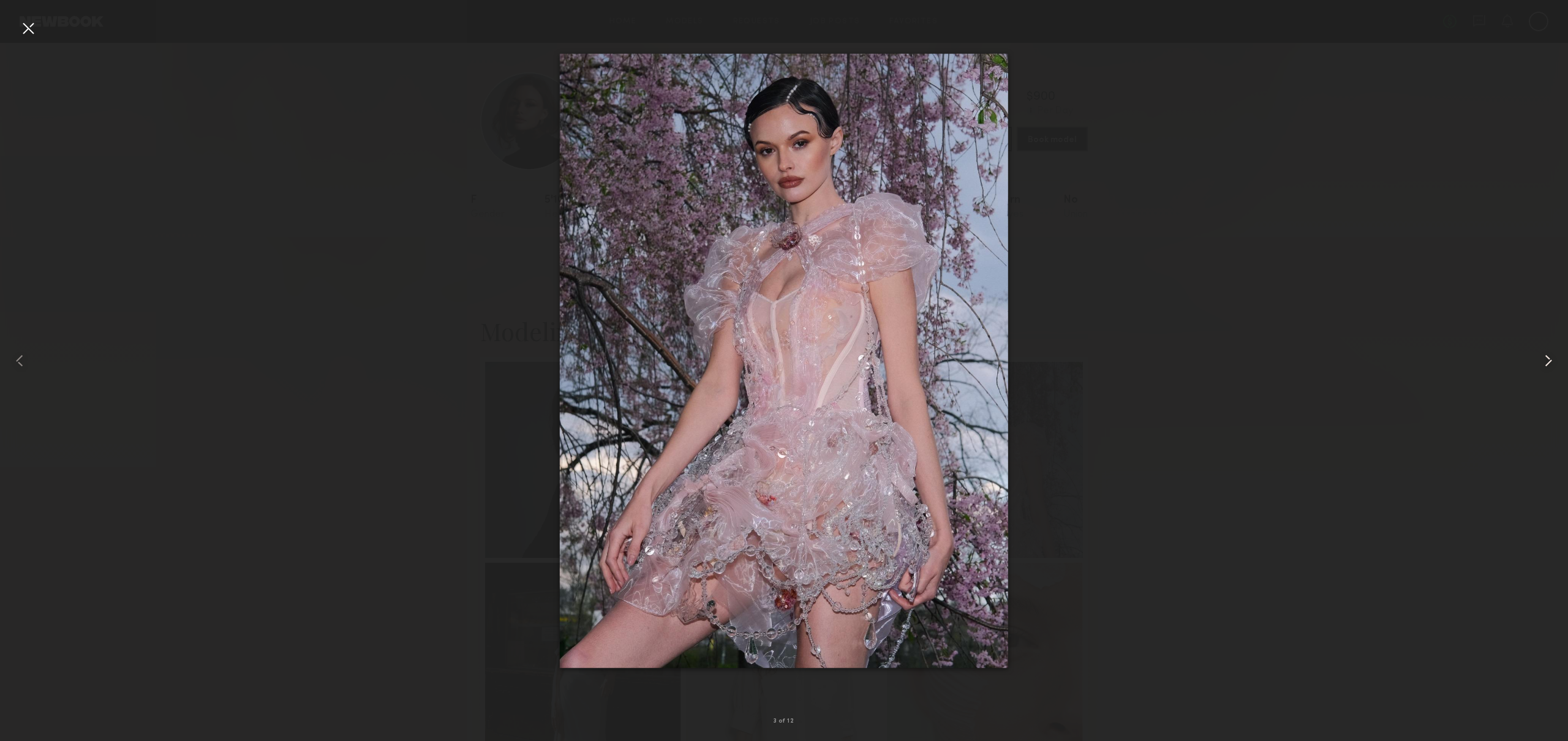
click at [1549, 361] on common-icon at bounding box center [1548, 360] width 19 height 19
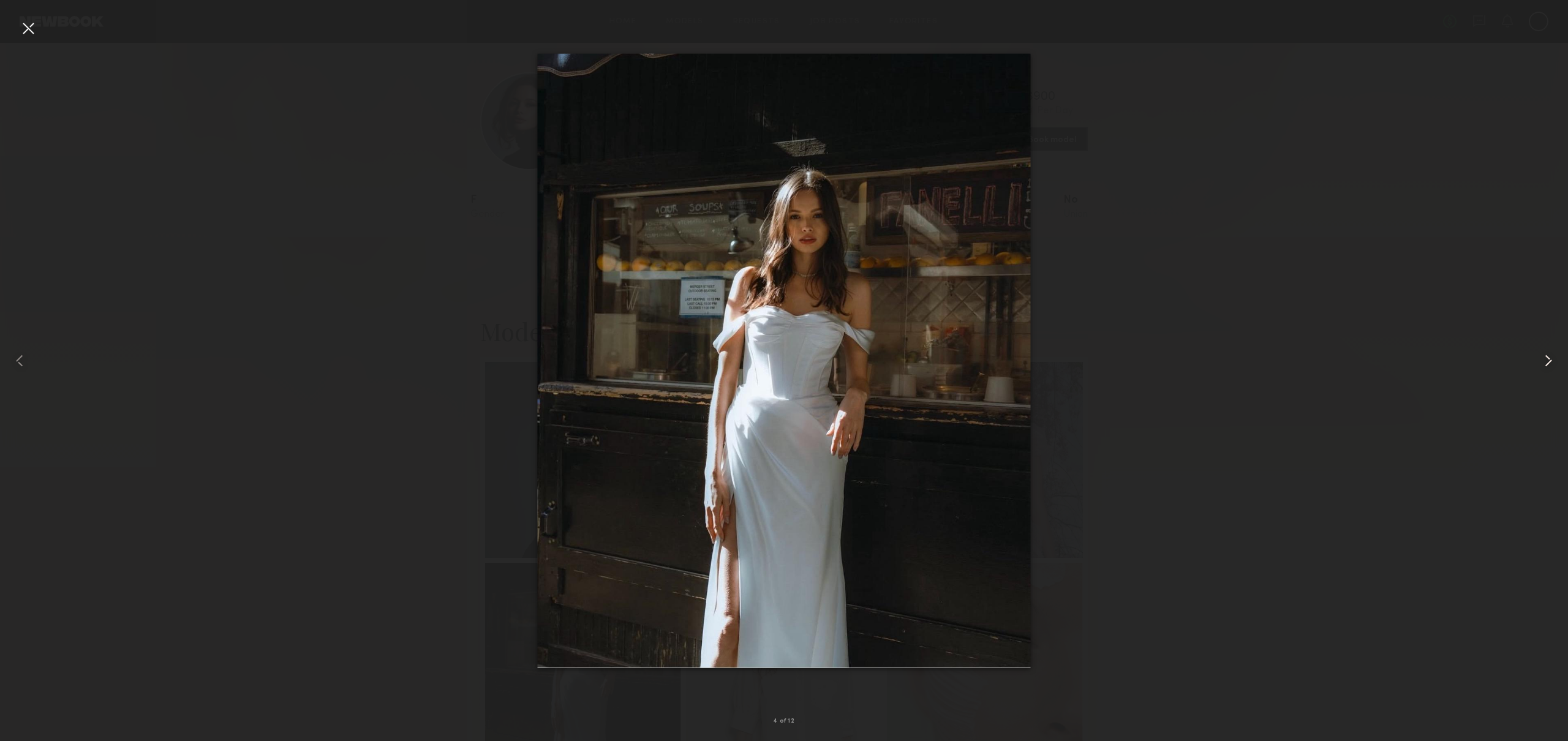
click at [1549, 361] on common-icon at bounding box center [1548, 360] width 19 height 19
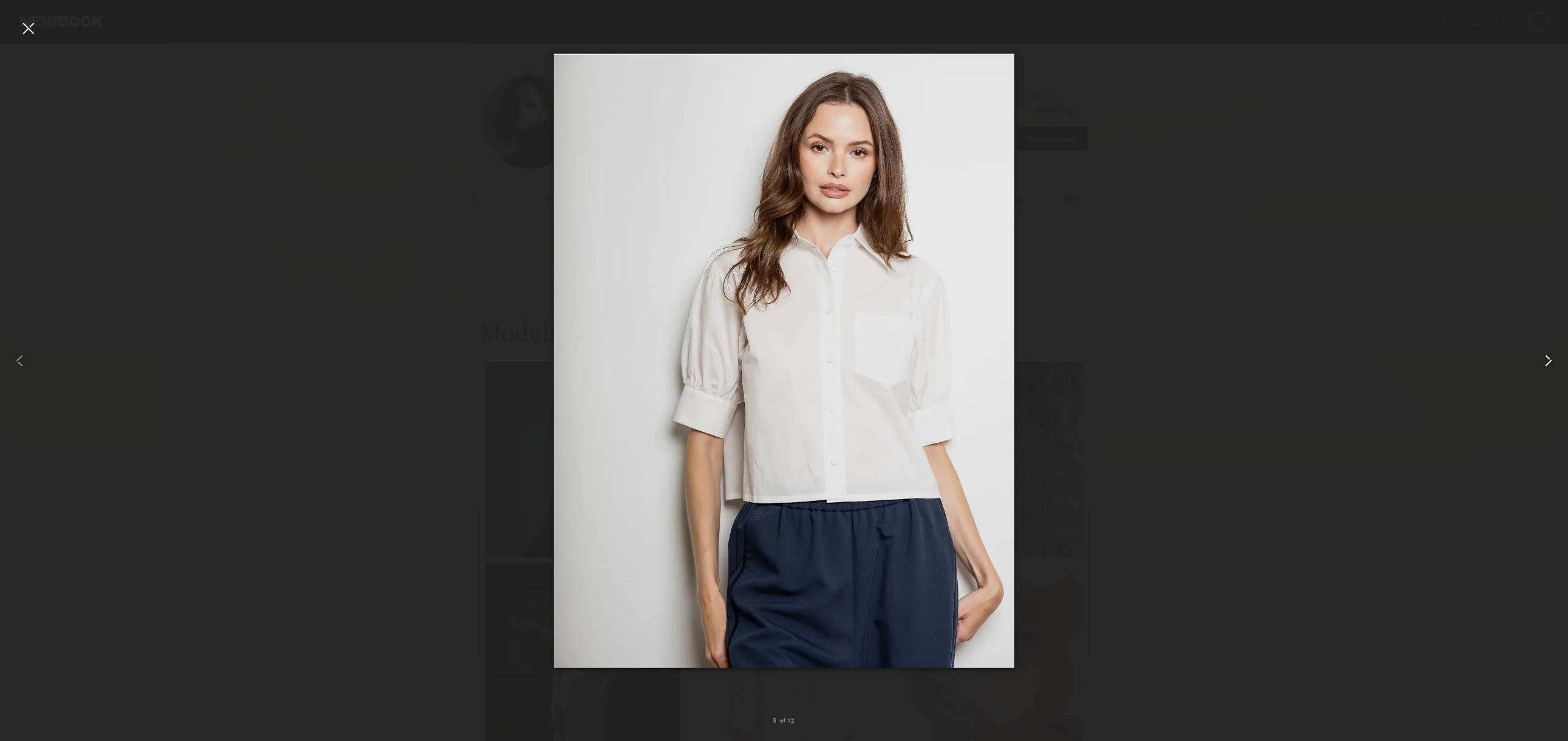
click at [1549, 361] on common-icon at bounding box center [1548, 360] width 19 height 19
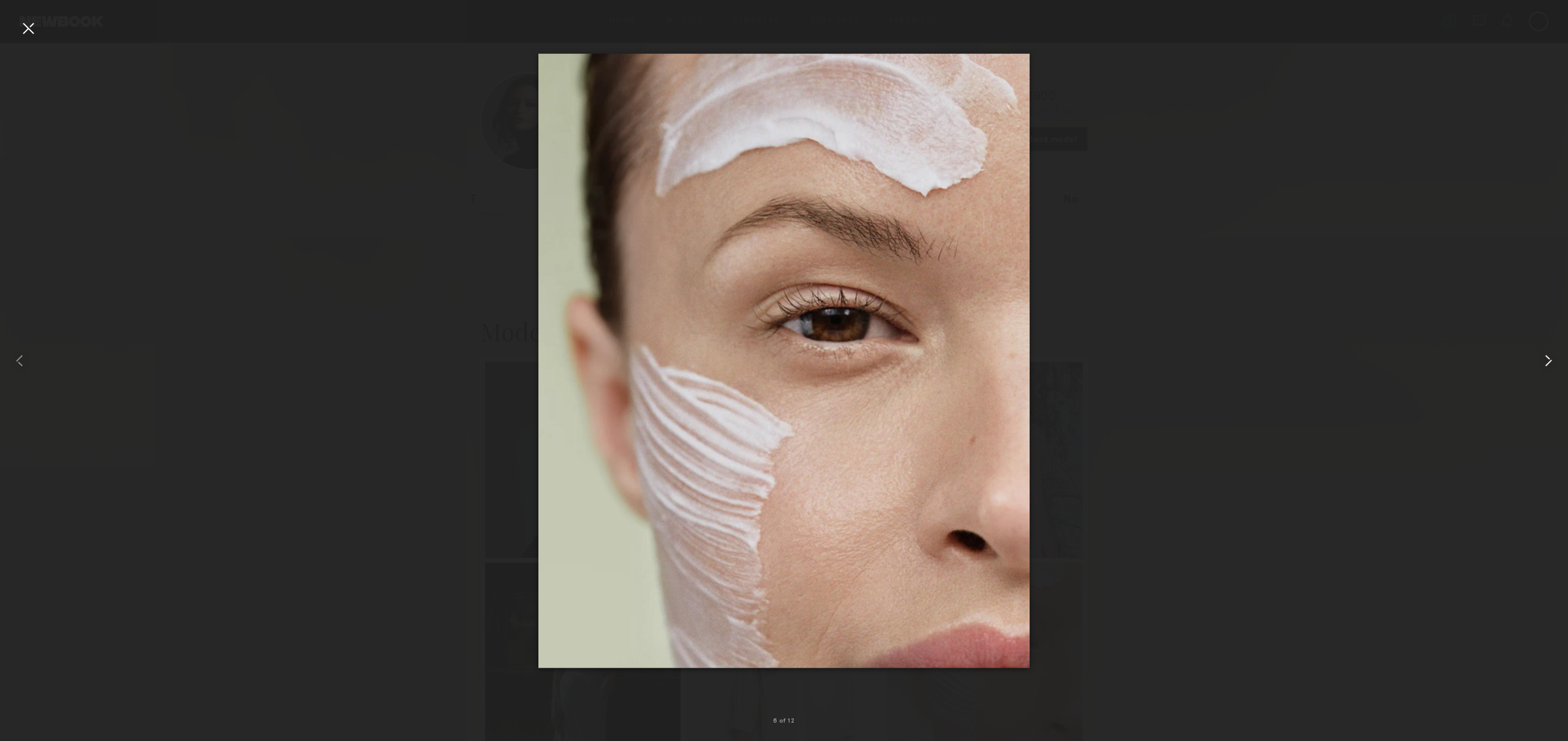
click at [1549, 361] on common-icon at bounding box center [1548, 360] width 19 height 19
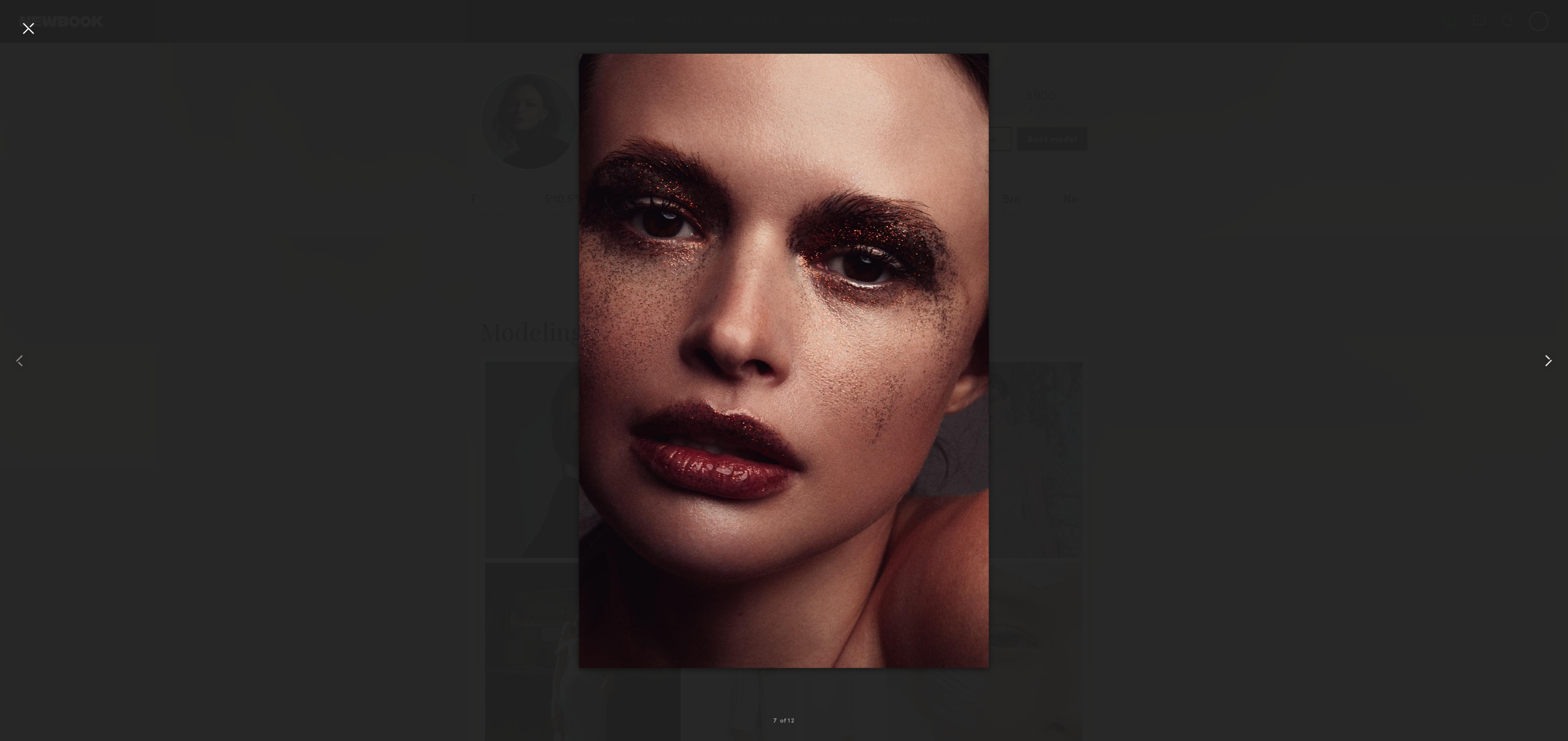
click at [1549, 361] on common-icon at bounding box center [1548, 360] width 19 height 19
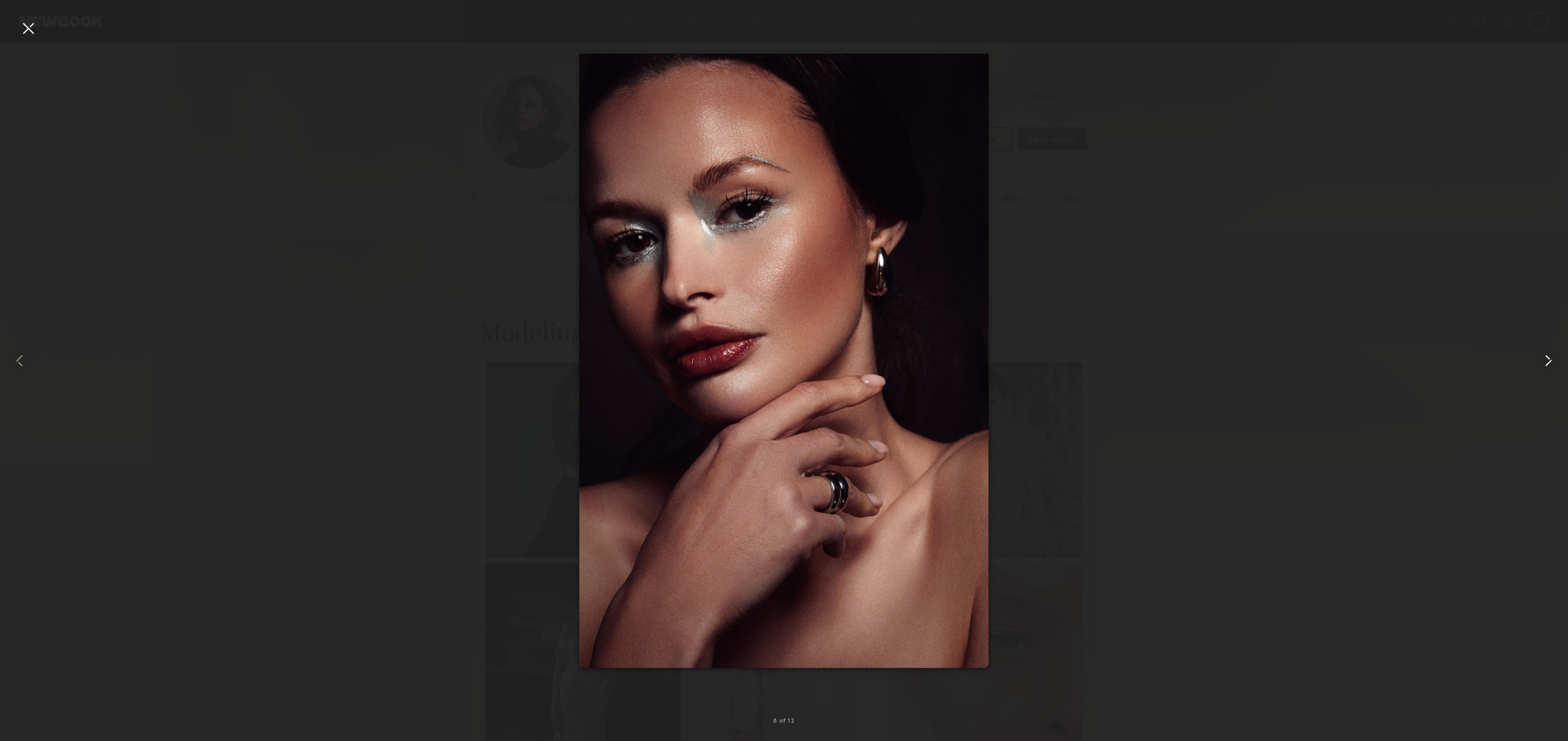
click at [1549, 361] on common-icon at bounding box center [1548, 360] width 19 height 19
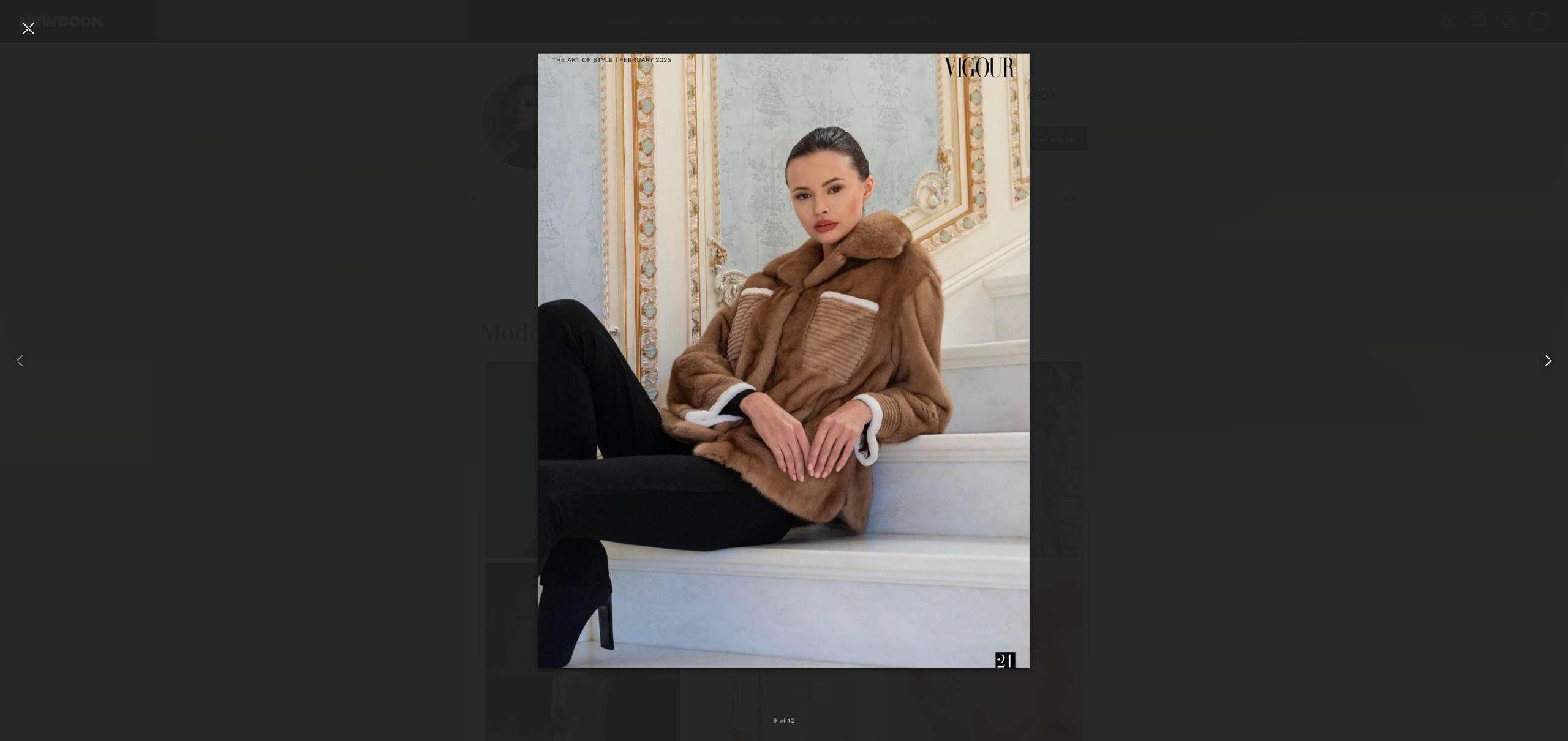
click at [1549, 361] on common-icon at bounding box center [1548, 360] width 19 height 19
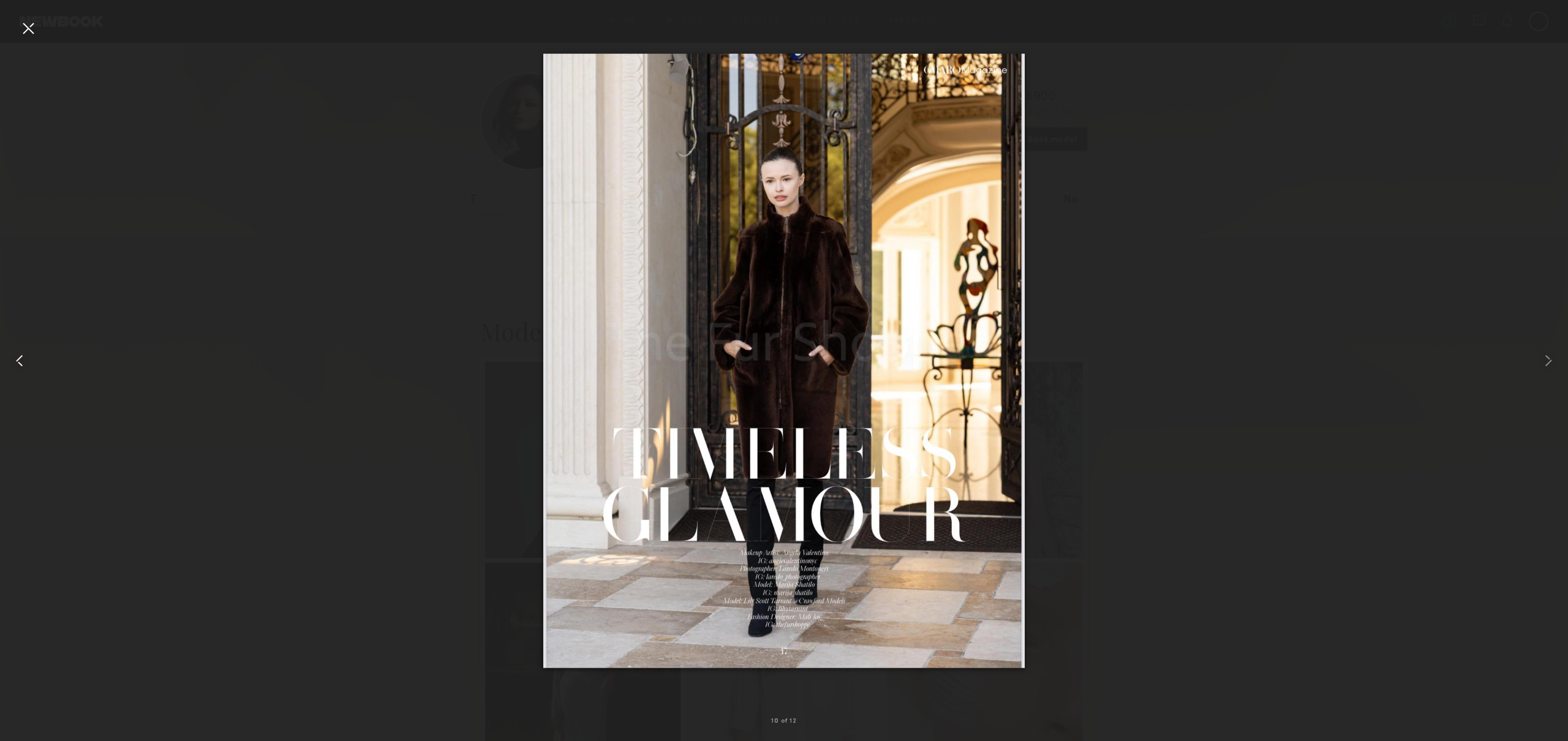
click at [42, 24] on div at bounding box center [31, 360] width 62 height 683
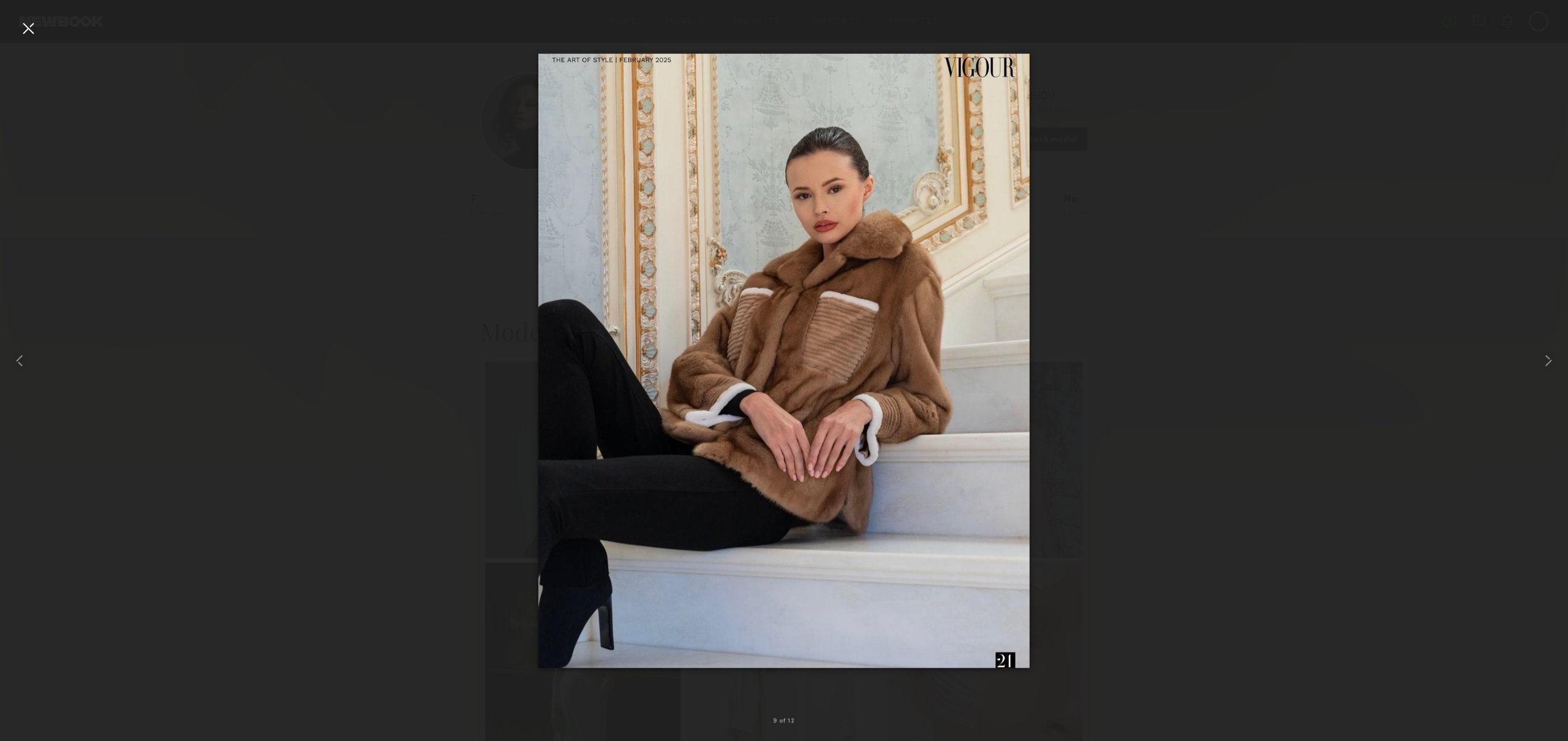
click at [28, 30] on div at bounding box center [28, 28] width 19 height 19
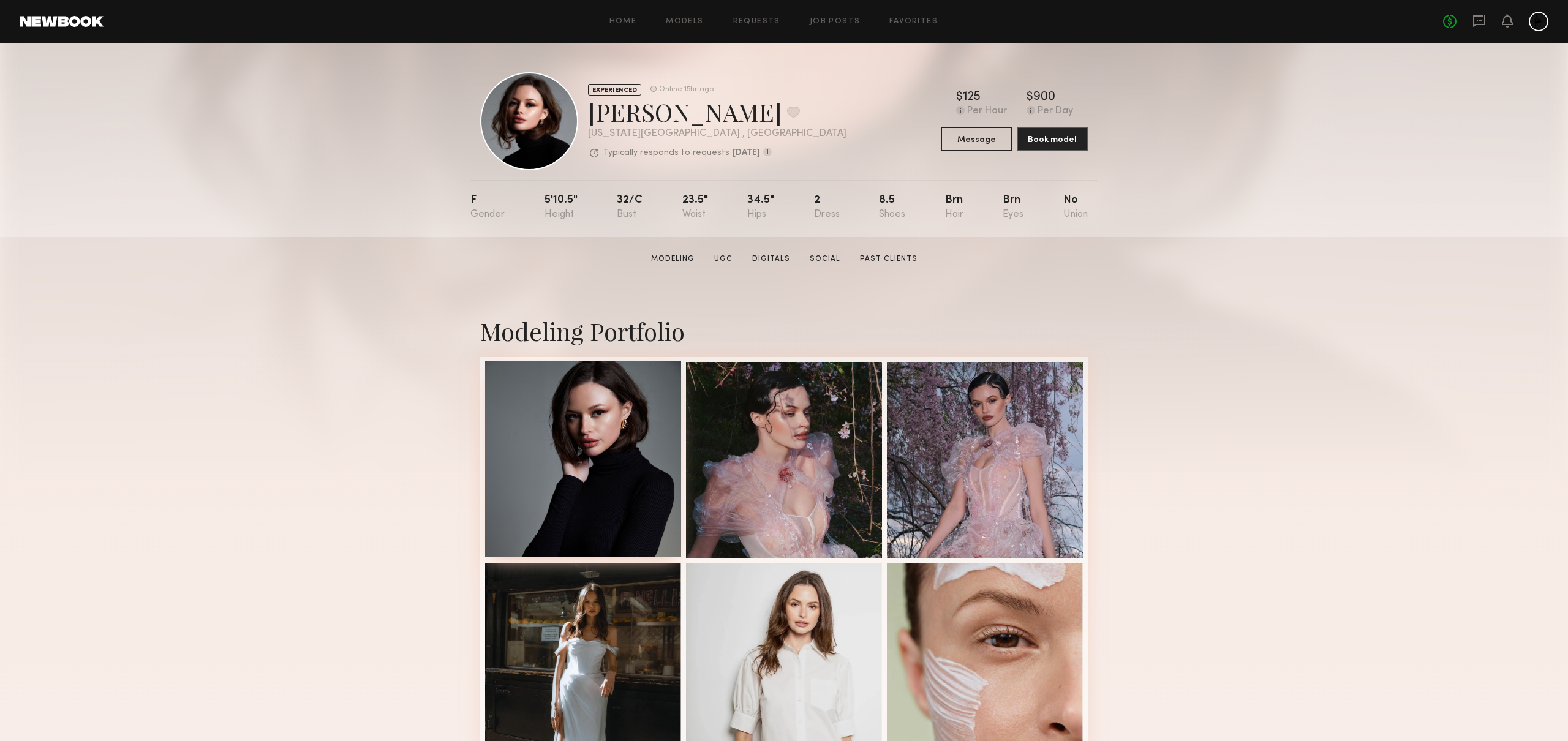
click at [626, 441] on div at bounding box center [584, 459] width 196 height 196
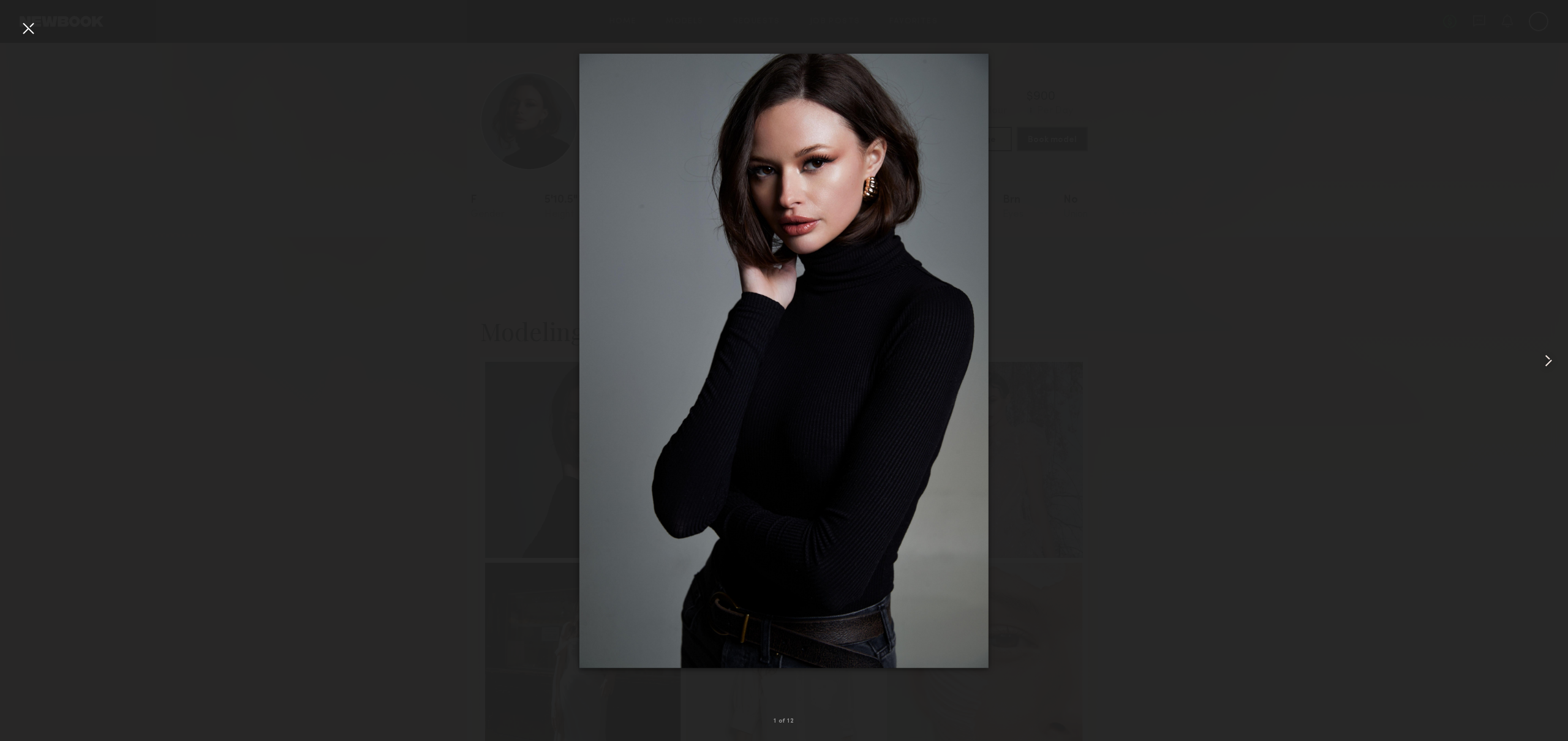
click at [1551, 356] on common-icon at bounding box center [1548, 360] width 19 height 19
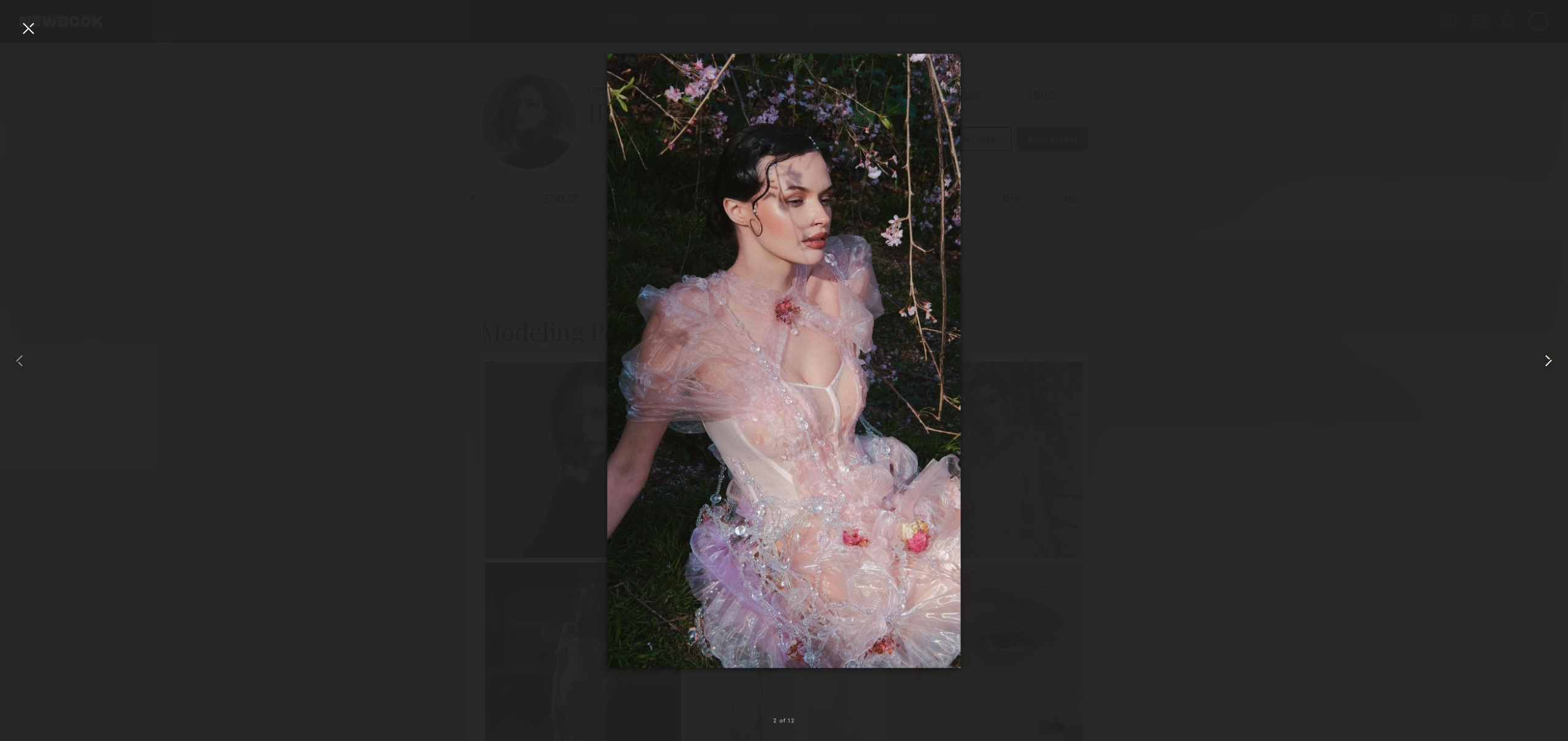
click at [1551, 356] on common-icon at bounding box center [1548, 360] width 19 height 19
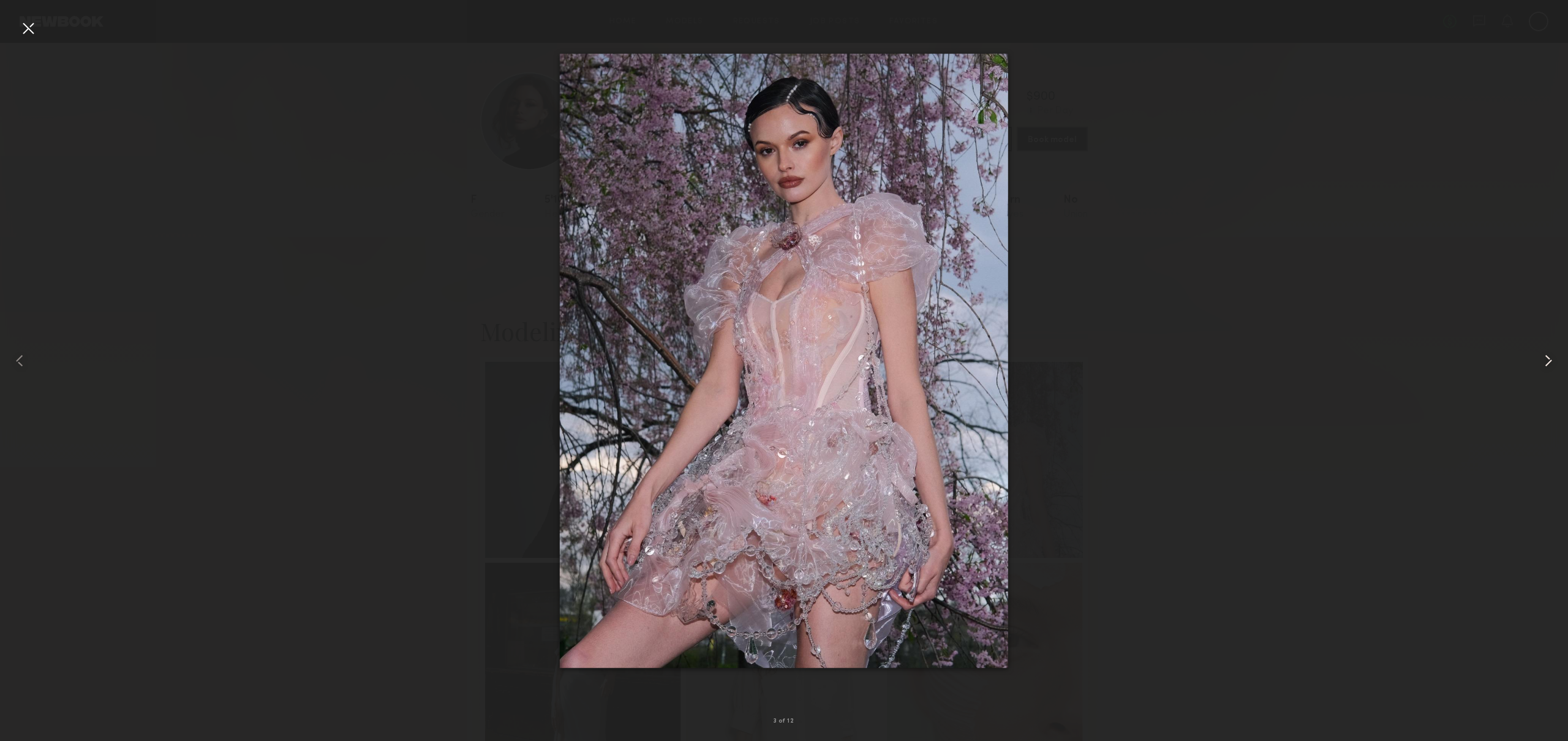
click at [1551, 356] on common-icon at bounding box center [1548, 360] width 19 height 19
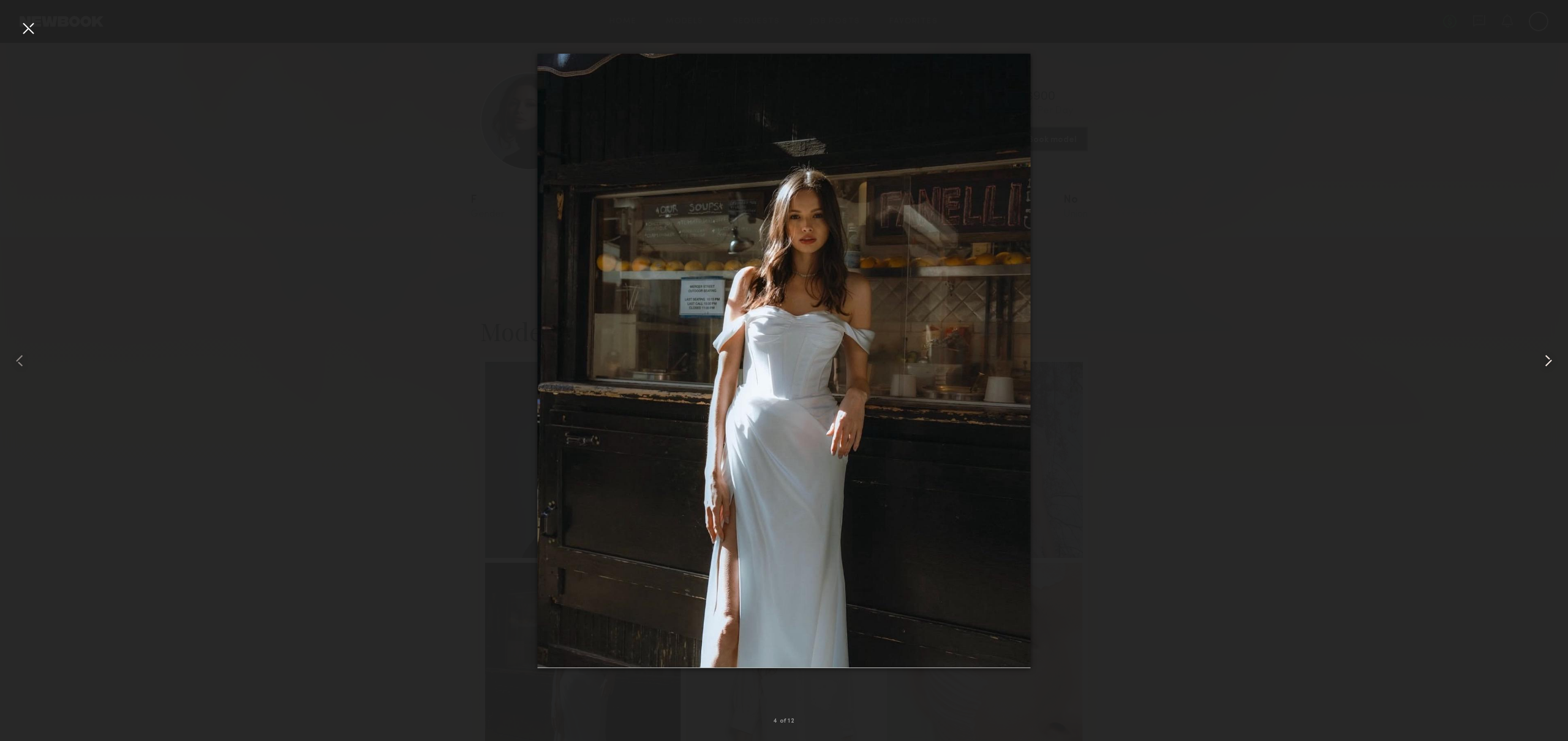
click at [1551, 356] on common-icon at bounding box center [1548, 360] width 19 height 19
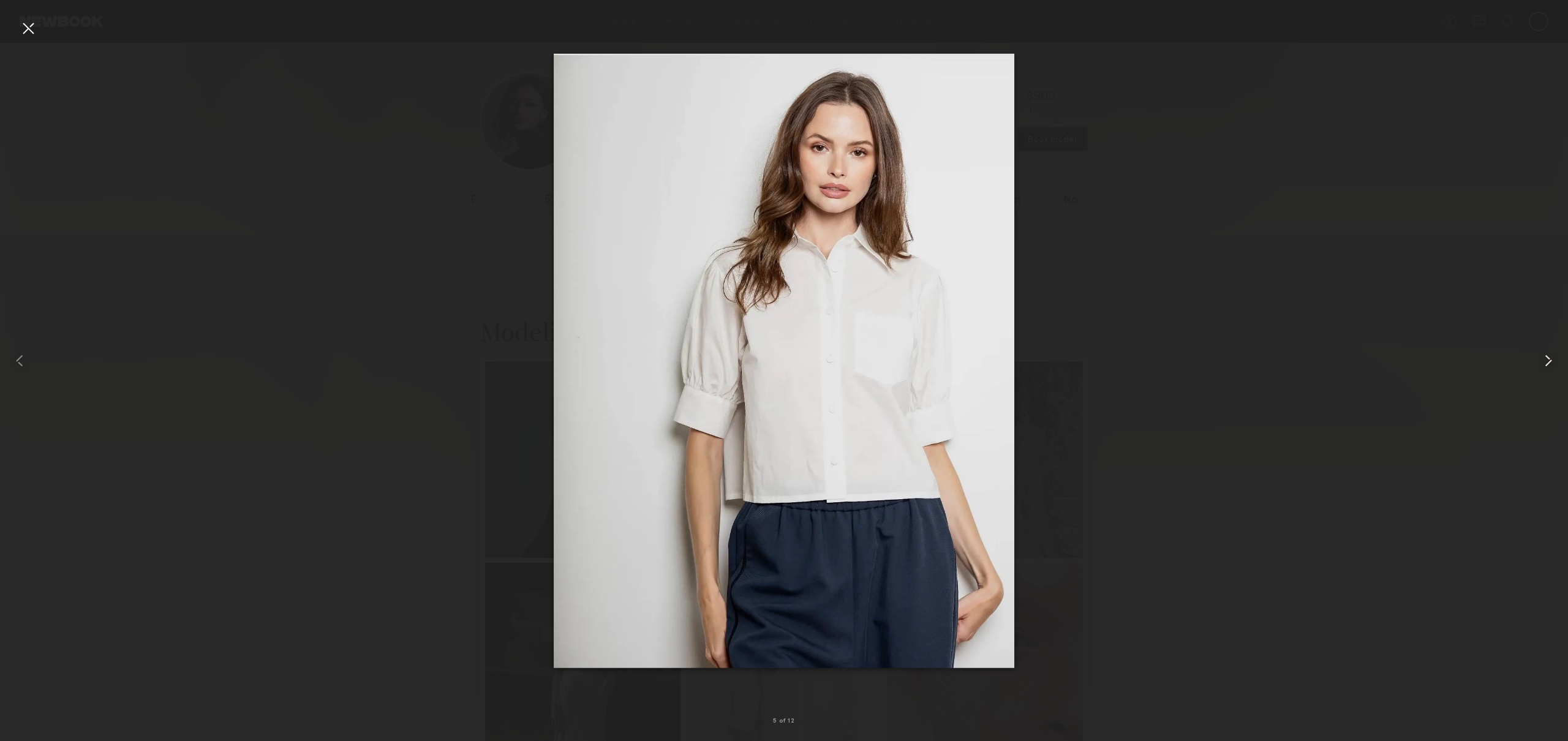
click at [1551, 356] on common-icon at bounding box center [1548, 360] width 19 height 19
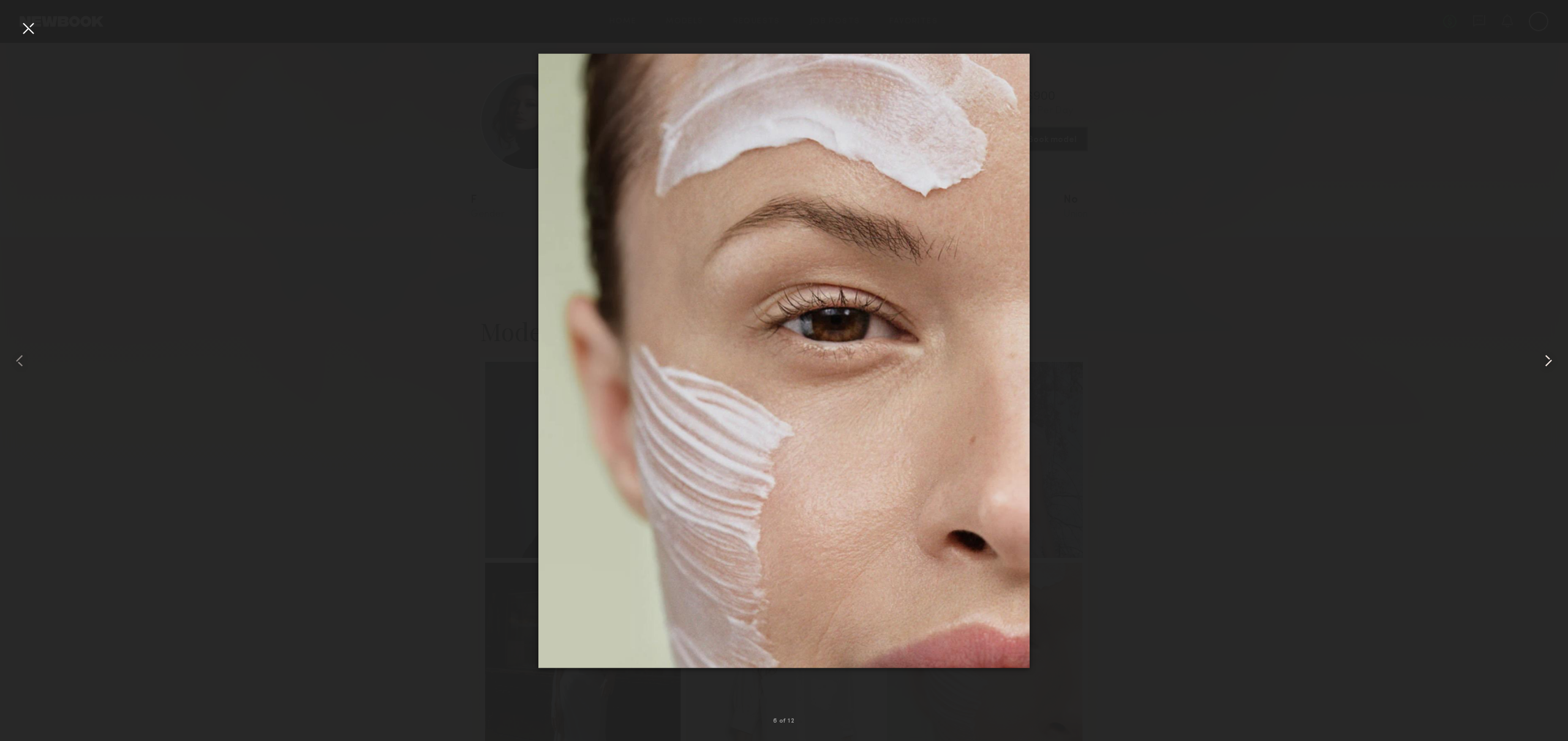
click at [1551, 356] on common-icon at bounding box center [1548, 360] width 19 height 19
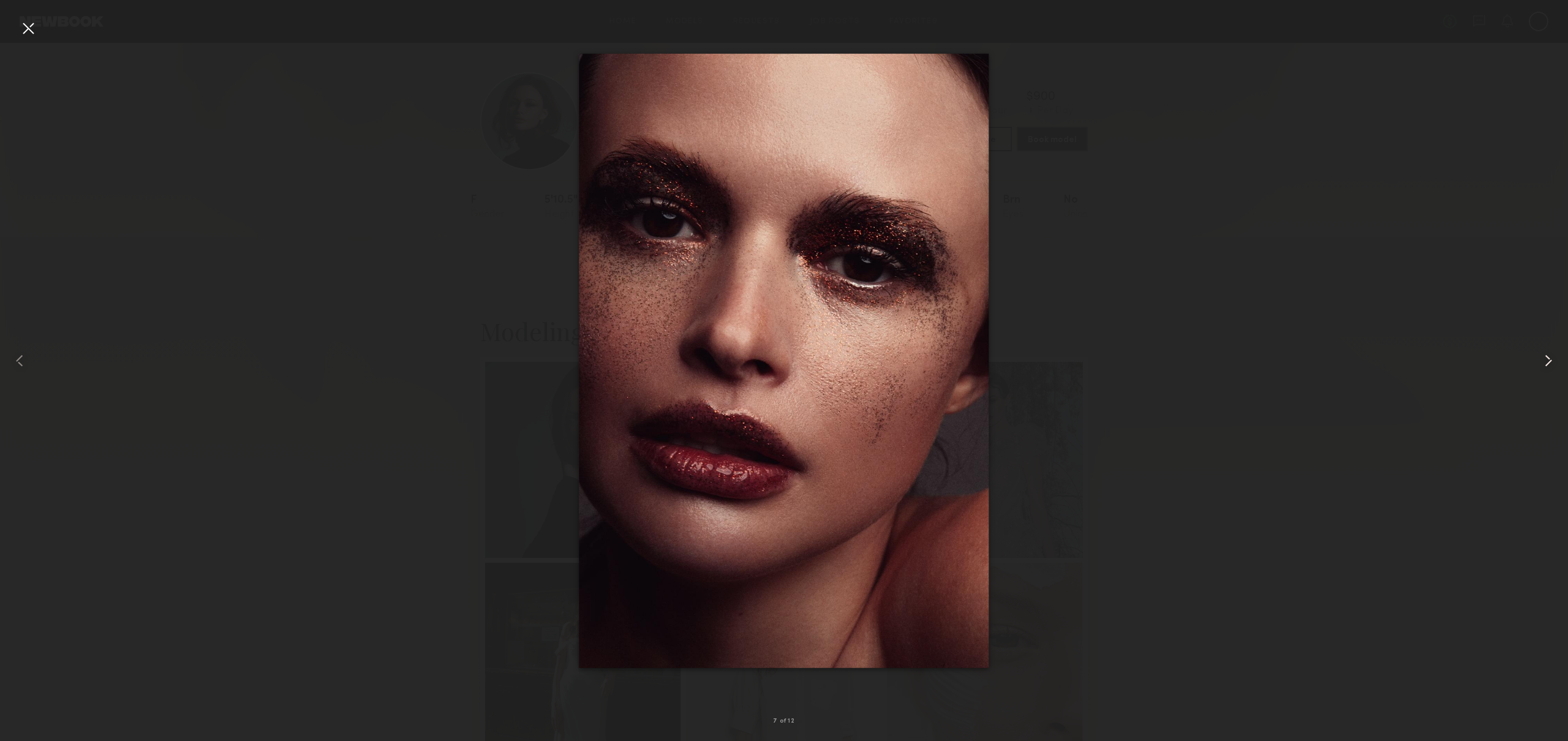
click at [1551, 356] on common-icon at bounding box center [1548, 360] width 19 height 19
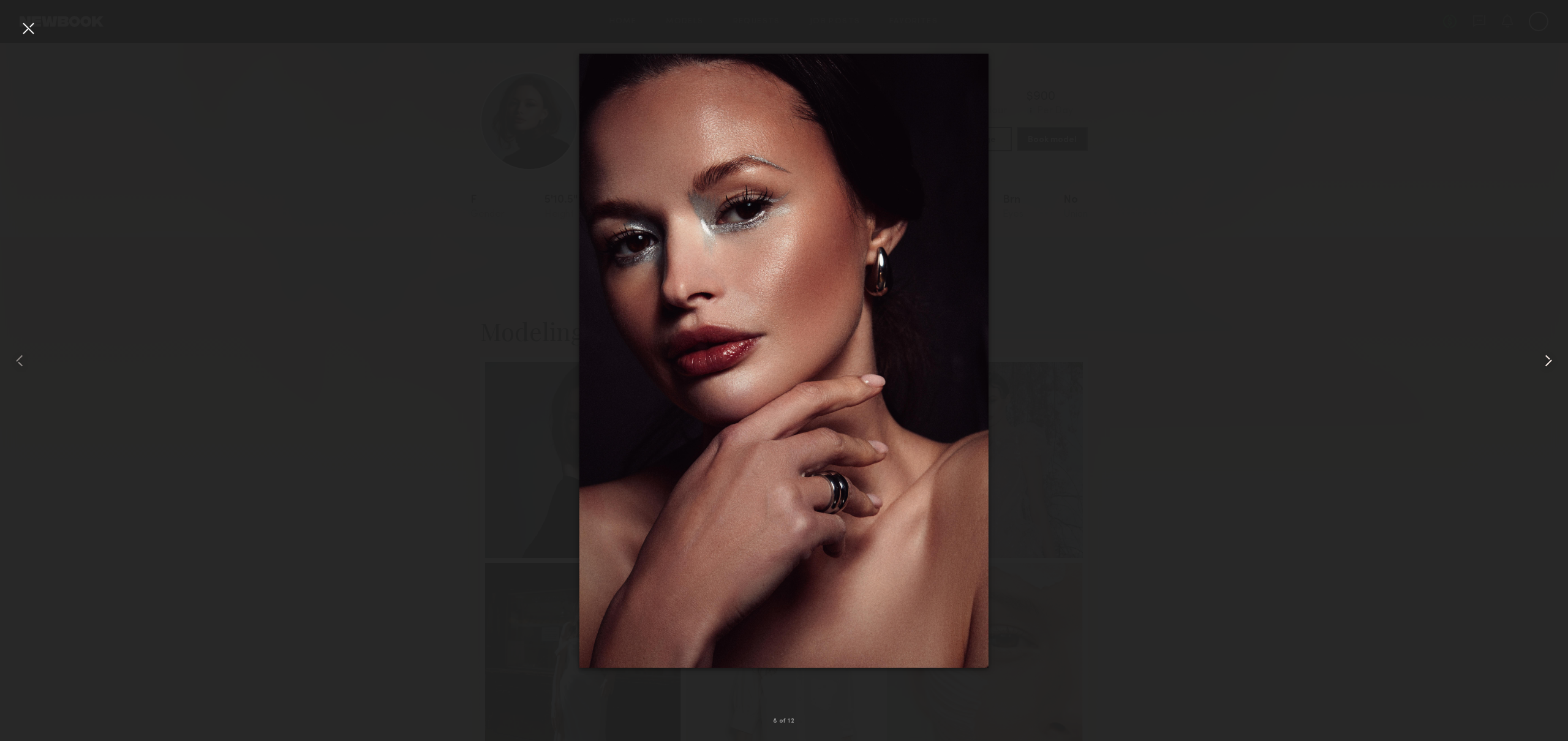
click at [1551, 356] on common-icon at bounding box center [1548, 360] width 19 height 19
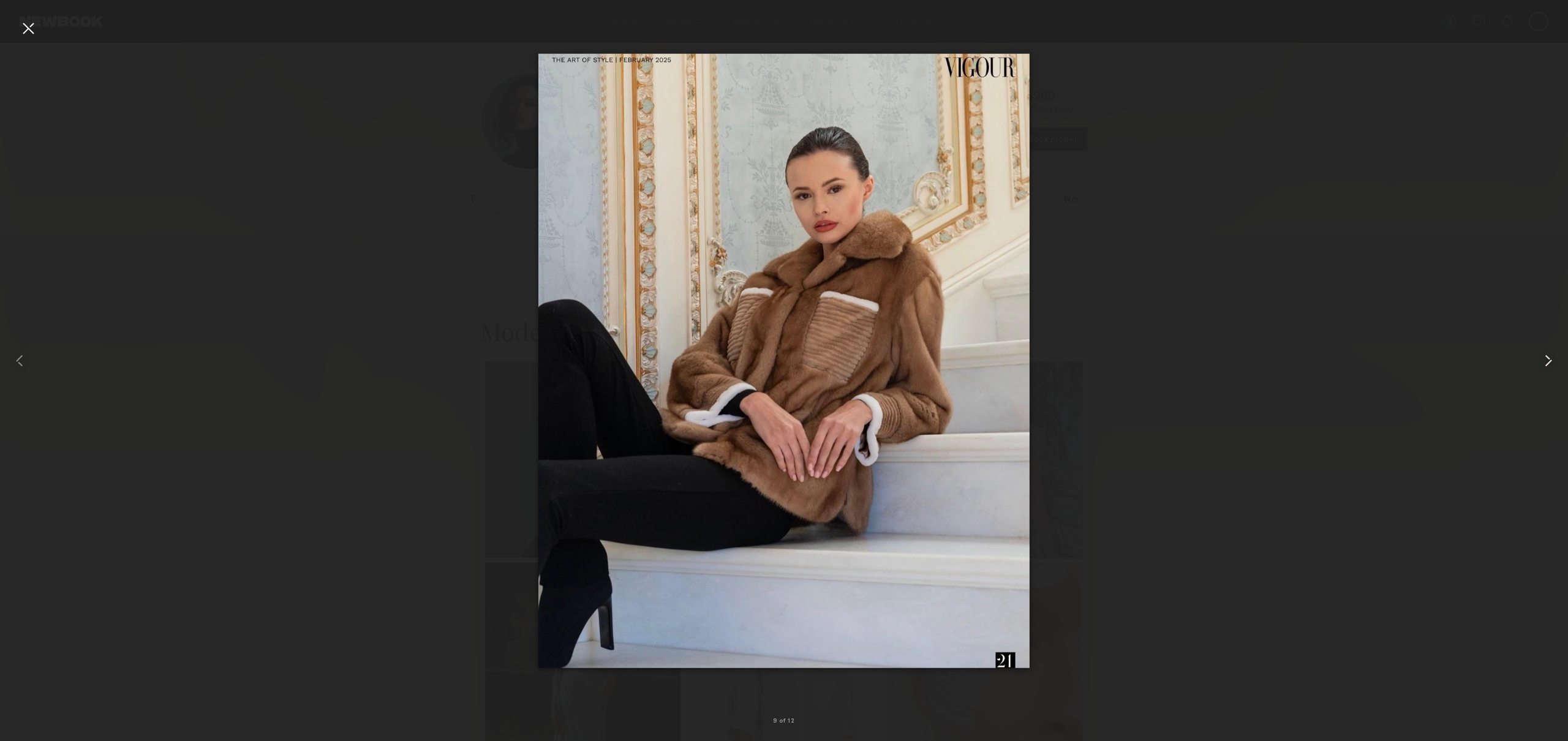
click at [1551, 356] on common-icon at bounding box center [1548, 360] width 19 height 19
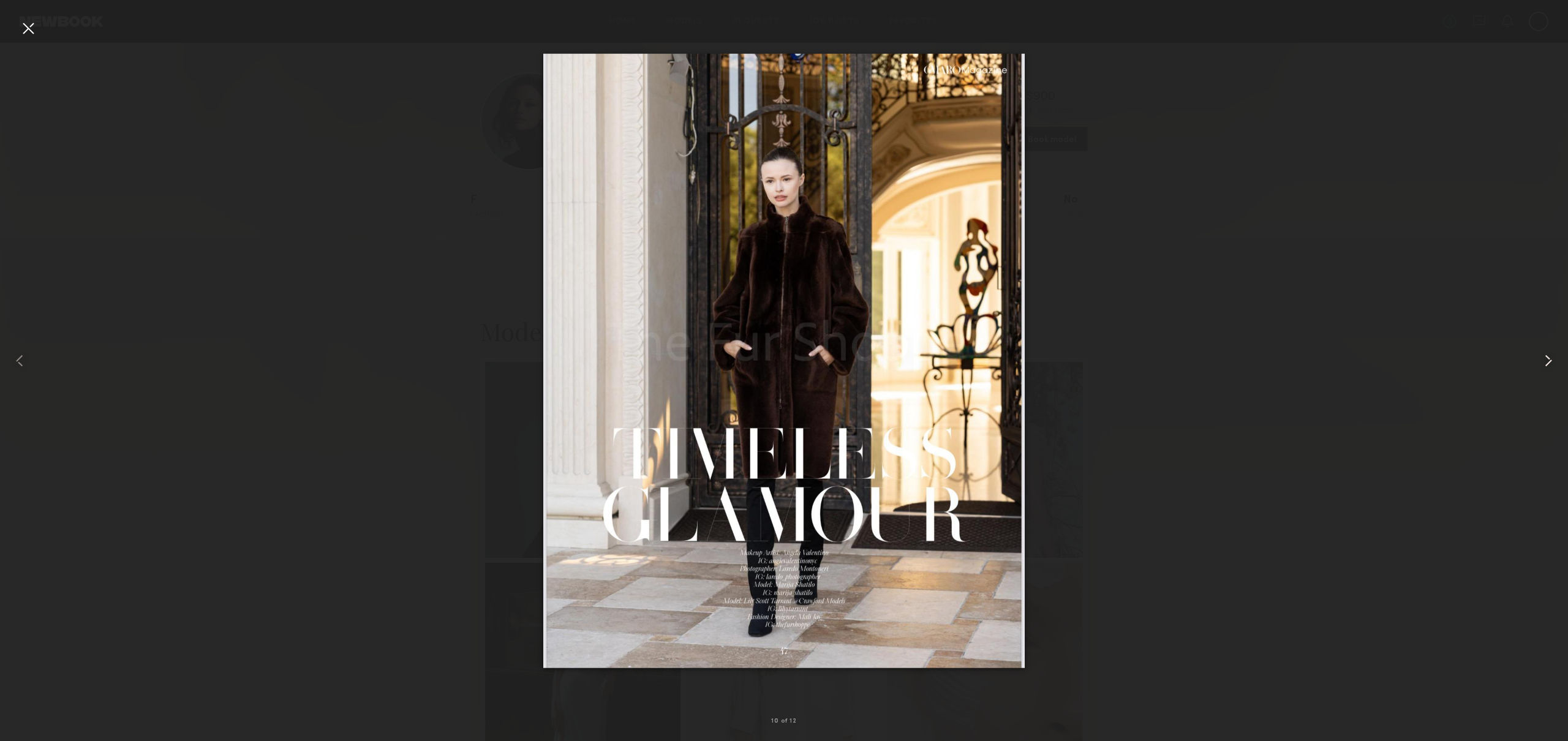
click at [1551, 356] on common-icon at bounding box center [1548, 360] width 19 height 19
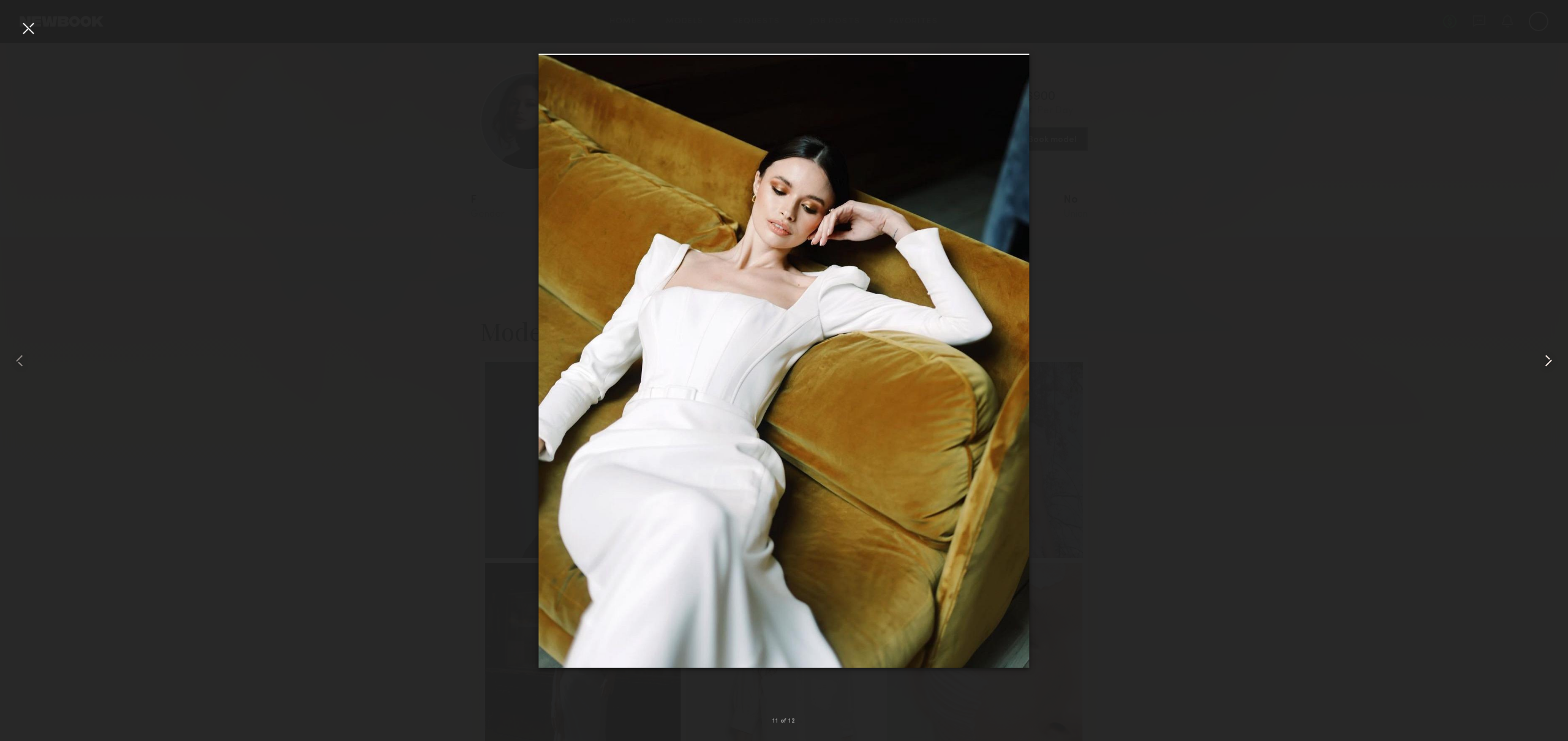
click at [1551, 356] on common-icon at bounding box center [1548, 360] width 19 height 19
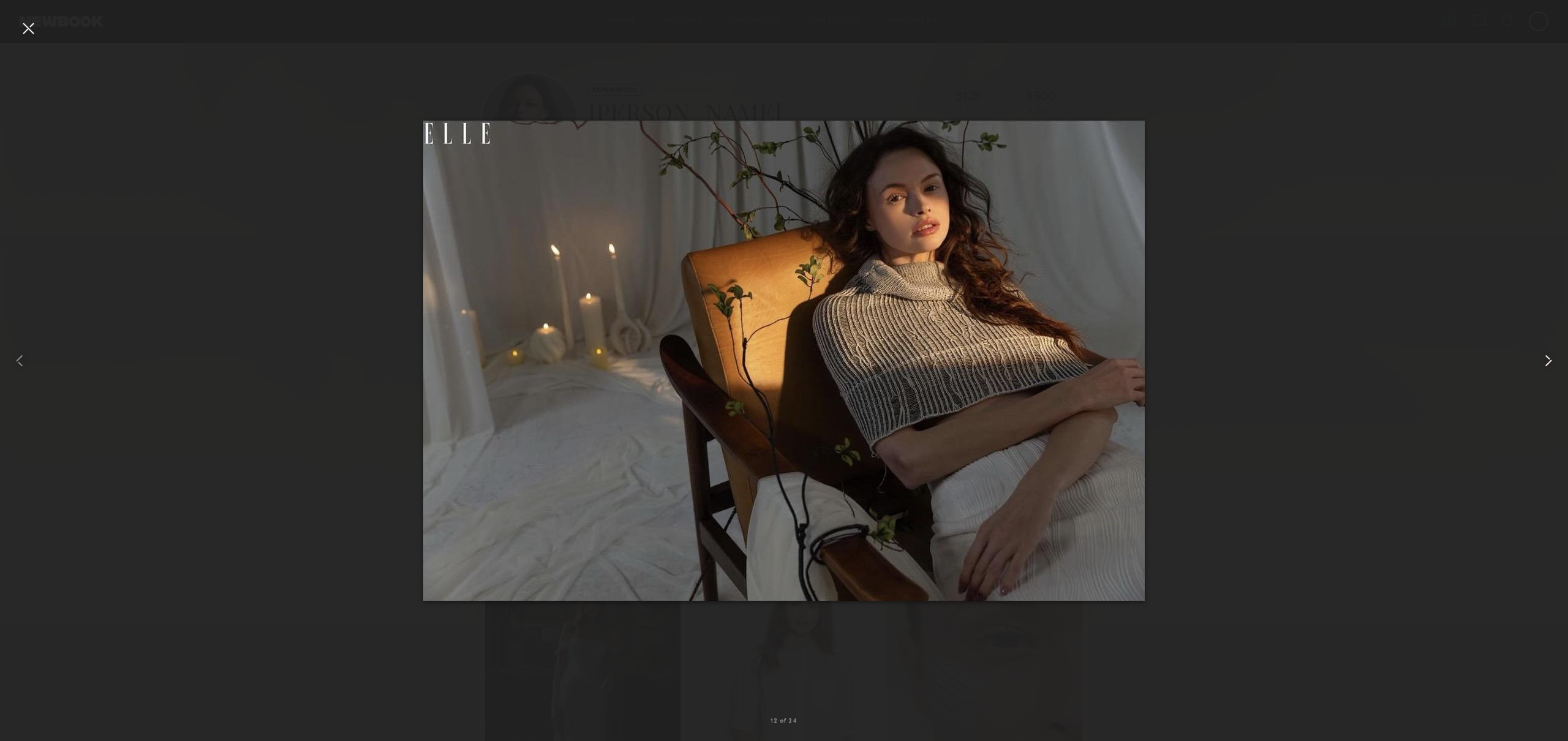
click at [1551, 356] on common-icon at bounding box center [1548, 360] width 19 height 19
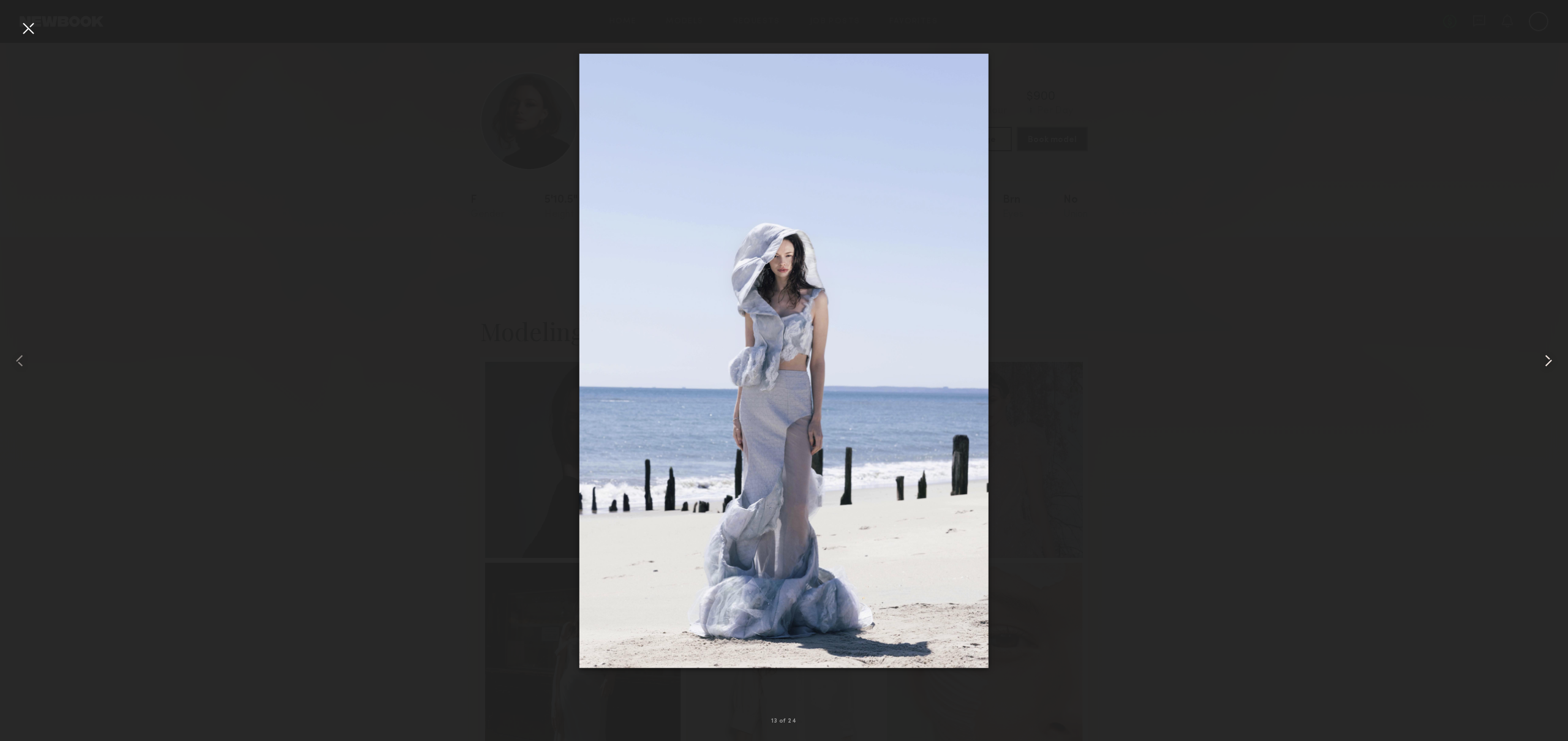
click at [1551, 356] on common-icon at bounding box center [1548, 360] width 19 height 19
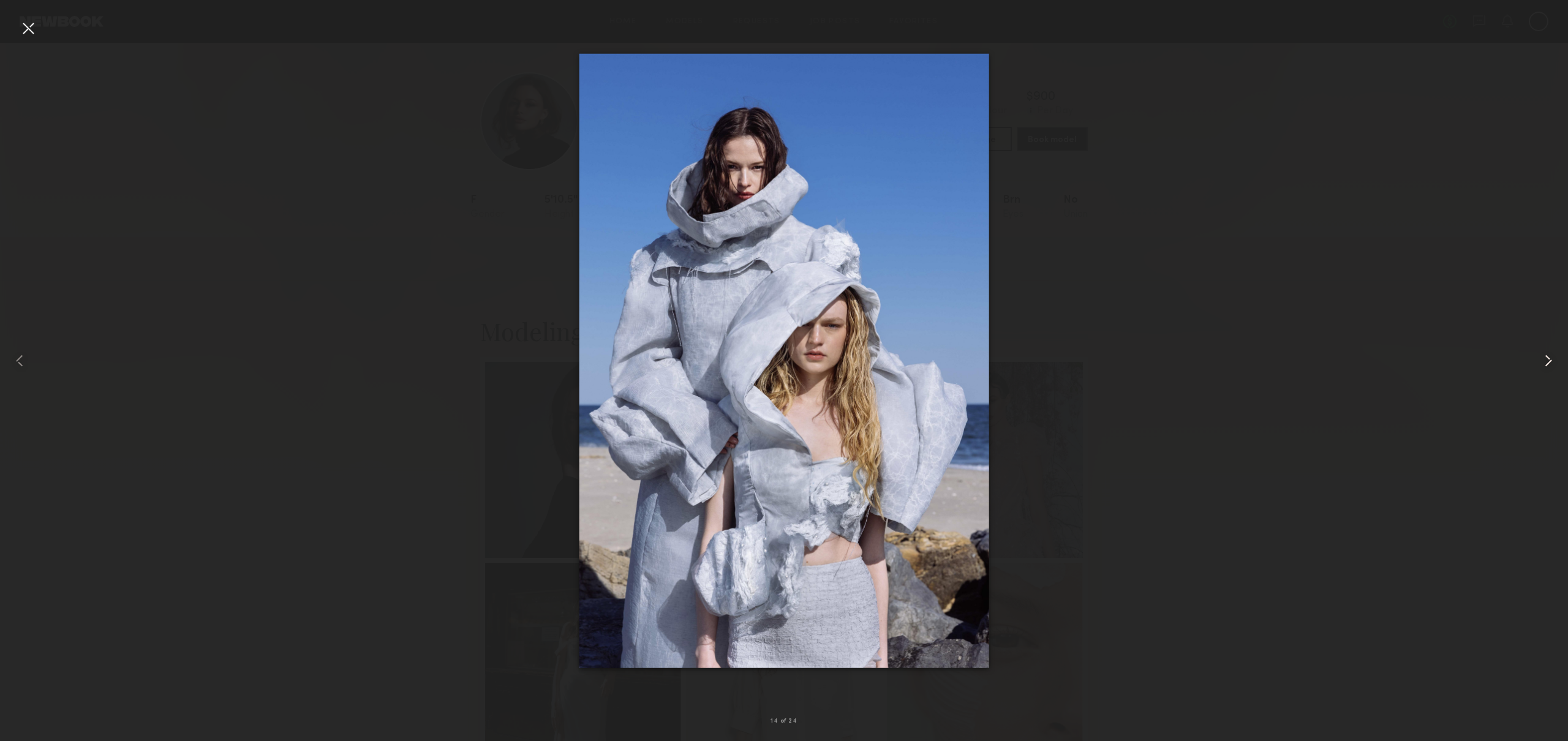
click at [1551, 356] on common-icon at bounding box center [1548, 360] width 19 height 19
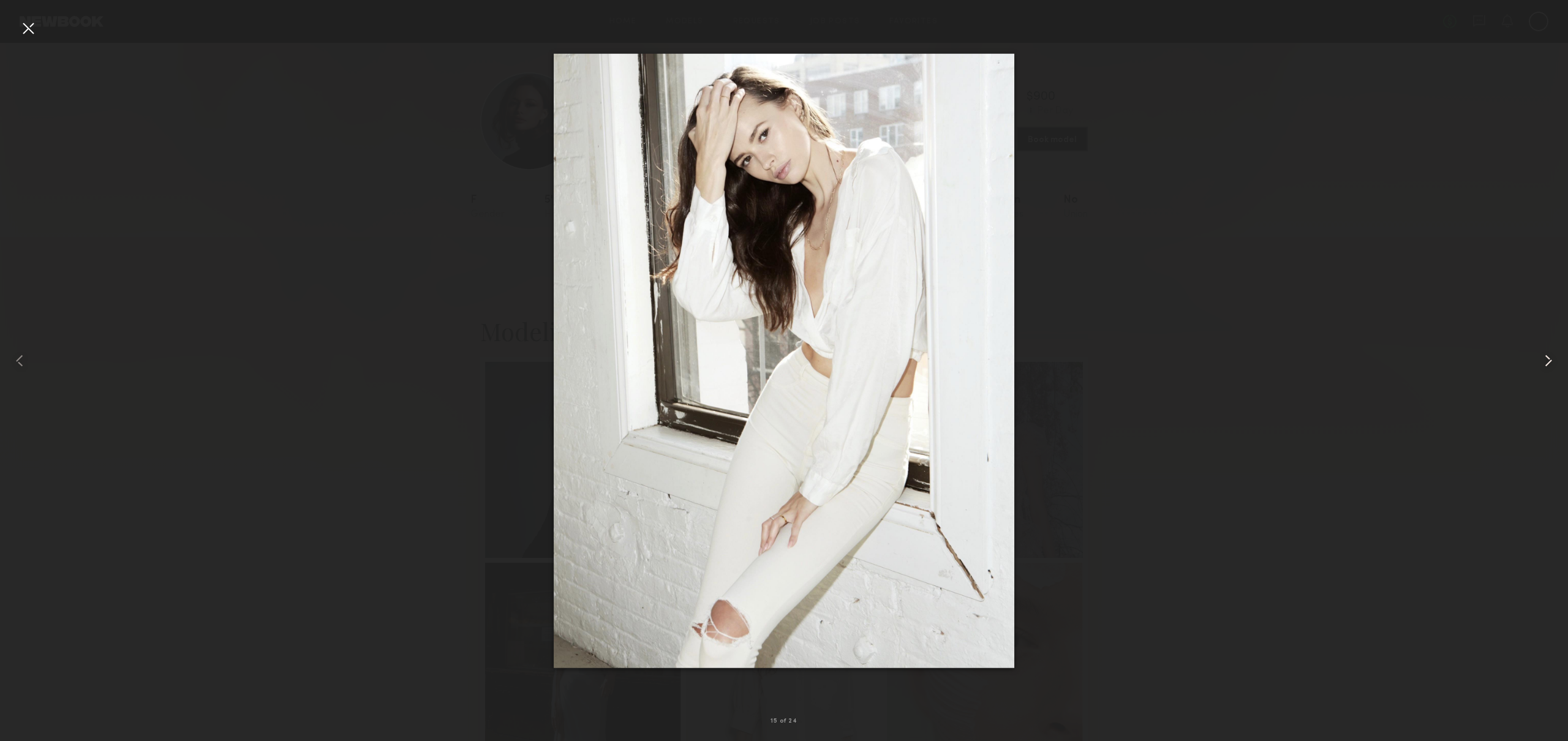
click at [1551, 356] on common-icon at bounding box center [1548, 360] width 19 height 19
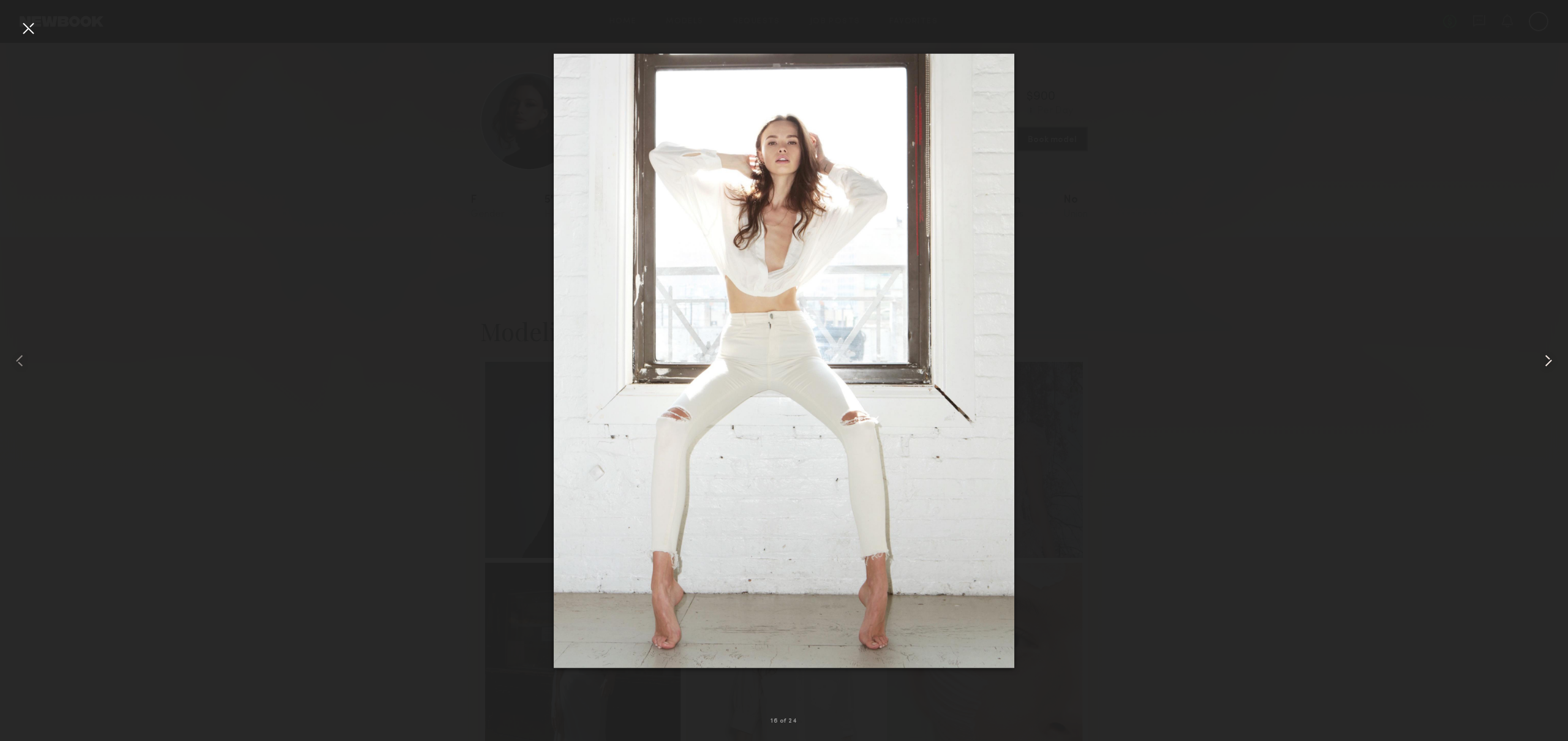
click at [1551, 356] on common-icon at bounding box center [1548, 360] width 19 height 19
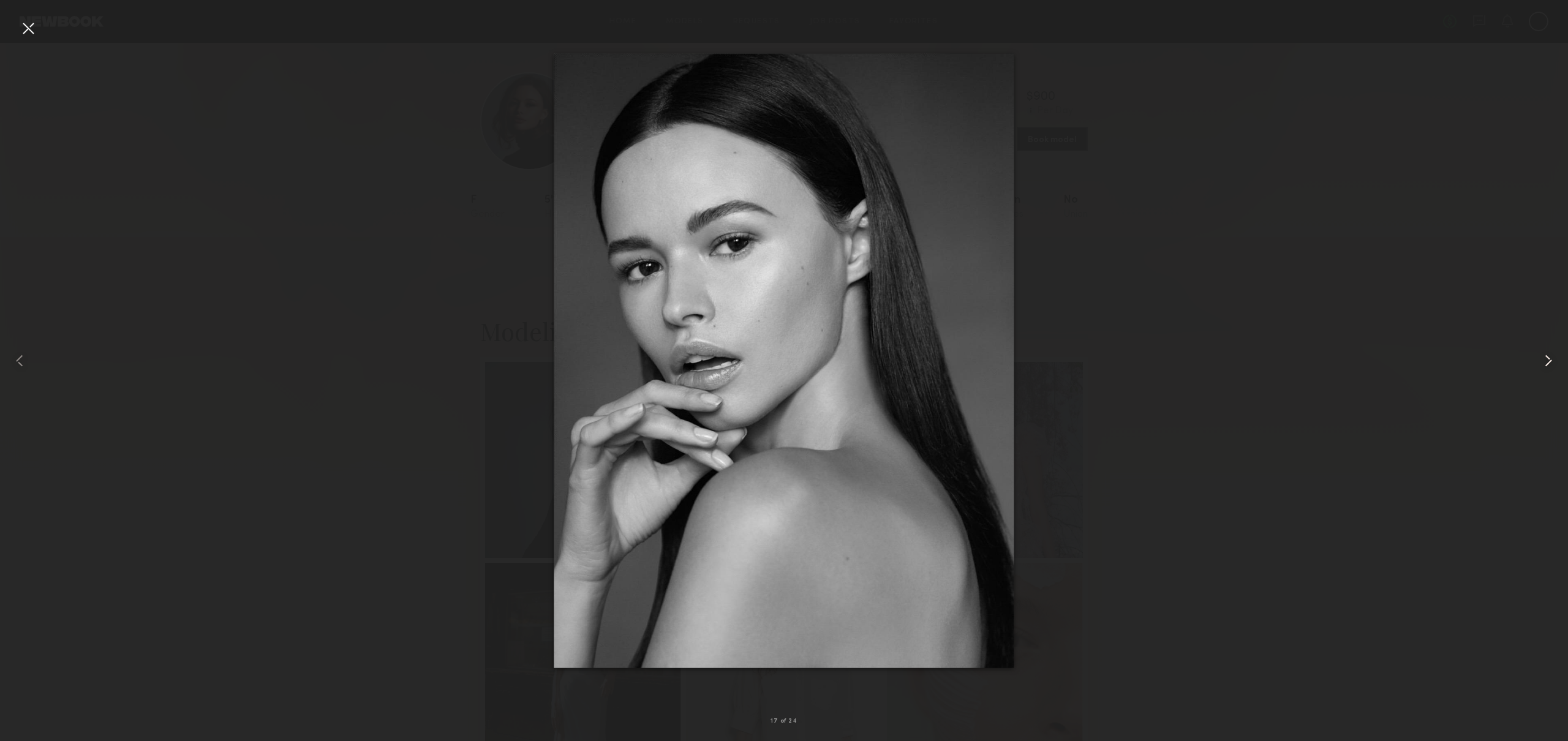
click at [1551, 356] on common-icon at bounding box center [1548, 360] width 19 height 19
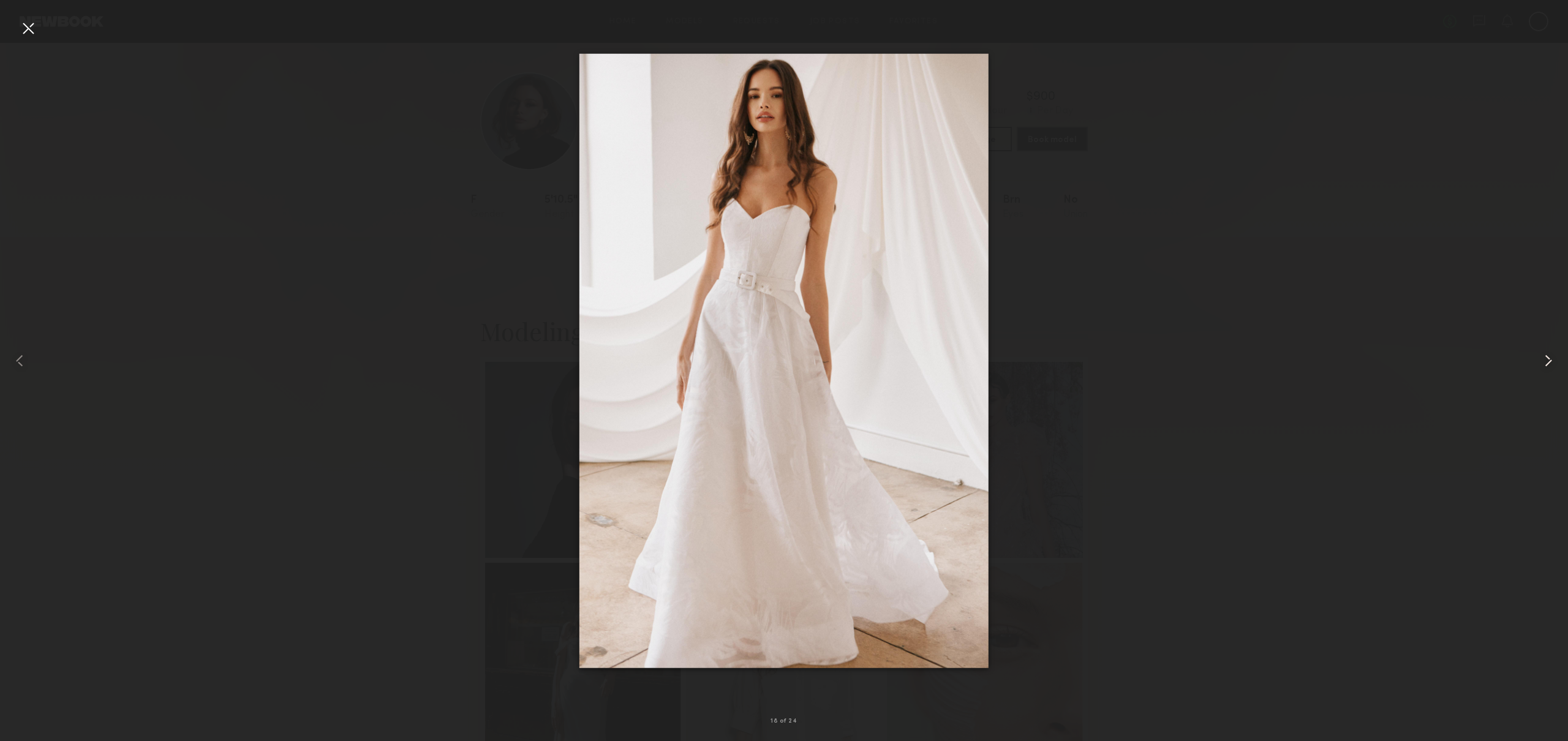
click at [1551, 356] on common-icon at bounding box center [1548, 360] width 19 height 19
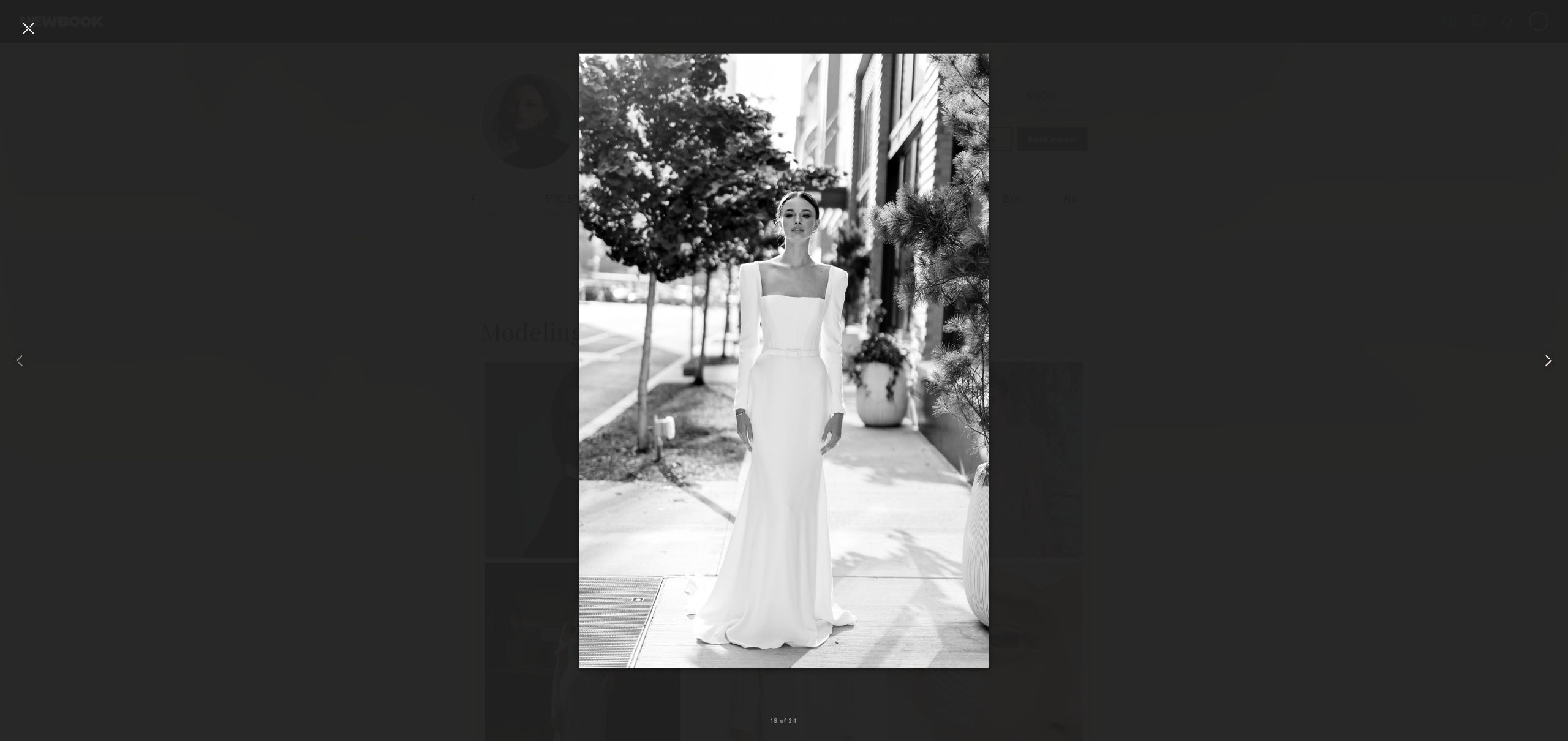
click at [1551, 356] on common-icon at bounding box center [1548, 360] width 19 height 19
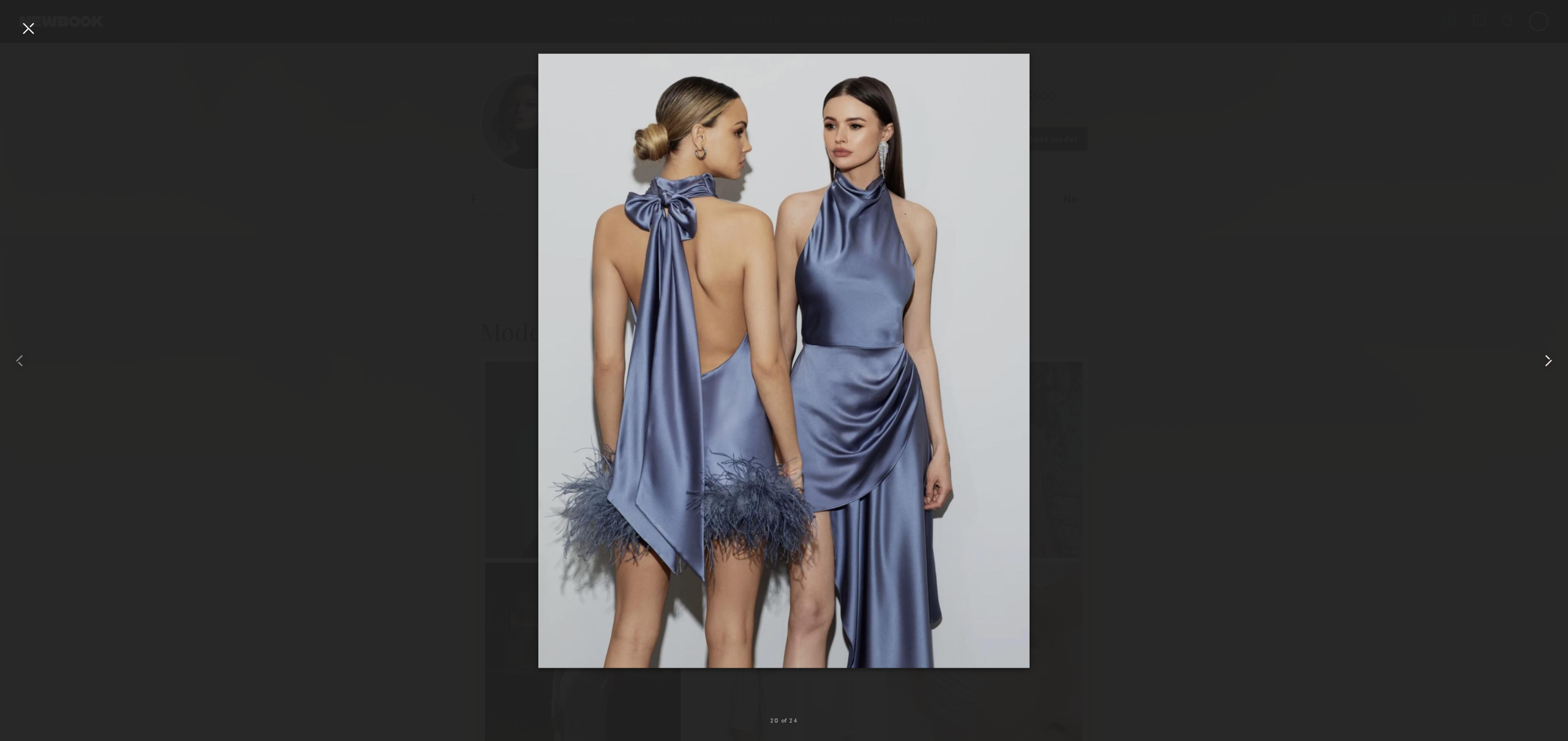
click at [1551, 356] on common-icon at bounding box center [1548, 360] width 19 height 19
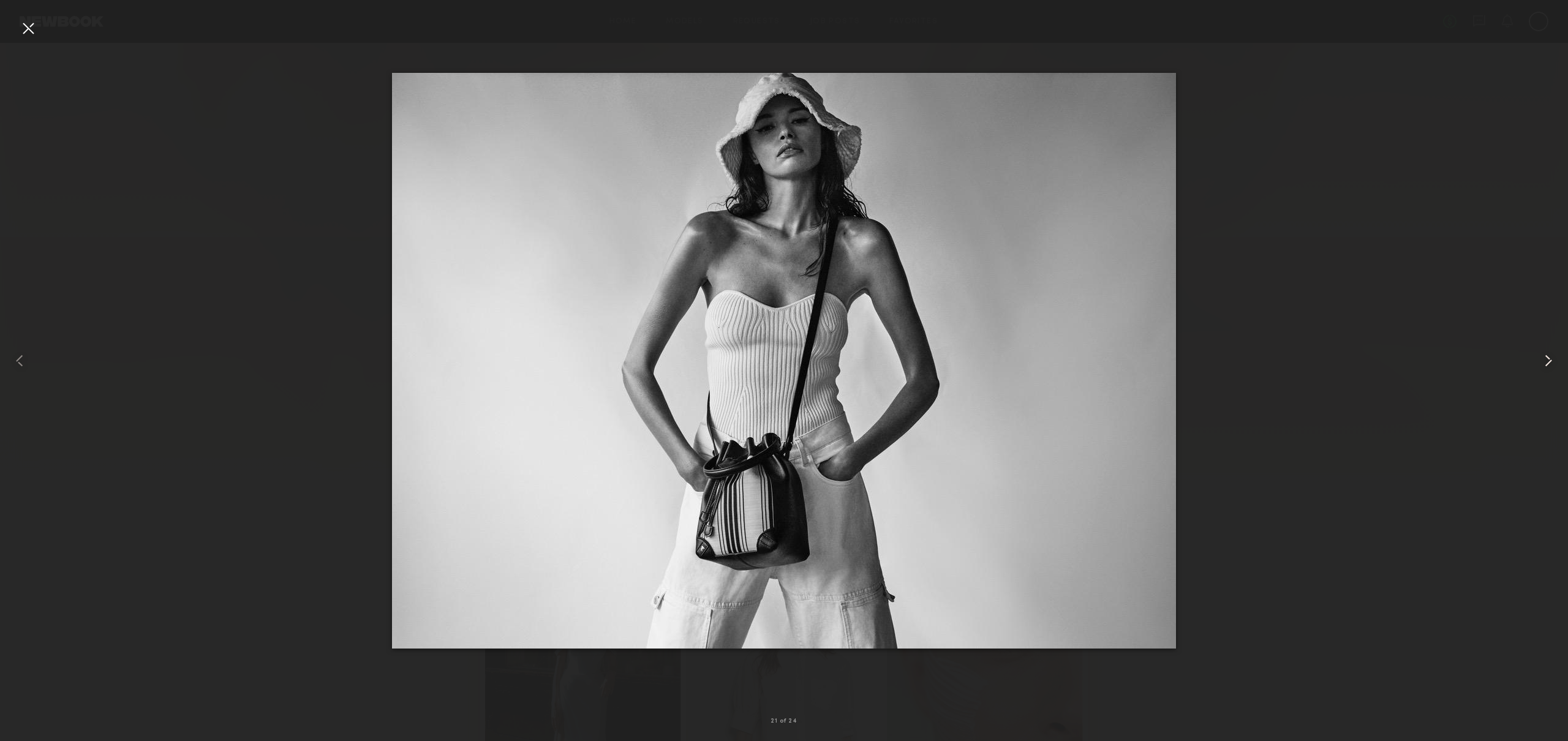
click at [1551, 356] on common-icon at bounding box center [1548, 360] width 19 height 19
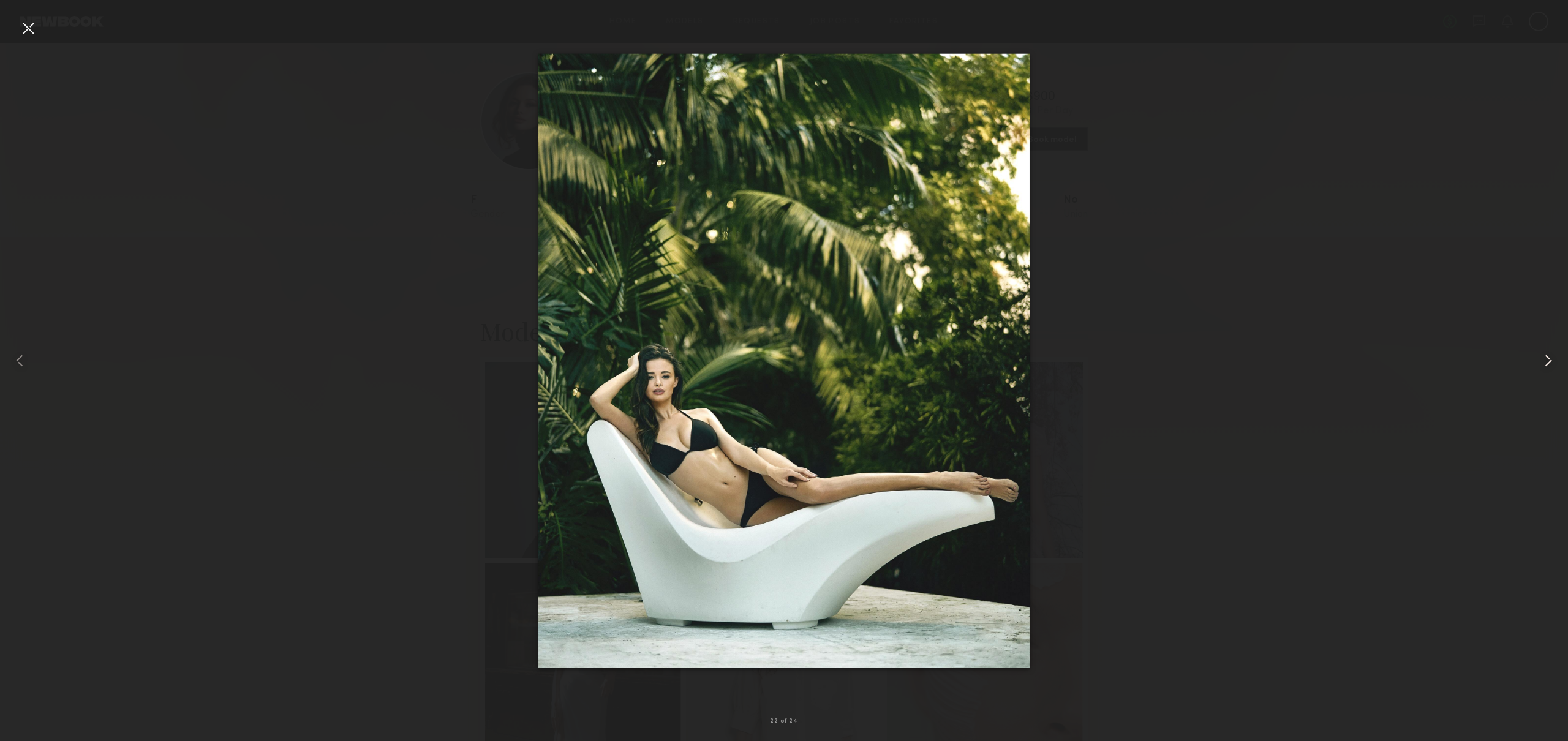
click at [1551, 356] on common-icon at bounding box center [1548, 360] width 19 height 19
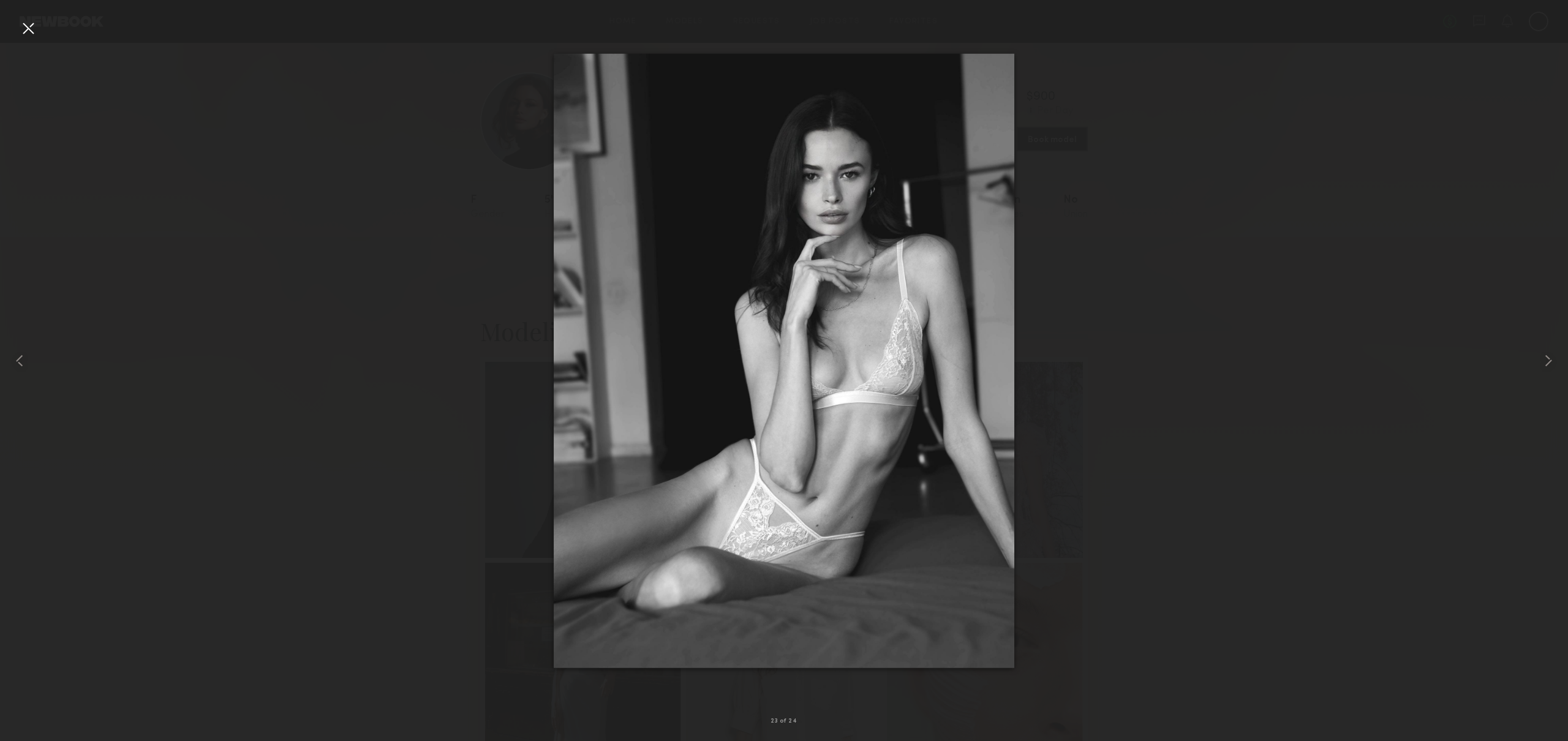
click at [31, 29] on div at bounding box center [28, 28] width 19 height 19
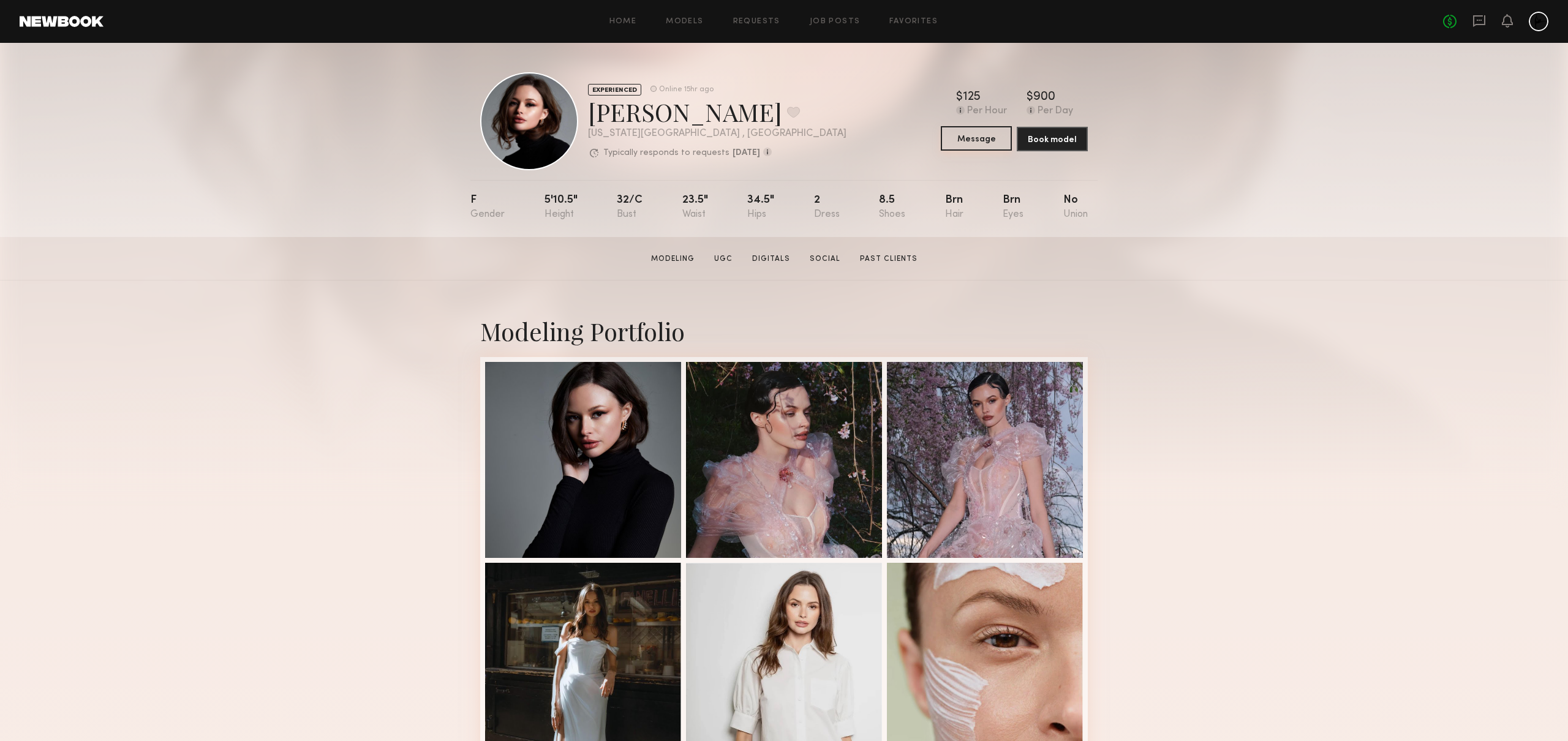
click at [965, 141] on button "Message" at bounding box center [976, 138] width 71 height 24
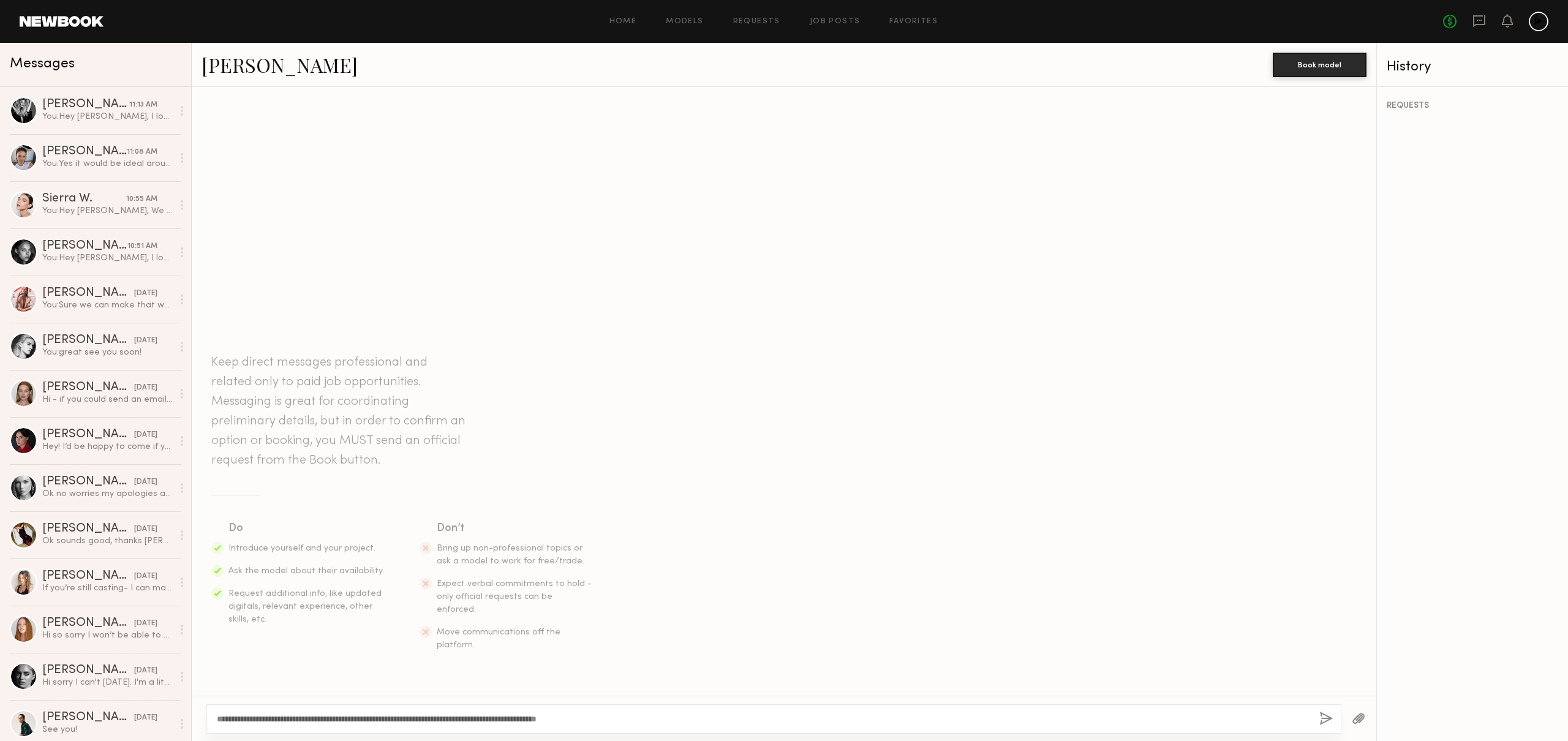
click at [259, 718] on textarea "**********" at bounding box center [762, 719] width 1092 height 13
type textarea "**********"
click at [1322, 715] on button "button" at bounding box center [1326, 720] width 14 height 16
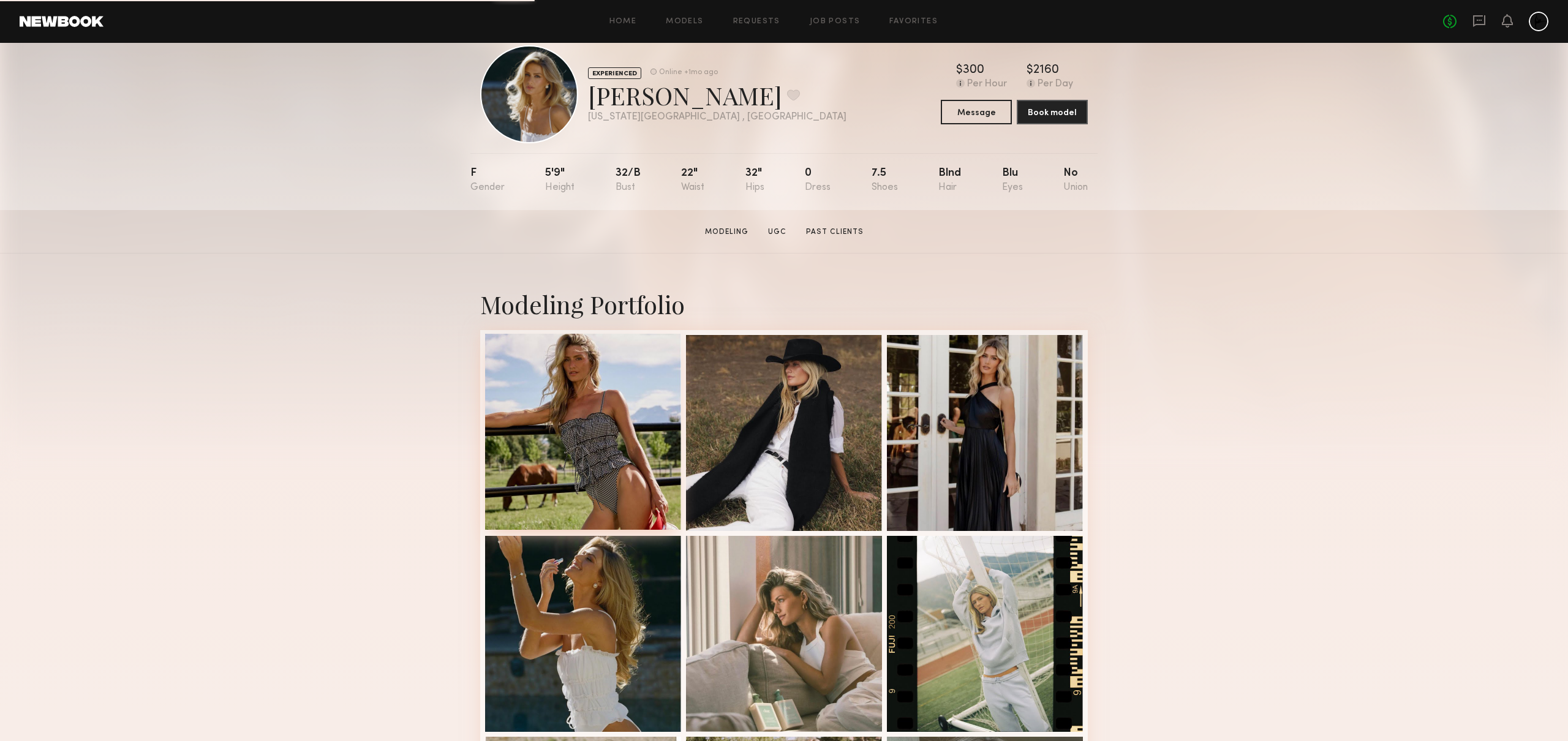
click at [580, 434] on div at bounding box center [584, 432] width 196 height 196
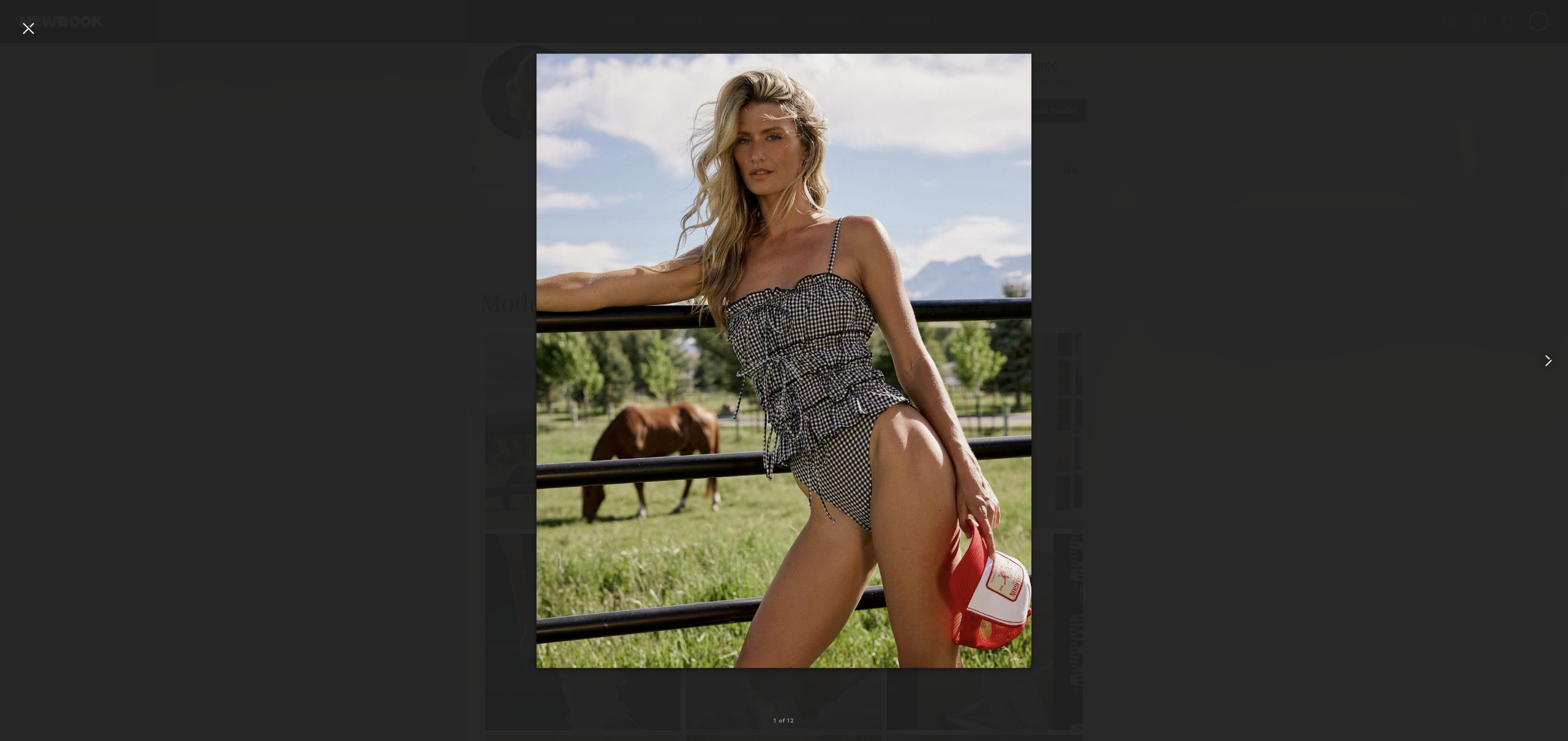
scroll to position [36, 0]
click at [1547, 362] on common-icon at bounding box center [1548, 360] width 19 height 19
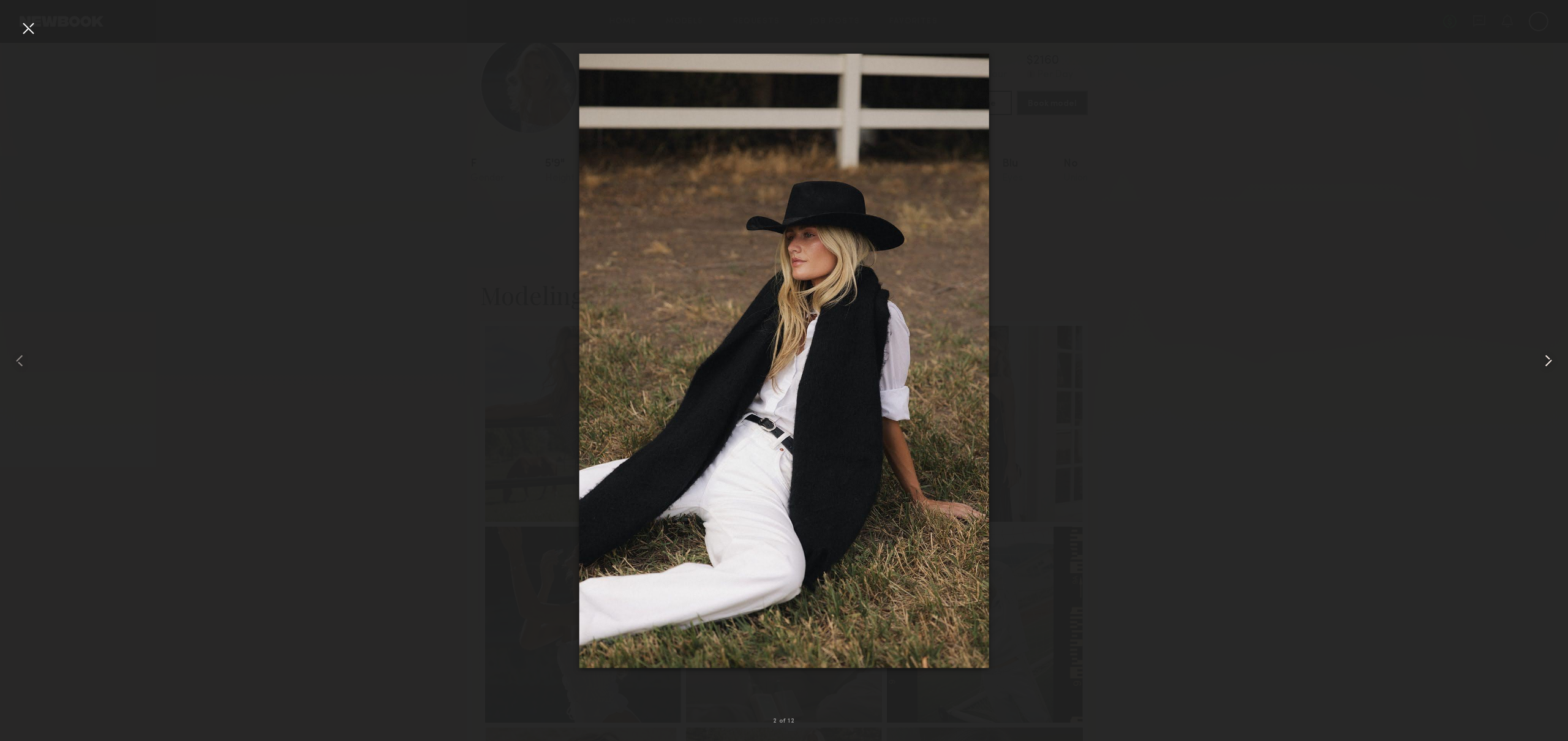
click at [1547, 362] on common-icon at bounding box center [1548, 360] width 19 height 19
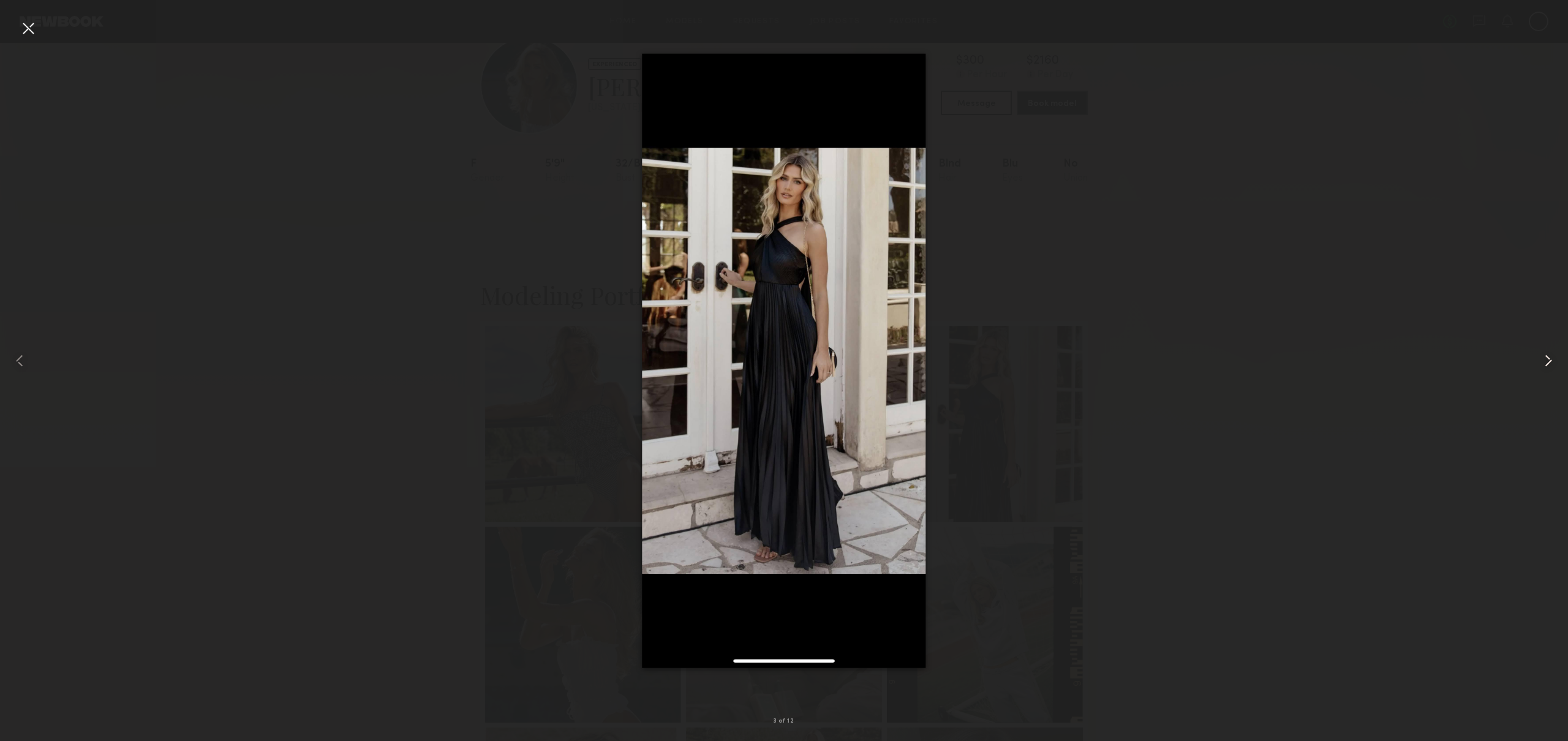
click at [1547, 362] on common-icon at bounding box center [1548, 360] width 19 height 19
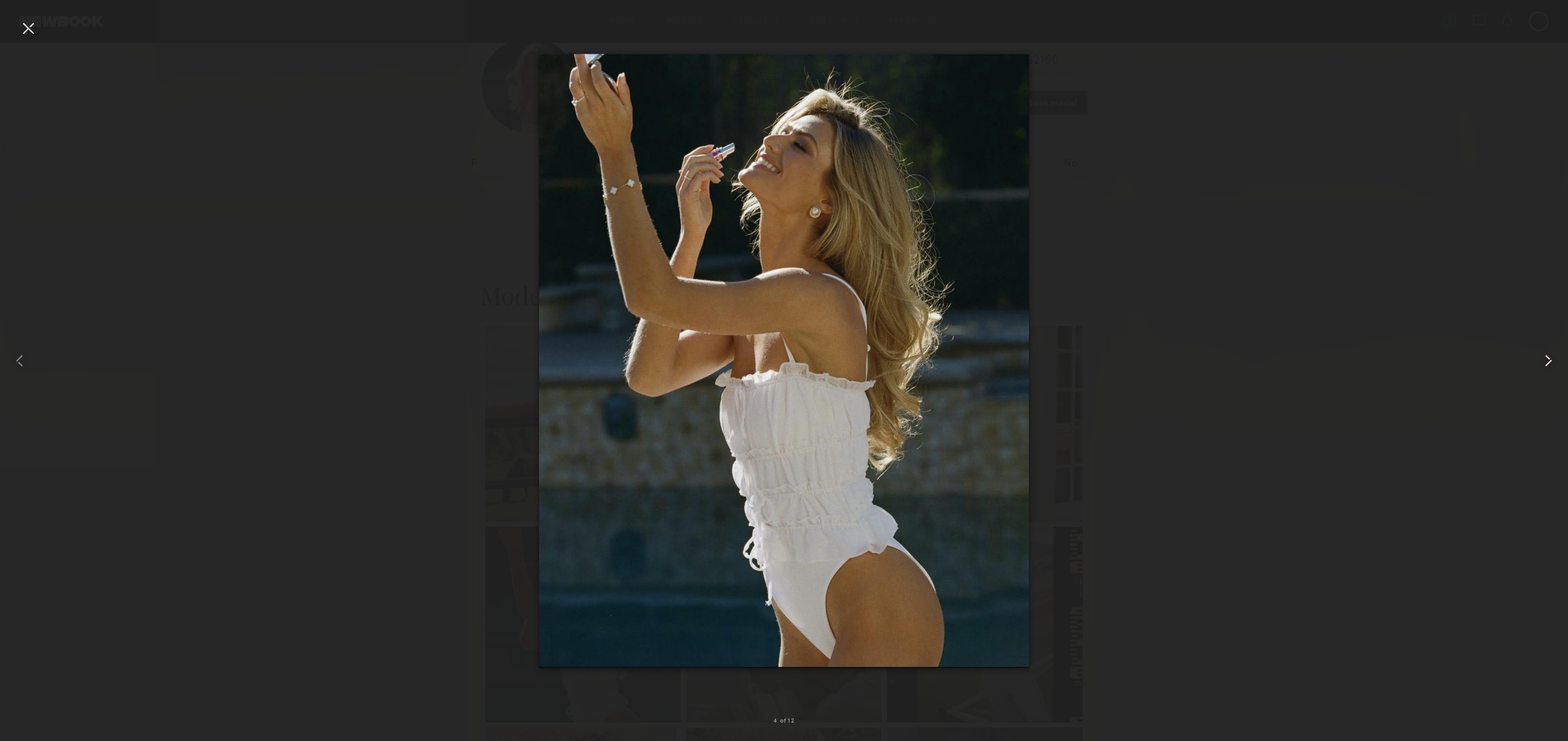
click at [1547, 362] on common-icon at bounding box center [1548, 360] width 19 height 19
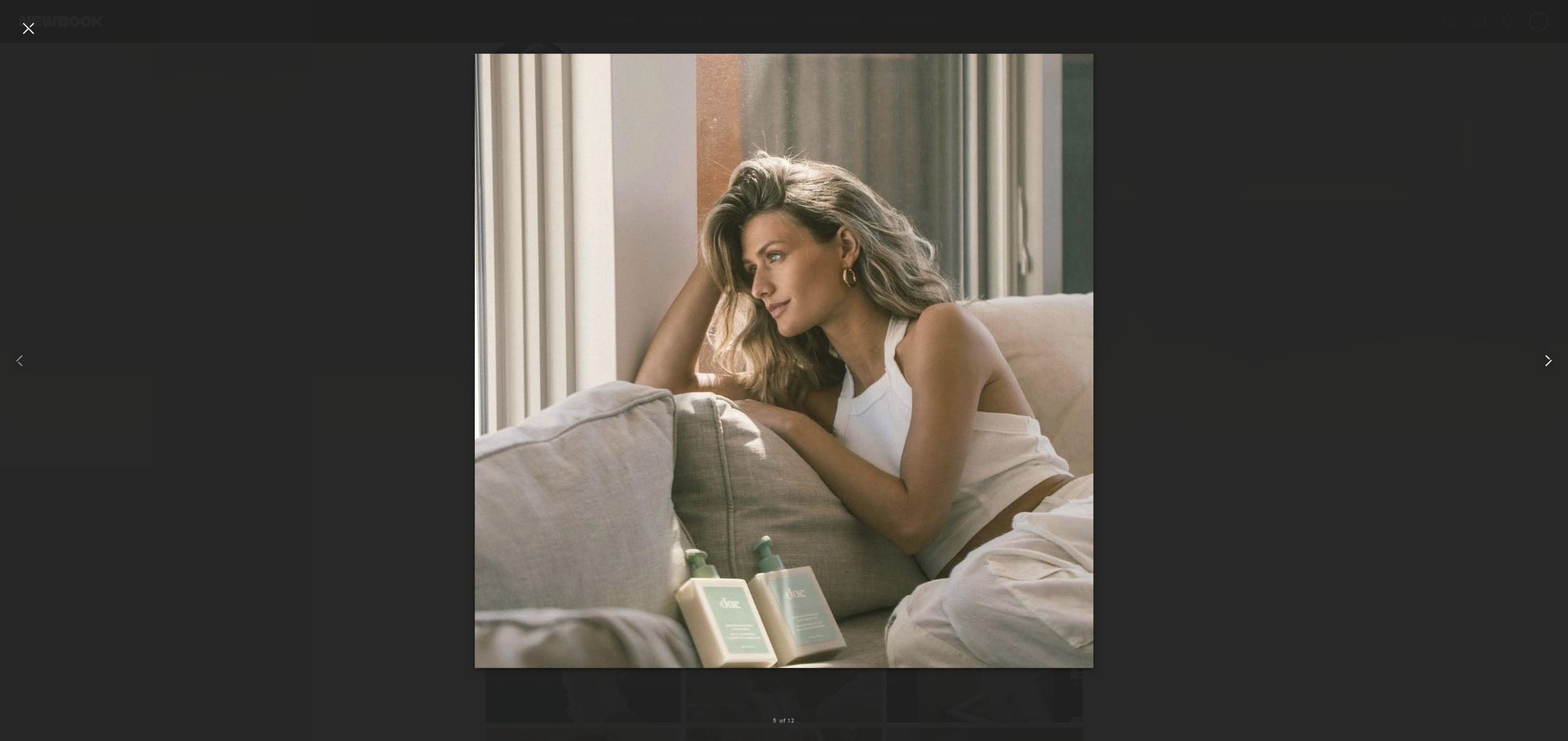
click at [1547, 362] on common-icon at bounding box center [1548, 360] width 19 height 19
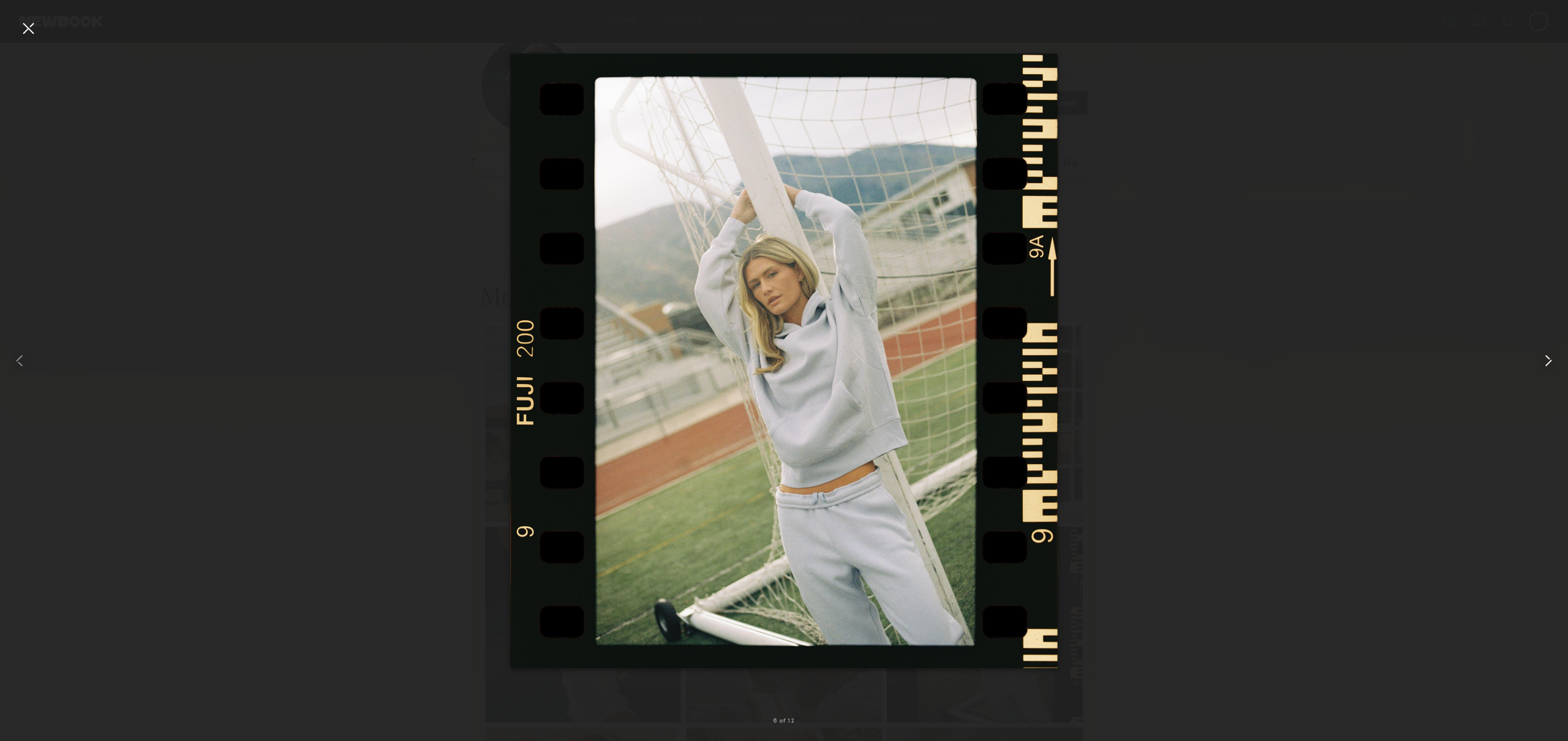
click at [1547, 362] on common-icon at bounding box center [1548, 360] width 19 height 19
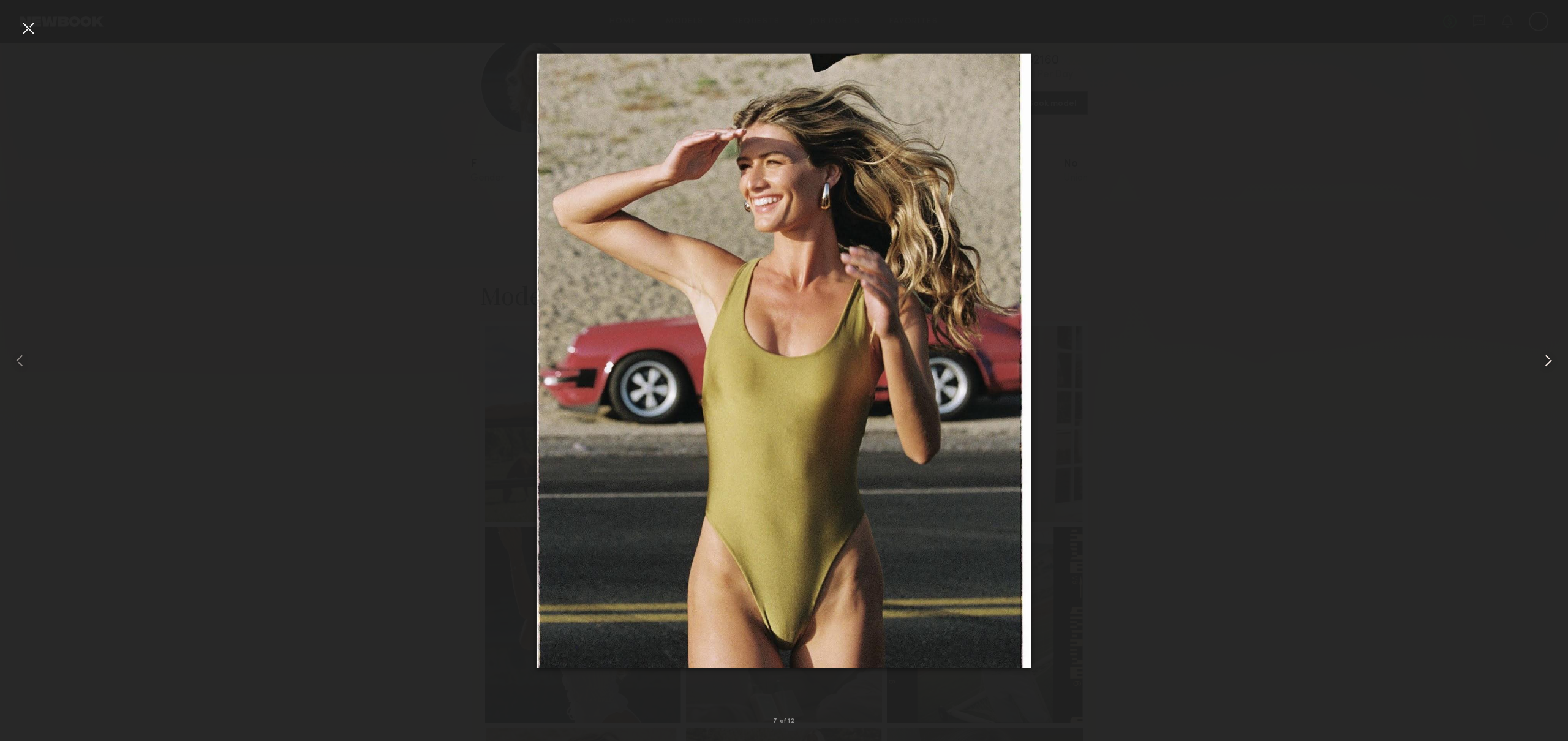
click at [1547, 362] on common-icon at bounding box center [1548, 360] width 19 height 19
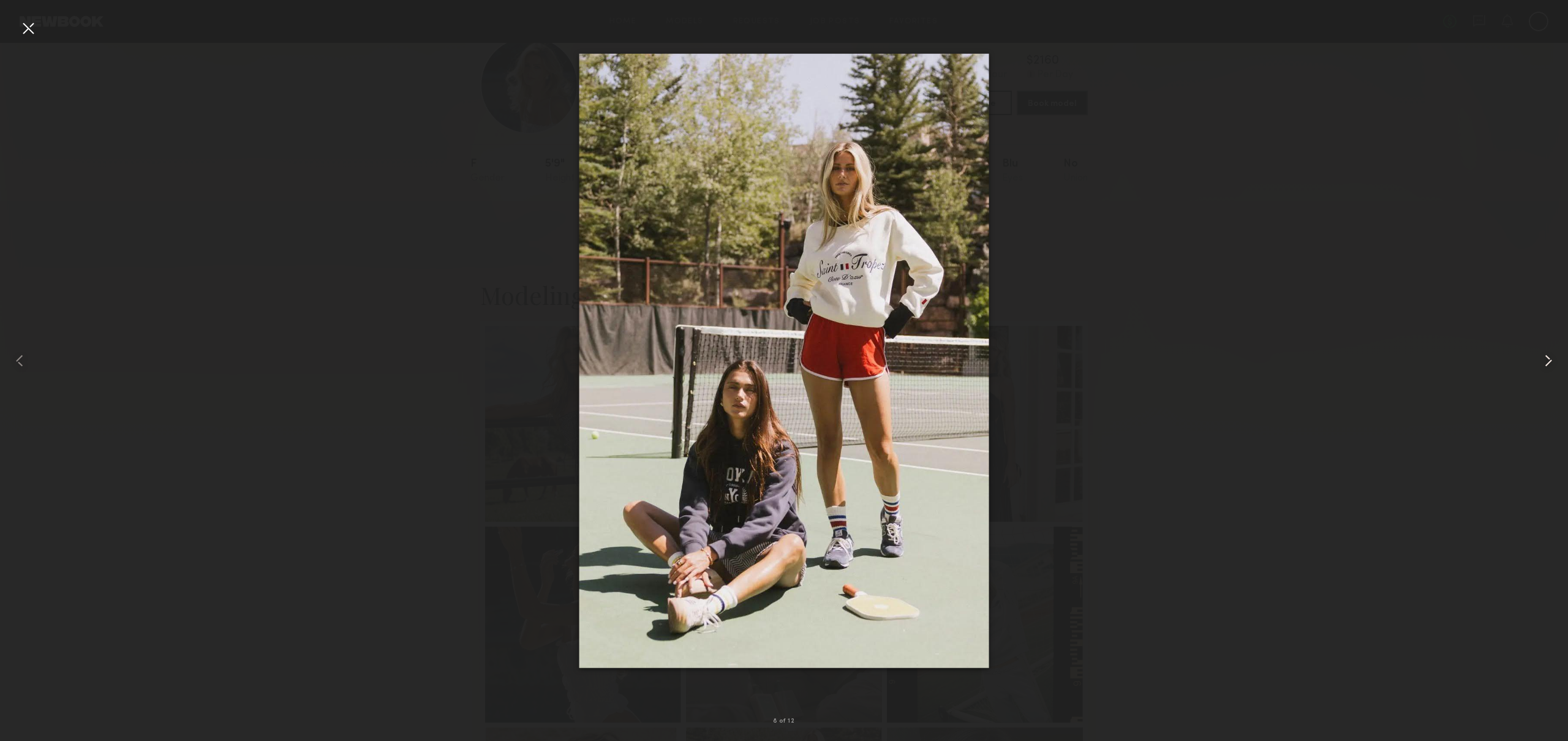
click at [1547, 362] on common-icon at bounding box center [1548, 360] width 19 height 19
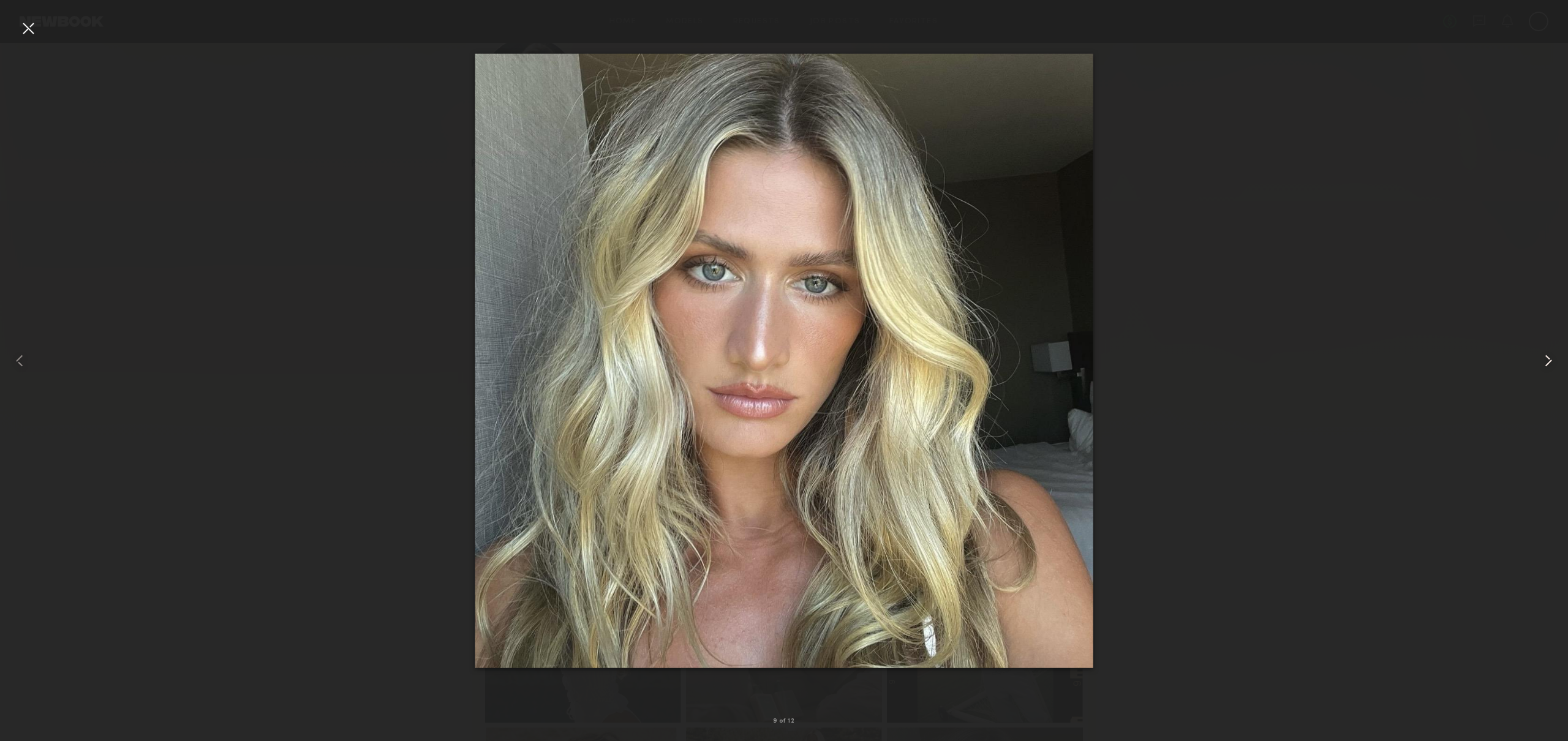
click at [1547, 362] on common-icon at bounding box center [1548, 360] width 19 height 19
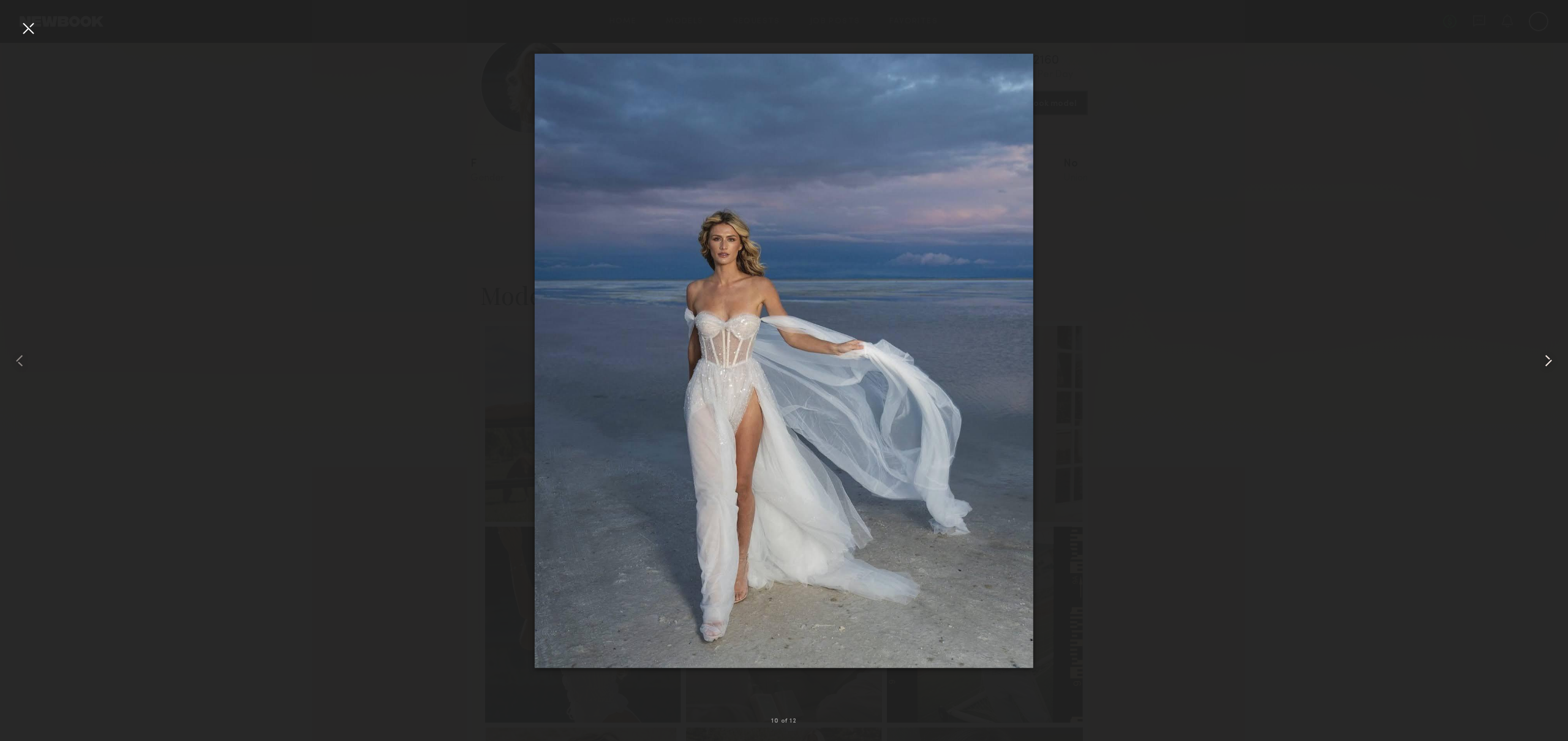
click at [1547, 362] on common-icon at bounding box center [1548, 360] width 19 height 19
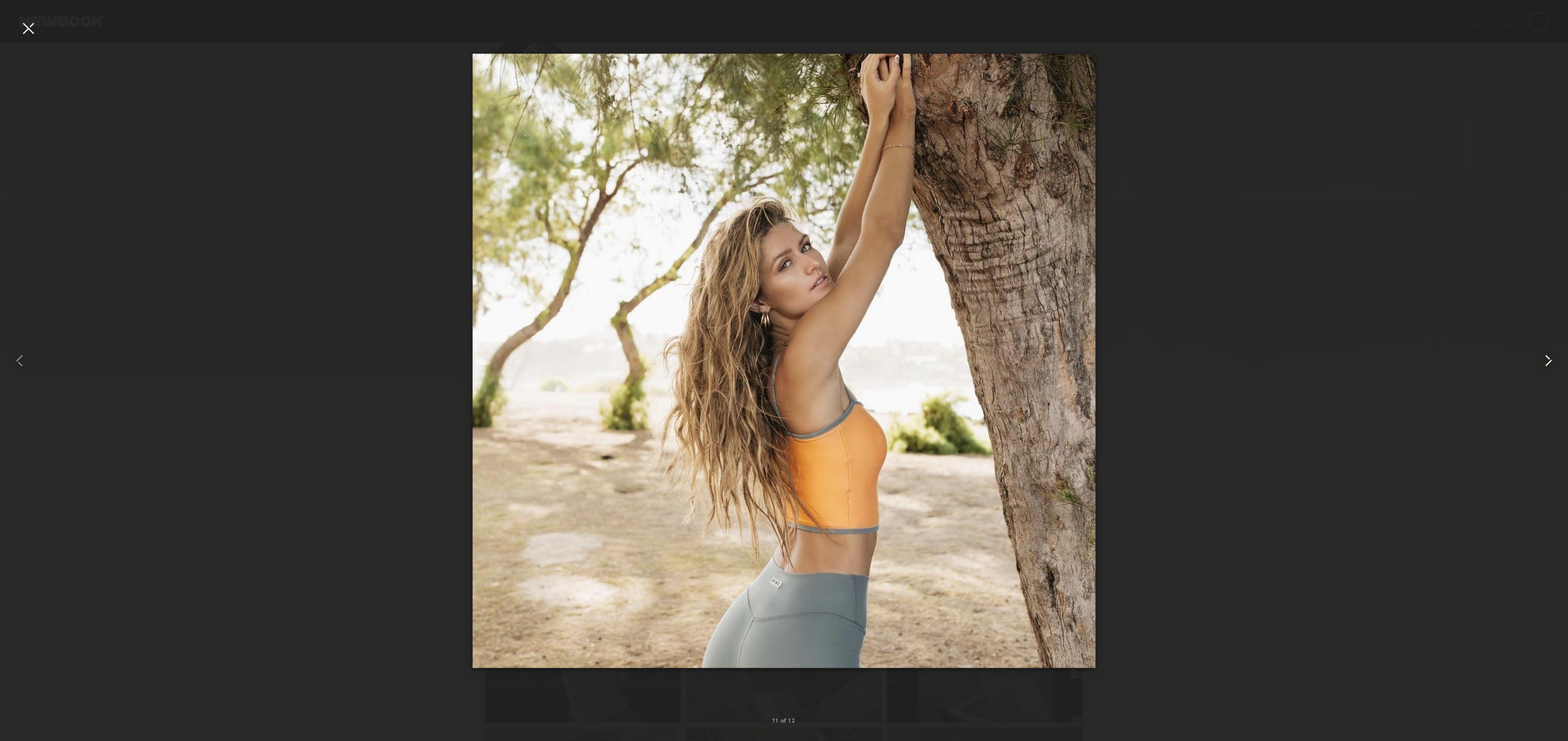
click at [1547, 362] on common-icon at bounding box center [1548, 360] width 19 height 19
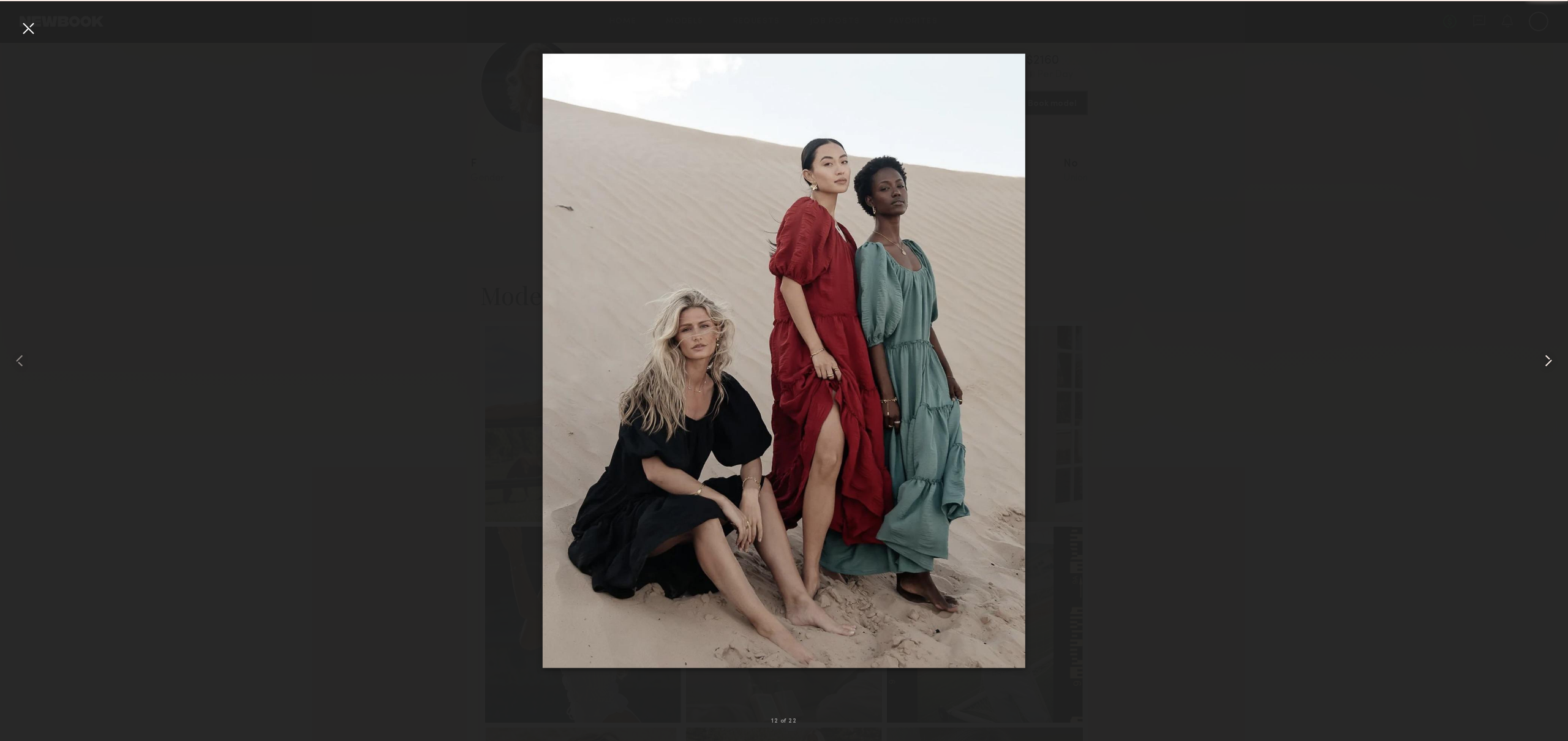
click at [1547, 362] on common-icon at bounding box center [1548, 360] width 19 height 19
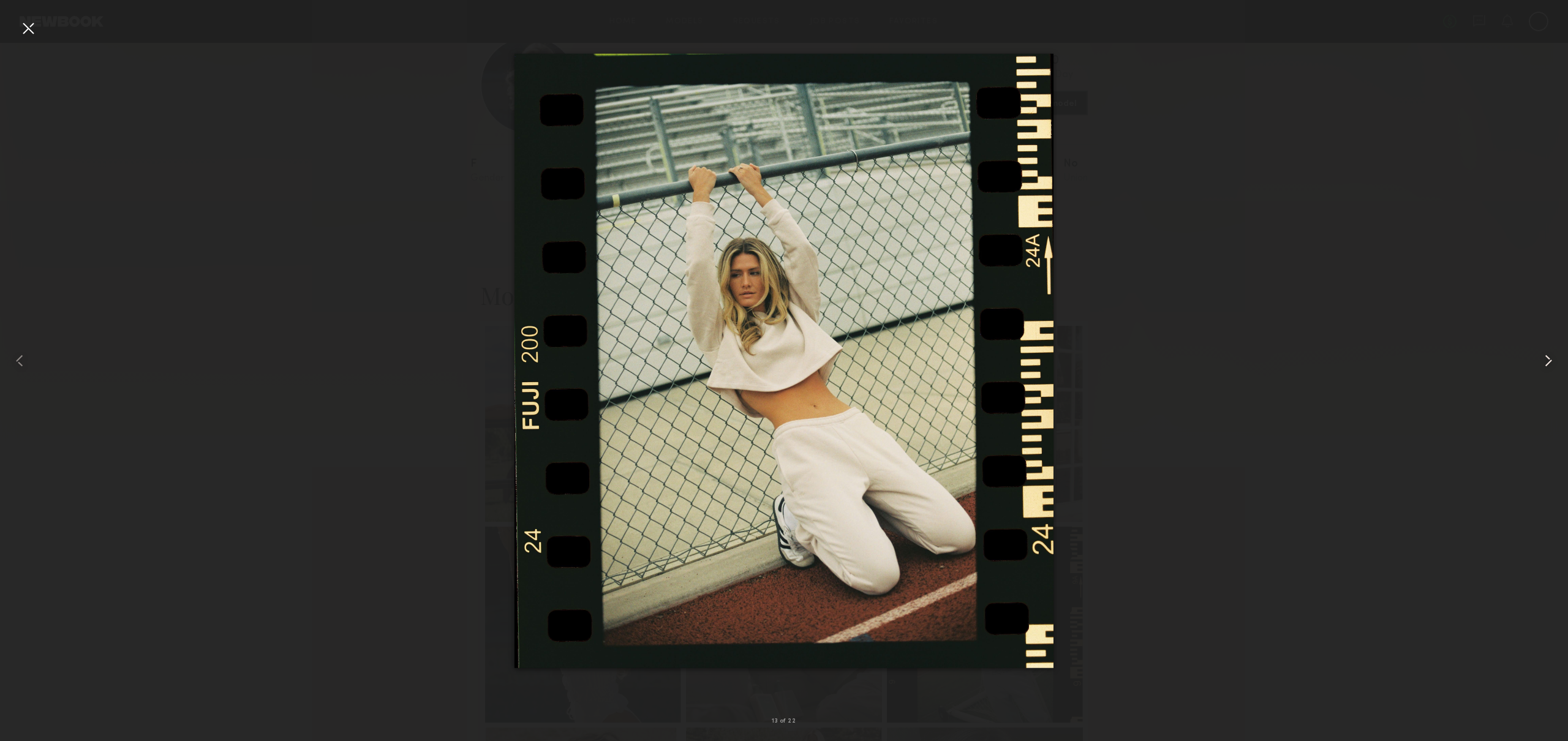
click at [1547, 362] on common-icon at bounding box center [1548, 360] width 19 height 19
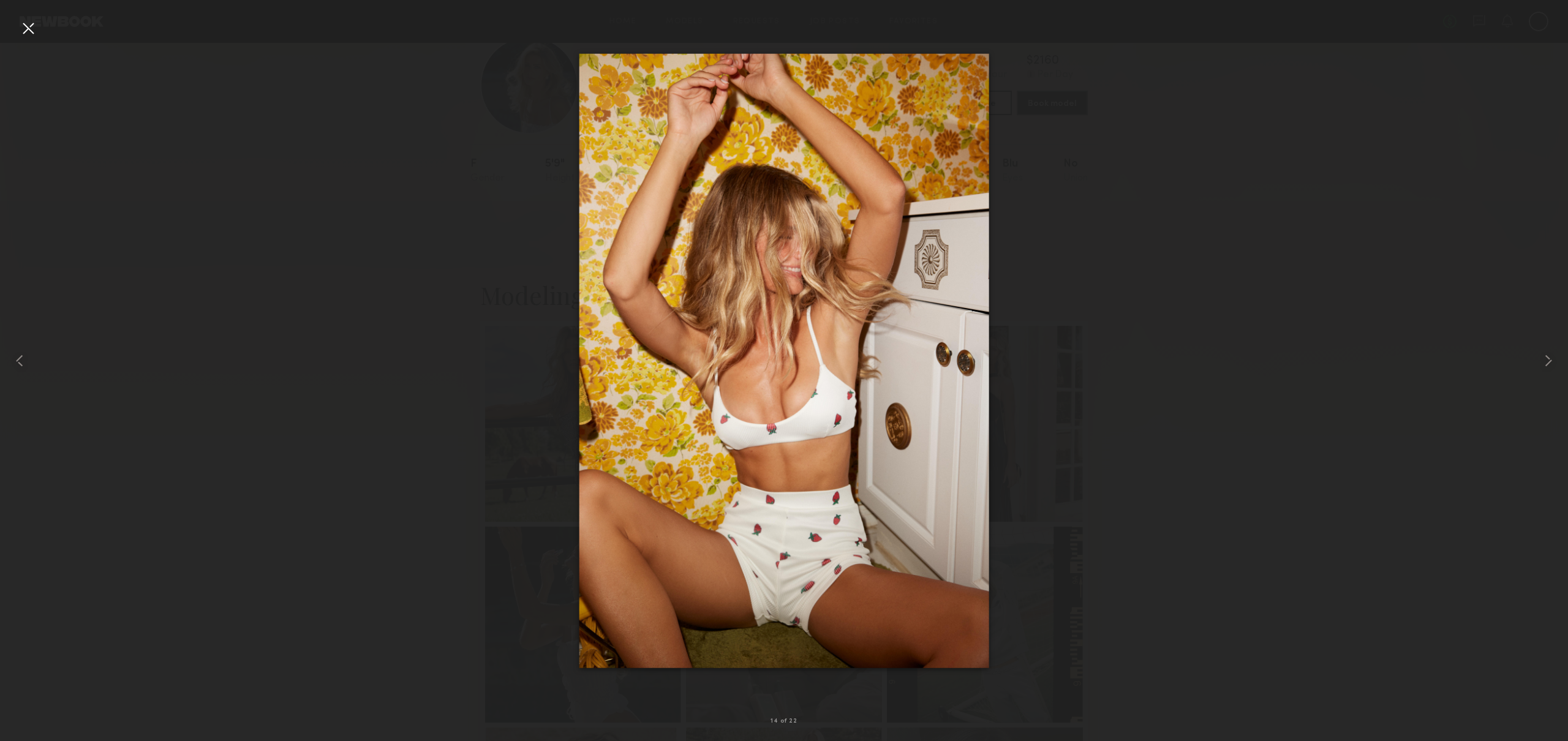
click at [24, 24] on div at bounding box center [28, 28] width 19 height 19
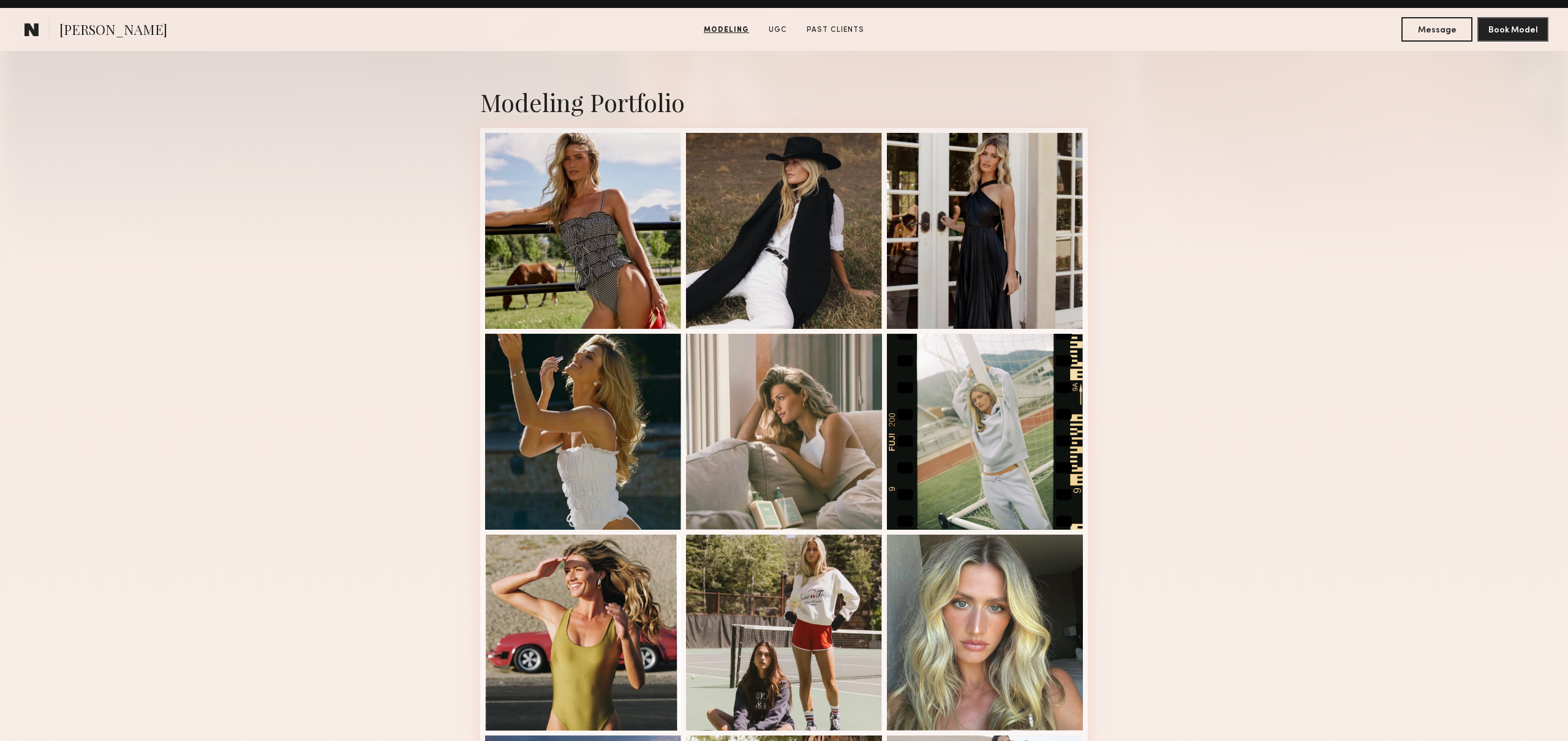
scroll to position [0, 0]
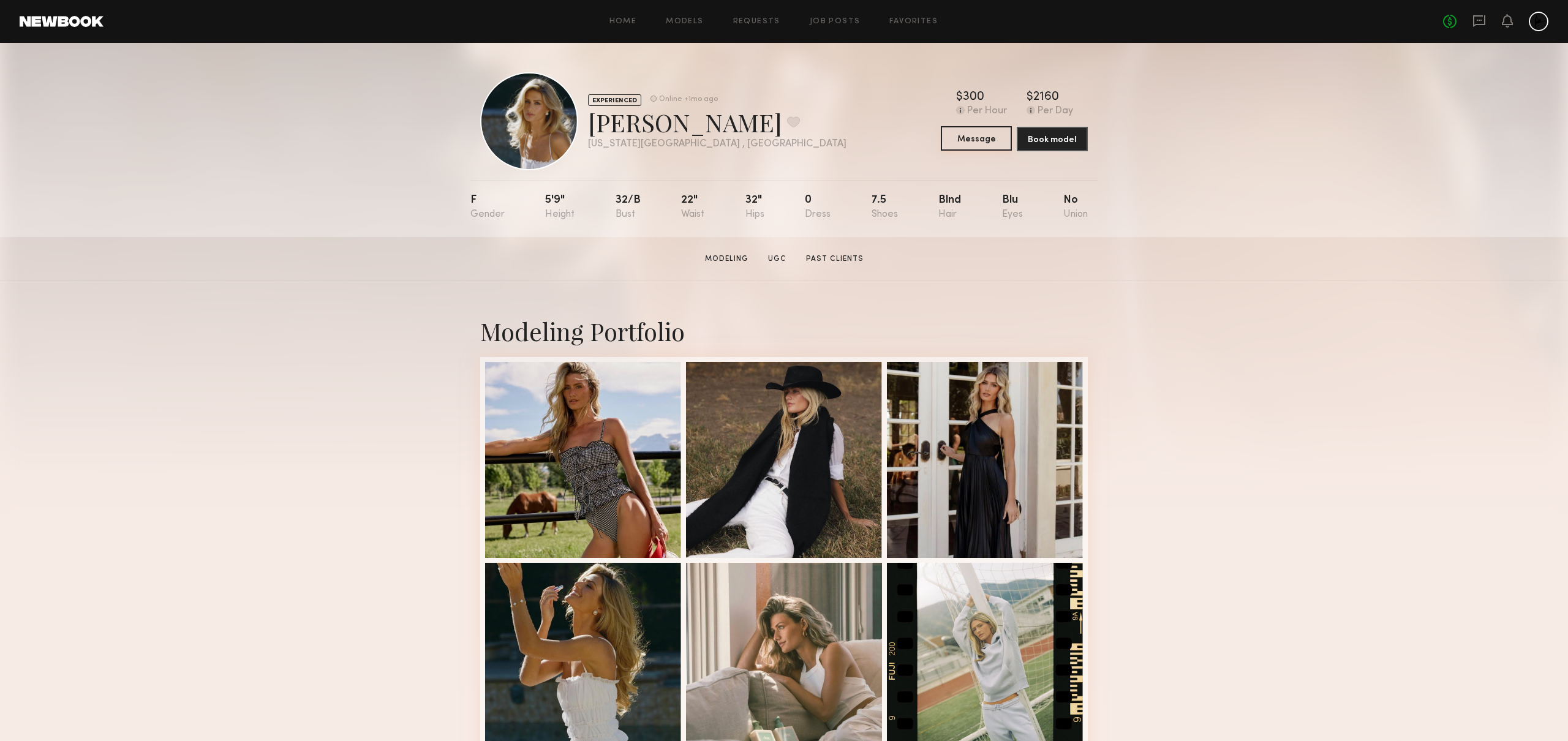
click at [951, 139] on button "Message" at bounding box center [976, 138] width 71 height 24
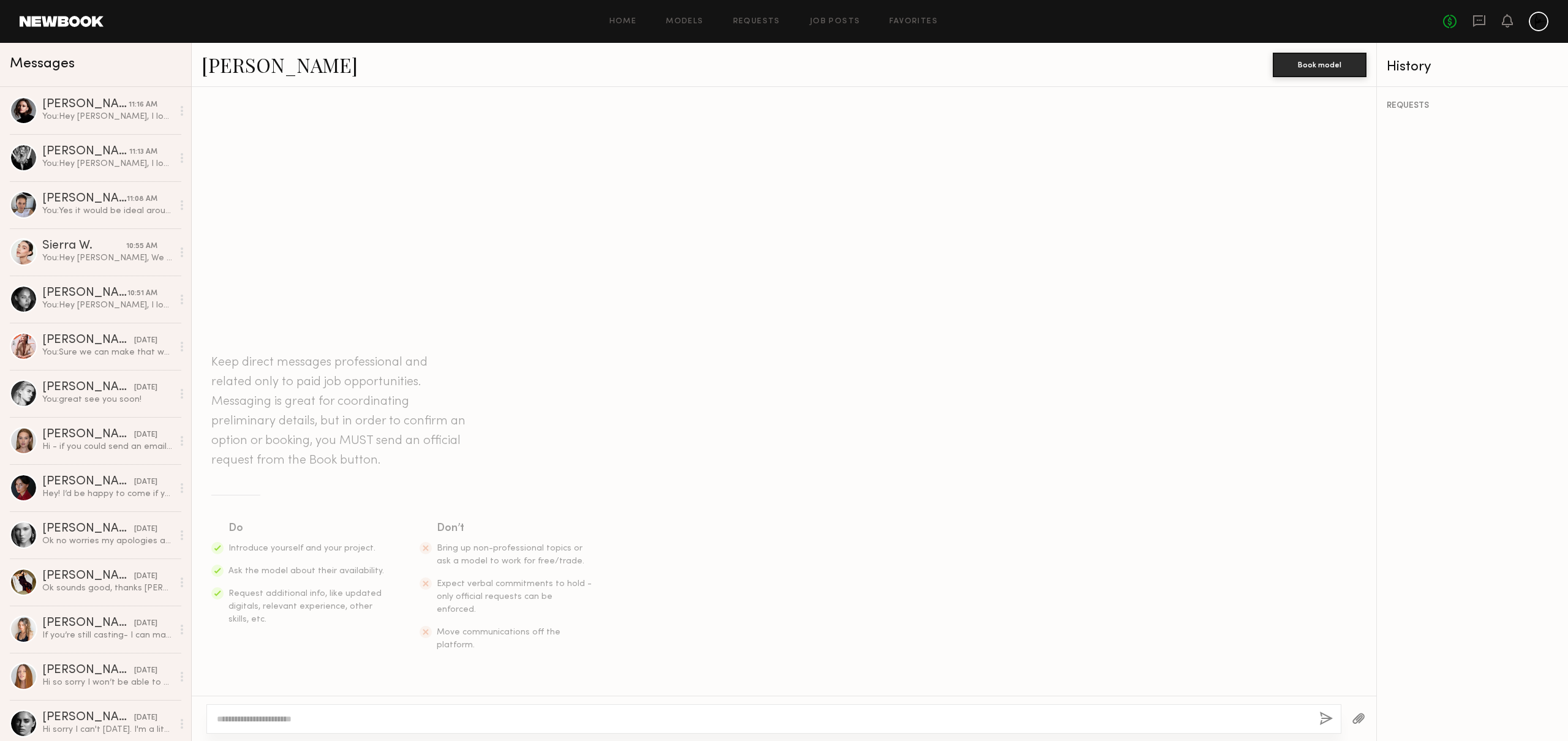
click at [263, 718] on textarea at bounding box center [762, 719] width 1092 height 13
drag, startPoint x: 259, startPoint y: 716, endPoint x: 253, endPoint y: 730, distance: 15.2
click at [259, 716] on textarea "**********" at bounding box center [762, 719] width 1092 height 13
drag, startPoint x: 253, startPoint y: 721, endPoint x: 253, endPoint y: 739, distance: 18.0
click at [253, 721] on textarea "**********" at bounding box center [762, 719] width 1092 height 13
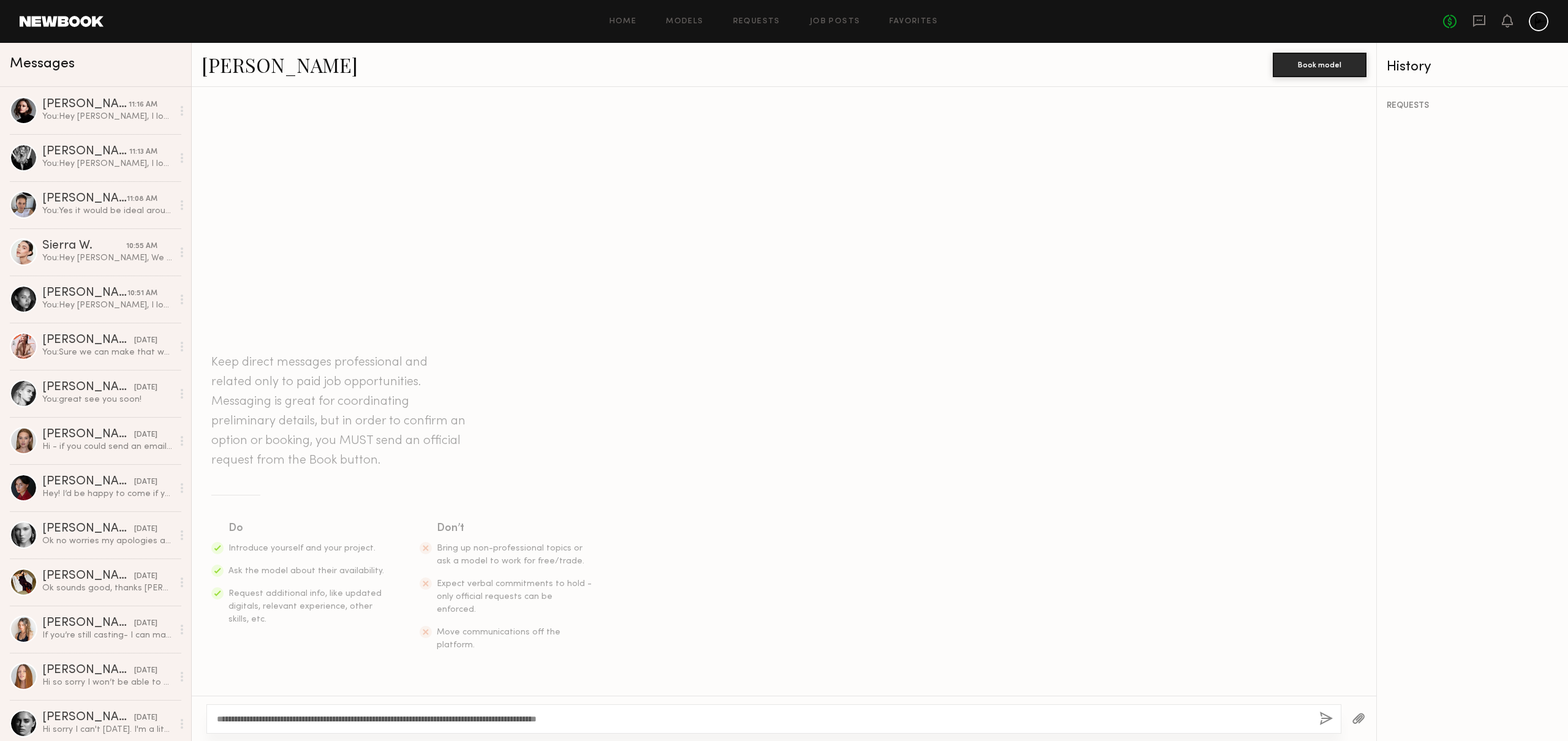
click at [257, 723] on textarea "**********" at bounding box center [762, 719] width 1092 height 13
type textarea "**********"
click at [1327, 720] on button "button" at bounding box center [1326, 720] width 14 height 16
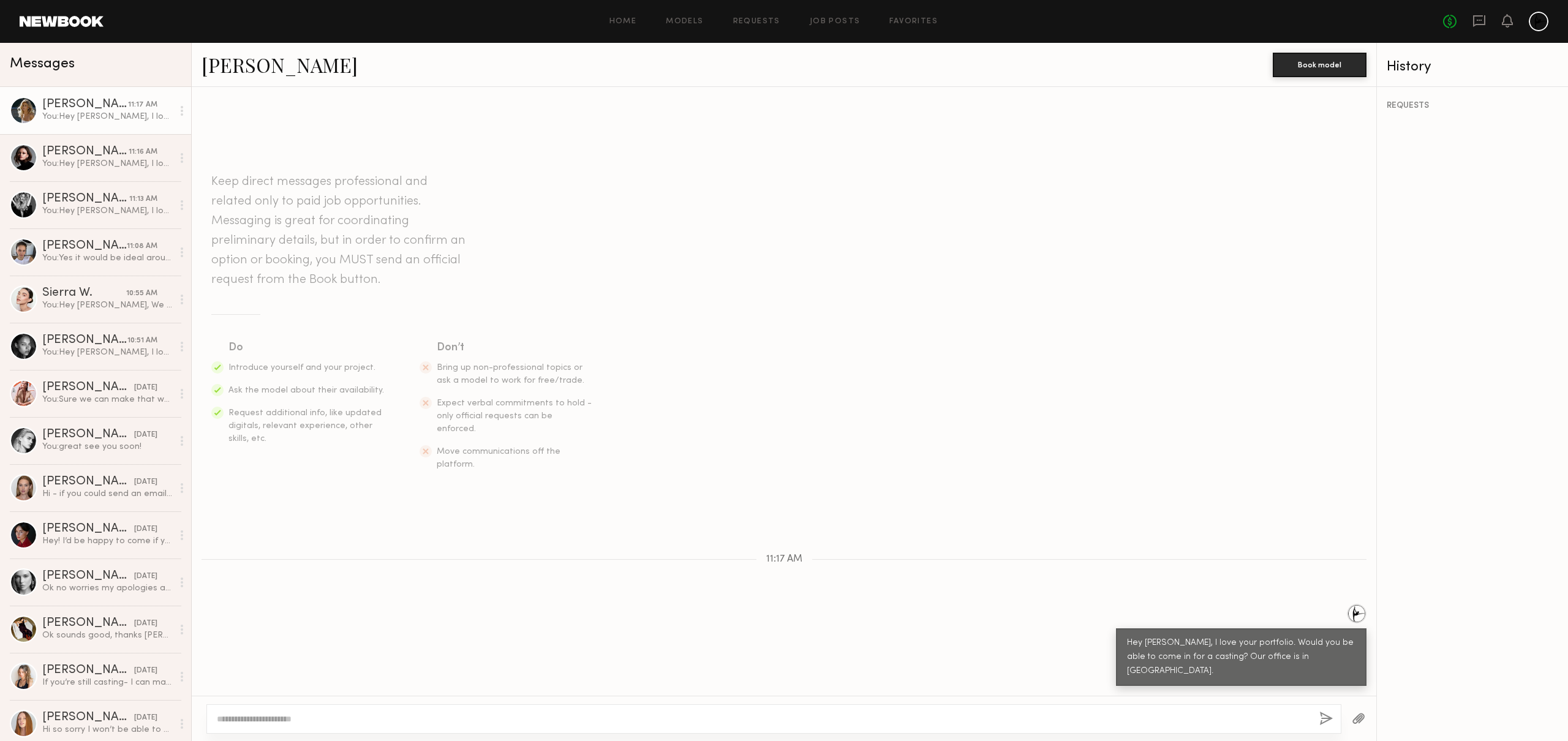
click at [72, 28] on header "Home Models Requests Job Posts Favorites Sign Out No fees up to $5,000" at bounding box center [784, 21] width 1568 height 43
click at [616, 28] on div "Home Models Requests Job Posts Favorites Sign Out No fees up to $5,000" at bounding box center [826, 21] width 1445 height 19
click at [105, 115] on div "You: Hey Skye, I love your portfolio. Would you be able to come in for a castin…" at bounding box center [108, 117] width 130 height 12
click at [83, 174] on link "Marija S. 11:16 AM You: Hey Marija, I love your portfolio. Would you be able to…" at bounding box center [95, 157] width 191 height 48
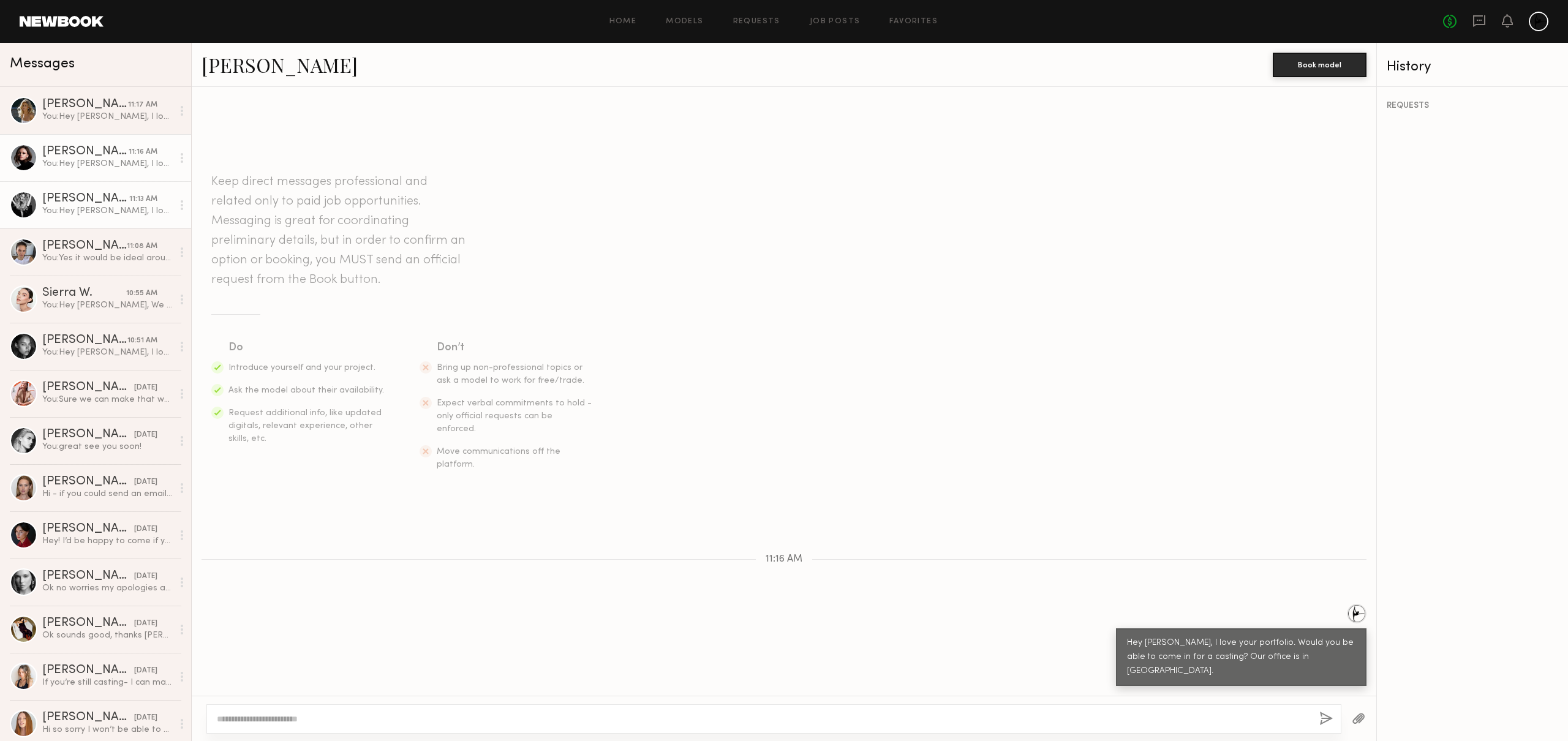
click at [76, 200] on div "Carla R." at bounding box center [86, 199] width 87 height 13
click at [88, 213] on div "You: Hey Carla, I love your portfolio. Would you be able to come in for a casti…" at bounding box center [108, 211] width 130 height 12
click at [83, 258] on div "You: Yes it would be ideal around 4pm-4:30" at bounding box center [108, 258] width 130 height 12
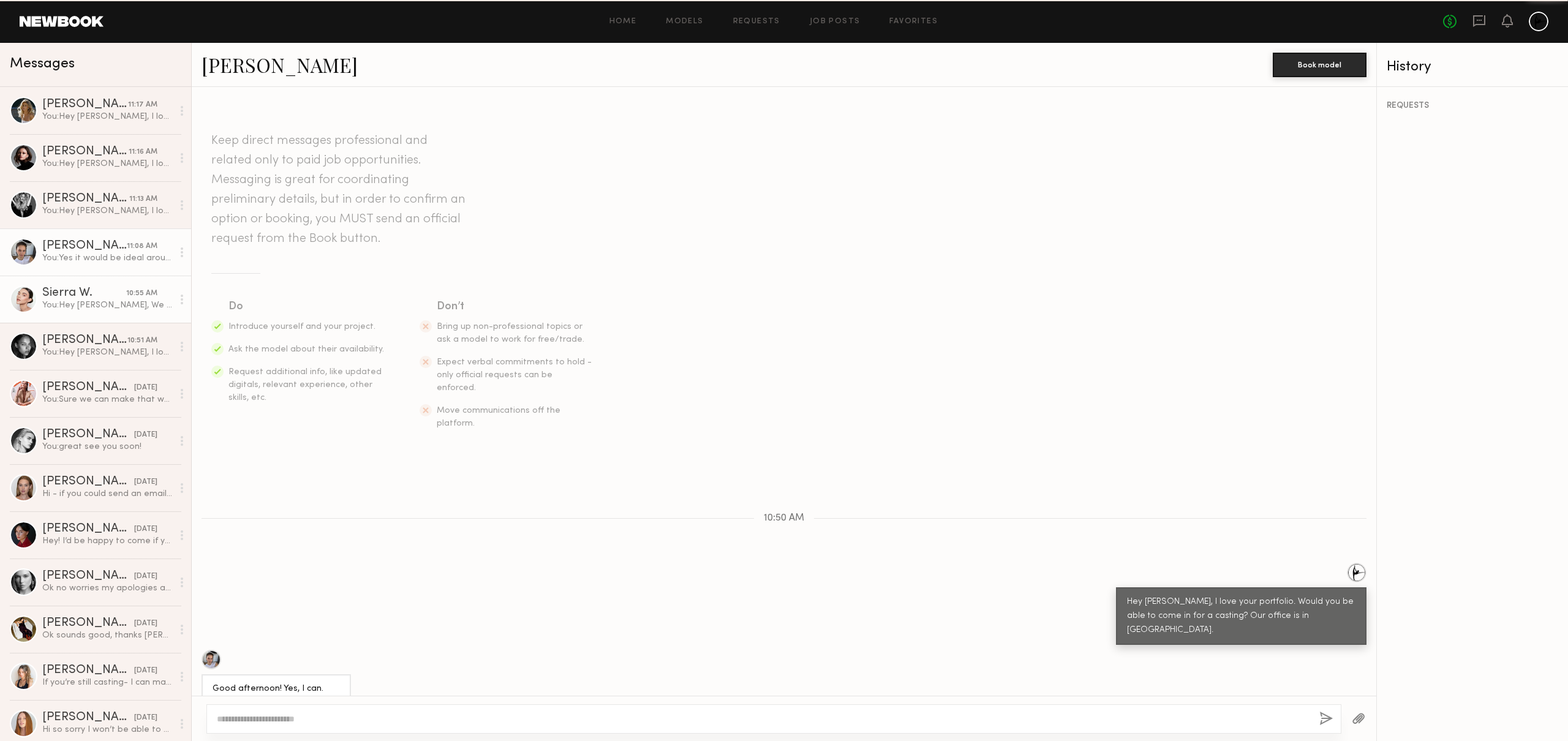
scroll to position [173, 0]
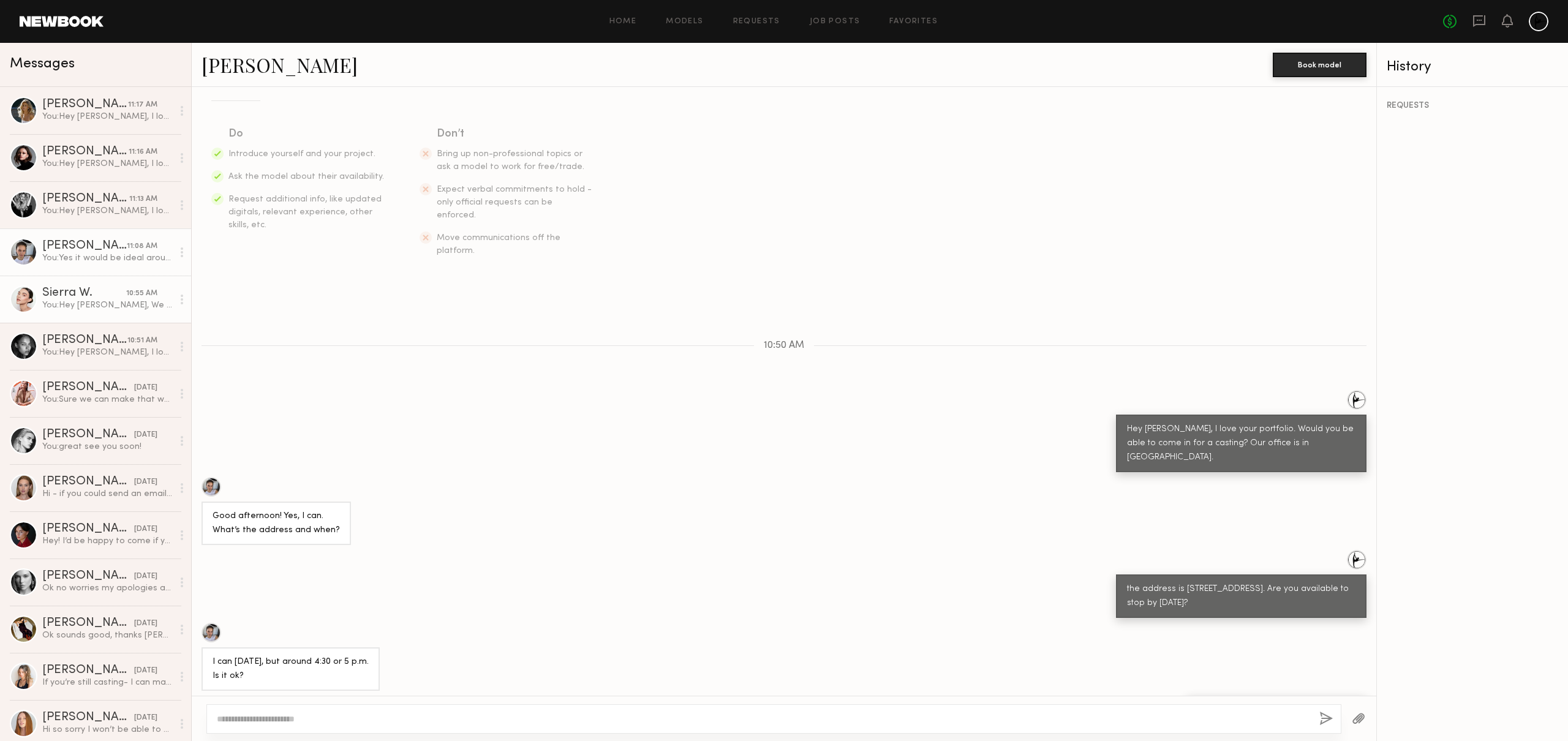
click at [59, 315] on link "Sierra W. 10:55 AM You: Hey Sierra, We are still interested in meeting you! Wou…" at bounding box center [95, 299] width 191 height 48
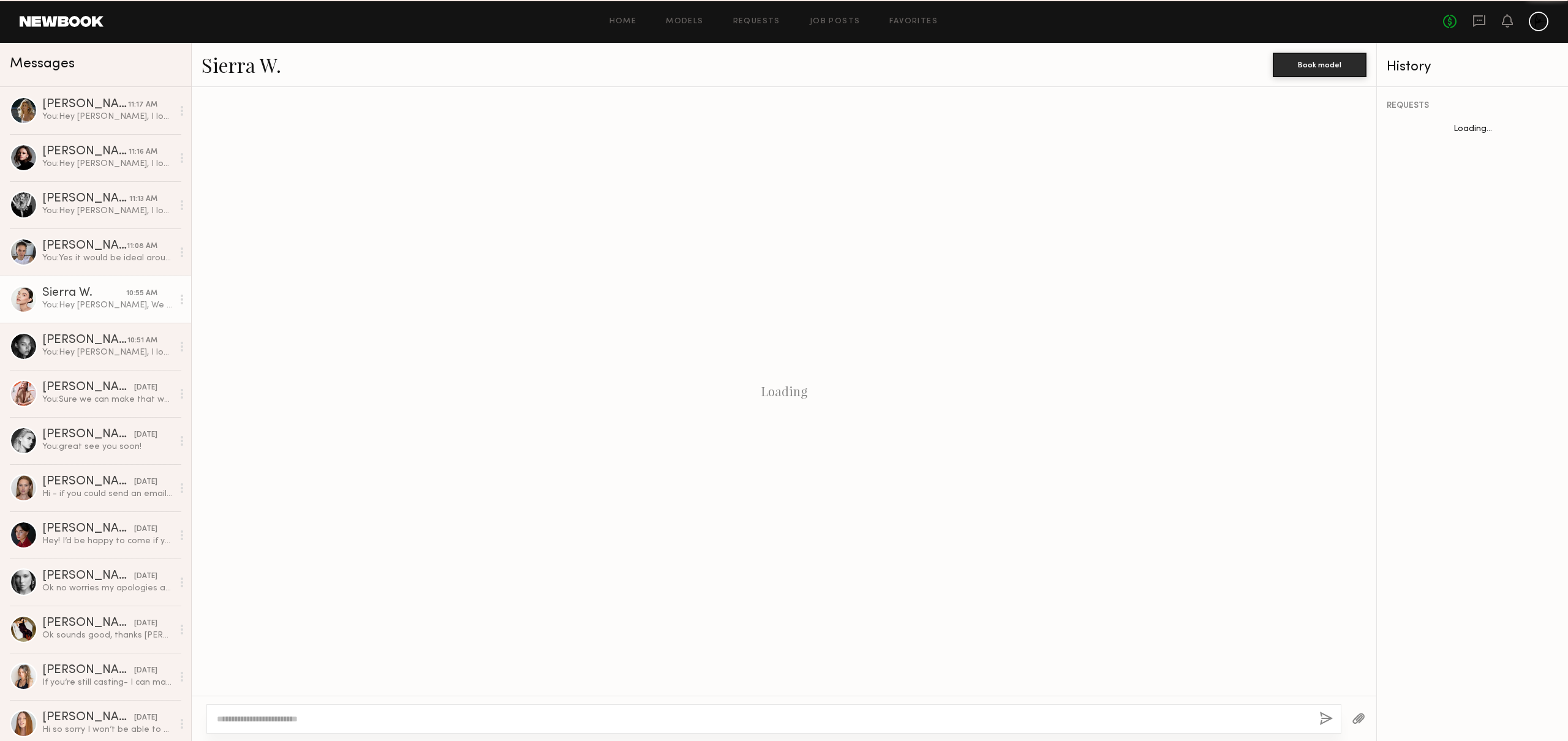
scroll to position [348, 0]
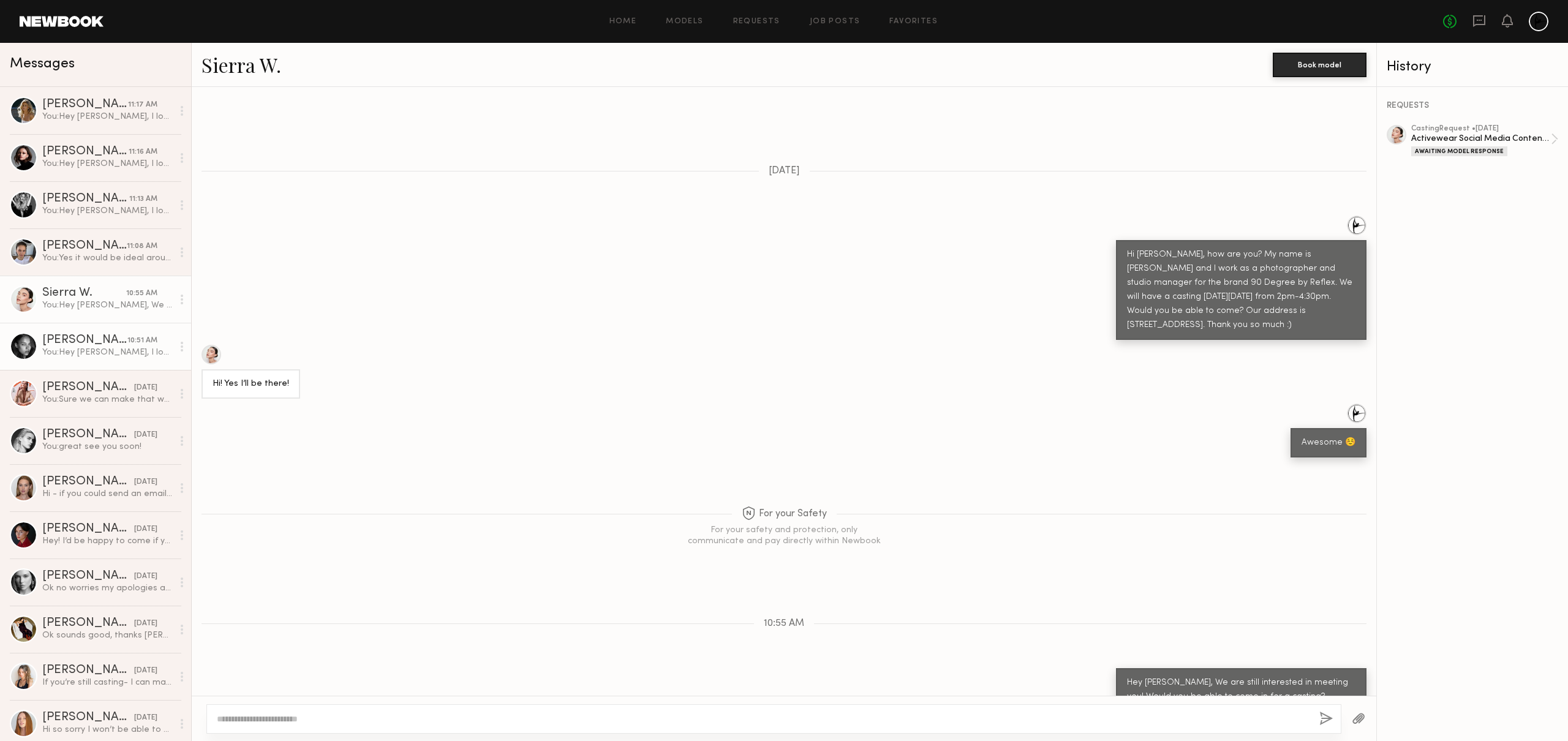
click at [94, 354] on div "You: Hey Nikole, I love your portfolio. Would you be able to come in for a cast…" at bounding box center [108, 353] width 130 height 12
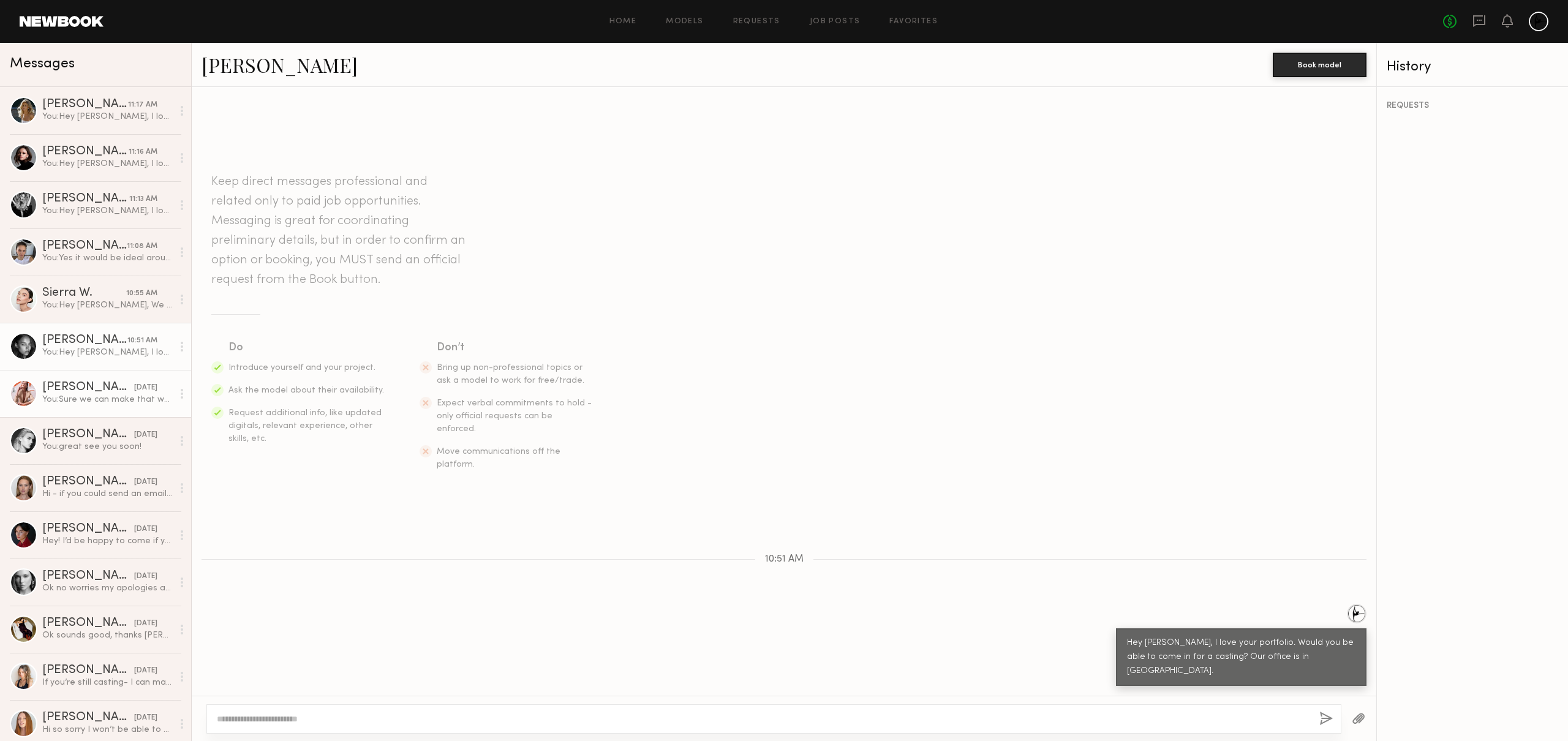
click at [83, 382] on div "McKenna L." at bounding box center [88, 387] width 92 height 13
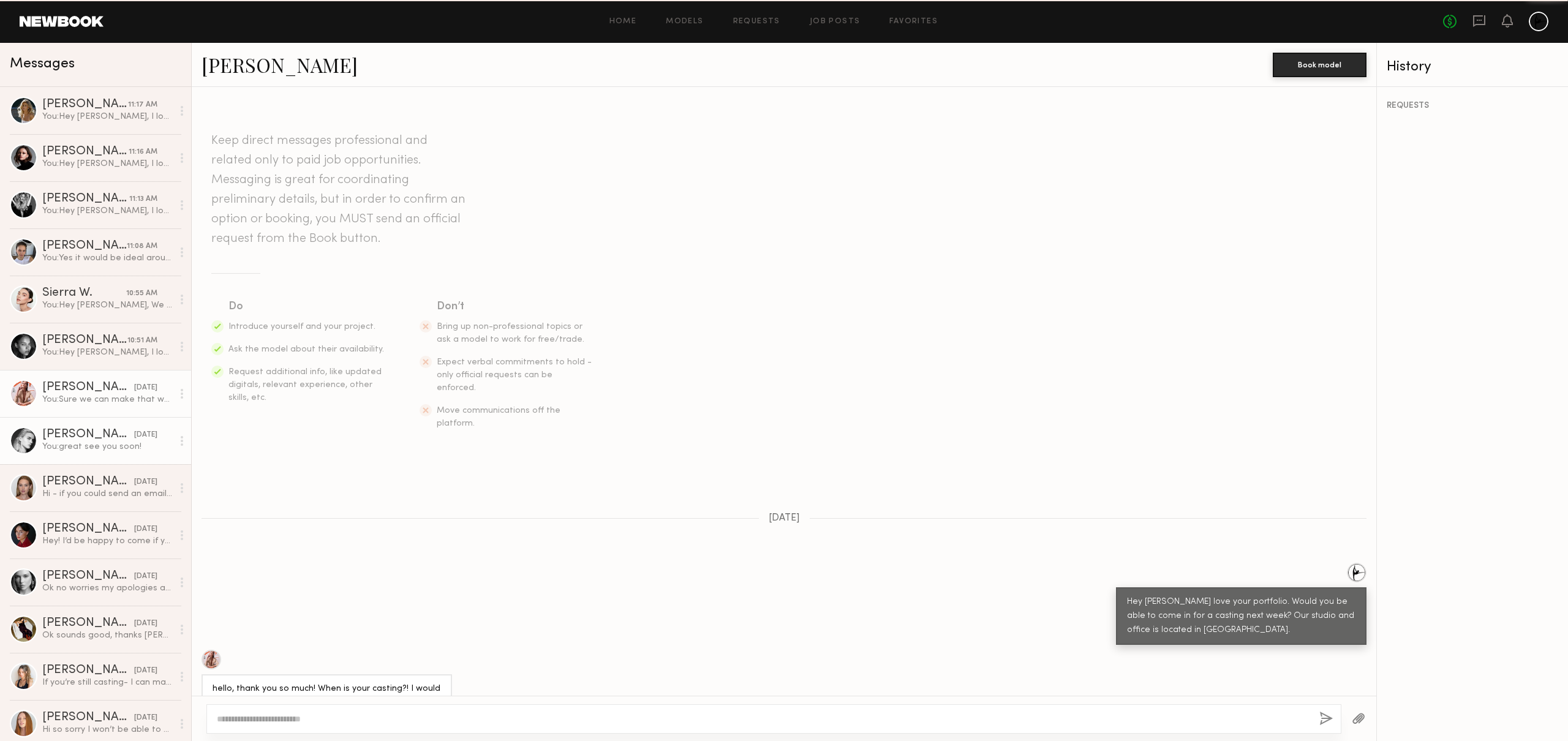
scroll to position [633, 0]
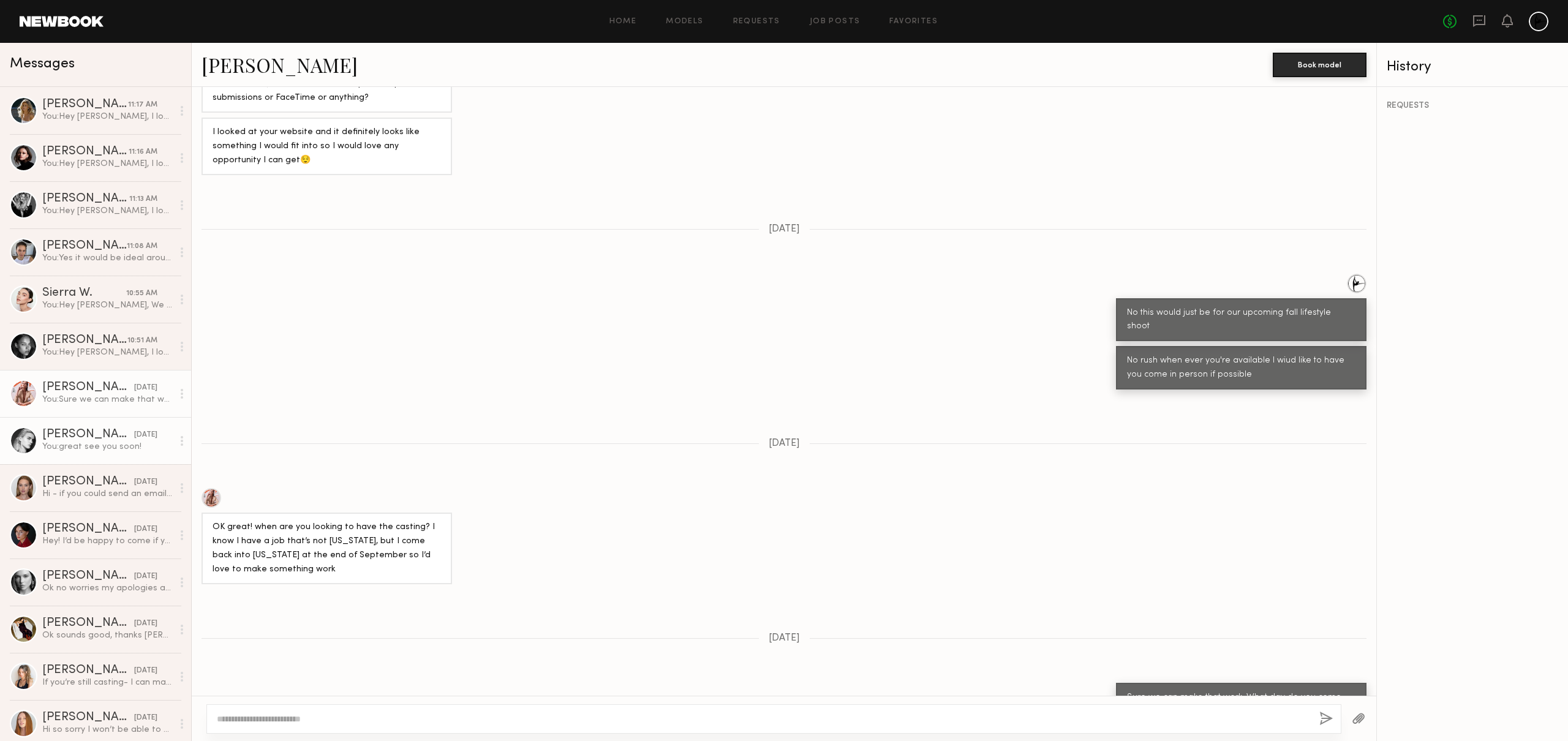
click at [92, 431] on div "Claire V." at bounding box center [88, 435] width 92 height 13
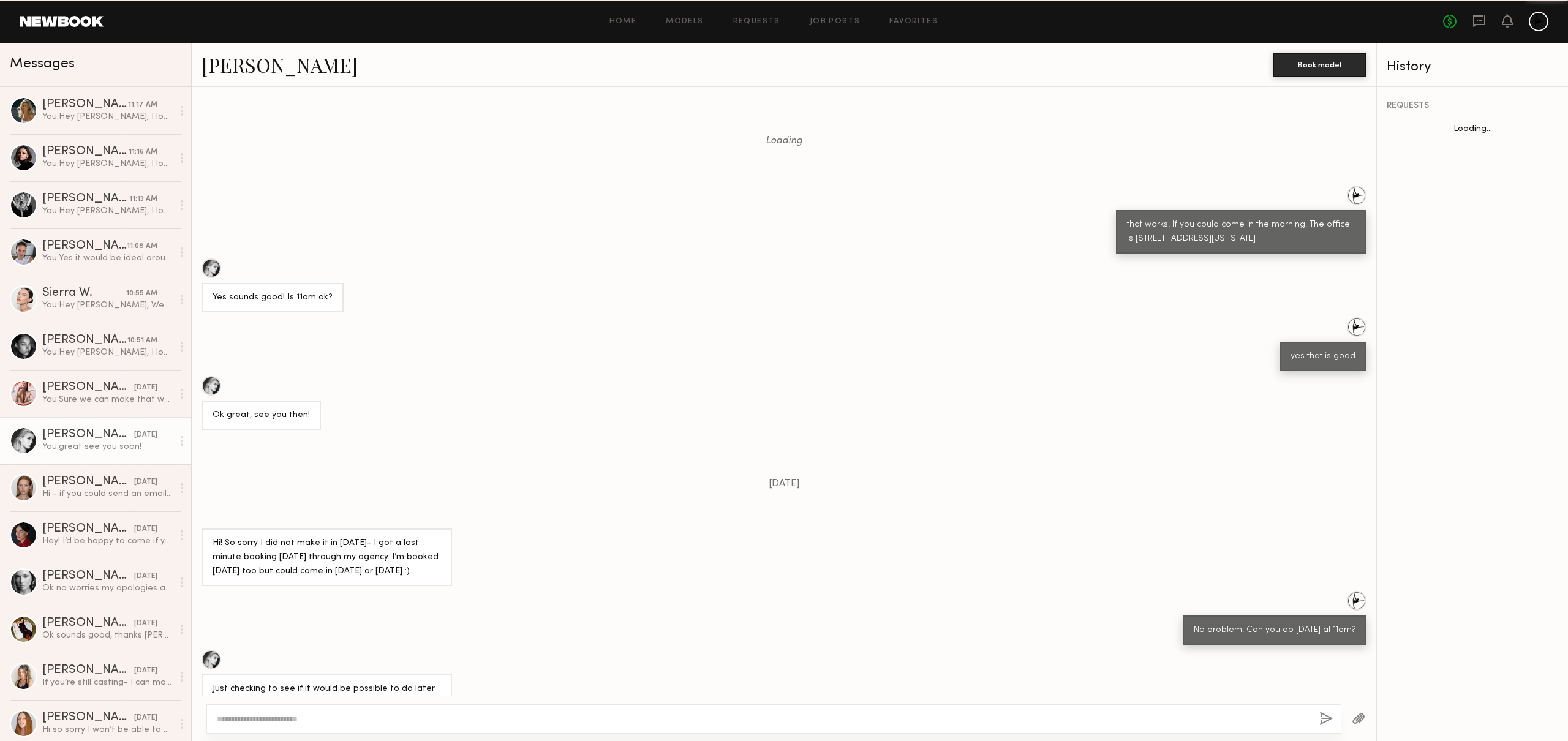
scroll to position [276, 0]
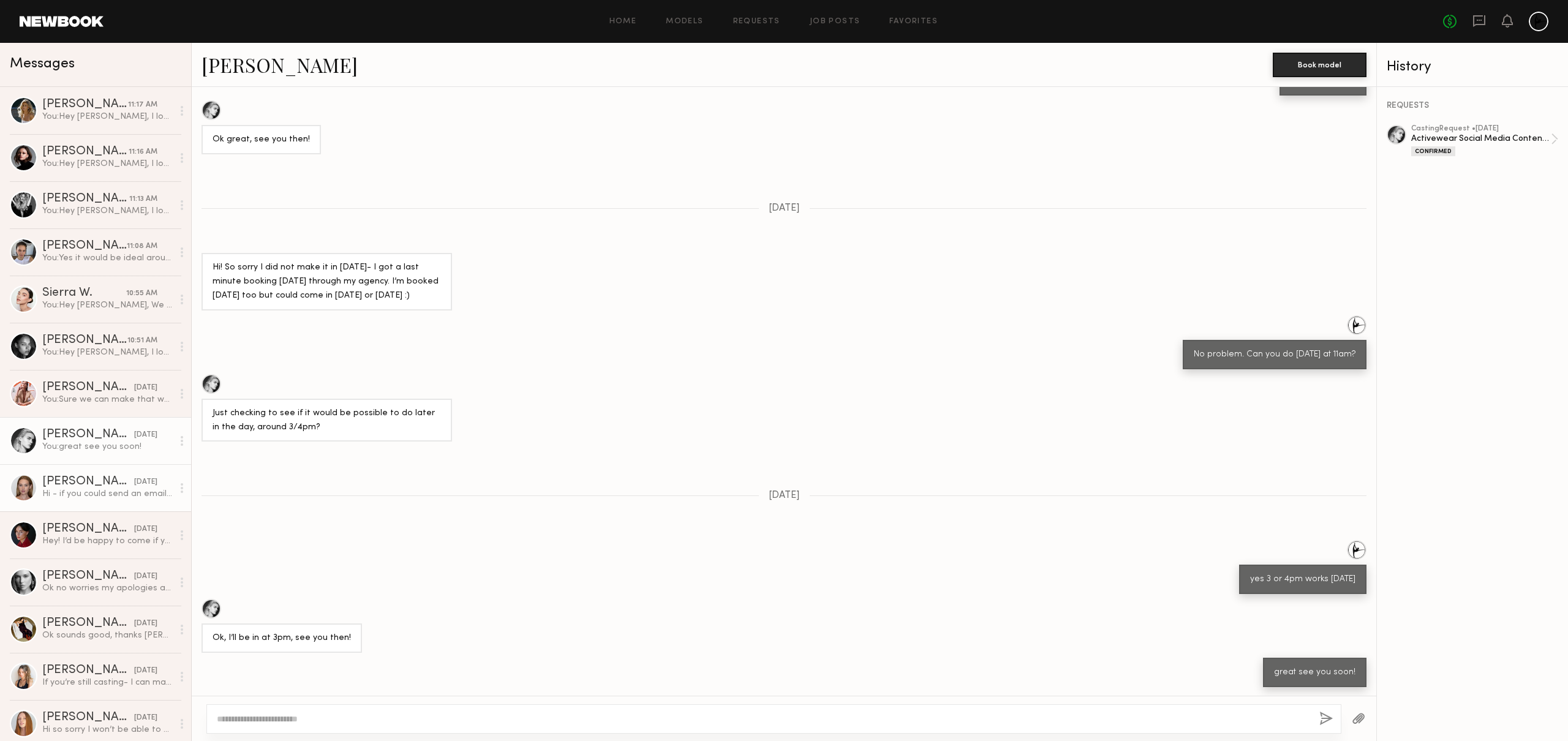
click at [89, 493] on div "Hi - if you could send an email to tiffany@statemgmt.com she can set up a time …" at bounding box center [108, 494] width 130 height 12
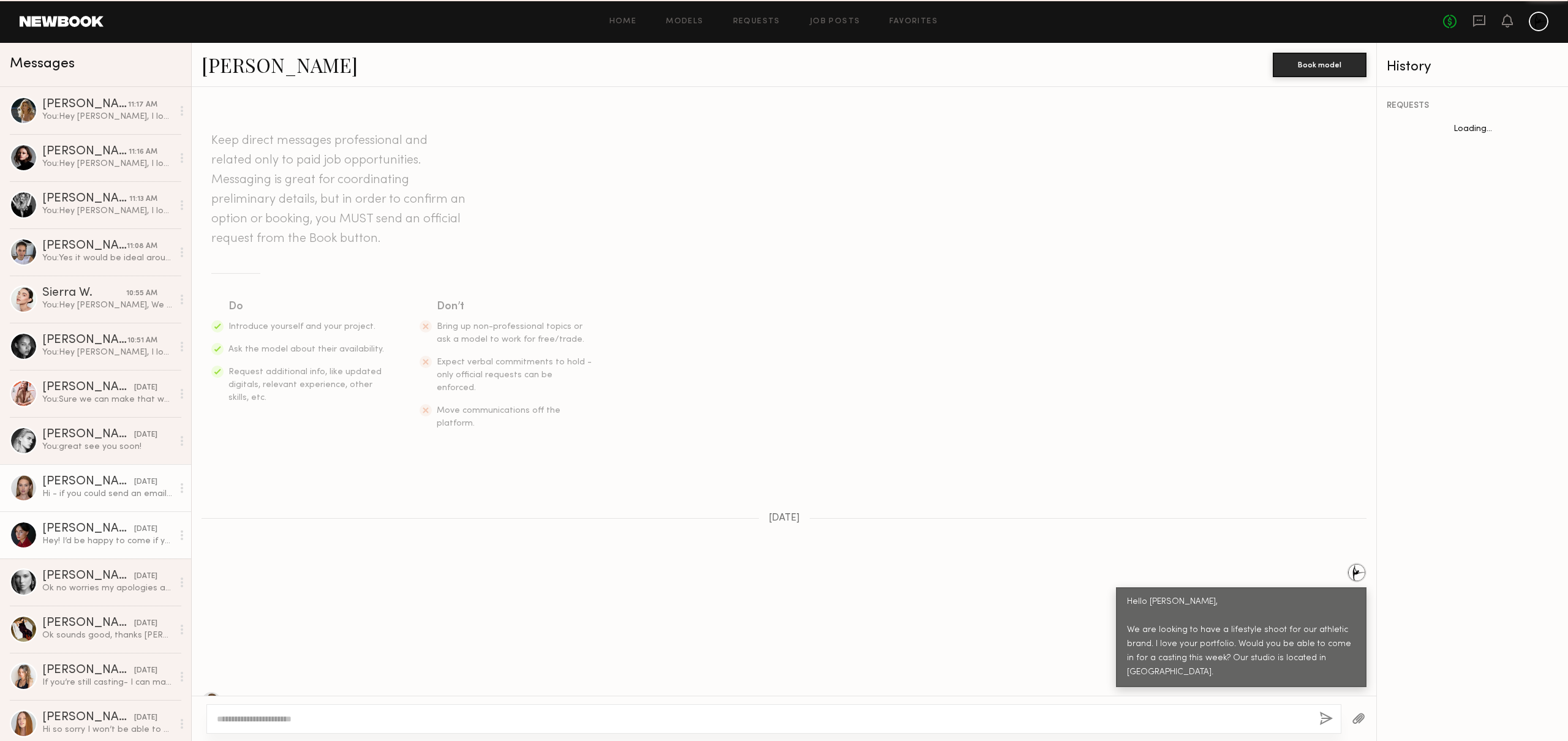
scroll to position [348, 0]
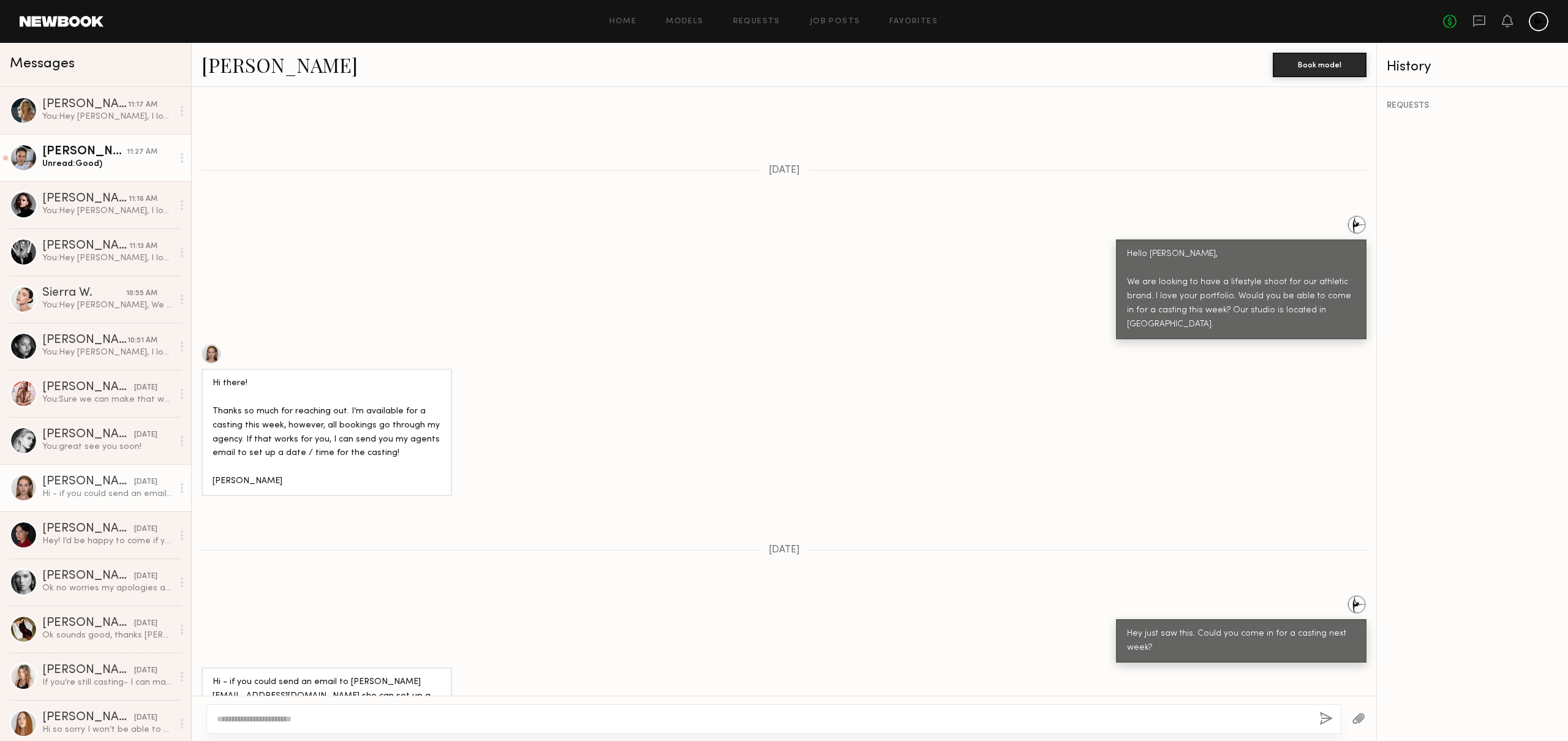
click at [119, 175] on link "Tanya A. 11:27 AM Unread: Good)" at bounding box center [95, 157] width 191 height 48
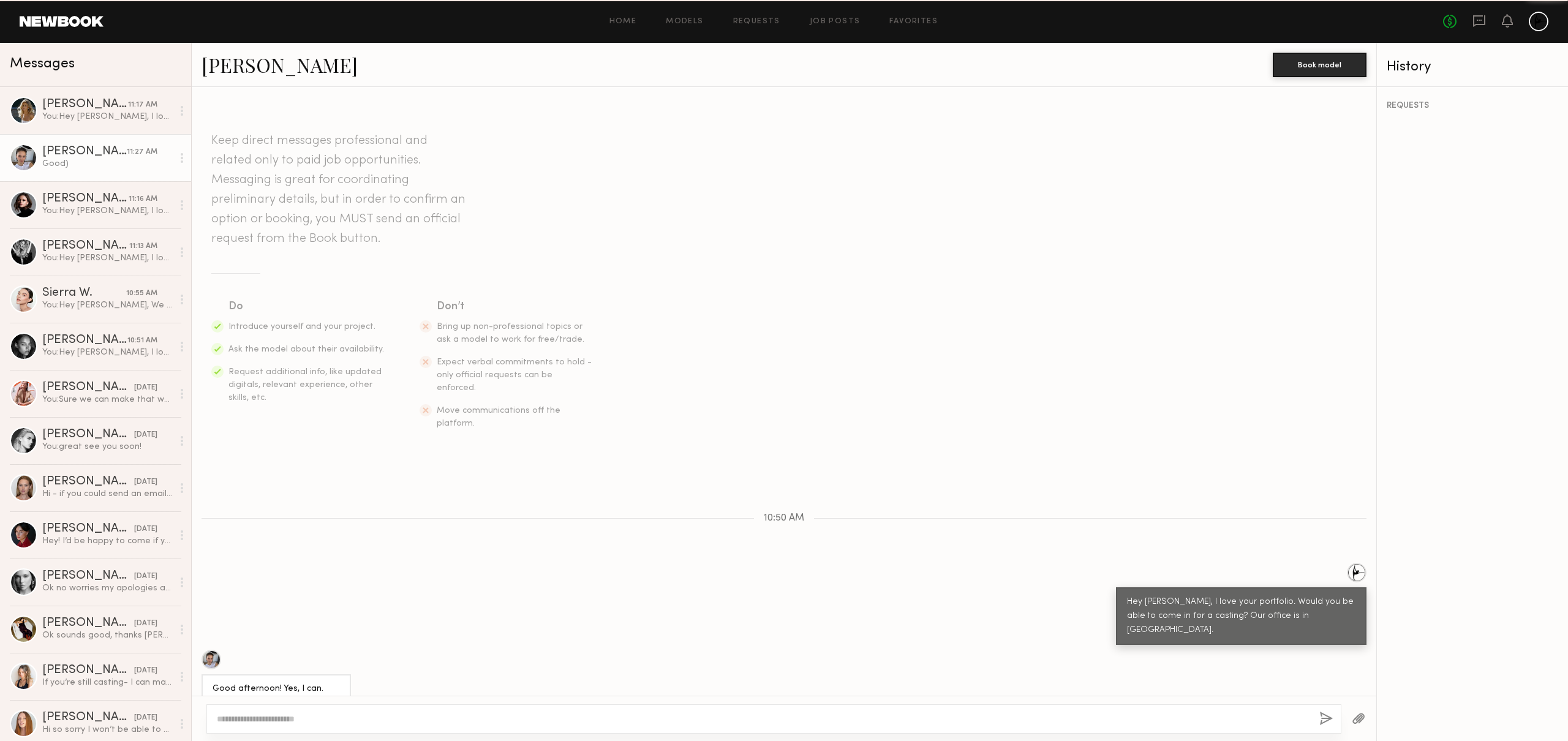
scroll to position [231, 0]
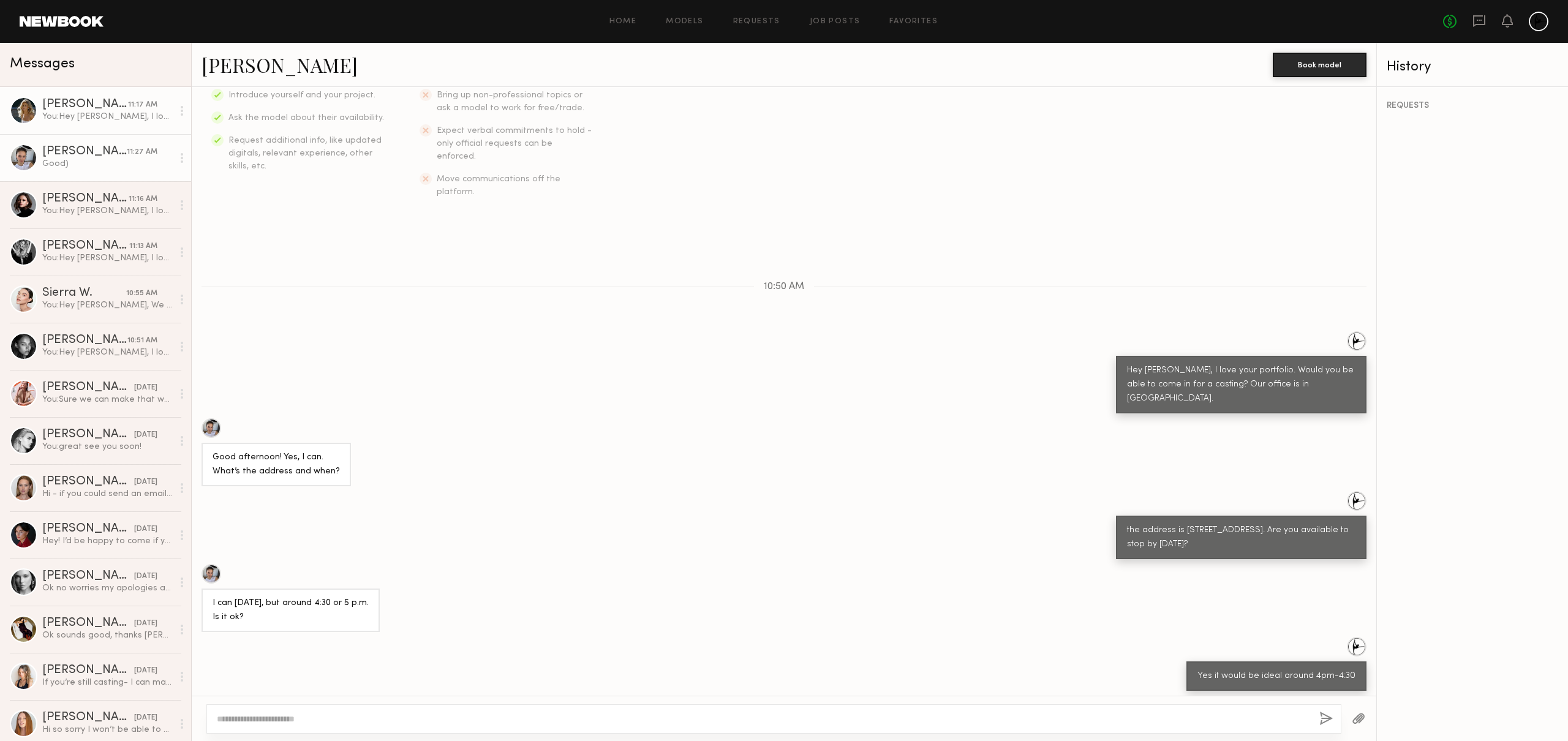
click at [91, 106] on div "Skye H." at bounding box center [85, 105] width 85 height 13
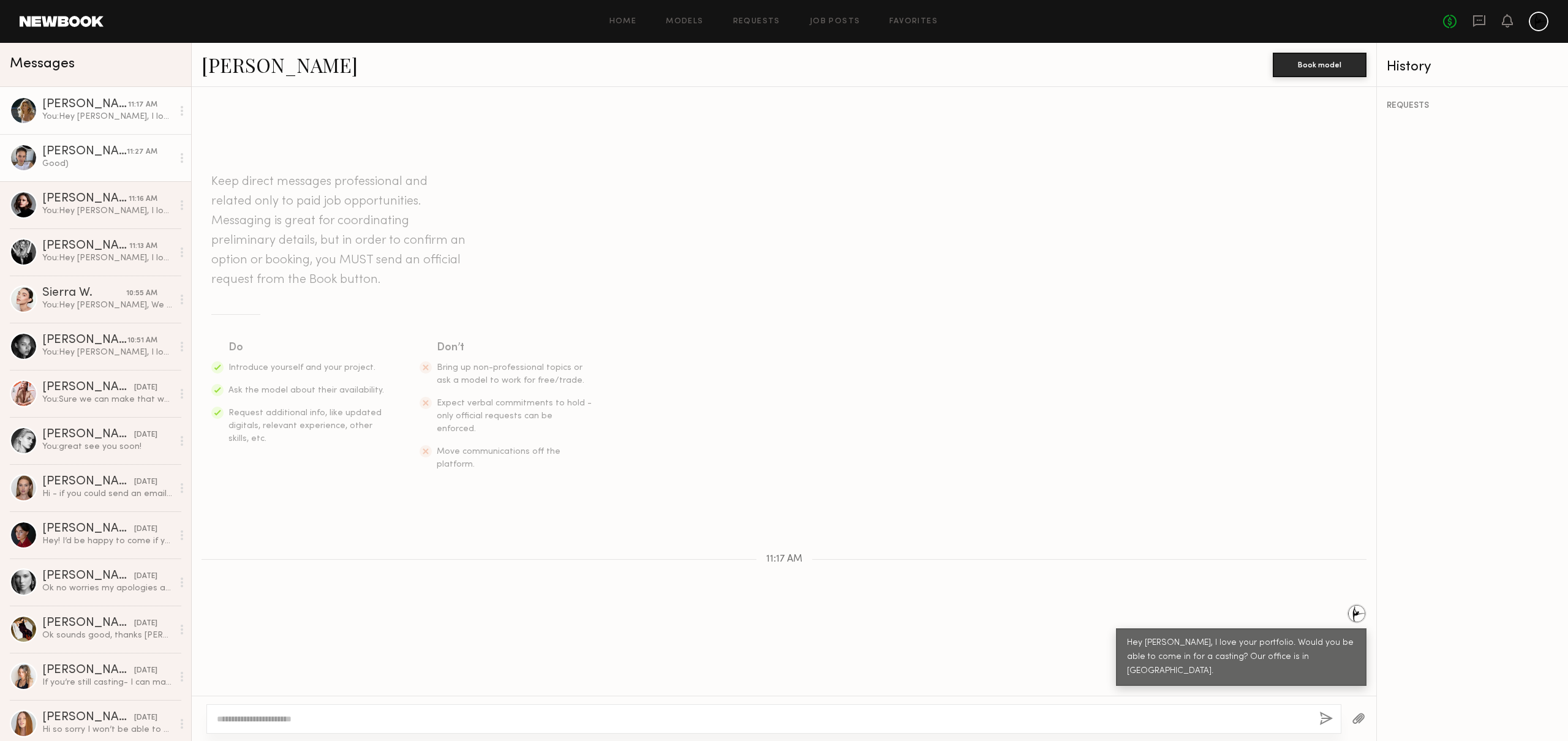
click at [111, 162] on div "Good)" at bounding box center [108, 164] width 130 height 12
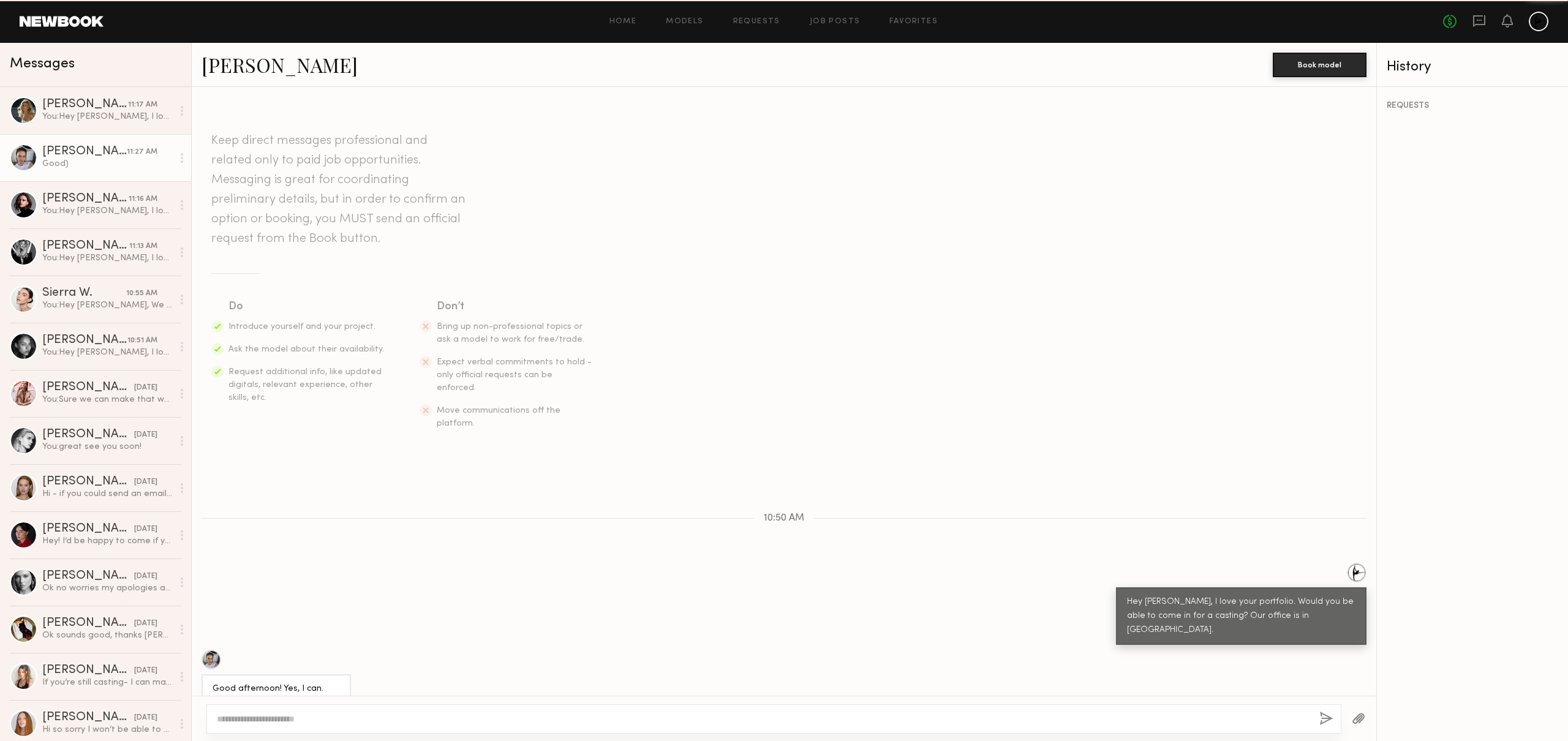
scroll to position [231, 0]
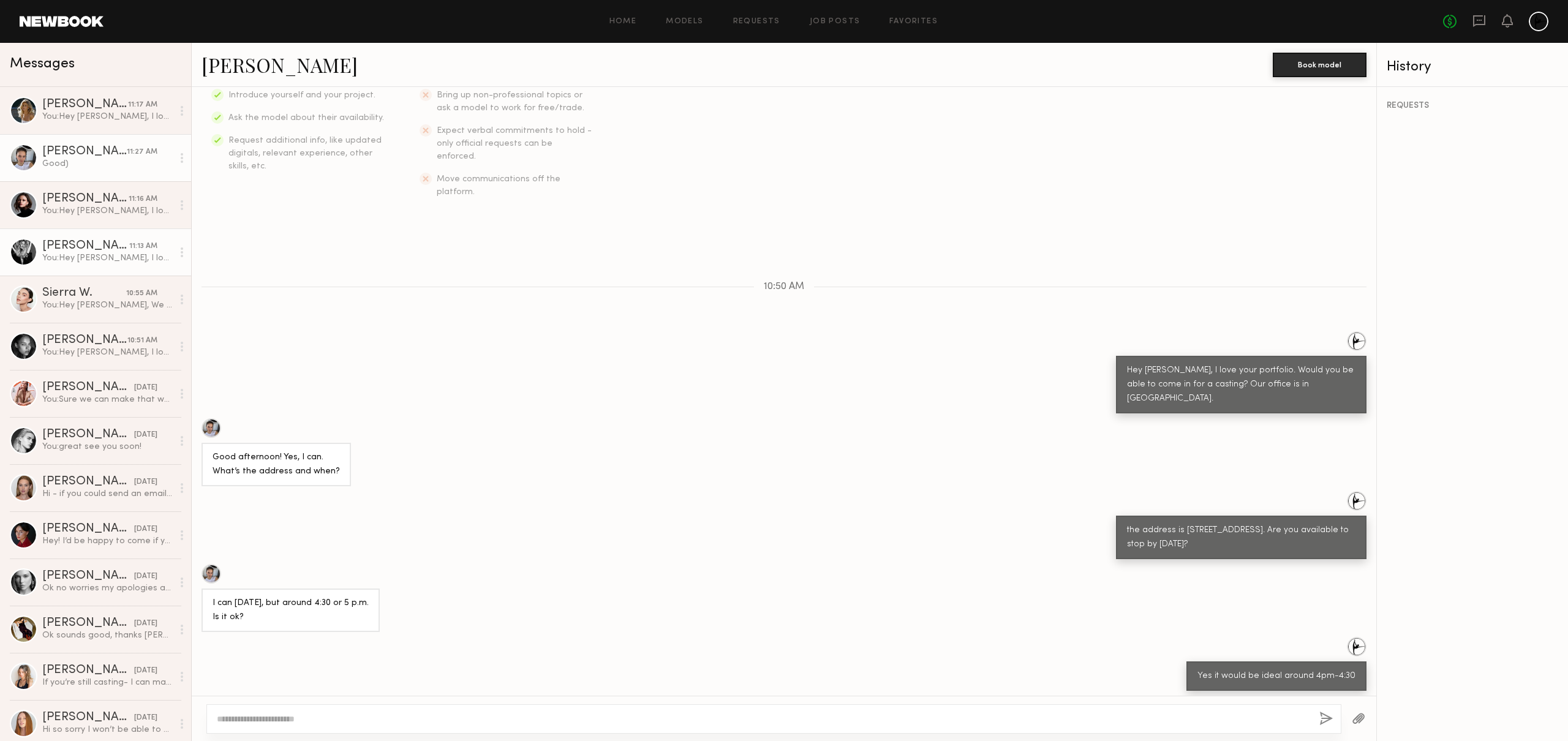
click at [79, 236] on link "Carla R. 11:13 AM You: Hey Carla, I love your portfolio. Would you be able to c…" at bounding box center [95, 252] width 191 height 48
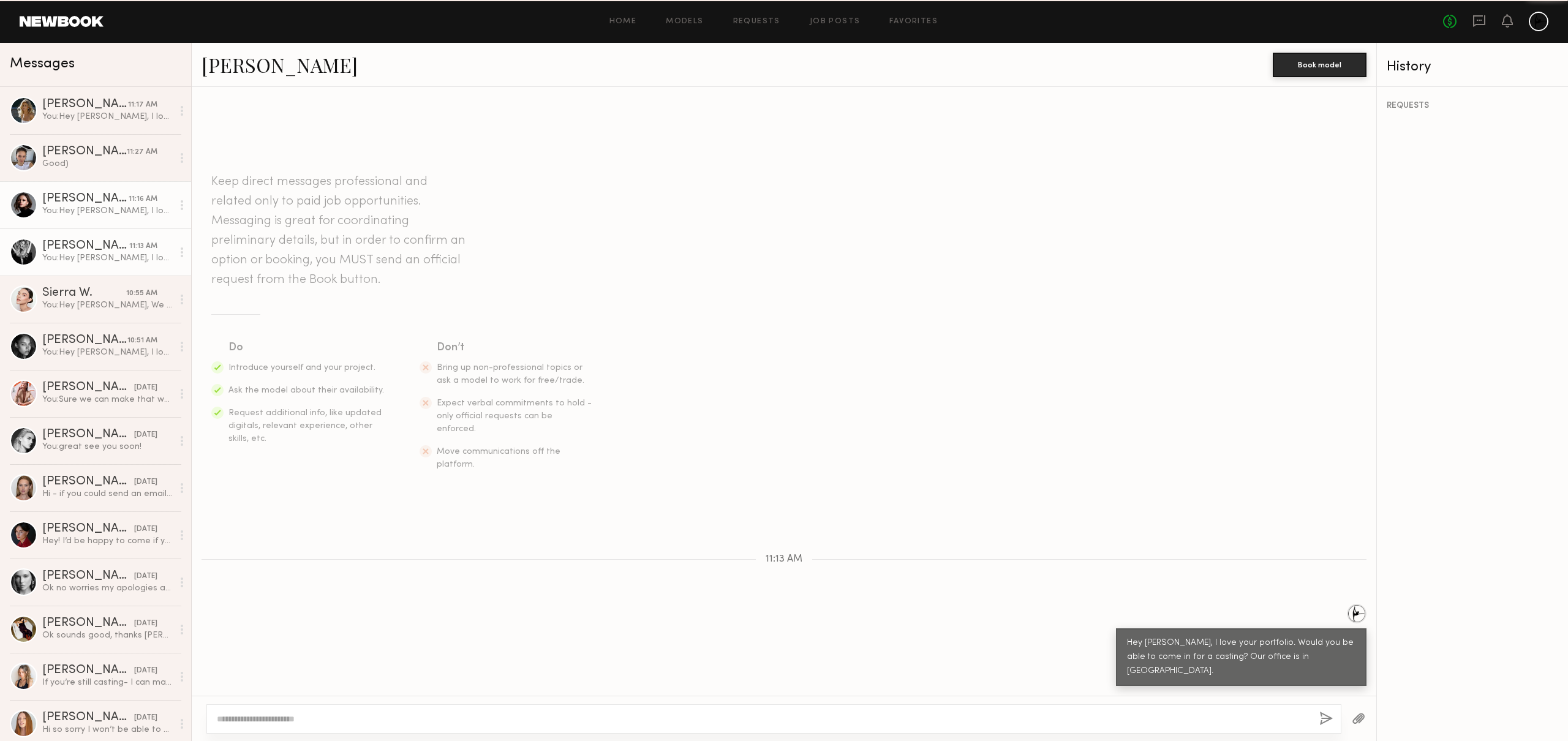
click at [74, 200] on div "Marija S." at bounding box center [85, 199] width 86 height 13
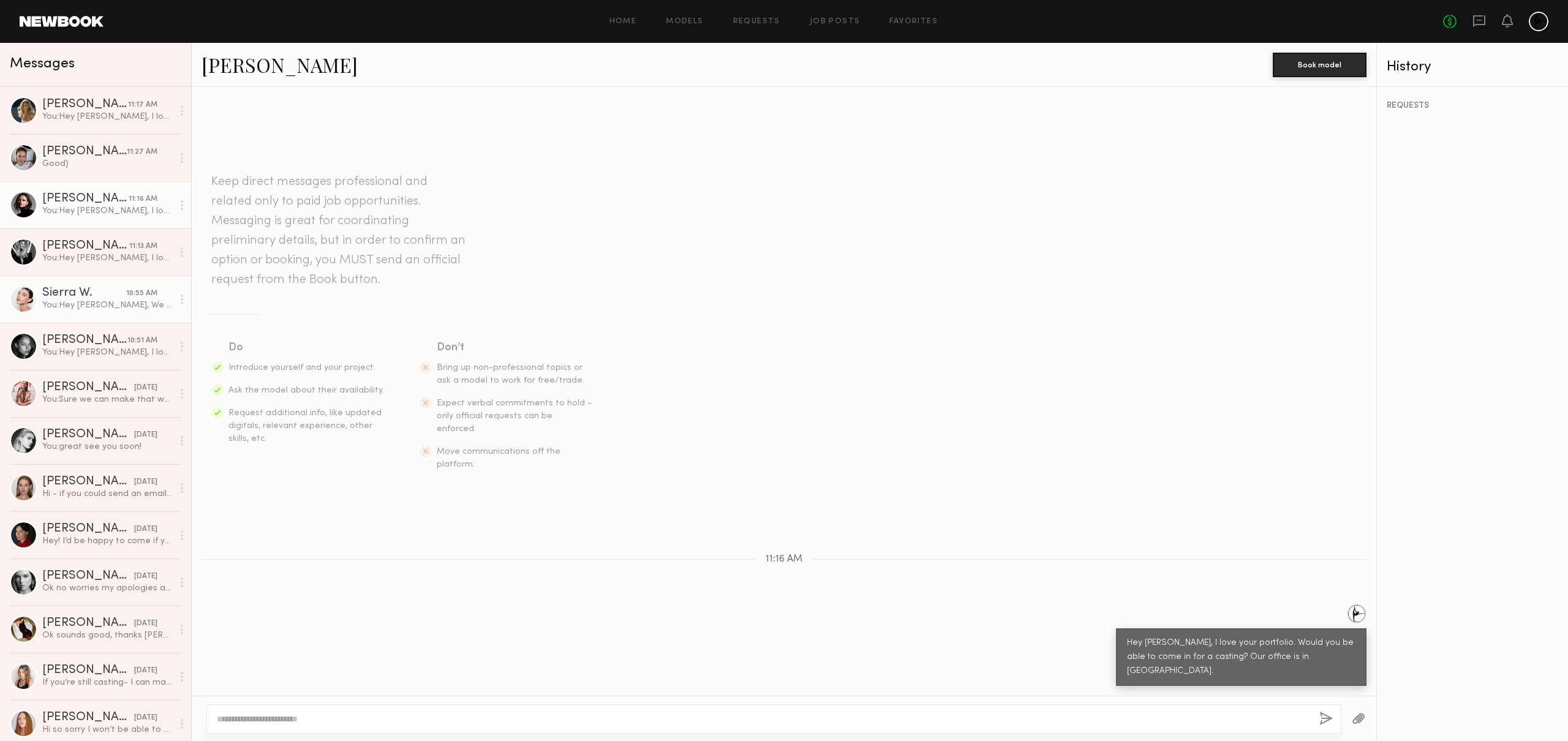
click at [85, 313] on link "Sierra W. 10:55 AM You: Hey Sierra, We are still interested in meeting you! Wou…" at bounding box center [95, 299] width 191 height 48
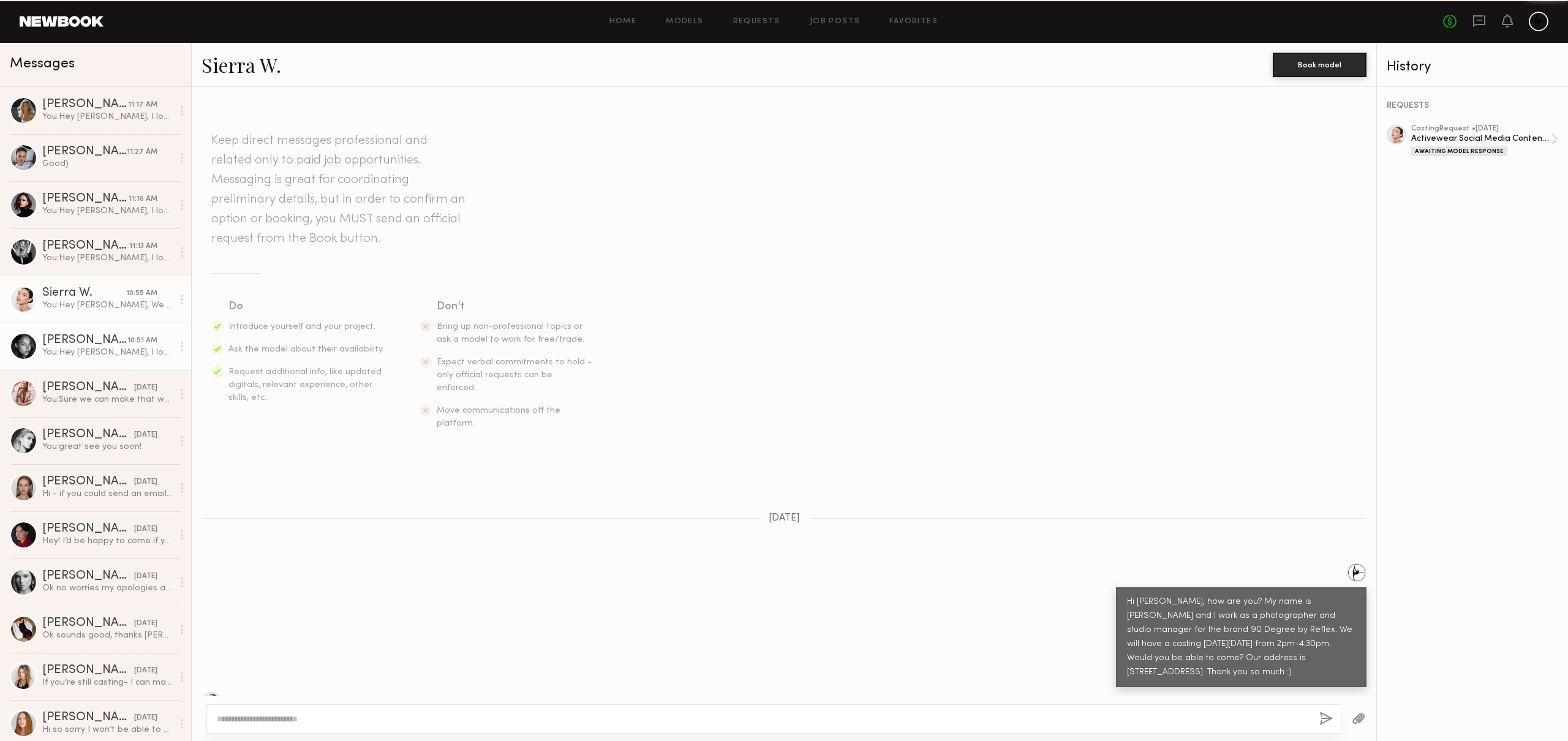
scroll to position [348, 0]
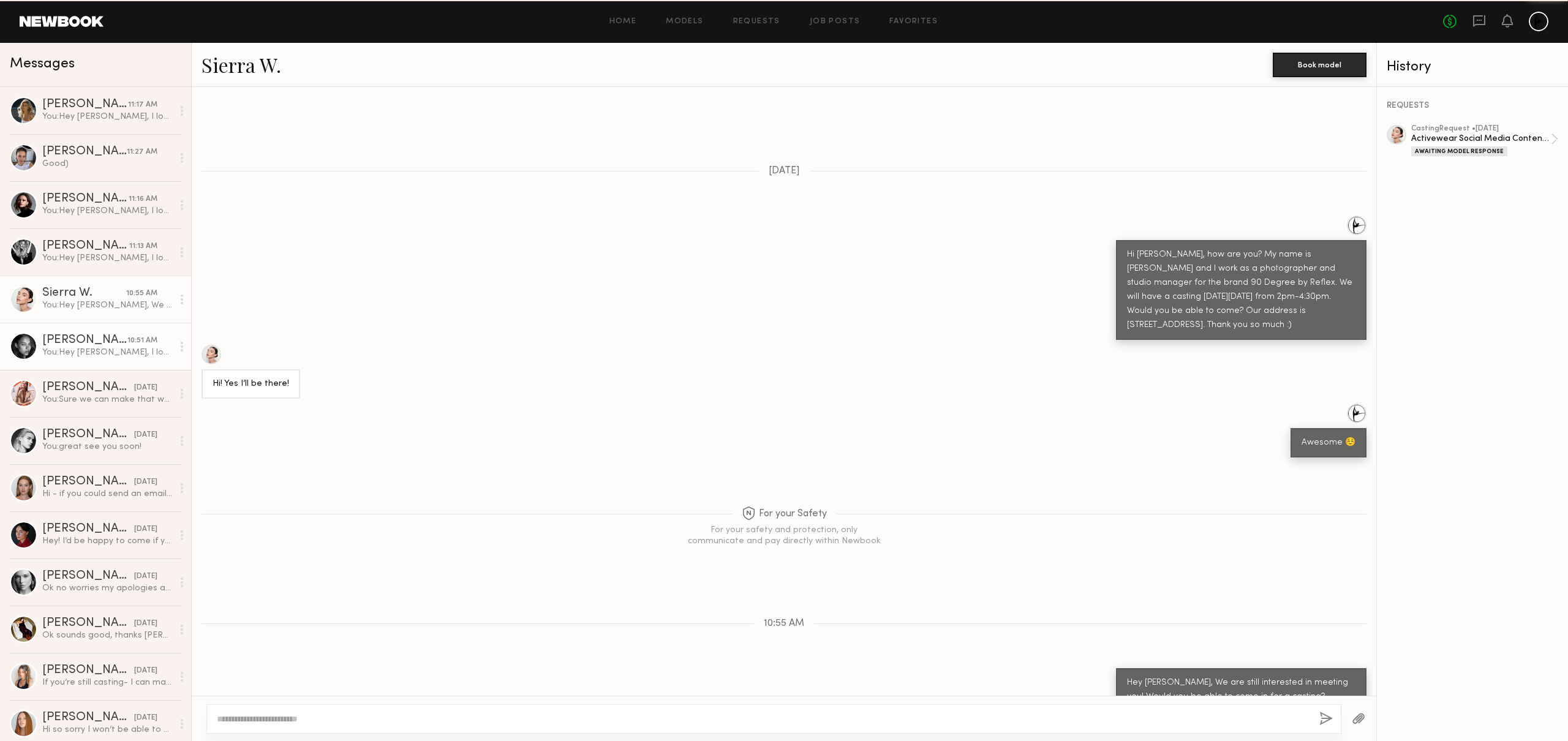
click at [87, 343] on div "Nikole B." at bounding box center [85, 340] width 85 height 13
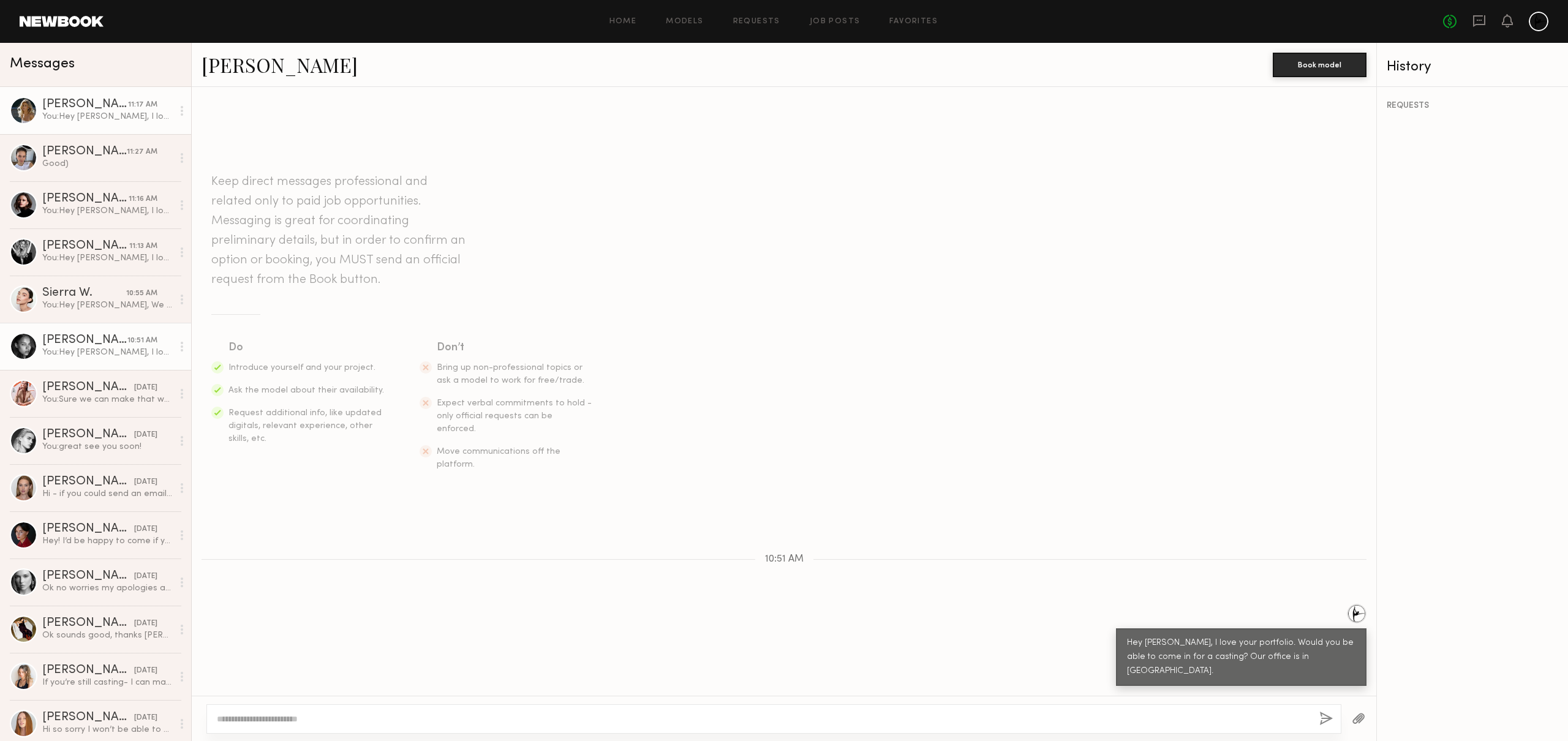
click at [83, 101] on div "Skye H." at bounding box center [85, 105] width 85 height 13
click at [73, 164] on div "Good)" at bounding box center [108, 164] width 130 height 12
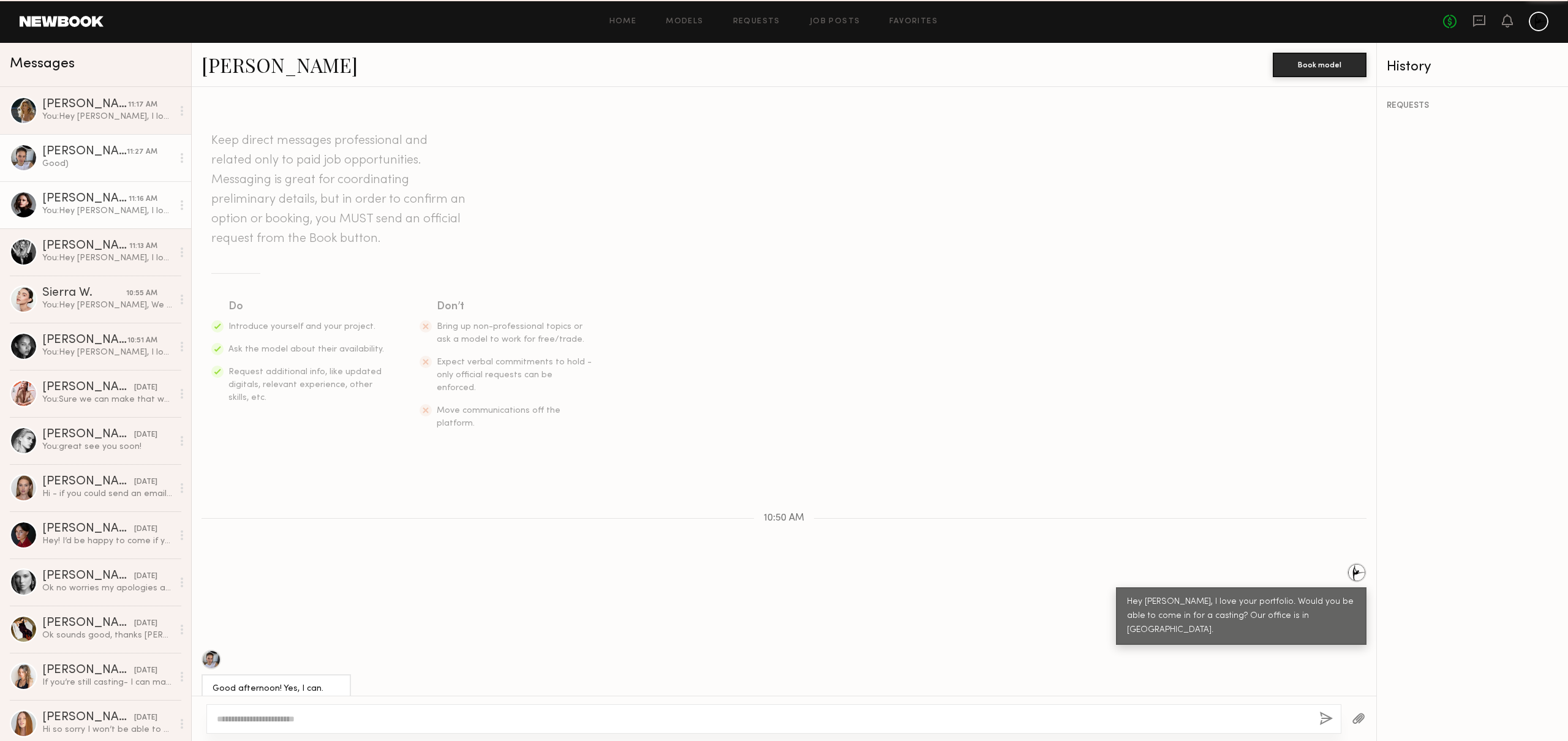
scroll to position [231, 0]
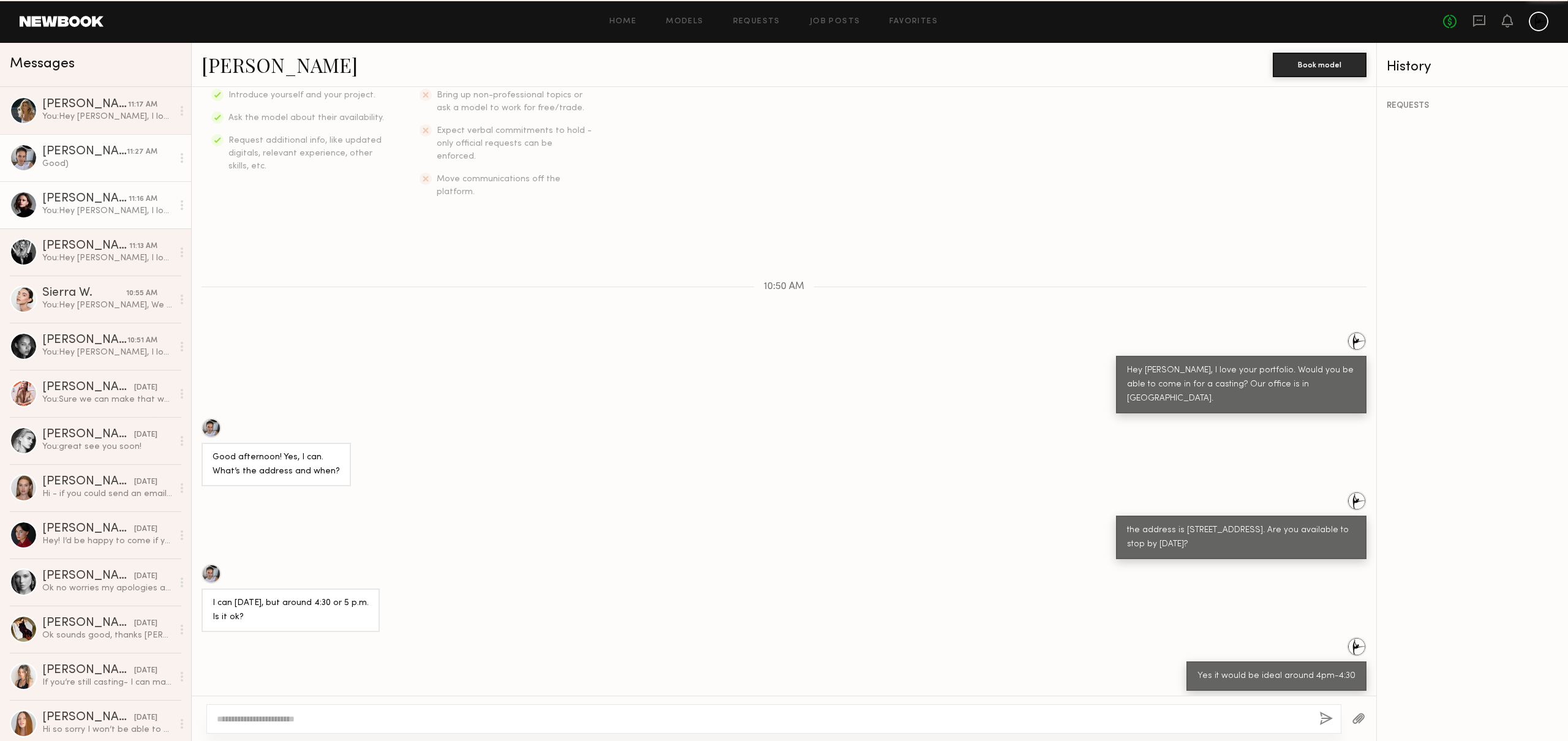
click at [79, 208] on div "You: Hey Marija, I love your portfolio. Would you be able to come in for a cast…" at bounding box center [108, 211] width 130 height 12
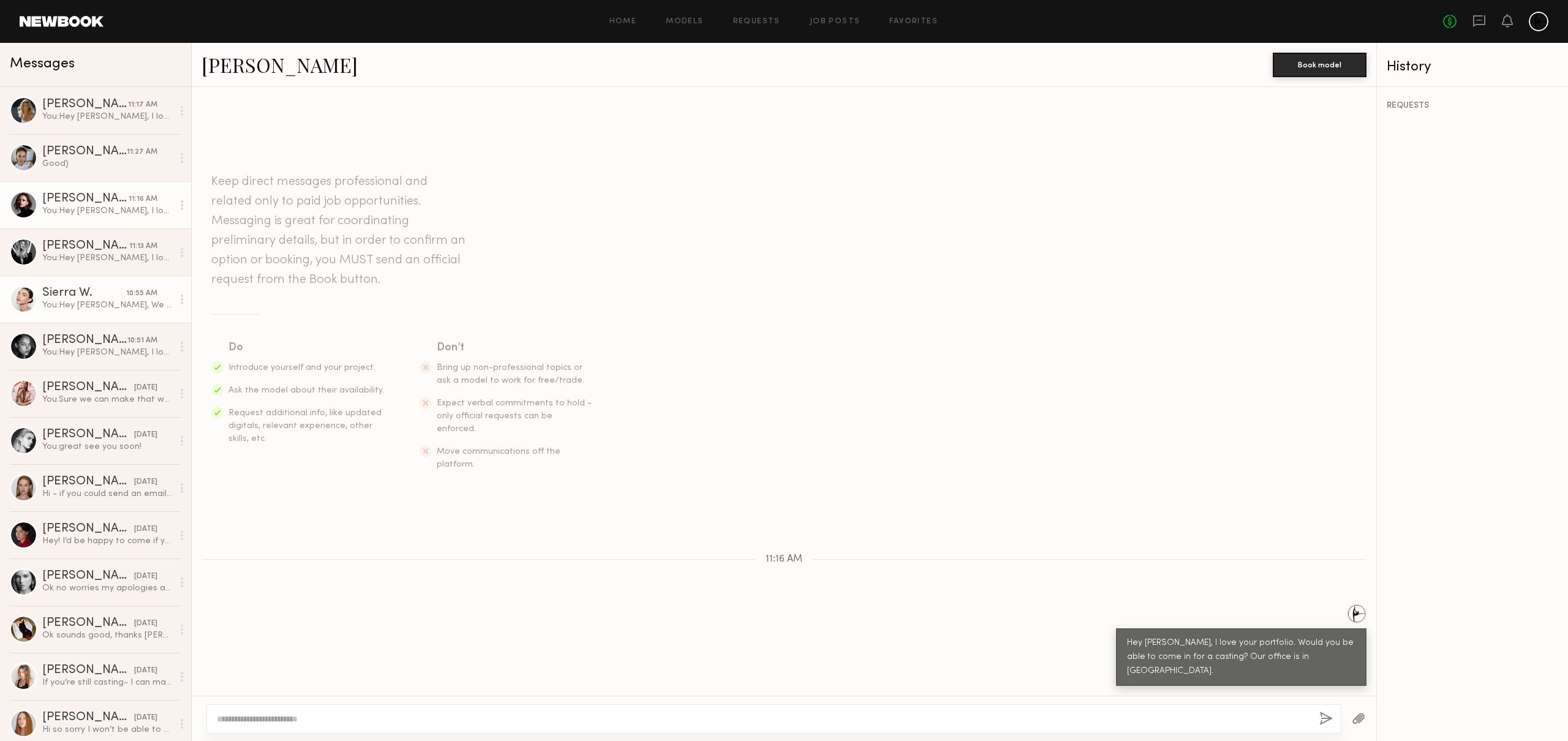
click at [83, 287] on div "Sierra W." at bounding box center [84, 293] width 83 height 13
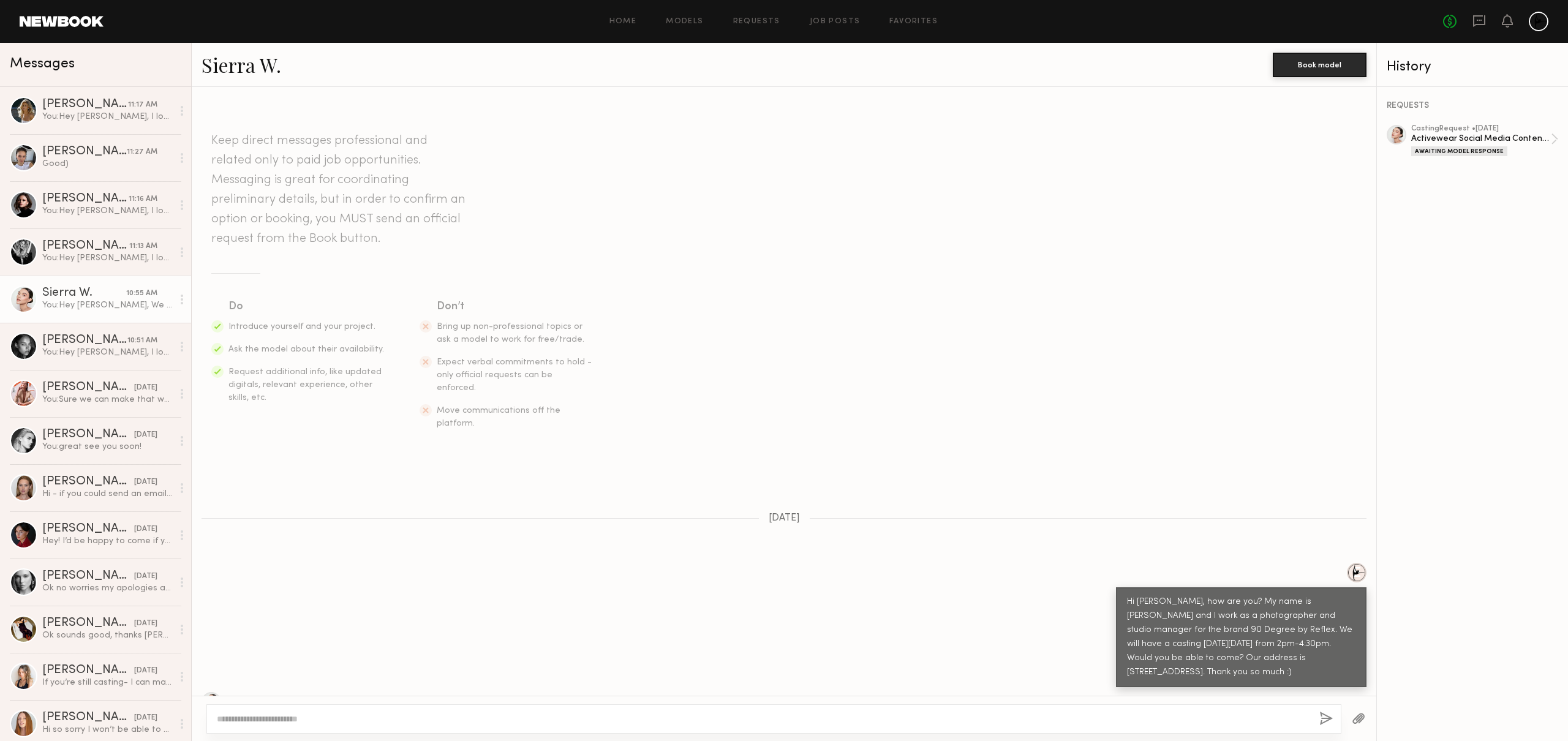
scroll to position [348, 0]
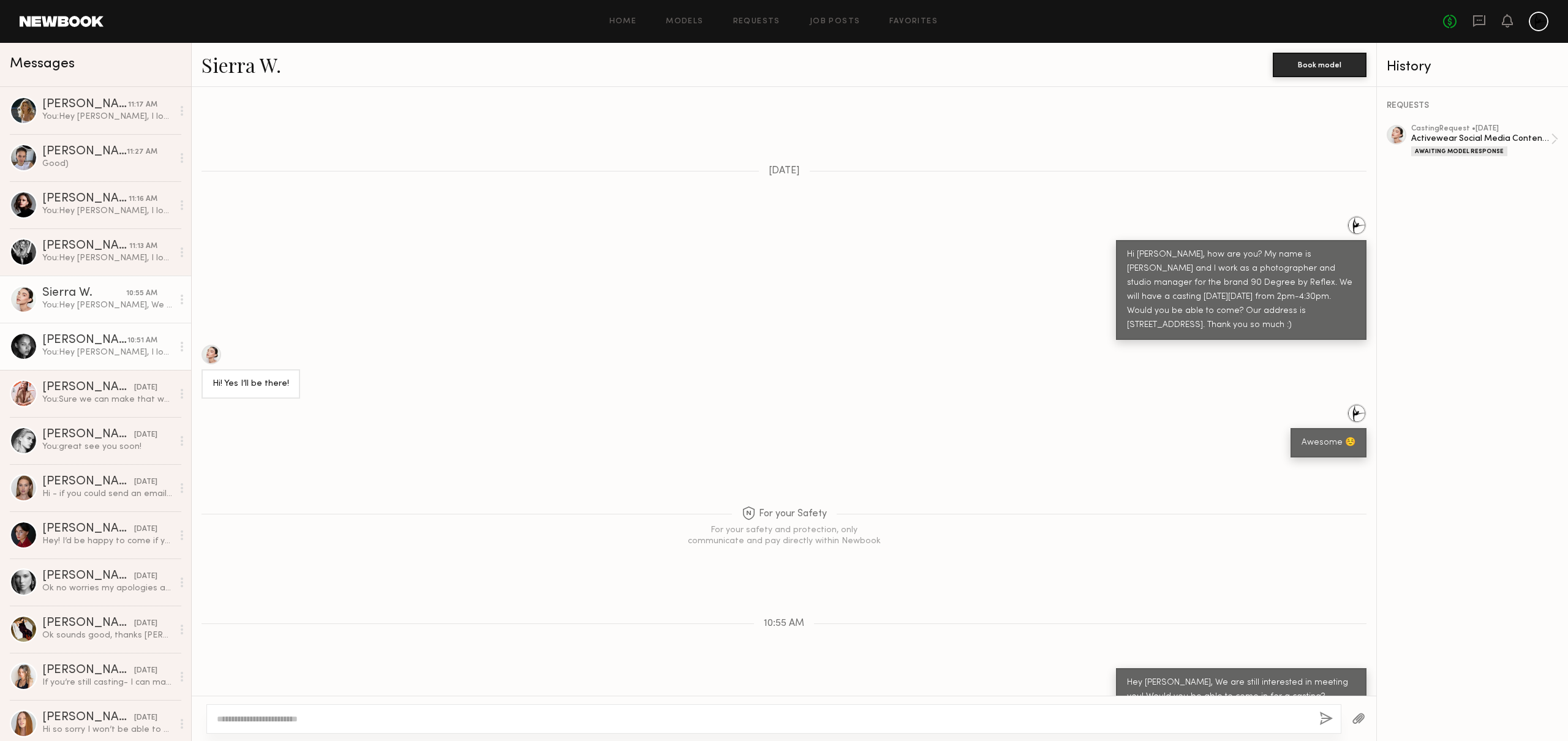
click at [83, 339] on div "Nikole B." at bounding box center [85, 340] width 85 height 13
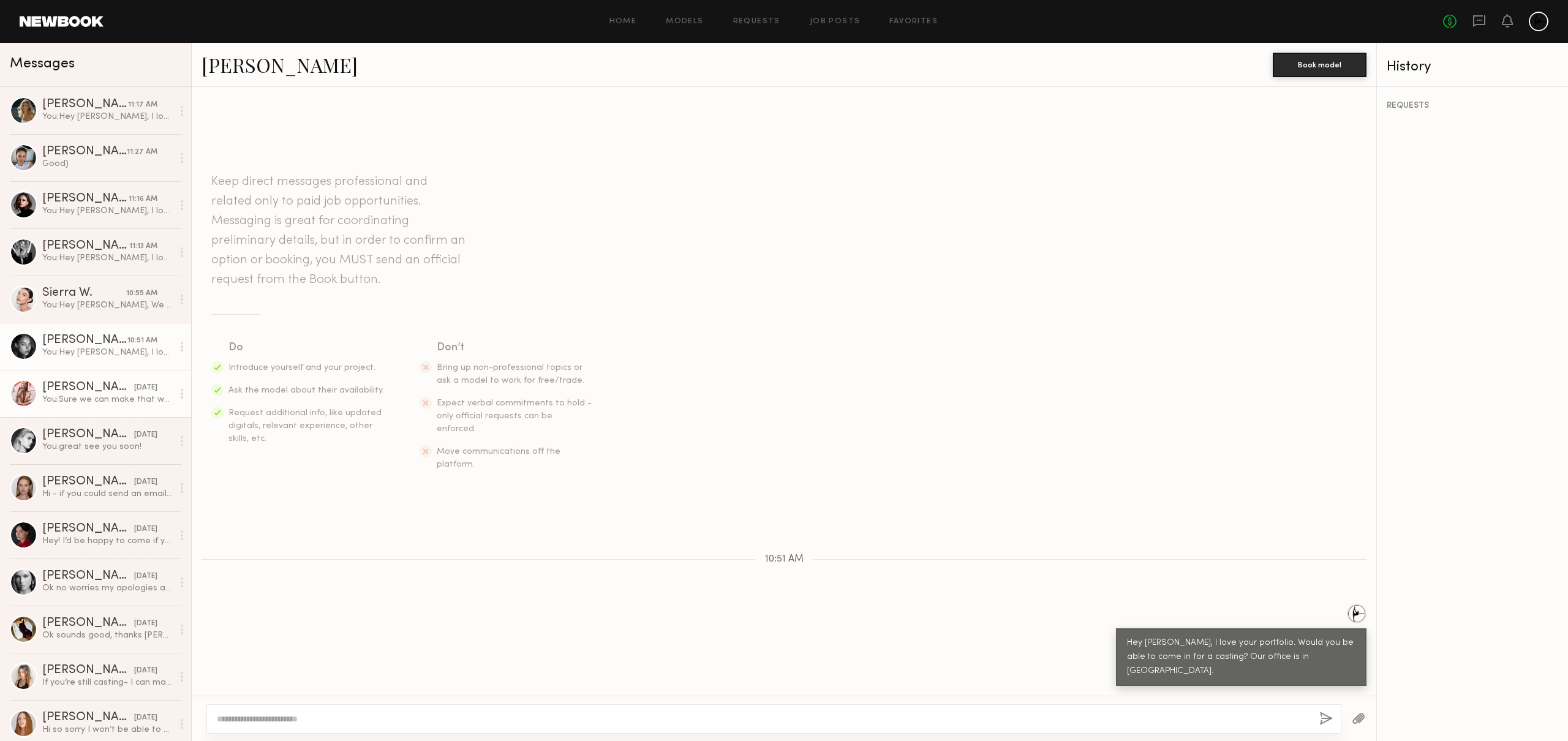
click at [100, 385] on div "McKenna L." at bounding box center [88, 387] width 92 height 13
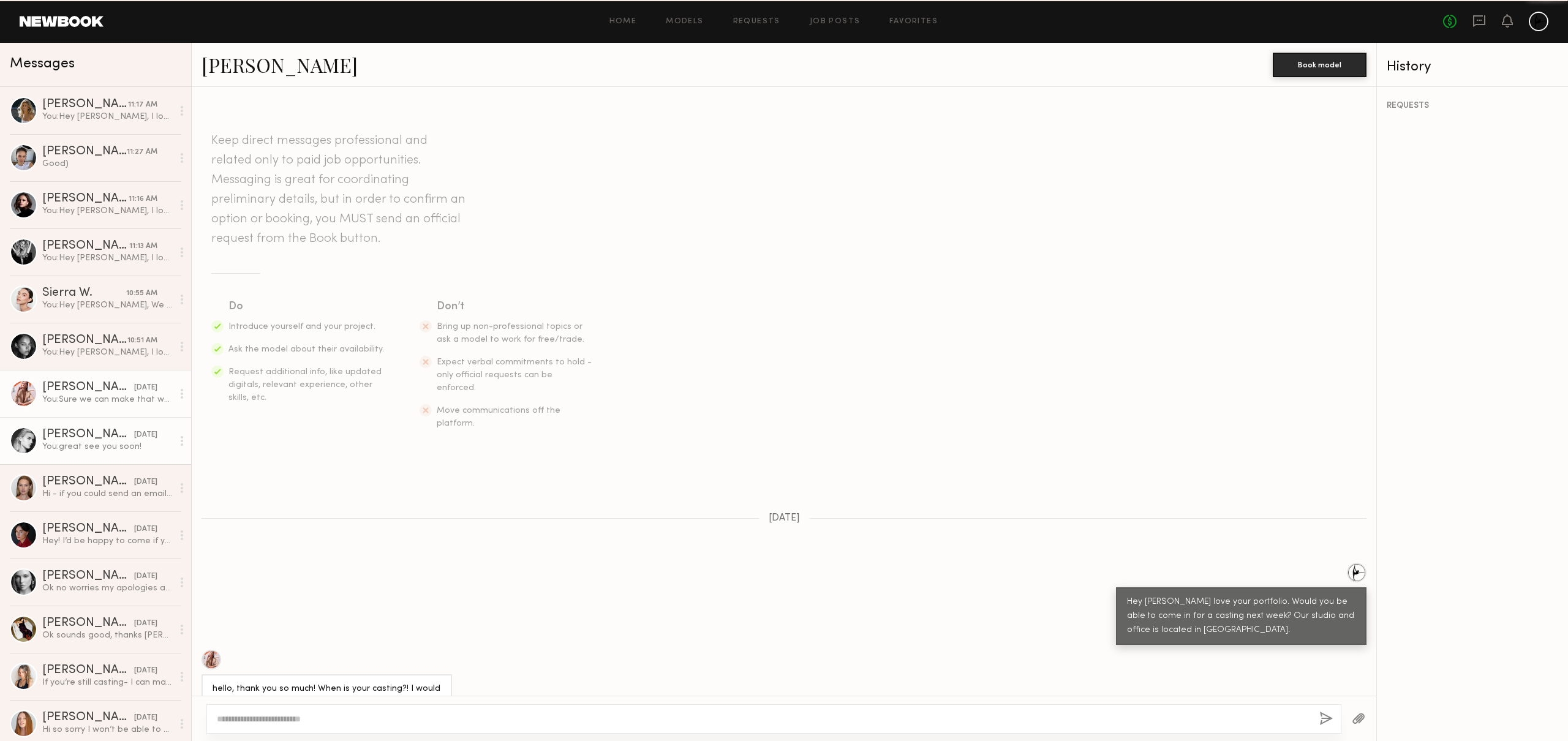
scroll to position [633, 0]
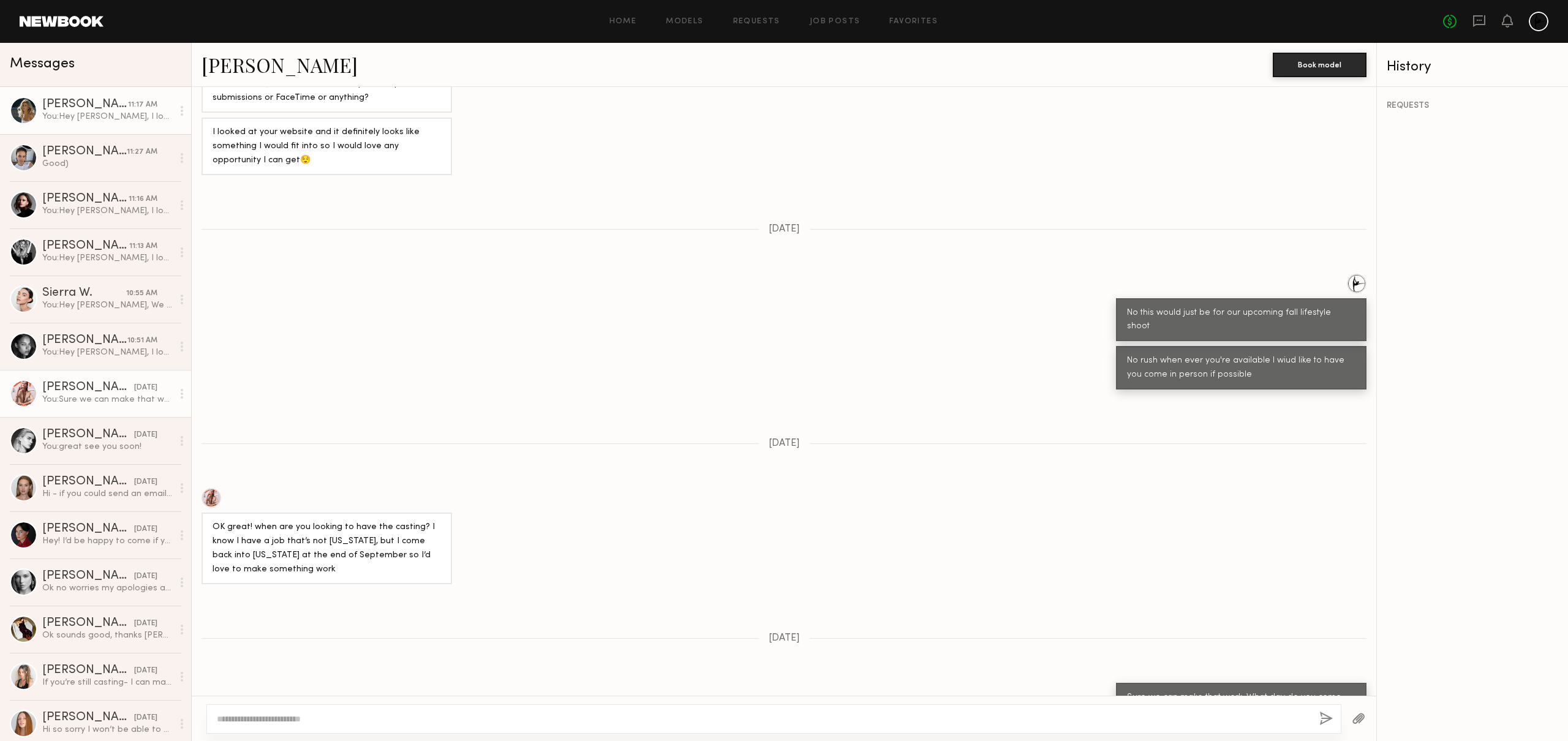
click at [87, 116] on div "You: Hey Skye, I love your portfolio. Would you be able to come in for a castin…" at bounding box center [108, 117] width 130 height 12
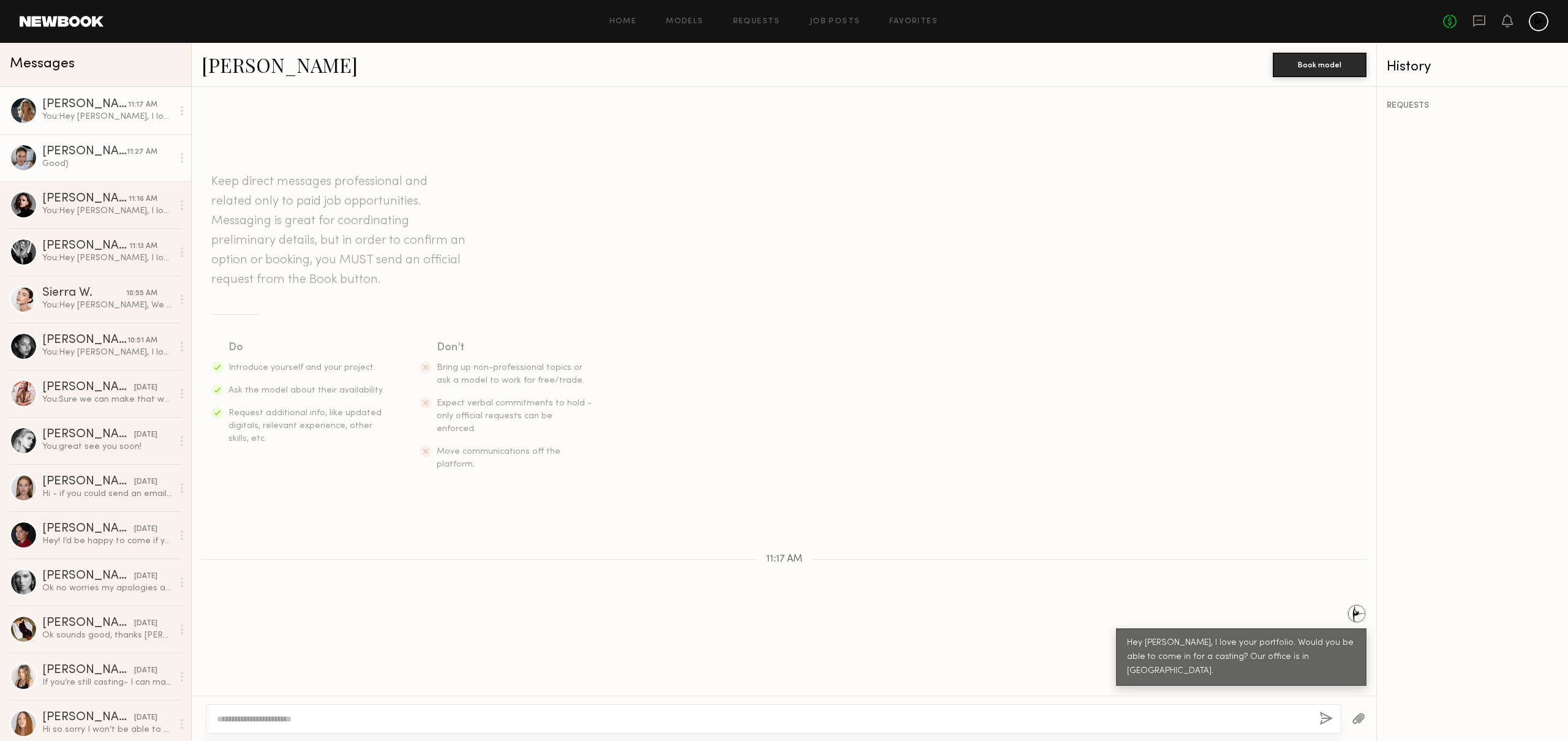
click at [62, 160] on div "Good)" at bounding box center [108, 164] width 130 height 12
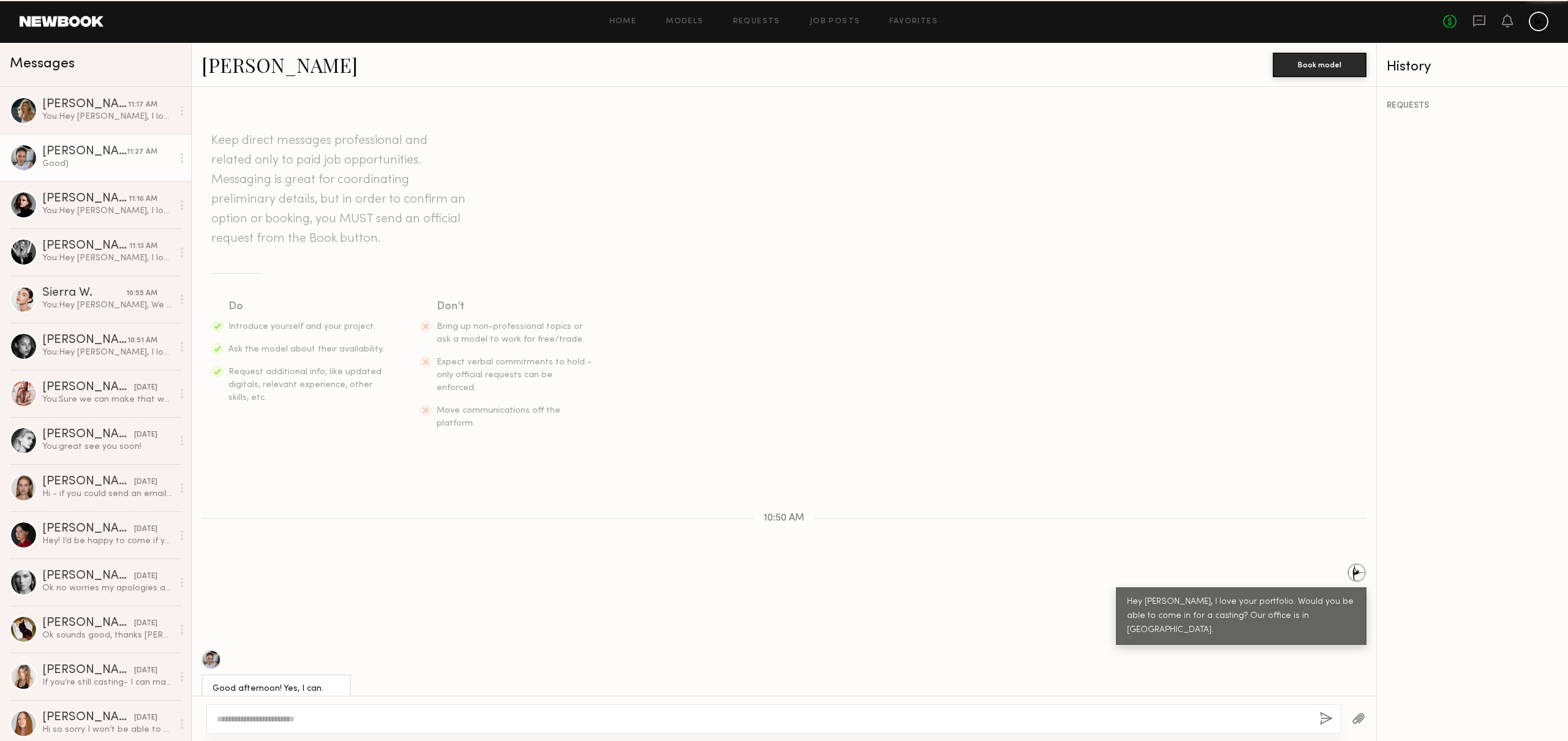
scroll to position [231, 0]
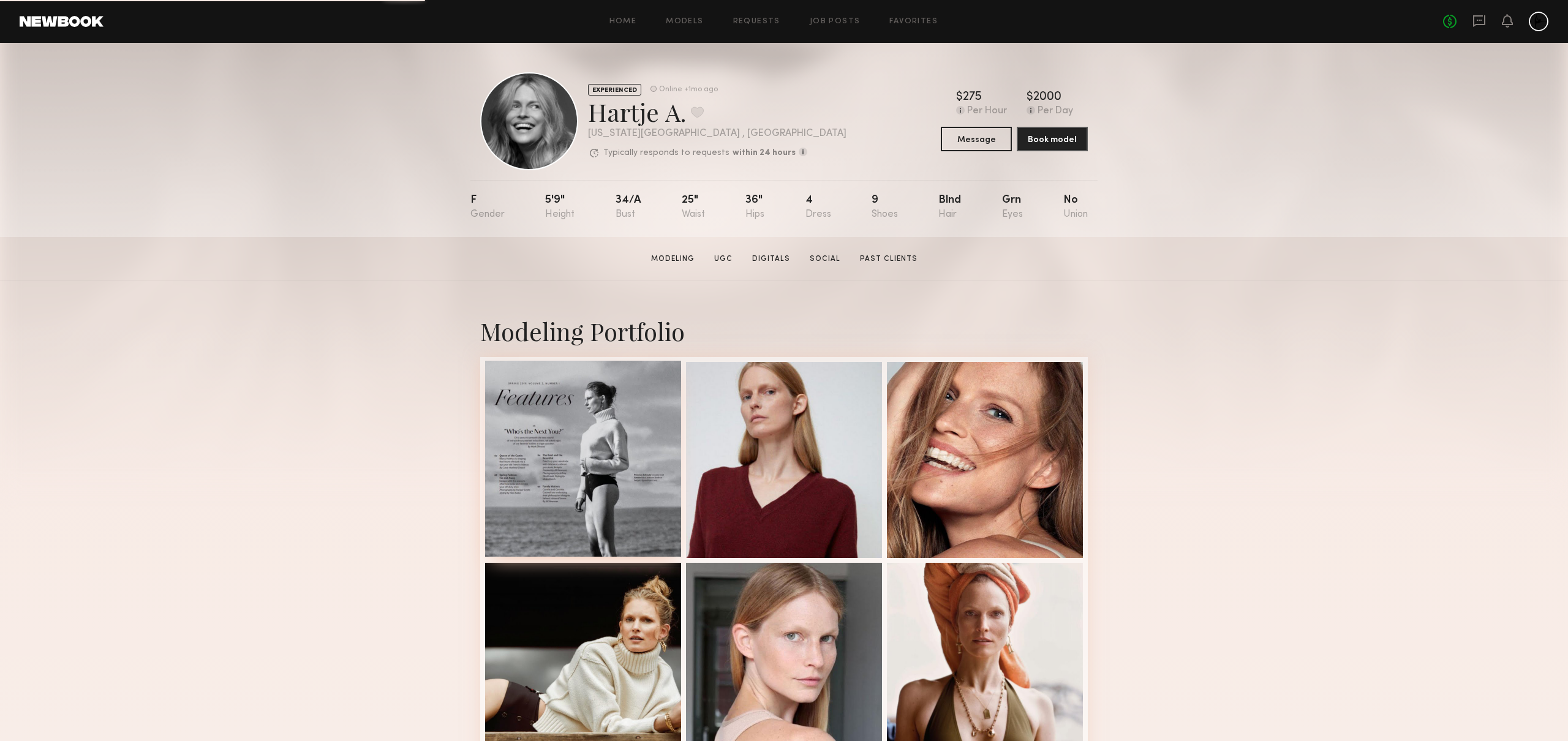
click at [607, 419] on div at bounding box center [584, 459] width 196 height 196
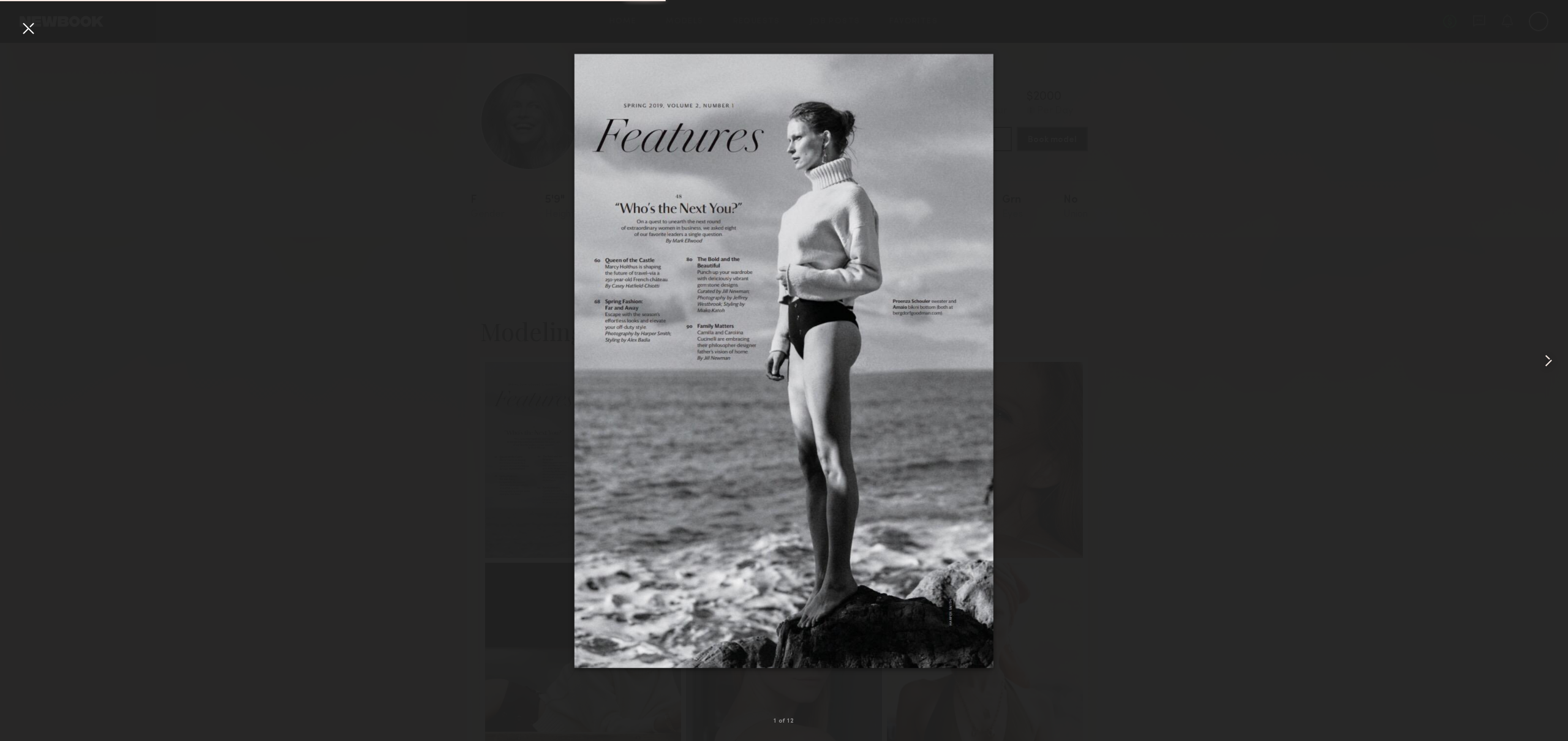
click at [1542, 365] on common-icon at bounding box center [1548, 360] width 19 height 19
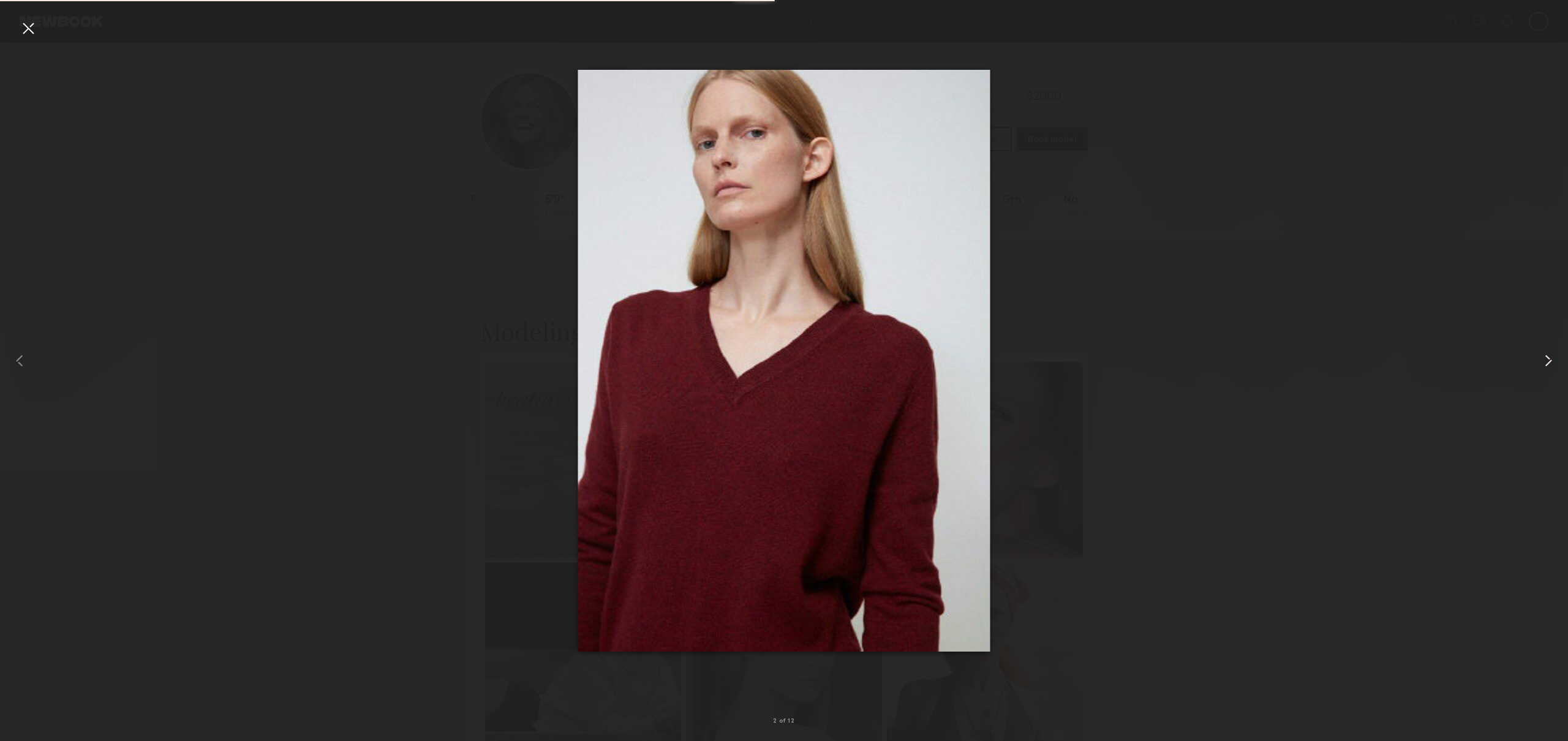
click at [1542, 365] on common-icon at bounding box center [1548, 360] width 19 height 19
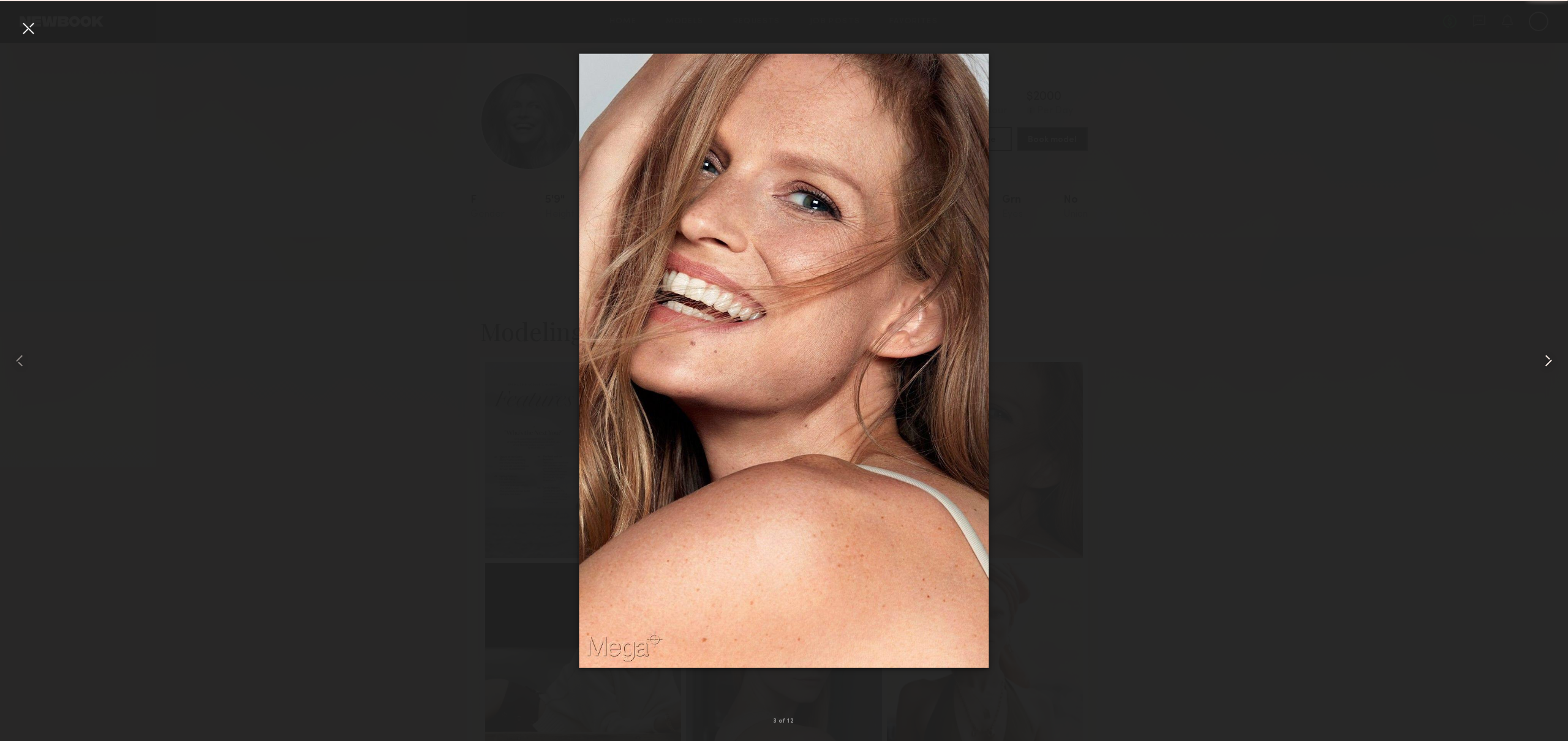
click at [1542, 365] on common-icon at bounding box center [1548, 360] width 19 height 19
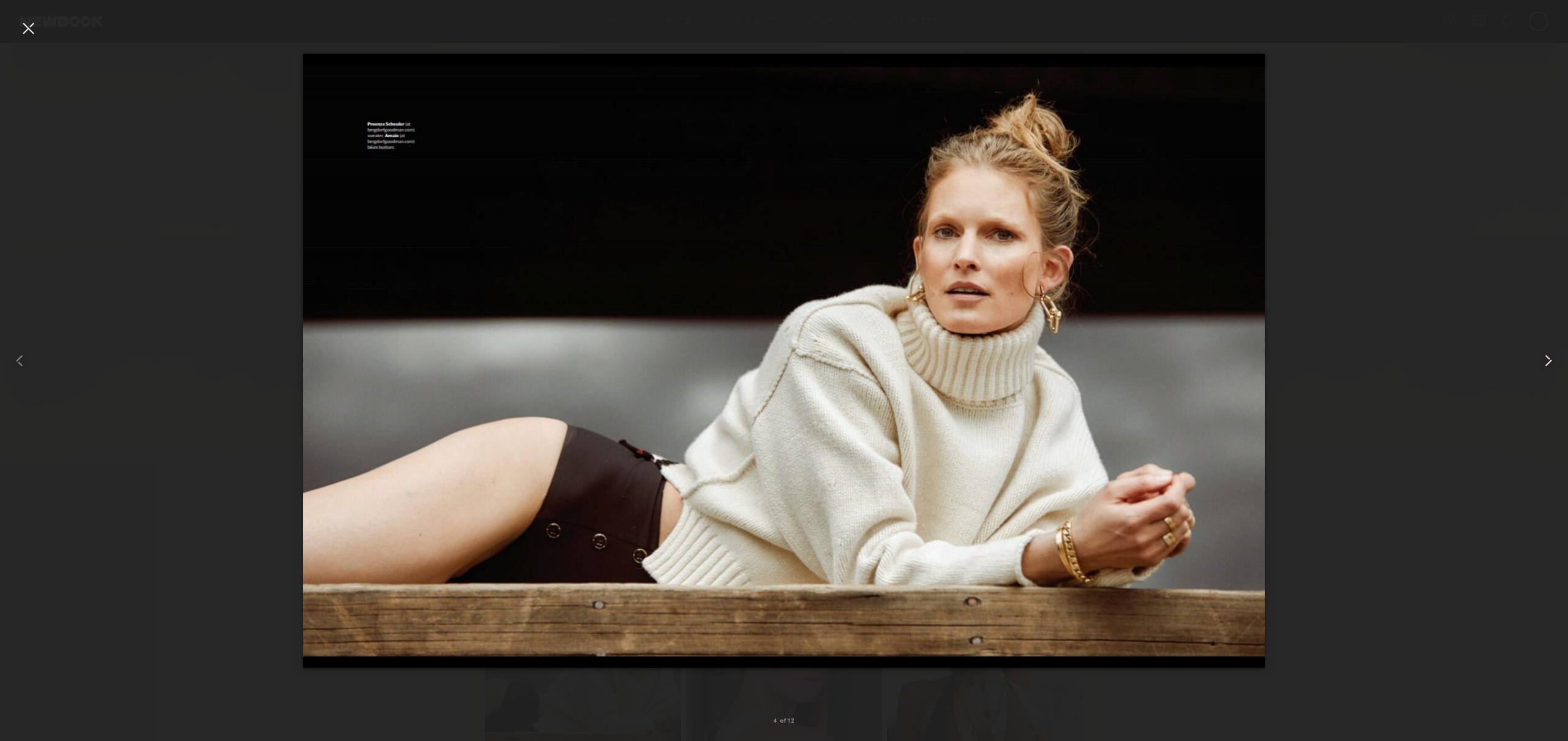
click at [1542, 365] on common-icon at bounding box center [1548, 360] width 19 height 19
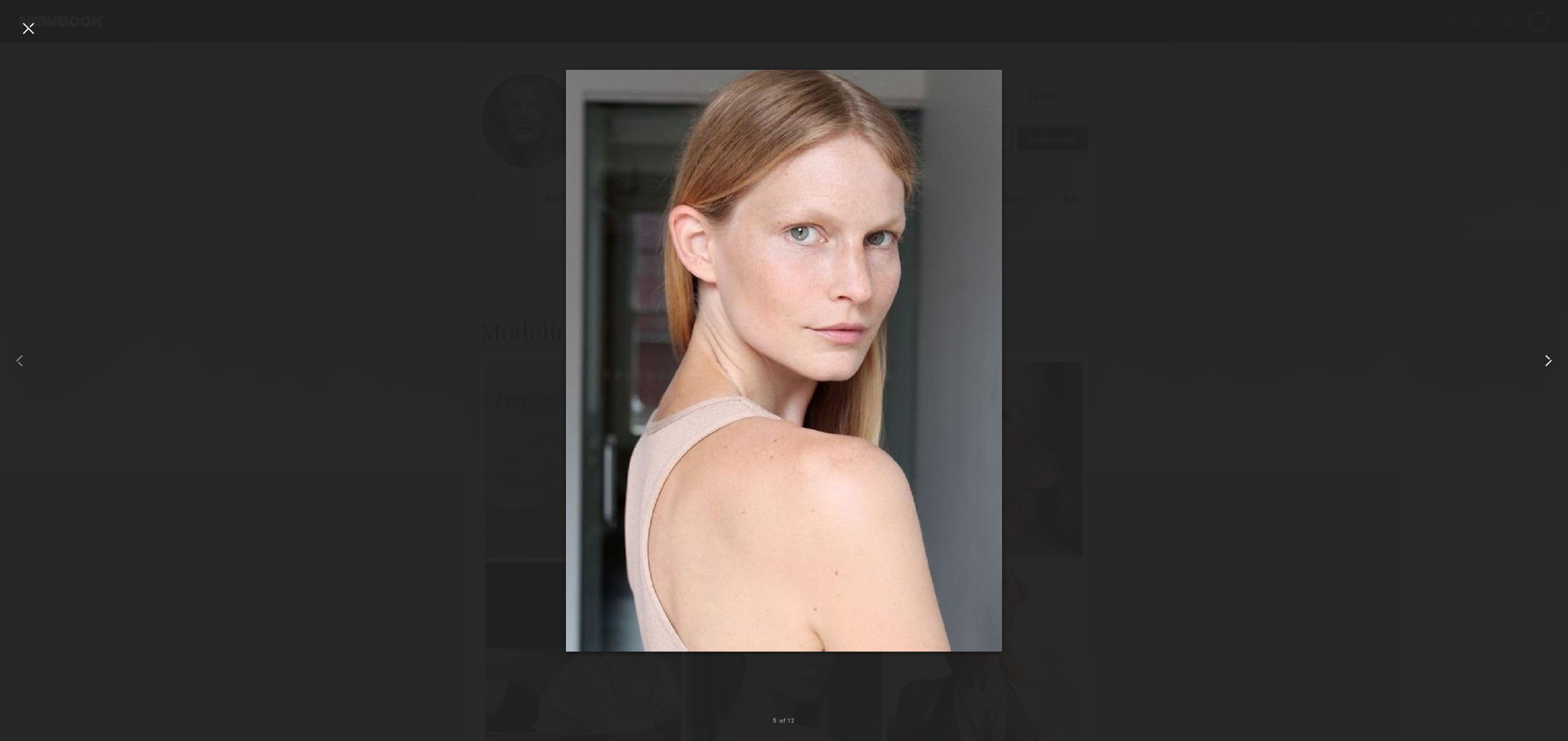
click at [1542, 365] on common-icon at bounding box center [1548, 360] width 19 height 19
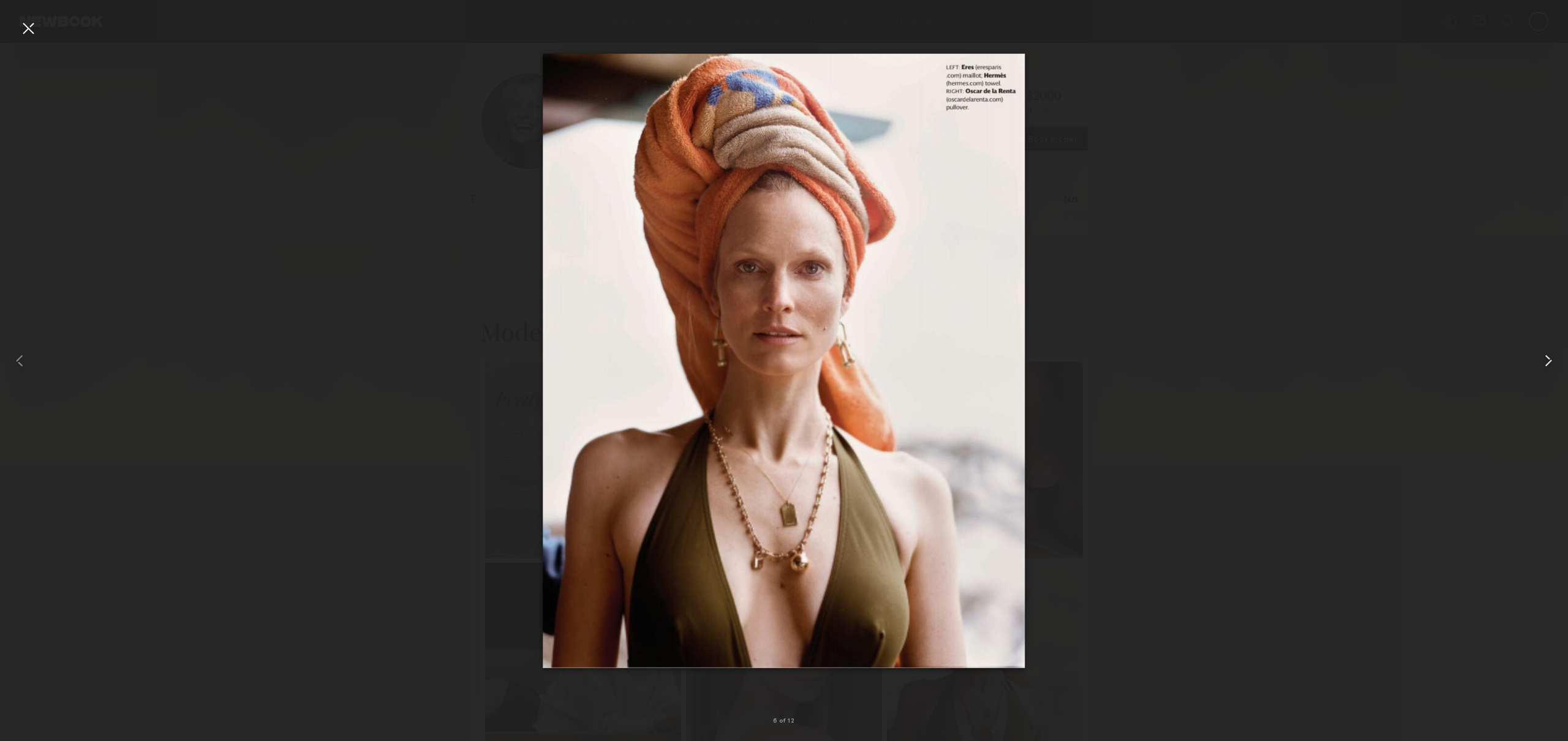
click at [1542, 365] on common-icon at bounding box center [1548, 360] width 19 height 19
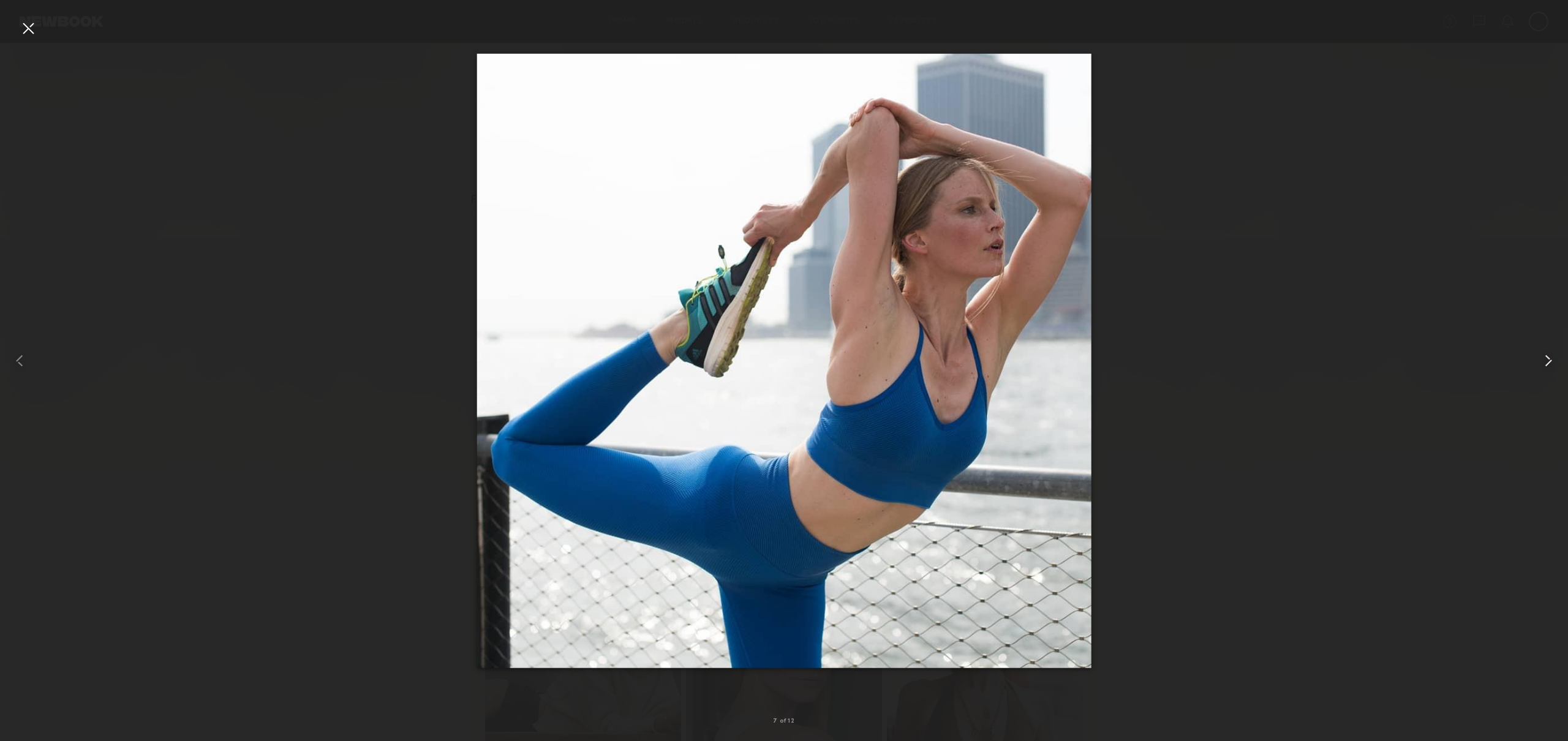
click at [1542, 365] on common-icon at bounding box center [1548, 360] width 19 height 19
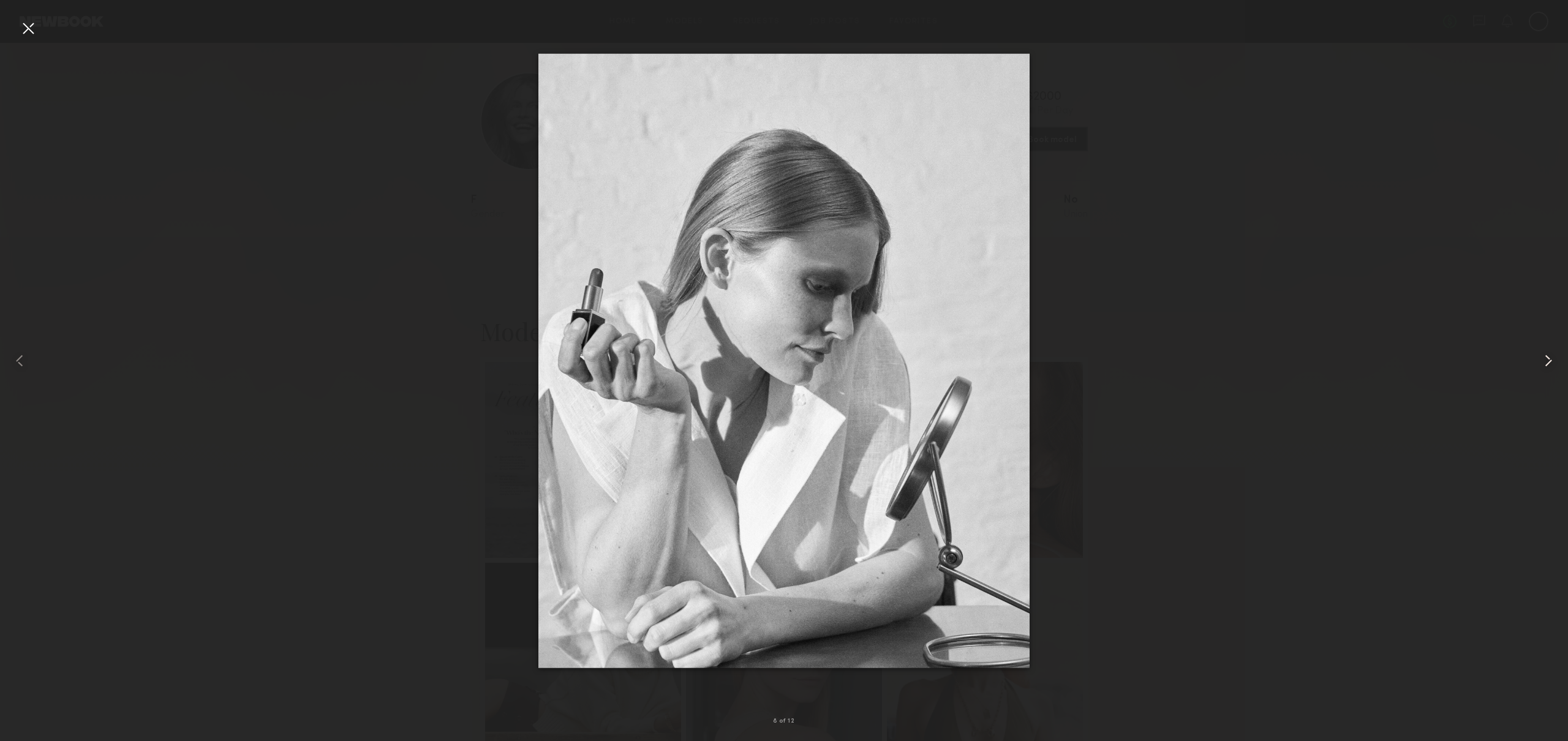
click at [1542, 365] on common-icon at bounding box center [1548, 360] width 19 height 19
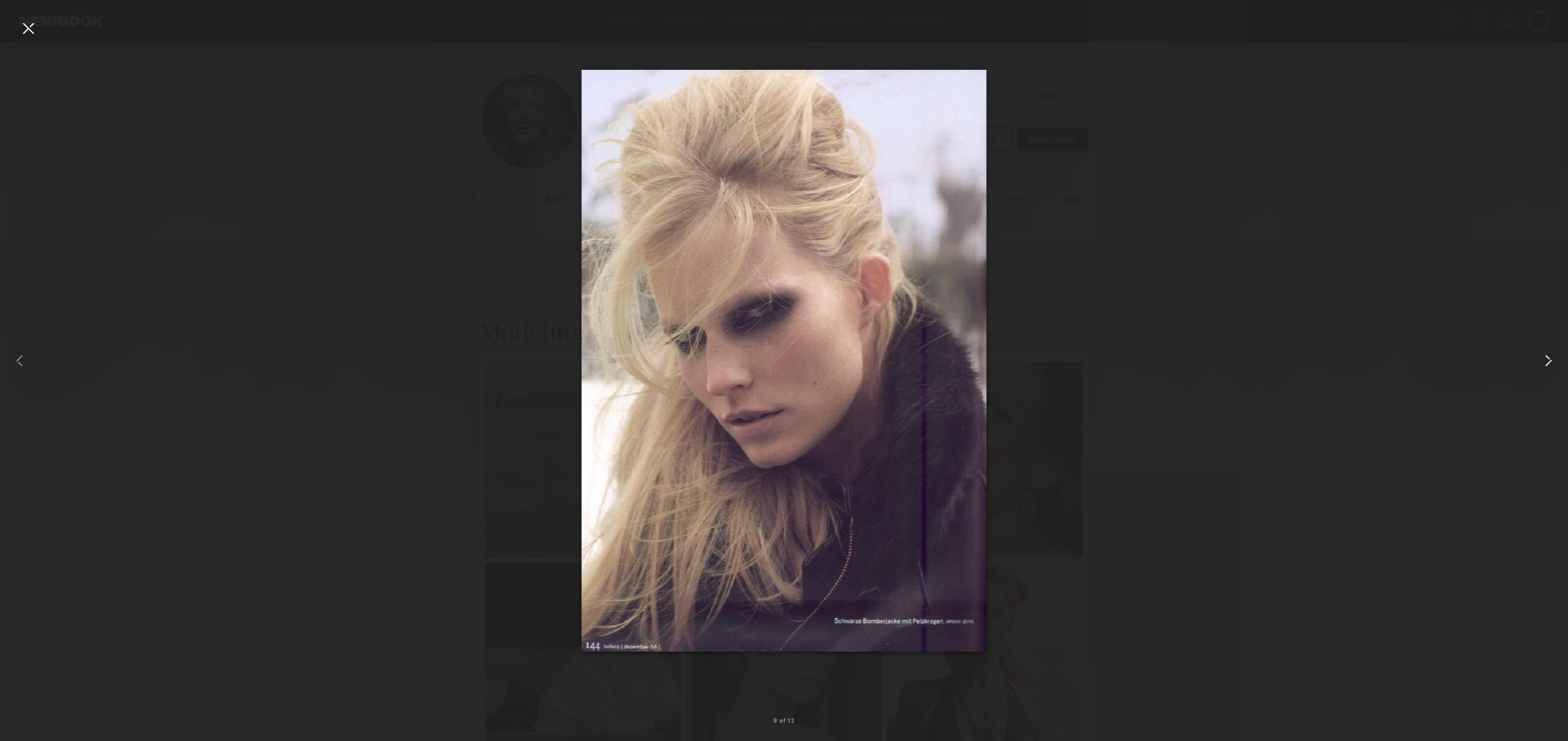
click at [1542, 365] on common-icon at bounding box center [1548, 360] width 19 height 19
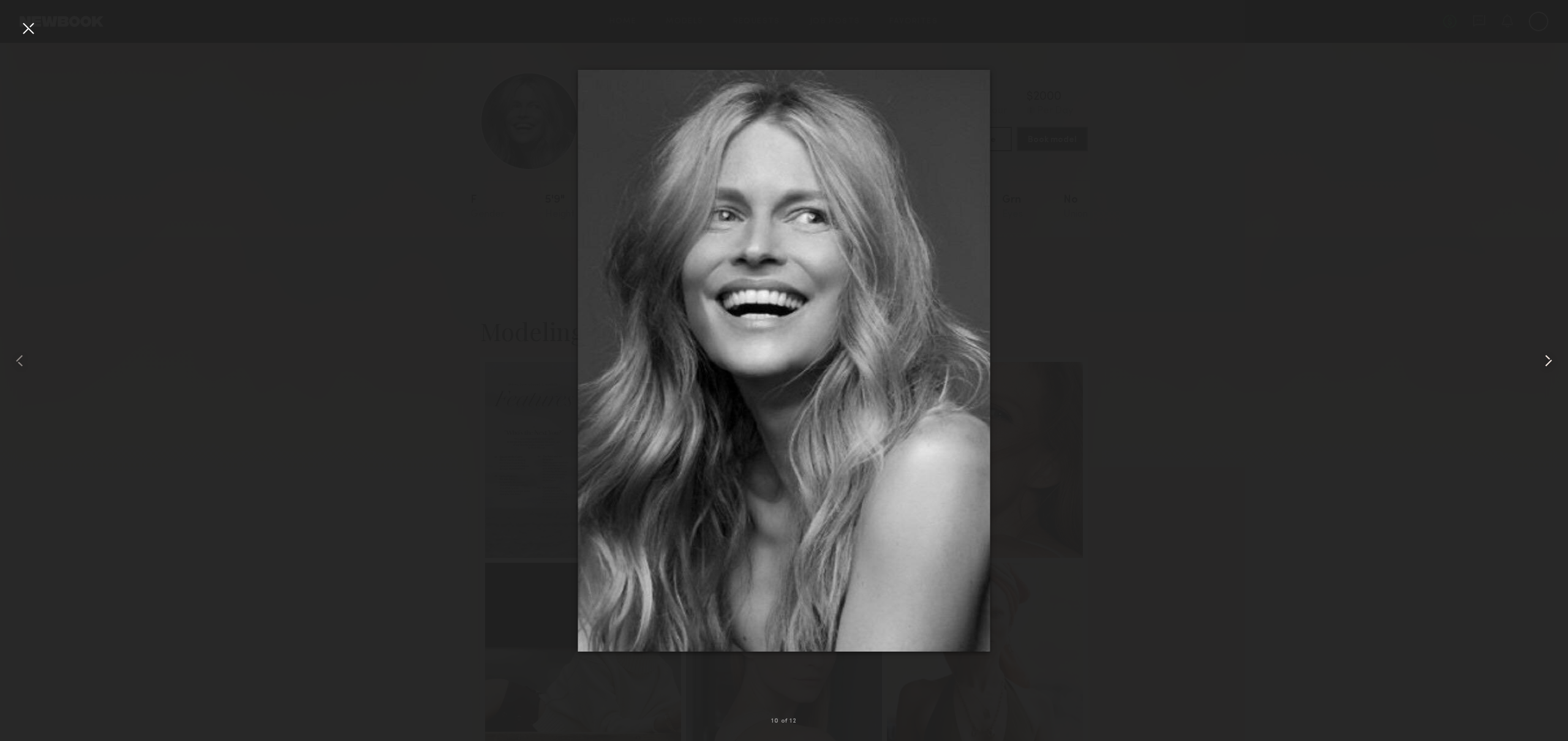
click at [1542, 365] on common-icon at bounding box center [1548, 360] width 19 height 19
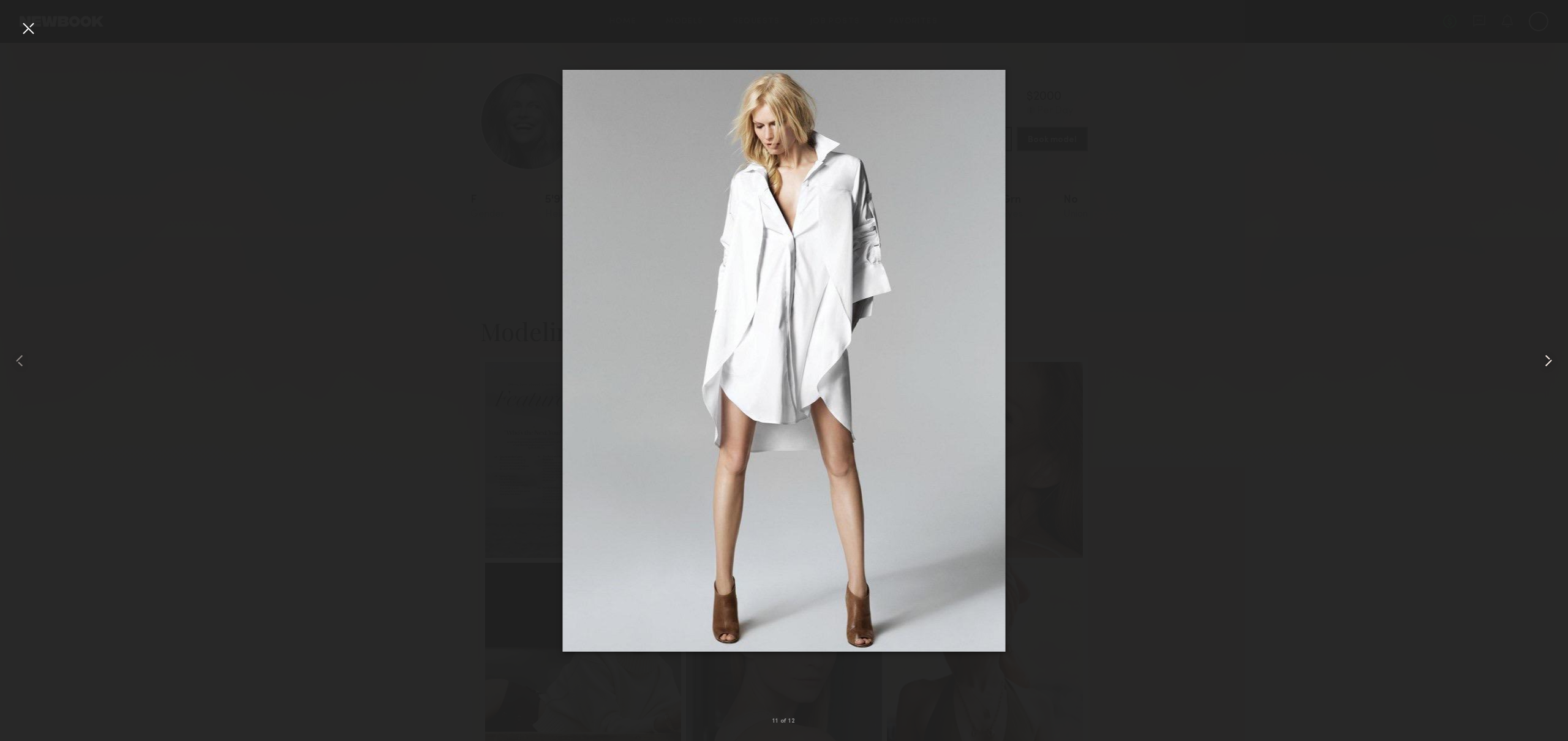
click at [1542, 365] on common-icon at bounding box center [1548, 360] width 19 height 19
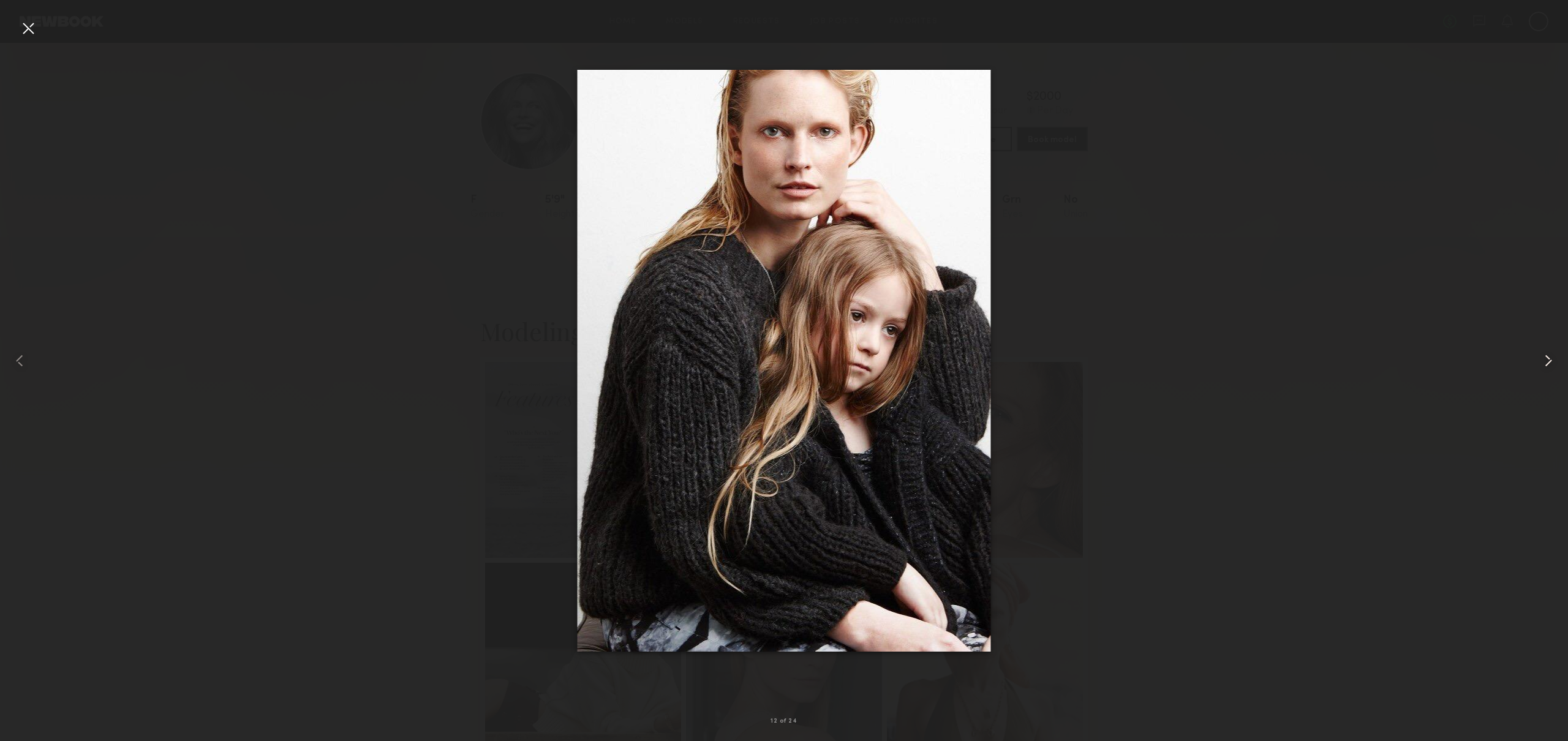
click at [1542, 365] on common-icon at bounding box center [1548, 360] width 19 height 19
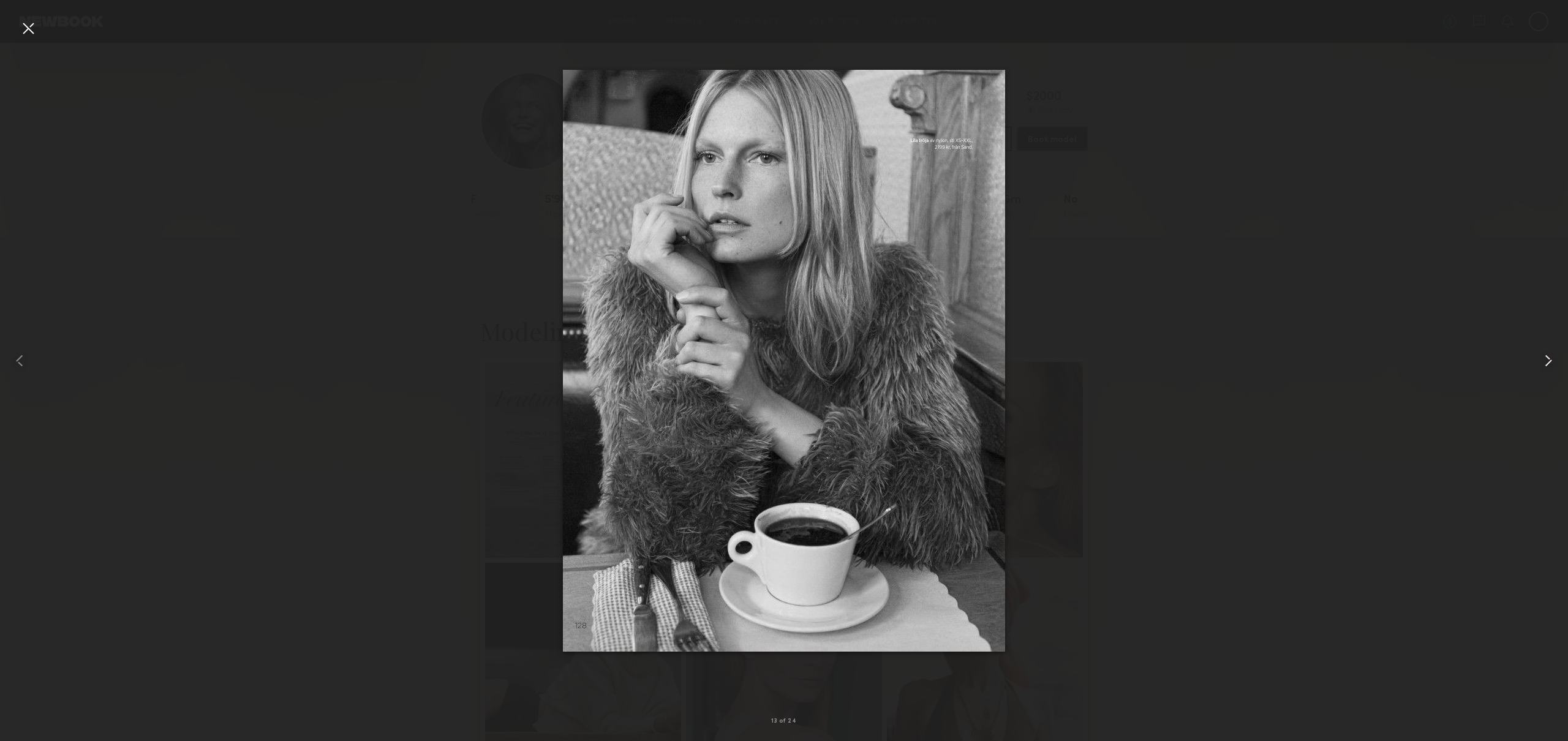
click at [1542, 365] on common-icon at bounding box center [1548, 360] width 19 height 19
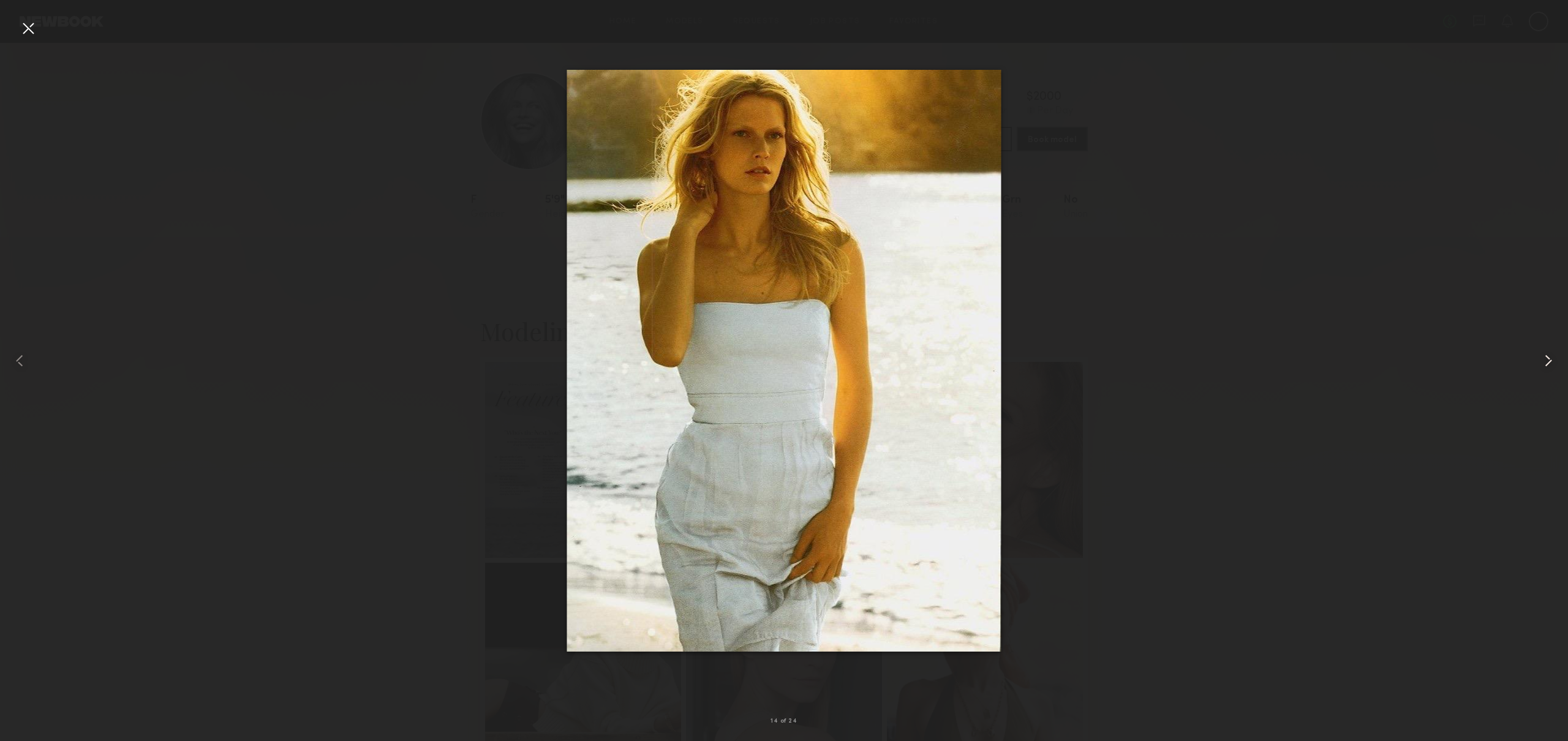
click at [1542, 365] on common-icon at bounding box center [1548, 360] width 19 height 19
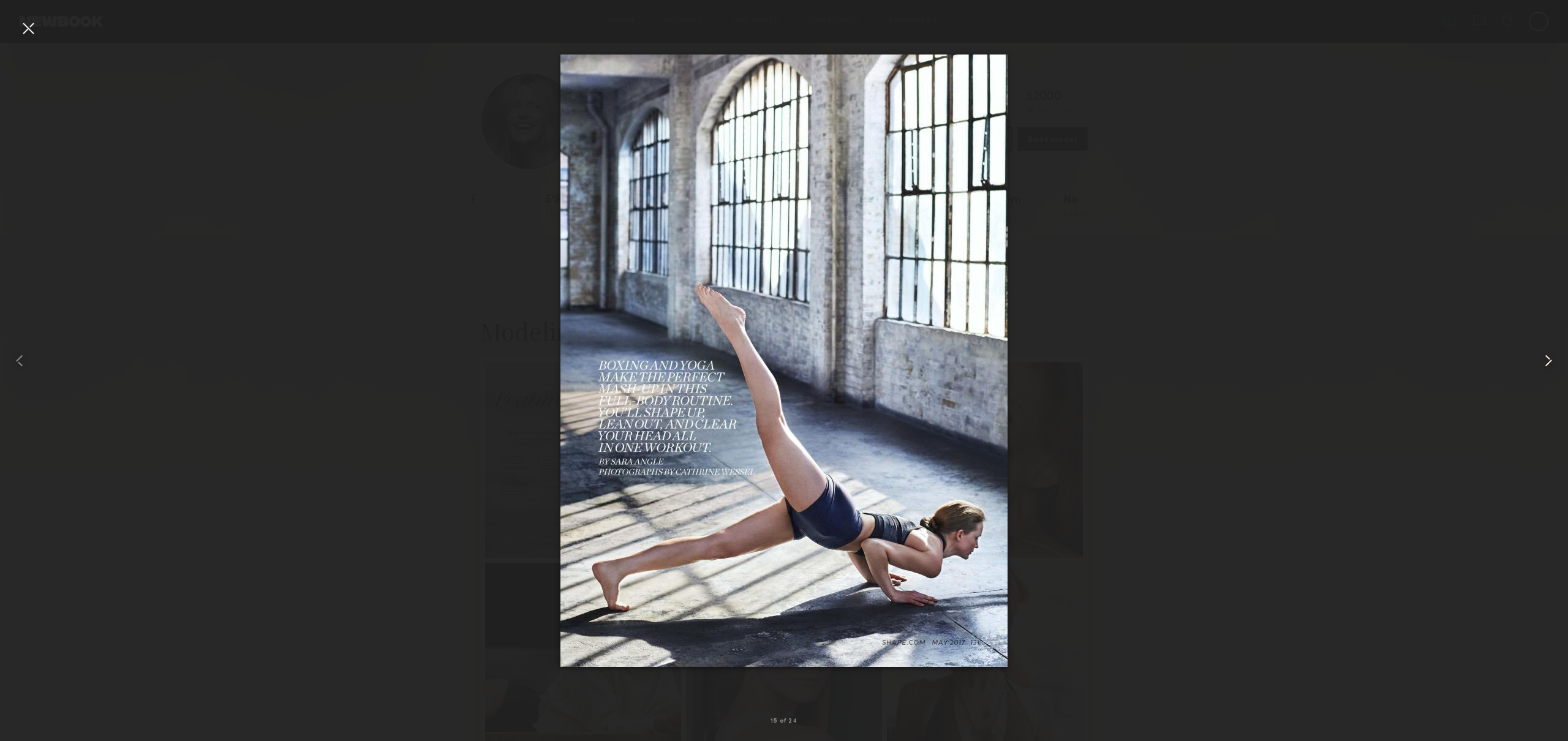
click at [1542, 365] on common-icon at bounding box center [1548, 360] width 19 height 19
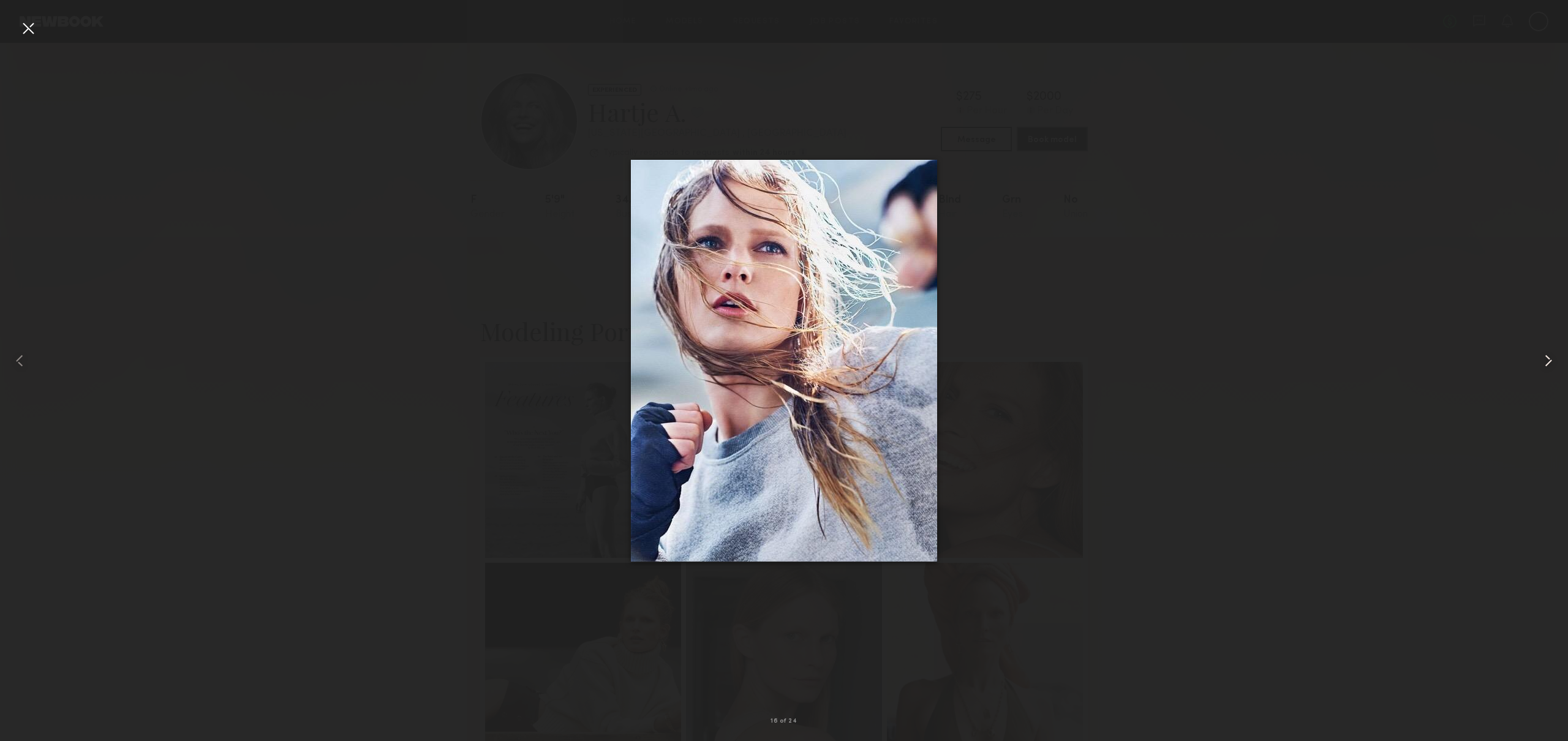
click at [1542, 365] on common-icon at bounding box center [1548, 360] width 19 height 19
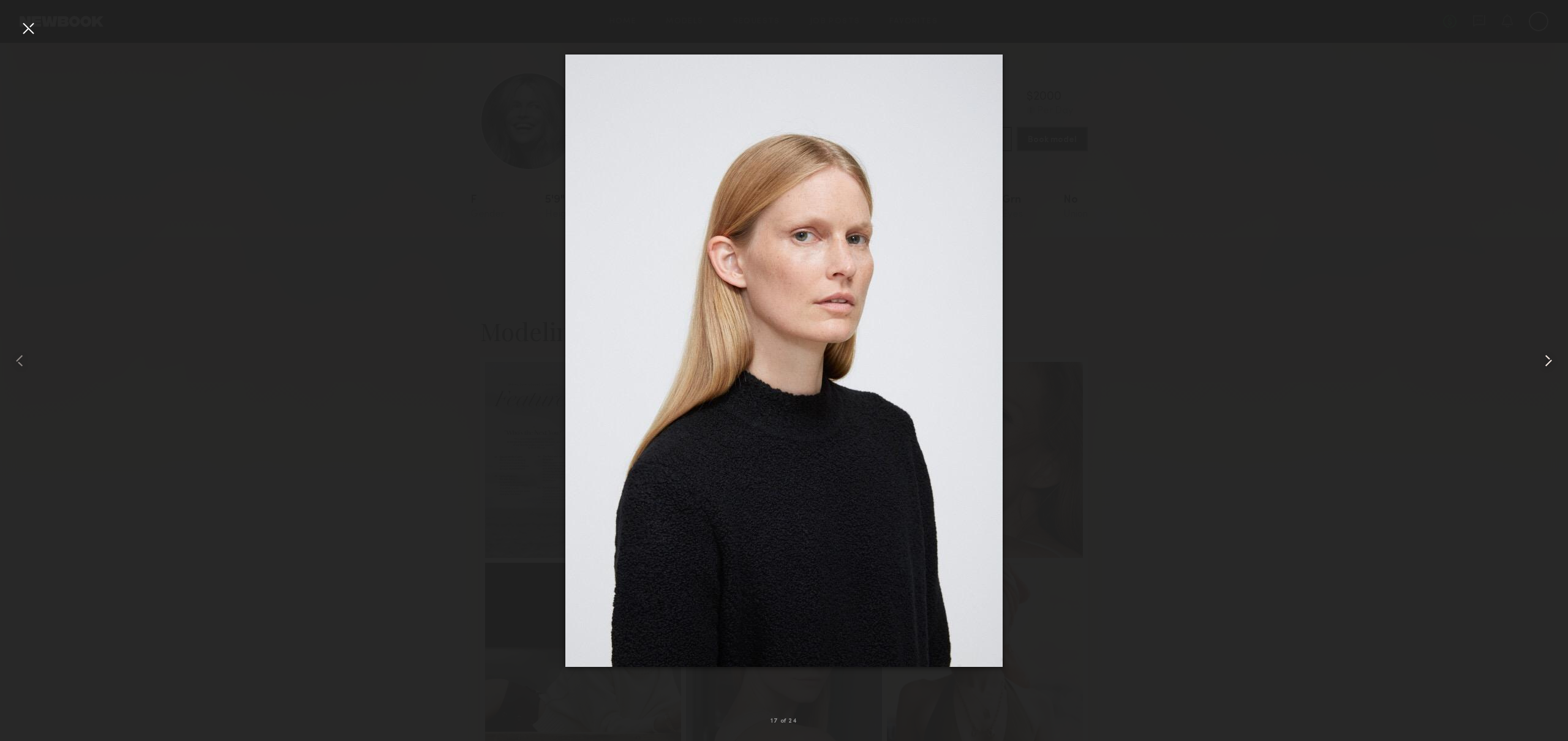
click at [1542, 365] on common-icon at bounding box center [1548, 360] width 19 height 19
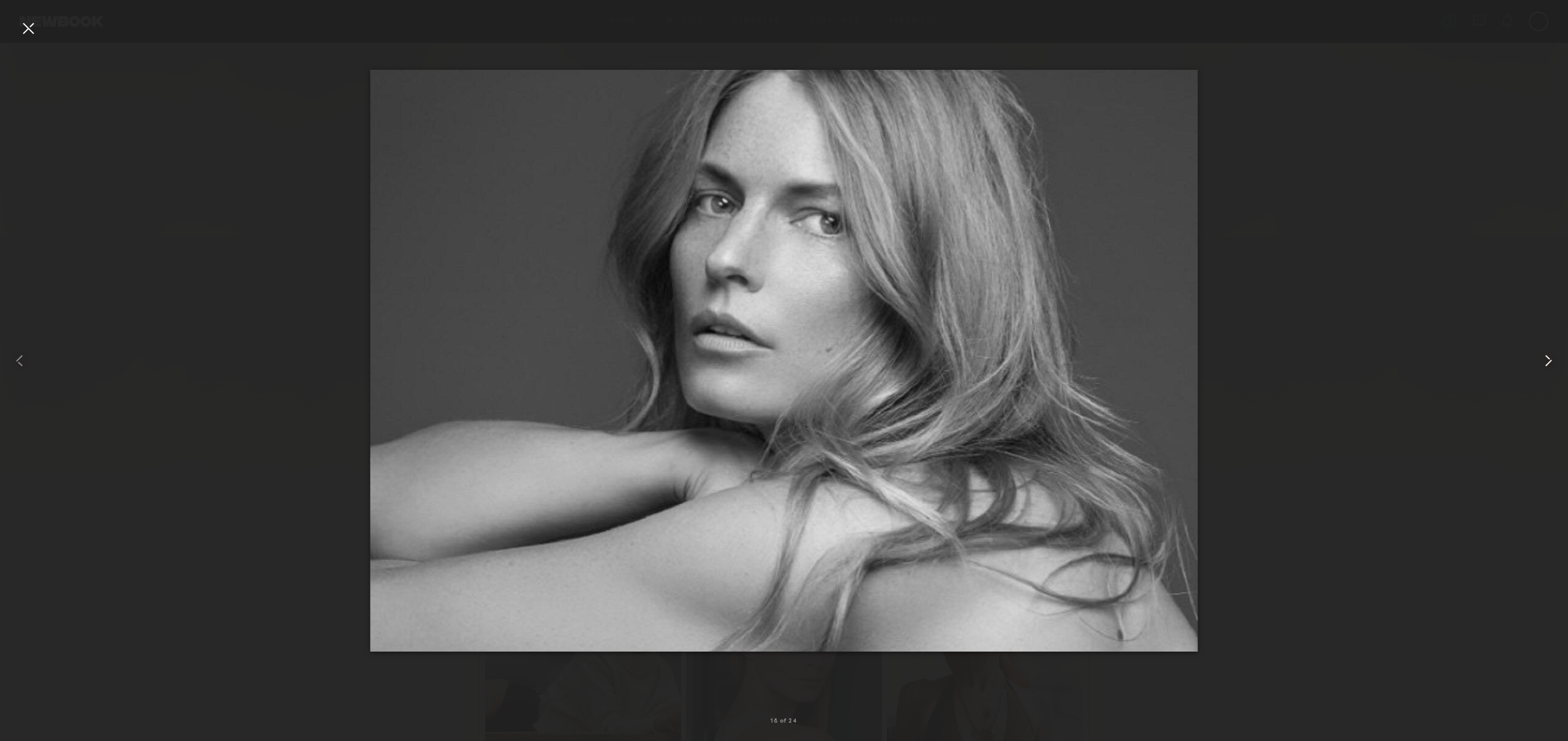
click at [1542, 365] on common-icon at bounding box center [1548, 360] width 19 height 19
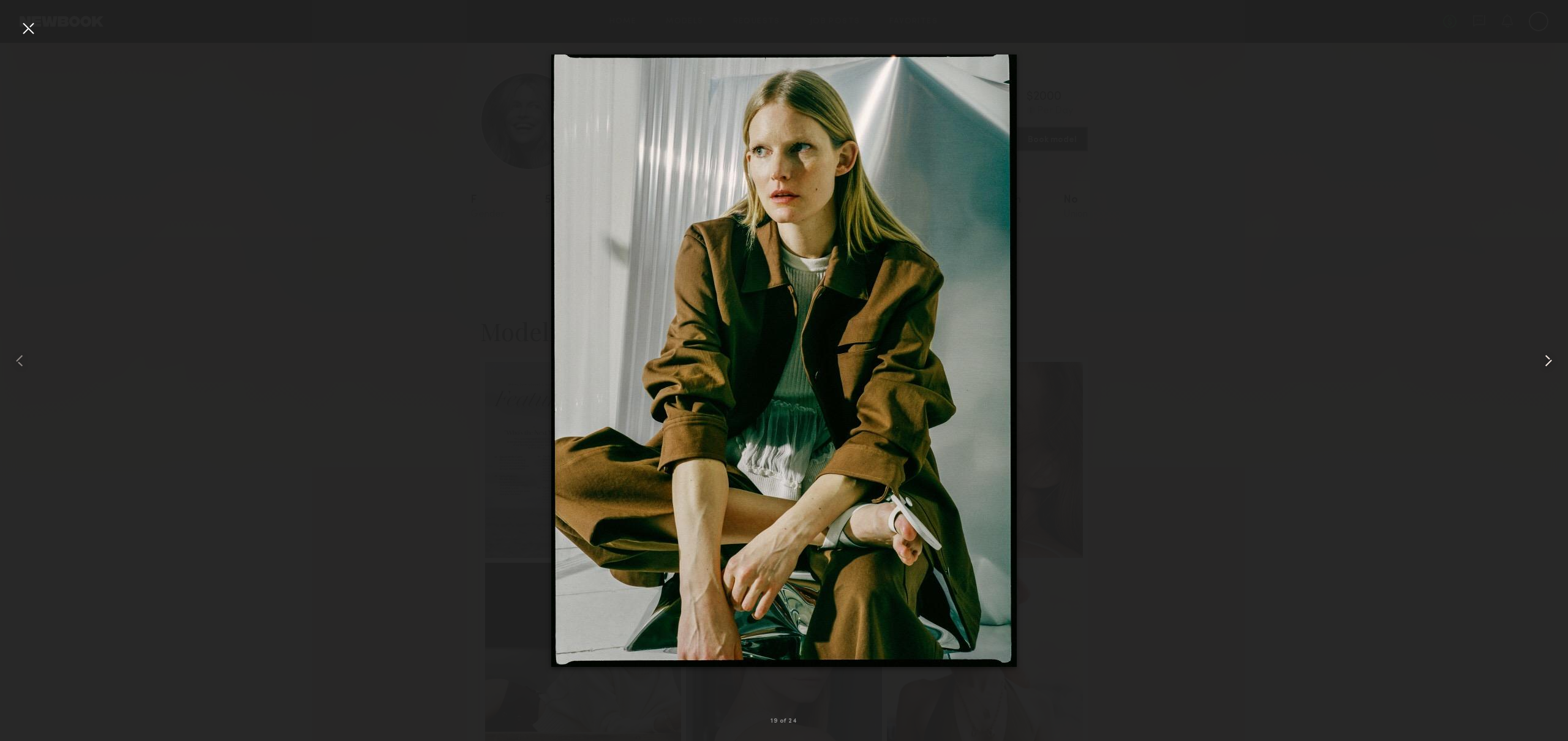
click at [1542, 365] on common-icon at bounding box center [1548, 360] width 19 height 19
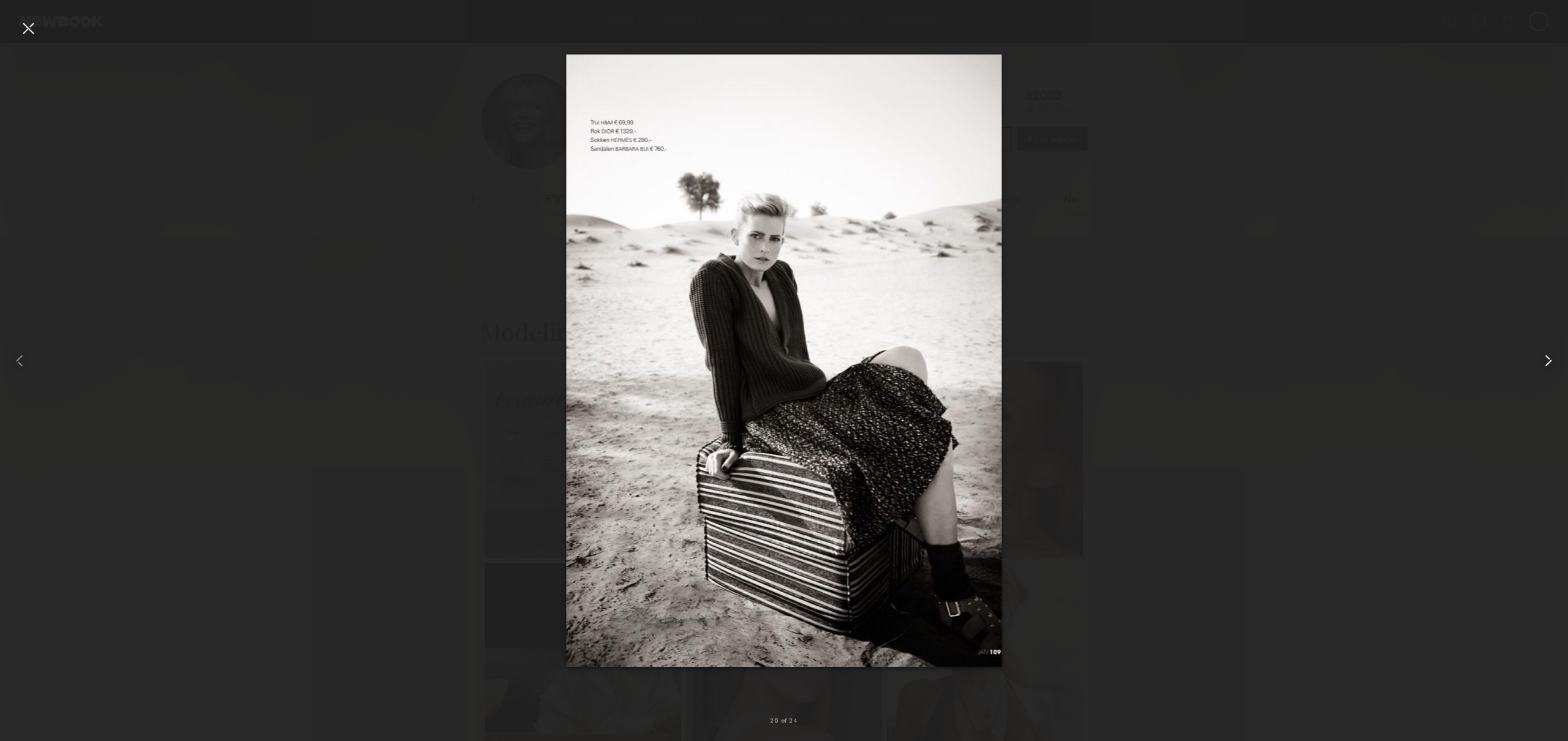
click at [1542, 365] on common-icon at bounding box center [1548, 360] width 19 height 19
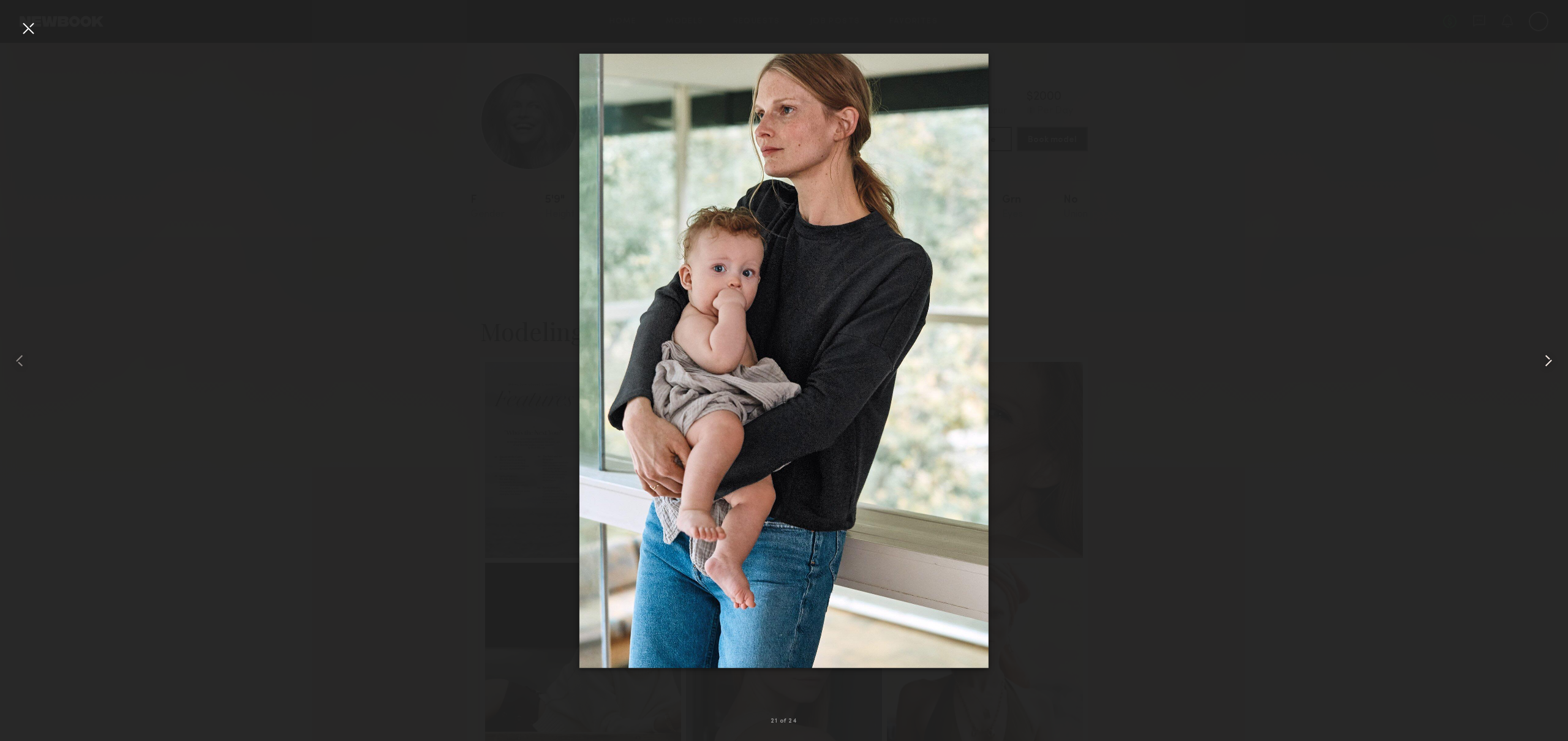
click at [1542, 365] on common-icon at bounding box center [1548, 360] width 19 height 19
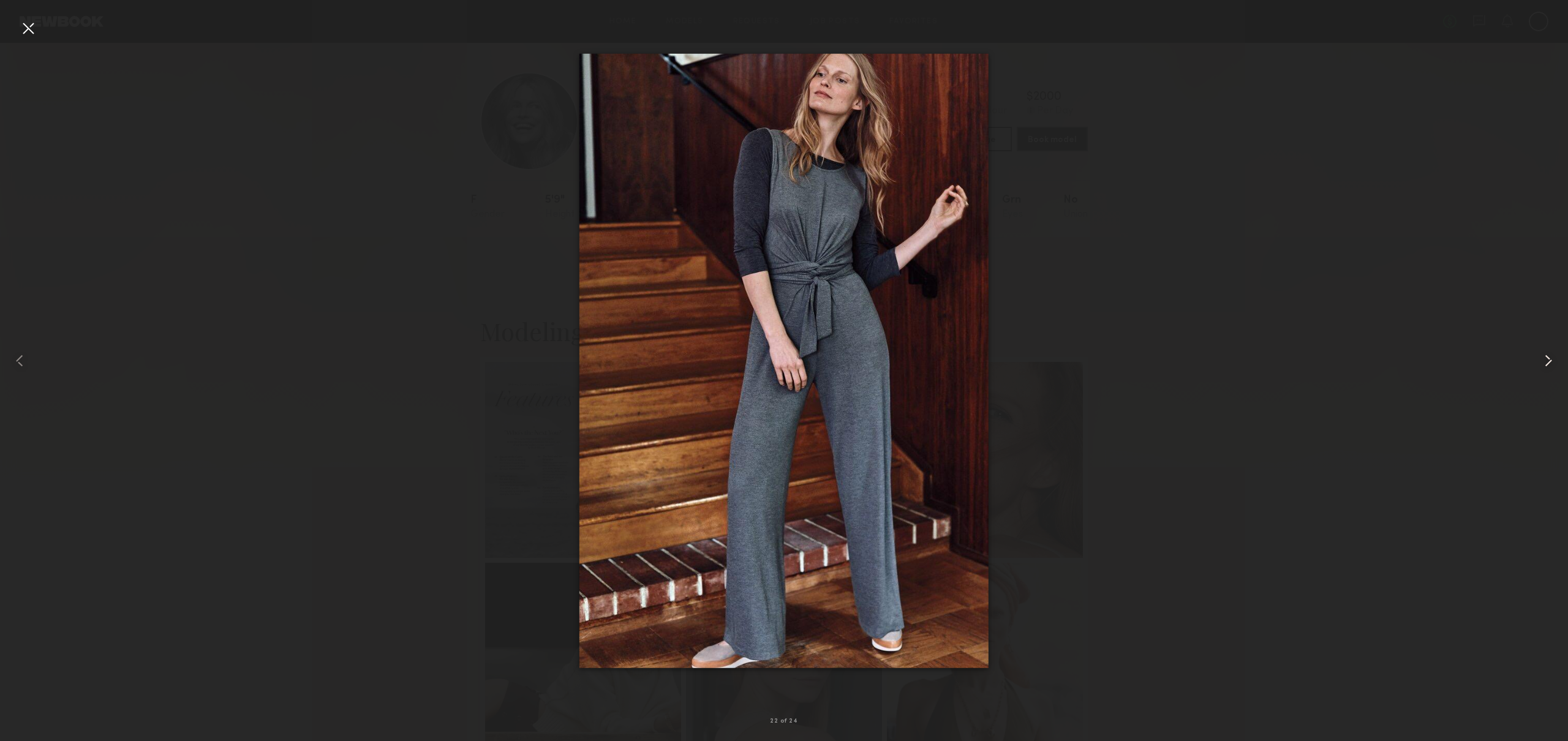
click at [1542, 365] on common-icon at bounding box center [1548, 360] width 19 height 19
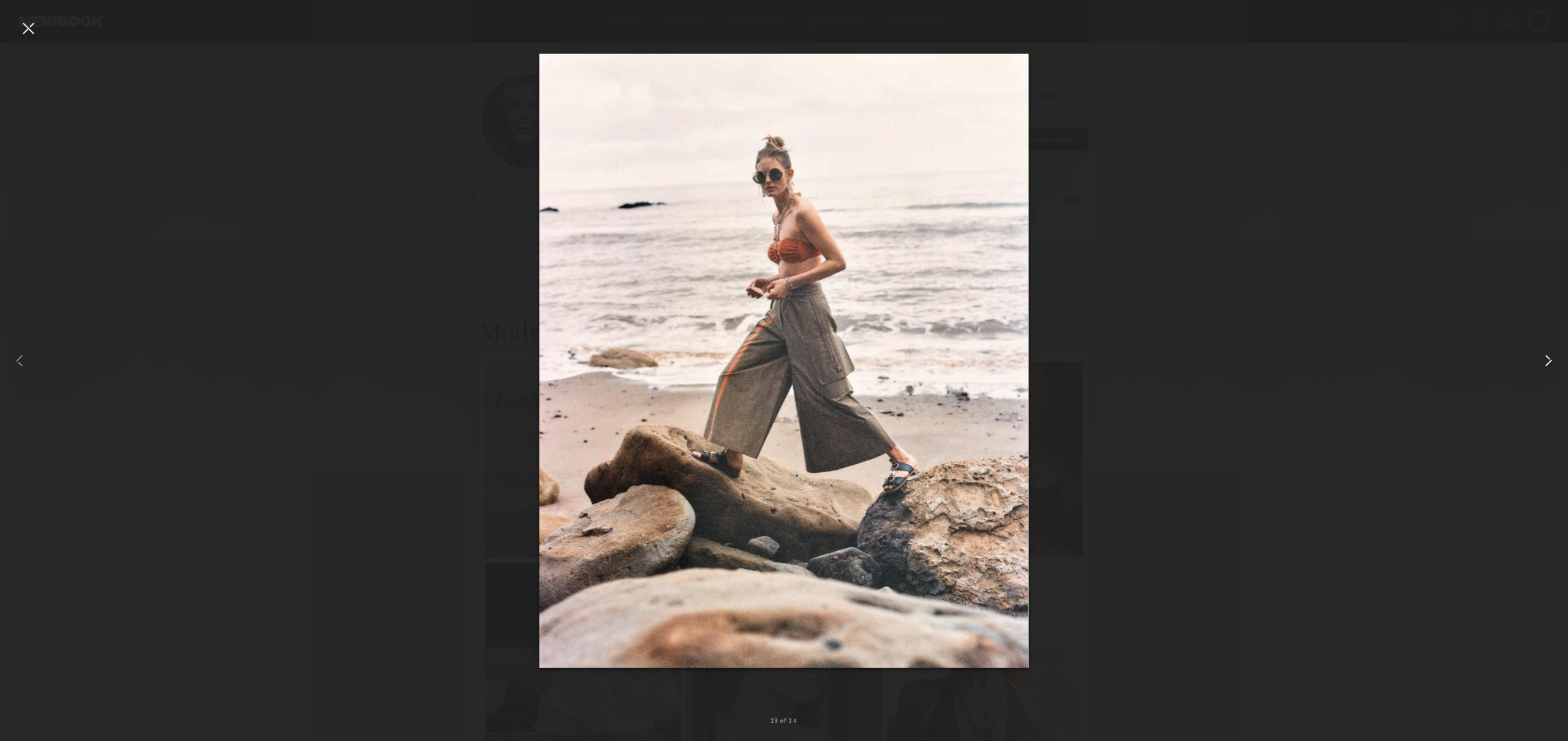
click at [1542, 365] on common-icon at bounding box center [1548, 360] width 19 height 19
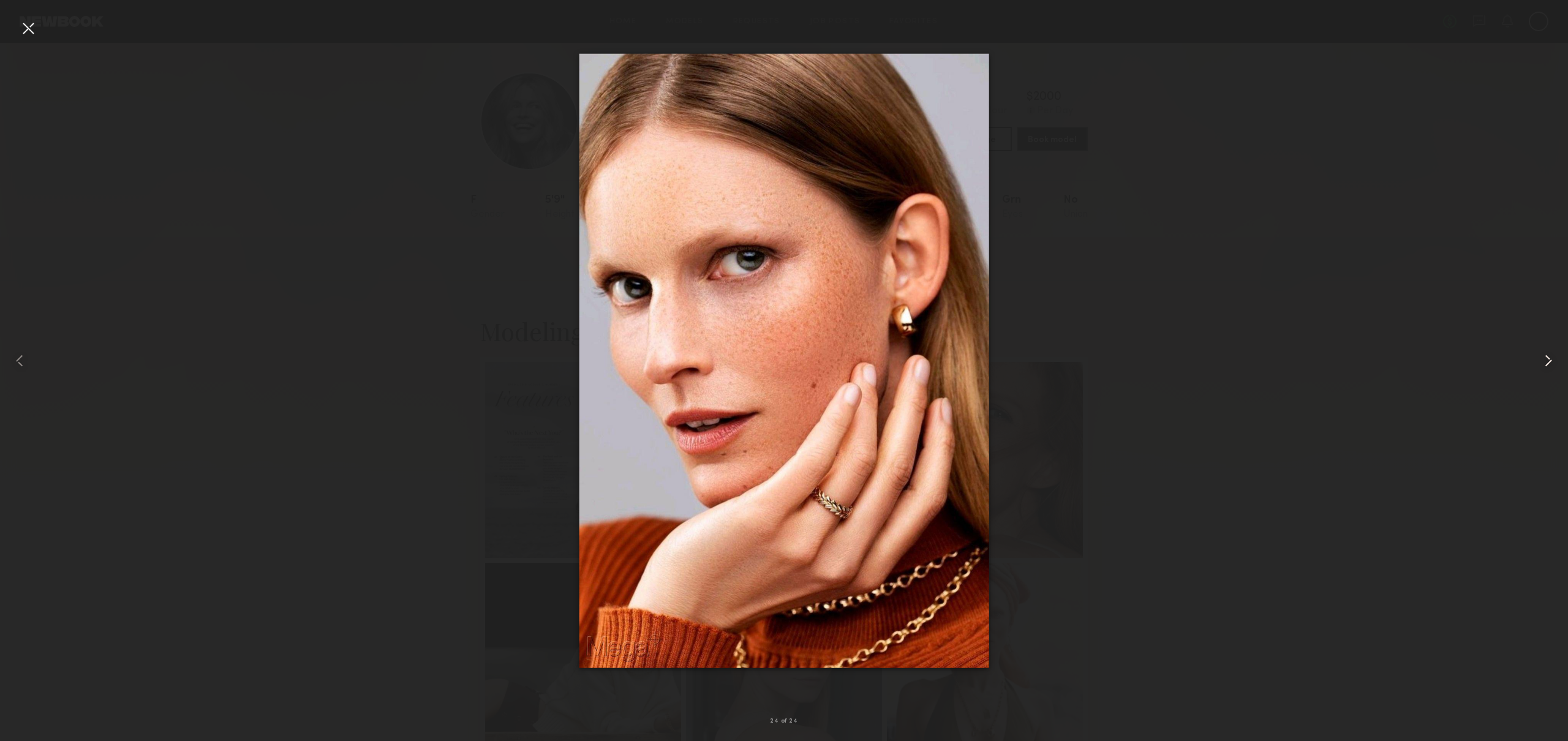
click at [1542, 365] on common-icon at bounding box center [1548, 360] width 19 height 19
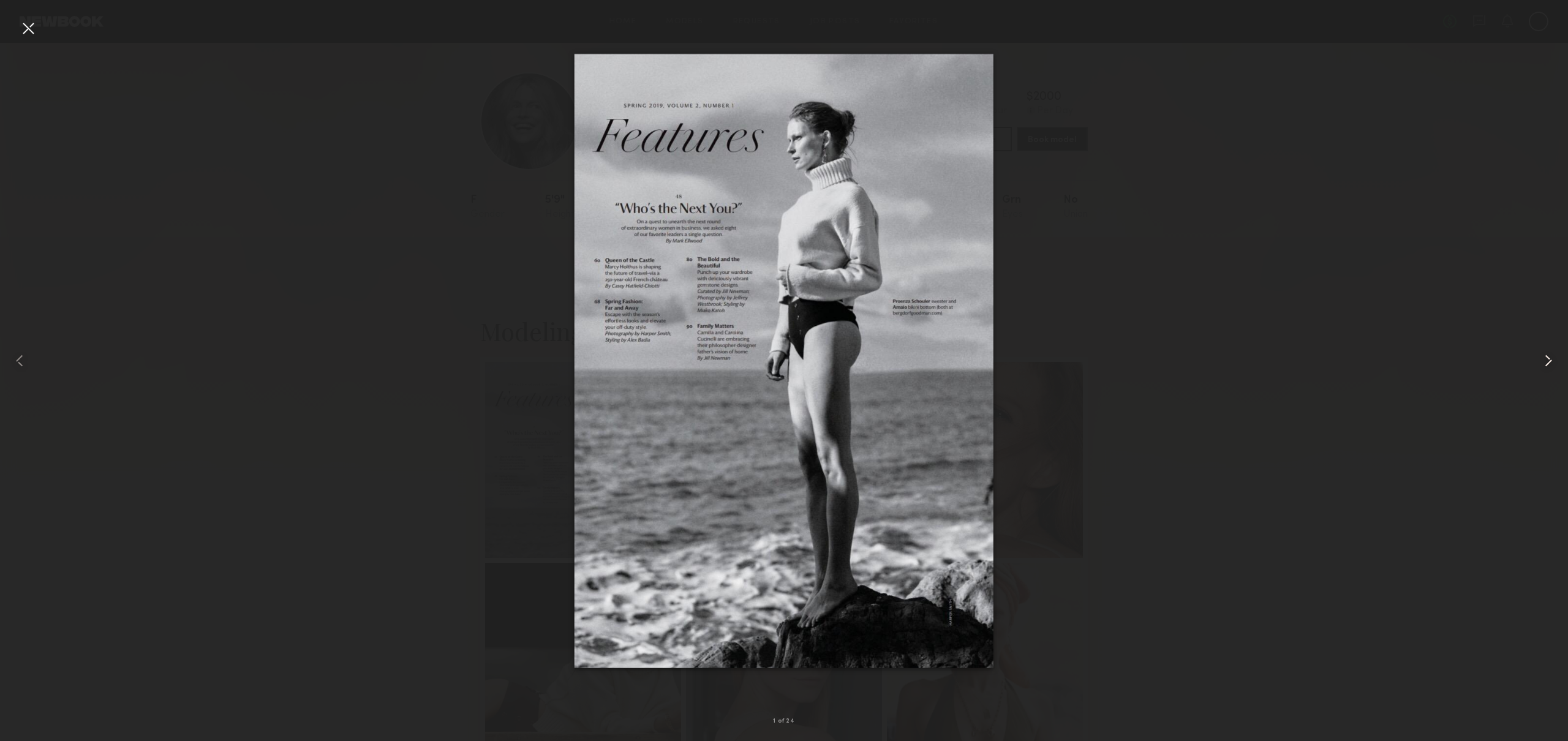
click at [1542, 365] on common-icon at bounding box center [1548, 360] width 19 height 19
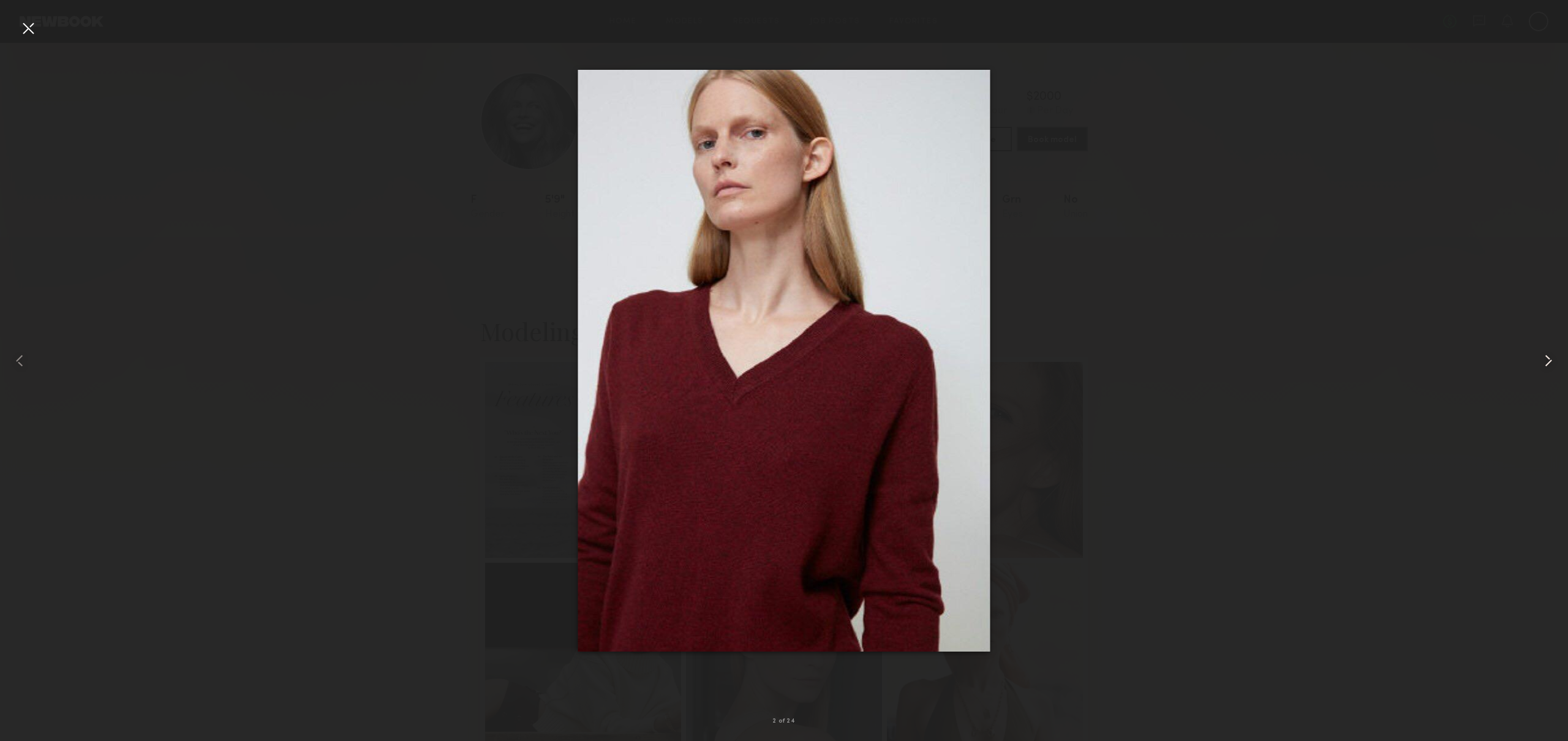
click at [1542, 365] on common-icon at bounding box center [1548, 360] width 19 height 19
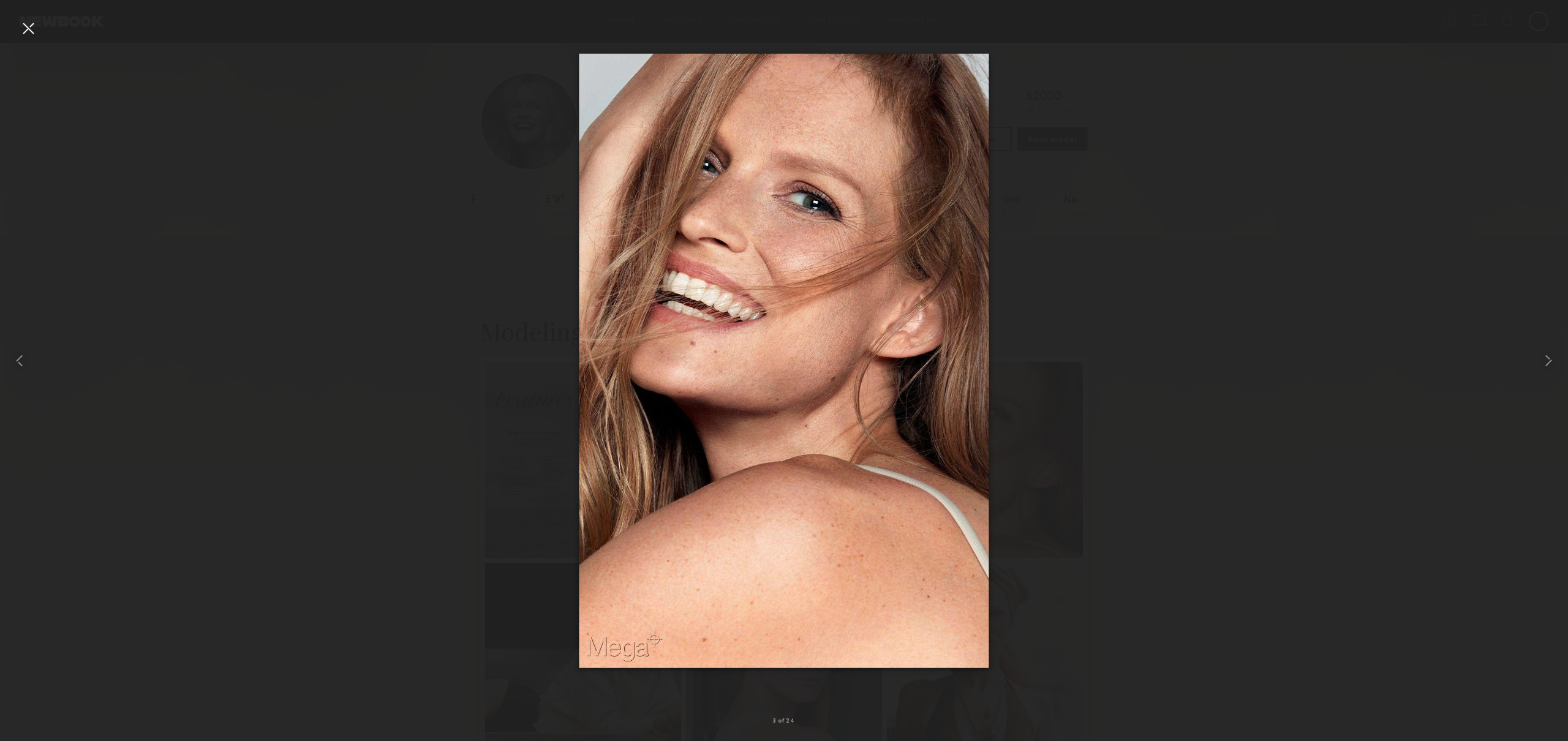
click at [306, 203] on div at bounding box center [784, 360] width 1568 height 683
click at [21, 22] on div at bounding box center [28, 28] width 19 height 19
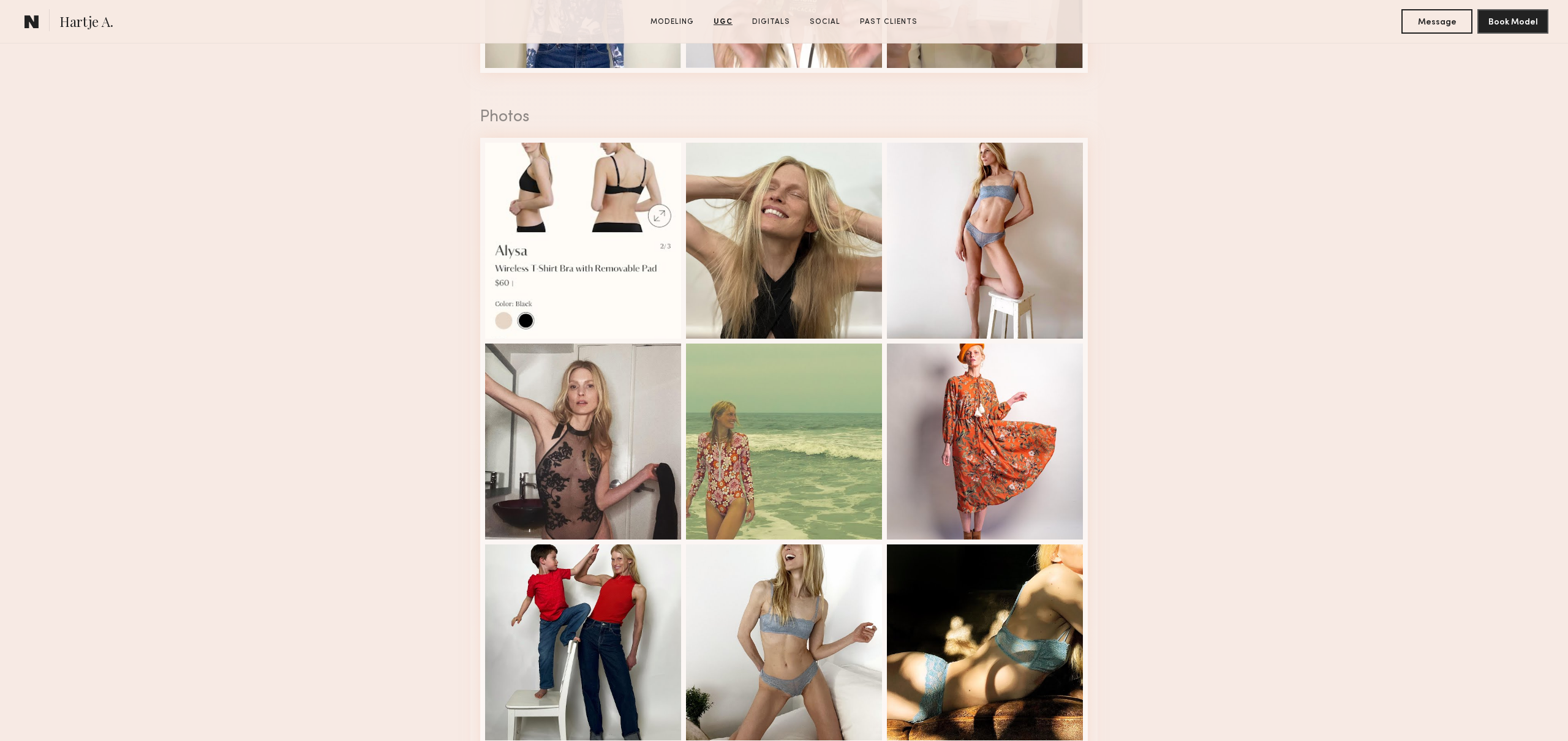
scroll to position [2175, 0]
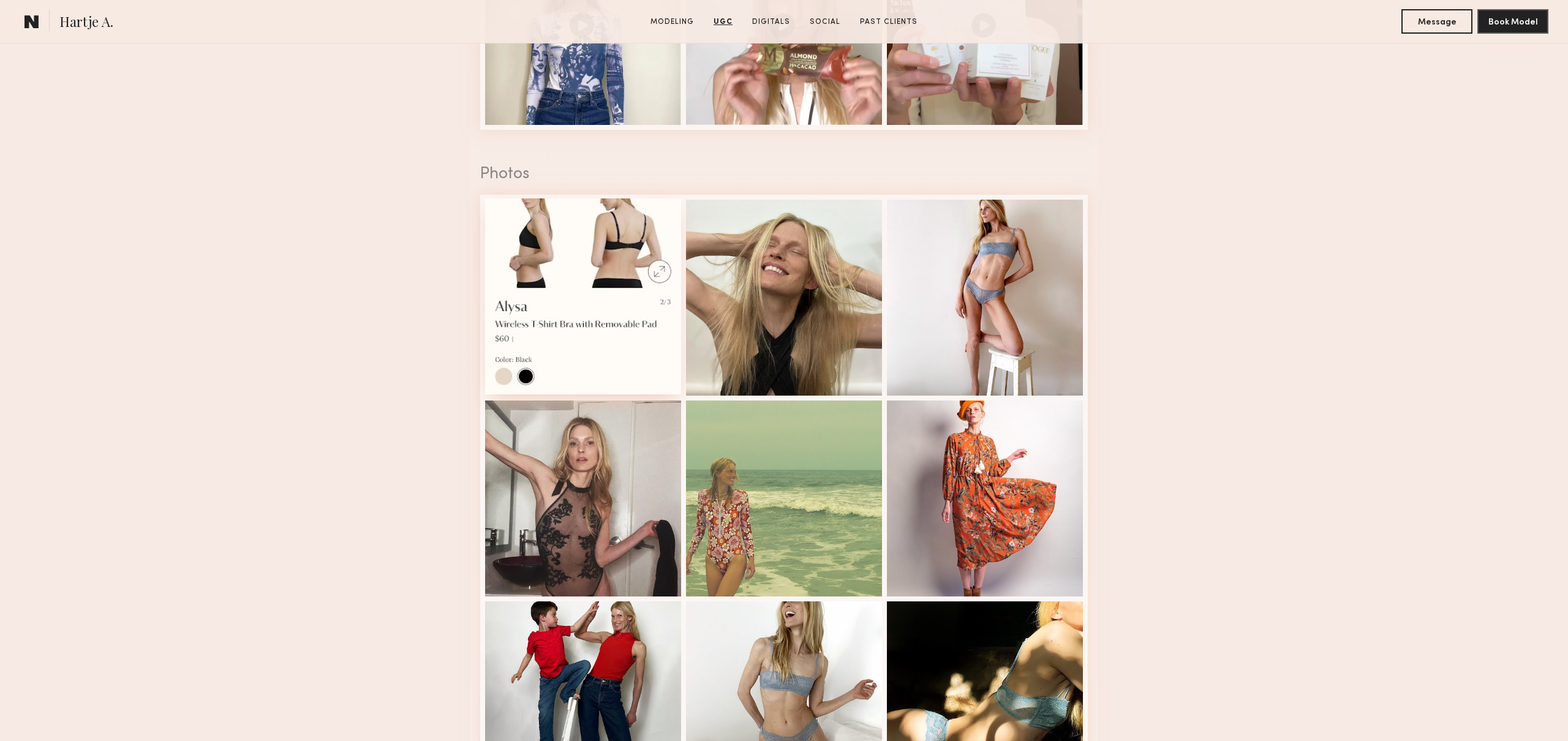
click at [560, 263] on div at bounding box center [584, 296] width 196 height 196
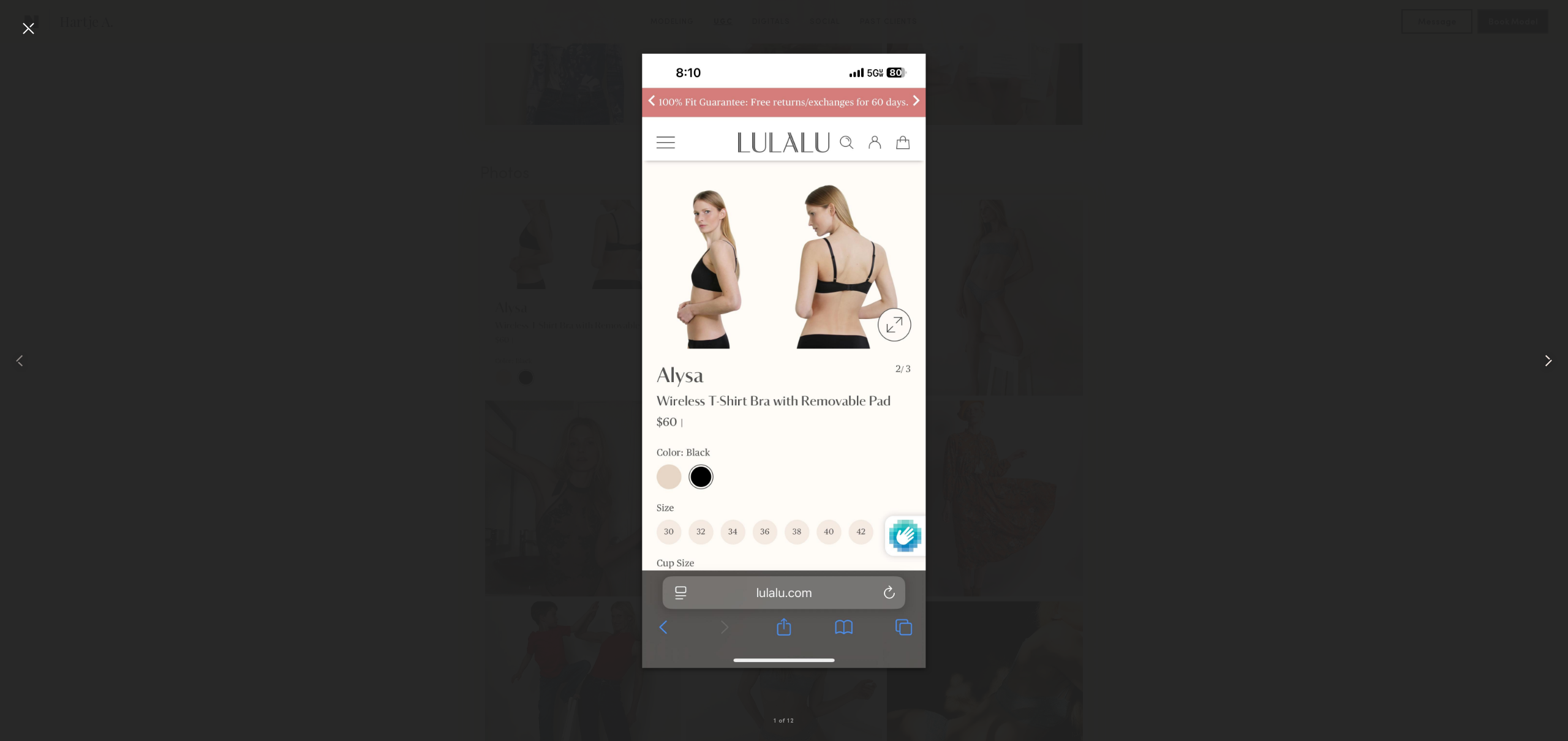
click at [1554, 365] on common-icon at bounding box center [1548, 360] width 19 height 19
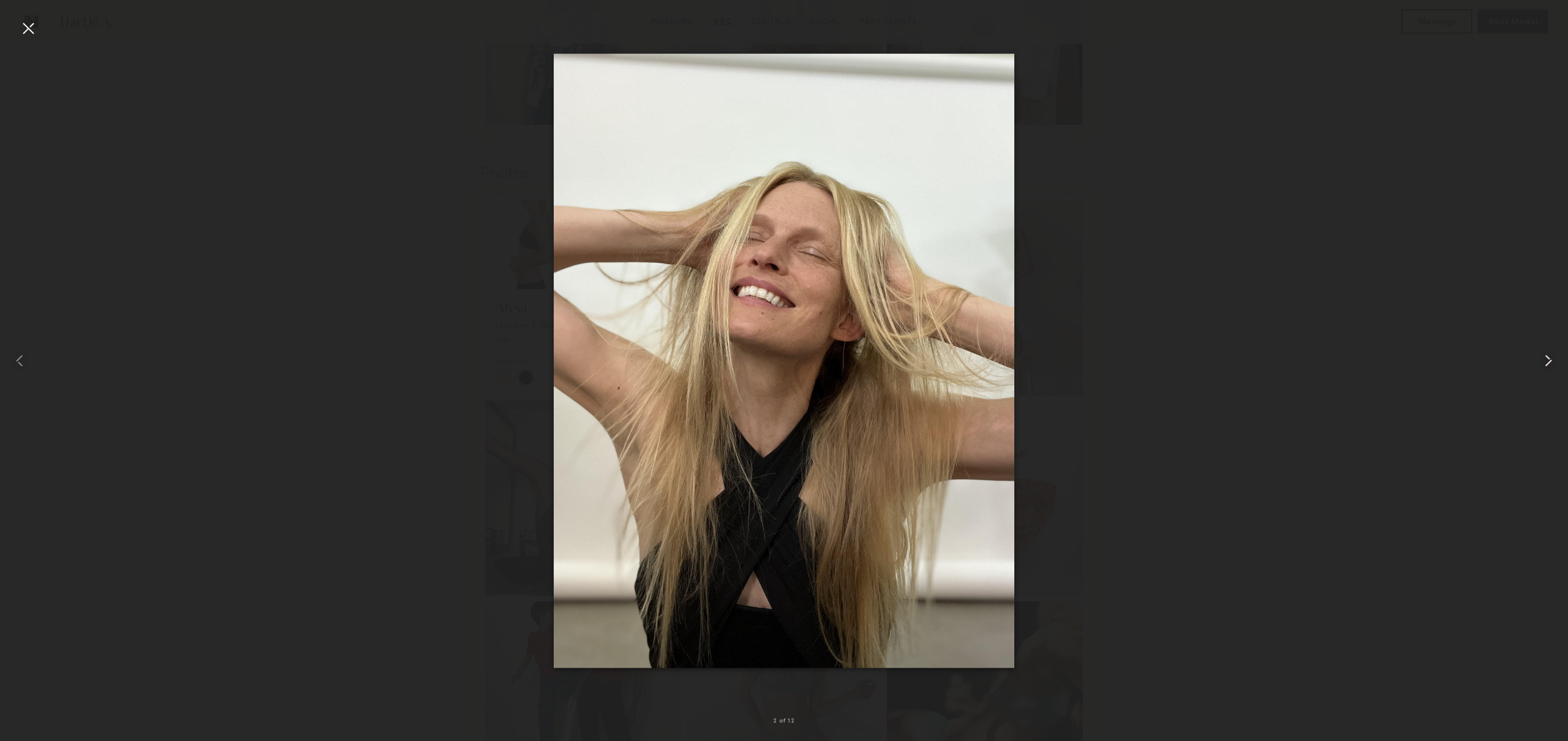
click at [1554, 365] on common-icon at bounding box center [1548, 360] width 19 height 19
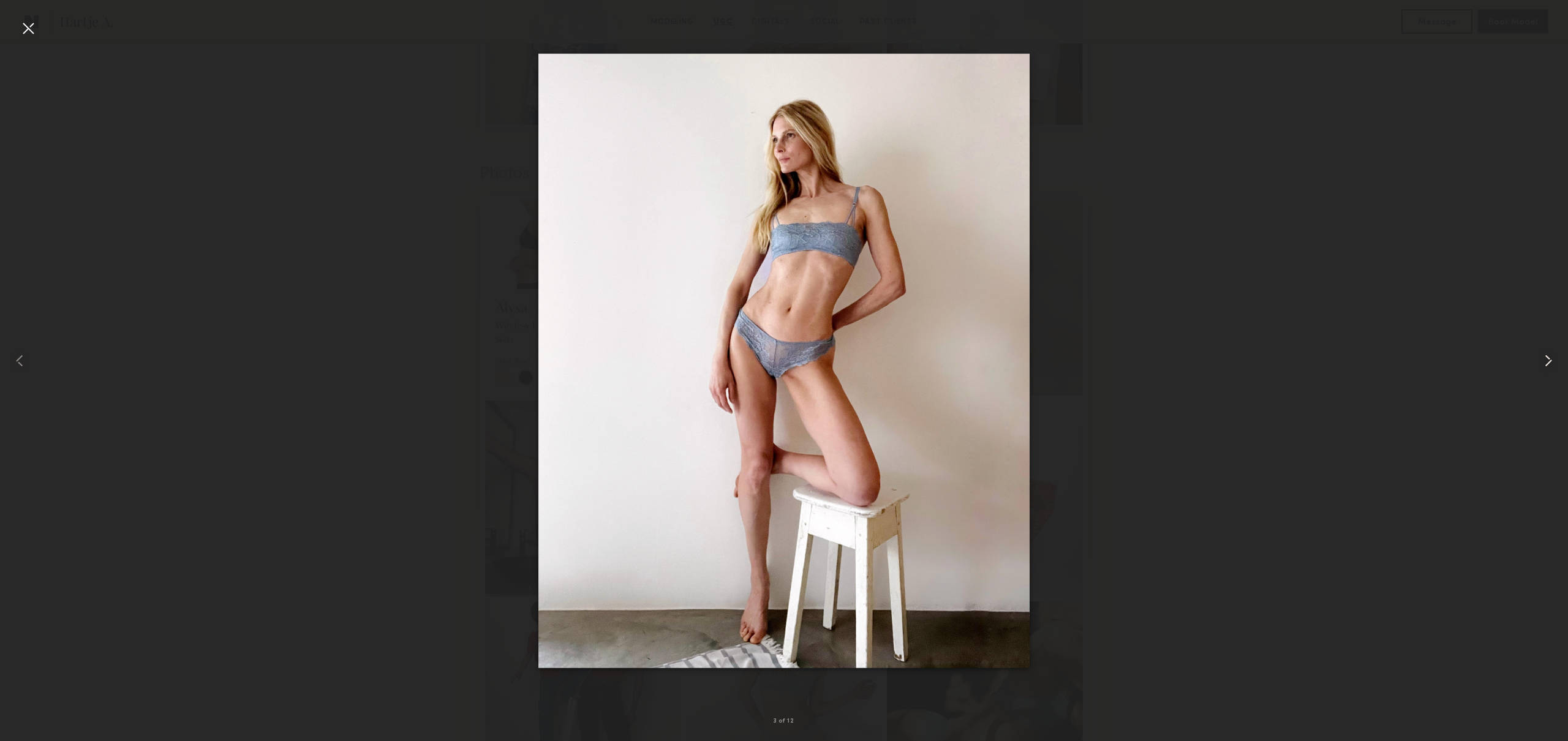
click at [1554, 365] on common-icon at bounding box center [1548, 360] width 19 height 19
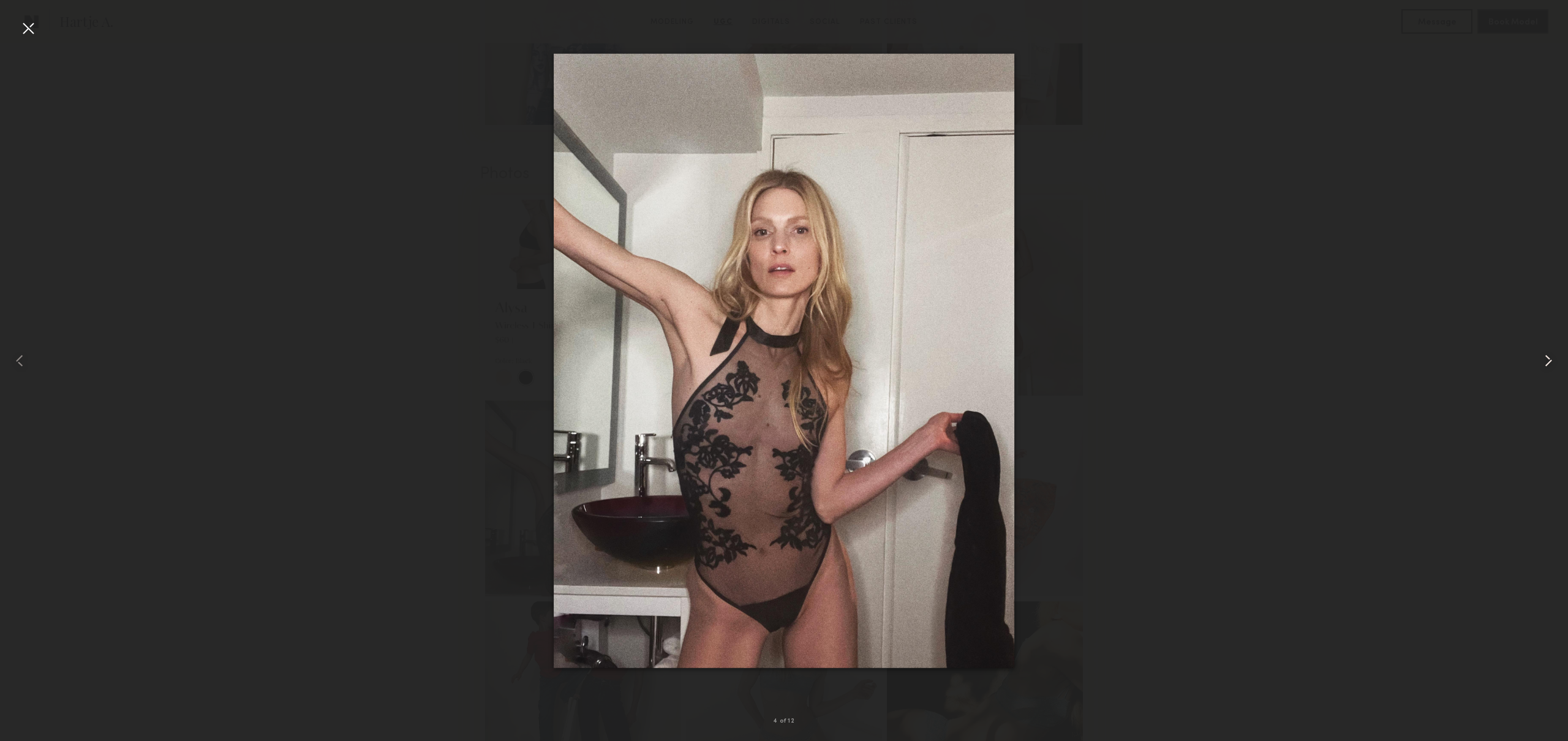
click at [1554, 365] on common-icon at bounding box center [1548, 360] width 19 height 19
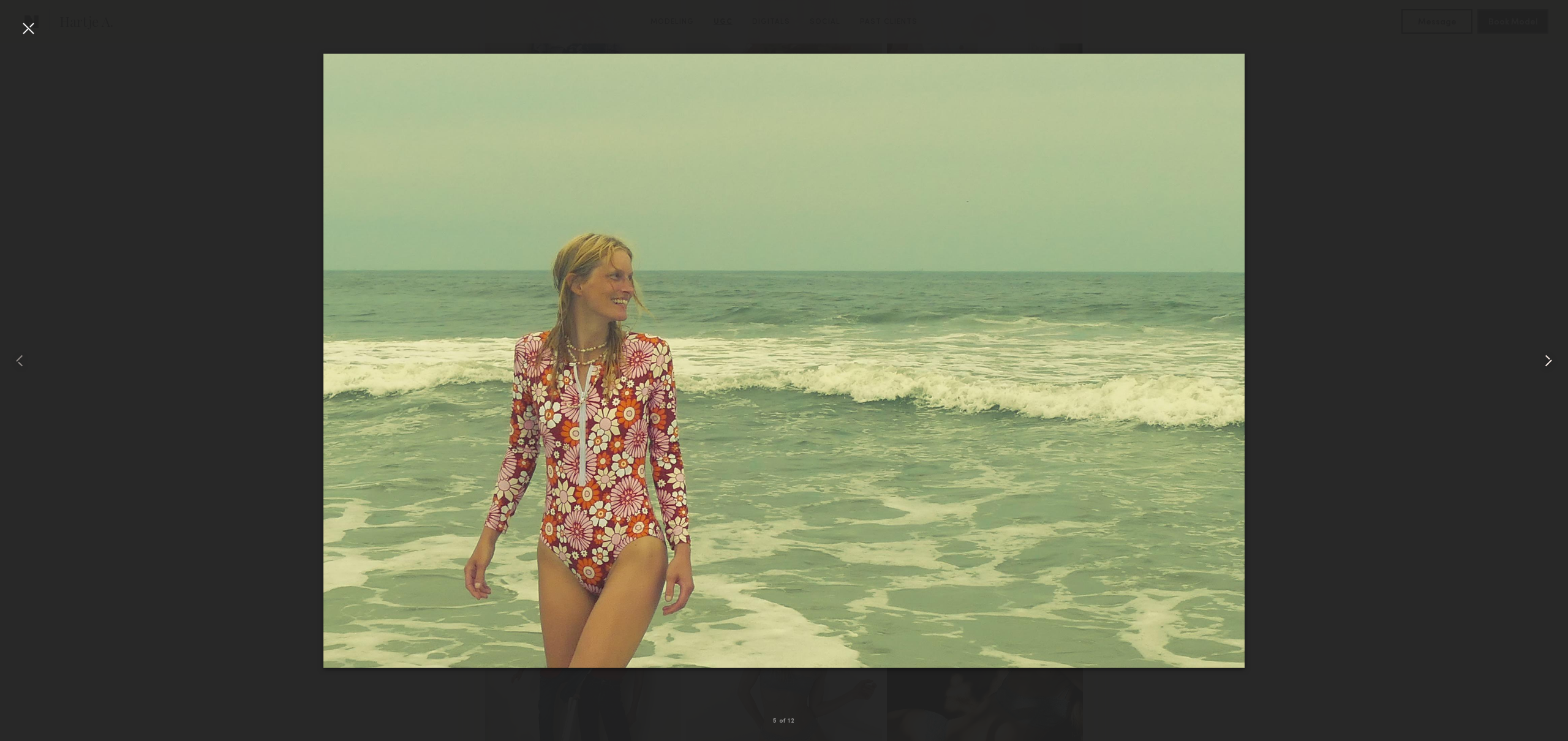
click at [1554, 365] on common-icon at bounding box center [1548, 360] width 19 height 19
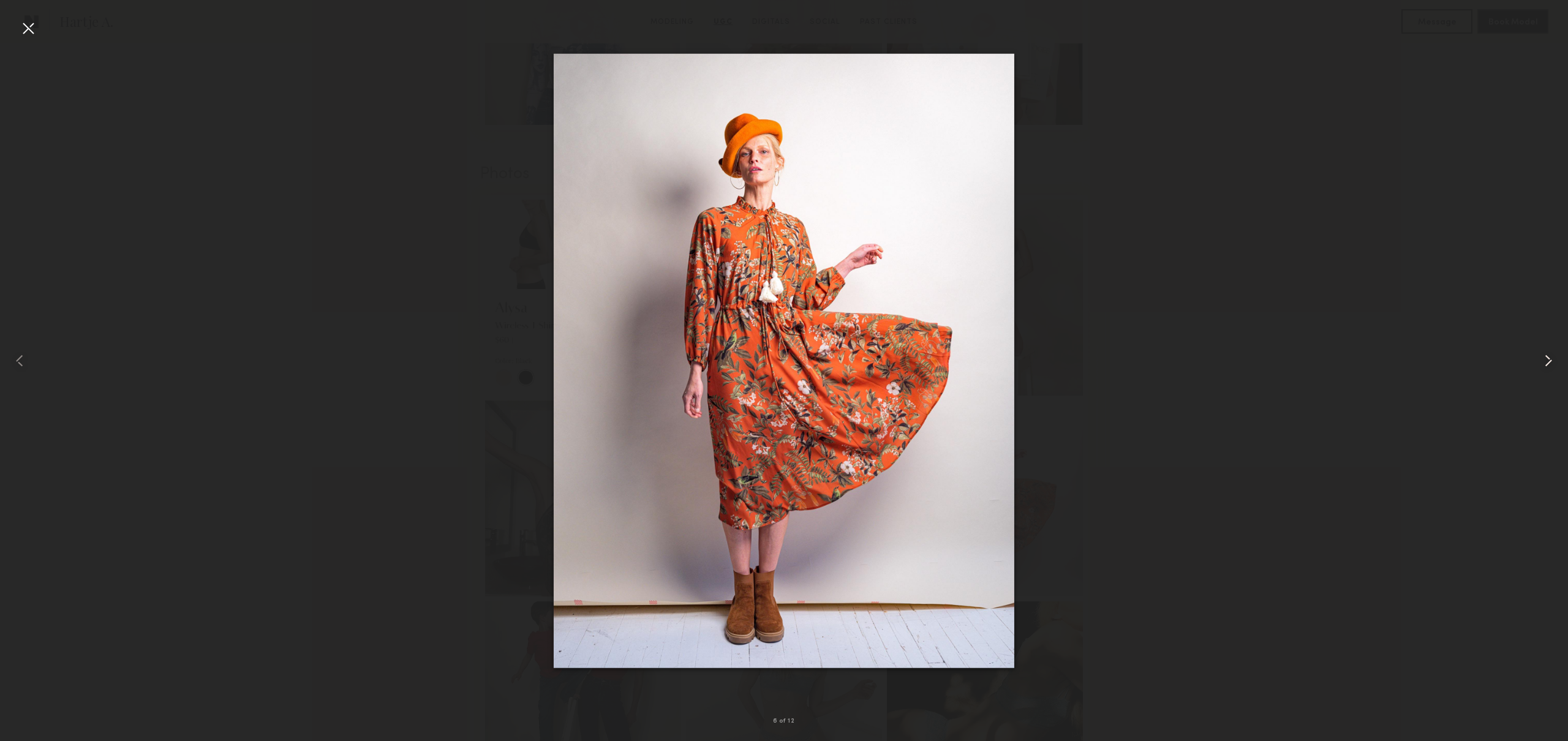
click at [1554, 365] on common-icon at bounding box center [1548, 360] width 19 height 19
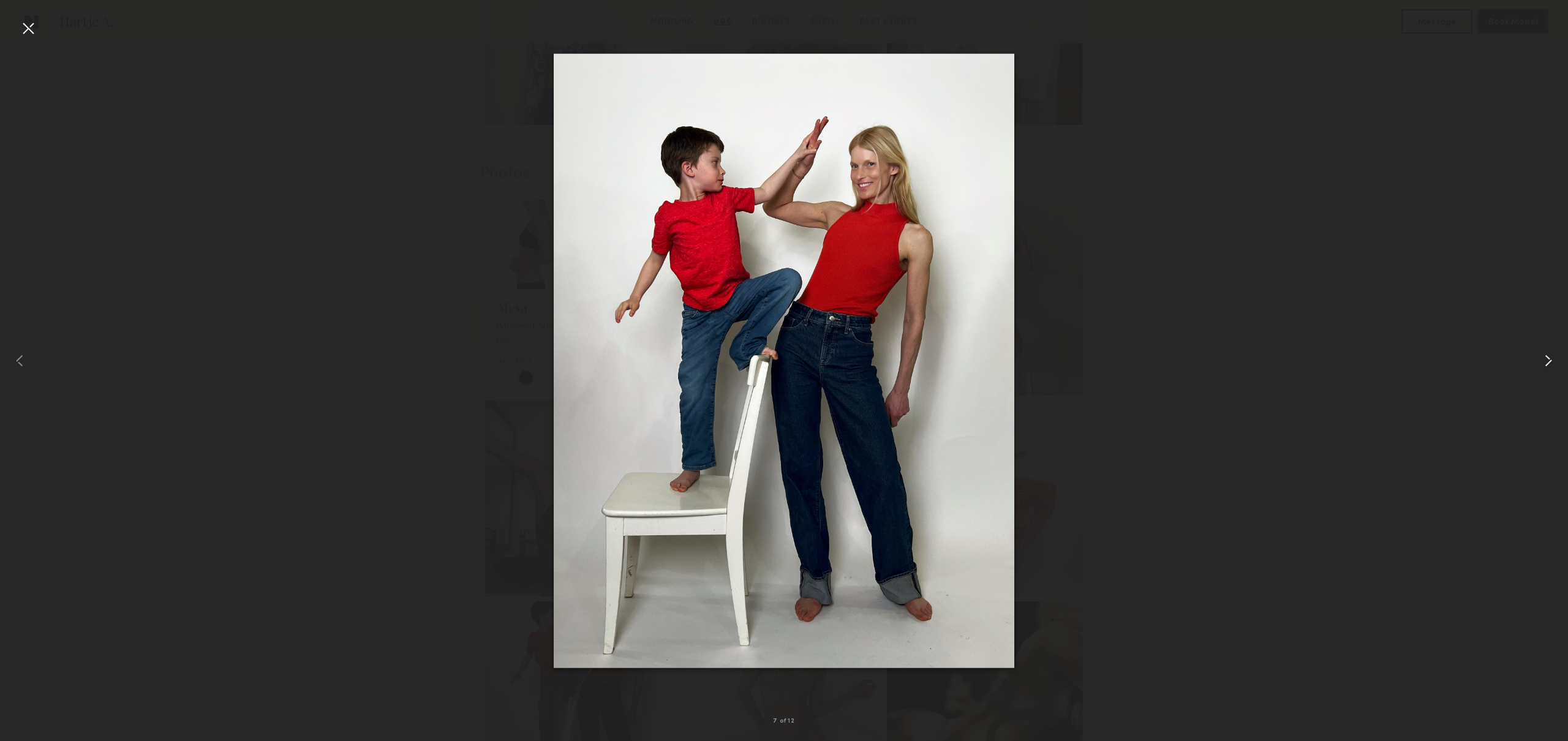
click at [1554, 365] on common-icon at bounding box center [1548, 360] width 19 height 19
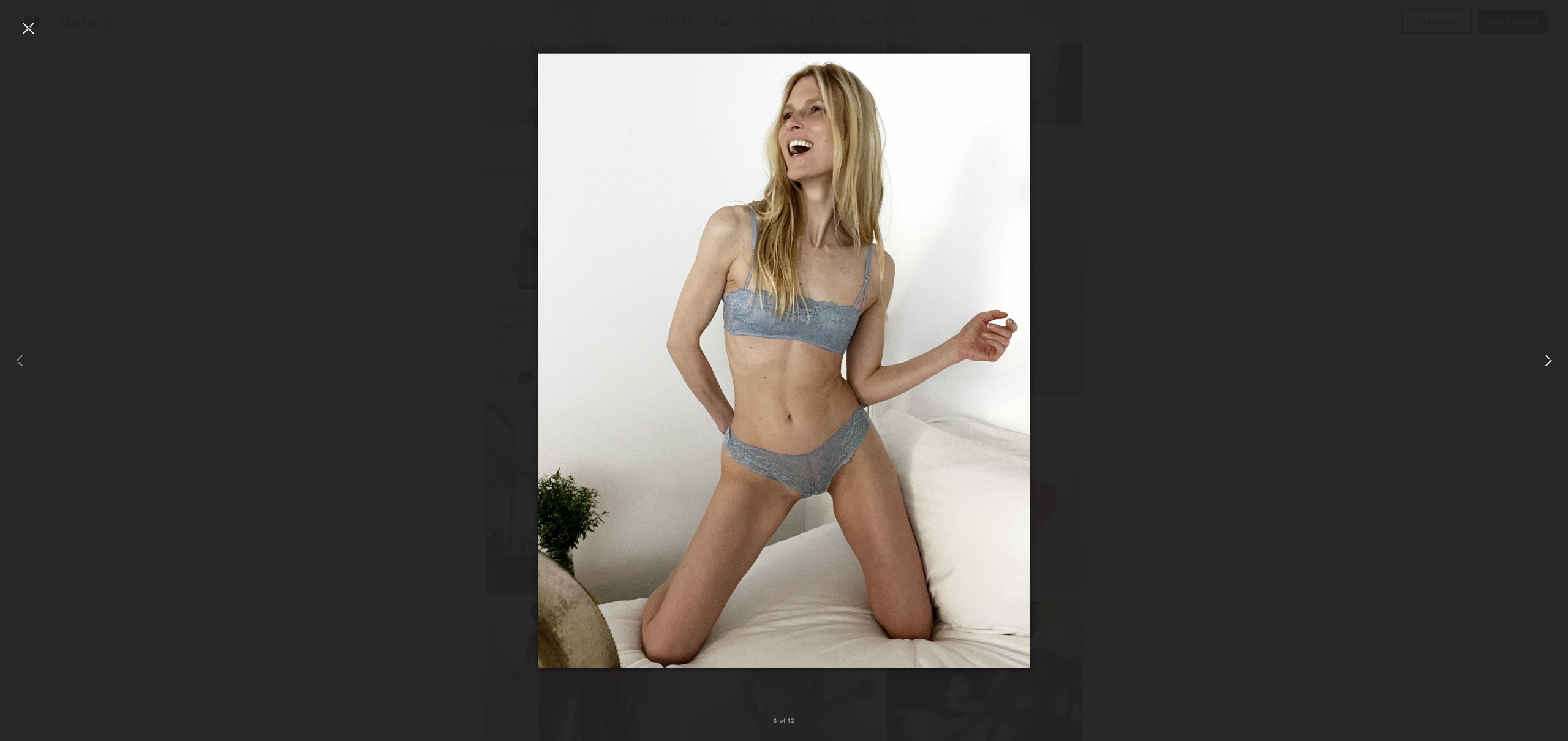
click at [1554, 365] on common-icon at bounding box center [1548, 360] width 19 height 19
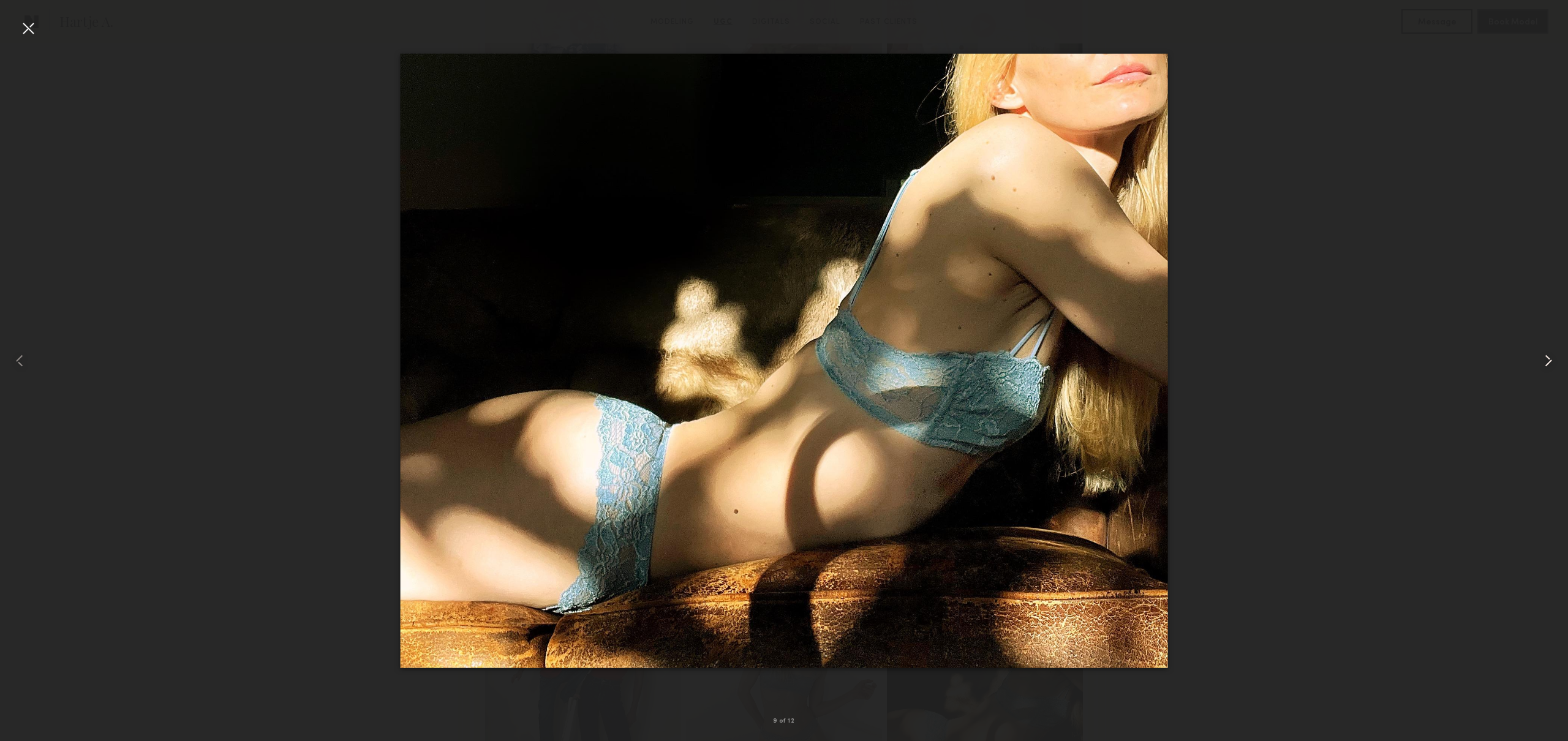
click at [1554, 365] on common-icon at bounding box center [1548, 360] width 19 height 19
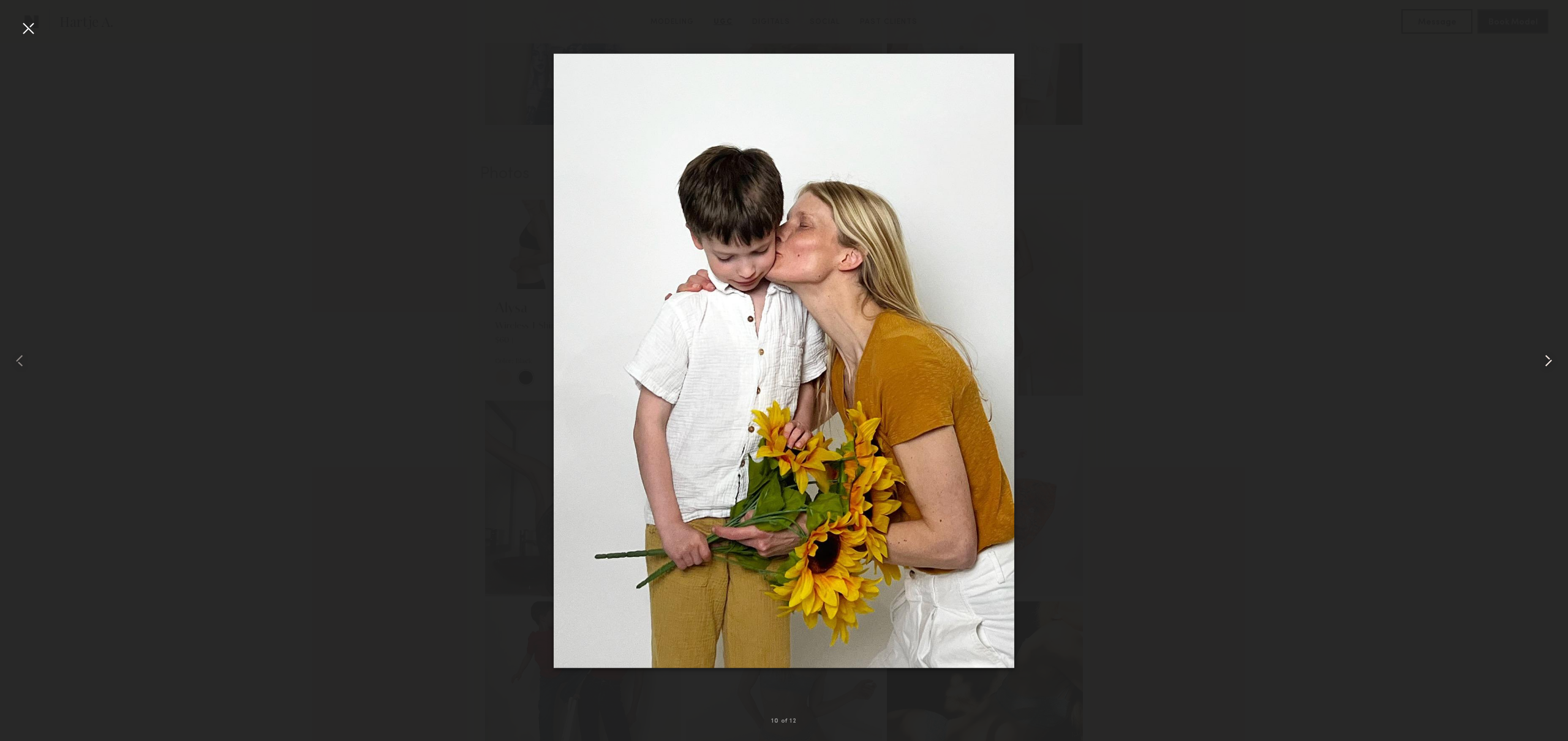
click at [1554, 365] on common-icon at bounding box center [1548, 360] width 19 height 19
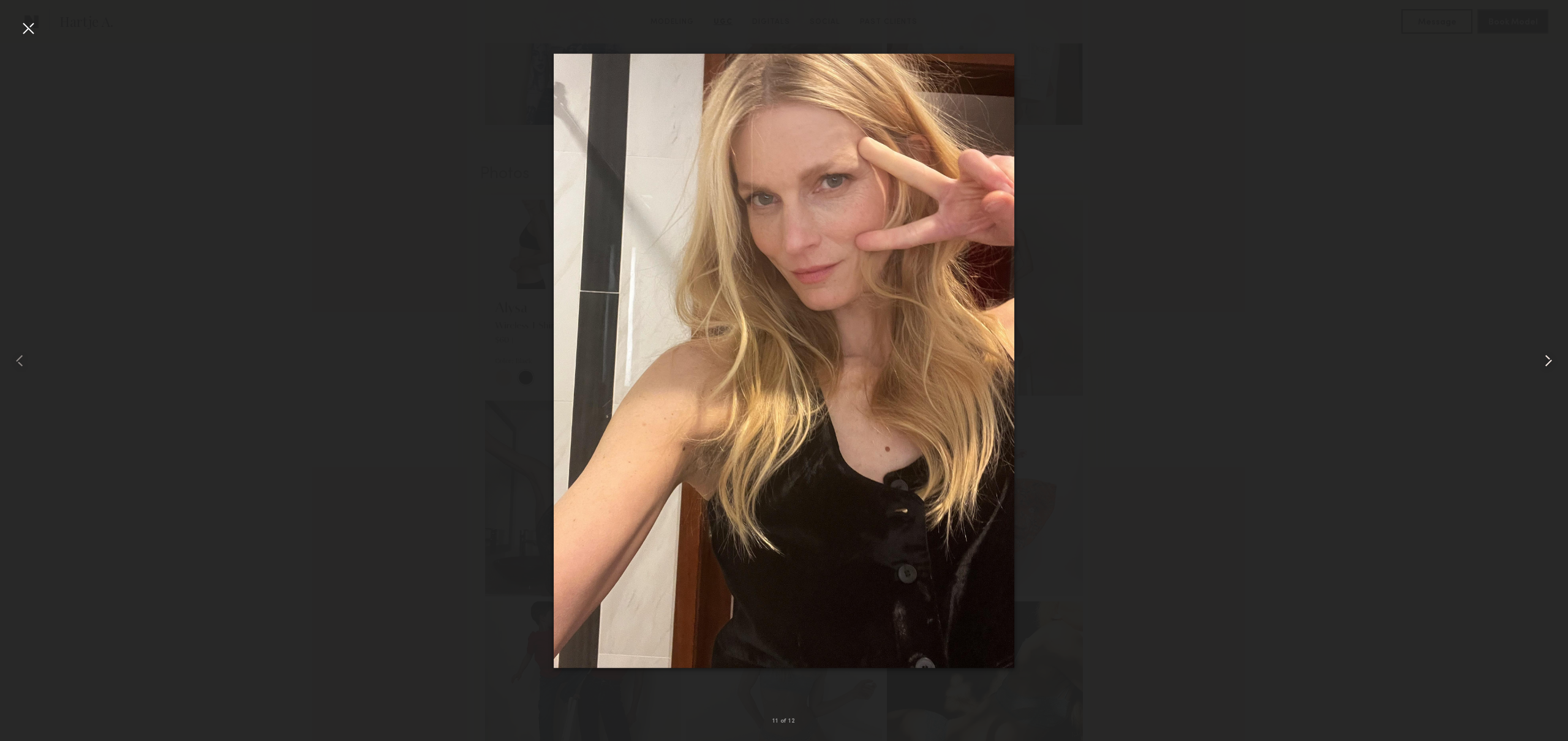
click at [1554, 365] on common-icon at bounding box center [1548, 360] width 19 height 19
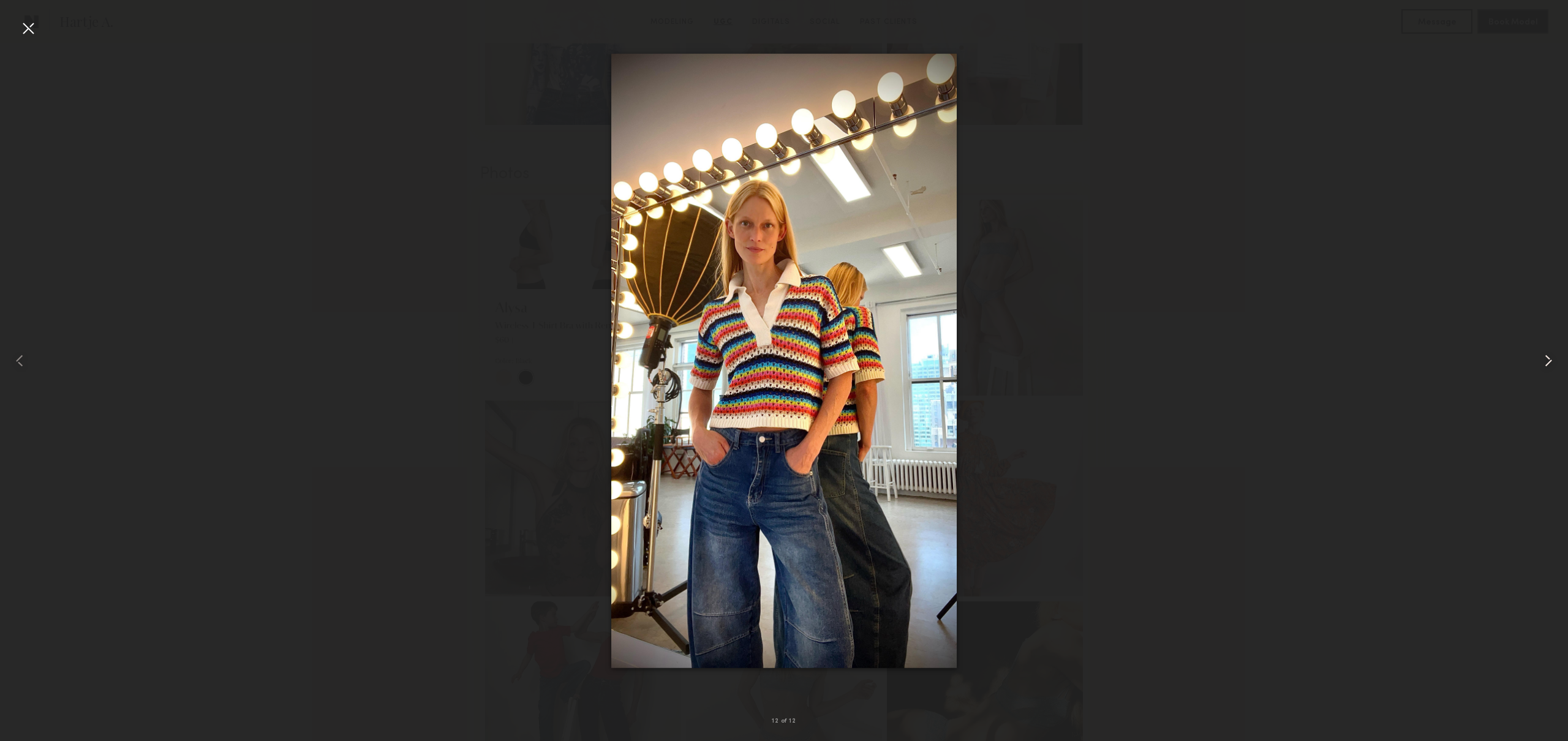
click at [1554, 365] on common-icon at bounding box center [1548, 360] width 19 height 19
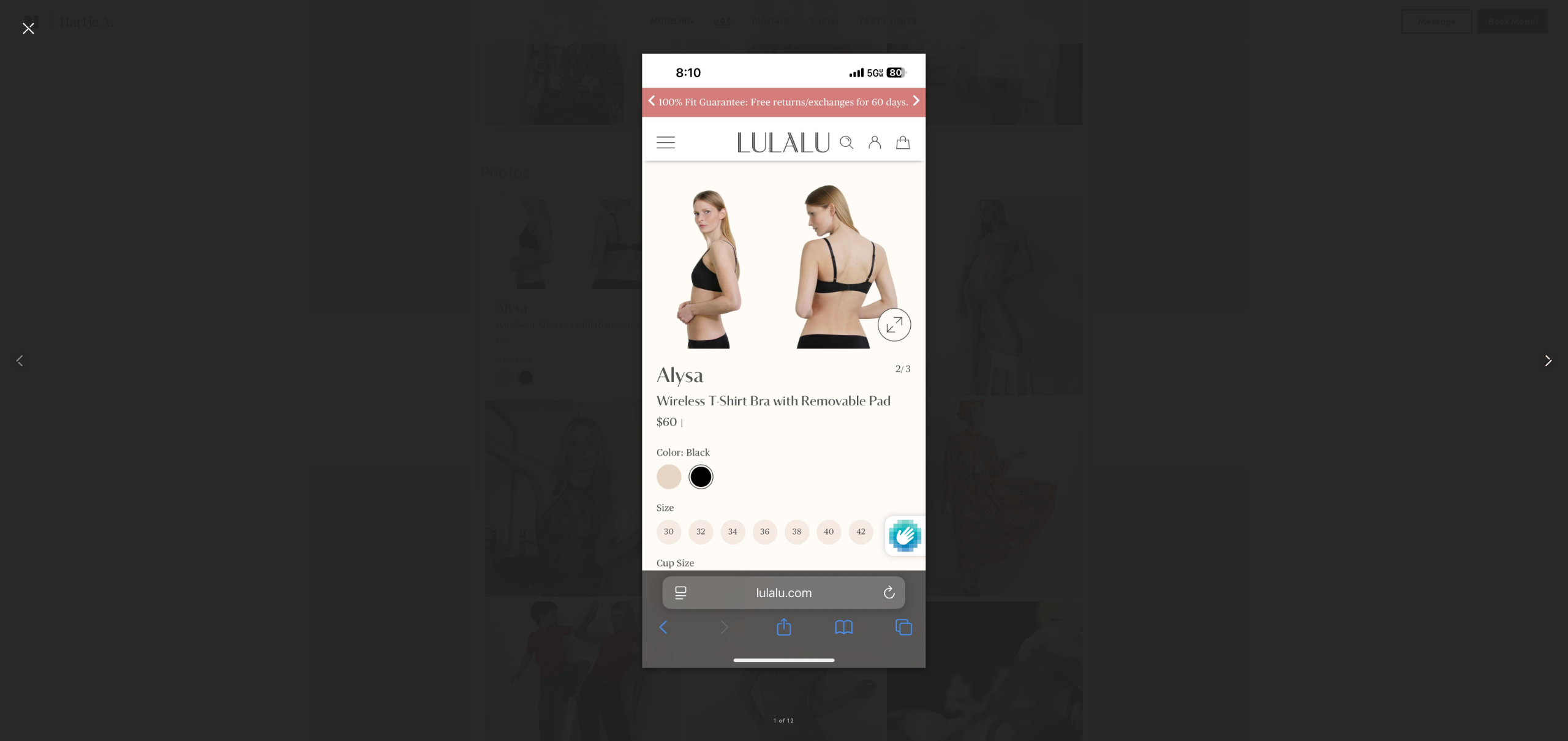
click at [1554, 365] on common-icon at bounding box center [1548, 360] width 19 height 19
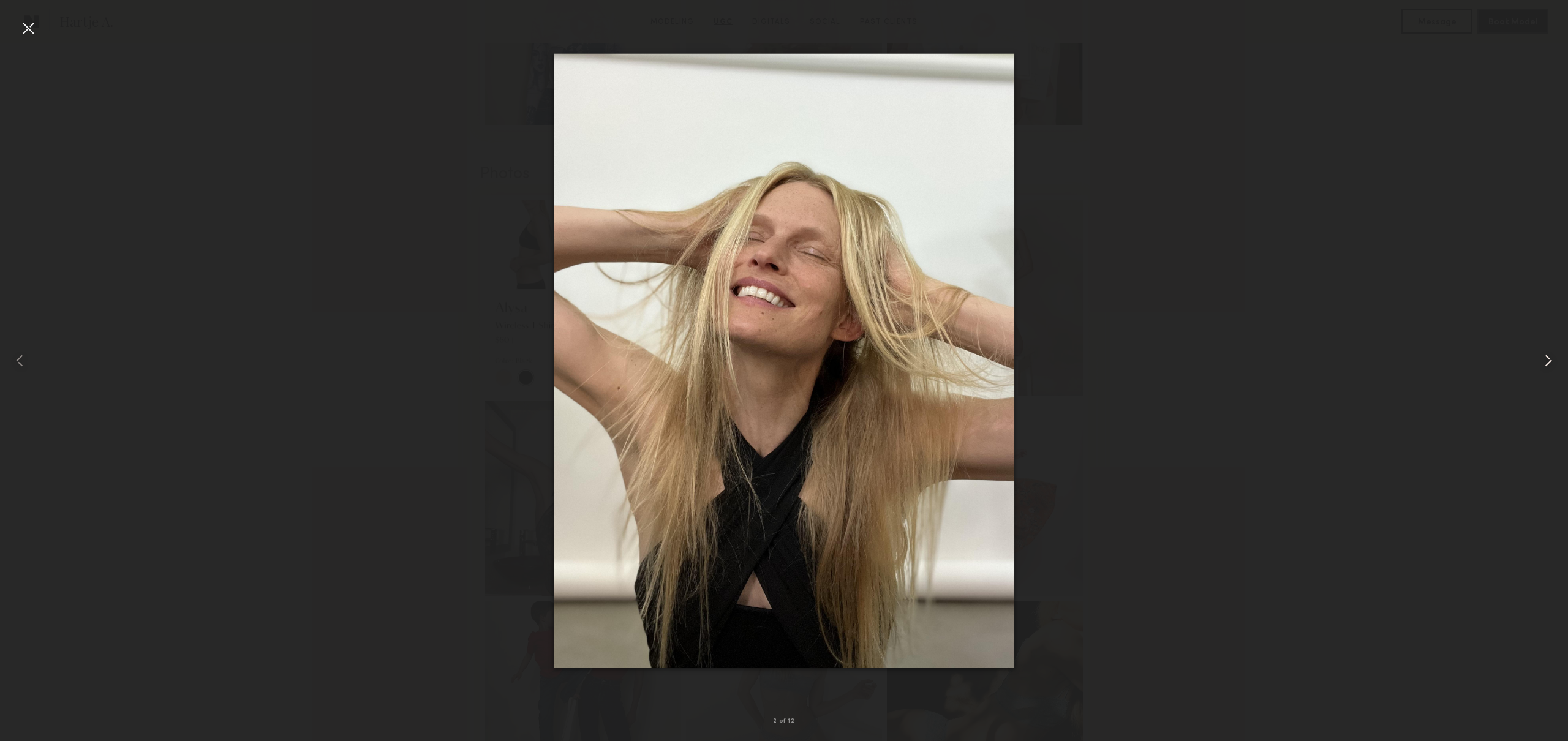
click at [1554, 365] on common-icon at bounding box center [1548, 360] width 19 height 19
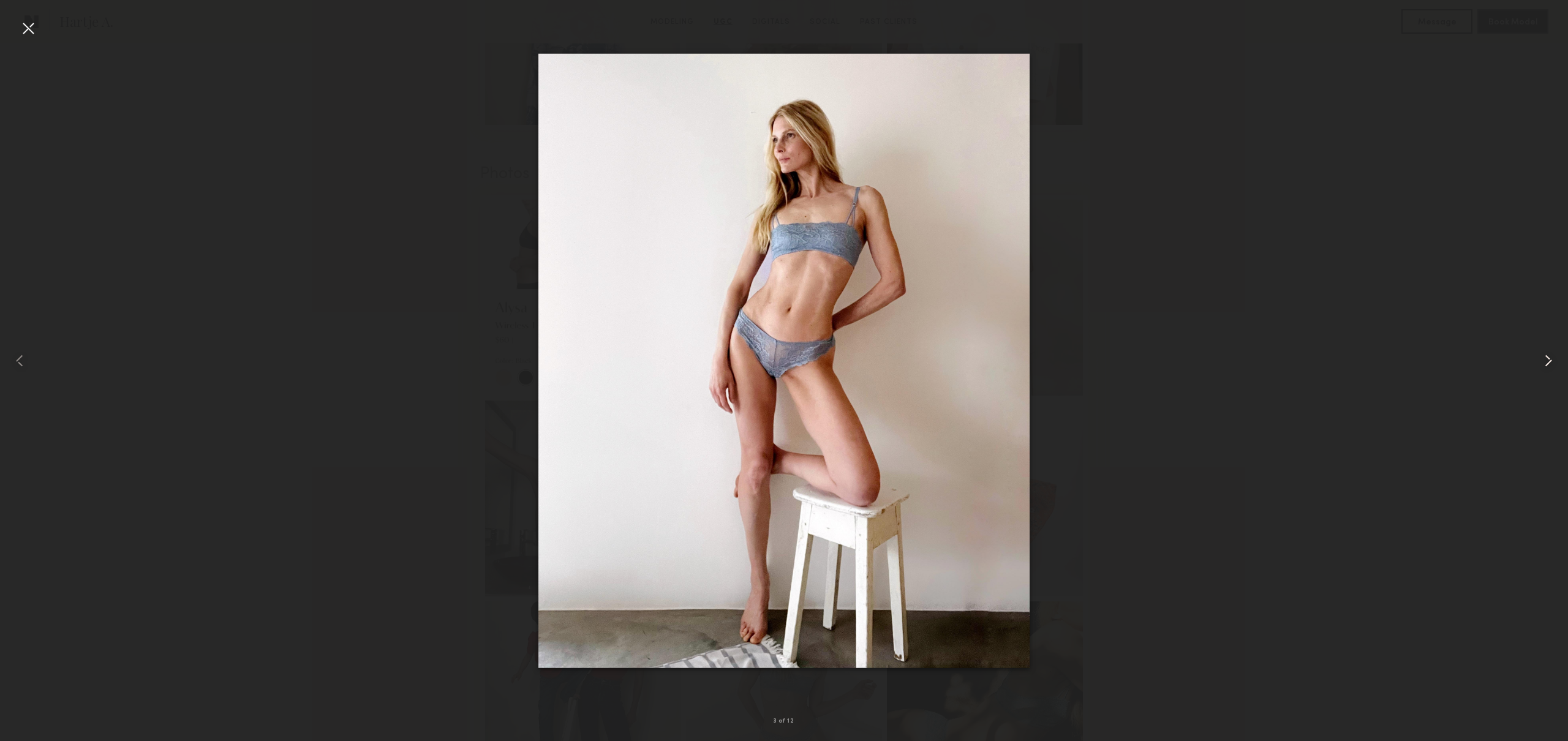
click at [1554, 365] on common-icon at bounding box center [1548, 360] width 19 height 19
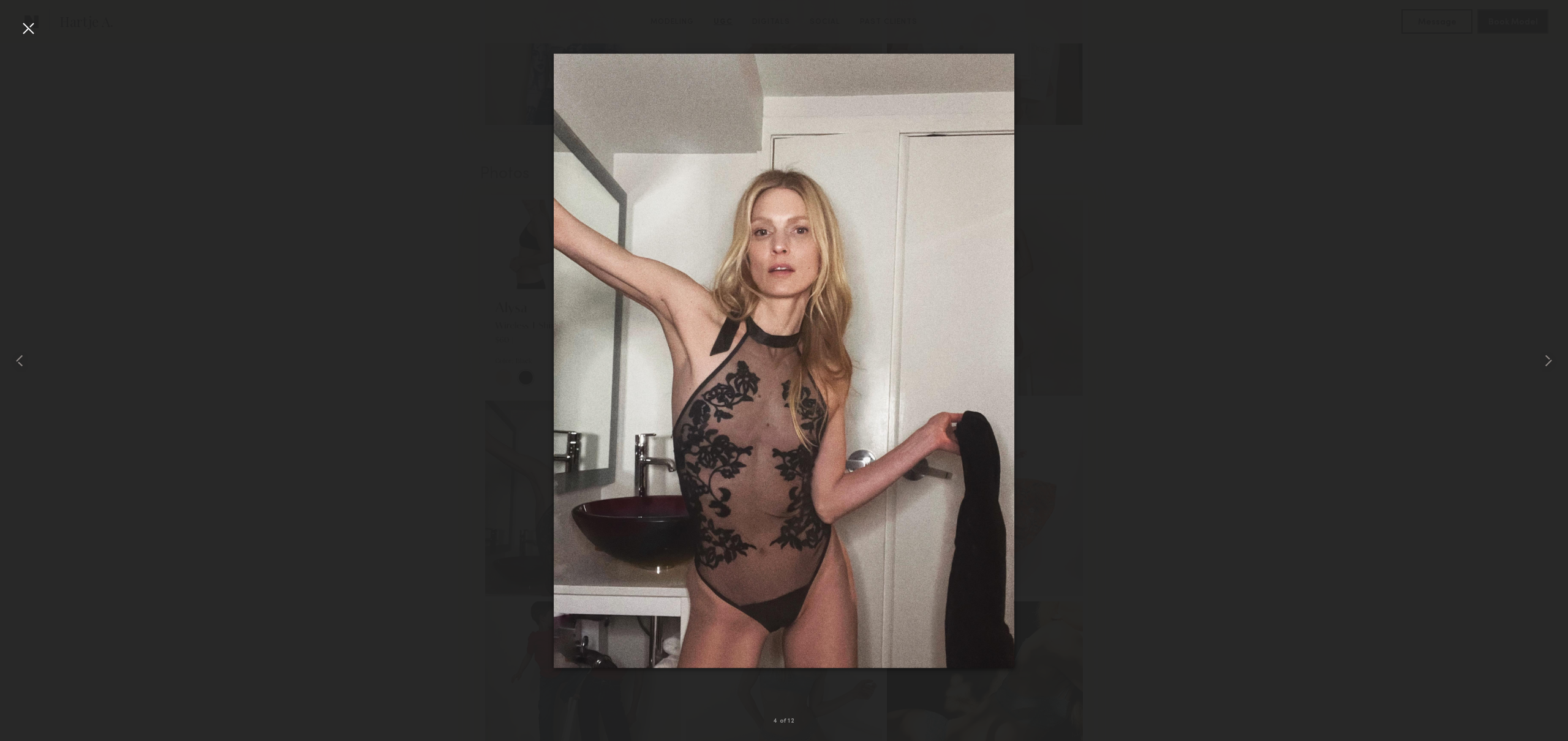
click at [33, 27] on div at bounding box center [28, 28] width 19 height 19
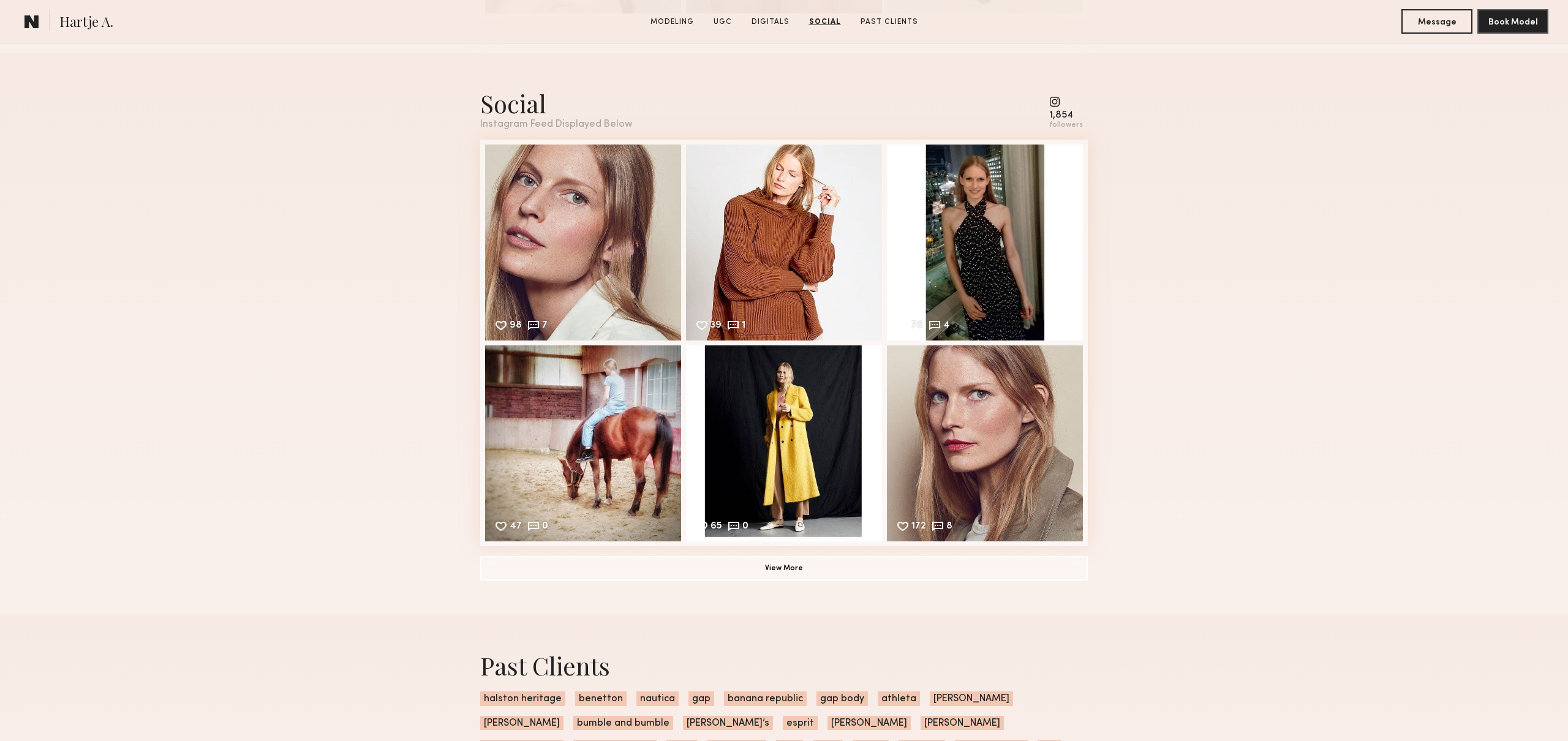
scroll to position [3637, 0]
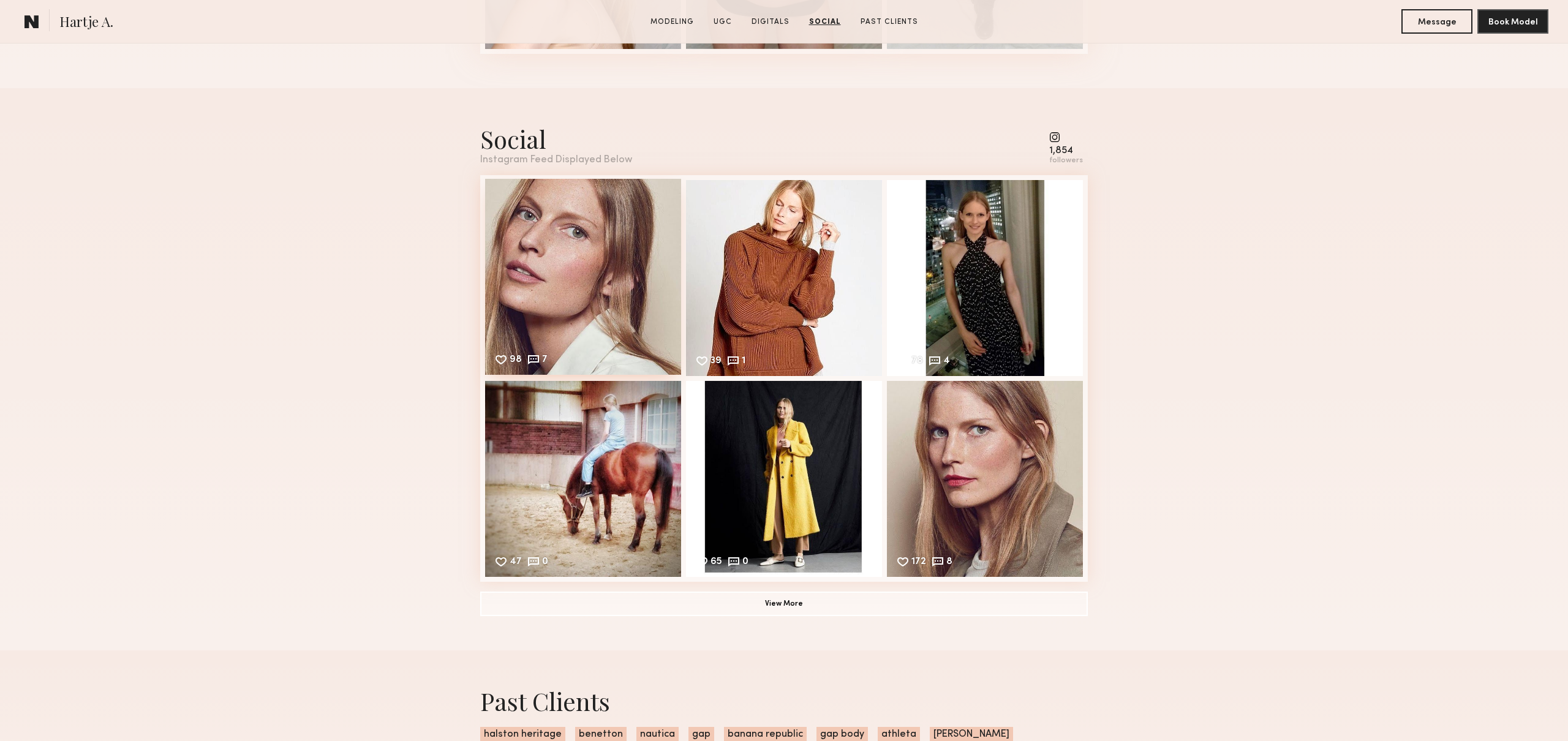
click at [608, 287] on div "98 7 Likes & comments displayed to show model’s engagement" at bounding box center [584, 277] width 196 height 196
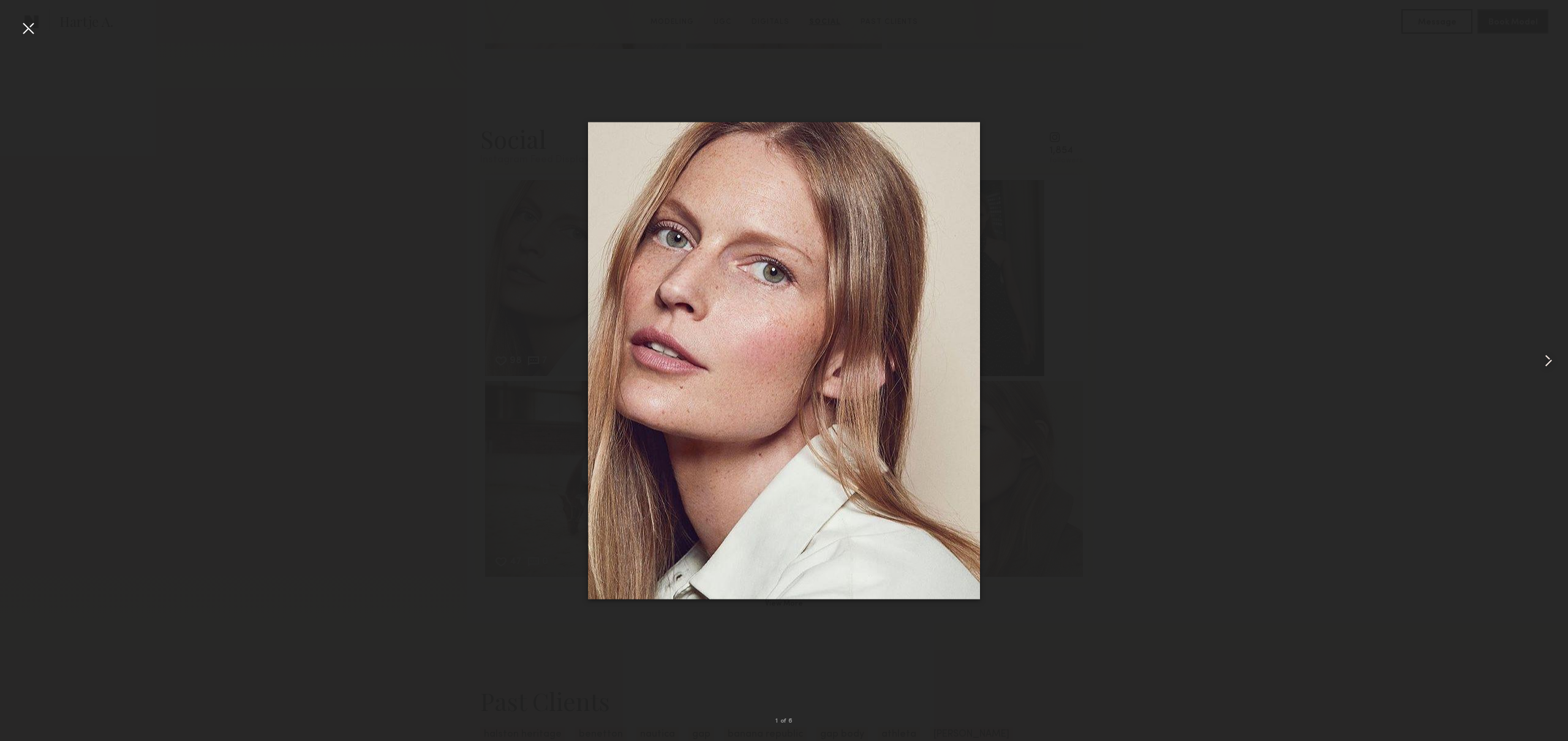
click at [1551, 363] on common-icon at bounding box center [1548, 360] width 19 height 19
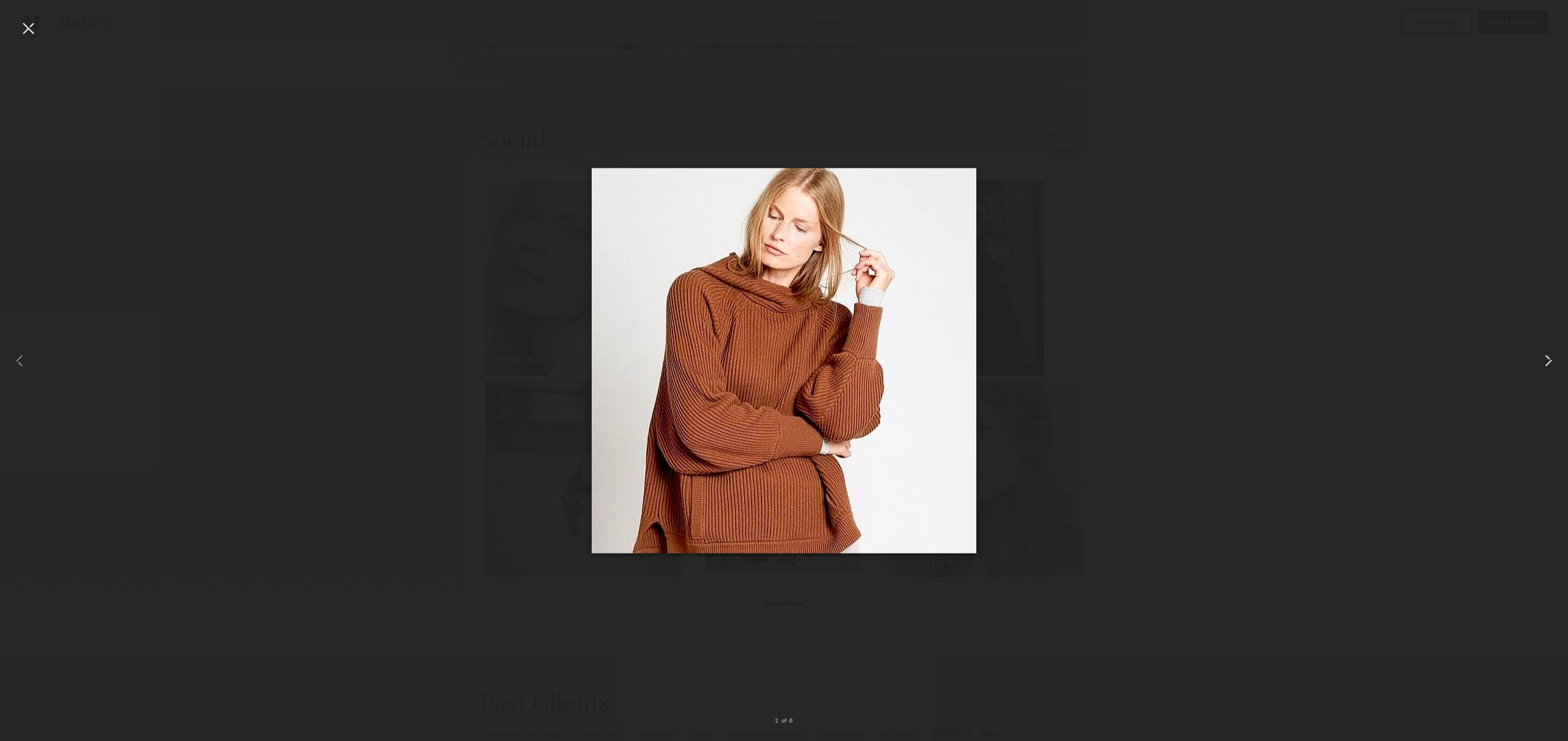
click at [1551, 363] on common-icon at bounding box center [1548, 360] width 19 height 19
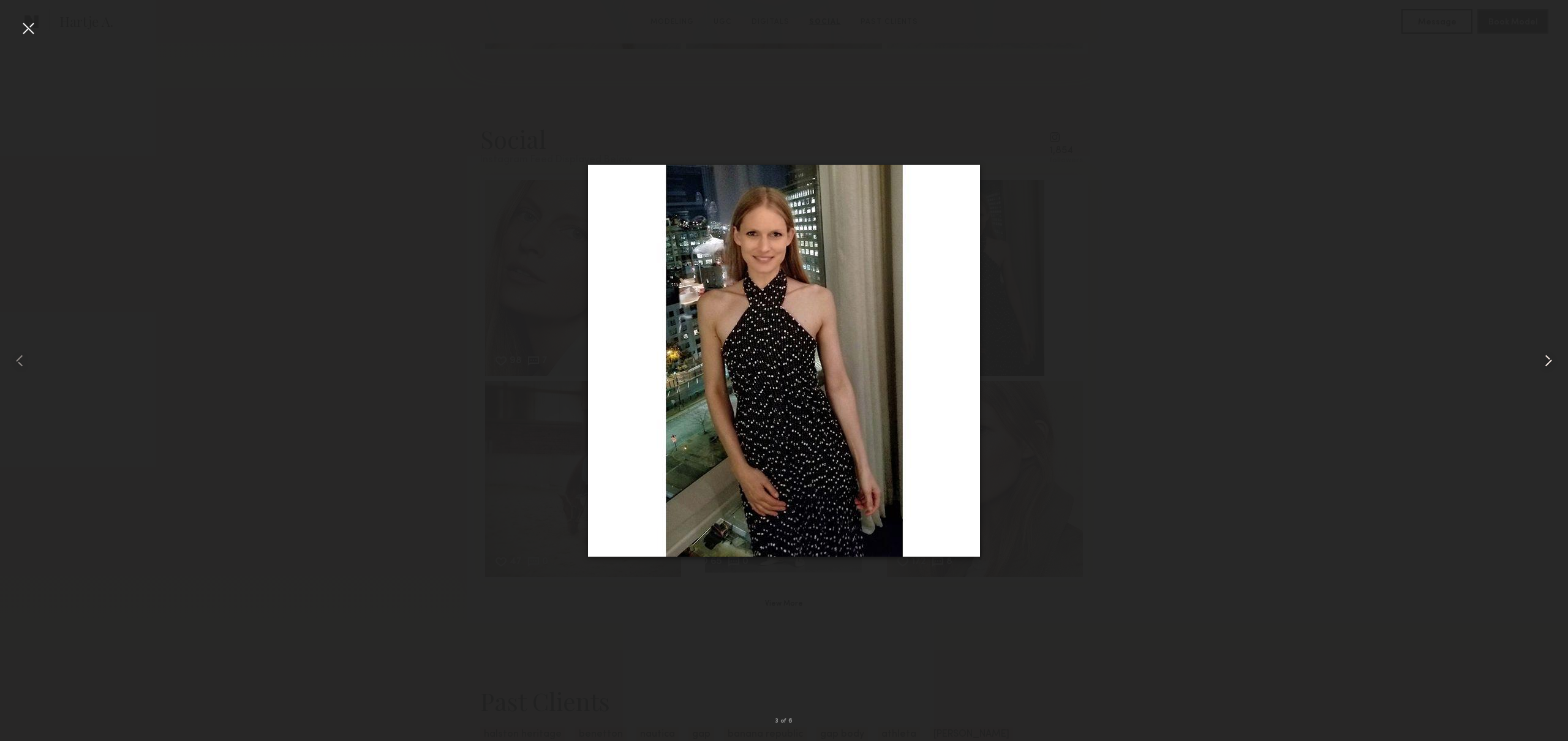
click at [1551, 363] on common-icon at bounding box center [1548, 360] width 19 height 19
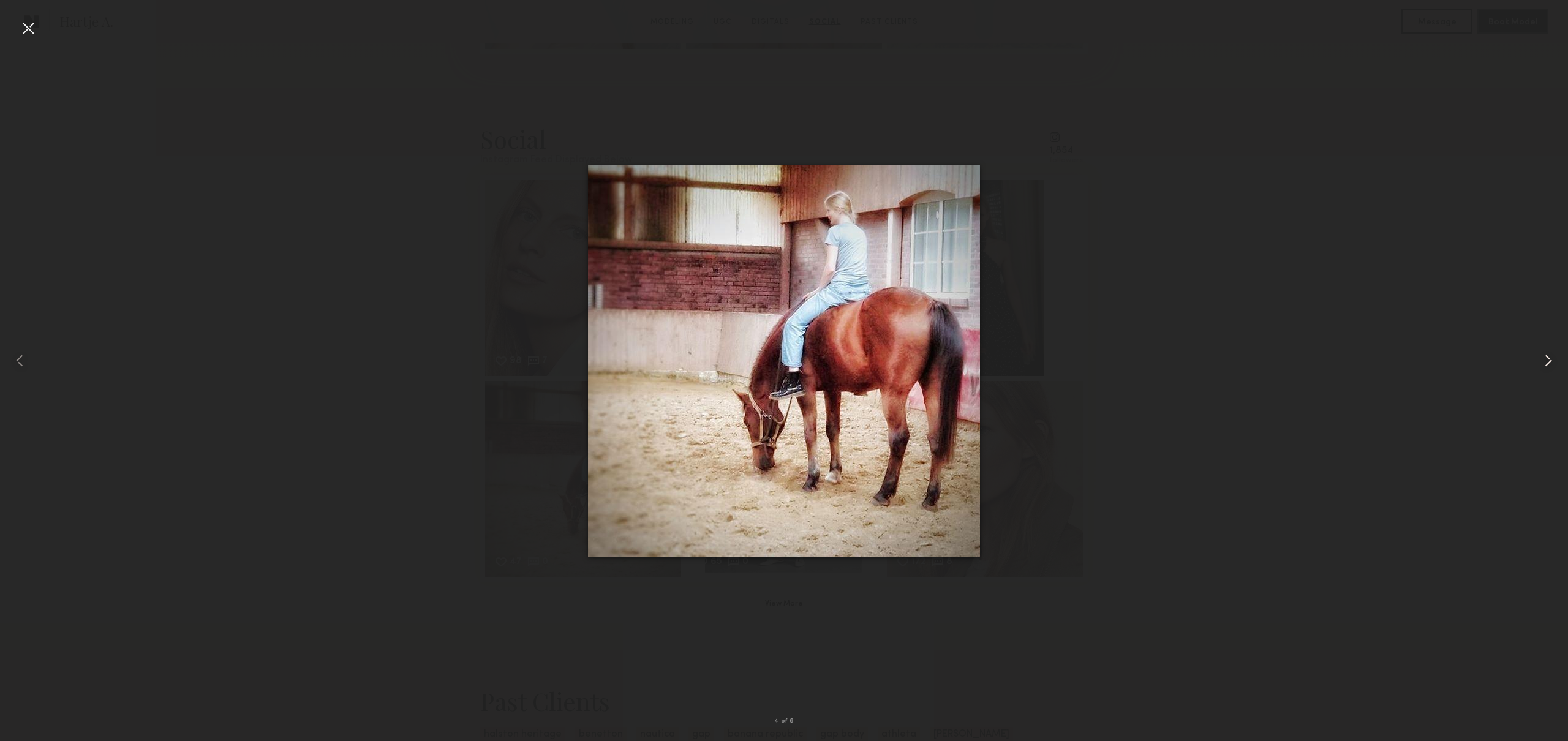
click at [1551, 363] on common-icon at bounding box center [1548, 360] width 19 height 19
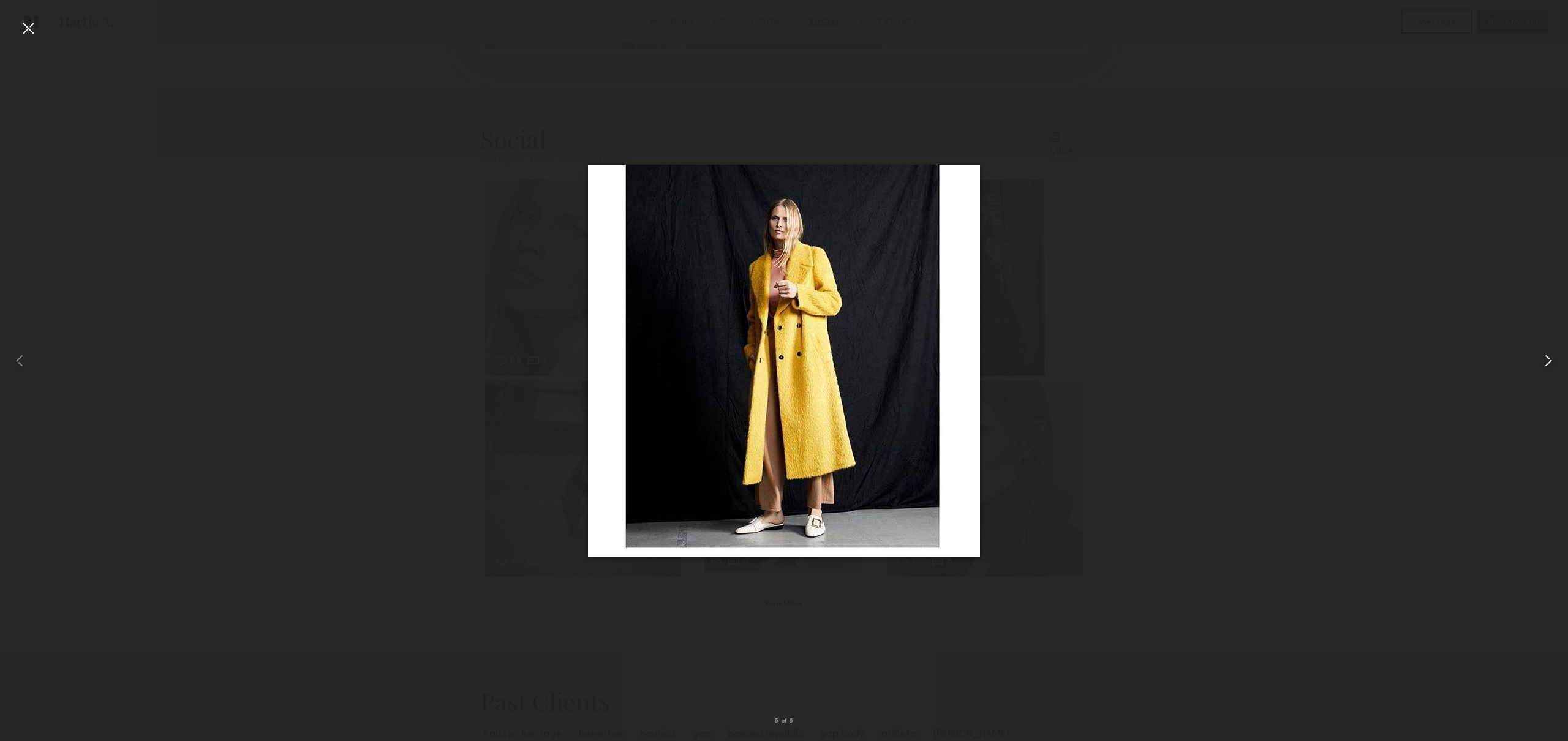
click at [1551, 363] on common-icon at bounding box center [1548, 360] width 19 height 19
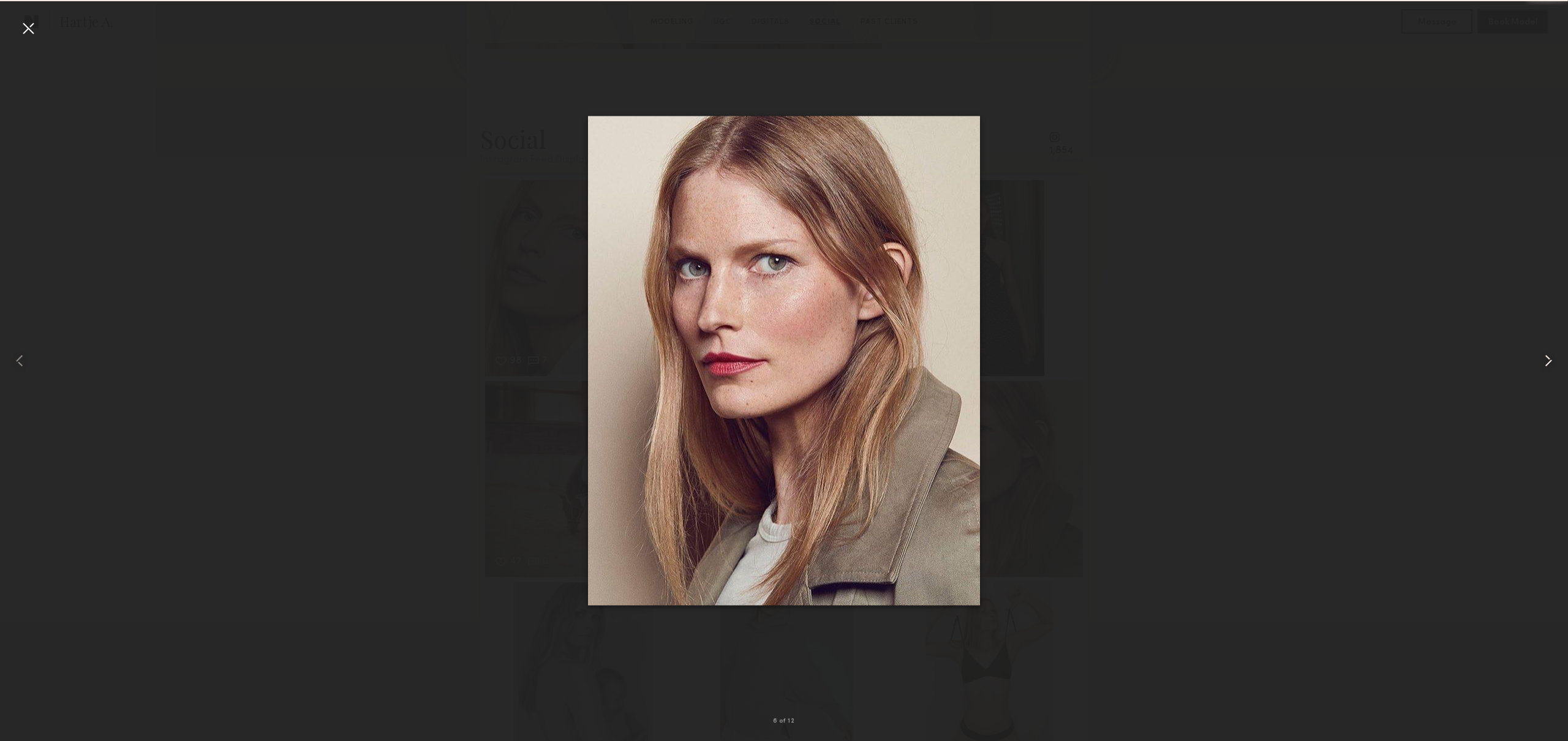
click at [1551, 363] on common-icon at bounding box center [1548, 360] width 19 height 19
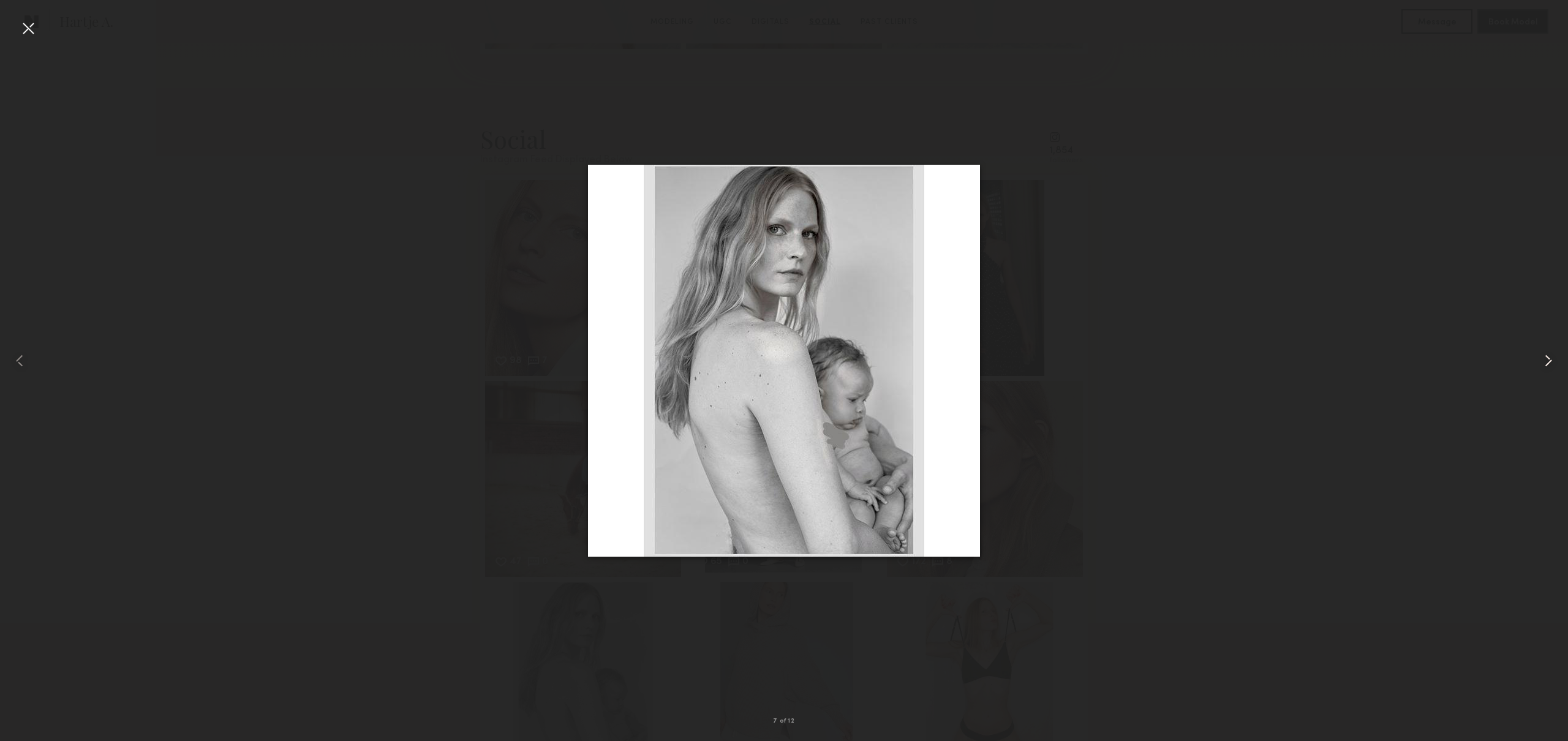
click at [1551, 363] on common-icon at bounding box center [1548, 360] width 19 height 19
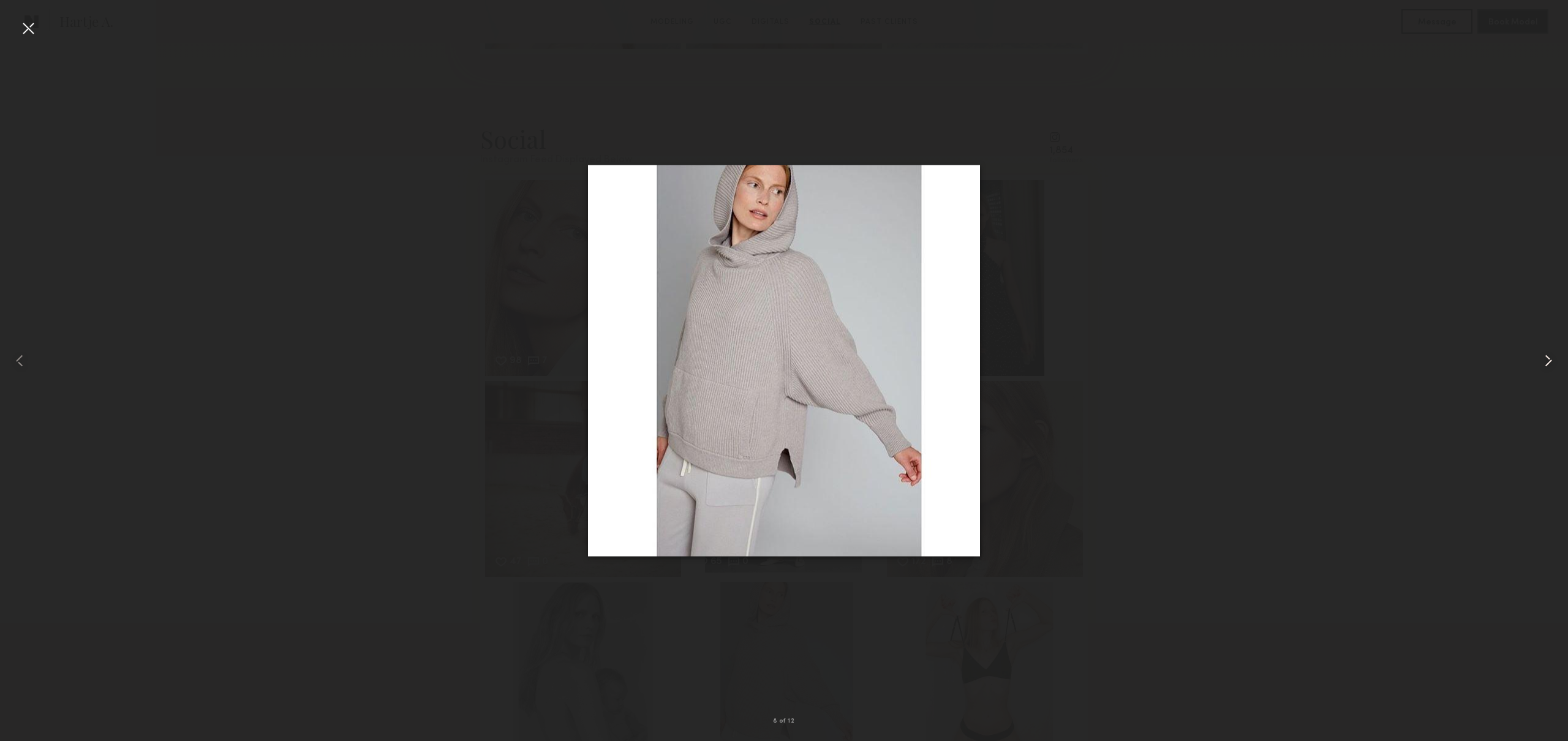
click at [1551, 363] on common-icon at bounding box center [1548, 360] width 19 height 19
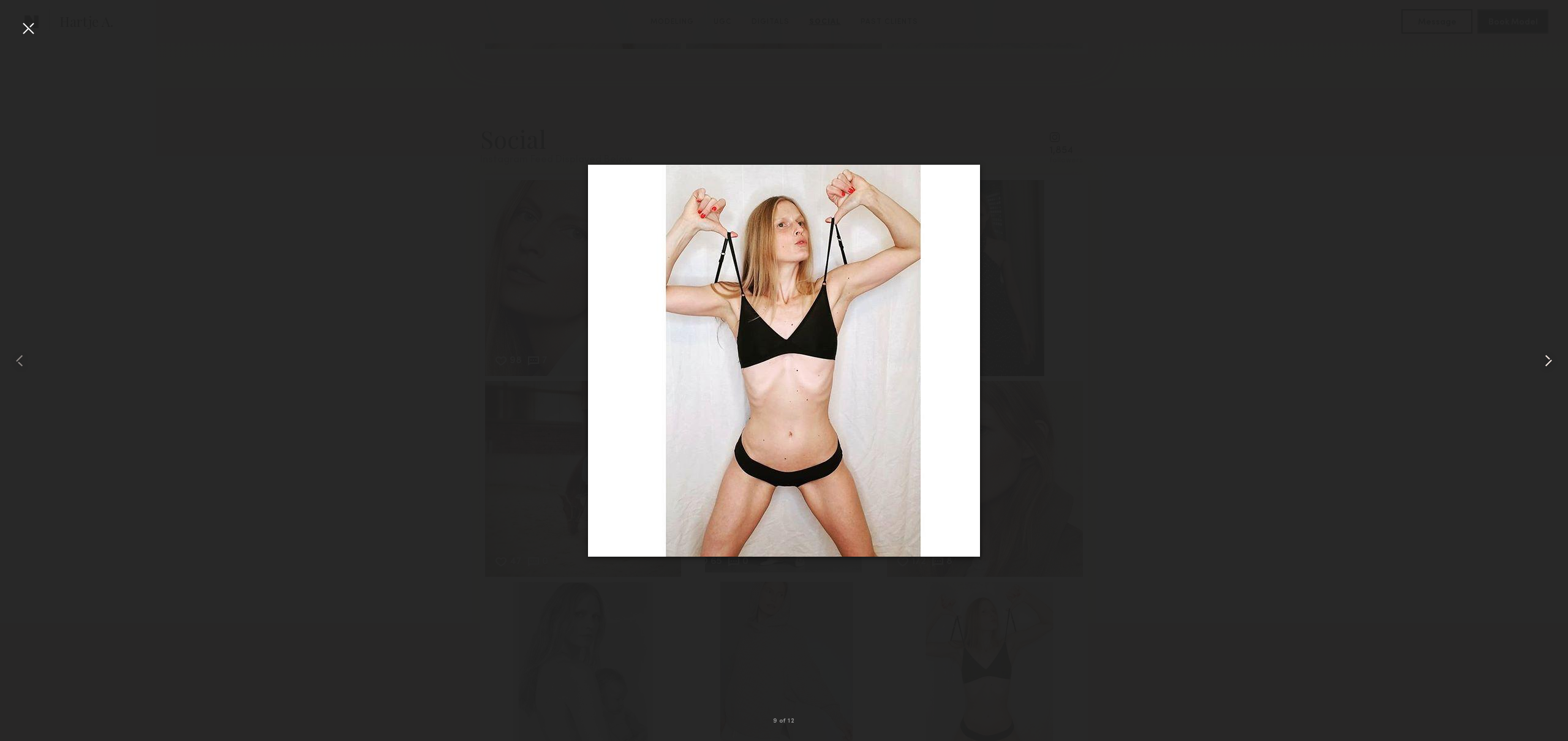
click at [1551, 363] on common-icon at bounding box center [1548, 360] width 19 height 19
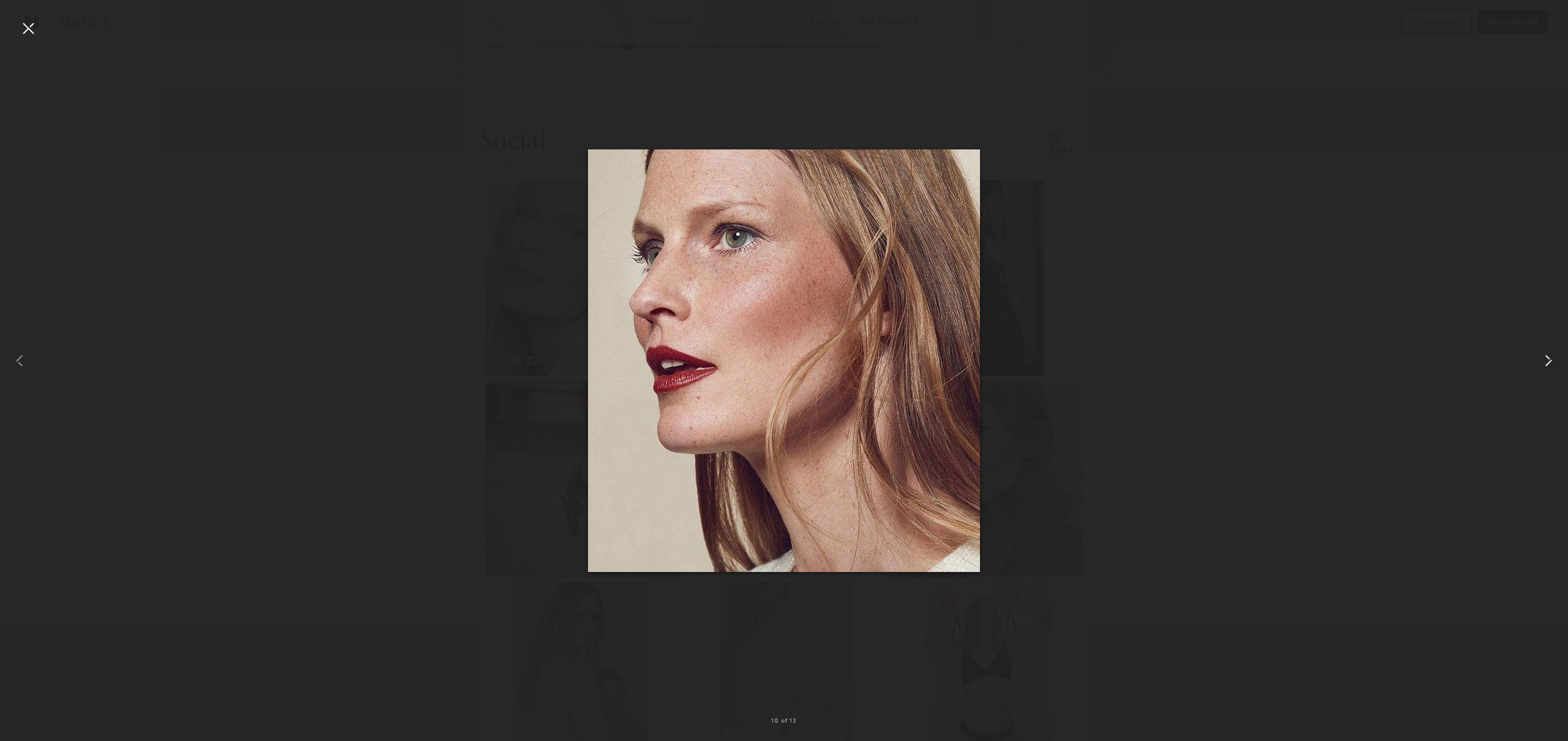
click at [1551, 363] on common-icon at bounding box center [1548, 360] width 19 height 19
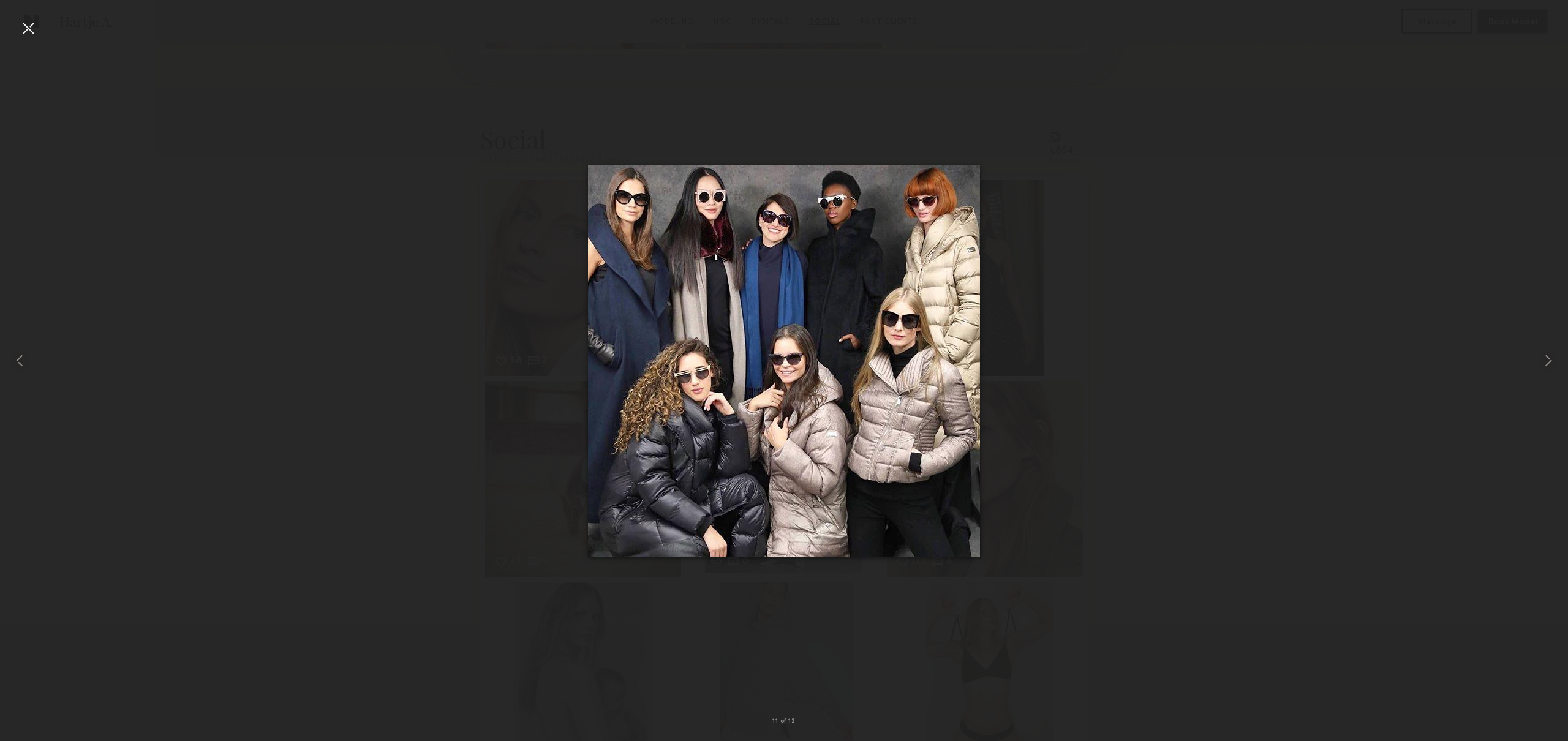
click at [1138, 326] on div at bounding box center [784, 360] width 1568 height 683
click at [32, 31] on div at bounding box center [28, 28] width 19 height 19
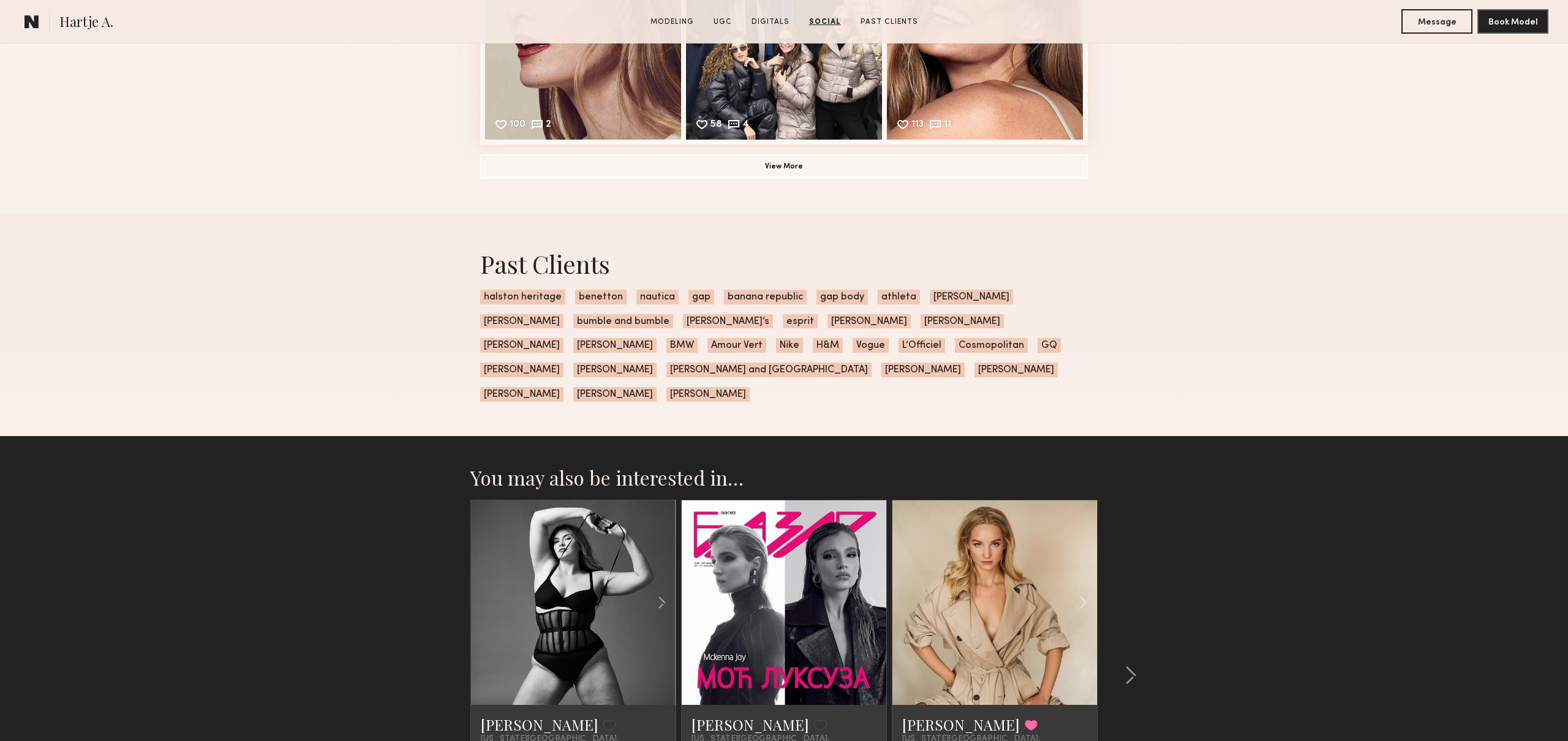
scroll to position [4644, 0]
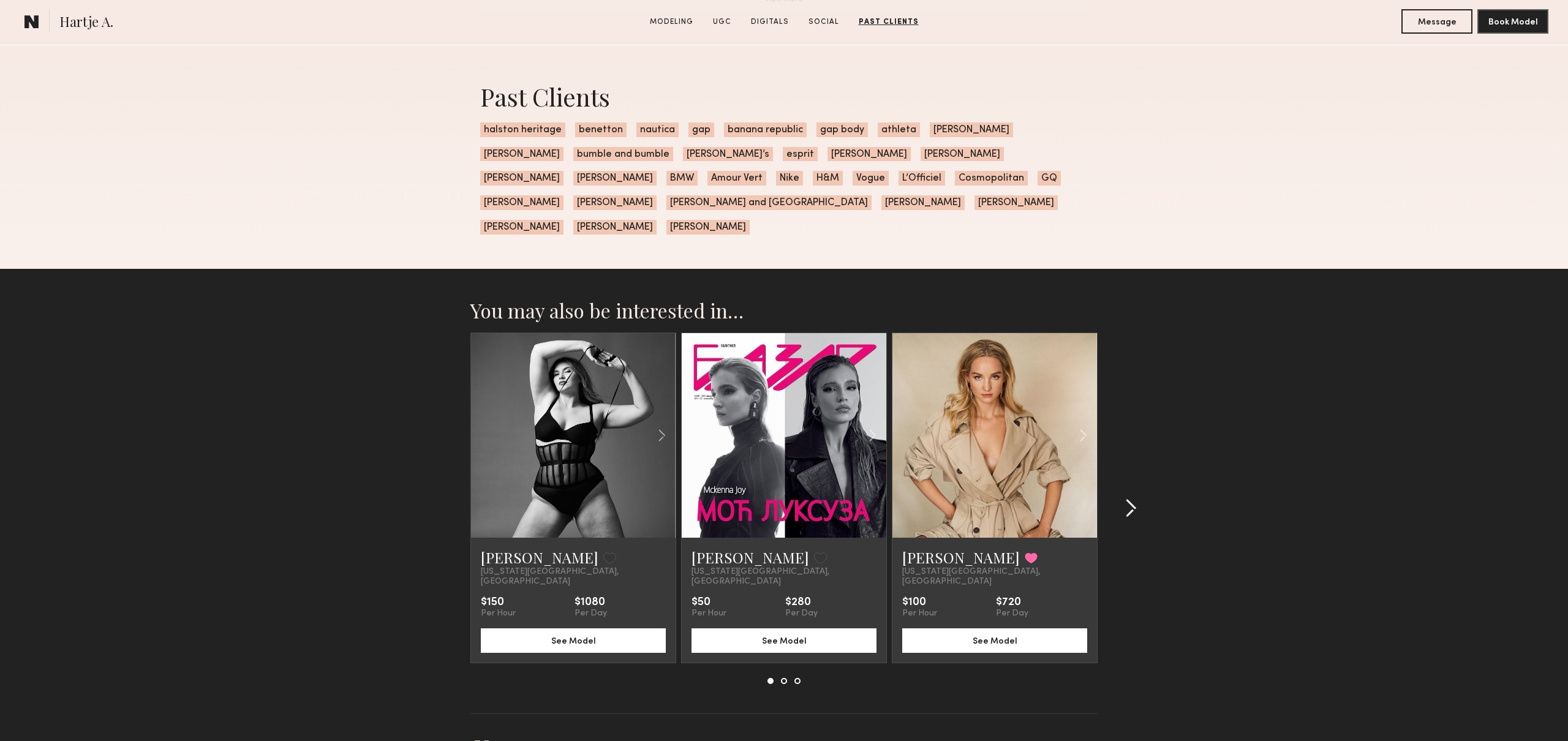
click at [1133, 498] on common-icon at bounding box center [1130, 508] width 13 height 19
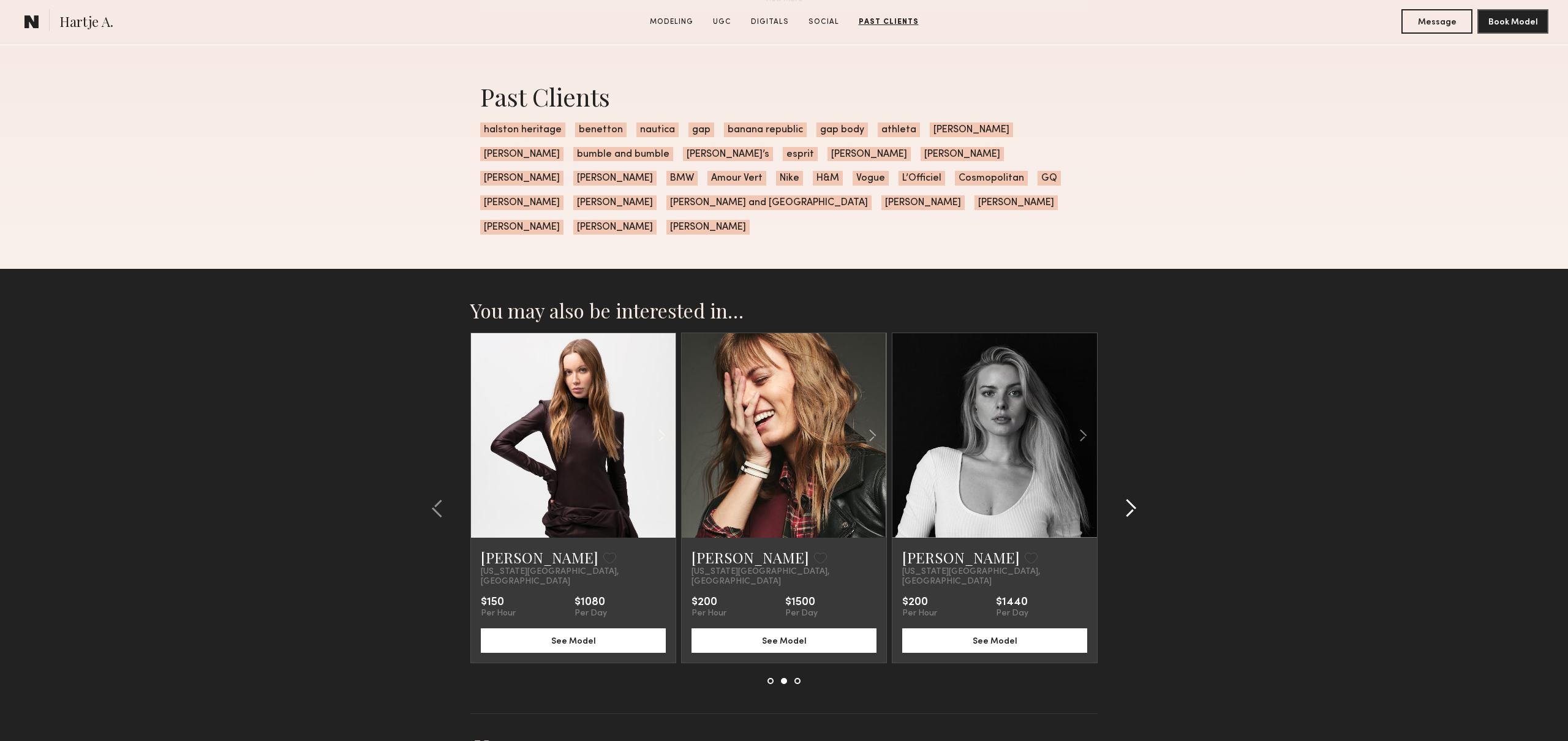
click at [1128, 498] on common-icon at bounding box center [1130, 508] width 13 height 19
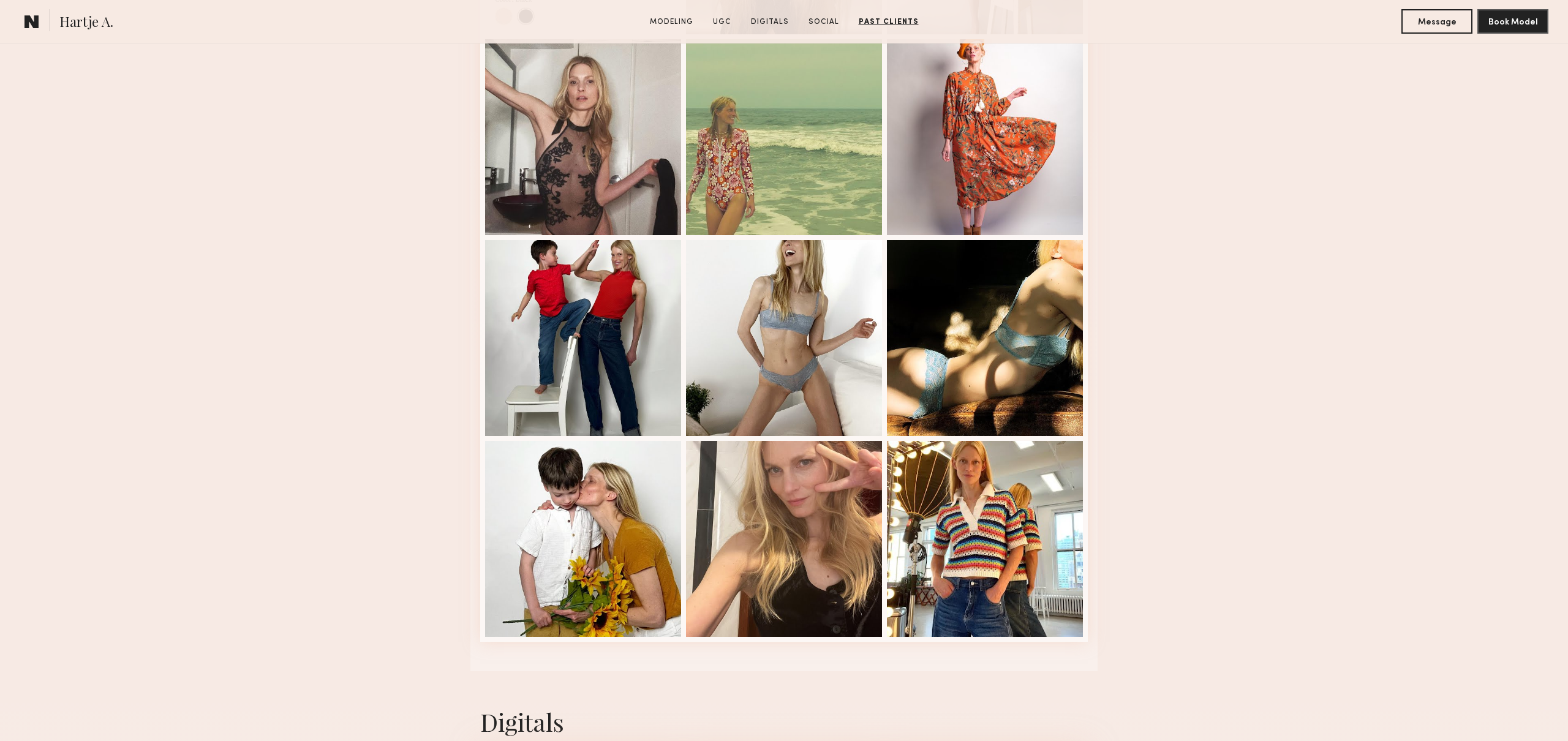
scroll to position [2477, 0]
